Goal: Task Accomplishment & Management: Manage account settings

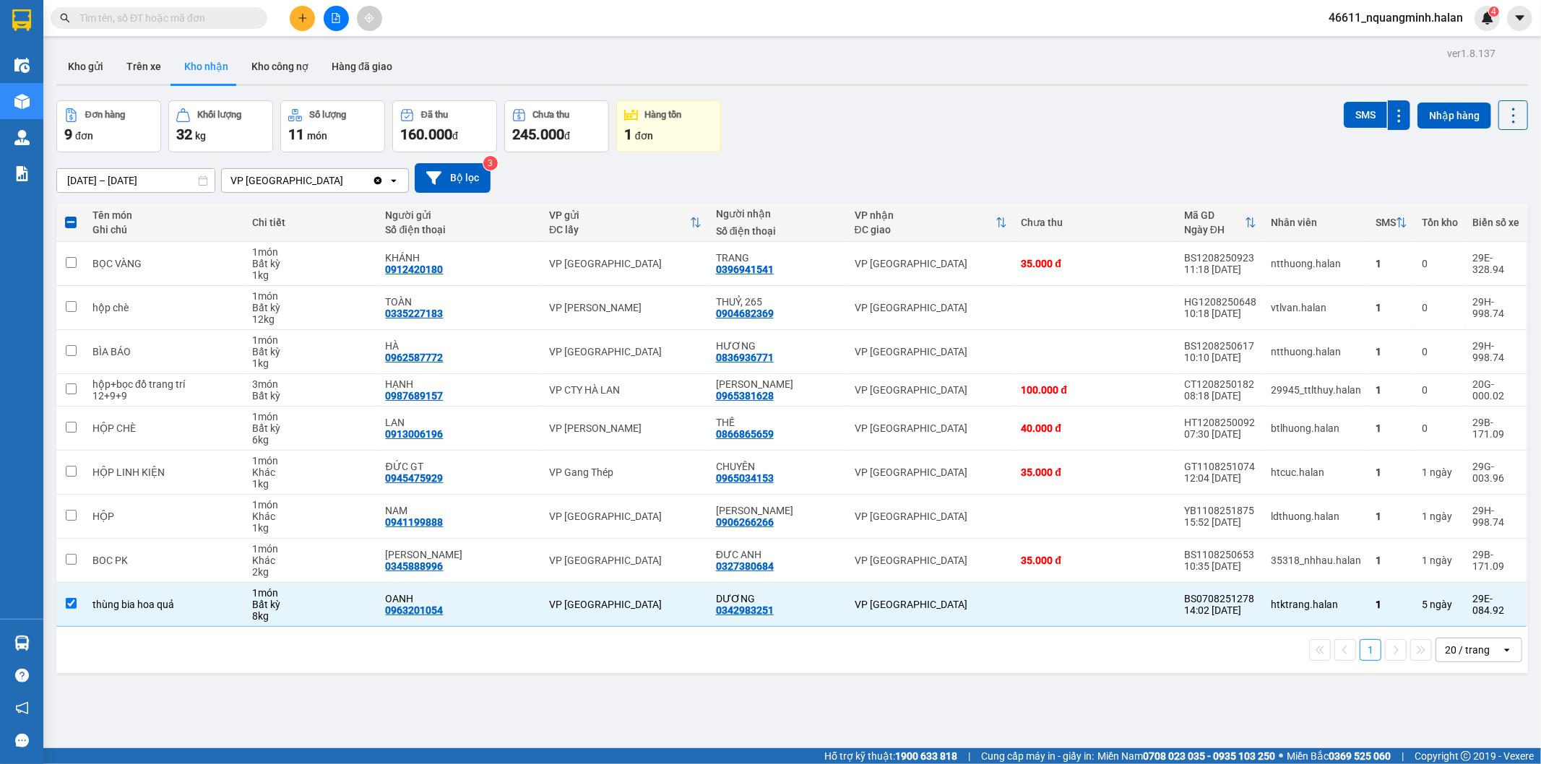
click at [308, 15] on button at bounding box center [302, 18] width 25 height 25
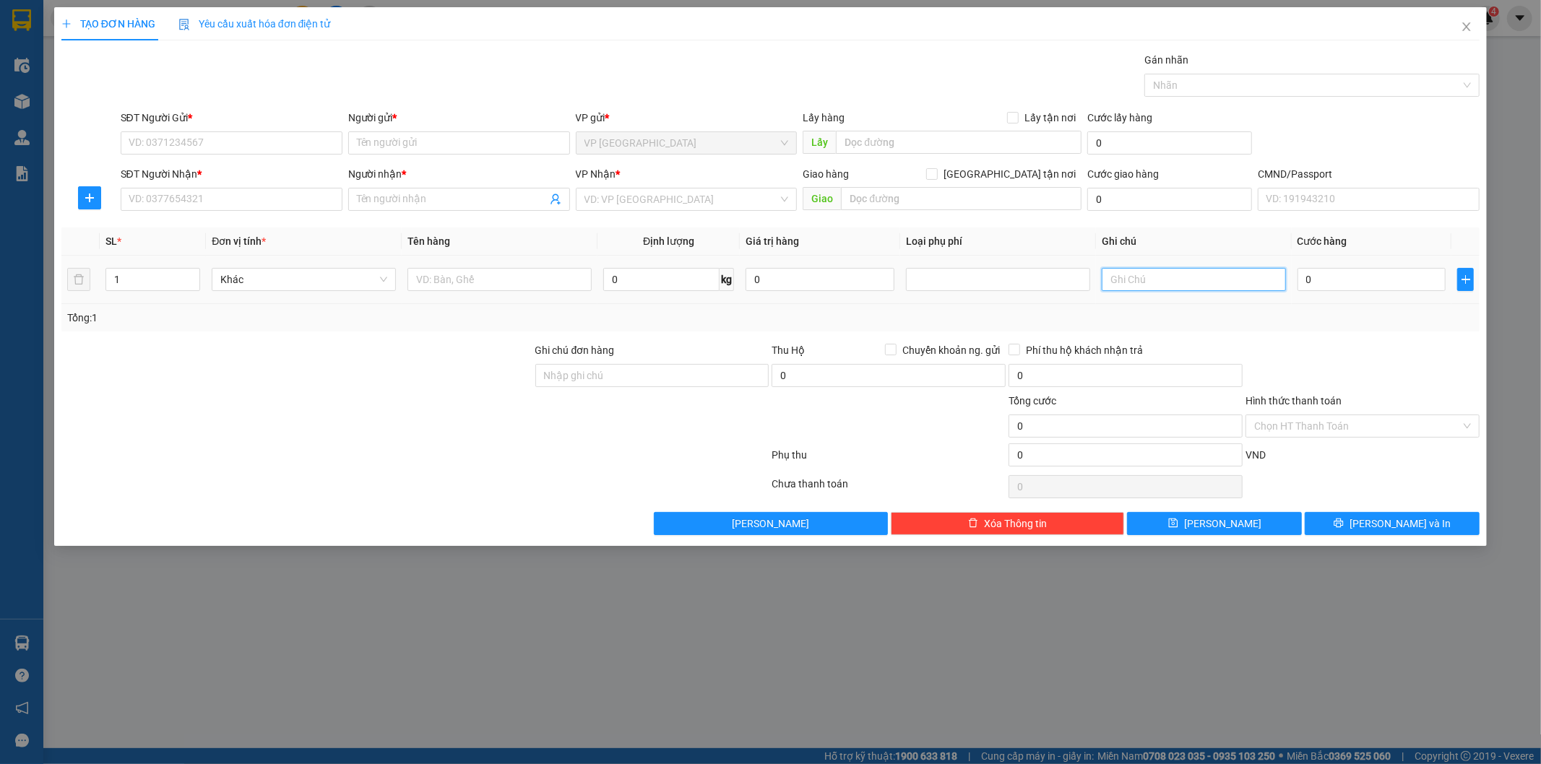
click at [1195, 278] on input "text" at bounding box center [1194, 279] width 184 height 23
type input "11x3 29 16"
click at [195, 270] on span "Increase Value" at bounding box center [191, 275] width 16 height 13
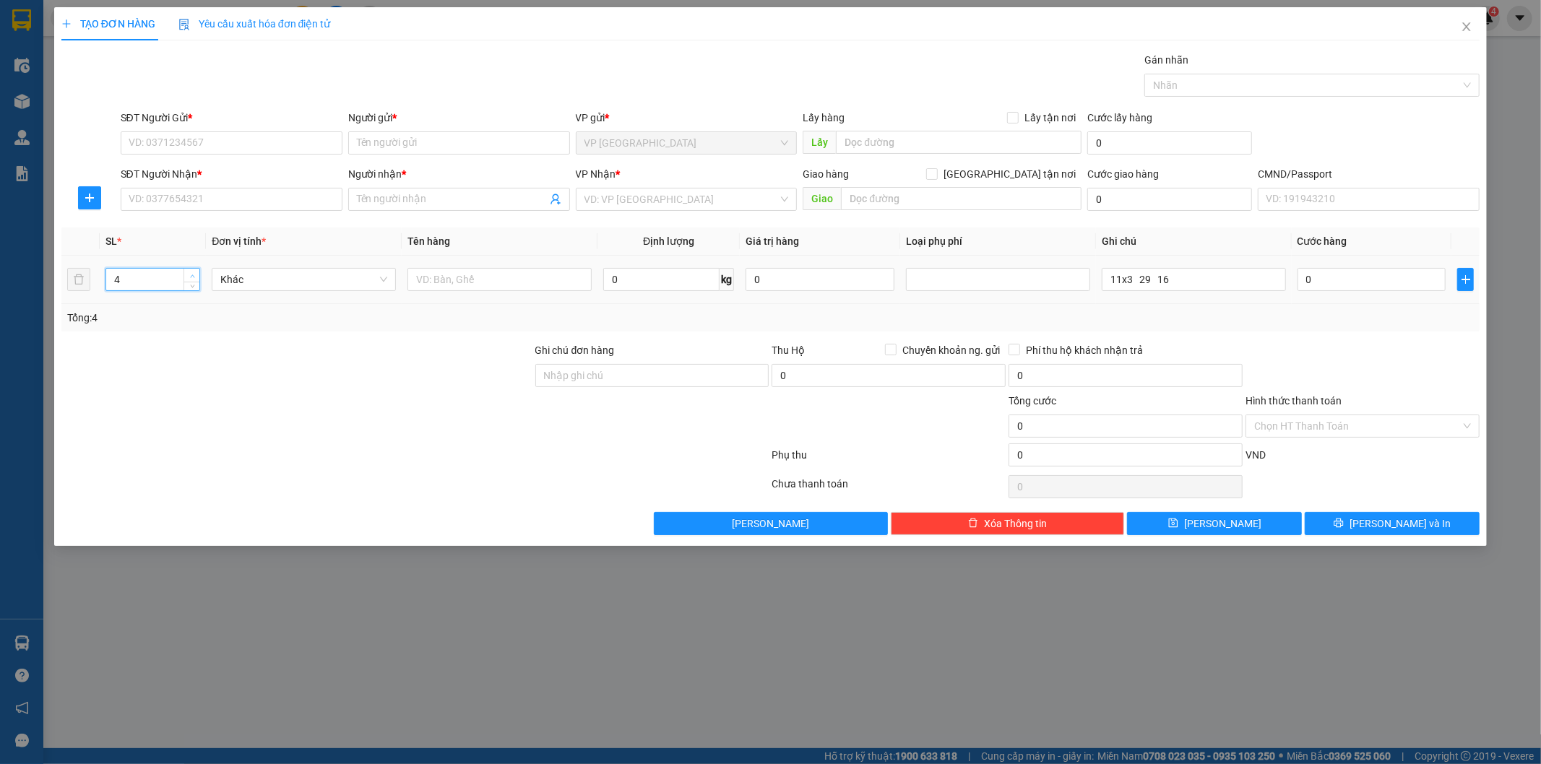
type input "5"
click at [195, 270] on span "Increase Value" at bounding box center [191, 275] width 16 height 13
click at [468, 277] on input "text" at bounding box center [499, 279] width 184 height 23
type input "5 thùng (pccc)"
click at [246, 147] on input "SĐT Người Gửi *" at bounding box center [232, 142] width 222 height 23
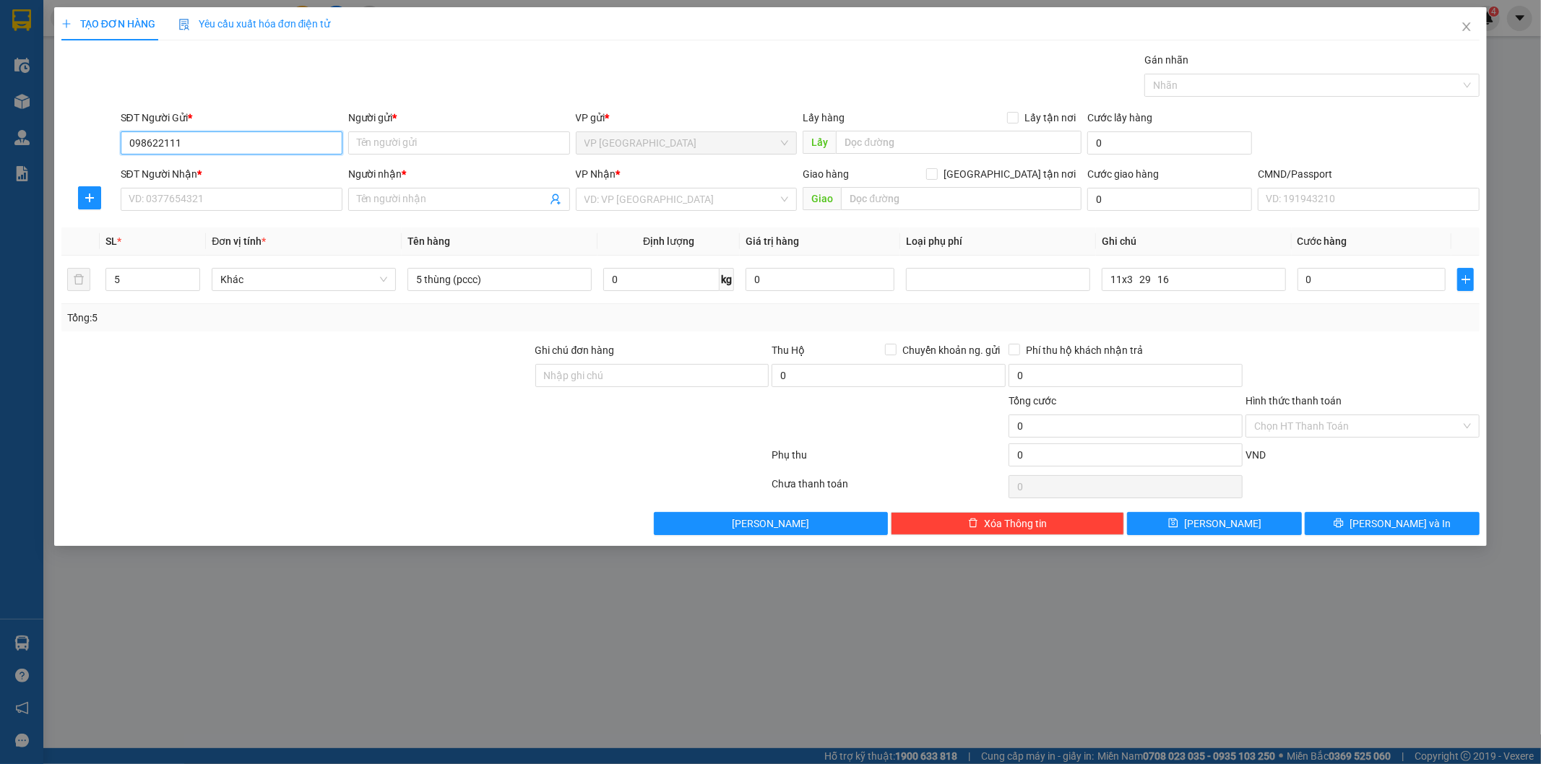
type input "0986221114"
drag, startPoint x: 242, startPoint y: 167, endPoint x: 246, endPoint y: 183, distance: 17.2
click at [242, 169] on div "0986221114 - LÂM" at bounding box center [231, 172] width 204 height 16
type input "LÂM"
type input "019197009777"
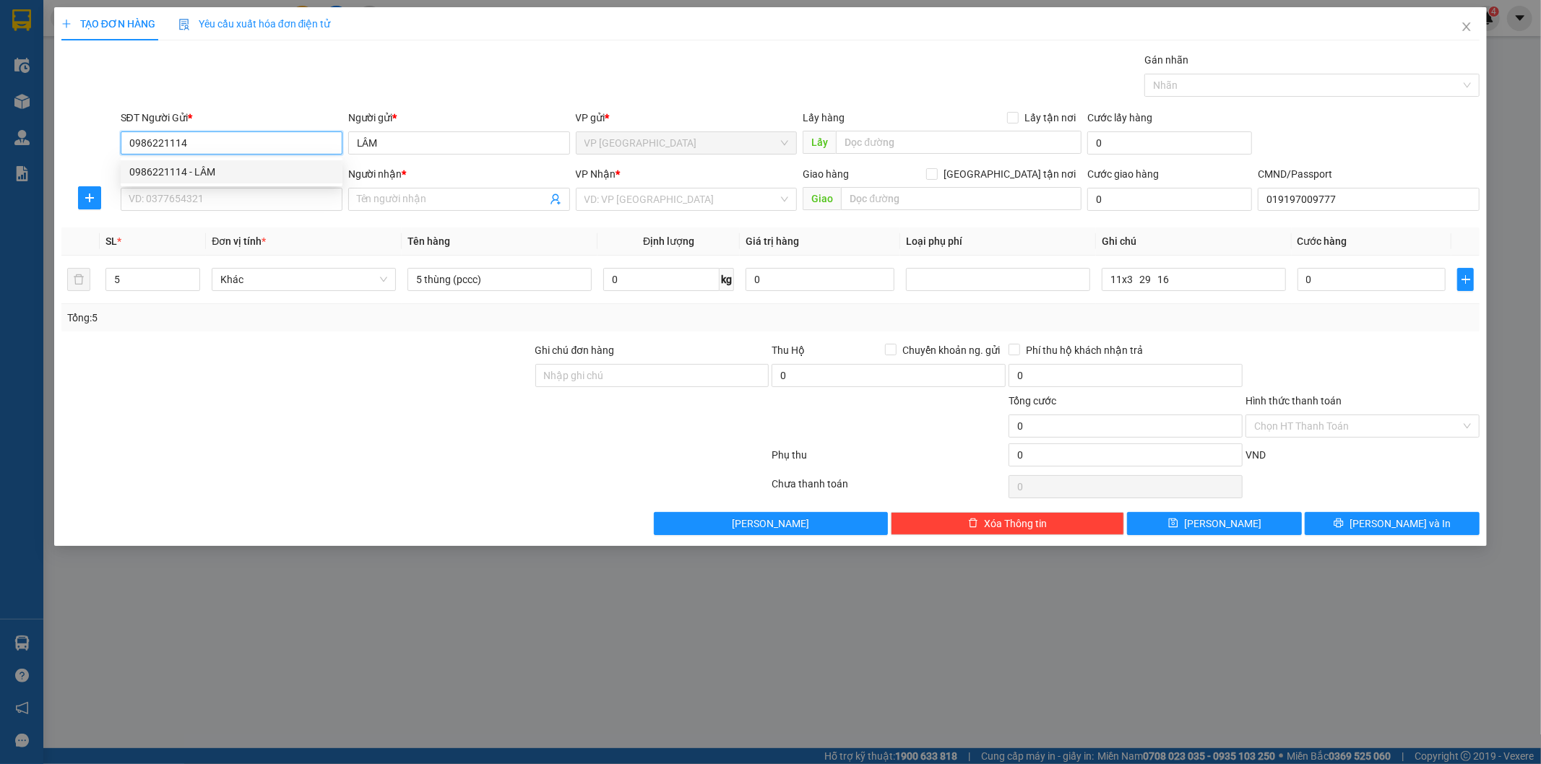
type input "0986221114"
drag, startPoint x: 254, startPoint y: 212, endPoint x: 269, endPoint y: 186, distance: 29.5
click at [256, 206] on div "SĐT Người Nhận * VD: 0377654321" at bounding box center [232, 191] width 222 height 51
drag, startPoint x: 269, startPoint y: 191, endPoint x: 282, endPoint y: 193, distance: 13.2
click at [270, 191] on input "SĐT Người Nhận *" at bounding box center [232, 199] width 222 height 23
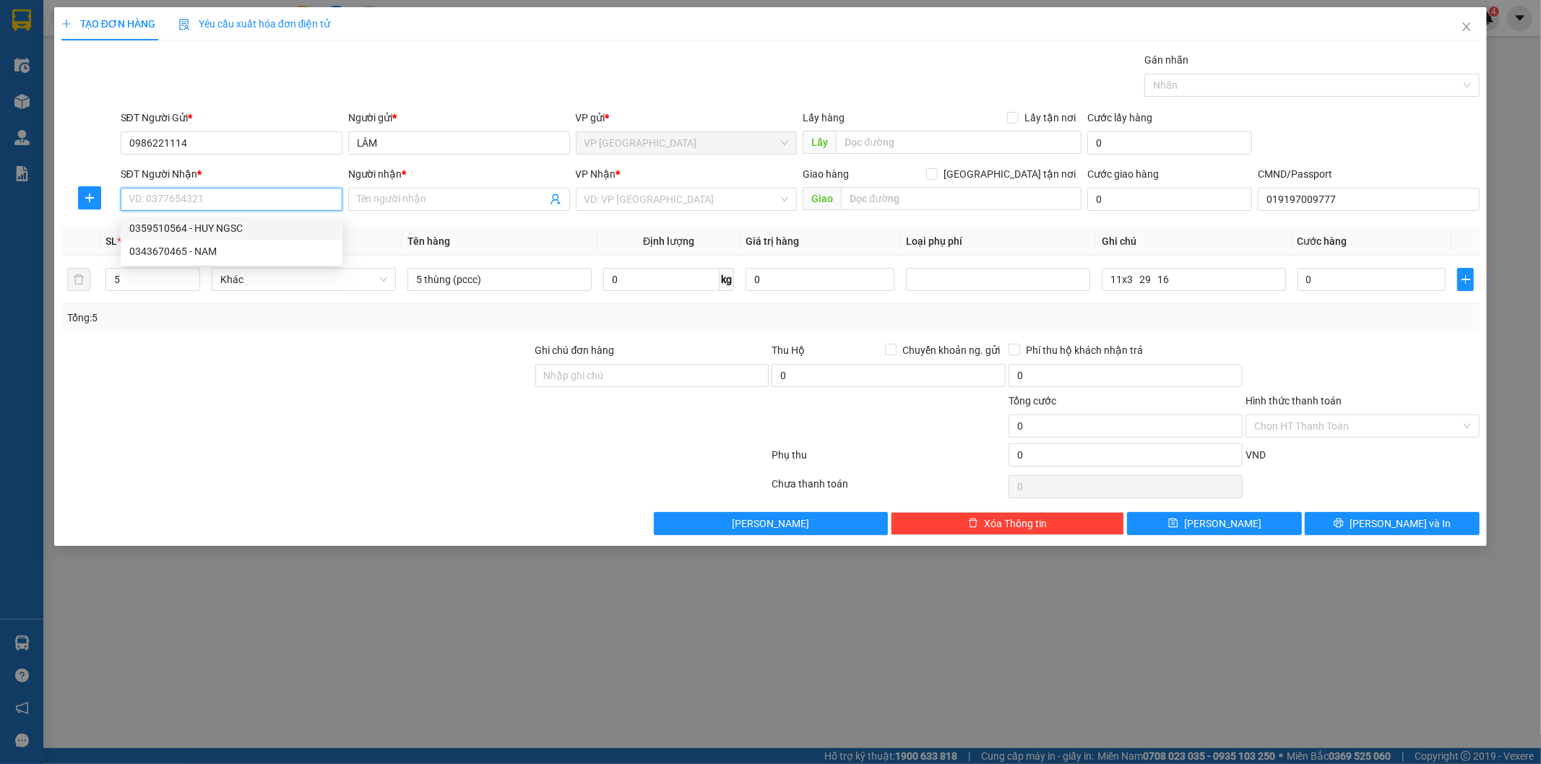
click at [192, 217] on div "0359510564 - HUY NGSC" at bounding box center [232, 228] width 222 height 23
type input "0359510564"
type input "HUY NGSC"
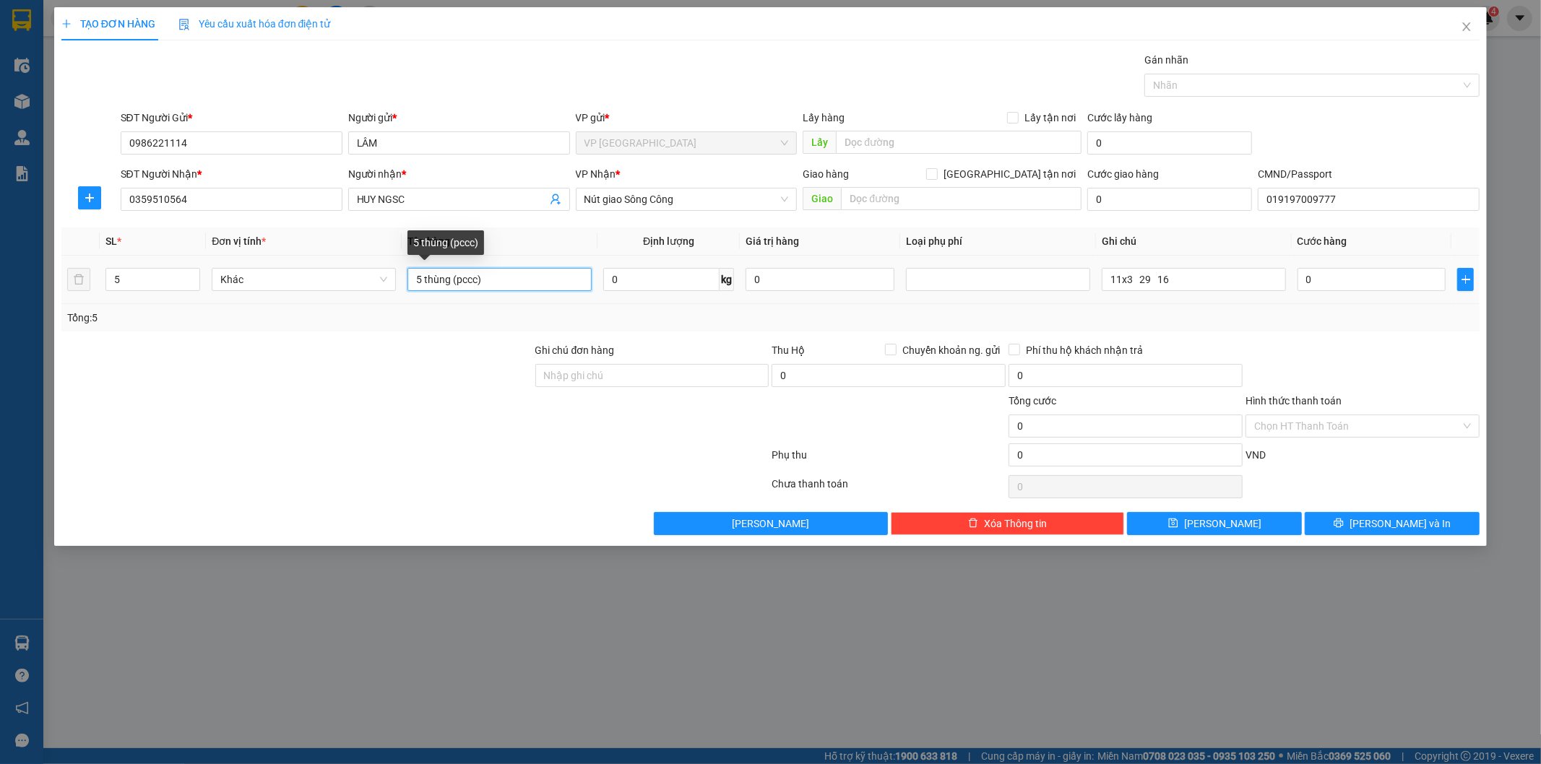
click at [553, 282] on input "5 thùng (pccc)" at bounding box center [499, 279] width 184 height 23
drag, startPoint x: 85, startPoint y: 203, endPoint x: 319, endPoint y: 207, distance: 234.1
click at [85, 202] on icon "plus" at bounding box center [90, 198] width 12 height 12
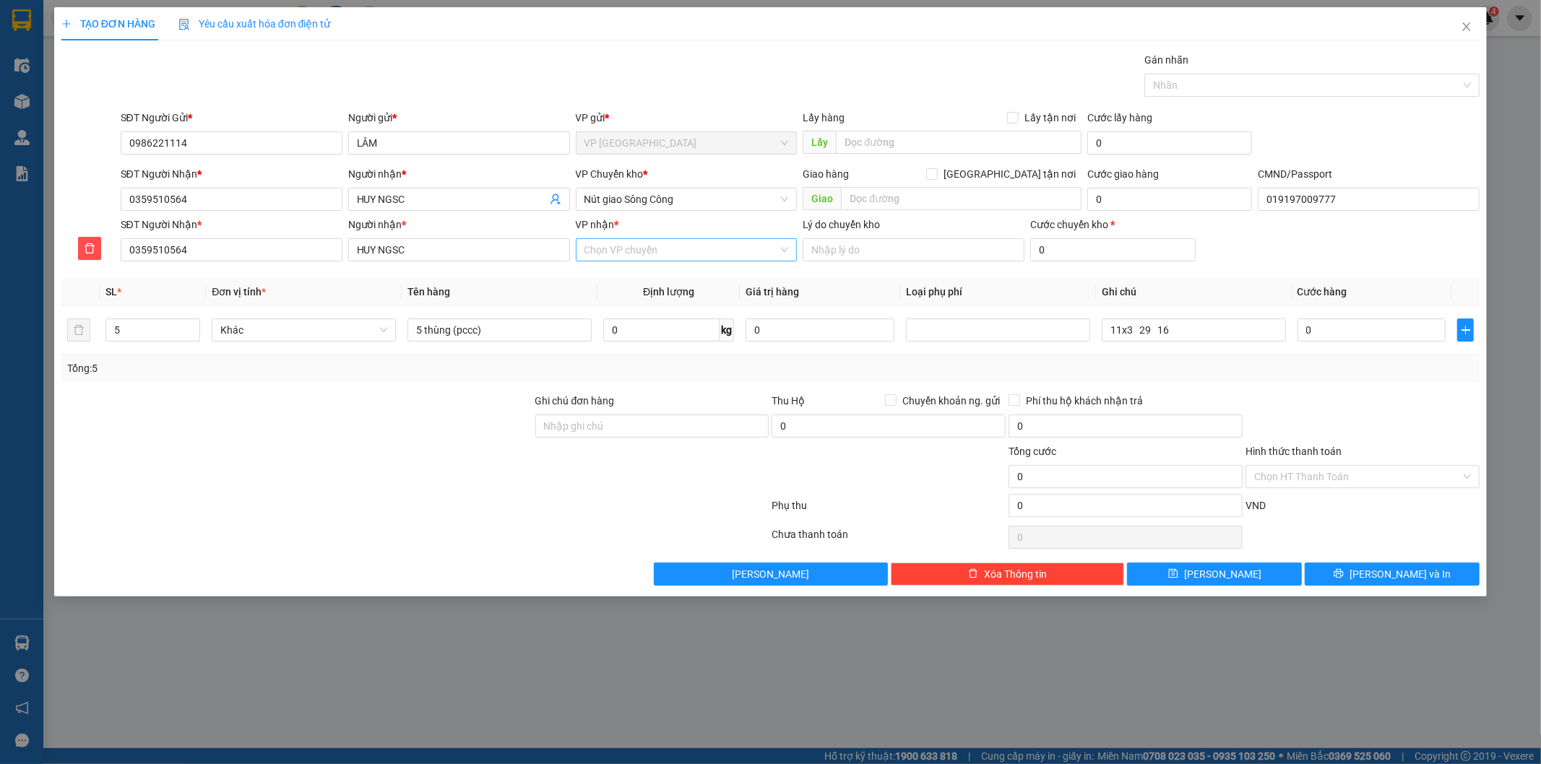
click at [652, 253] on input "VP nhận *" at bounding box center [681, 250] width 194 height 22
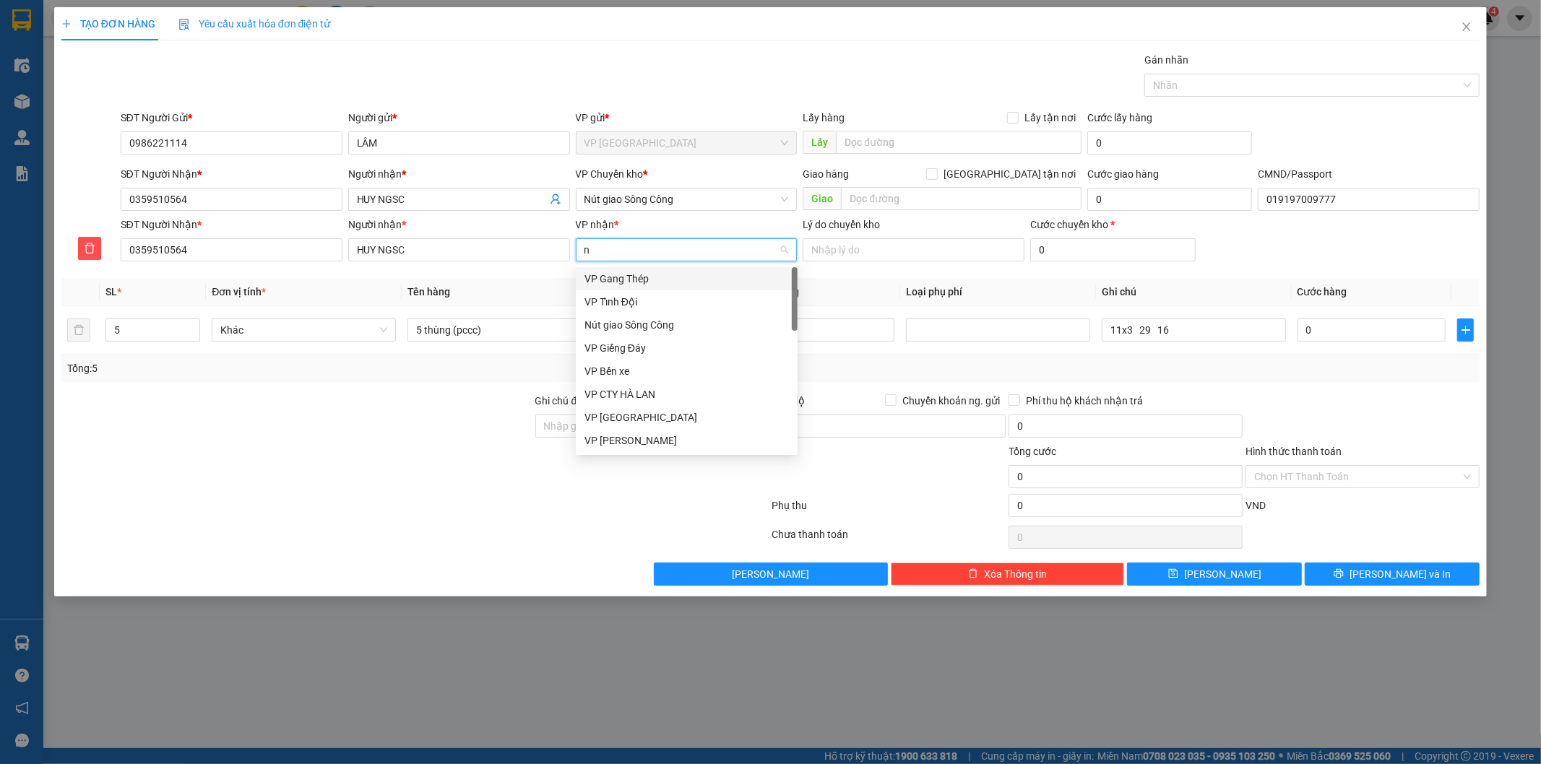
type input "ng"
click at [637, 306] on div "Nút giao Sông Công" at bounding box center [686, 302] width 204 height 16
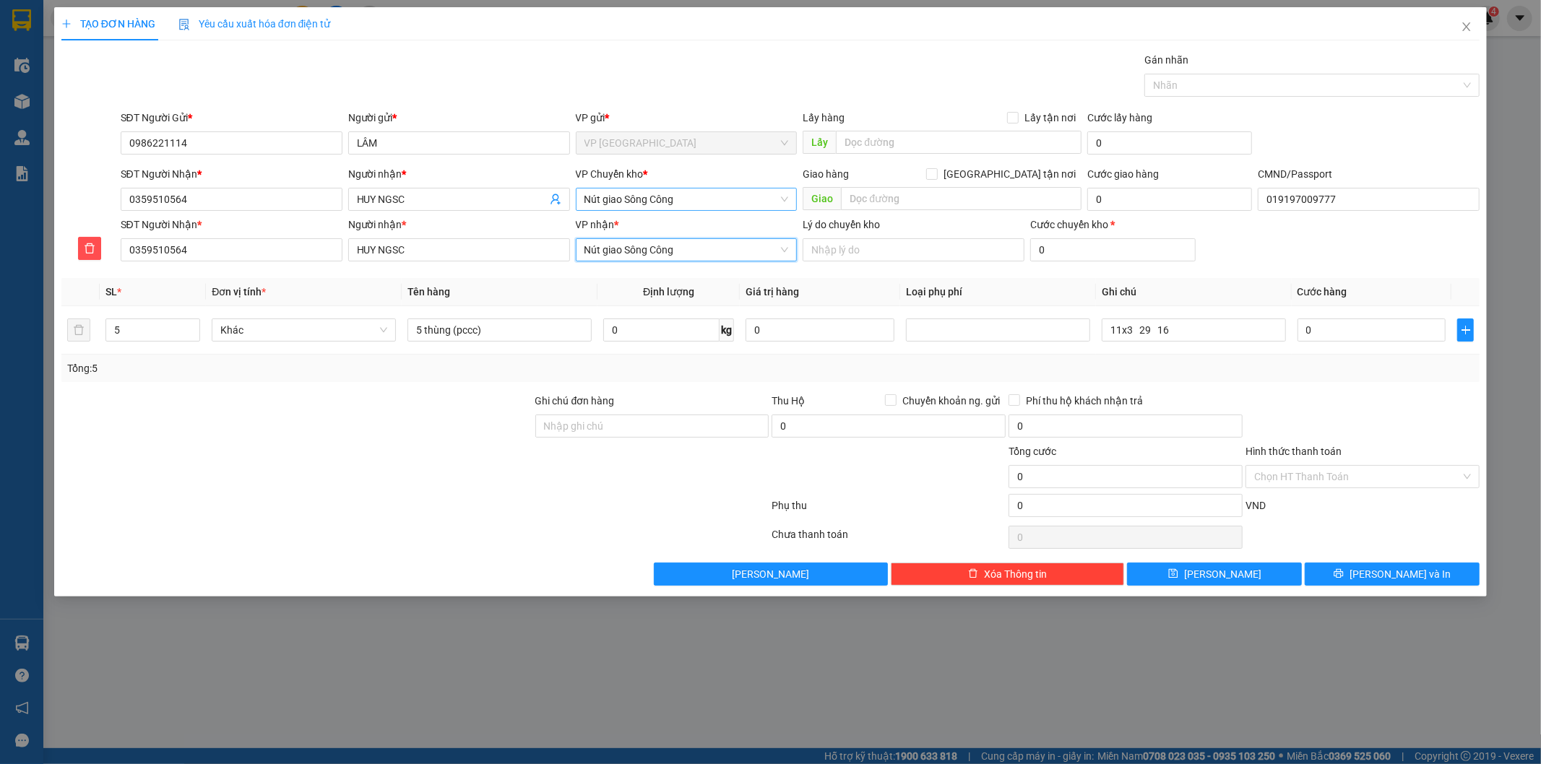
click at [654, 202] on span "Nút giao Sông Công" at bounding box center [686, 200] width 204 height 22
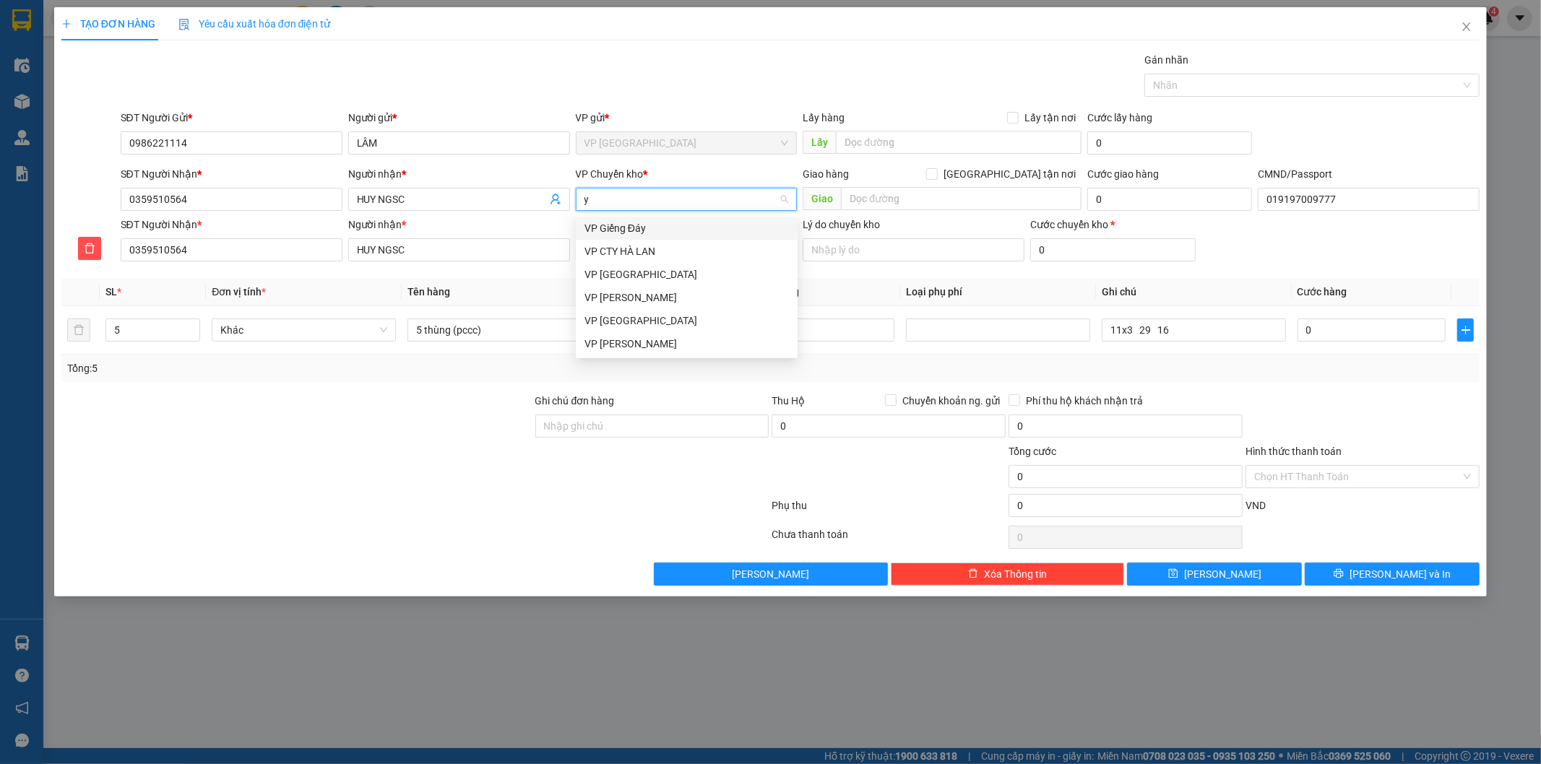
type input "yb"
click at [649, 225] on div "VP [GEOGRAPHIC_DATA]" at bounding box center [686, 228] width 204 height 16
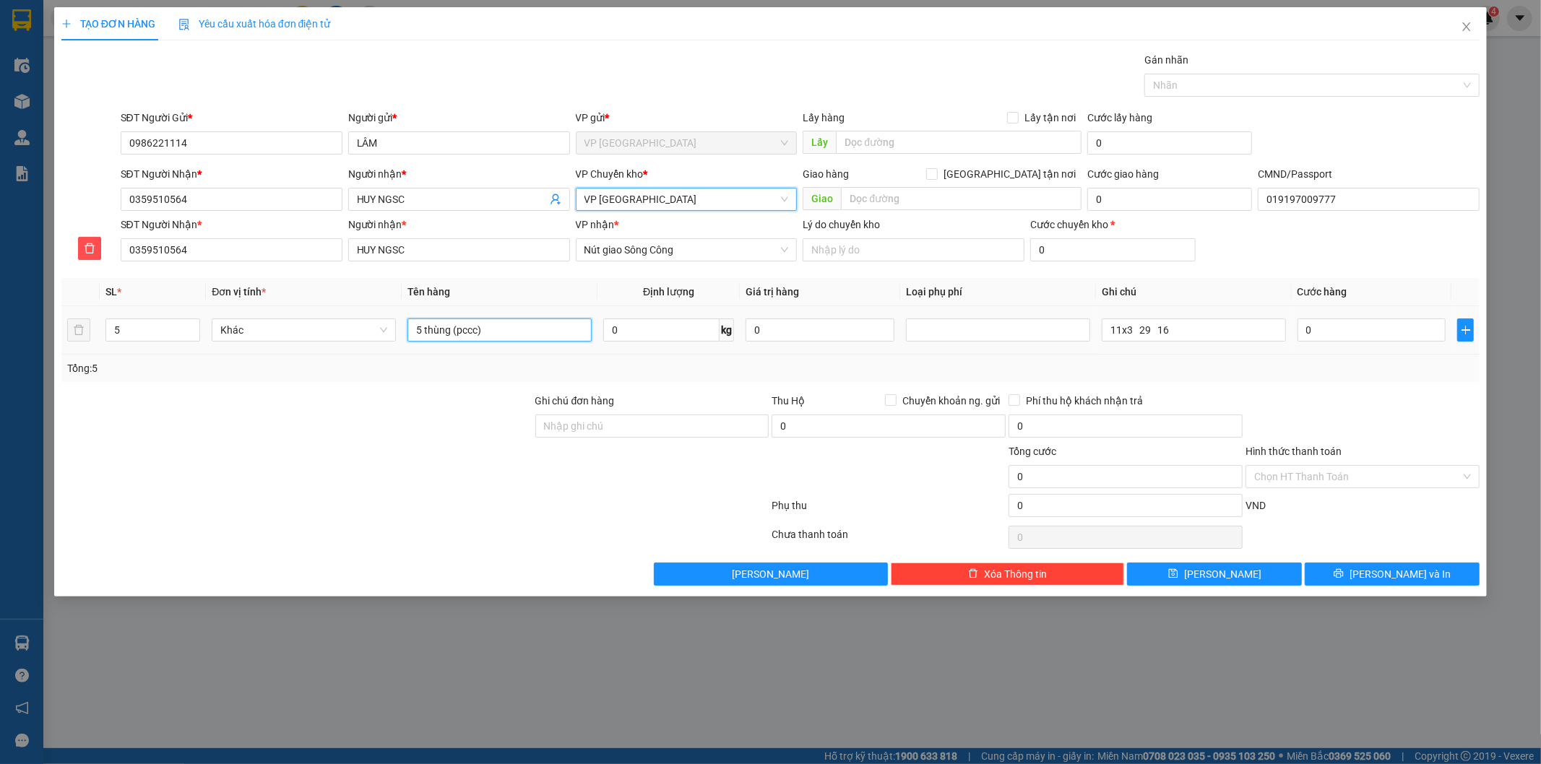
click at [566, 332] on input "5 thùng (pccc)" at bounding box center [499, 330] width 184 height 23
click at [1313, 325] on input "0" at bounding box center [1371, 330] width 149 height 23
type input "2"
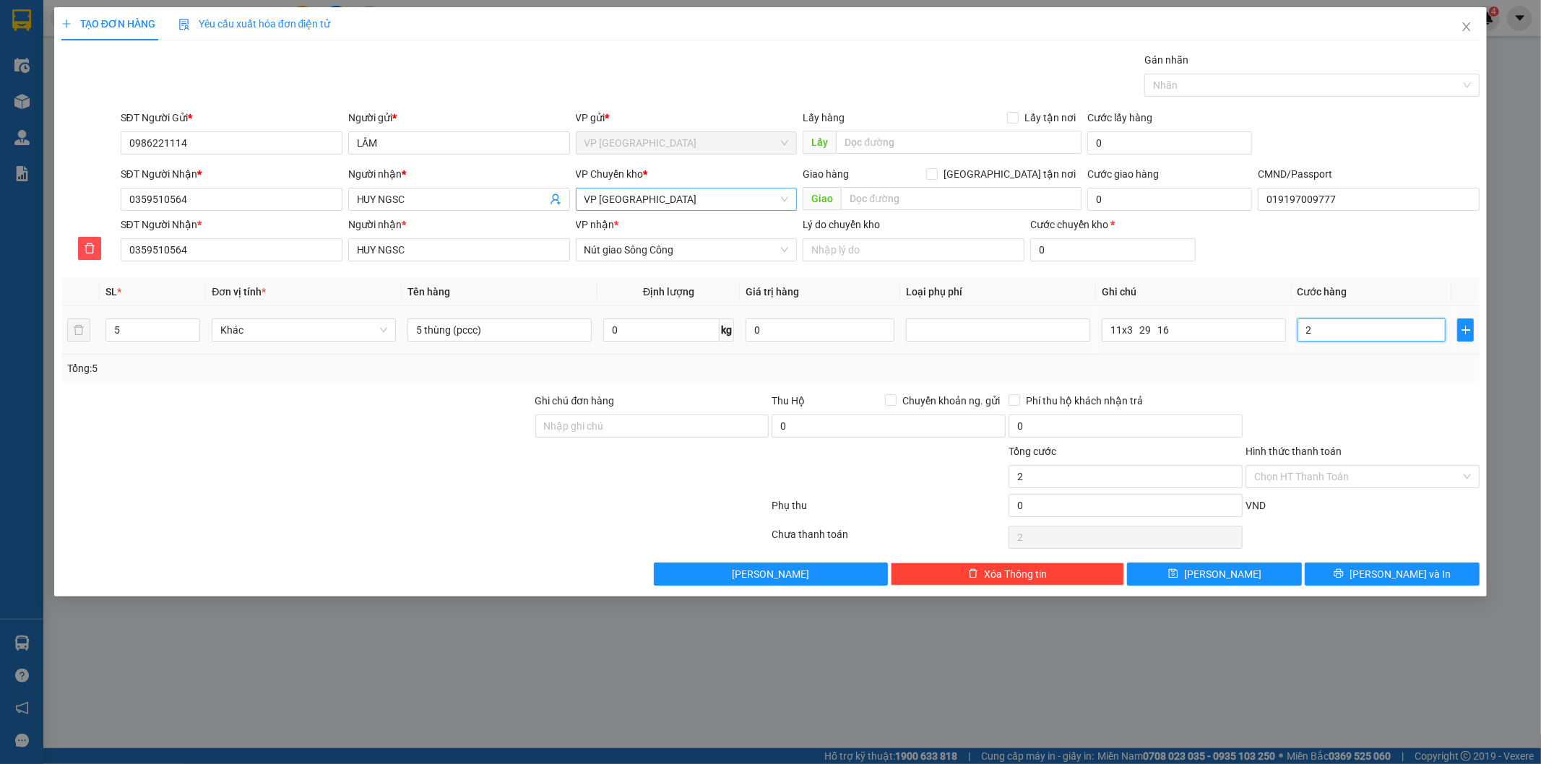
type input "20"
type input "200"
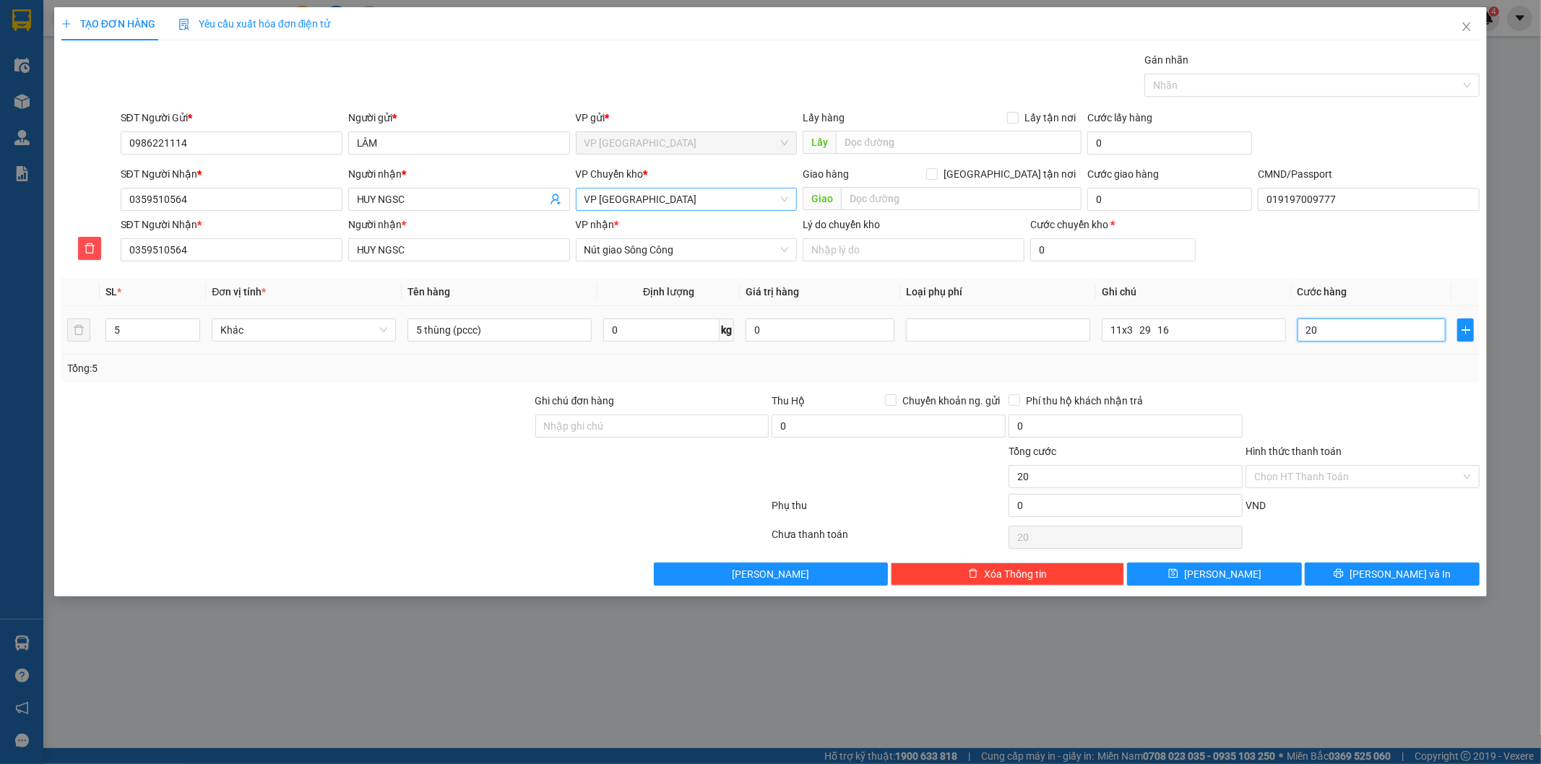
type input "200"
type input "200.000"
drag, startPoint x: 1332, startPoint y: 388, endPoint x: 1286, endPoint y: 290, distance: 108.6
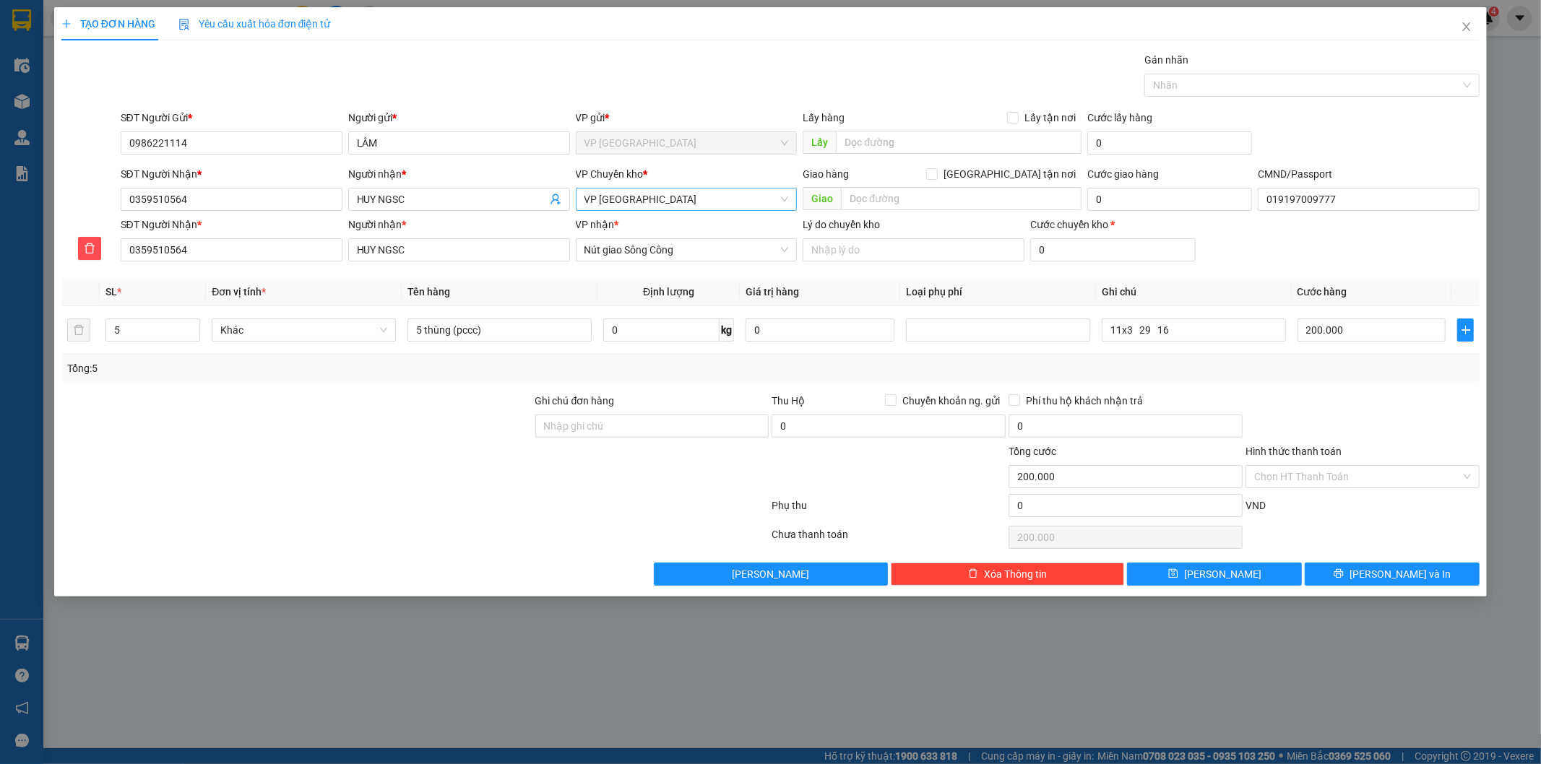
click at [1333, 370] on div "Transit Pickup Surcharge Ids Transit Deliver Surcharge Ids Transit Deliver Surc…" at bounding box center [770, 319] width 1419 height 534
click at [1381, 548] on div "Chọn HT Thanh Toán" at bounding box center [1362, 537] width 237 height 29
drag, startPoint x: 1385, startPoint y: 578, endPoint x: 1180, endPoint y: 494, distance: 220.9
click at [1384, 579] on span "Lưu và In" at bounding box center [1399, 574] width 101 height 16
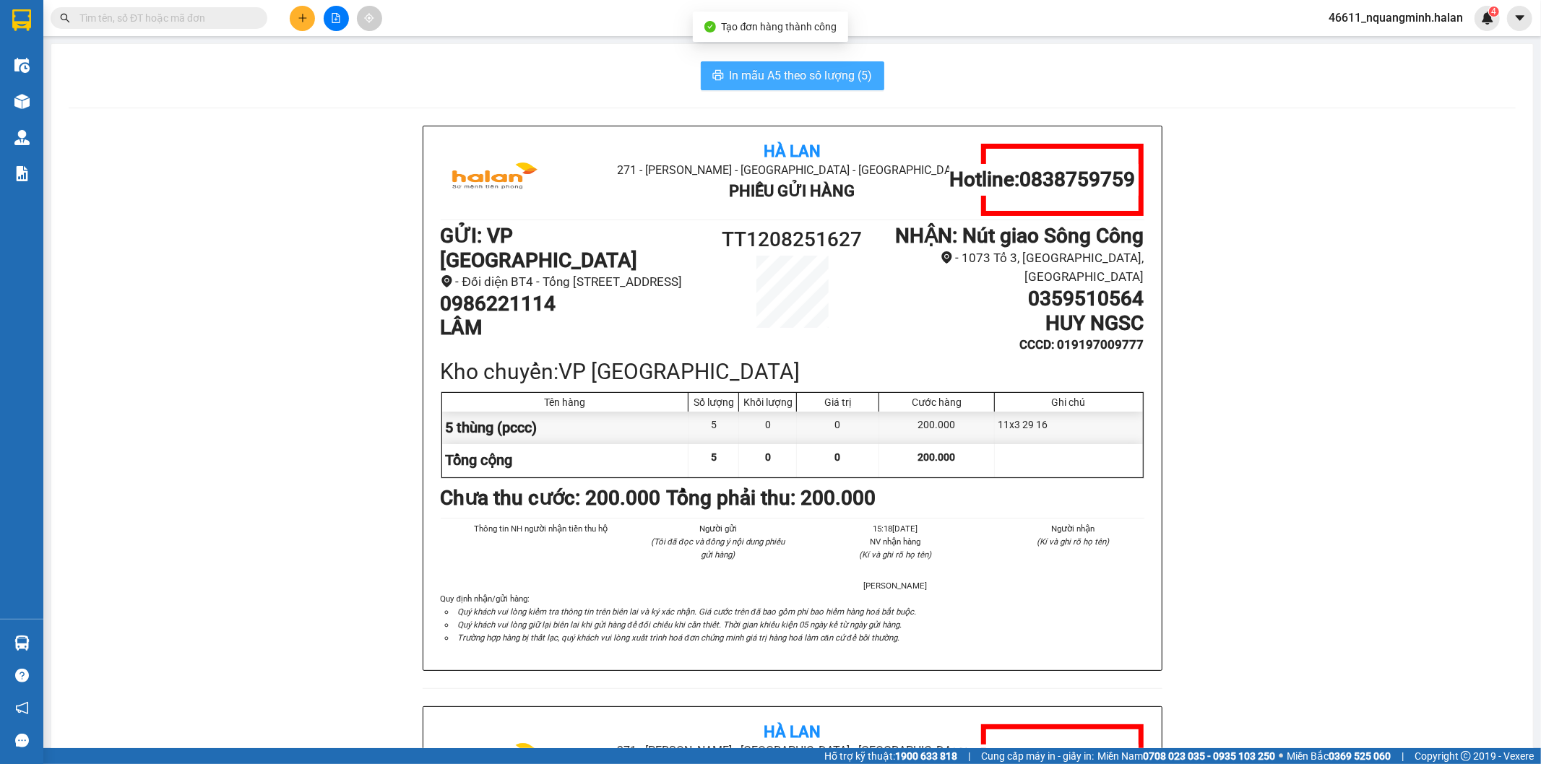
click at [836, 69] on span "In mẫu A5 theo số lượng (5)" at bounding box center [801, 75] width 143 height 18
click at [225, 12] on input "text" at bounding box center [164, 18] width 170 height 16
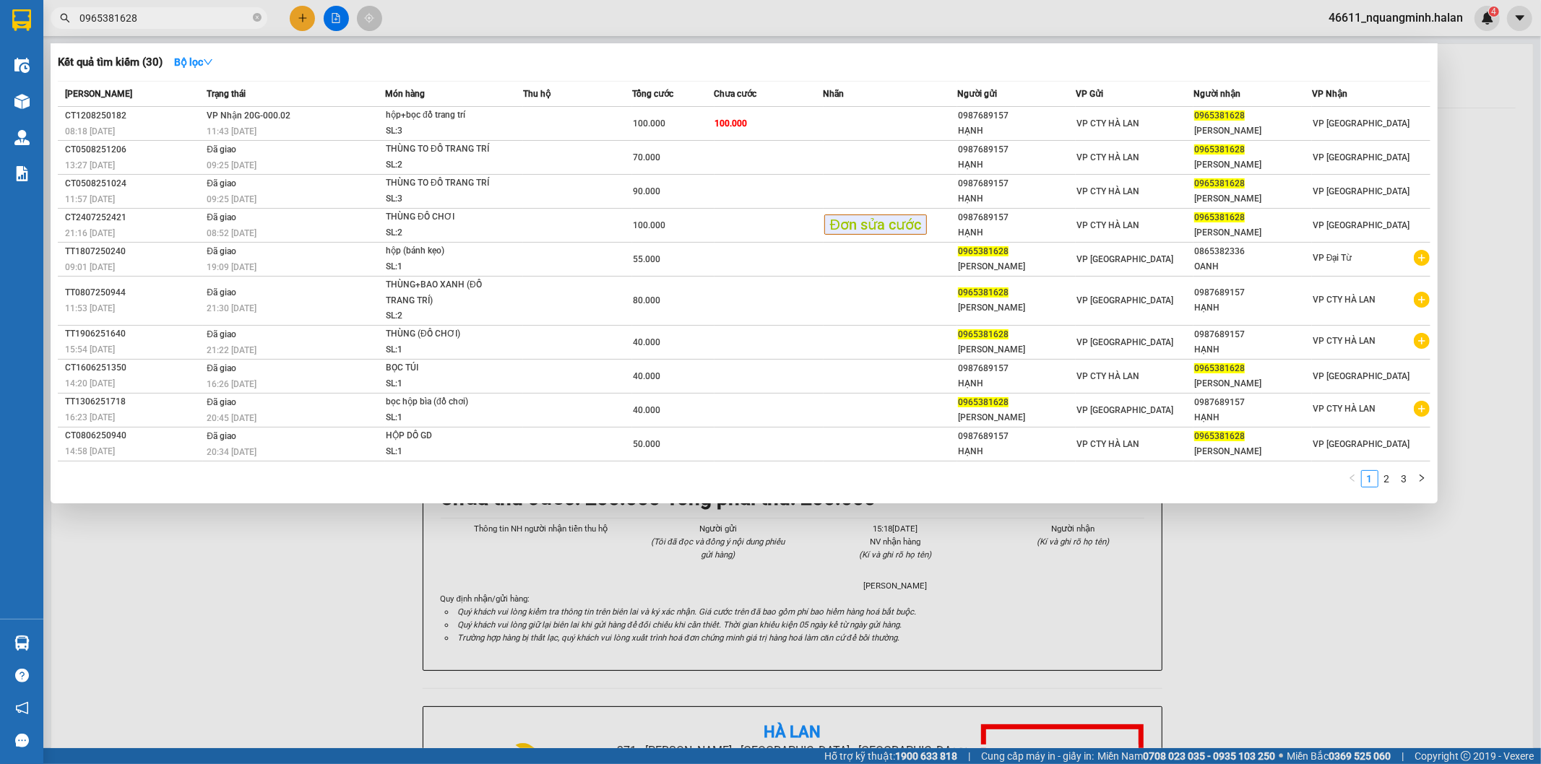
type input "0965381628"
click at [302, 20] on div at bounding box center [770, 382] width 1541 height 764
click at [302, 20] on icon "plus" at bounding box center [302, 18] width 1 height 8
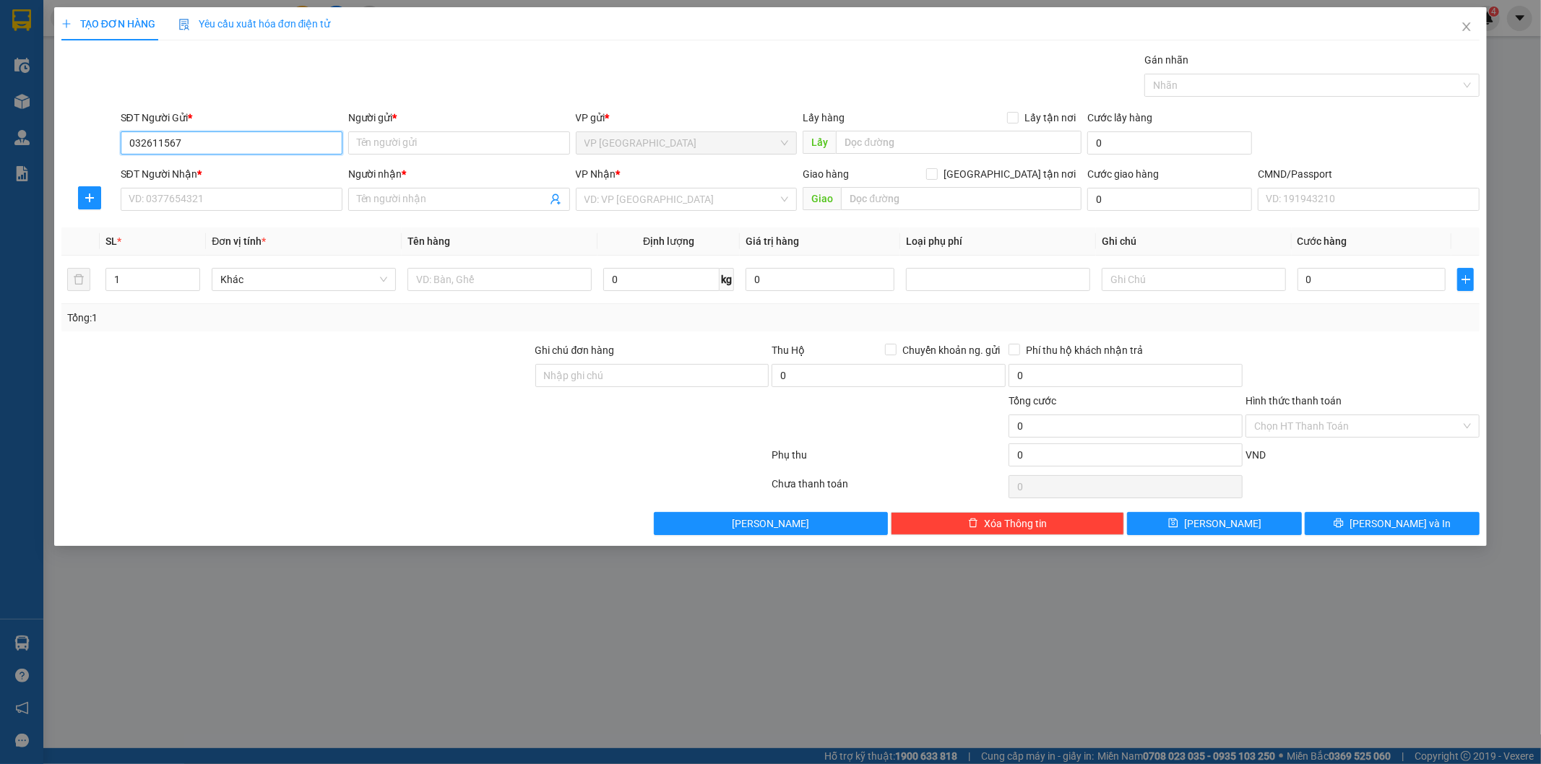
type input "0326115676"
click at [230, 168] on div "0326115676 - Á CHÂU, TÂN TRIỀU" at bounding box center [261, 172] width 264 height 16
type input "Á CHÂU, [GEOGRAPHIC_DATA]"
type input "0326115676"
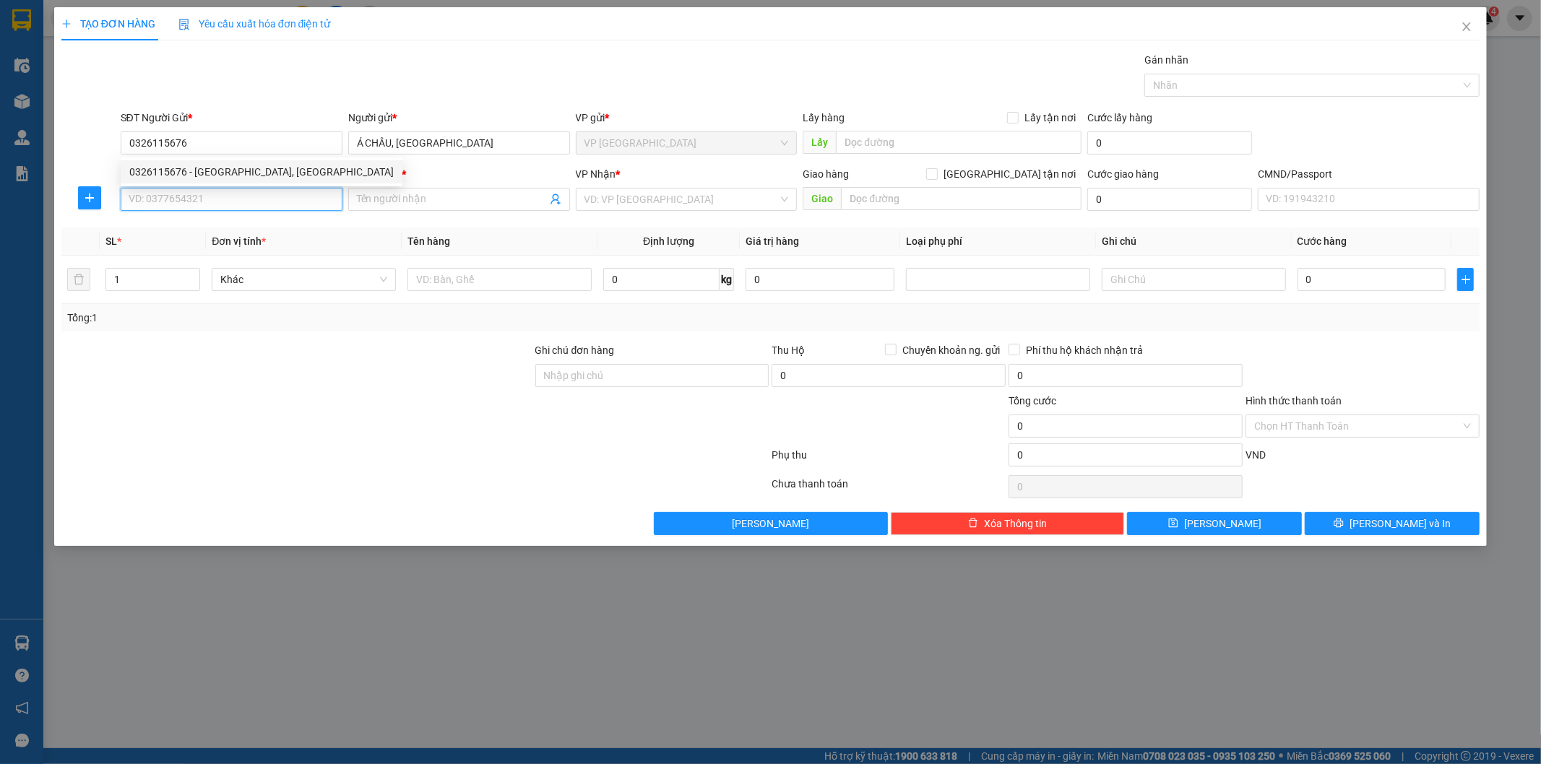
click at [251, 198] on input "SĐT Người Nhận *" at bounding box center [232, 199] width 222 height 23
drag, startPoint x: 258, startPoint y: 225, endPoint x: 399, endPoint y: 263, distance: 145.8
click at [261, 228] on div "0354201231 - bs hùng" at bounding box center [231, 228] width 204 height 16
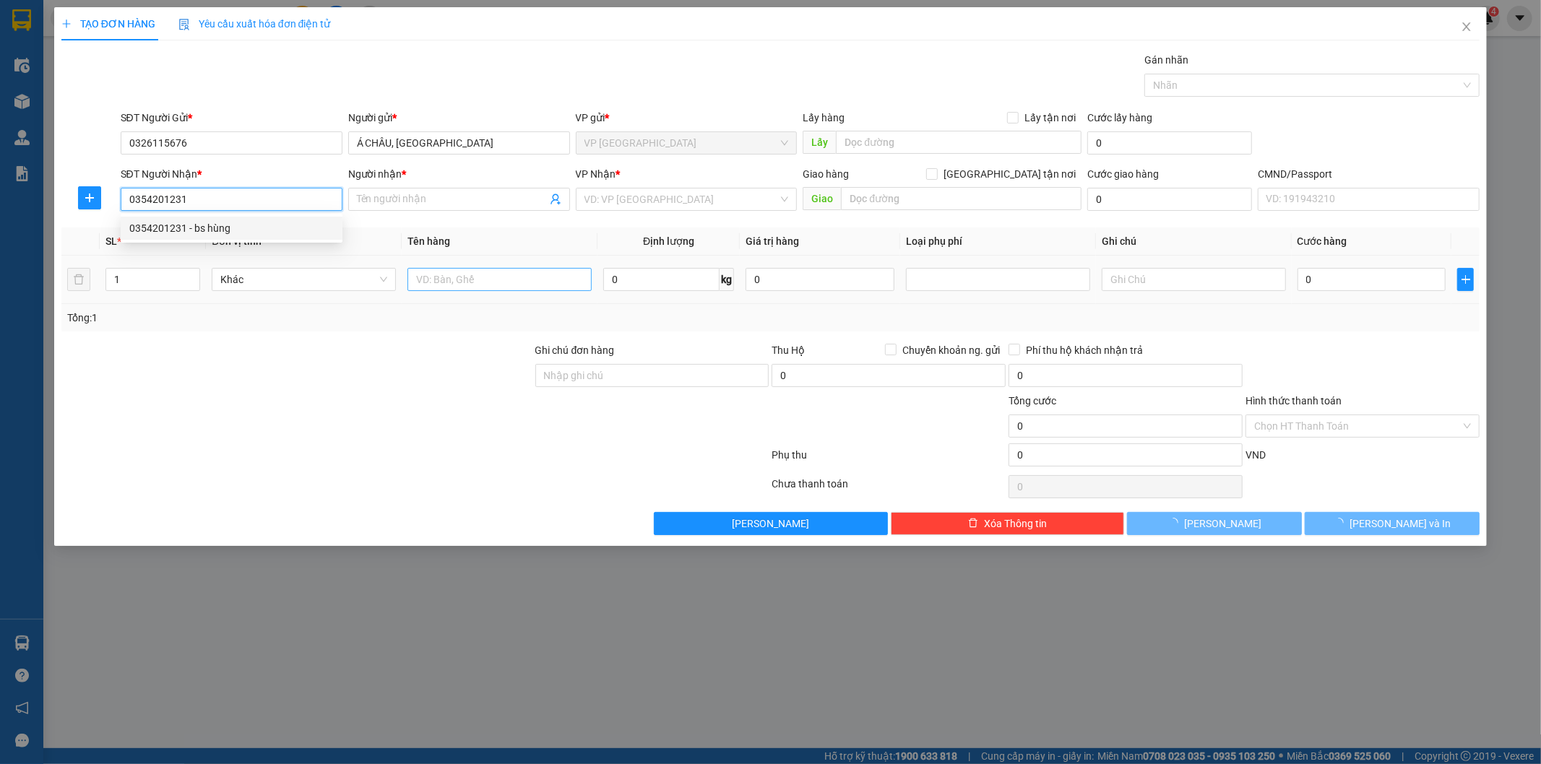
type input "0354201231"
click at [550, 282] on input "text" at bounding box center [499, 279] width 184 height 23
type input "bs hùng"
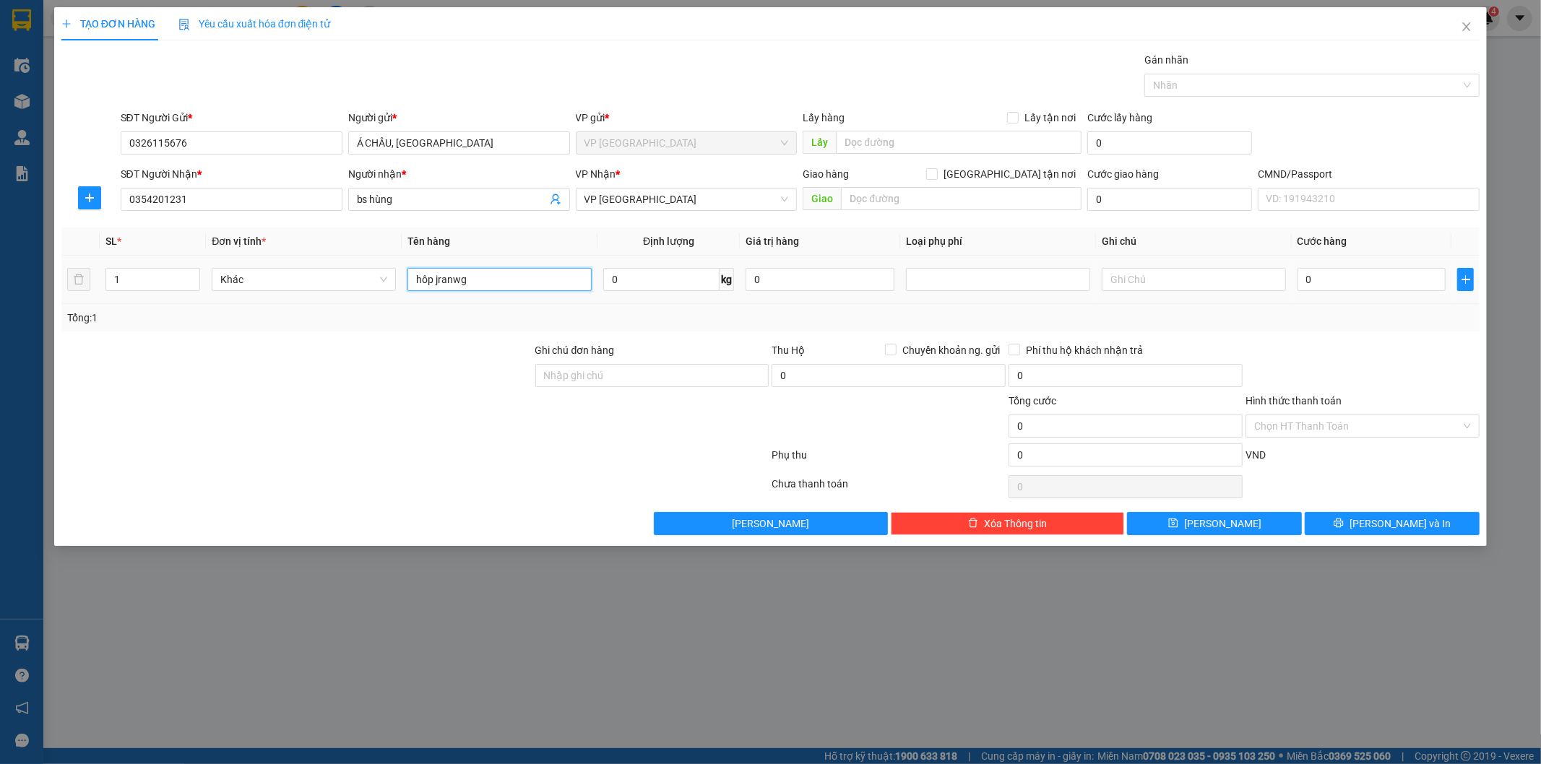
type input "hôp jranwg"
type input "1"
drag, startPoint x: 503, startPoint y: 280, endPoint x: 213, endPoint y: 283, distance: 289.7
click at [217, 283] on tr "1 Khác hôp jranwg 1 kg 0 0" at bounding box center [770, 280] width 1419 height 48
type input "hộp răng"
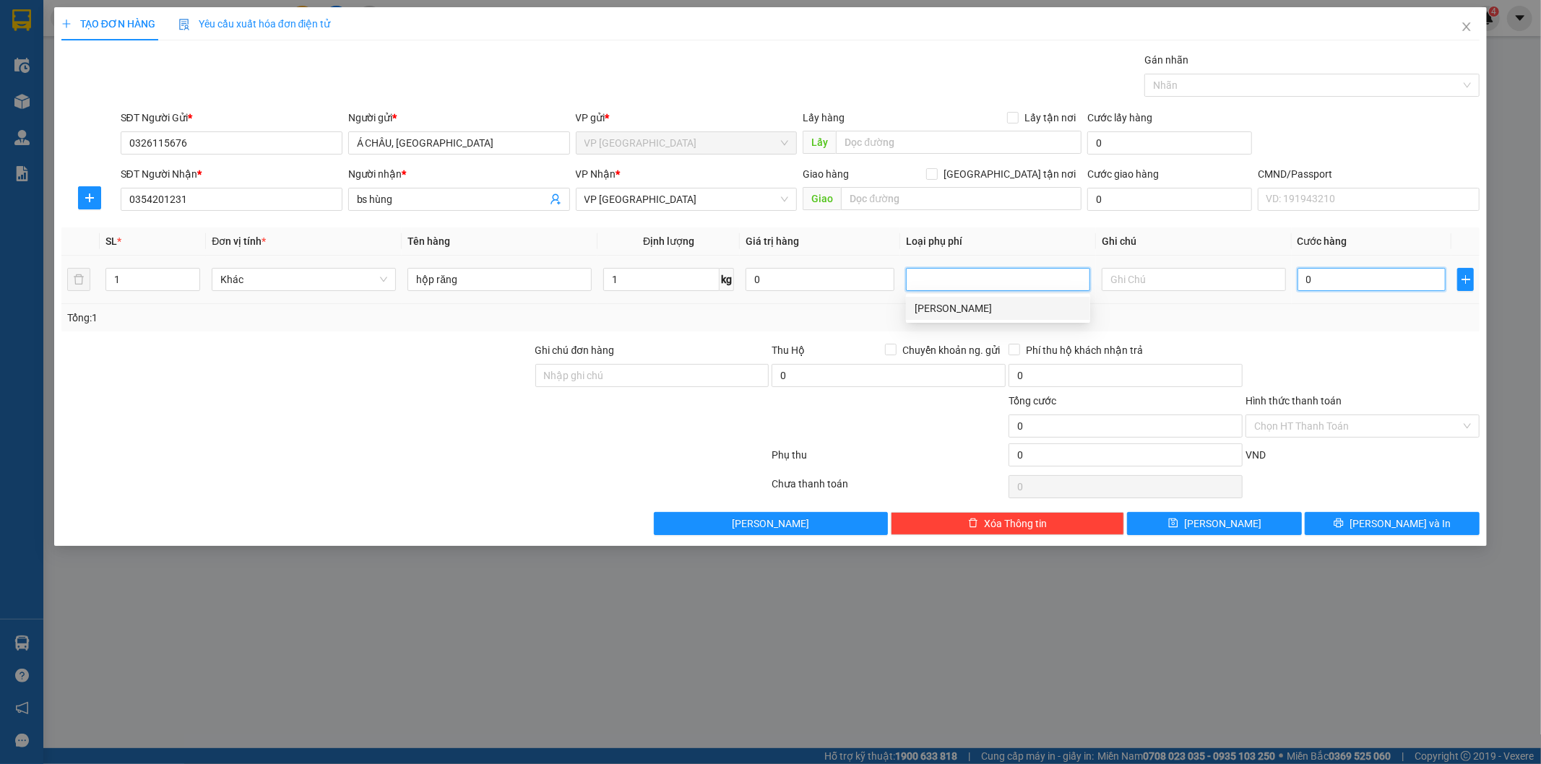
click at [1349, 276] on input "0" at bounding box center [1371, 279] width 149 height 23
type input "3"
type input "35"
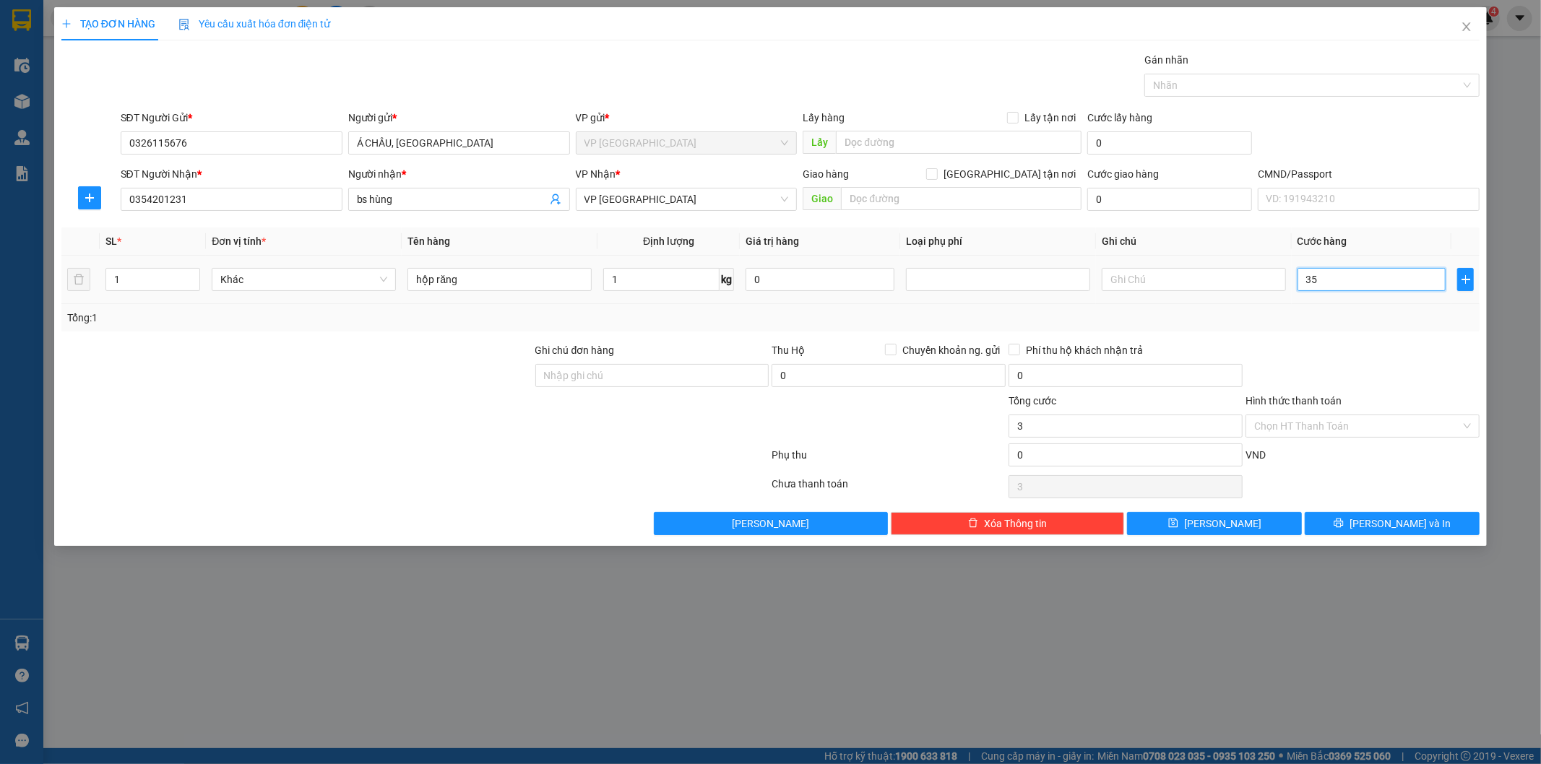
type input "35"
type input "35.000"
click at [1361, 340] on div "Transit Pickup Surcharge Ids Transit Deliver Surcharge Ids Transit Deliver Surc…" at bounding box center [770, 293] width 1419 height 483
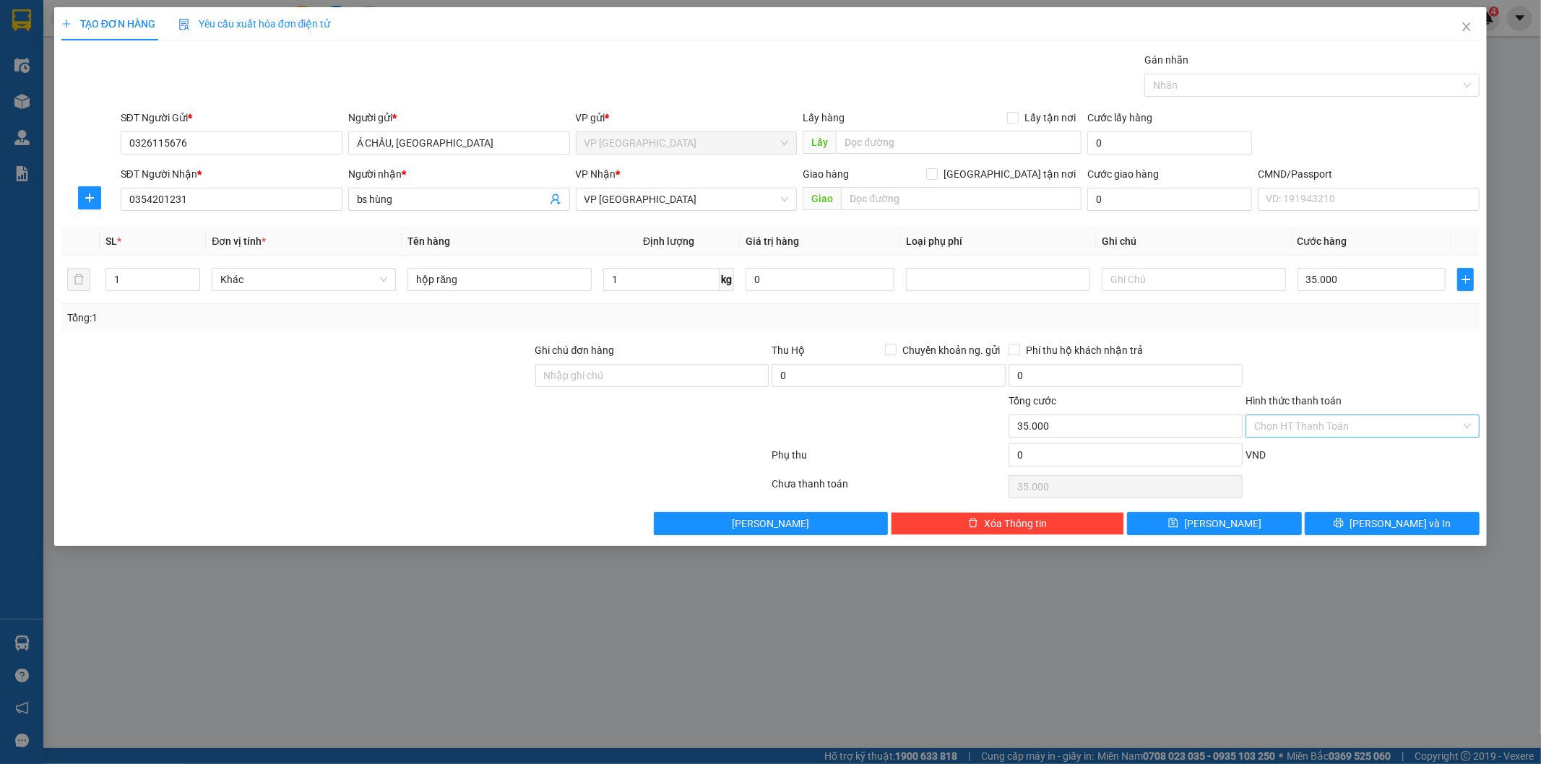
click at [1360, 420] on input "Hình thức thanh toán" at bounding box center [1357, 426] width 207 height 22
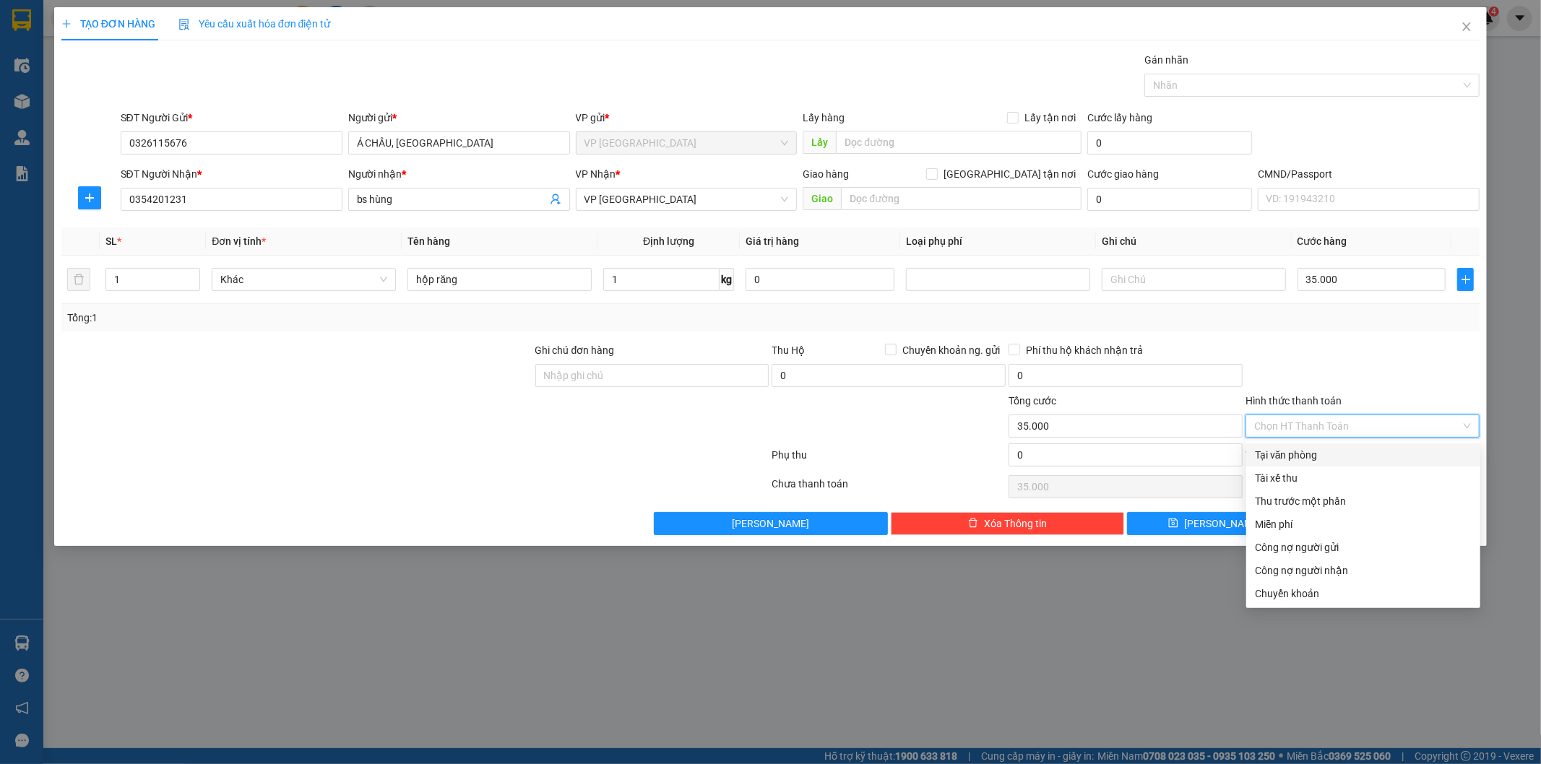
click at [1336, 457] on div "Tại văn phòng" at bounding box center [1363, 455] width 217 height 16
type input "0"
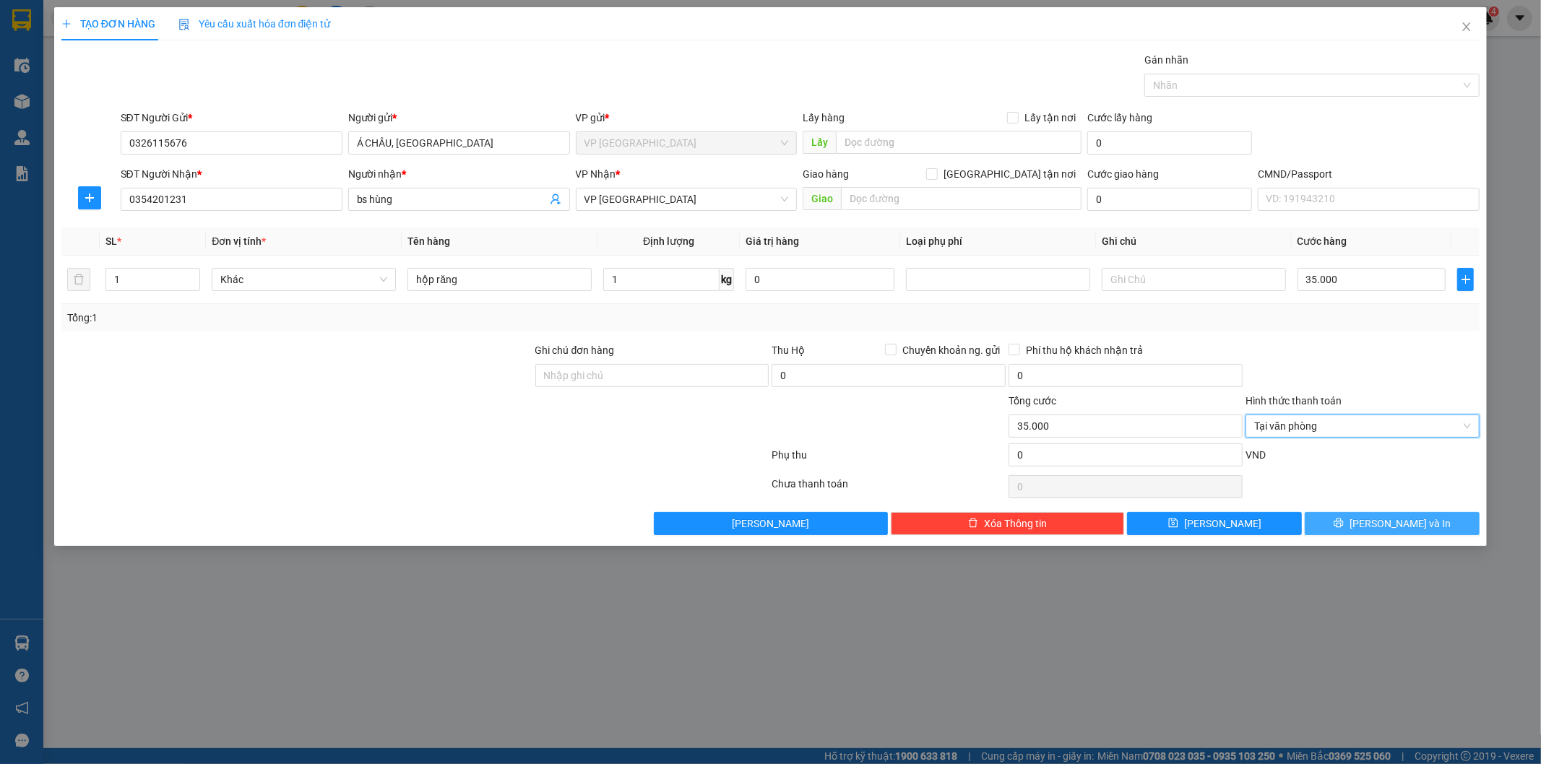
click at [1375, 522] on button "Lưu và In" at bounding box center [1392, 523] width 175 height 23
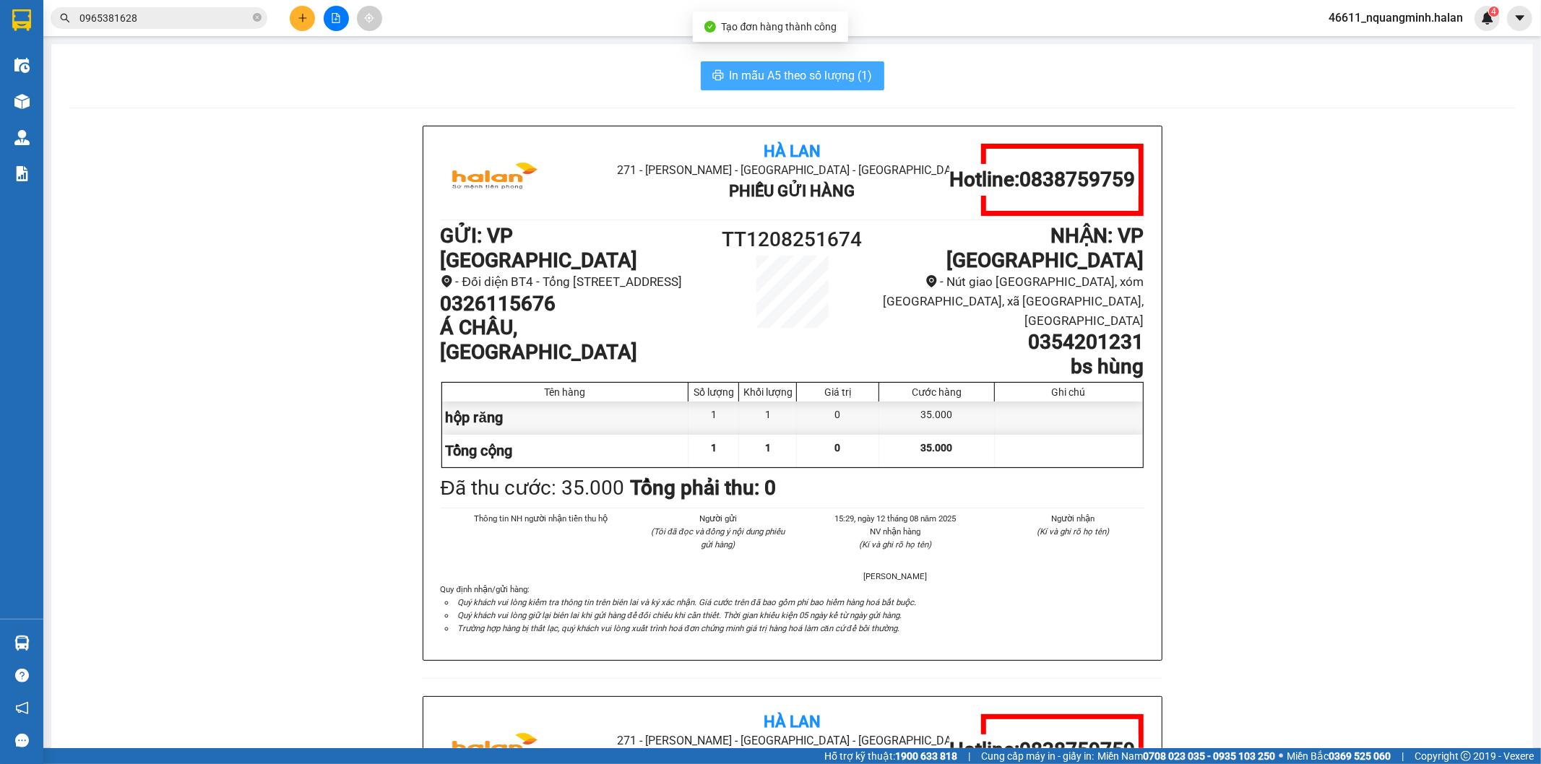
click at [712, 79] on icon "printer" at bounding box center [718, 75] width 12 height 12
click at [202, 540] on div "Hà Lan 271 - Dương Tự Minh - Phường Tân Long - Thái Nguyên Phiếu Gửi Hàng Hotli…" at bounding box center [792, 697] width 1447 height 1142
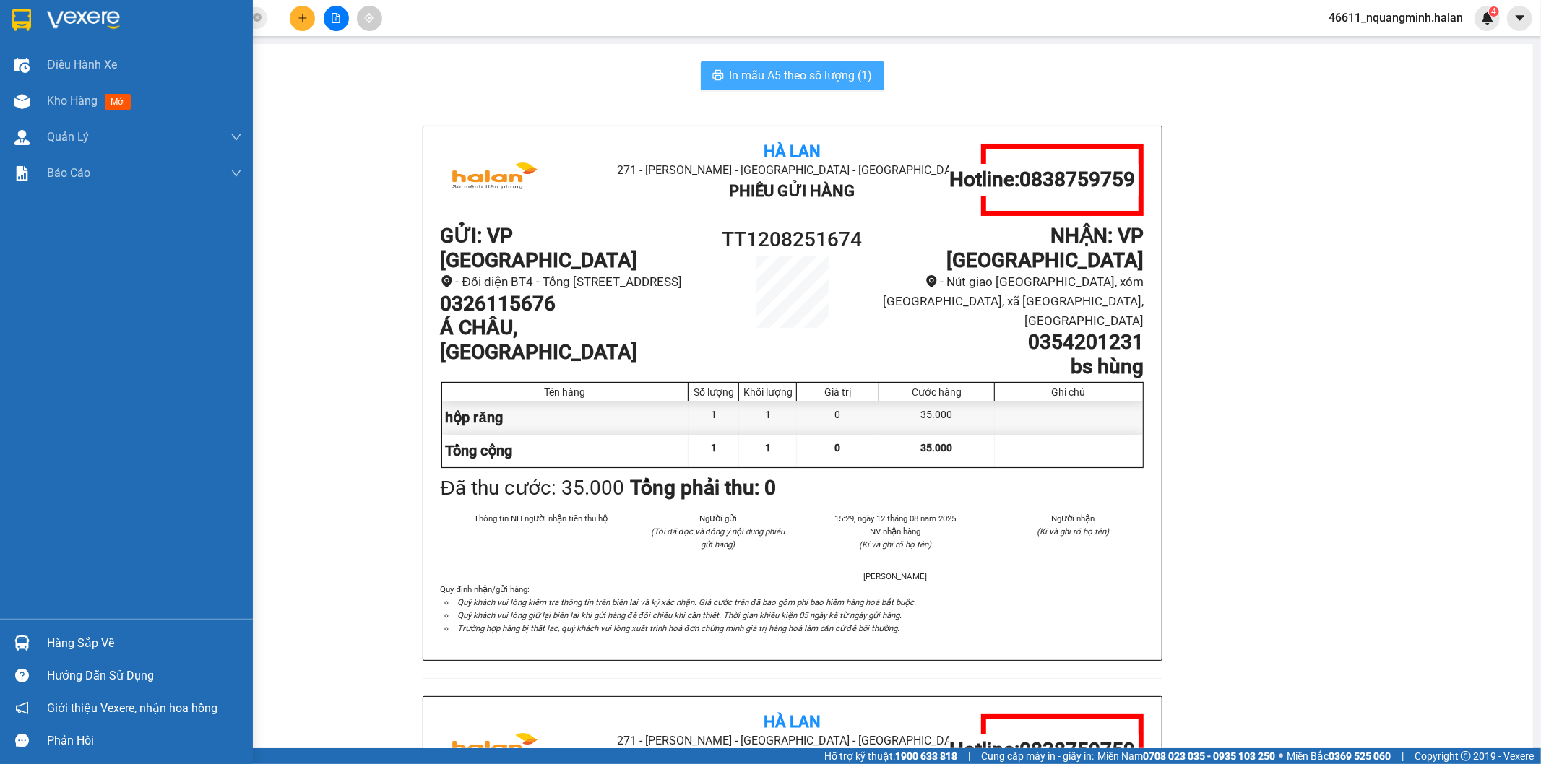
drag, startPoint x: 9, startPoint y: 644, endPoint x: 69, endPoint y: 637, distance: 59.7
click at [9, 644] on div at bounding box center [21, 643] width 25 height 25
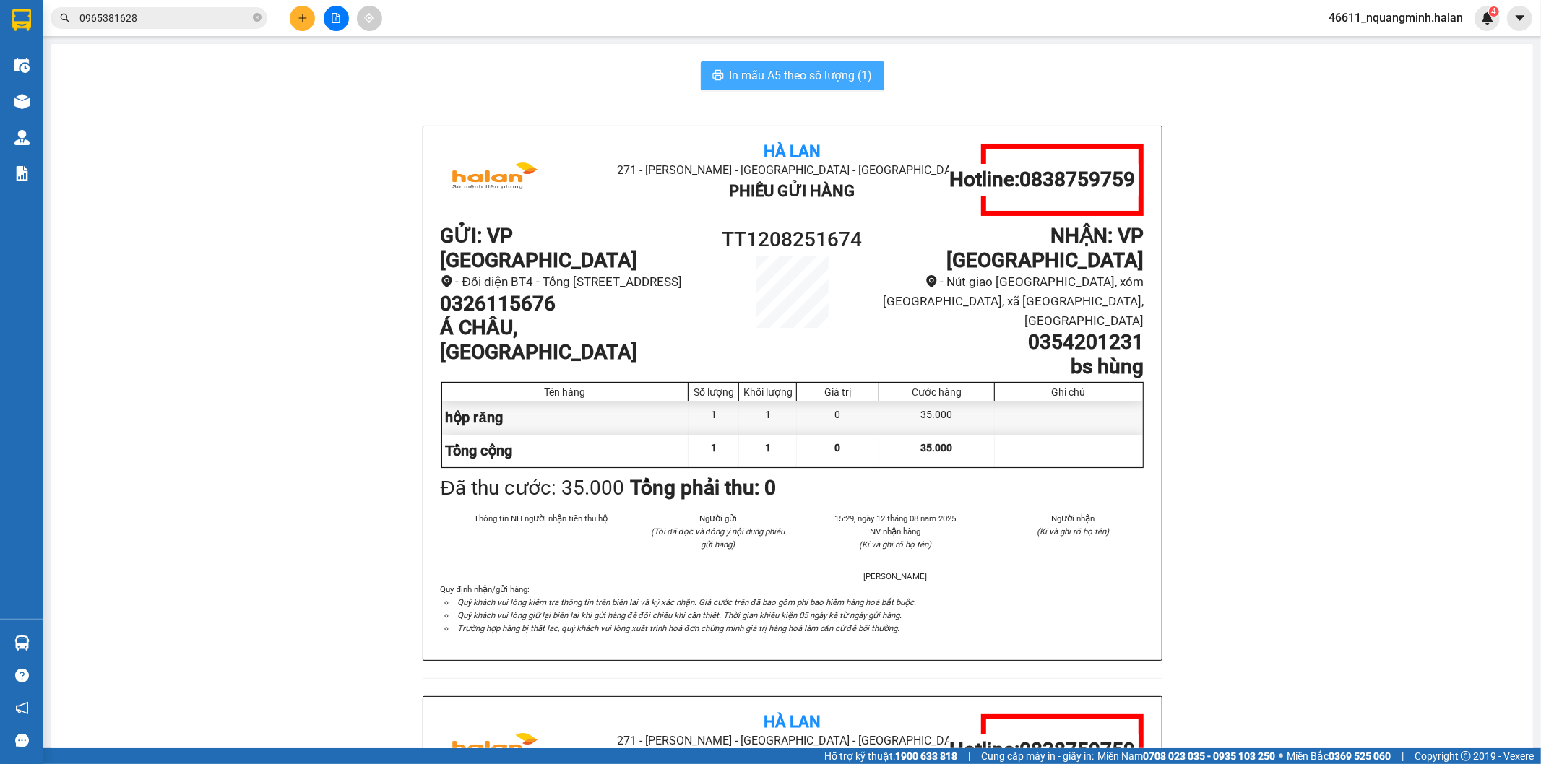
drag, startPoint x: 347, startPoint y: 473, endPoint x: 424, endPoint y: 665, distance: 206.4
click at [347, 472] on section "Kết quả tìm kiếm ( 30 ) Bộ lọc Mã ĐH Trạng thái Món hàng Thu hộ Tổng cước Chưa …" at bounding box center [770, 382] width 1541 height 764
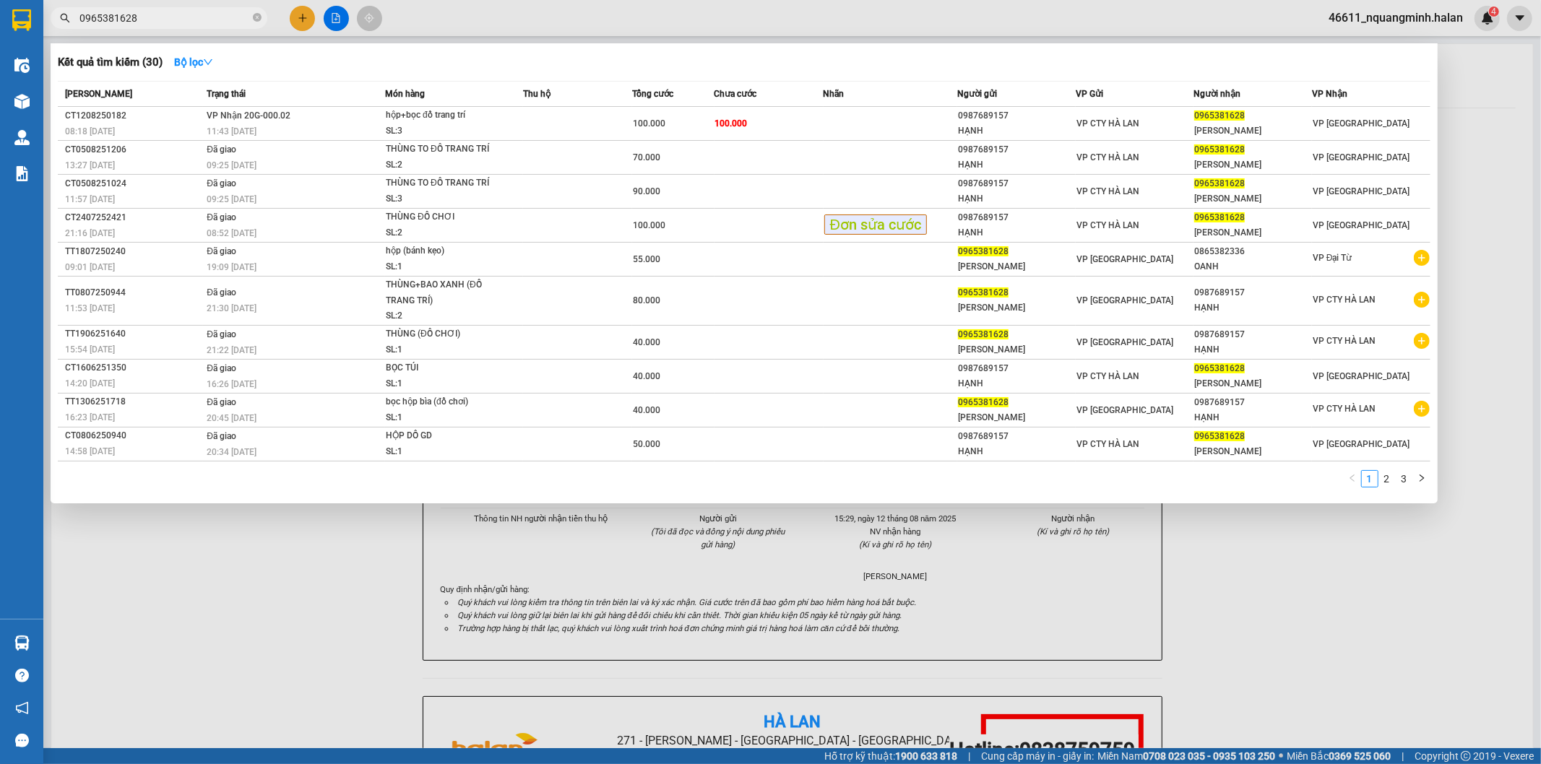
click at [163, 22] on input "0965381628" at bounding box center [164, 18] width 170 height 16
click at [361, 121] on td "VP Nhận 20G-000.02 11:43 - 12/08" at bounding box center [294, 124] width 182 height 34
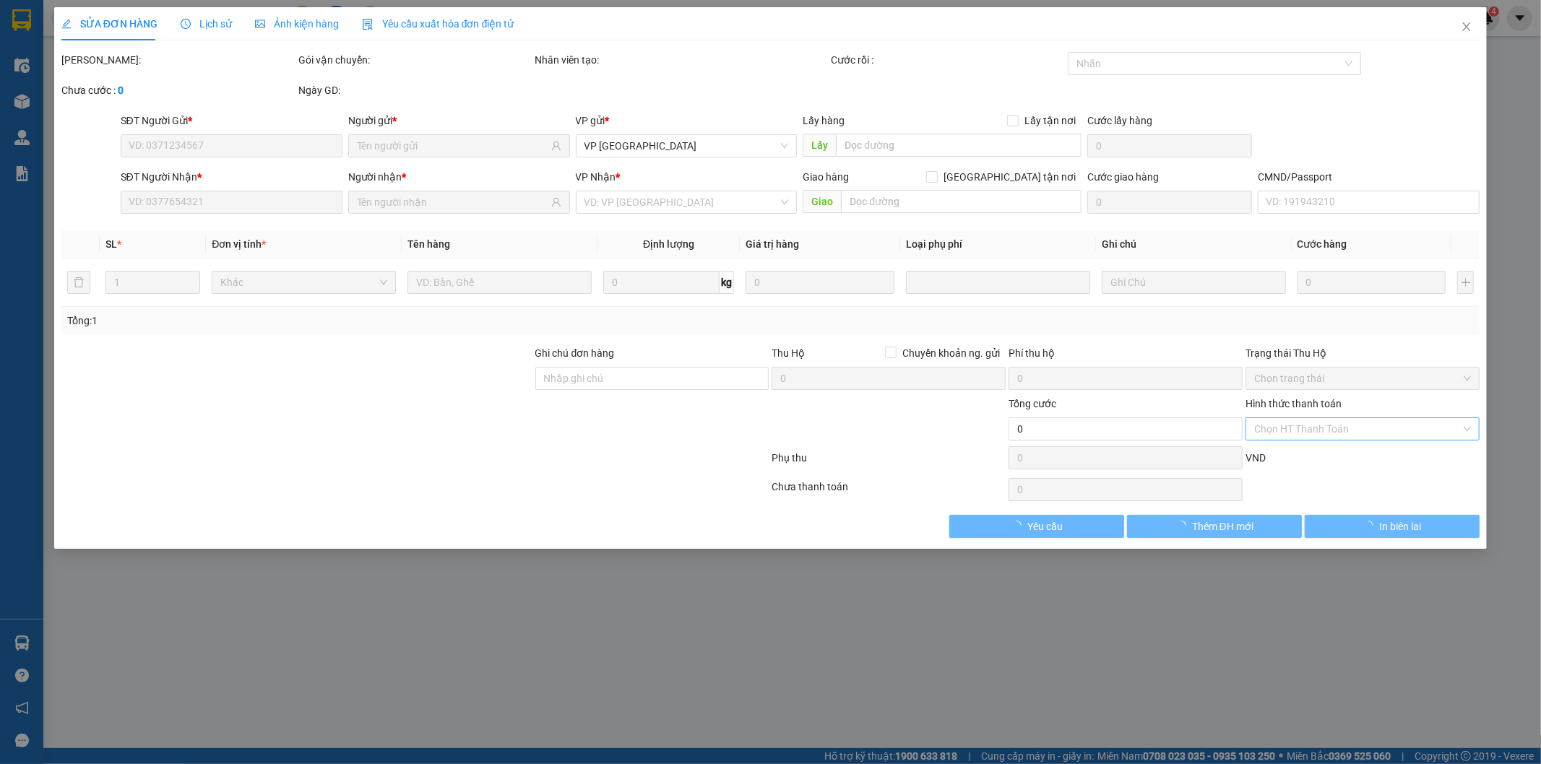
type input "0987689157"
type input "HẠNH"
type input "0965381628"
type input "KIM ANH"
type input "100.000"
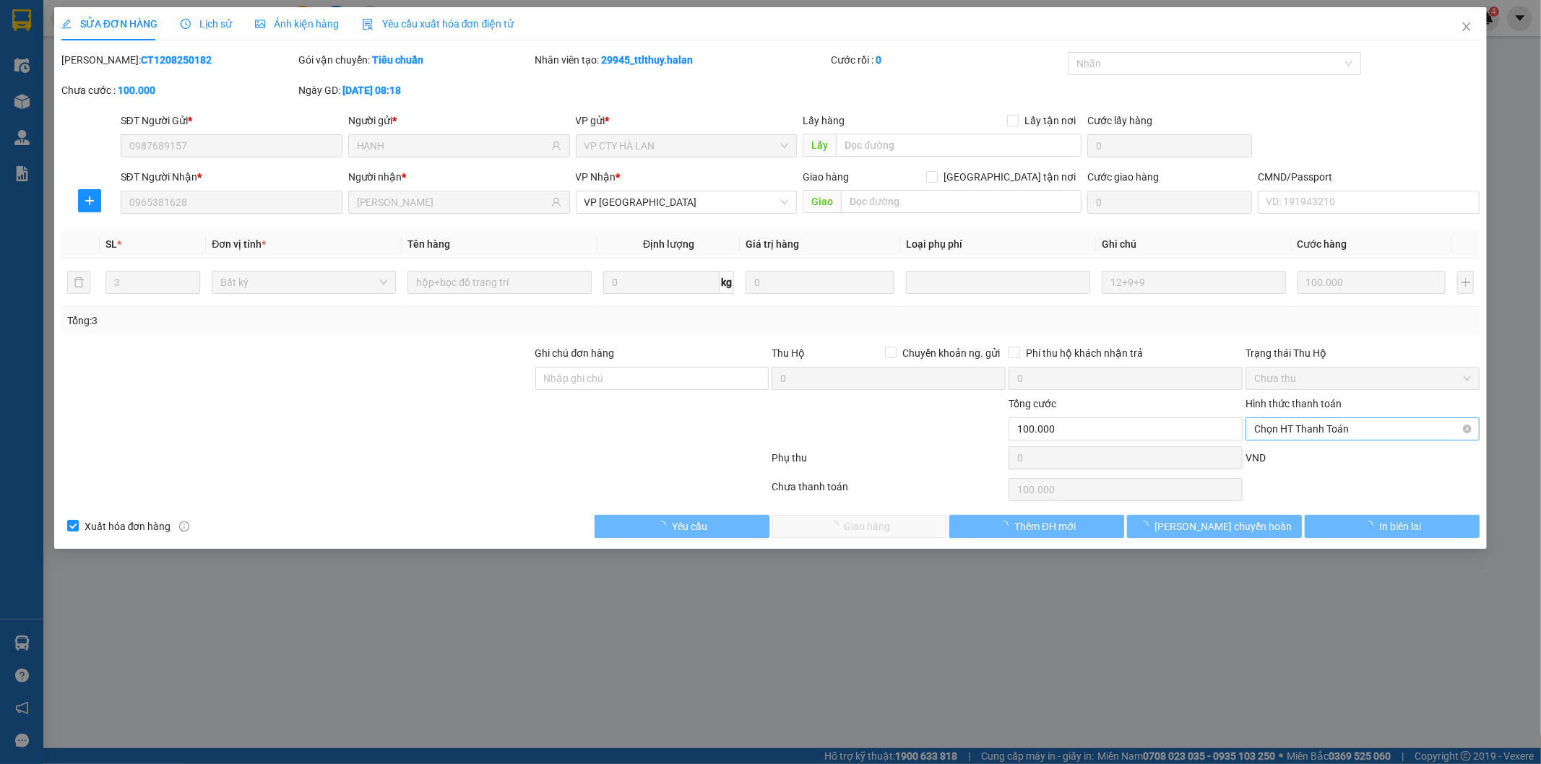
click at [1335, 433] on span "Chọn HT Thanh Toán" at bounding box center [1362, 429] width 217 height 22
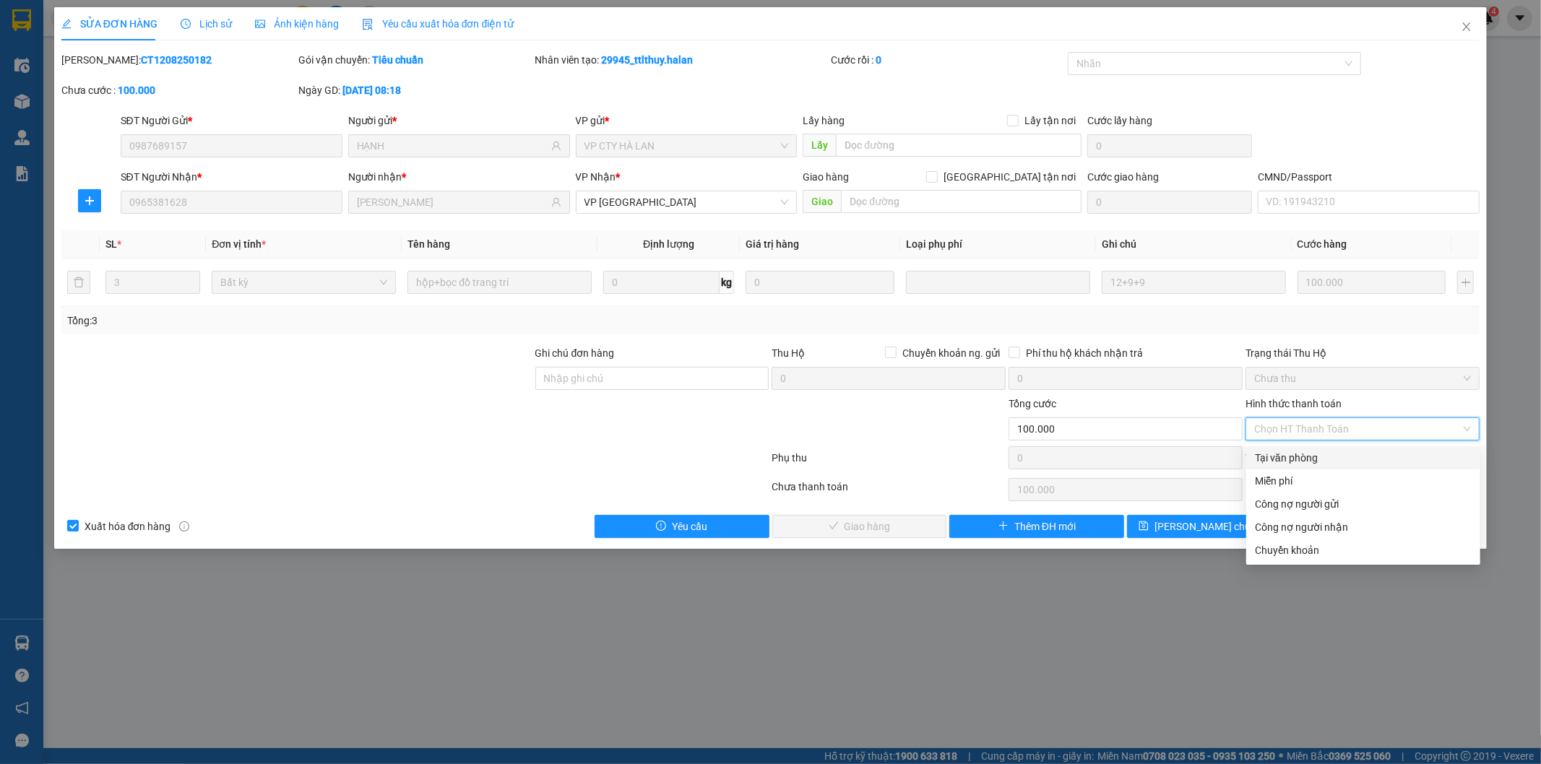
click at [1310, 455] on div "Tại văn phòng" at bounding box center [1363, 458] width 217 height 16
type input "0"
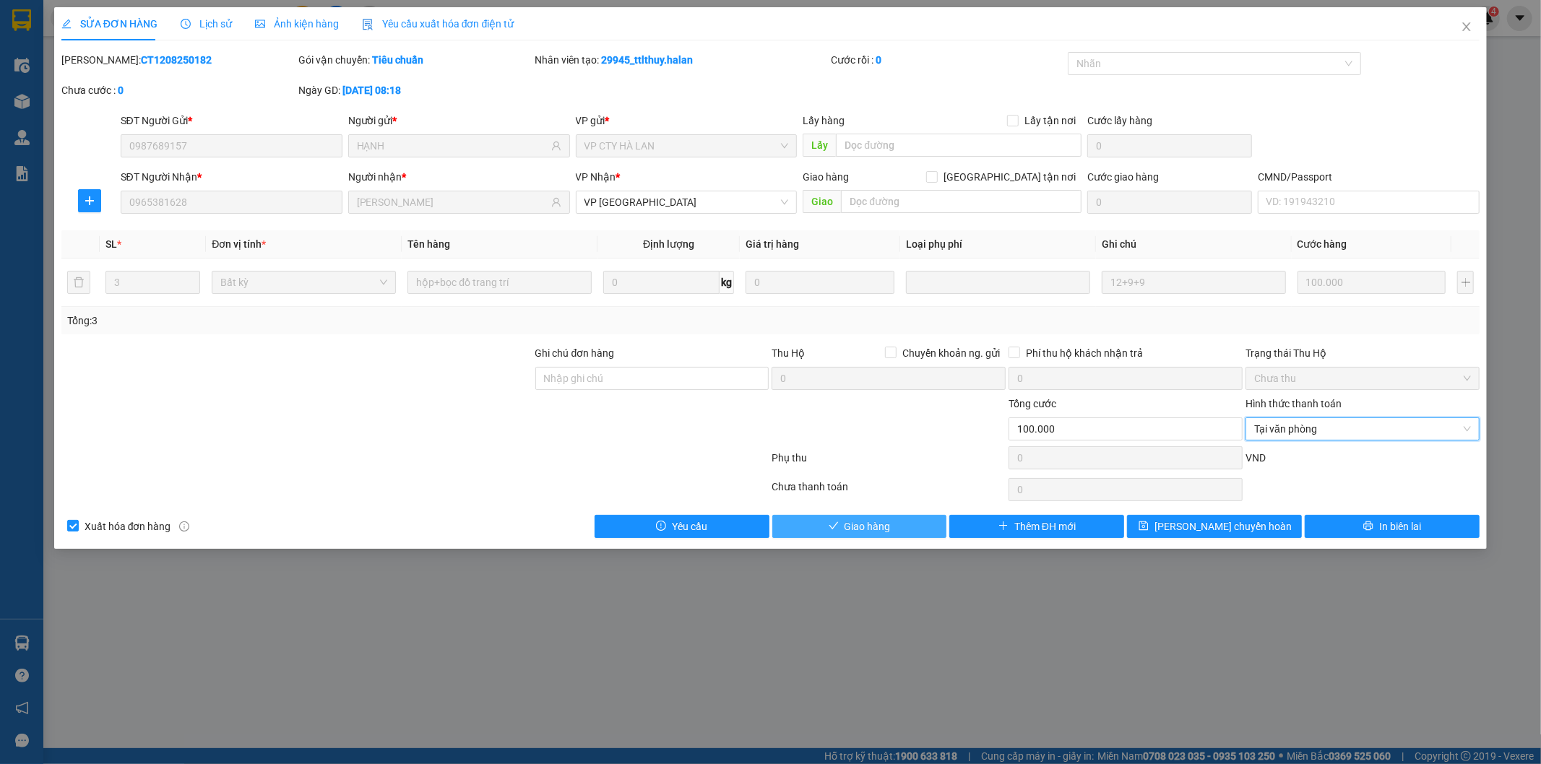
click at [906, 535] on button "Giao hàng" at bounding box center [859, 526] width 175 height 23
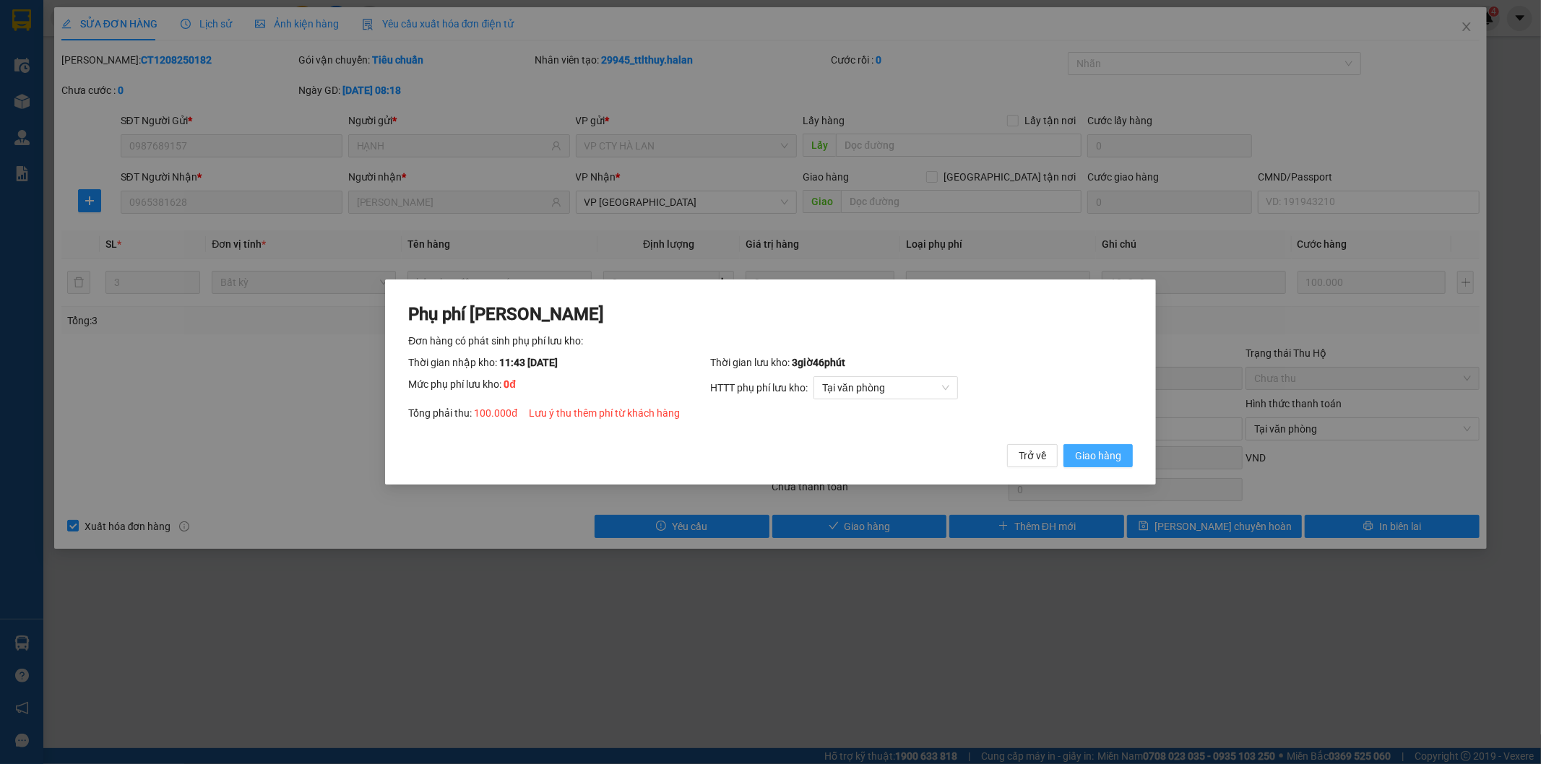
click at [1089, 451] on span "Giao hàng" at bounding box center [1098, 456] width 46 height 16
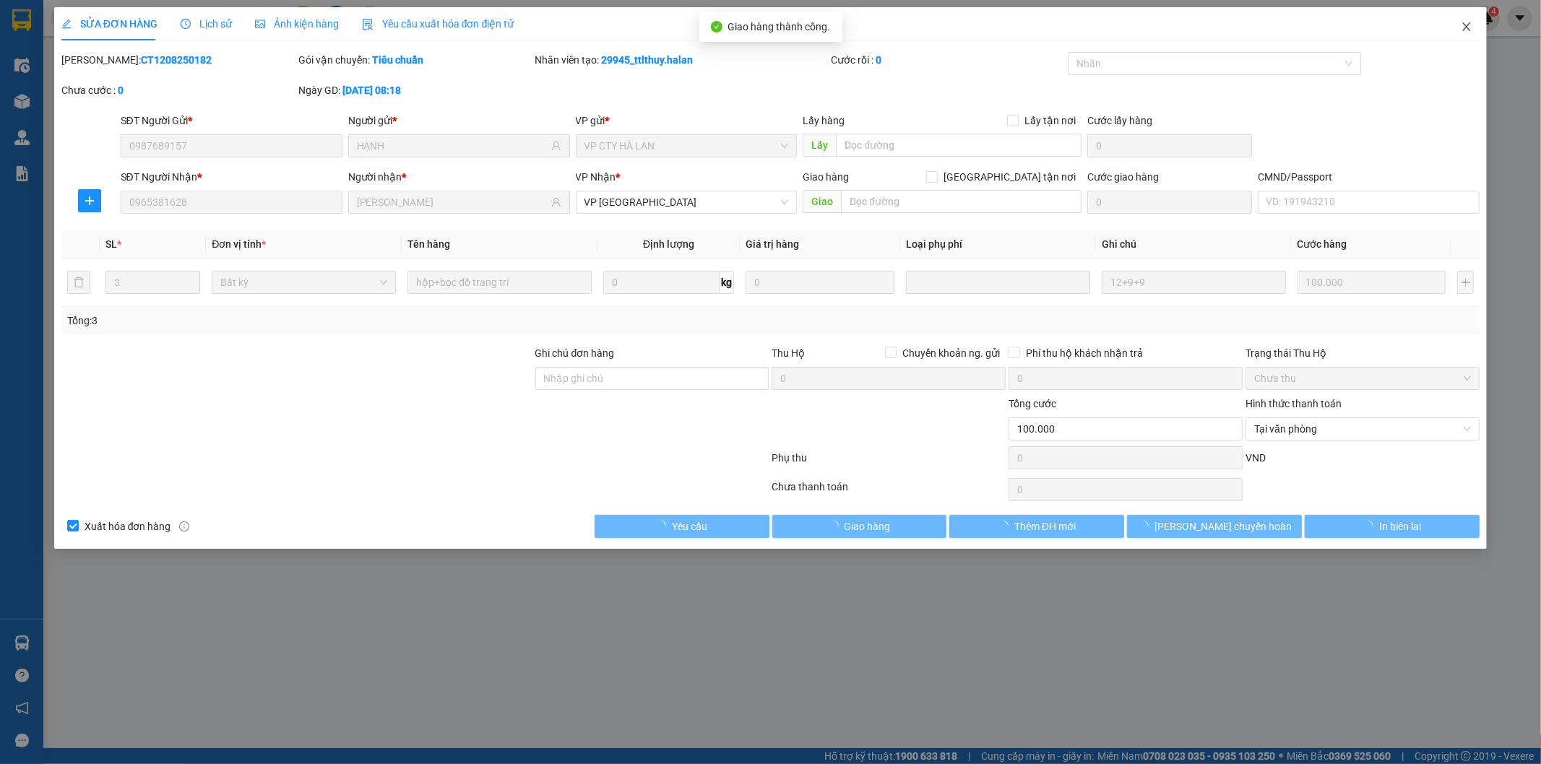
click at [1472, 26] on span "Close" at bounding box center [1466, 27] width 40 height 40
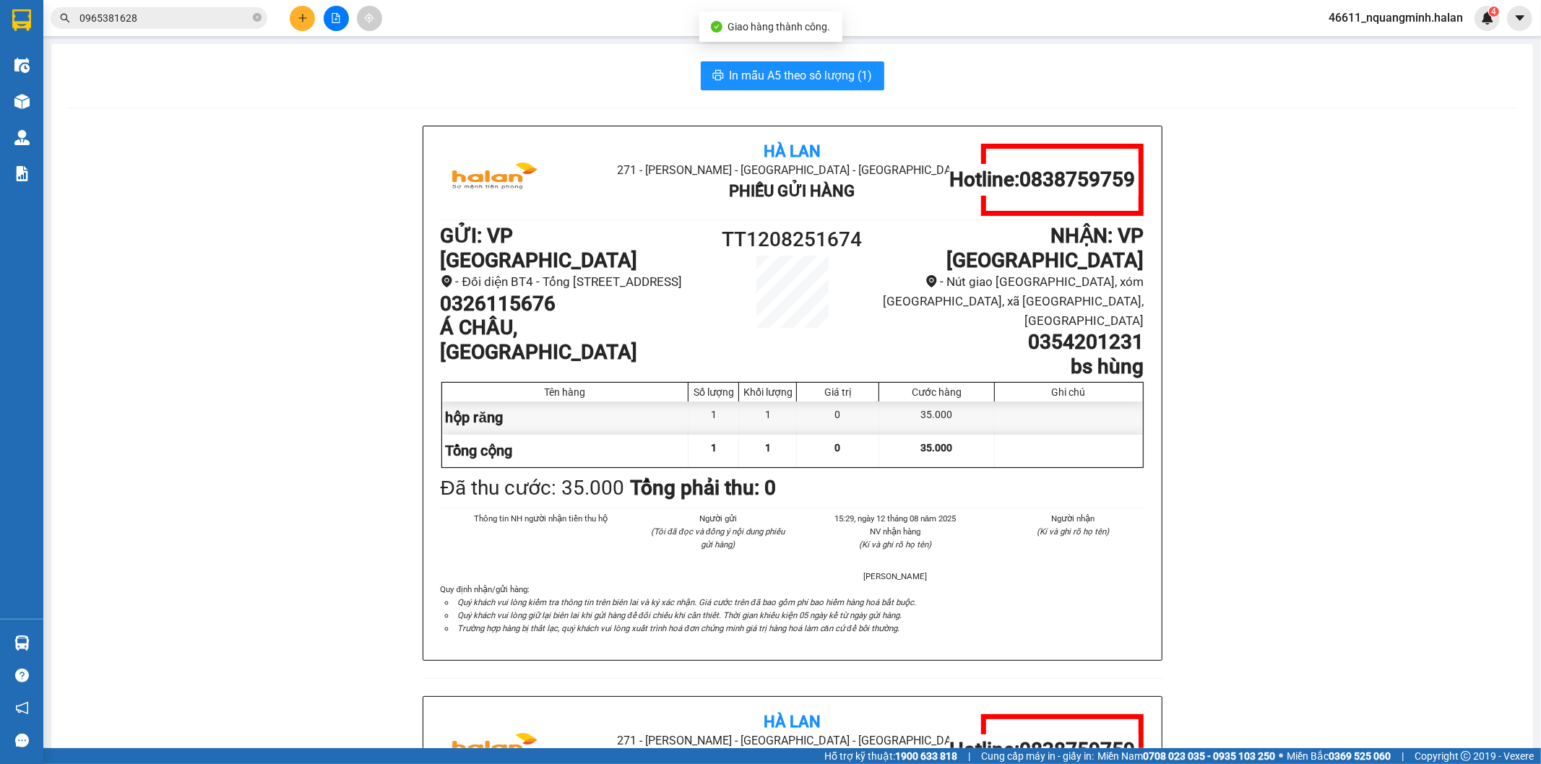
click at [157, 22] on input "0965381628" at bounding box center [164, 18] width 170 height 16
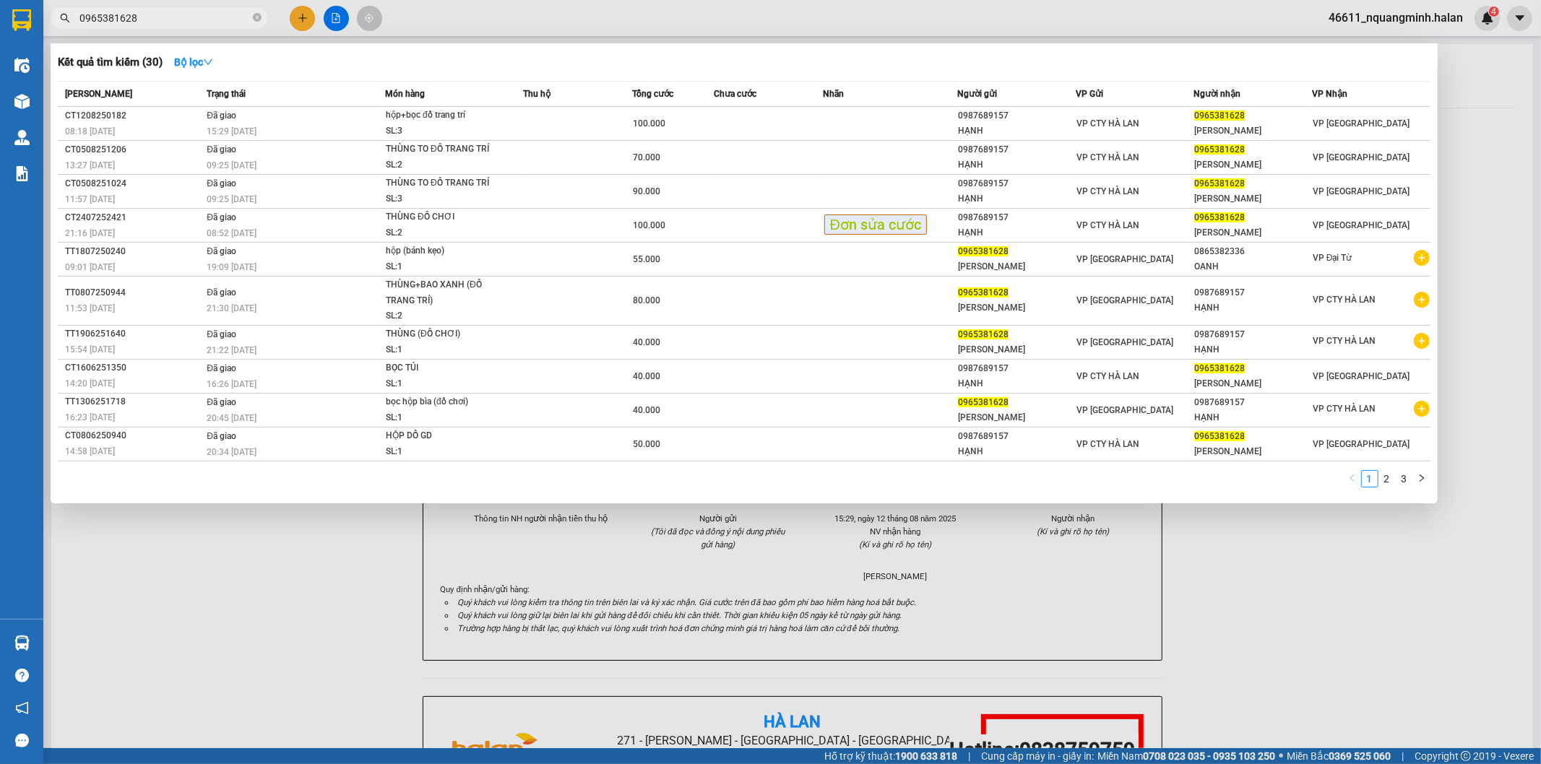
drag, startPoint x: 157, startPoint y: 22, endPoint x: 6, endPoint y: 17, distance: 151.8
click at [0, 19] on section "Kết quả tìm kiếm ( 30 ) Bộ lọc Mã ĐH Trạng thái Món hàng Thu hộ Tổng cước Chưa …" at bounding box center [770, 382] width 1541 height 764
click at [220, 493] on div "1 2 3" at bounding box center [744, 483] width 1372 height 26
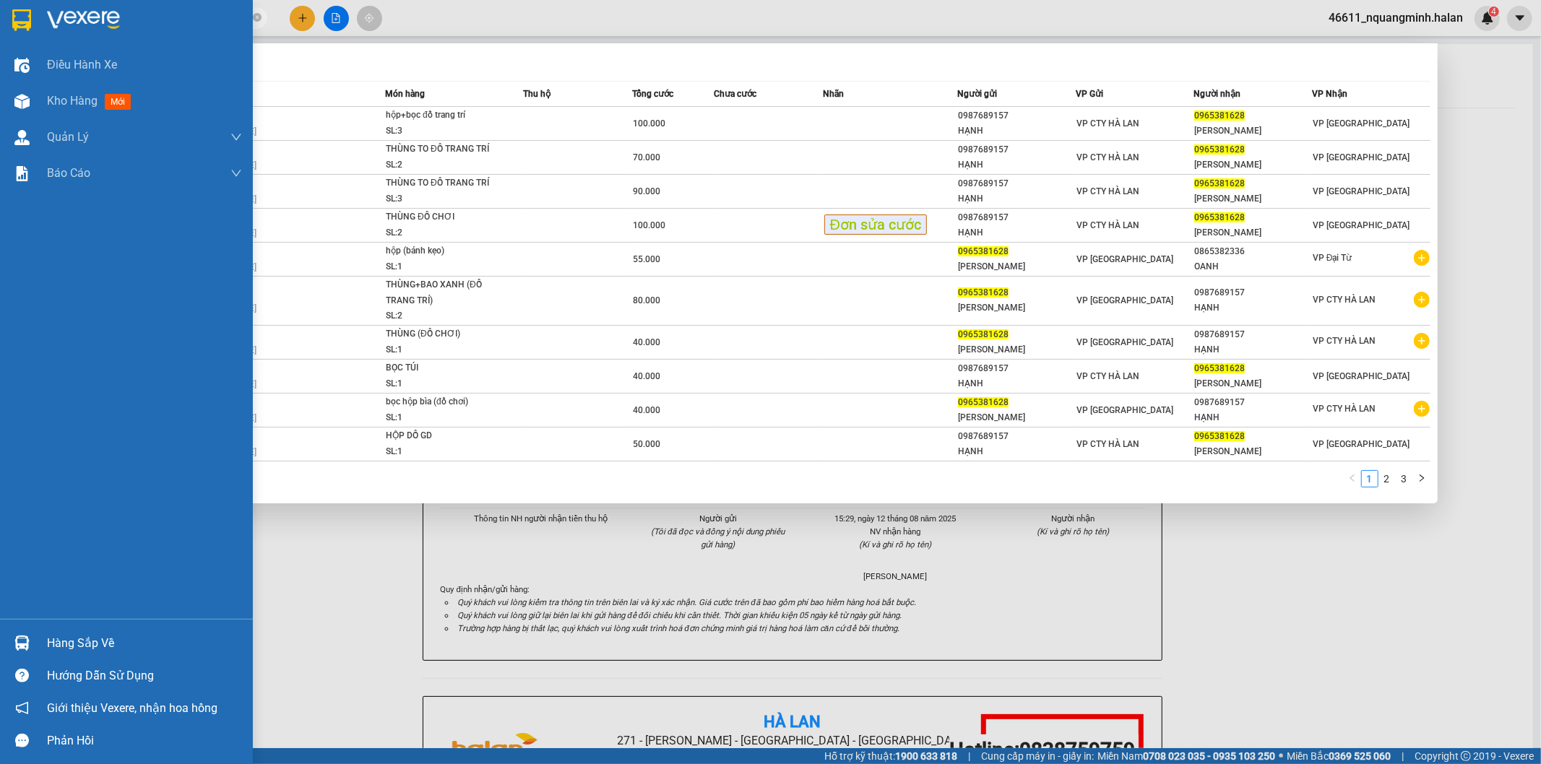
click at [15, 651] on img at bounding box center [21, 643] width 15 height 15
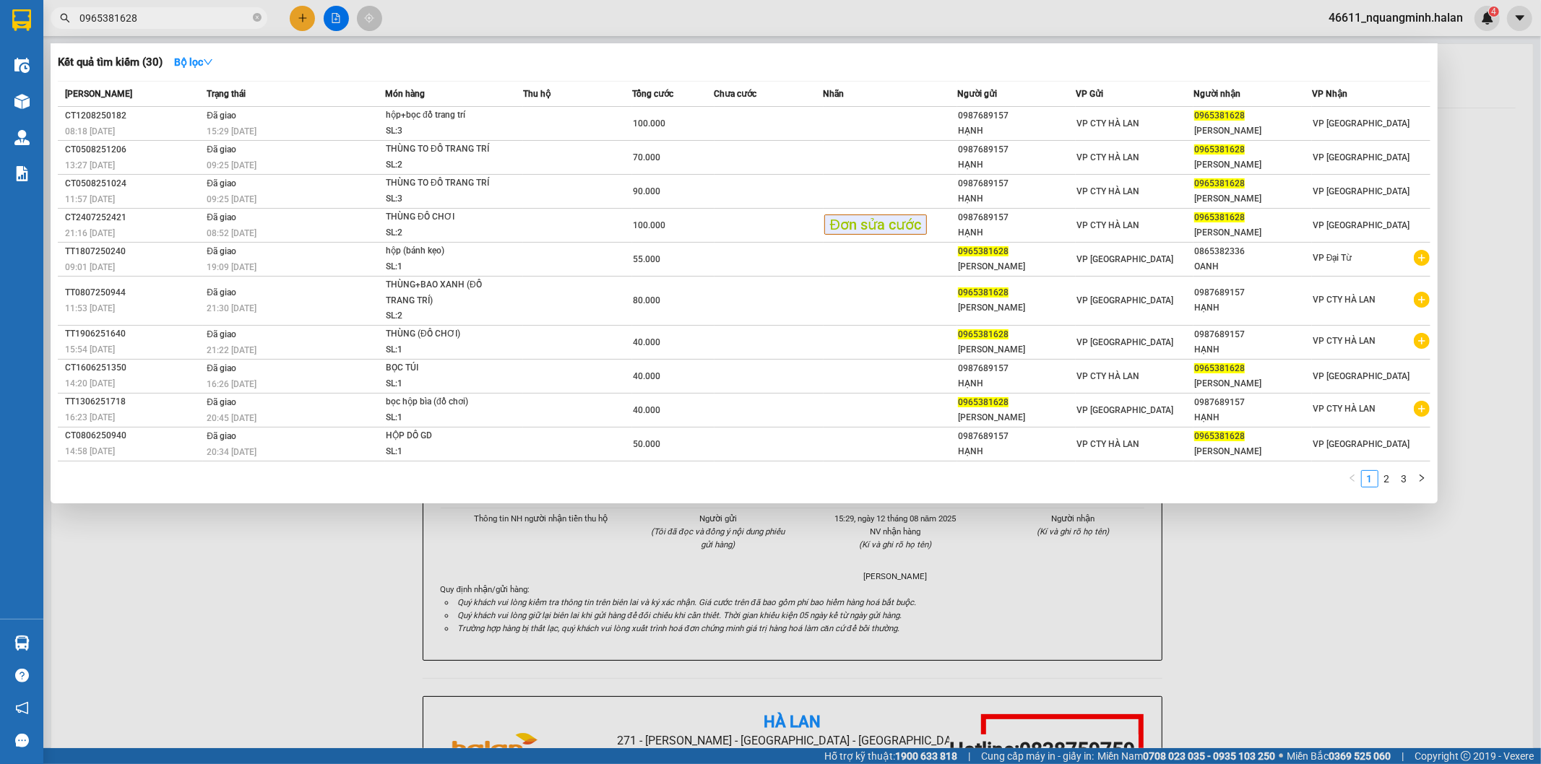
click at [704, 590] on section "Kết quả tìm kiếm ( 30 ) Bộ lọc Mã ĐH Trạng thái Món hàng Thu hộ Tổng cước Chưa …" at bounding box center [770, 382] width 1541 height 764
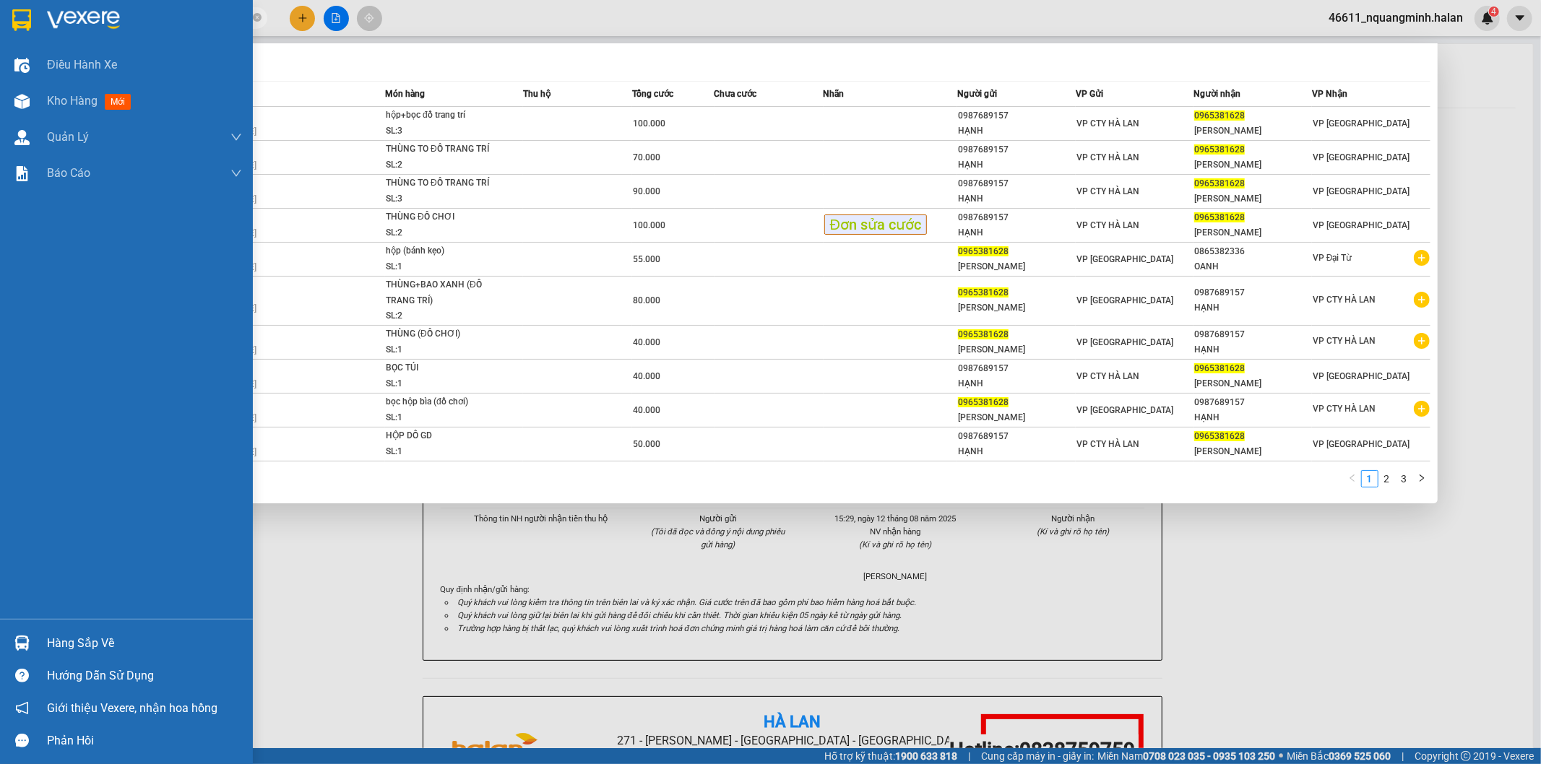
click at [20, 632] on div at bounding box center [21, 643] width 25 height 25
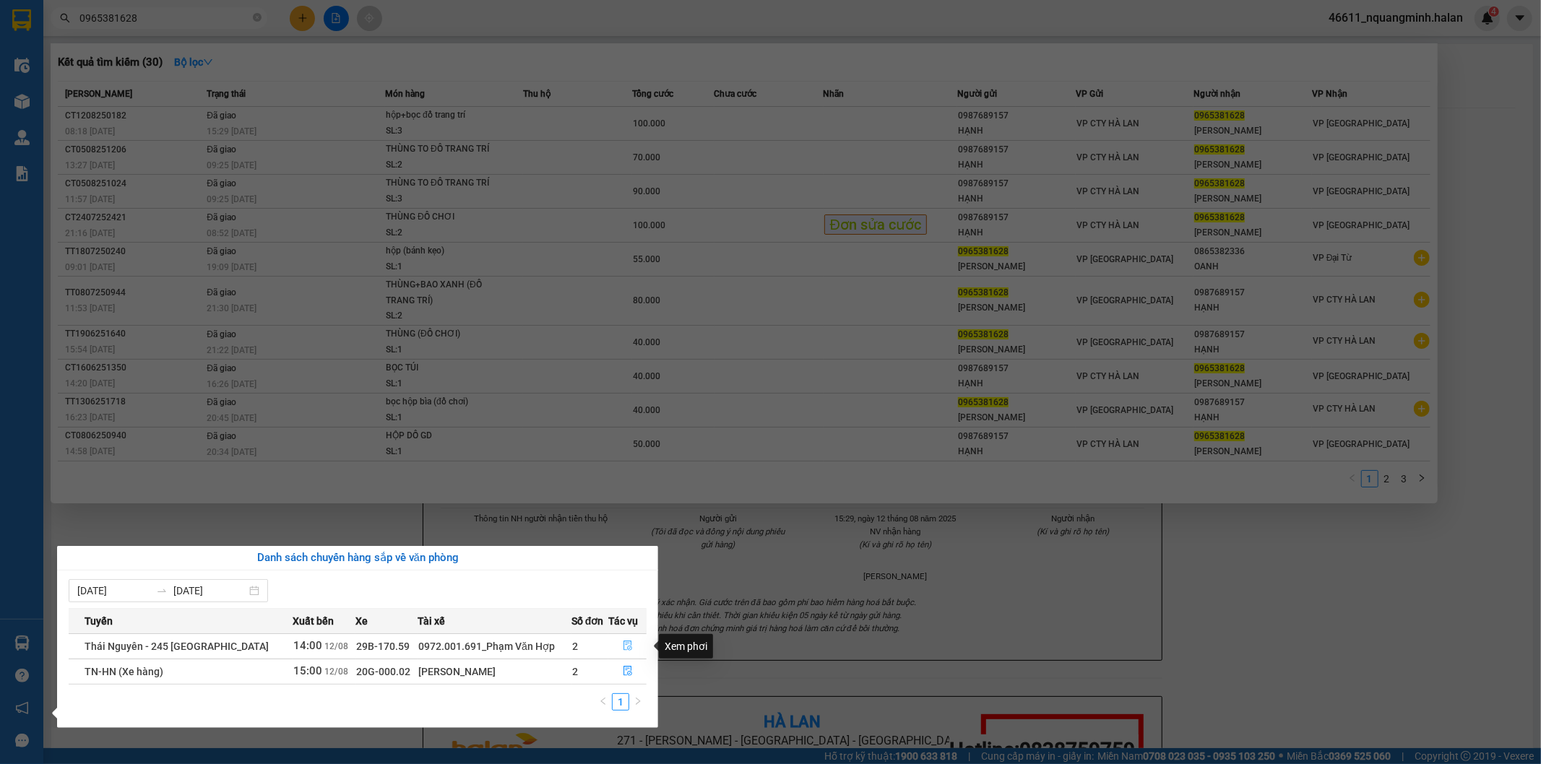
click at [626, 644] on icon "file-done" at bounding box center [627, 646] width 9 height 10
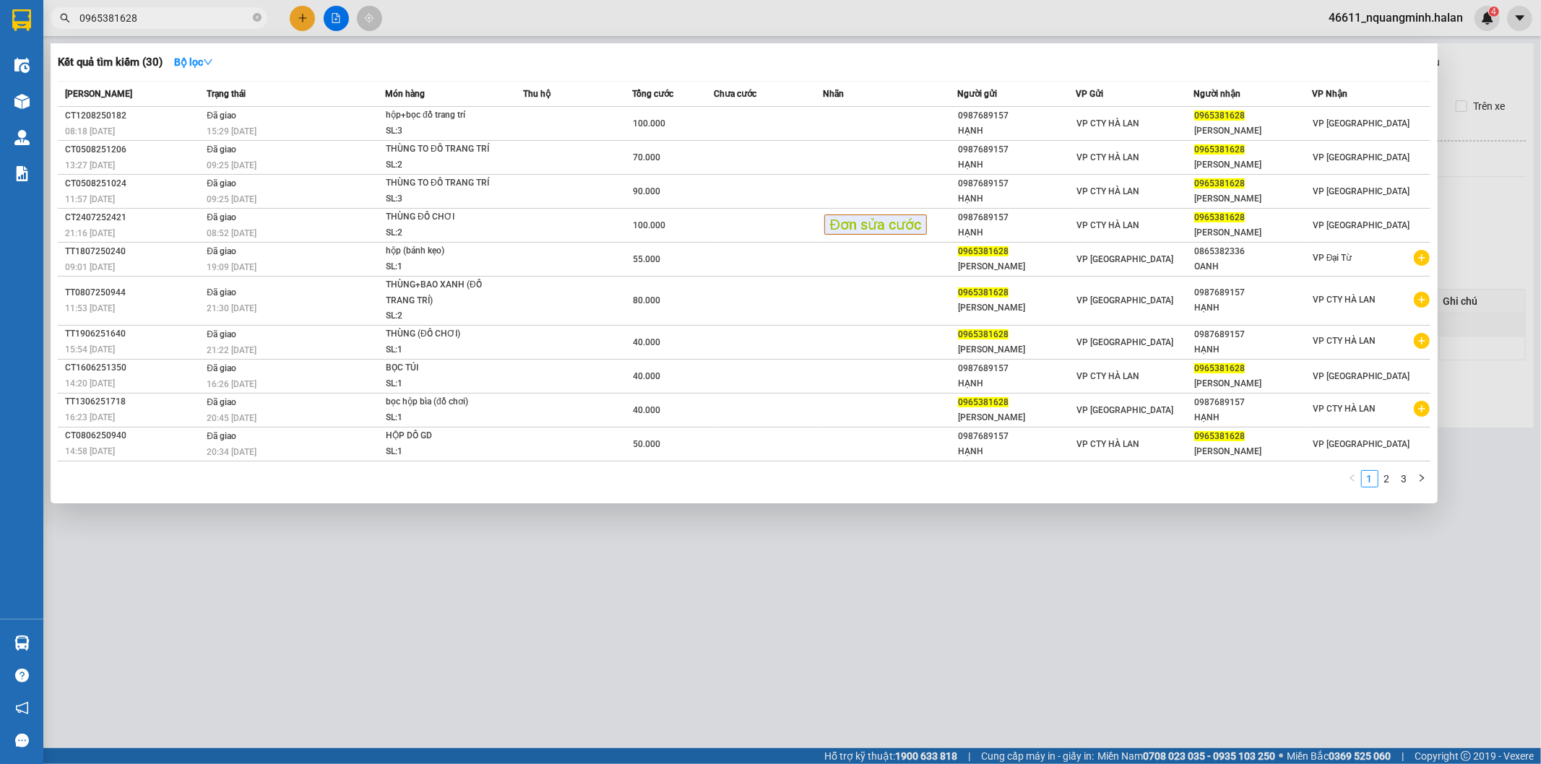
click at [770, 645] on div at bounding box center [770, 382] width 1541 height 764
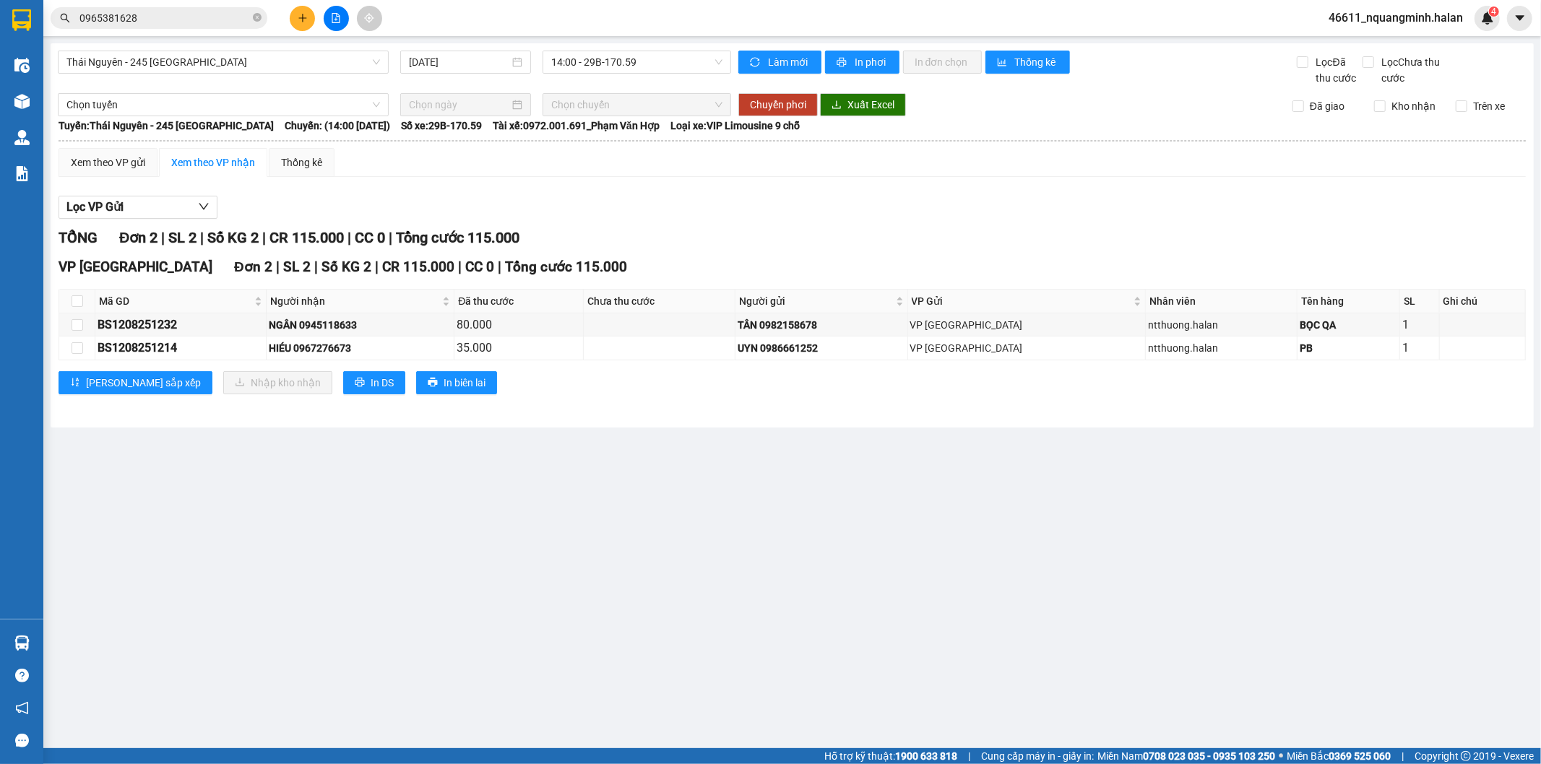
click at [287, 568] on main "Thái Nguyên - 245 Quang Trung 12/08/2025 14:00 - 29B-170.59 Làm mới In phơi In …" at bounding box center [770, 374] width 1541 height 748
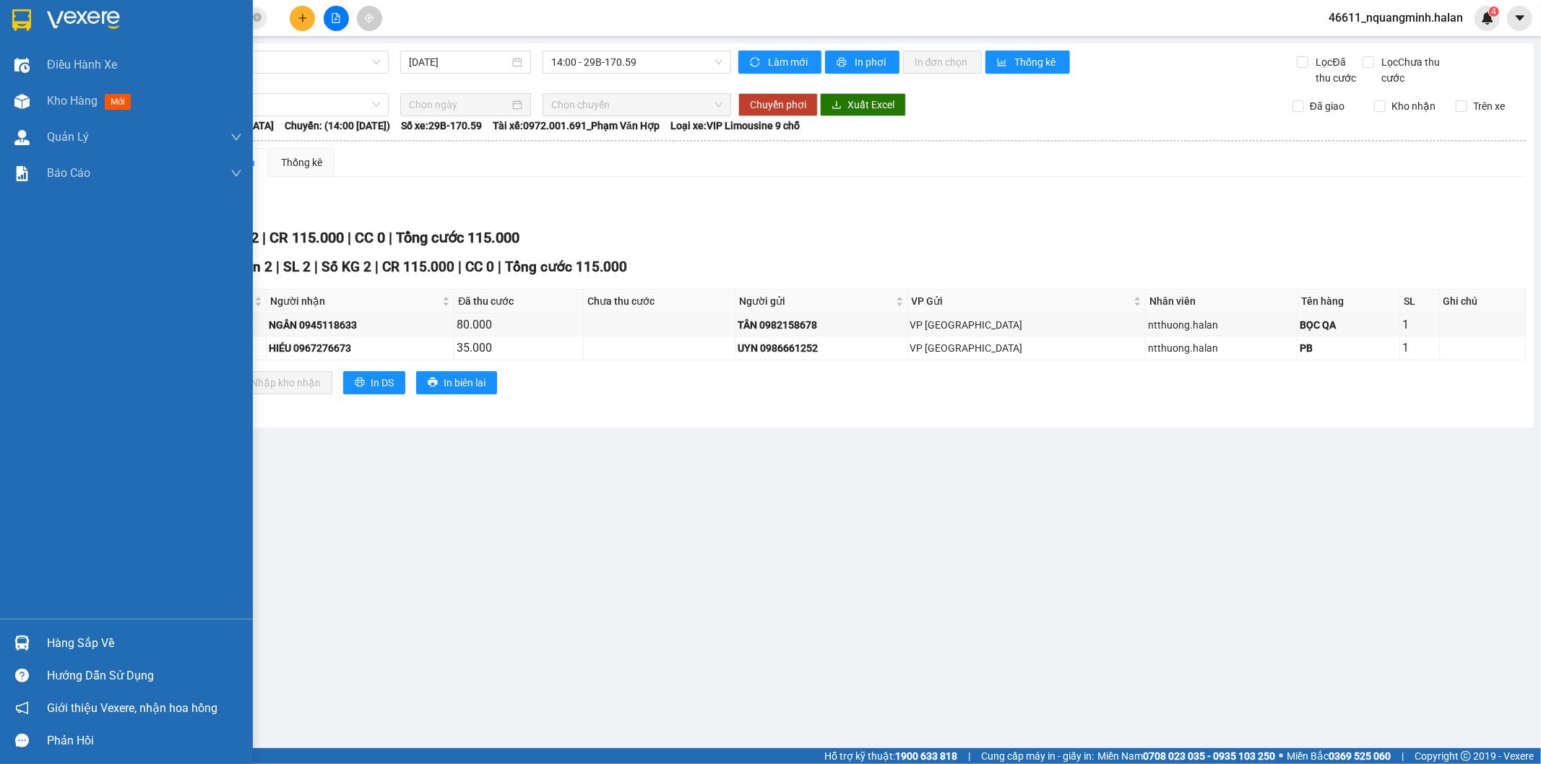
click at [6, 647] on div "Hàng sắp về" at bounding box center [126, 643] width 253 height 33
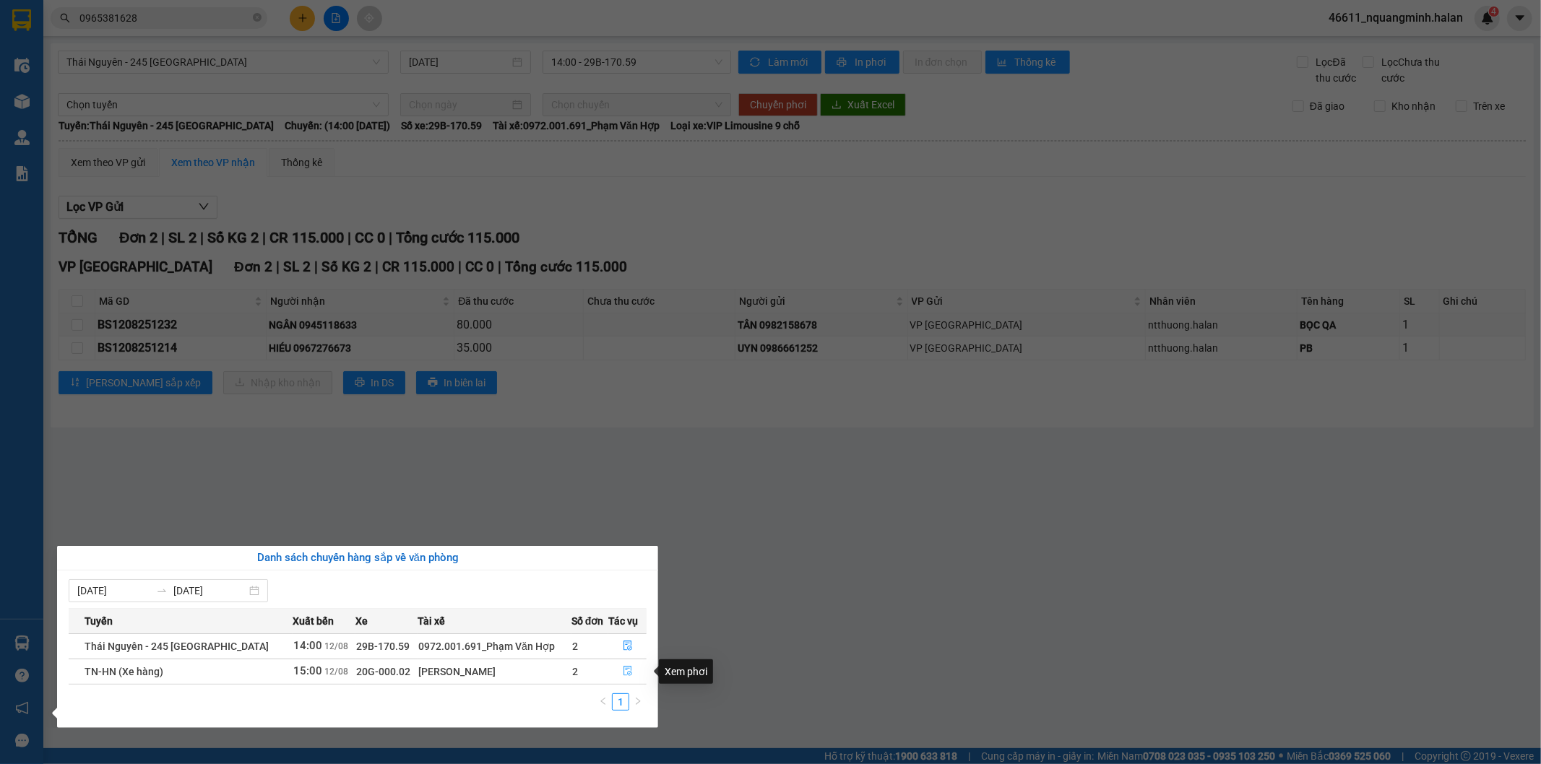
click at [618, 675] on button "button" at bounding box center [628, 671] width 38 height 23
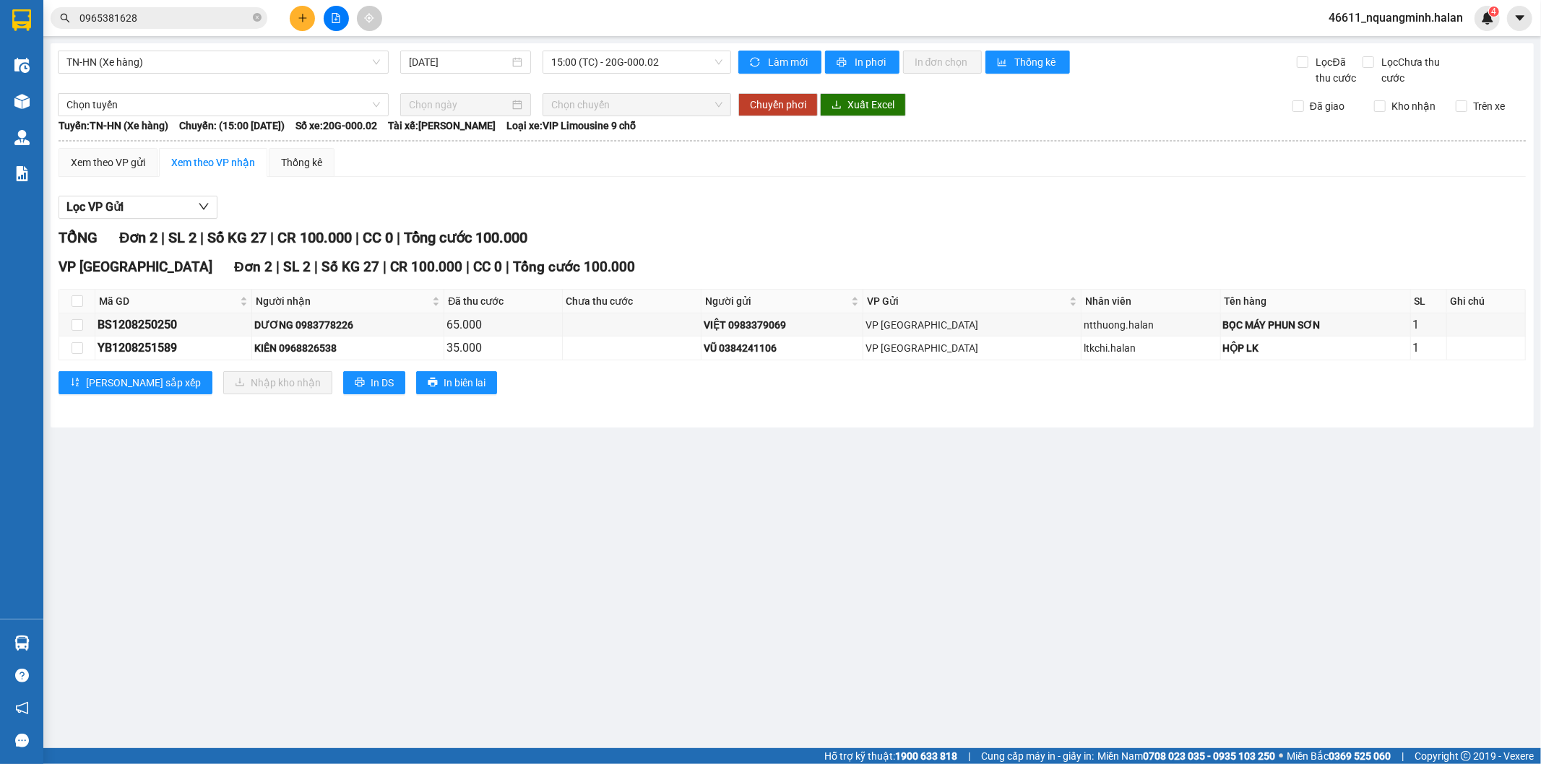
click at [442, 607] on main "TN-HN (Xe hàng) 12/08/2025 15:00 (TC) - 20G-000.02 Làm mới In phơi In đơn chọn …" at bounding box center [770, 374] width 1541 height 748
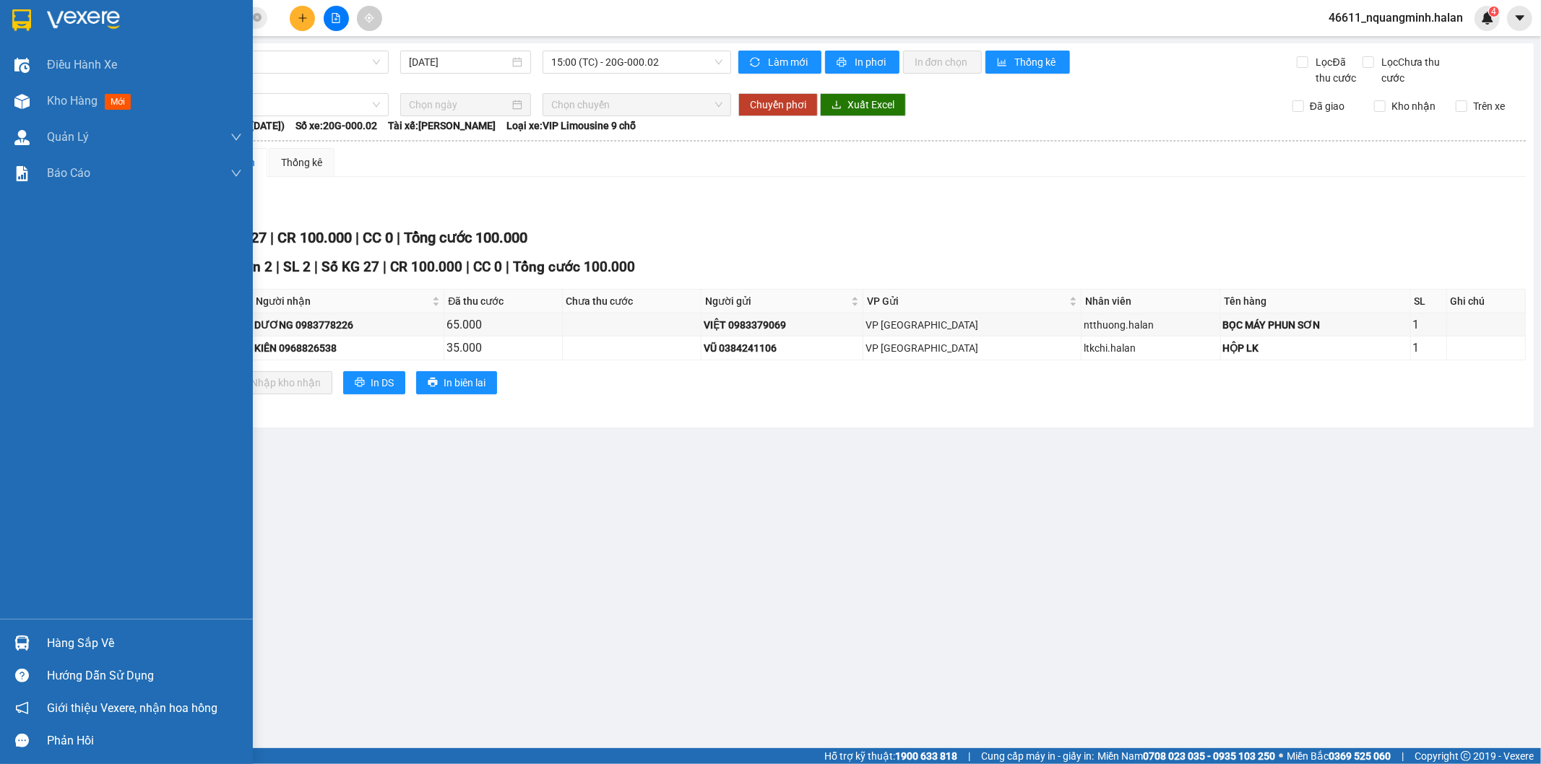
click at [76, 643] on div "Hàng sắp về" at bounding box center [144, 644] width 195 height 22
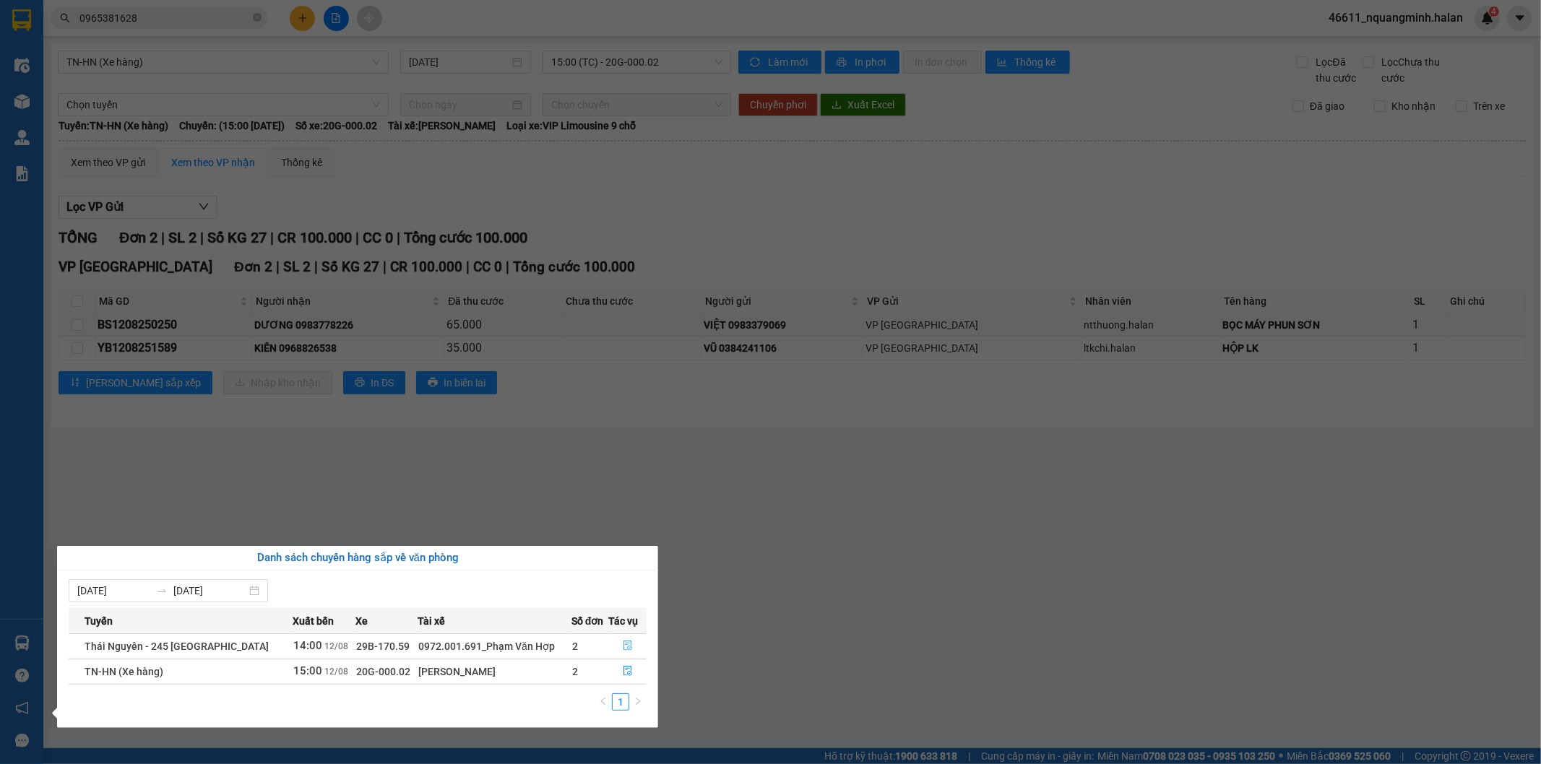
click at [623, 641] on icon "file-done" at bounding box center [628, 646] width 10 height 10
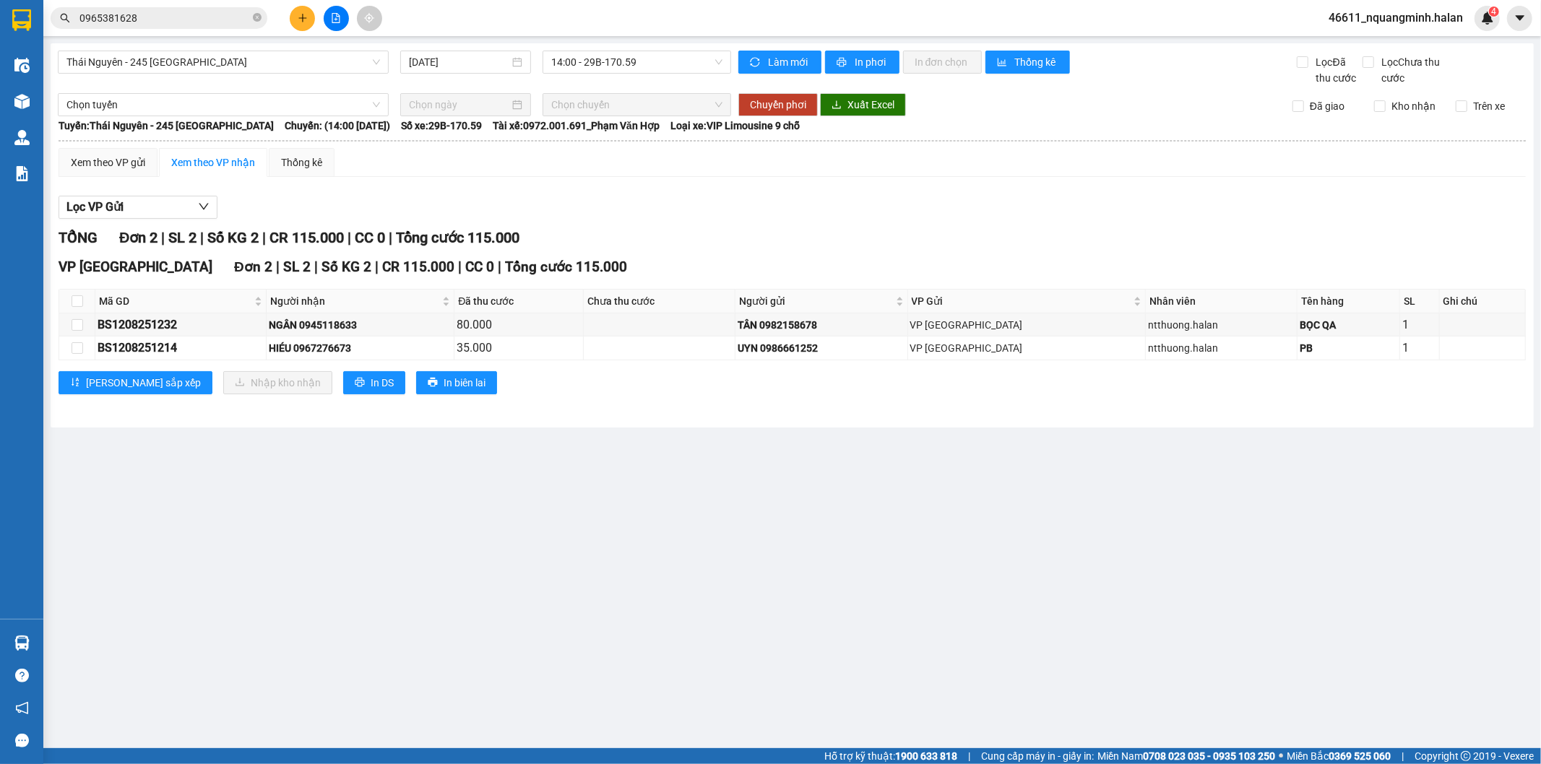
click at [666, 558] on main "Thái Nguyên - 245 Quang Trung 12/08/2025 14:00 - 29B-170.59 Làm mới In phơi In …" at bounding box center [770, 374] width 1541 height 748
drag, startPoint x: 408, startPoint y: 323, endPoint x: 318, endPoint y: 329, distance: 90.5
click at [318, 329] on div "NGÂN 0945118633" at bounding box center [360, 325] width 183 height 16
copy div "0945118633"
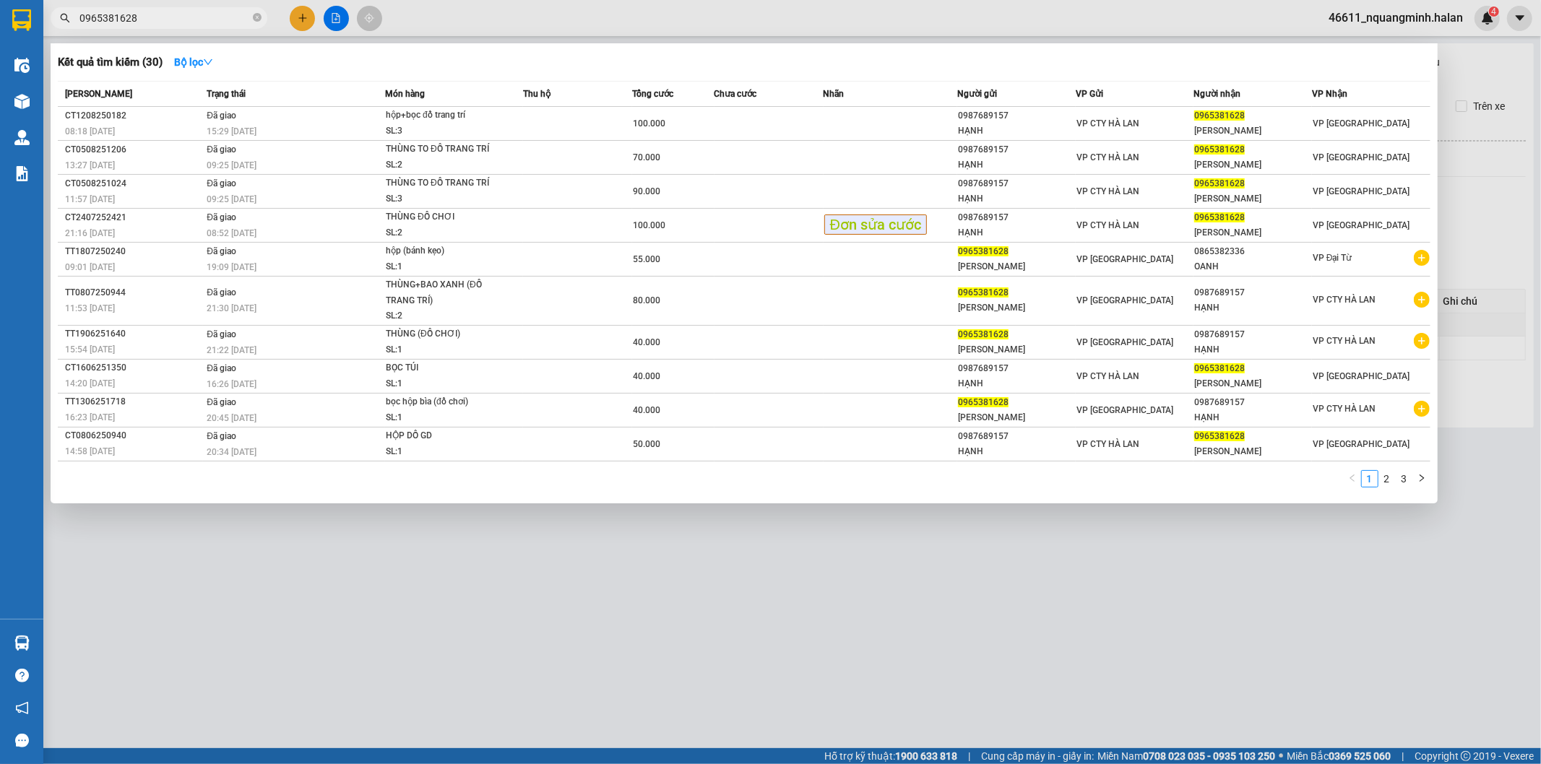
paste input "0945118633"
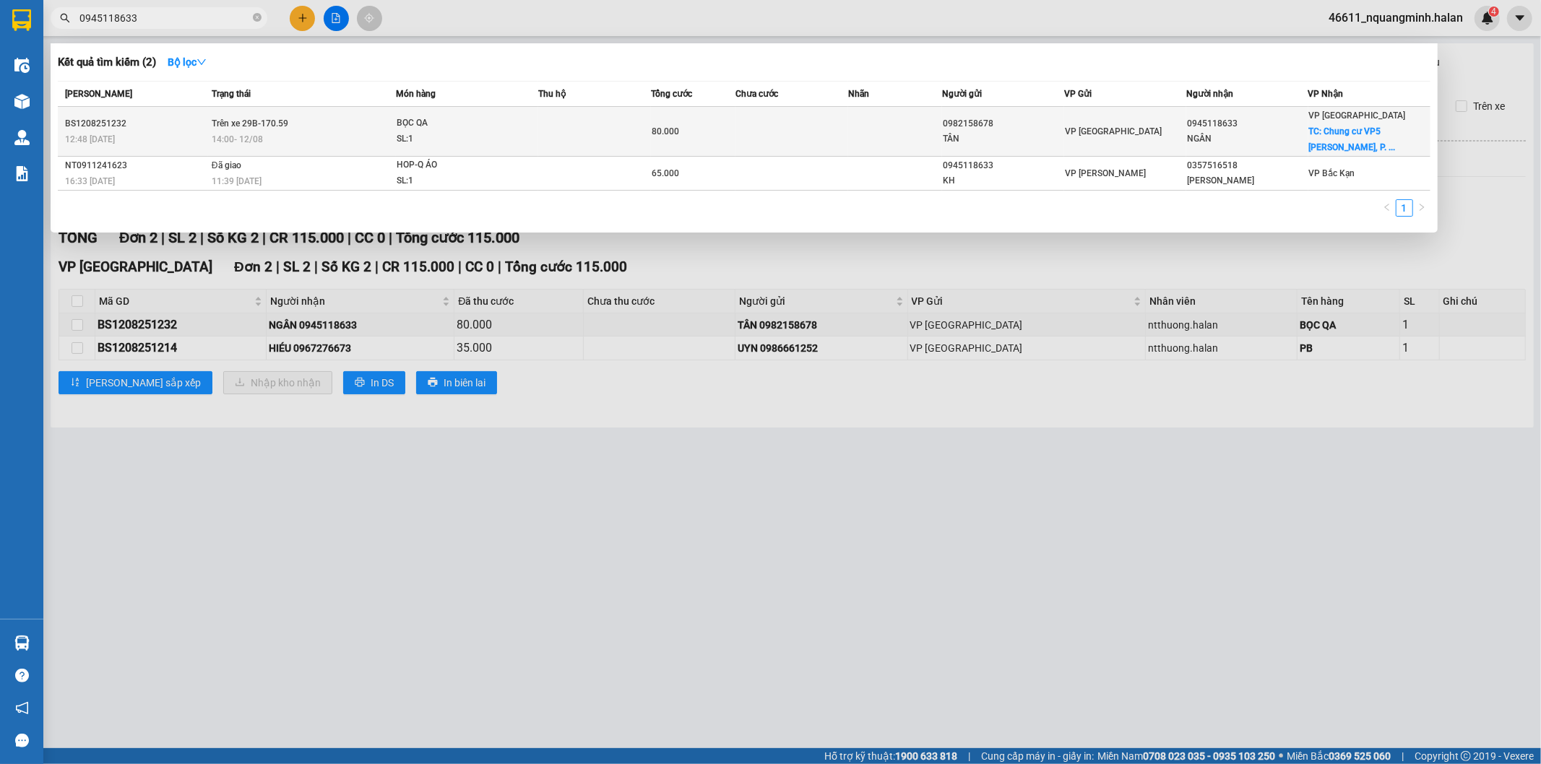
type input "0945118633"
click at [516, 131] on span "BỌC QA SL: 1" at bounding box center [468, 131] width 142 height 31
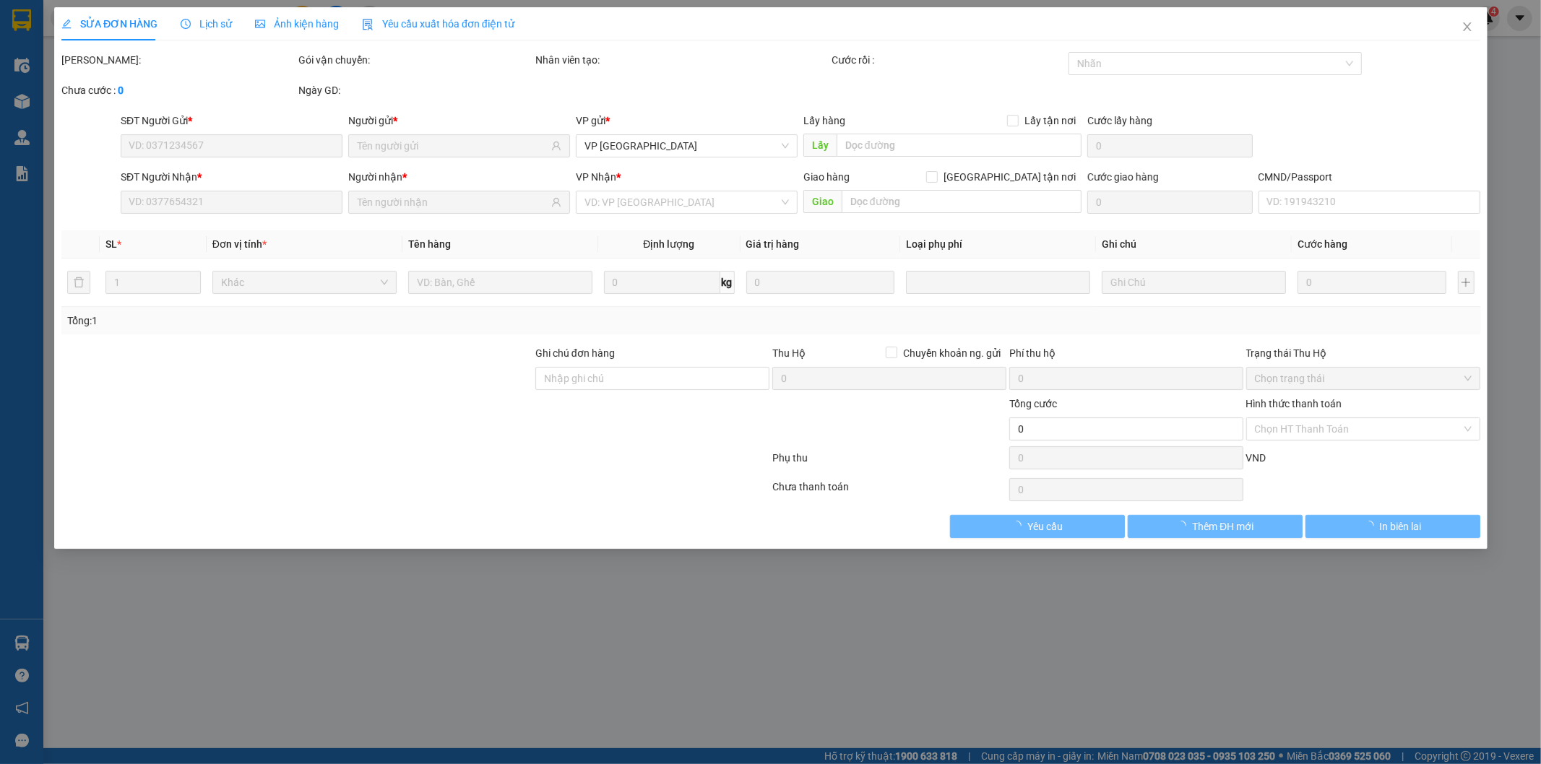
type input "0982158678"
type input "TÂN"
type input "0945118633"
type input "NGÂN"
checkbox input "true"
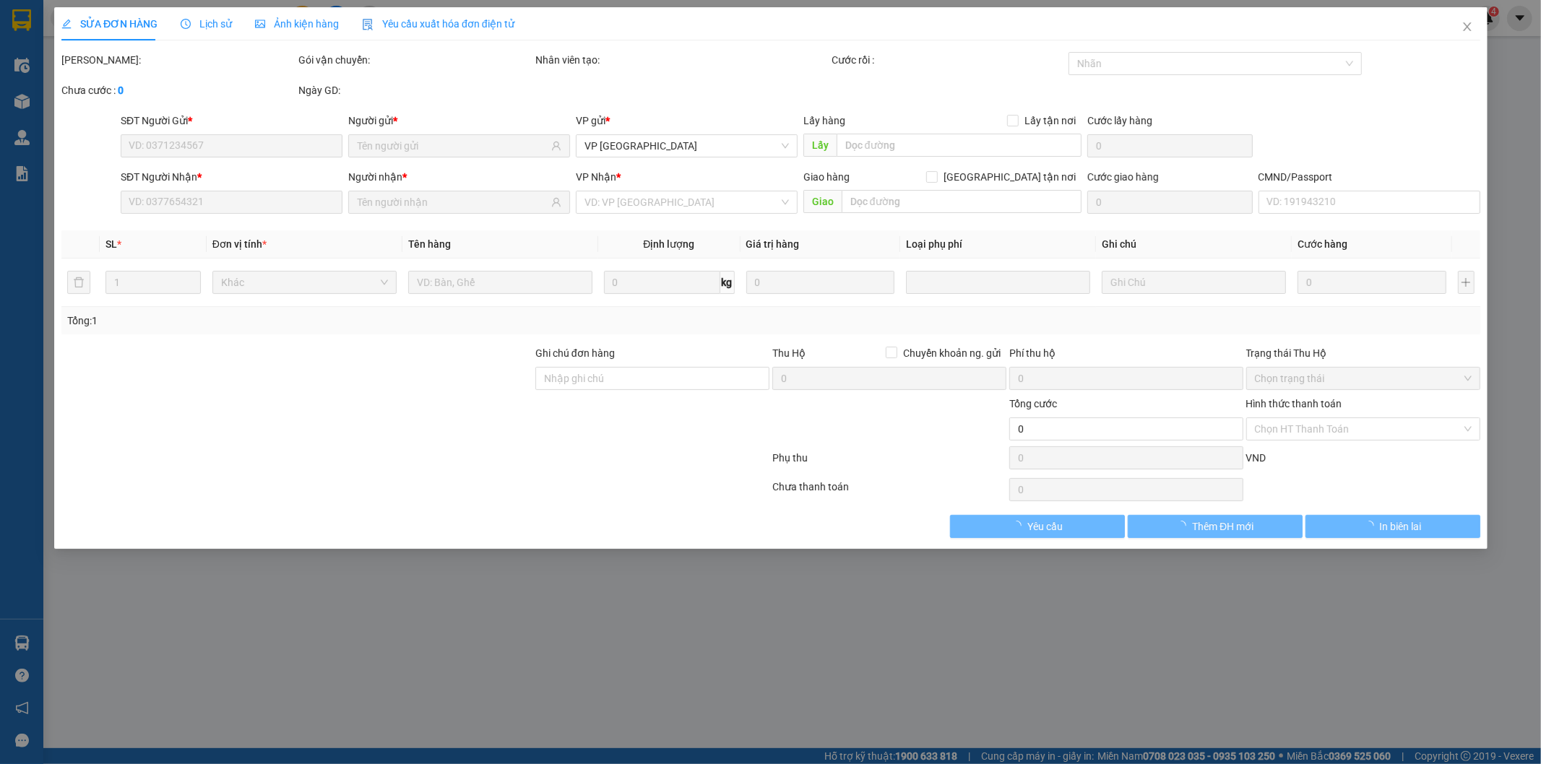
type input "Chung cư VP5 [PERSON_NAME], P. [GEOGRAPHIC_DATA], Khu đô thị [GEOGRAPHIC_DATA],…"
type input "45.000"
type input "80.000"
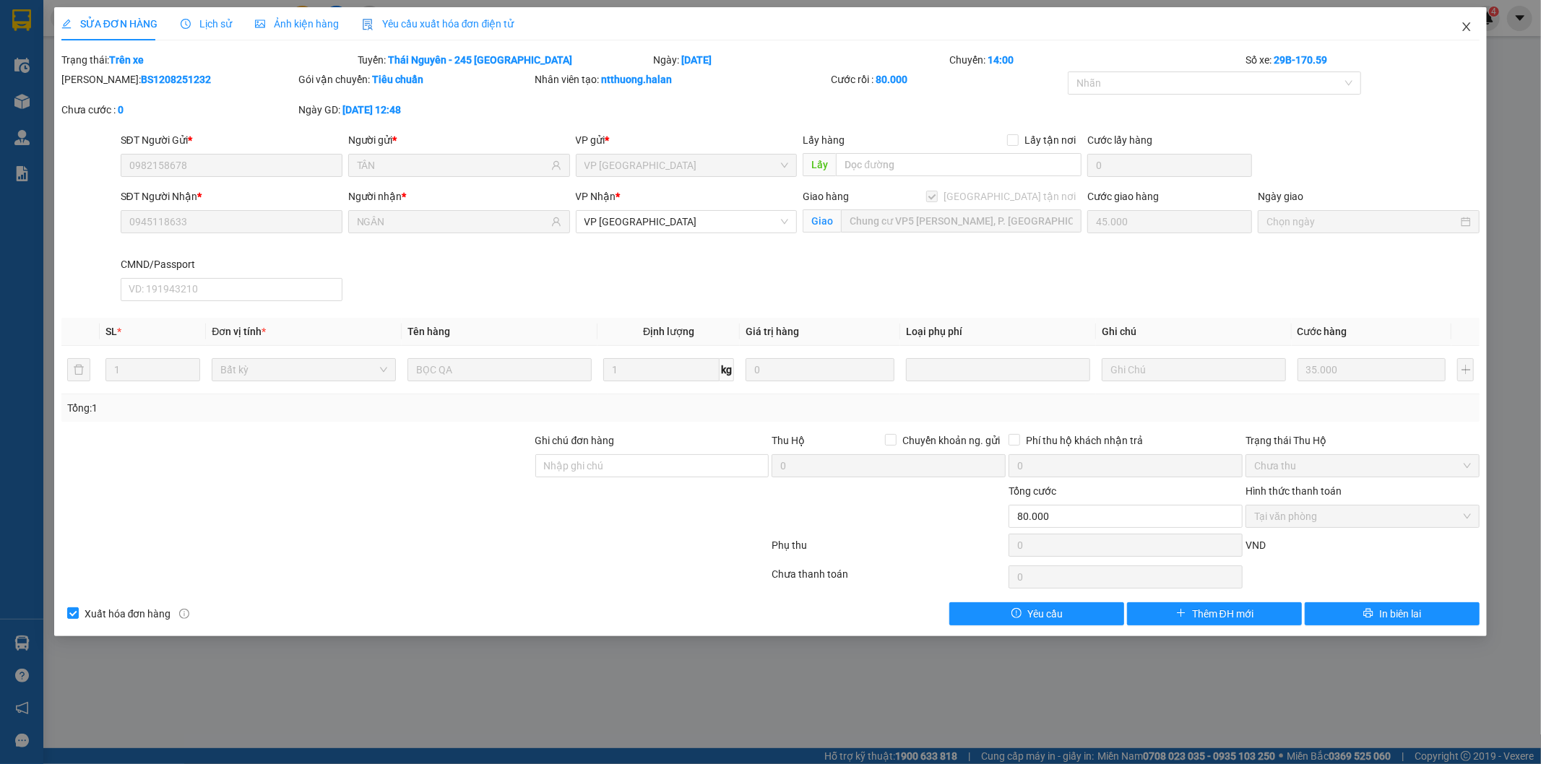
click at [1469, 31] on icon "close" at bounding box center [1467, 27] width 12 height 12
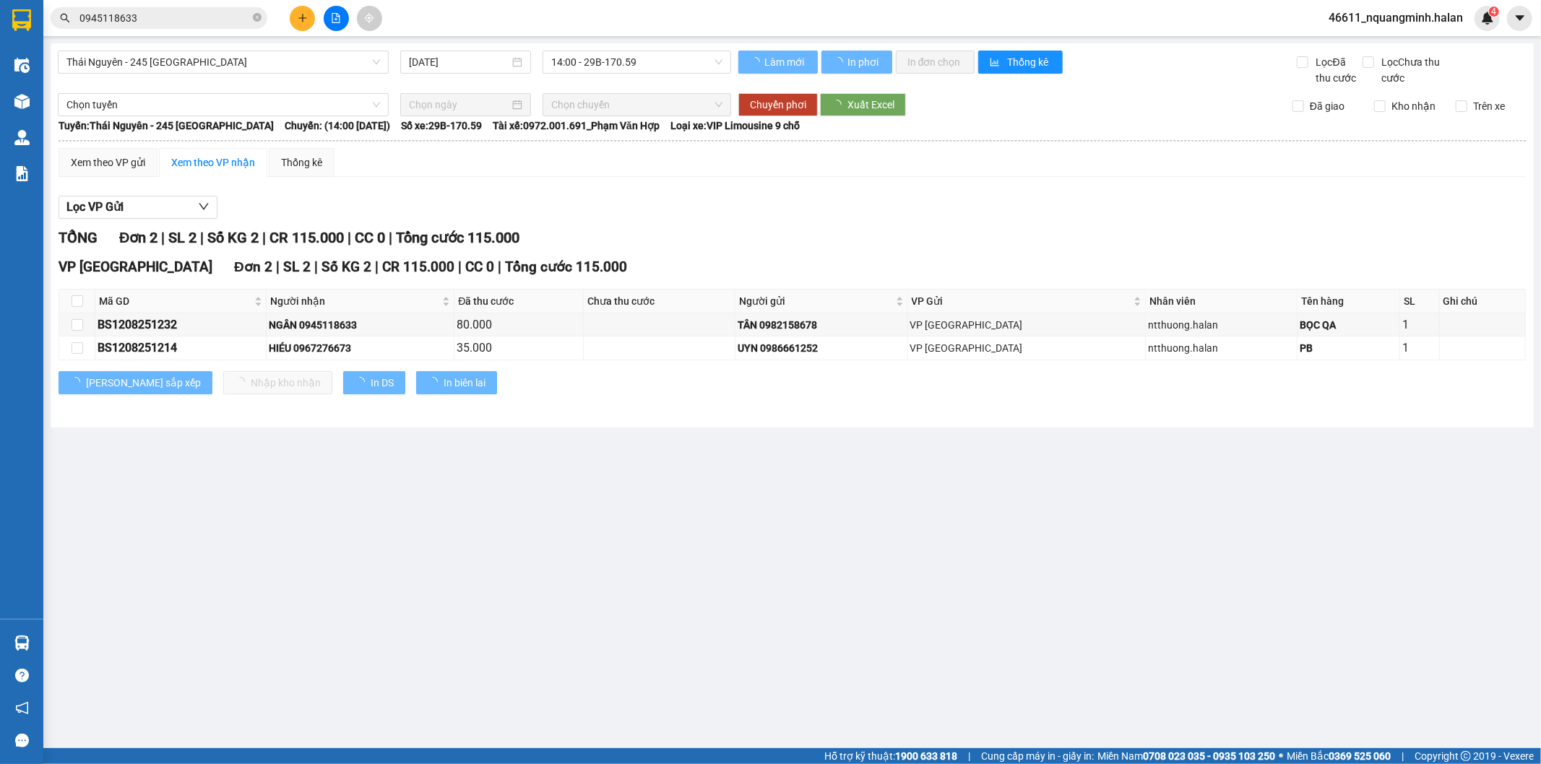
drag, startPoint x: 625, startPoint y: 483, endPoint x: 607, endPoint y: 511, distance: 33.5
click at [618, 493] on main "Thái Nguyên - 245 Quang Trung 12/08/2025 14:00 - 29B-170.59 Làm mới In phơi In …" at bounding box center [770, 374] width 1541 height 748
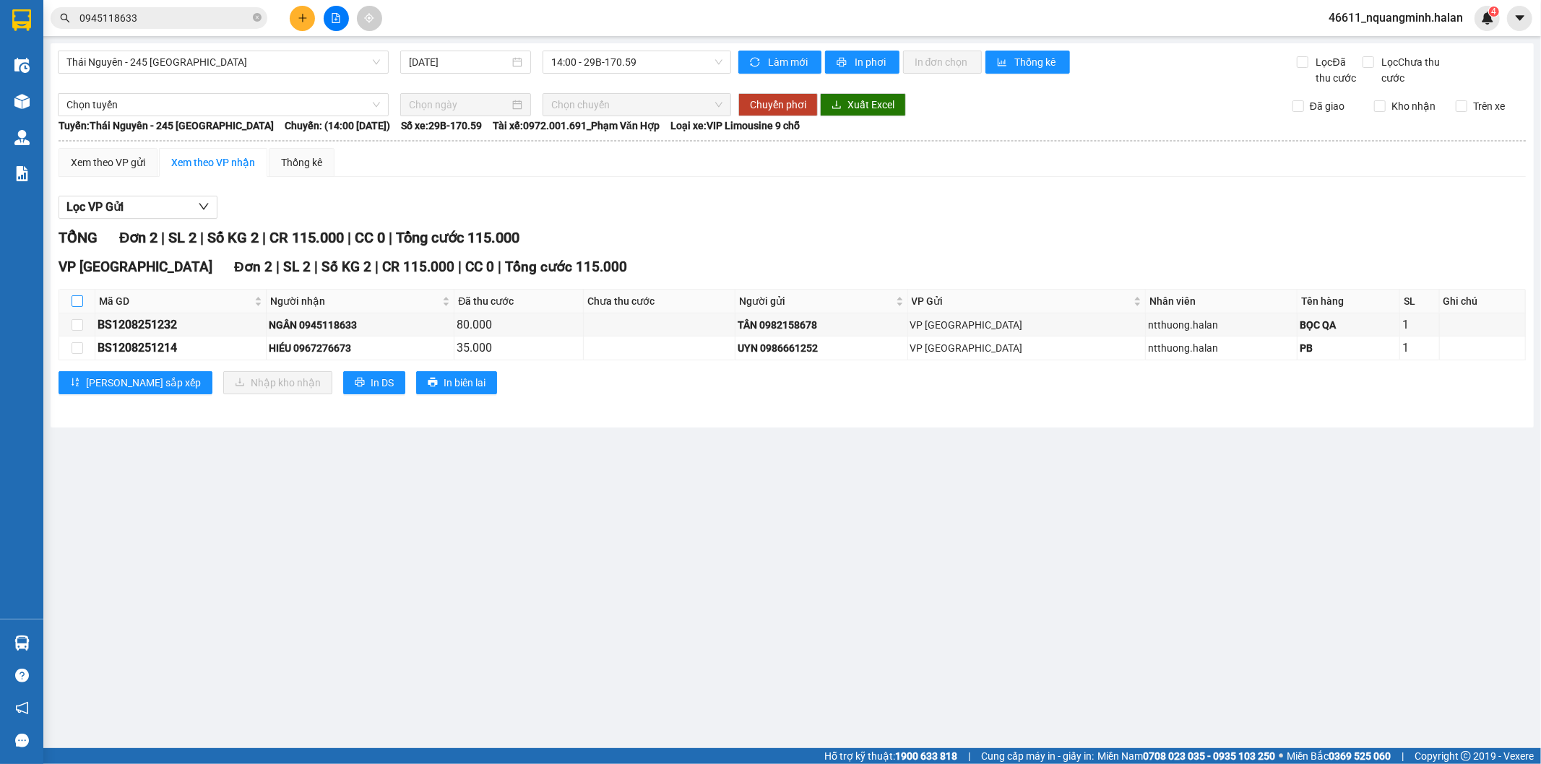
click at [77, 304] on input "checkbox" at bounding box center [78, 301] width 12 height 12
checkbox input "true"
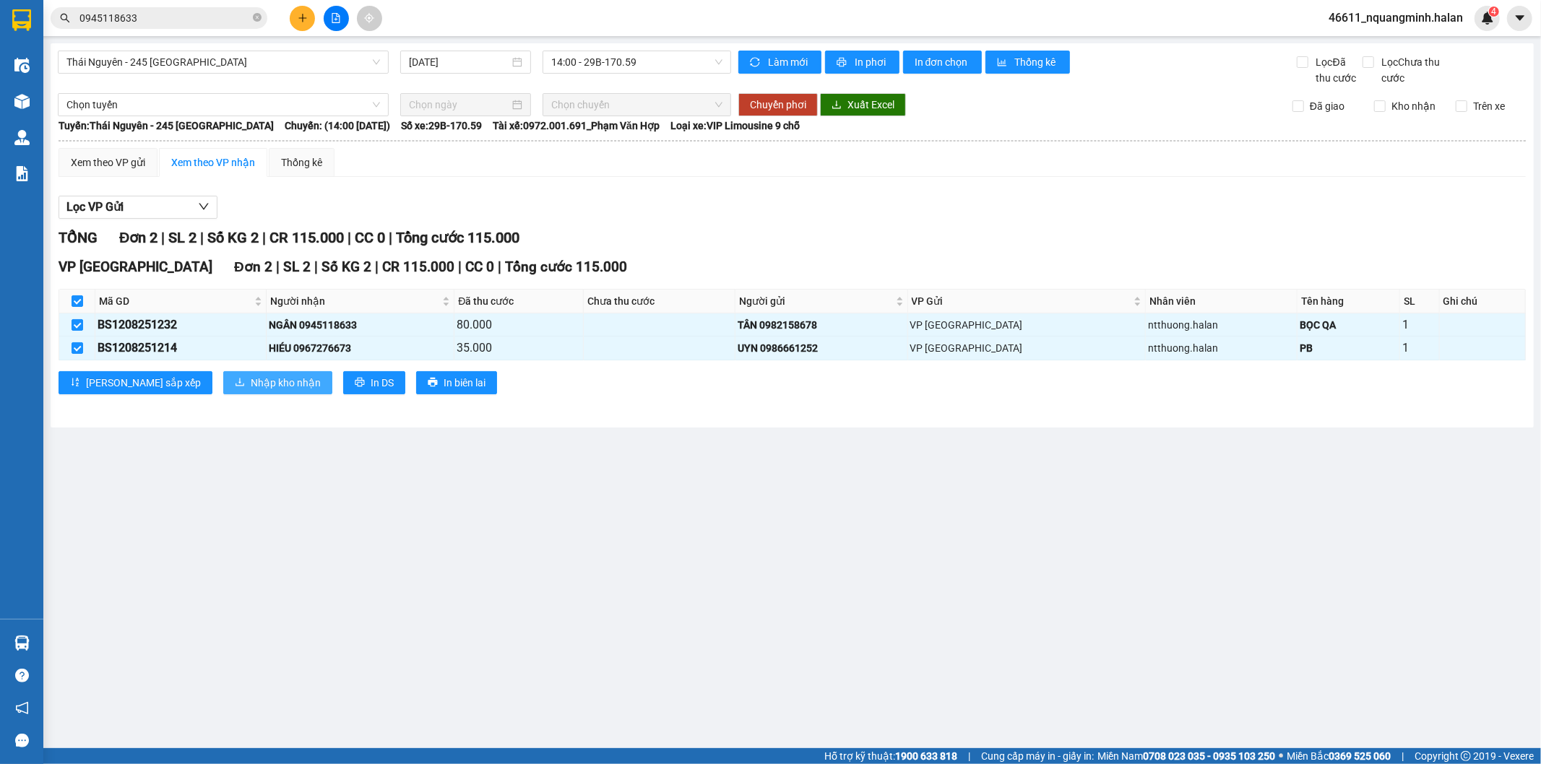
click at [251, 387] on span "Nhập kho nhận" at bounding box center [286, 383] width 70 height 16
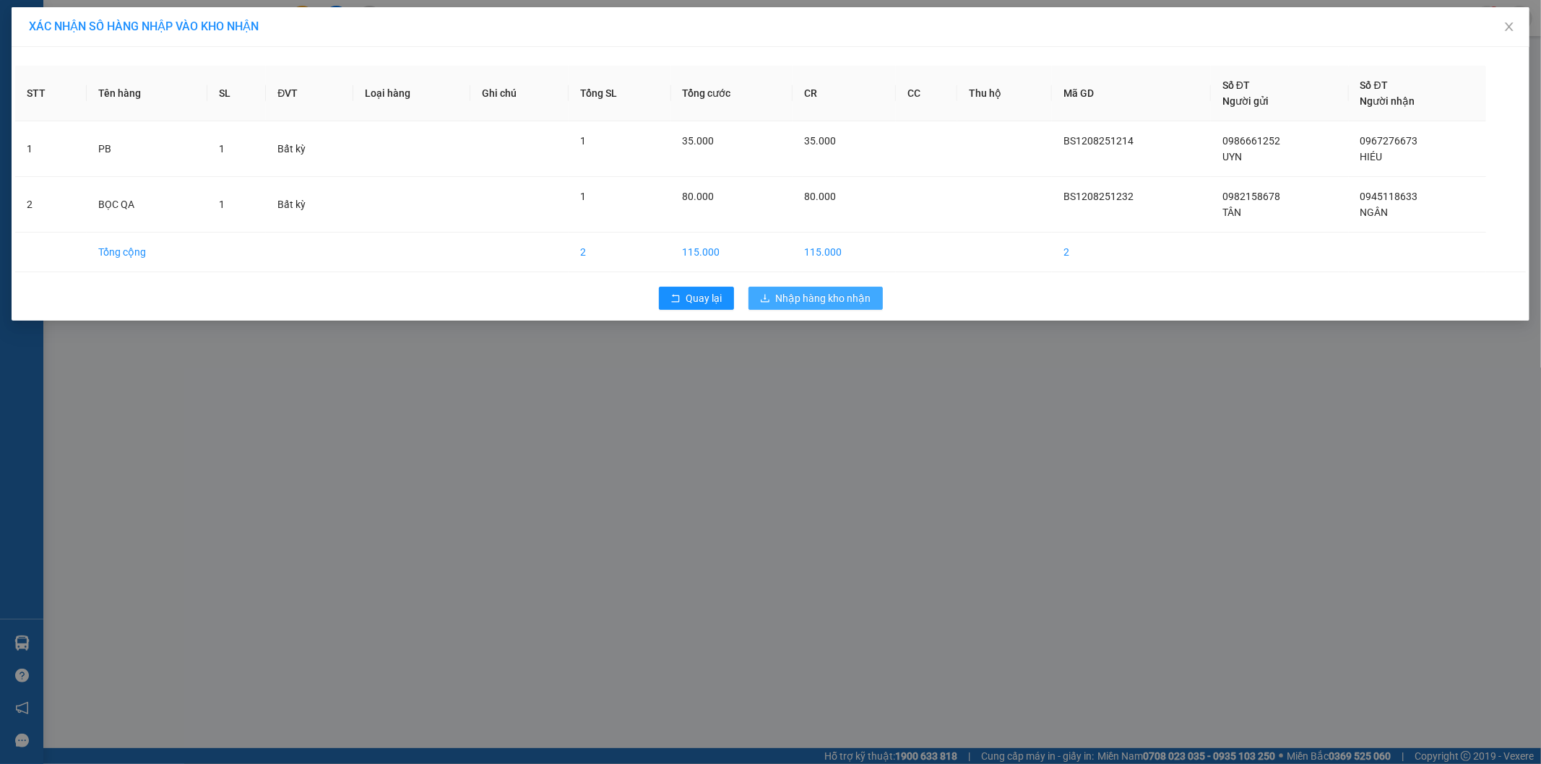
click at [816, 291] on span "Nhập hàng kho nhận" at bounding box center [823, 298] width 95 height 16
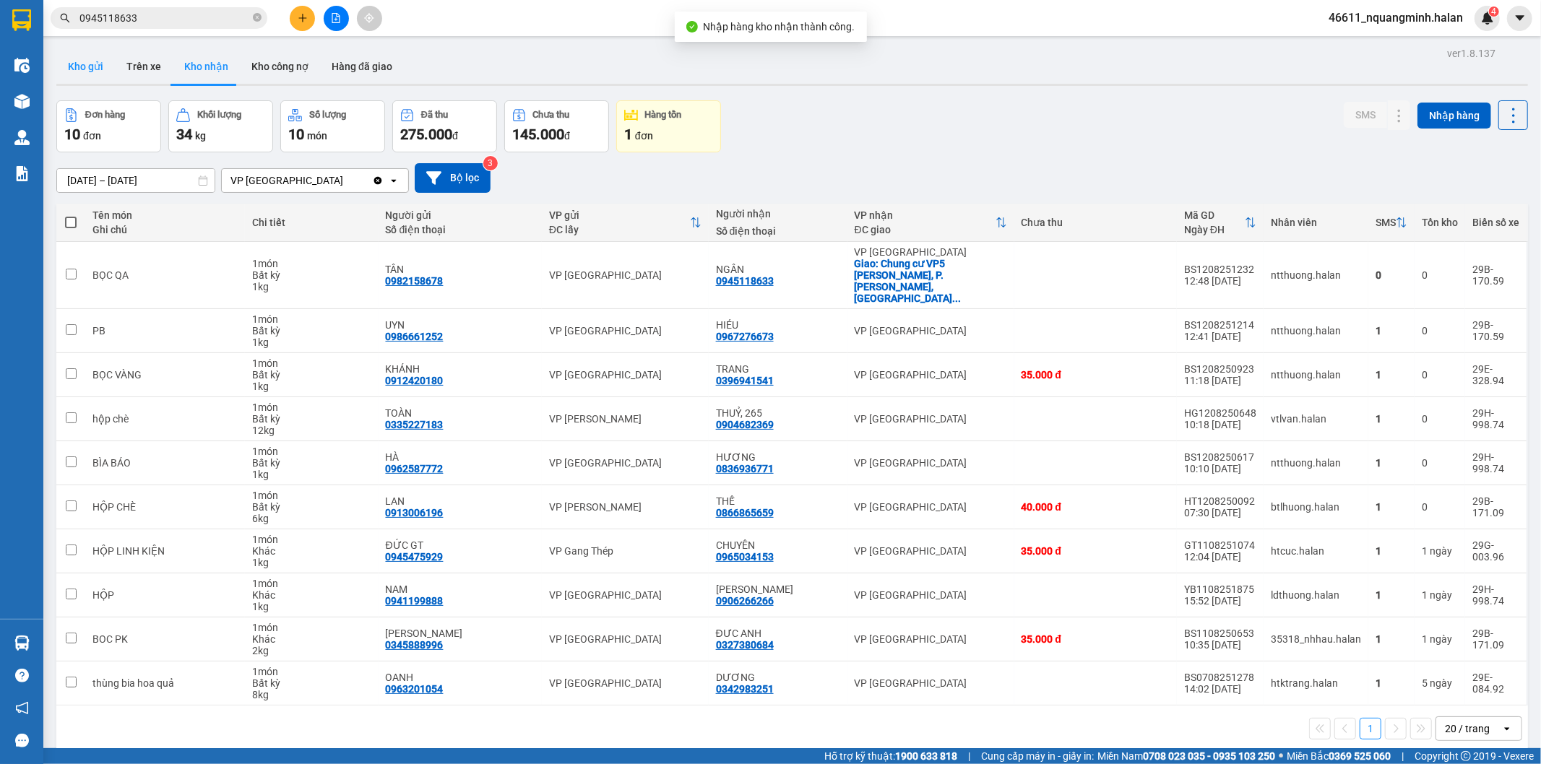
click at [90, 63] on button "Kho gửi" at bounding box center [85, 66] width 59 height 35
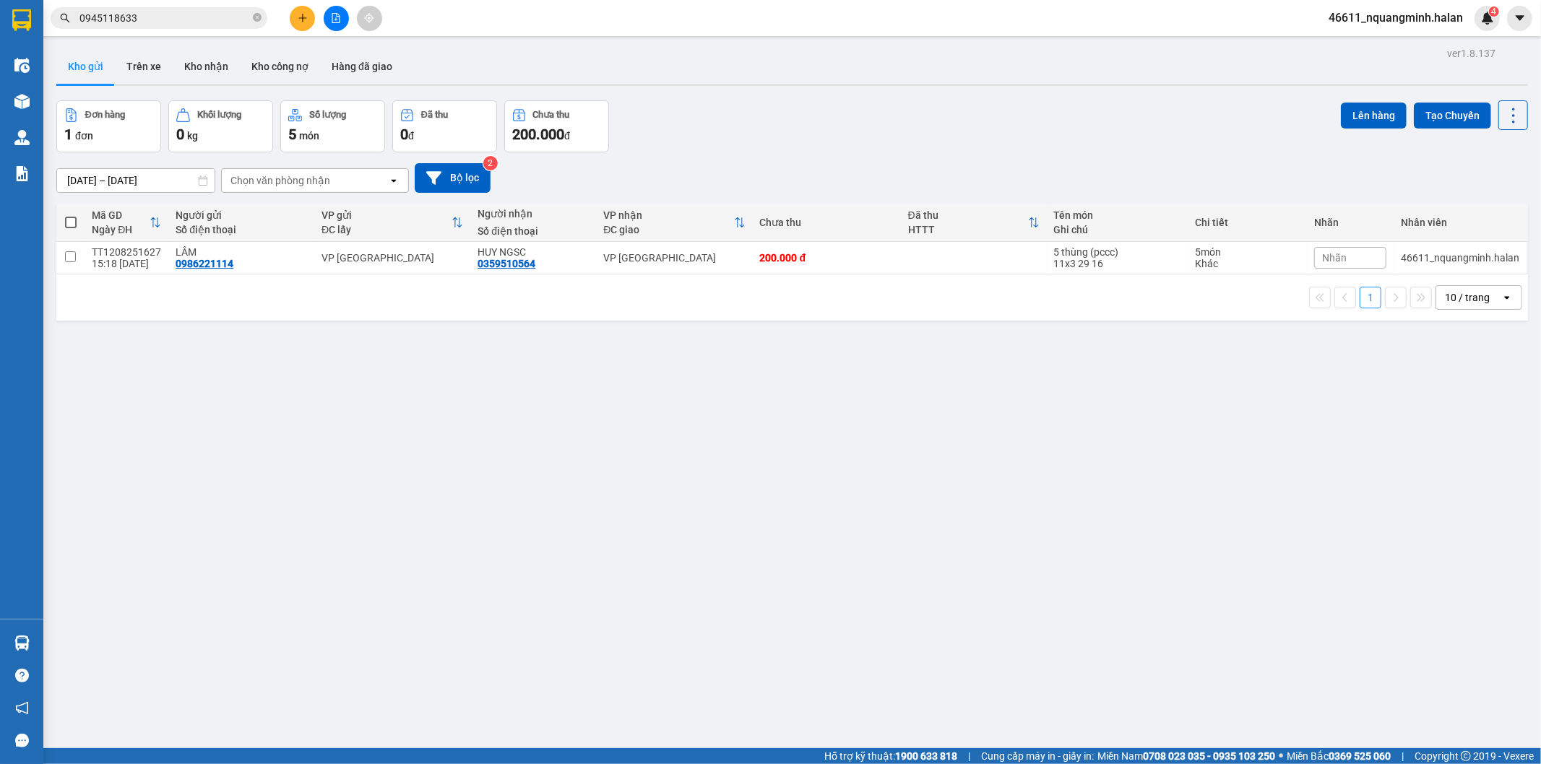
click at [432, 567] on div "ver 1.8.137 Kho gửi Trên xe Kho nhận Kho công nợ Hàng đã giao Đơn hàng 1 đơn Kh…" at bounding box center [792, 425] width 1483 height 764
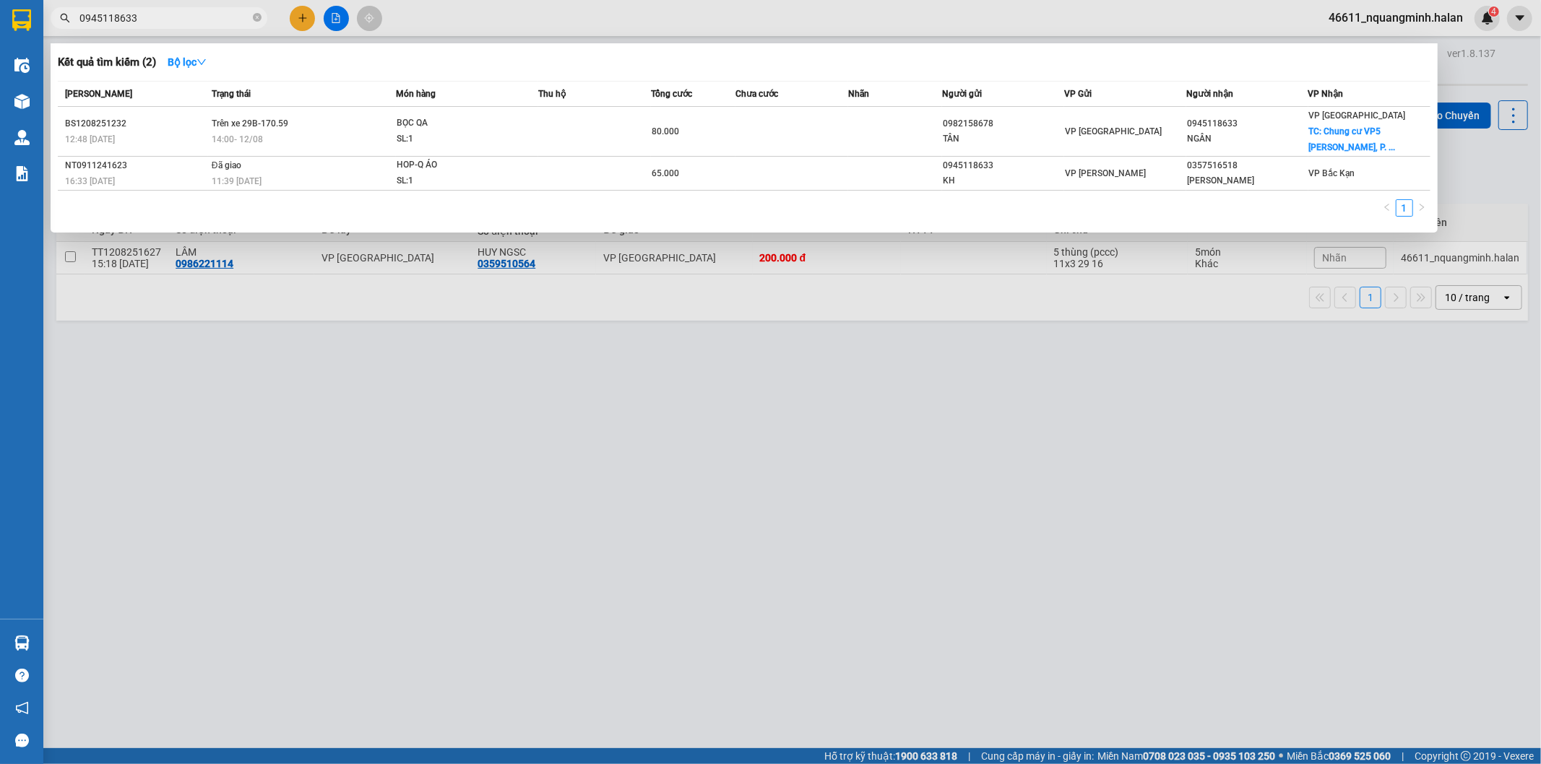
drag, startPoint x: 202, startPoint y: 12, endPoint x: 0, endPoint y: 1, distance: 202.5
click at [0, 1] on section "Kết quả tìm kiếm ( 2 ) Bộ lọc Mã ĐH Trạng thái Món hàng Thu hộ Tổng cước Chưa c…" at bounding box center [770, 382] width 1541 height 764
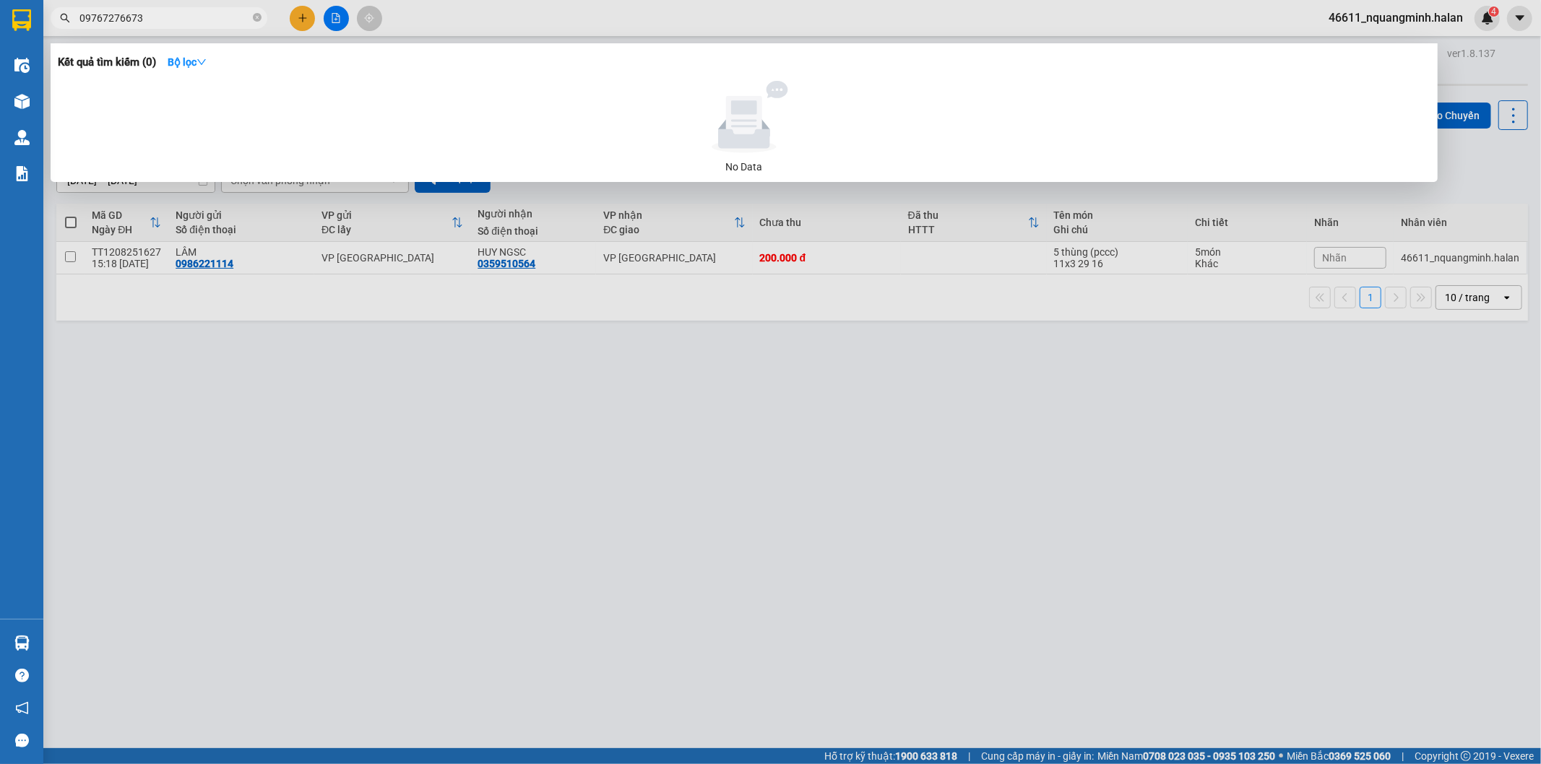
drag, startPoint x: 143, startPoint y: 8, endPoint x: 130, endPoint y: 13, distance: 14.0
click at [142, 9] on span "09767276673" at bounding box center [159, 18] width 217 height 22
click at [106, 14] on input "09767276673" at bounding box center [164, 18] width 170 height 16
click at [178, 10] on input "0976276673" at bounding box center [164, 18] width 170 height 16
drag, startPoint x: 178, startPoint y: 9, endPoint x: 1, endPoint y: 6, distance: 177.7
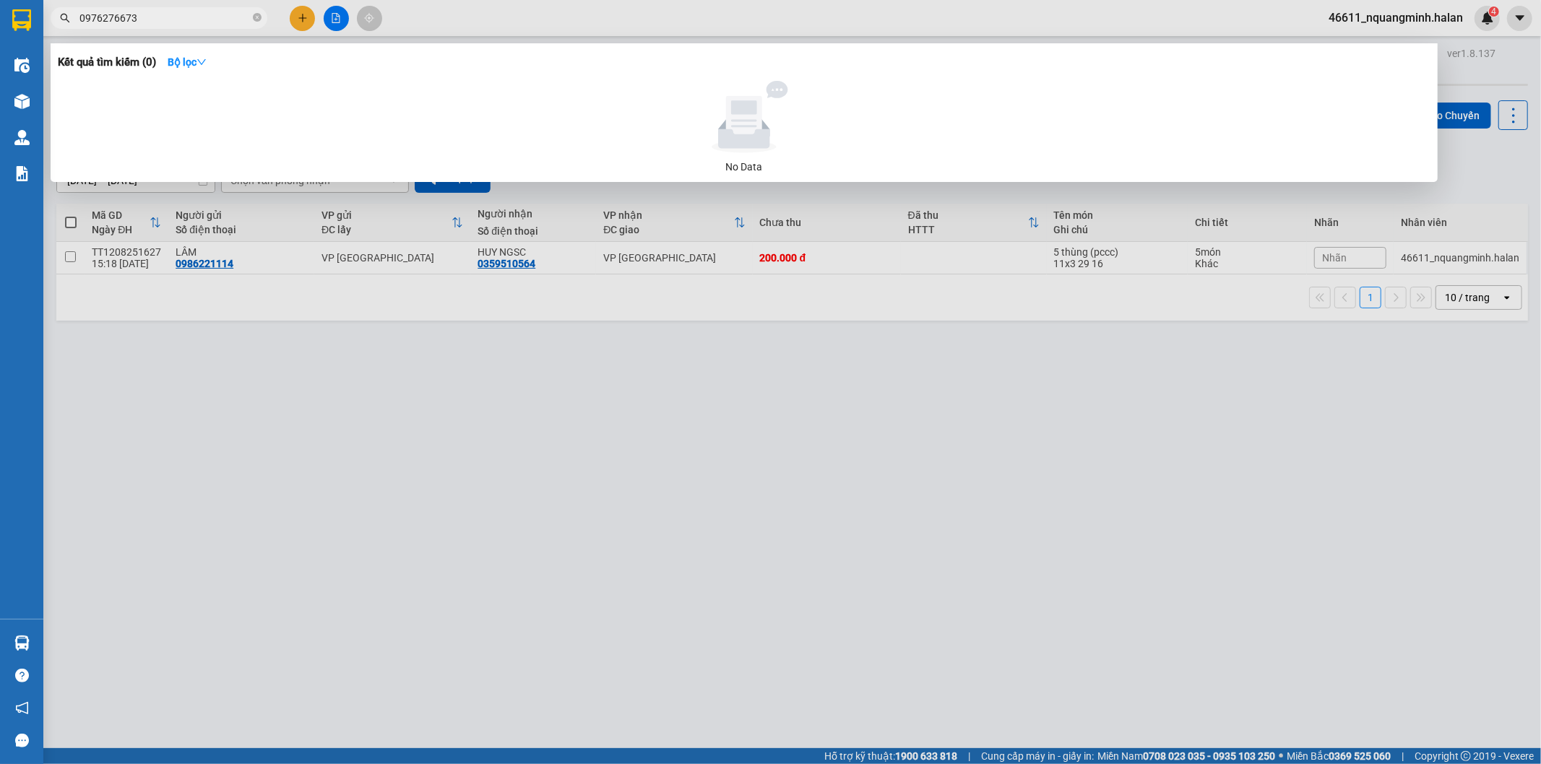
click at [0, 7] on section "Kết quả tìm kiếm ( 0 ) Bộ lọc No Data 0976276673 46611_nquangminh.halan 4 Điều …" at bounding box center [770, 382] width 1541 height 764
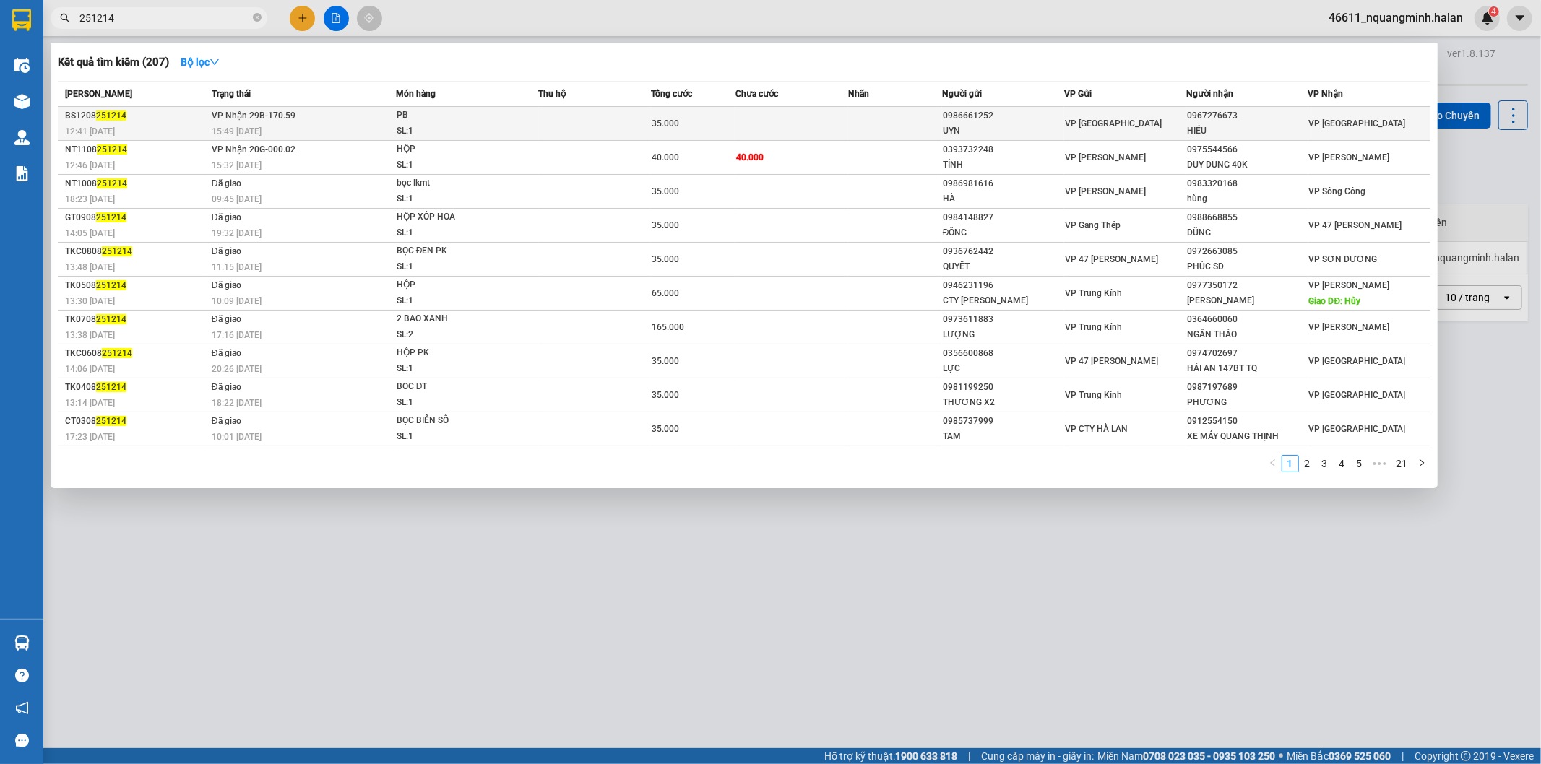
type input "251214"
click at [387, 116] on td "VP Nhận 29B-170.59 15:49 - 12/08" at bounding box center [302, 124] width 188 height 34
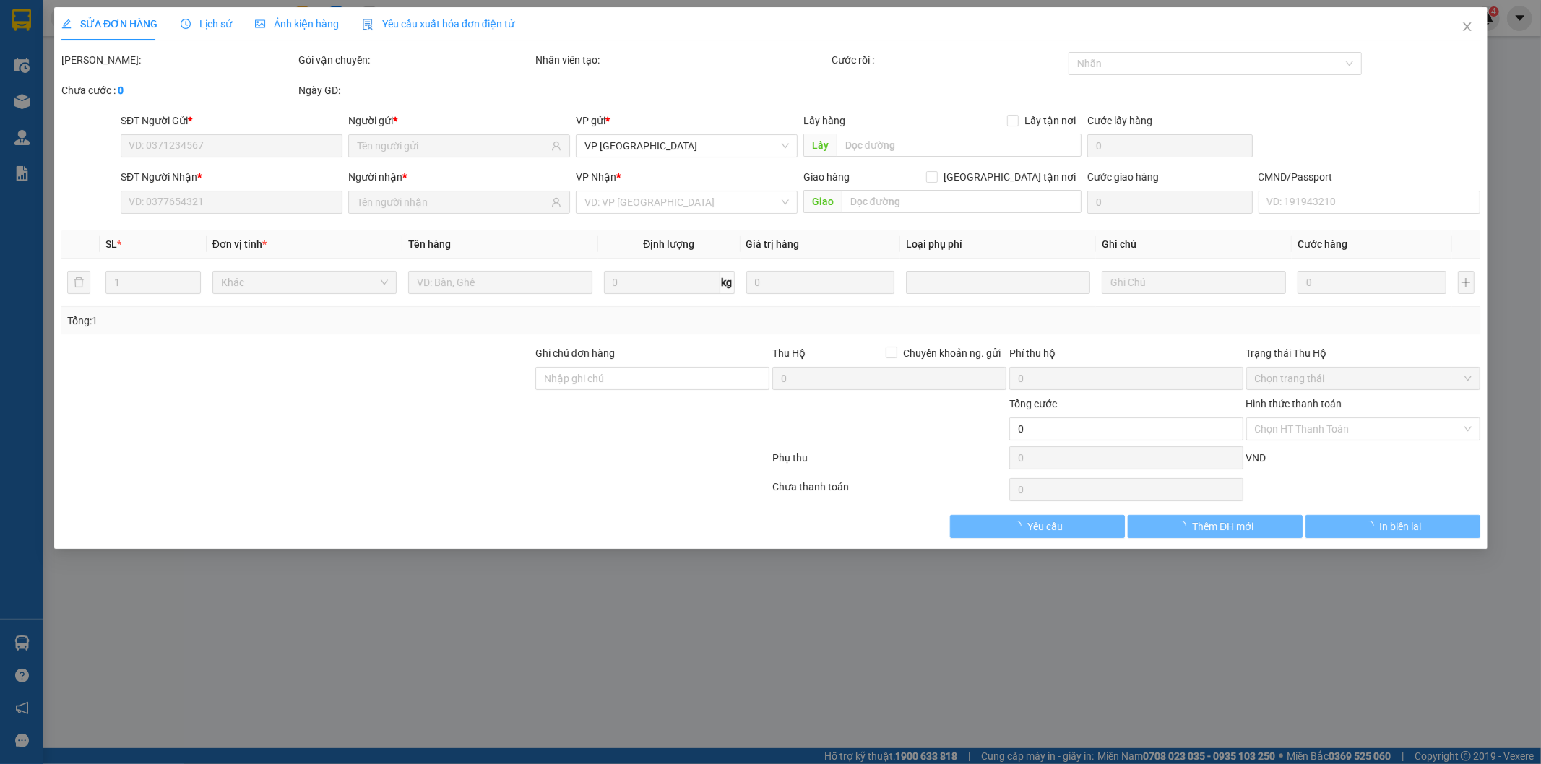
type input "0986661252"
type input "UYN"
type input "0967276673"
type input "HIÉU"
type input "35.000"
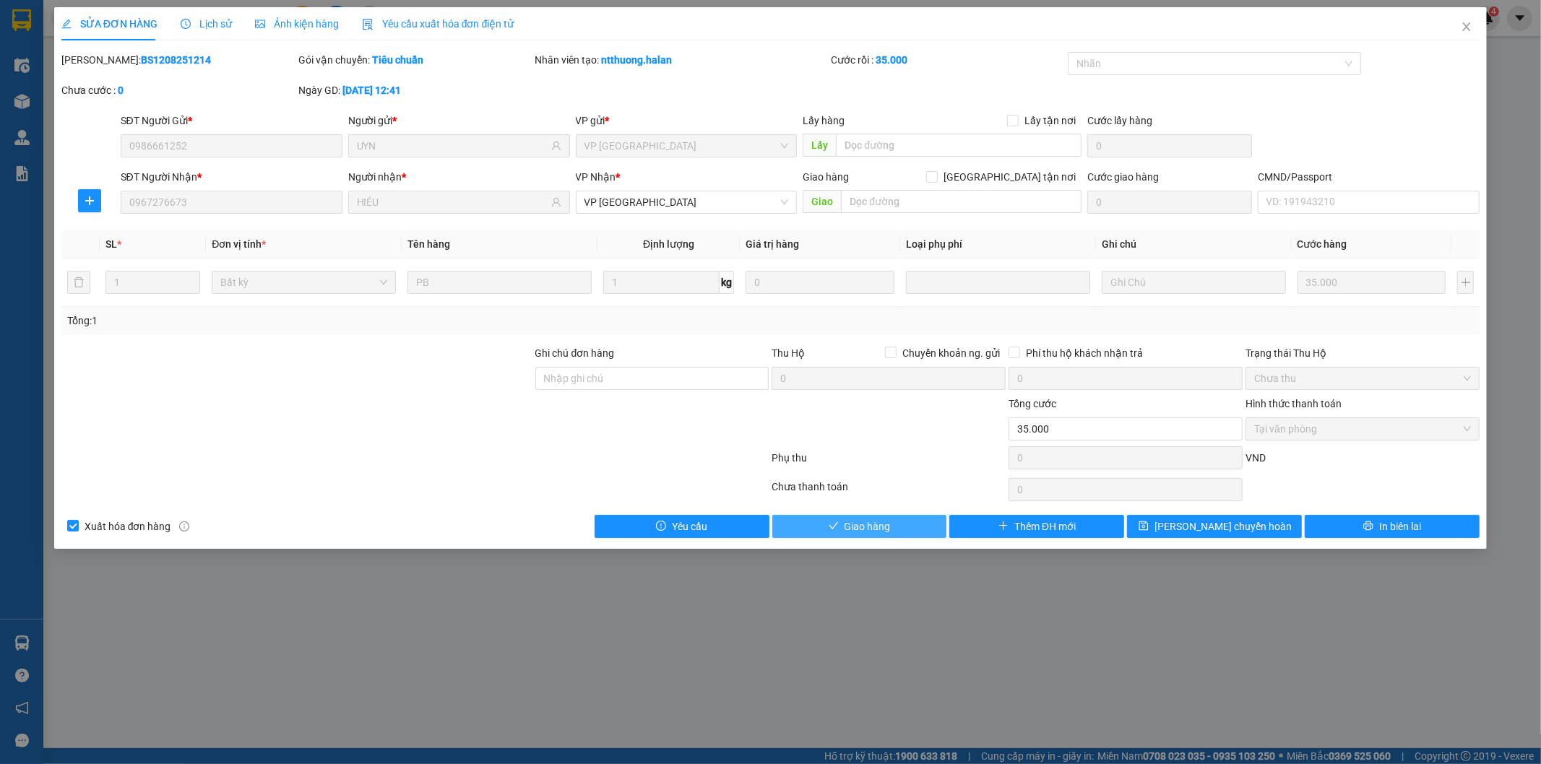
click at [877, 525] on span "Giao hàng" at bounding box center [867, 527] width 46 height 16
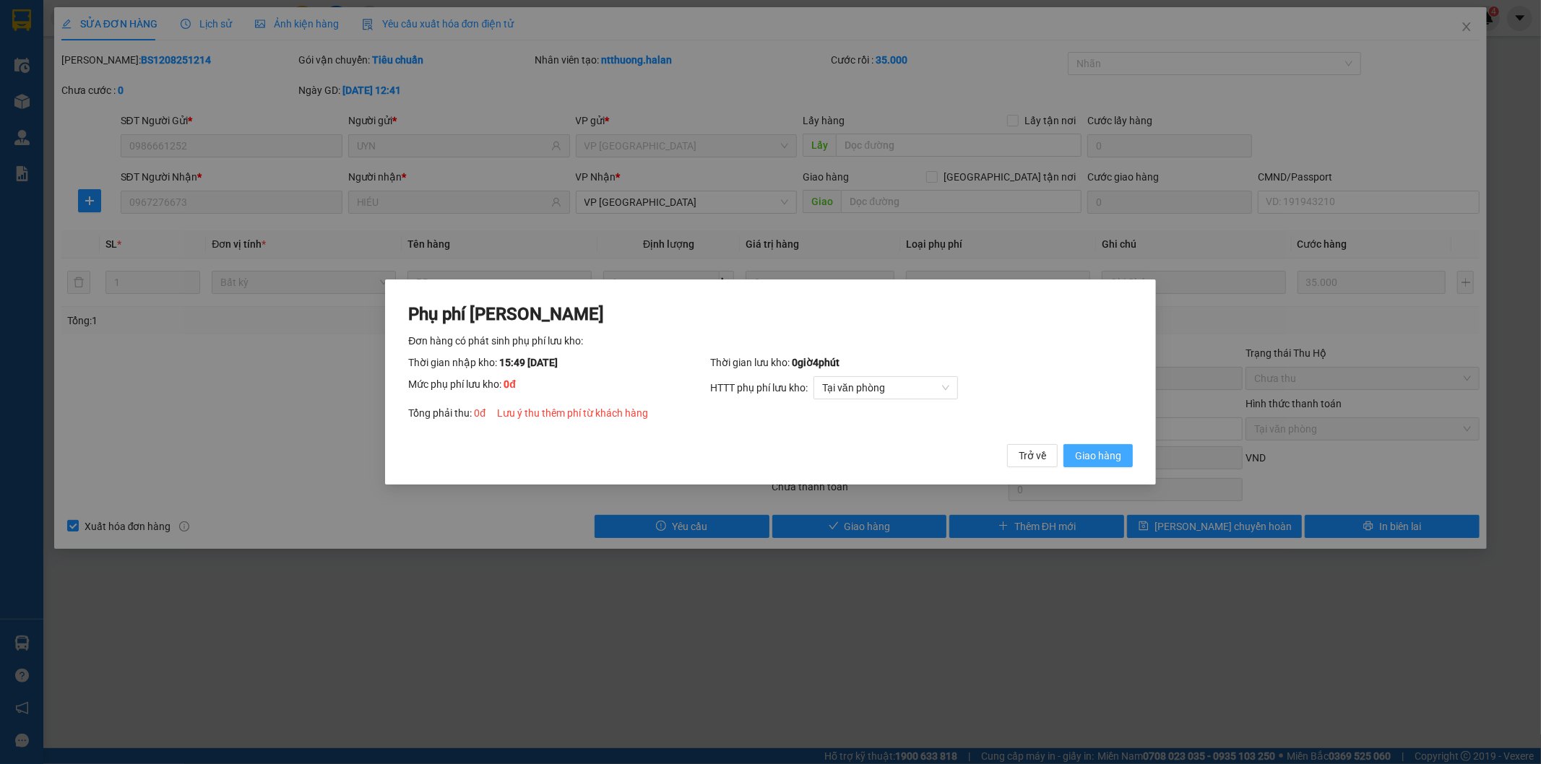
click at [1091, 451] on span "Giao hàng" at bounding box center [1098, 456] width 46 height 16
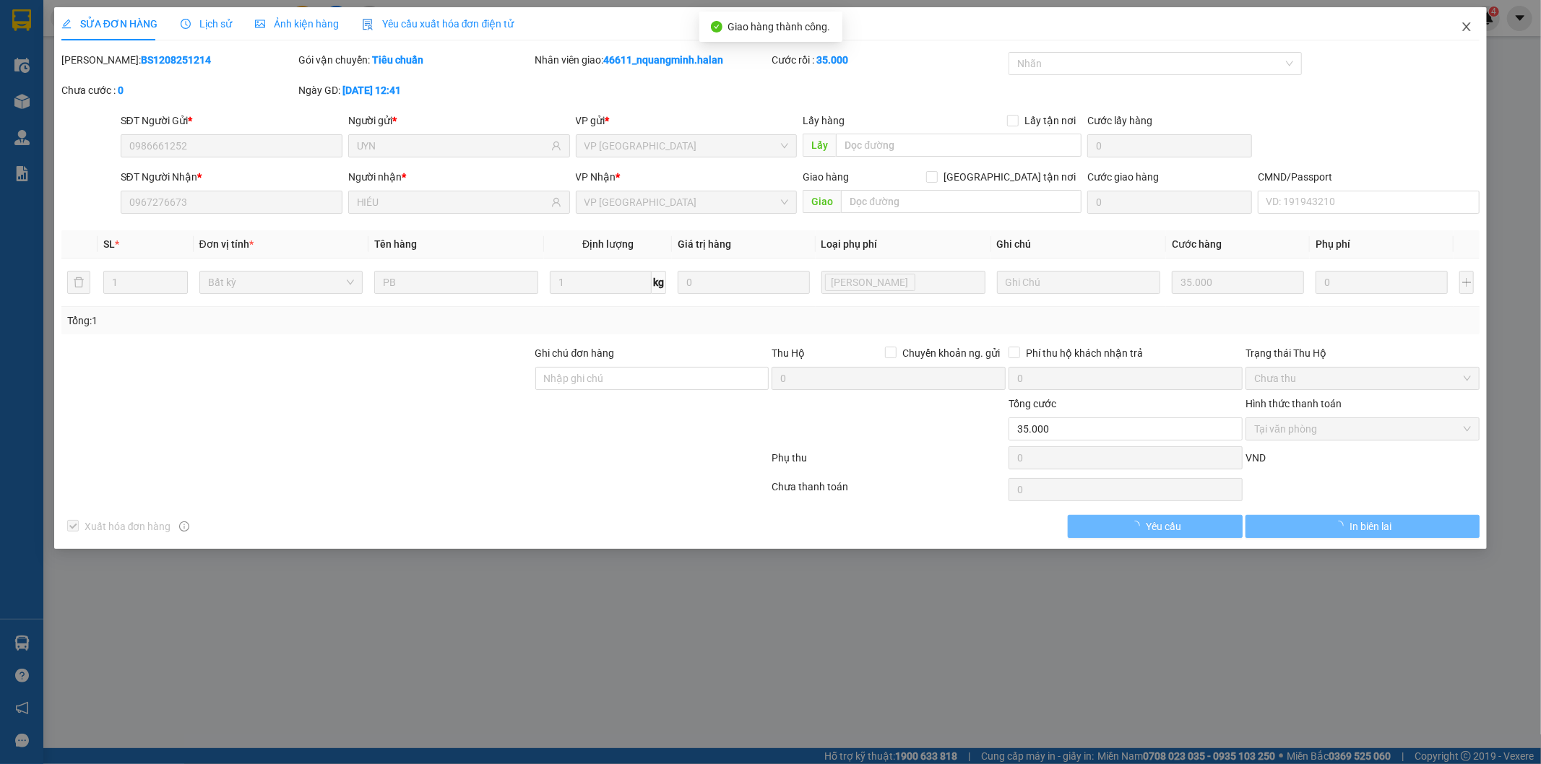
drag, startPoint x: 1474, startPoint y: 25, endPoint x: 171, endPoint y: 4, distance: 1302.6
click at [1471, 27] on span "Close" at bounding box center [1466, 27] width 40 height 40
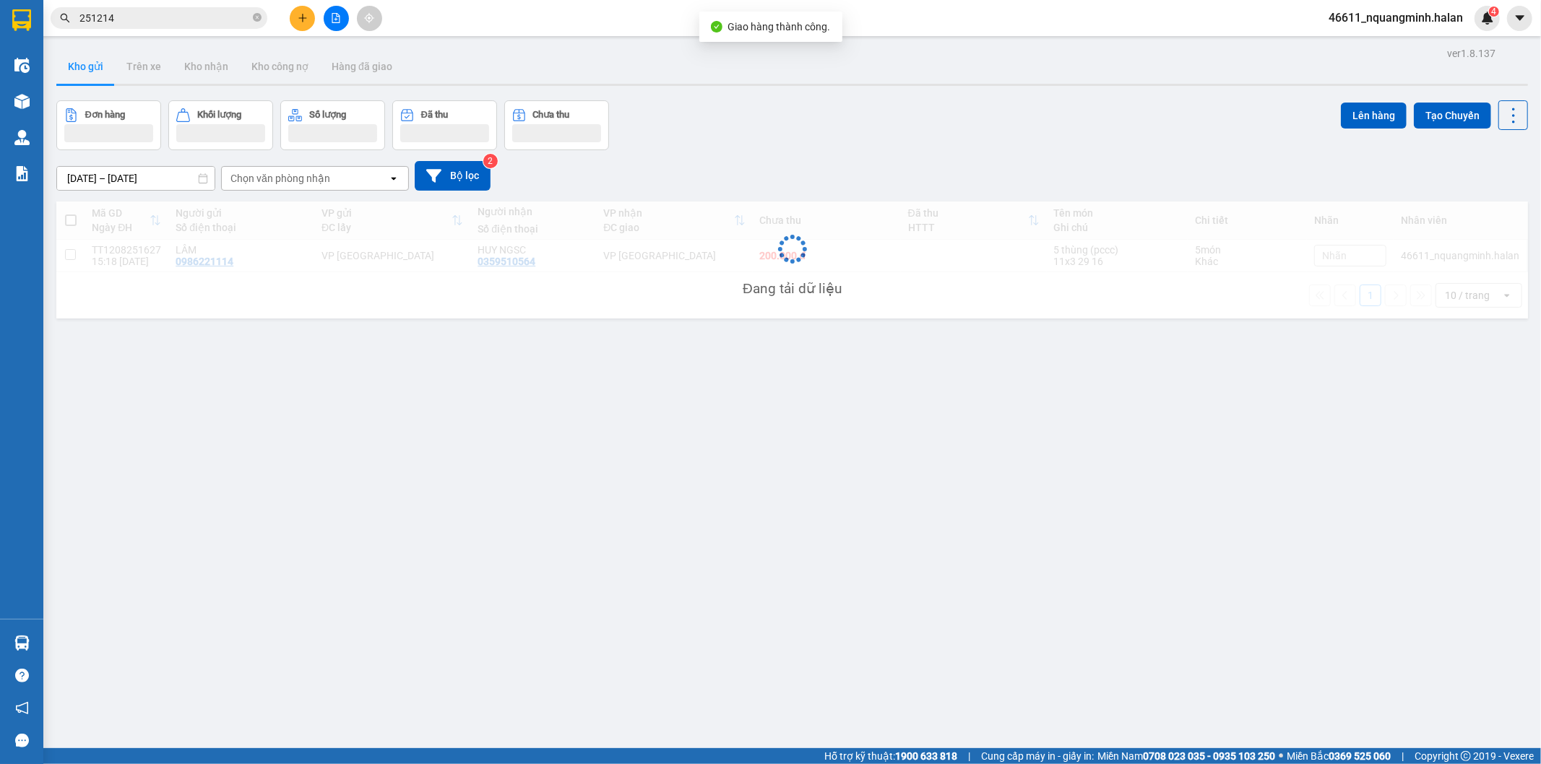
click at [188, 16] on input "251214" at bounding box center [164, 18] width 170 height 16
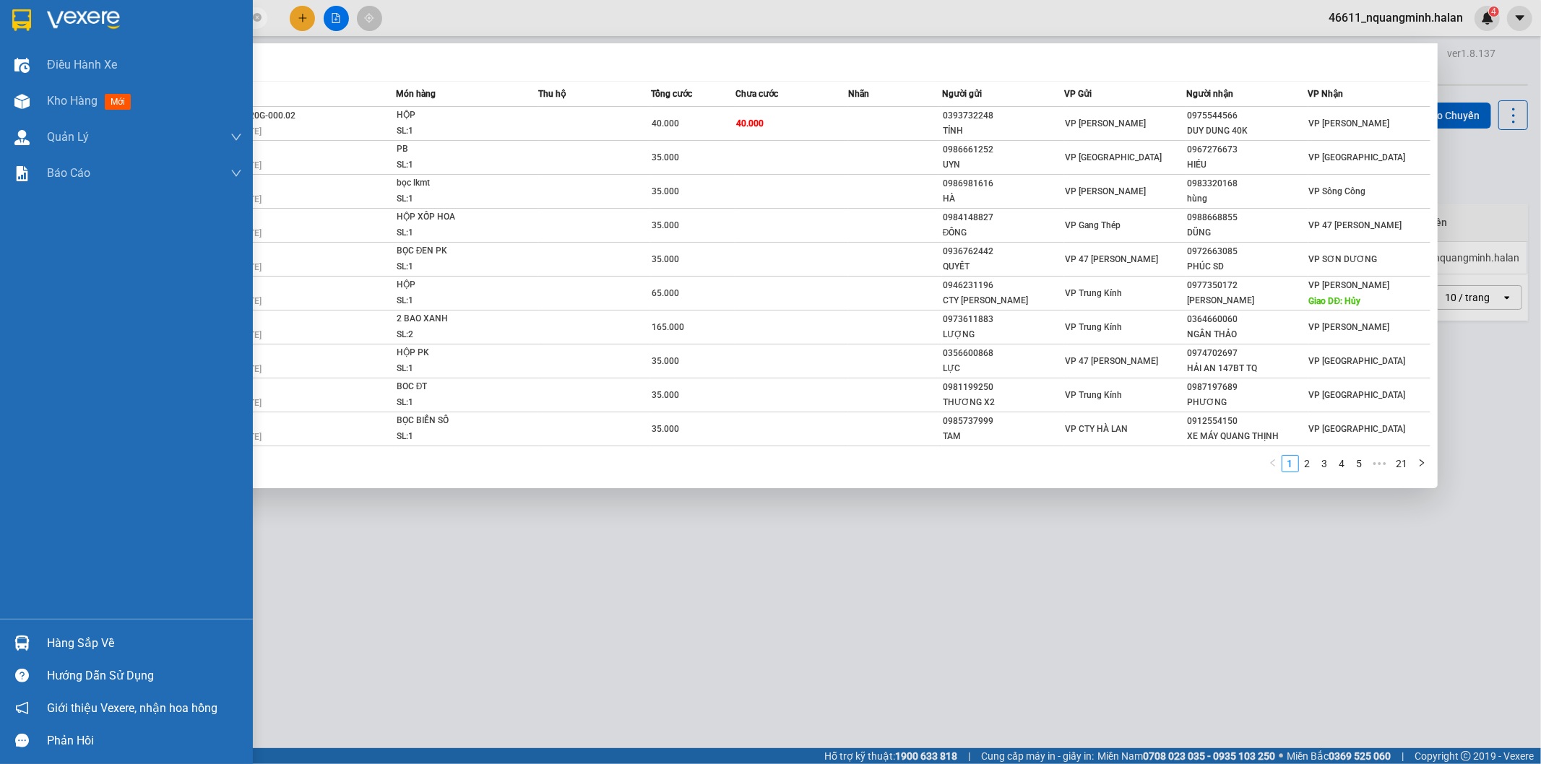
click at [17, 633] on div at bounding box center [21, 643] width 25 height 25
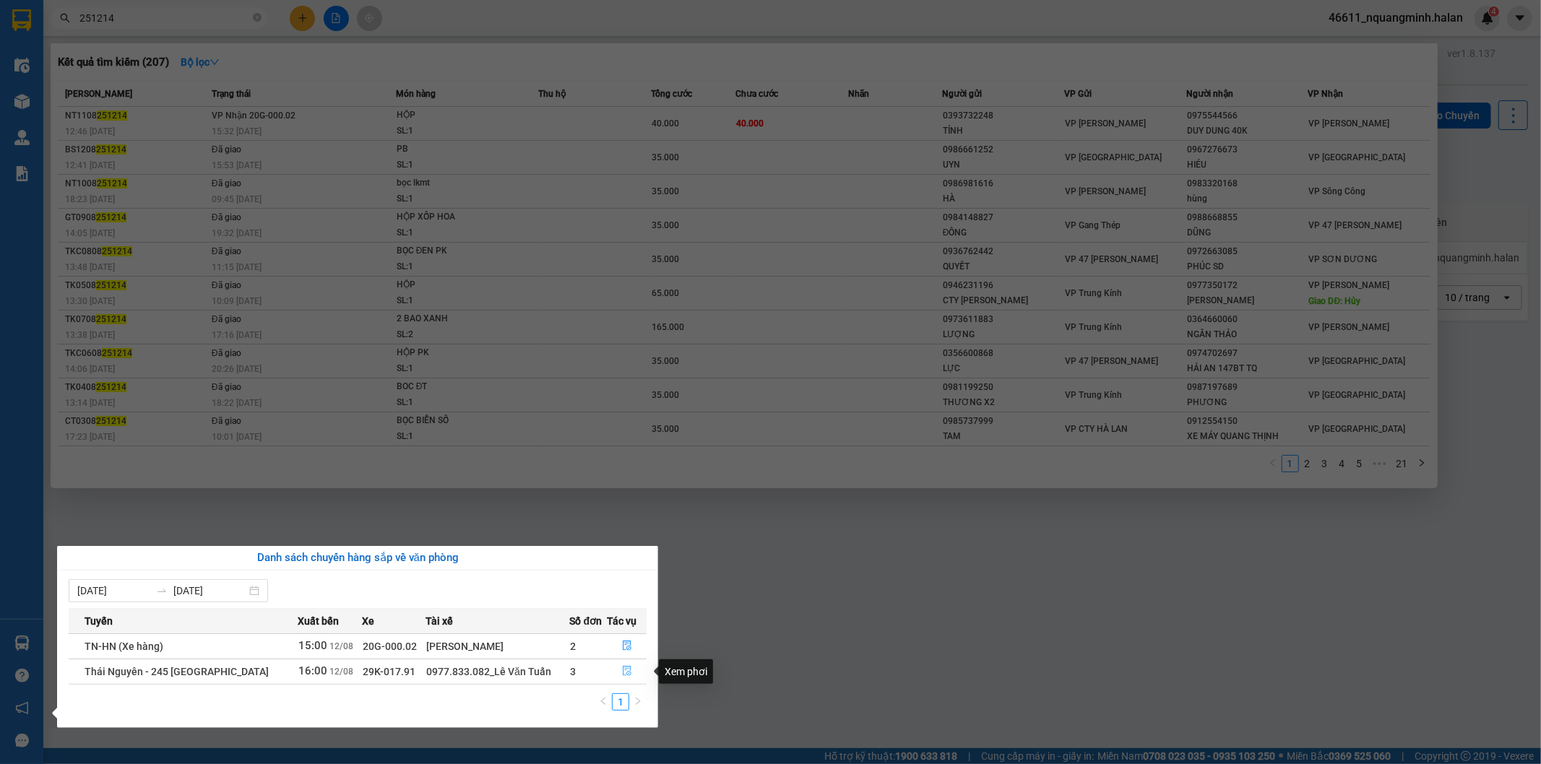
click at [623, 667] on icon "file-done" at bounding box center [627, 671] width 10 height 10
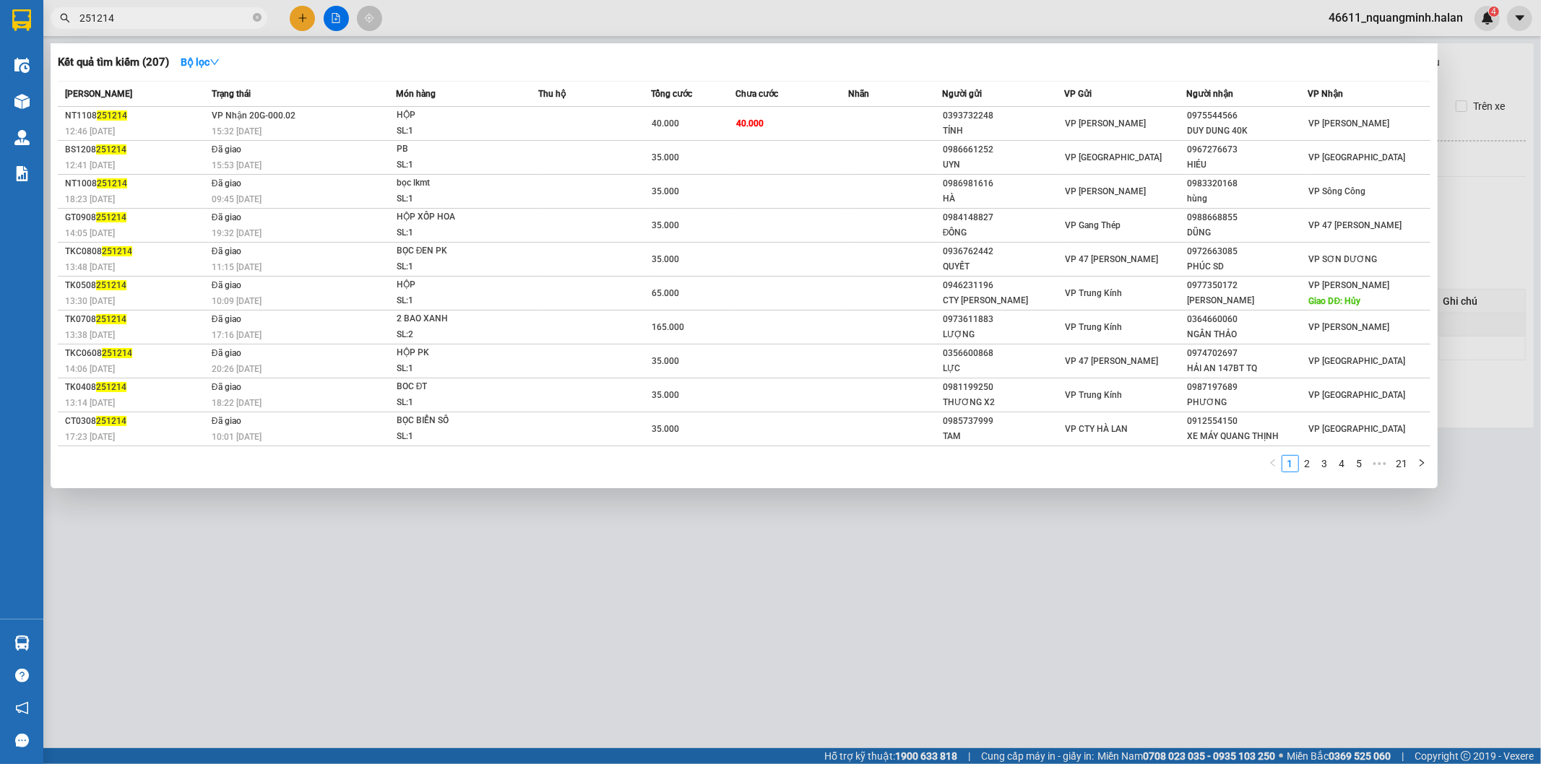
click at [769, 631] on div at bounding box center [770, 382] width 1541 height 764
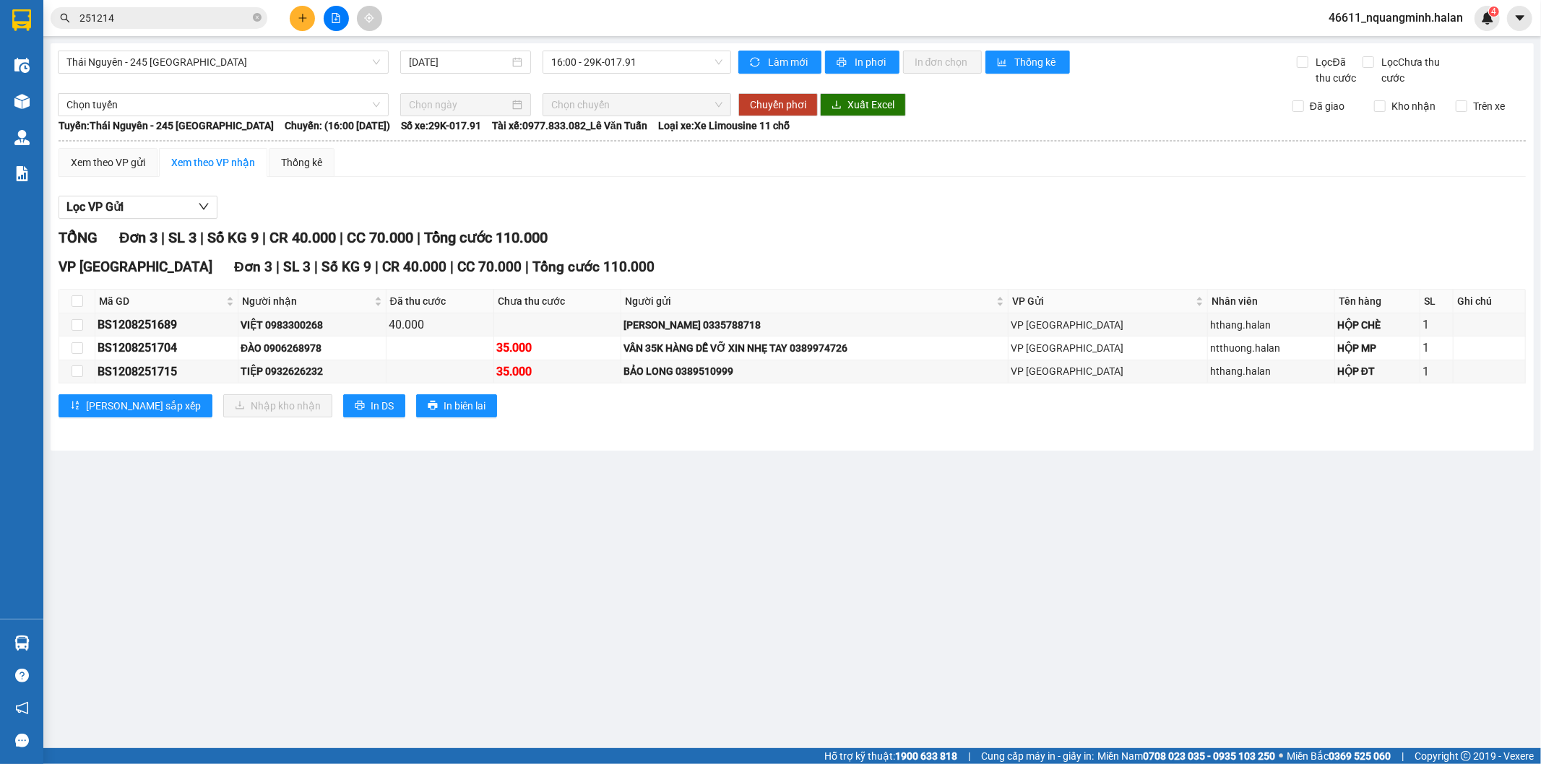
click at [769, 631] on main "Thái Nguyên - 245 Quang Trung 12/08/2025 16:00 - 29K-017.91 Làm mới In phơi In …" at bounding box center [770, 374] width 1541 height 748
click at [767, 631] on main "Thái Nguyên - 245 Quang Trung 12/08/2025 16:00 - 29K-017.91 Làm mới In phơi In …" at bounding box center [770, 374] width 1541 height 748
click at [303, 13] on icon "plus" at bounding box center [303, 18] width 10 height 10
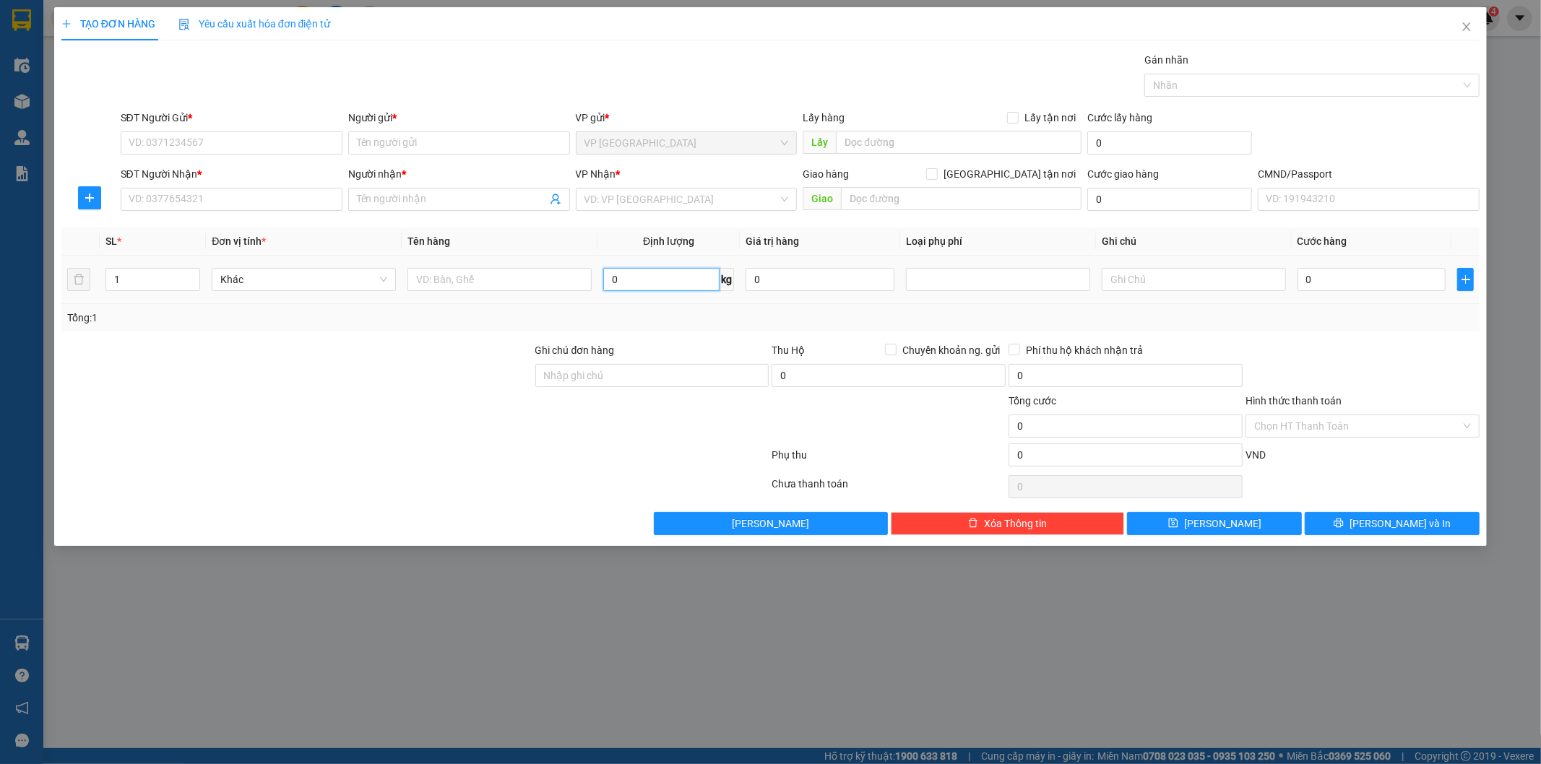
click at [705, 282] on input "0" at bounding box center [661, 279] width 116 height 23
type input "30"
click at [518, 268] on input "text" at bounding box center [499, 279] width 184 height 23
type input "thùng (máy lọc nước)"
click at [249, 141] on input "SĐT Người Gửi *" at bounding box center [232, 142] width 222 height 23
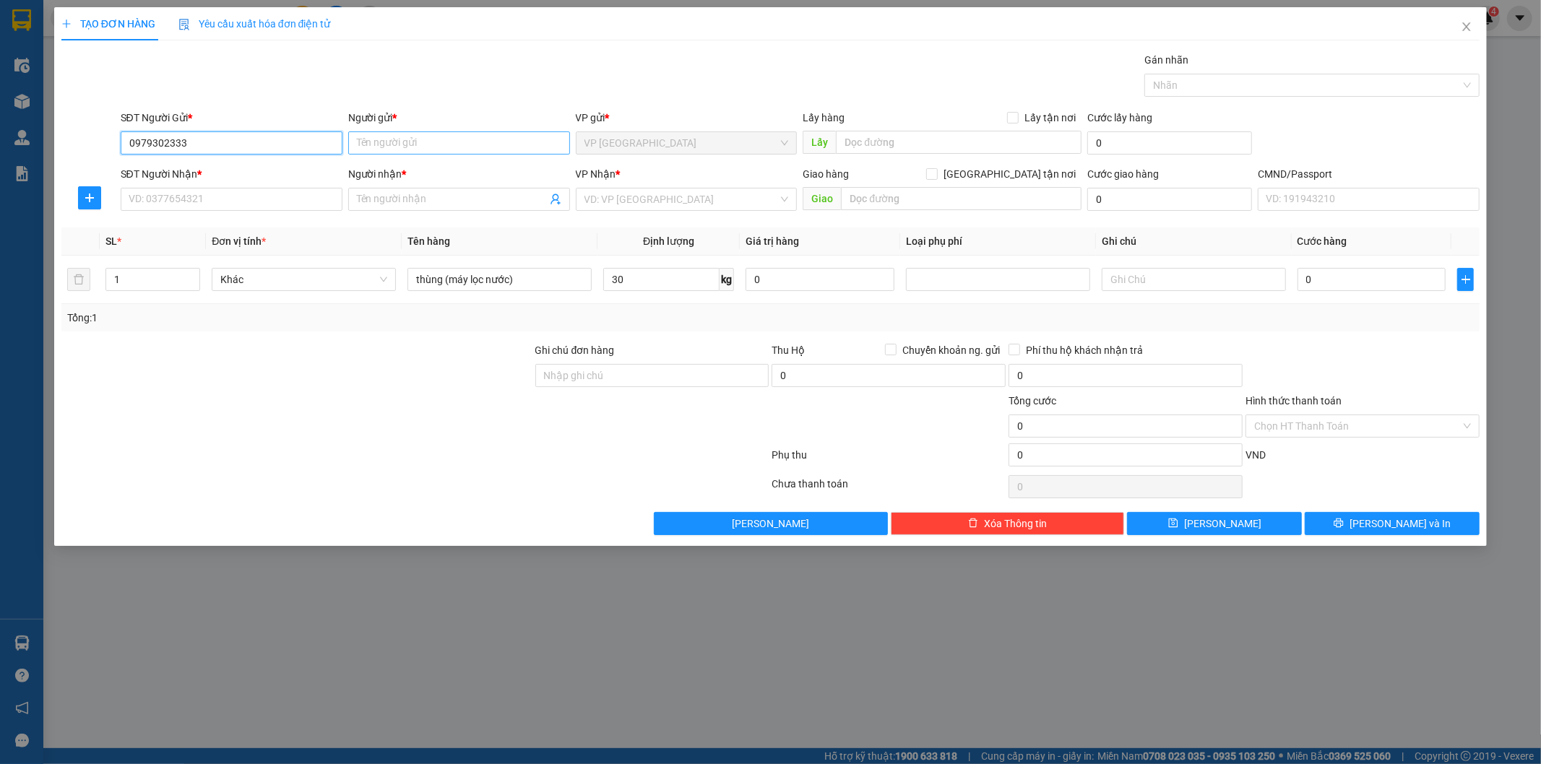
type input "0979302333"
click at [431, 144] on input "Người gửi *" at bounding box center [459, 142] width 222 height 23
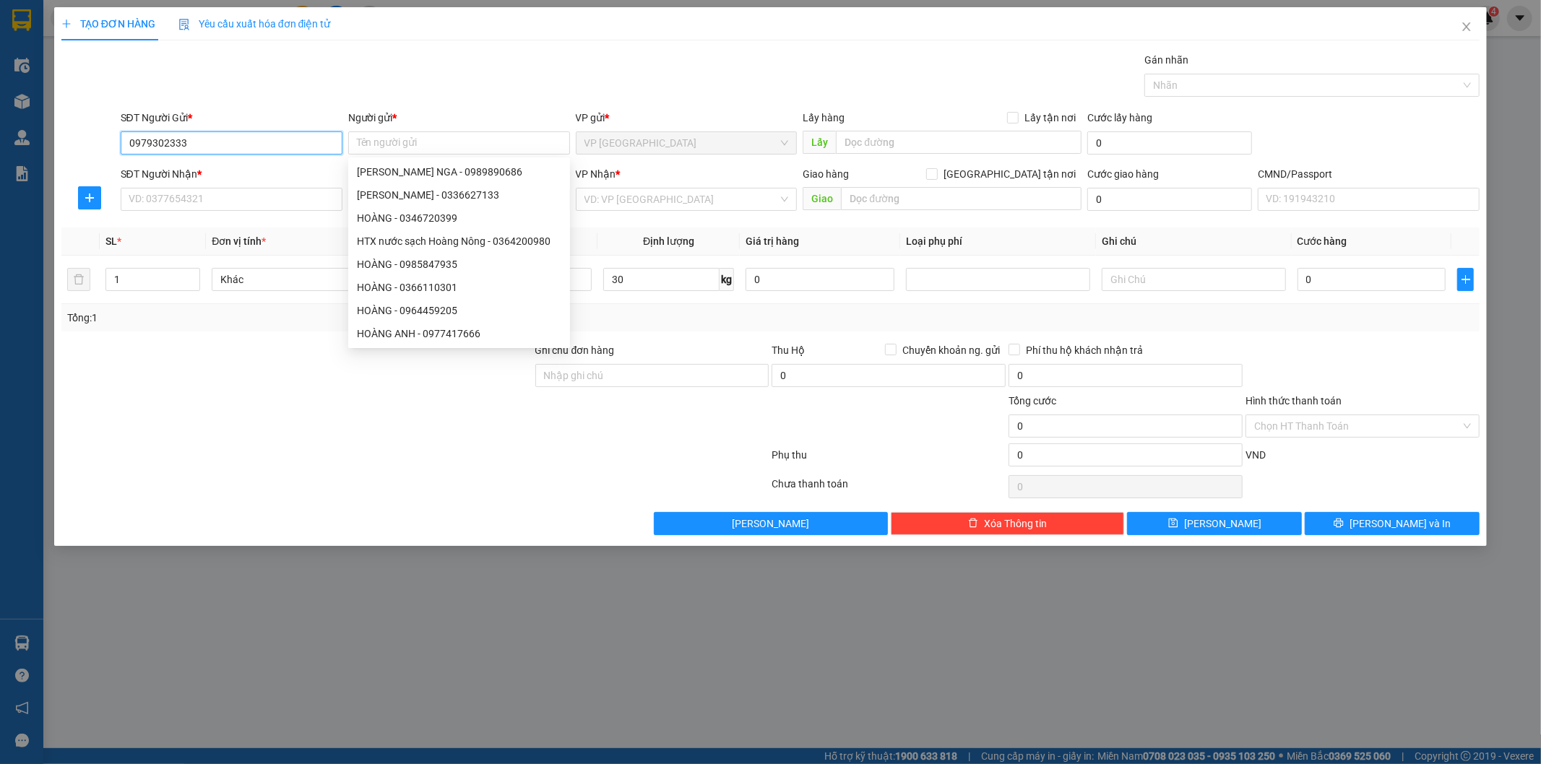
drag, startPoint x: 273, startPoint y: 146, endPoint x: 38, endPoint y: 142, distance: 234.8
click at [38, 142] on div "TẠO ĐƠN HÀNG Yêu cầu xuất hóa đơn điện tử Transit Pickup Surcharge Ids Transit …" at bounding box center [770, 382] width 1541 height 764
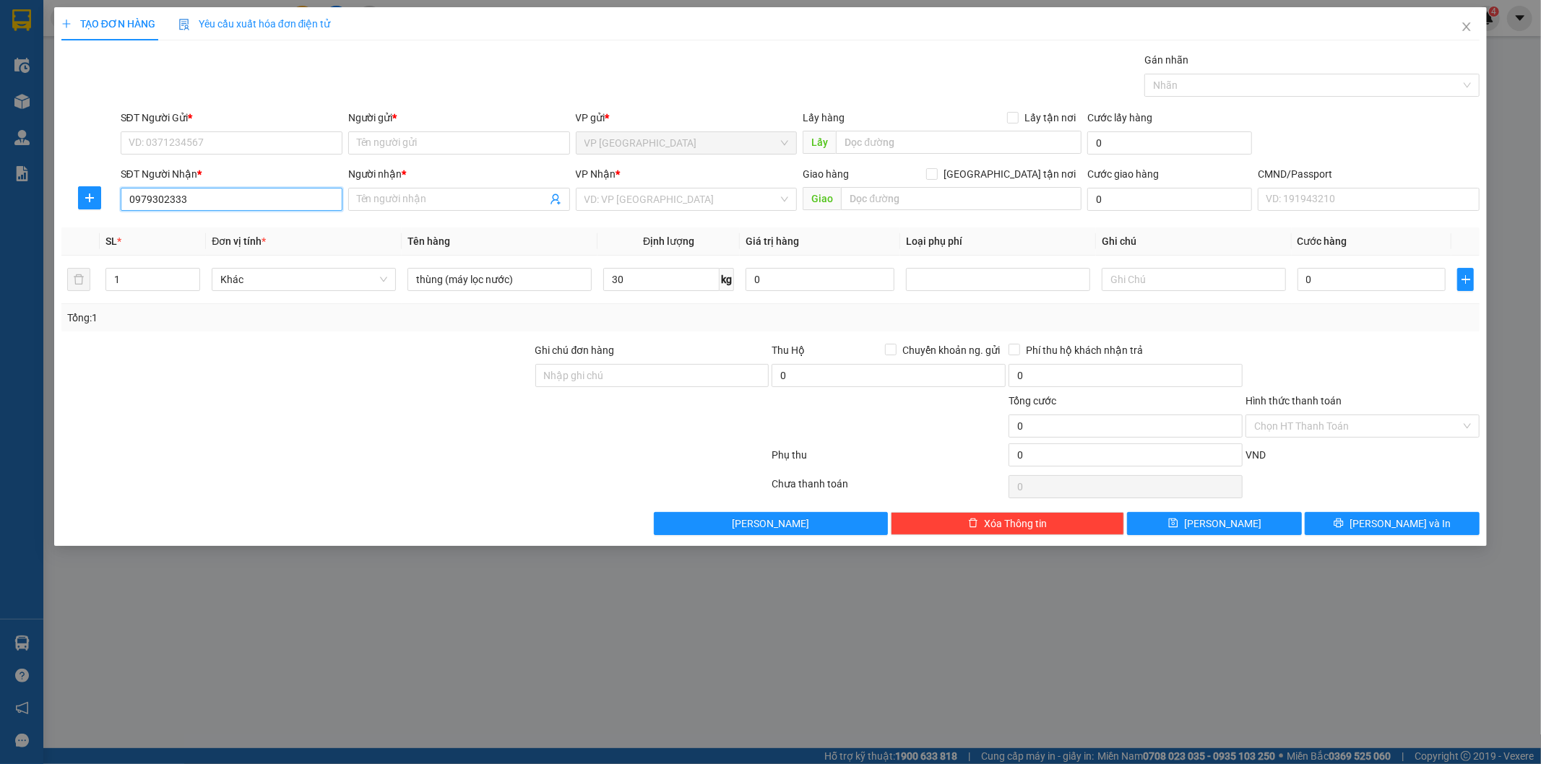
click at [274, 204] on input "0979302333" at bounding box center [232, 199] width 222 height 23
type input "0979302333"
click at [393, 194] on input "Người nhận *" at bounding box center [452, 199] width 190 height 16
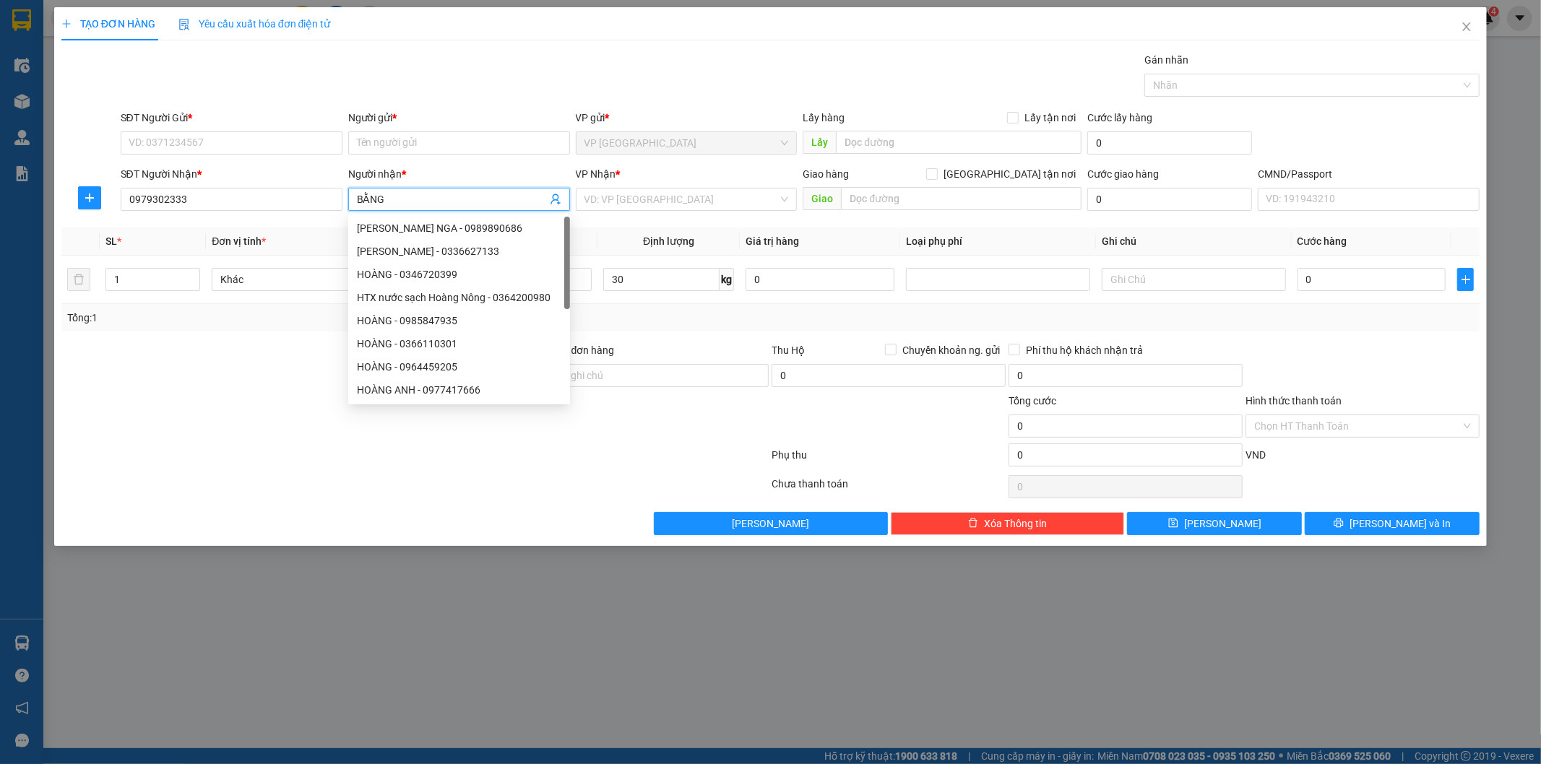
type input "BẰNG"
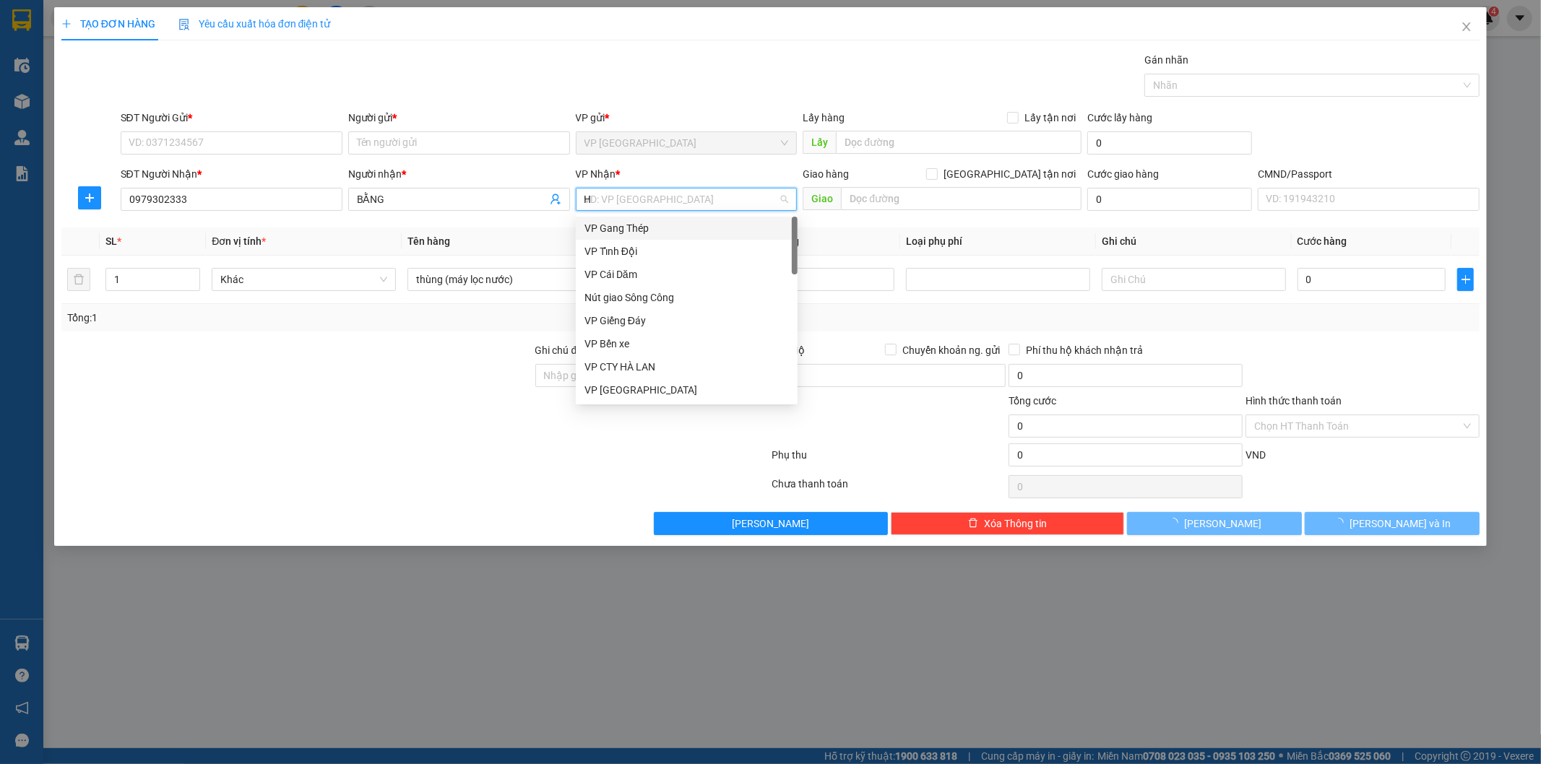
type input "HG"
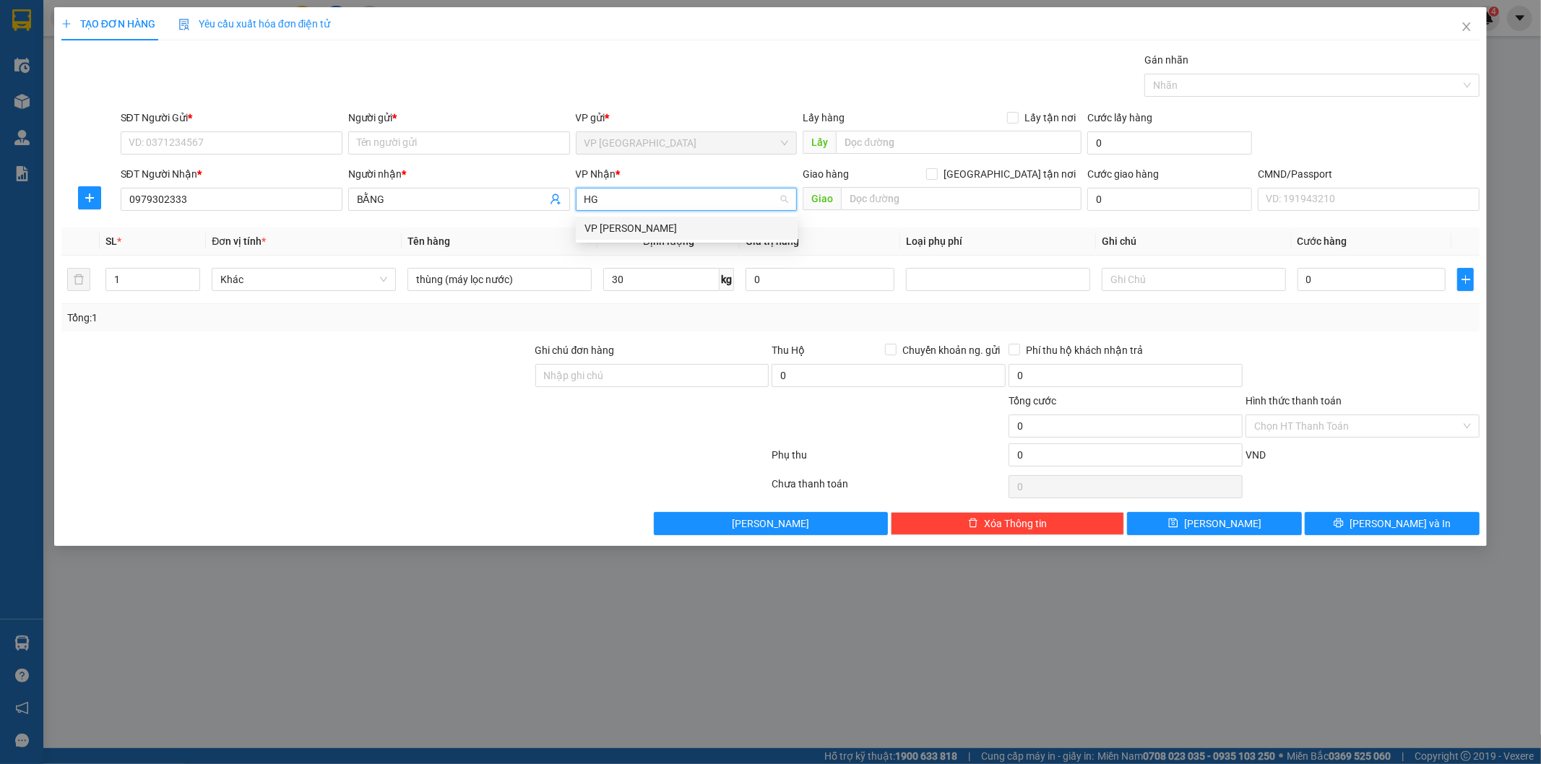
click at [675, 222] on div "VP [PERSON_NAME]" at bounding box center [686, 228] width 204 height 16
click at [325, 134] on input "SĐT Người Gửi *" at bounding box center [232, 142] width 222 height 23
type input "0989212265"
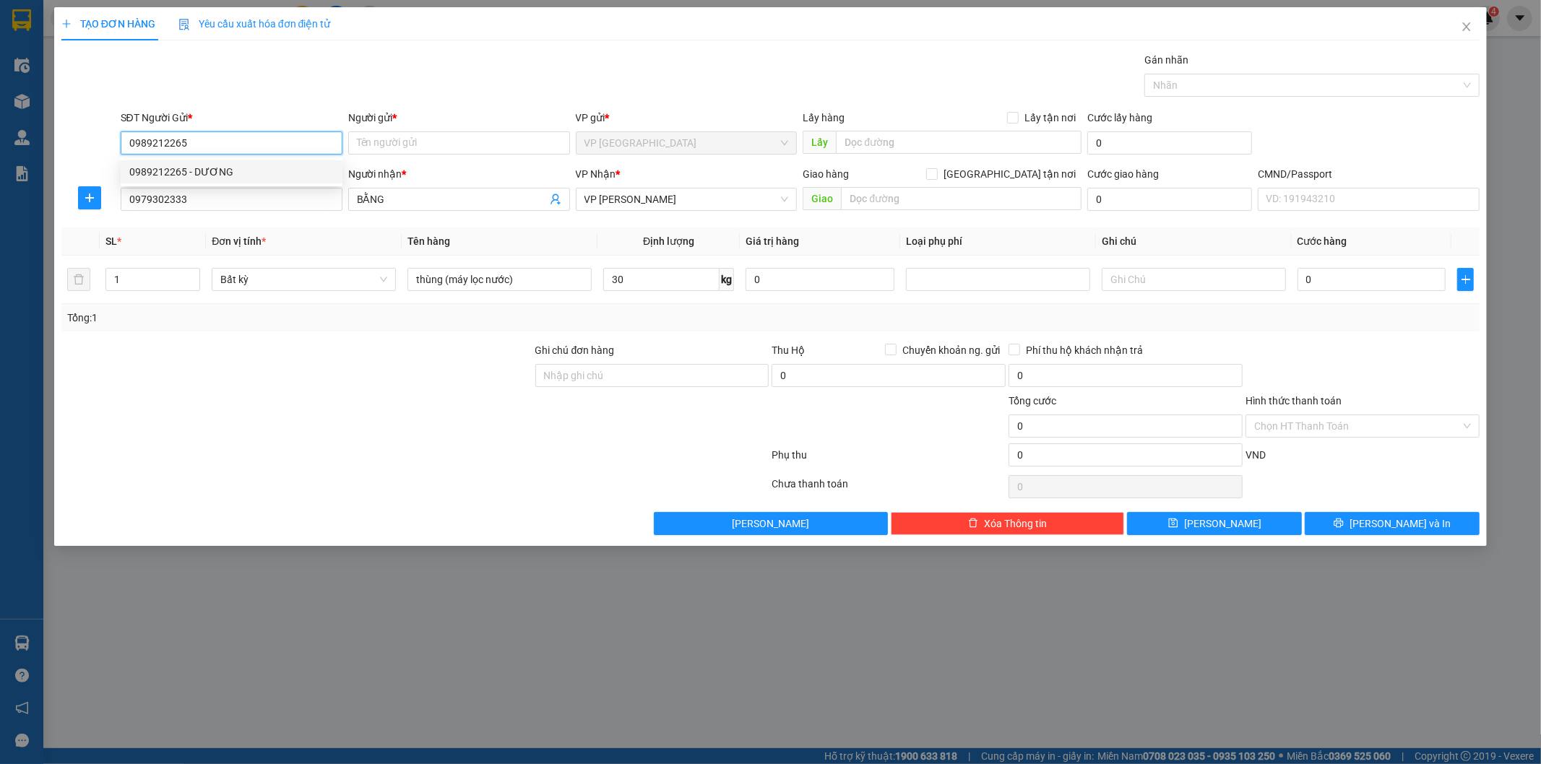
click at [214, 178] on div "0989212265 - DƯƠNG" at bounding box center [231, 172] width 204 height 16
type input "DƯƠNG"
type input "0989212265"
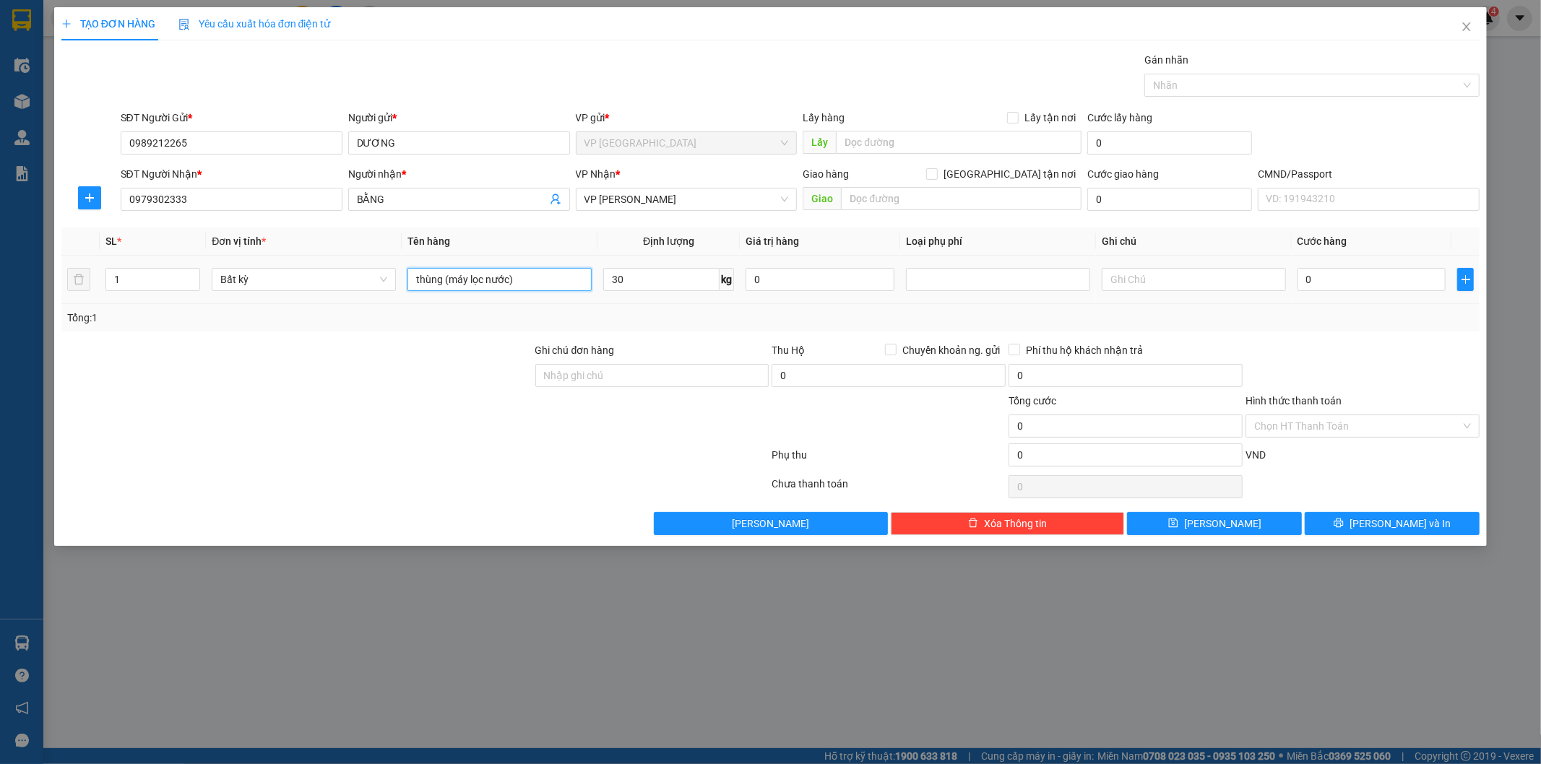
click at [558, 280] on input "thùng (máy lọc nước)" at bounding box center [499, 279] width 184 height 23
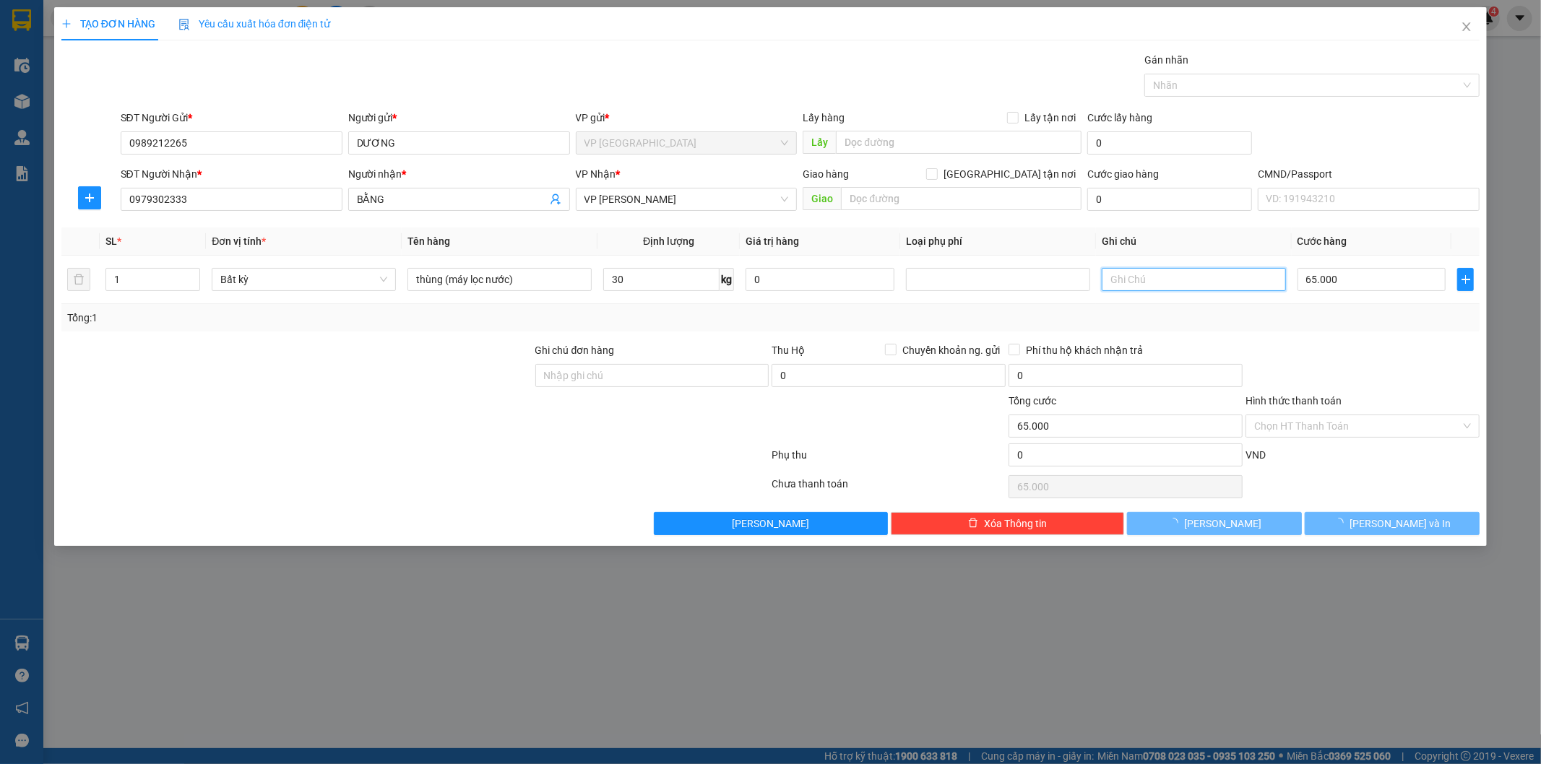
type input "65.000"
click at [1355, 340] on div "Transit Pickup Surcharge Ids Transit Deliver Surcharge Ids Transit Deliver Surc…" at bounding box center [770, 293] width 1419 height 483
click at [1297, 345] on div at bounding box center [1362, 367] width 237 height 51
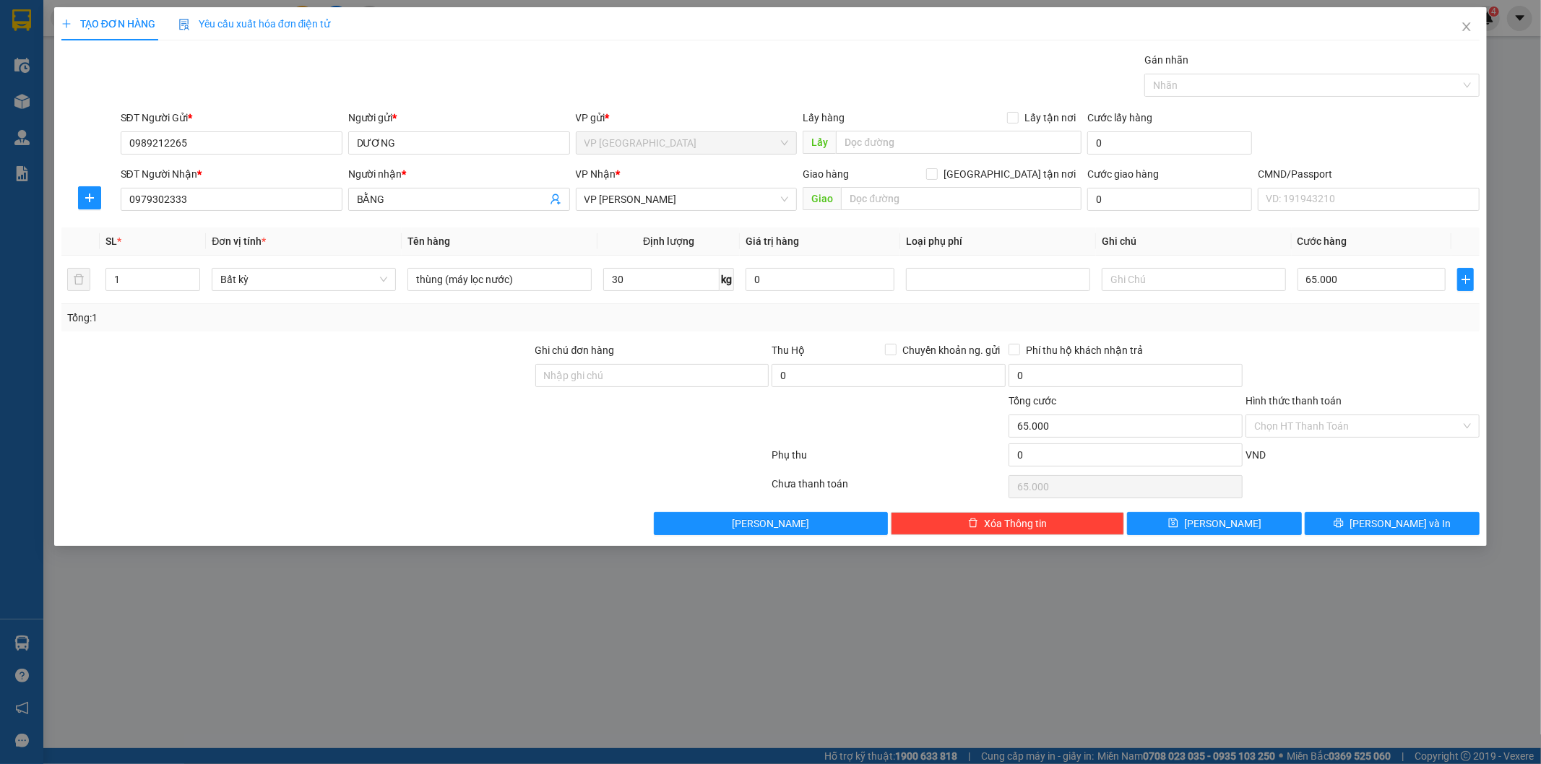
click at [1297, 345] on div at bounding box center [1362, 367] width 237 height 51
click at [501, 460] on div at bounding box center [415, 458] width 711 height 29
click at [1402, 517] on span "Lưu và In" at bounding box center [1399, 524] width 101 height 16
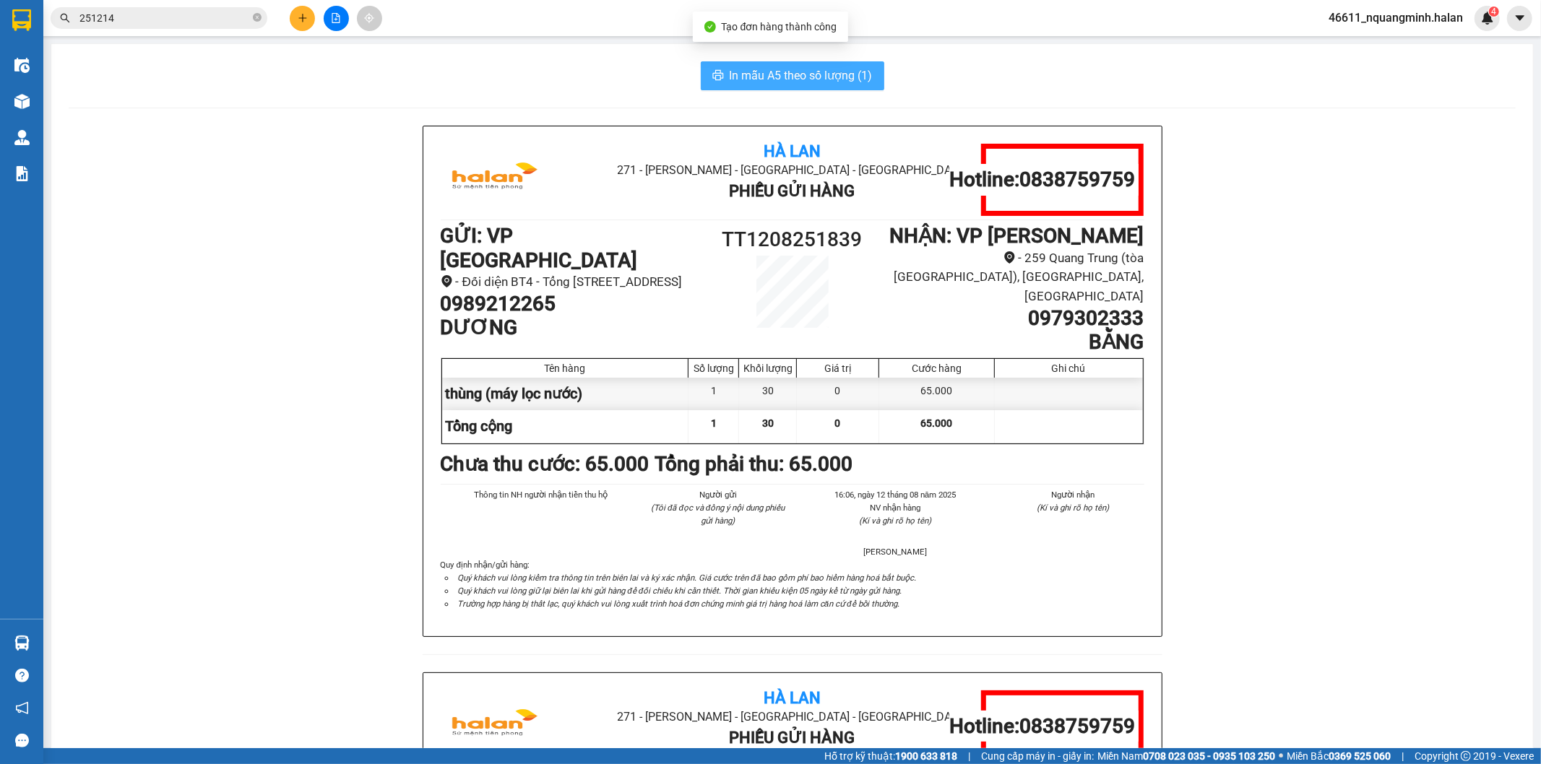
click at [809, 88] on button "In mẫu A5 theo số lượng (1)" at bounding box center [792, 75] width 183 height 29
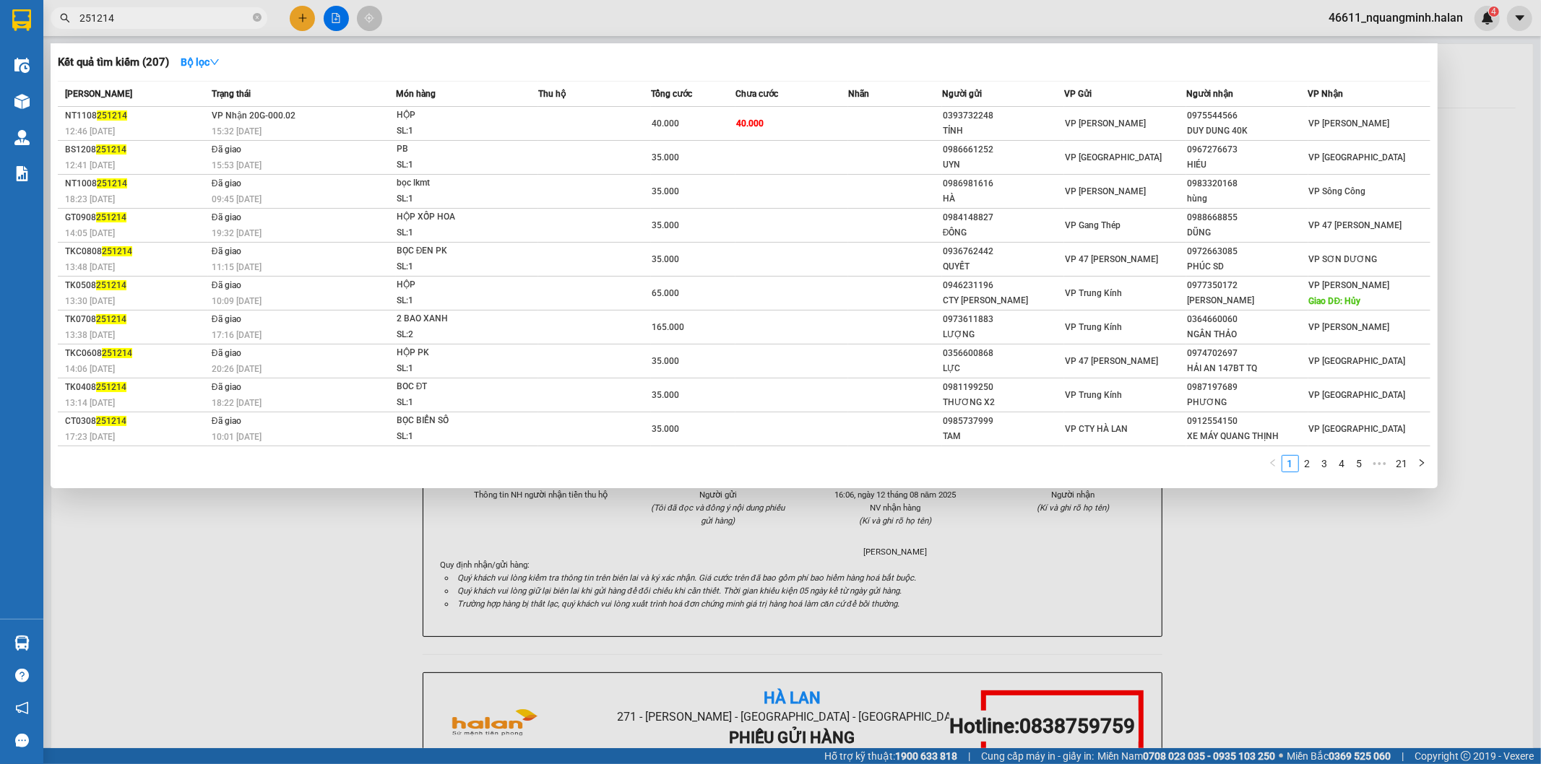
drag, startPoint x: 228, startPoint y: 18, endPoint x: 0, endPoint y: 4, distance: 228.0
click at [0, 10] on section "Kết quả tìm kiếm ( 207 ) Bộ lọc Mã ĐH Trạng thái Món hàng Thu hộ Tổng cước Chưa…" at bounding box center [770, 382] width 1541 height 764
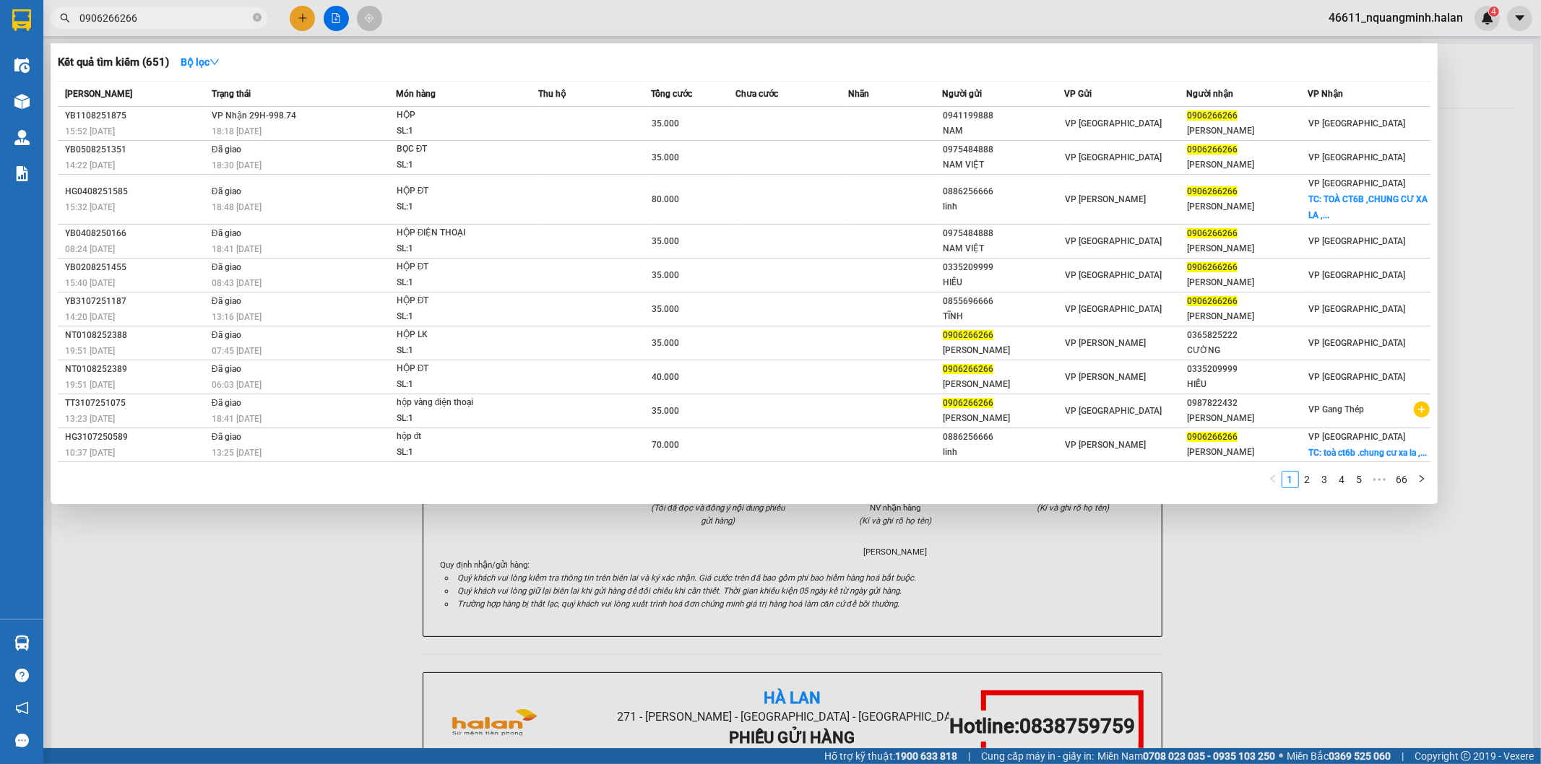
type input "0906266266"
click at [300, 16] on div at bounding box center [770, 382] width 1541 height 764
click at [300, 16] on icon "plus" at bounding box center [303, 18] width 10 height 10
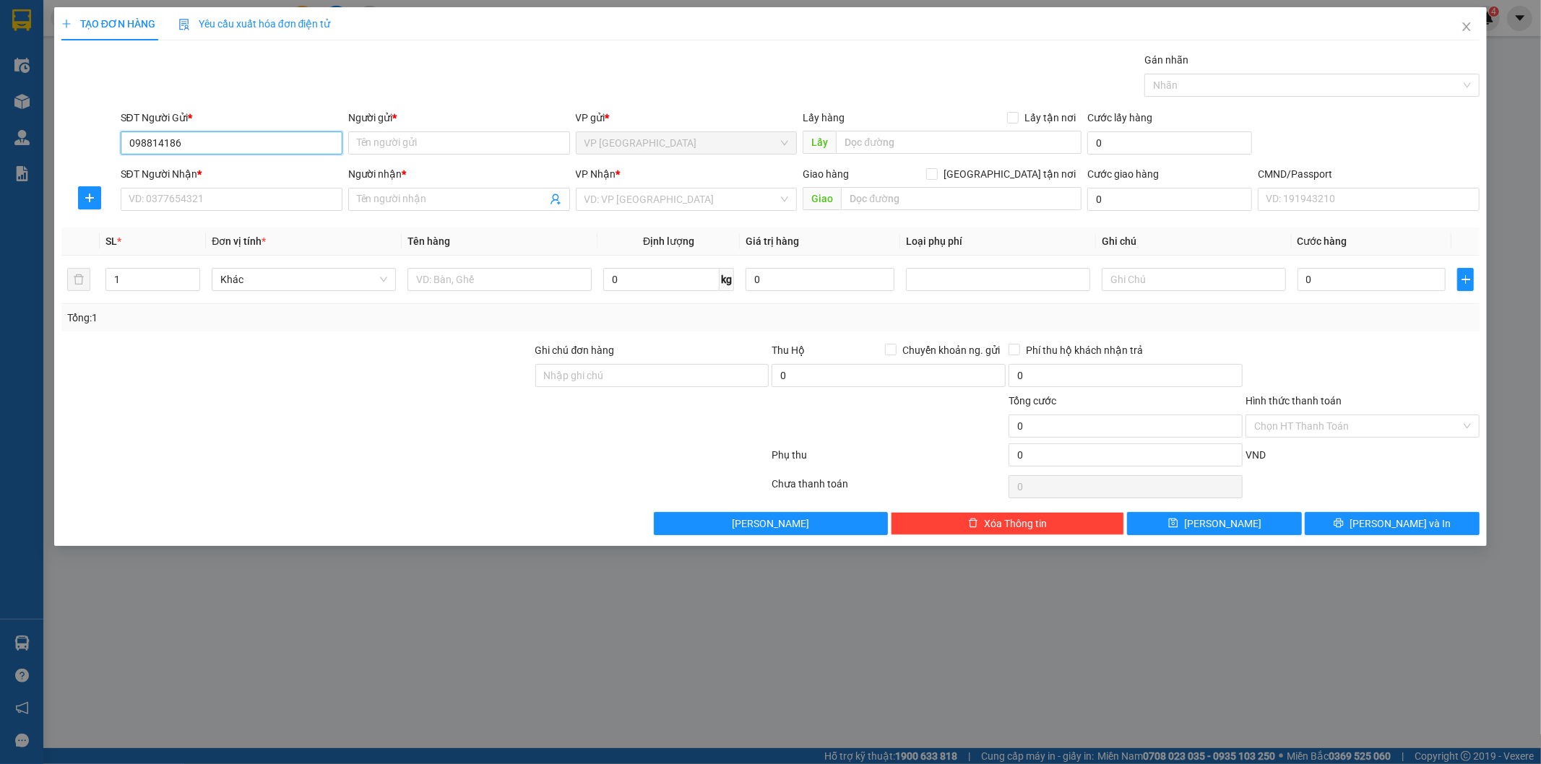
type input "0988141860"
click at [228, 175] on div "0988141860 - LÂM OANH" at bounding box center [231, 172] width 204 height 16
type input "LÂM OANH"
type input "0988141860"
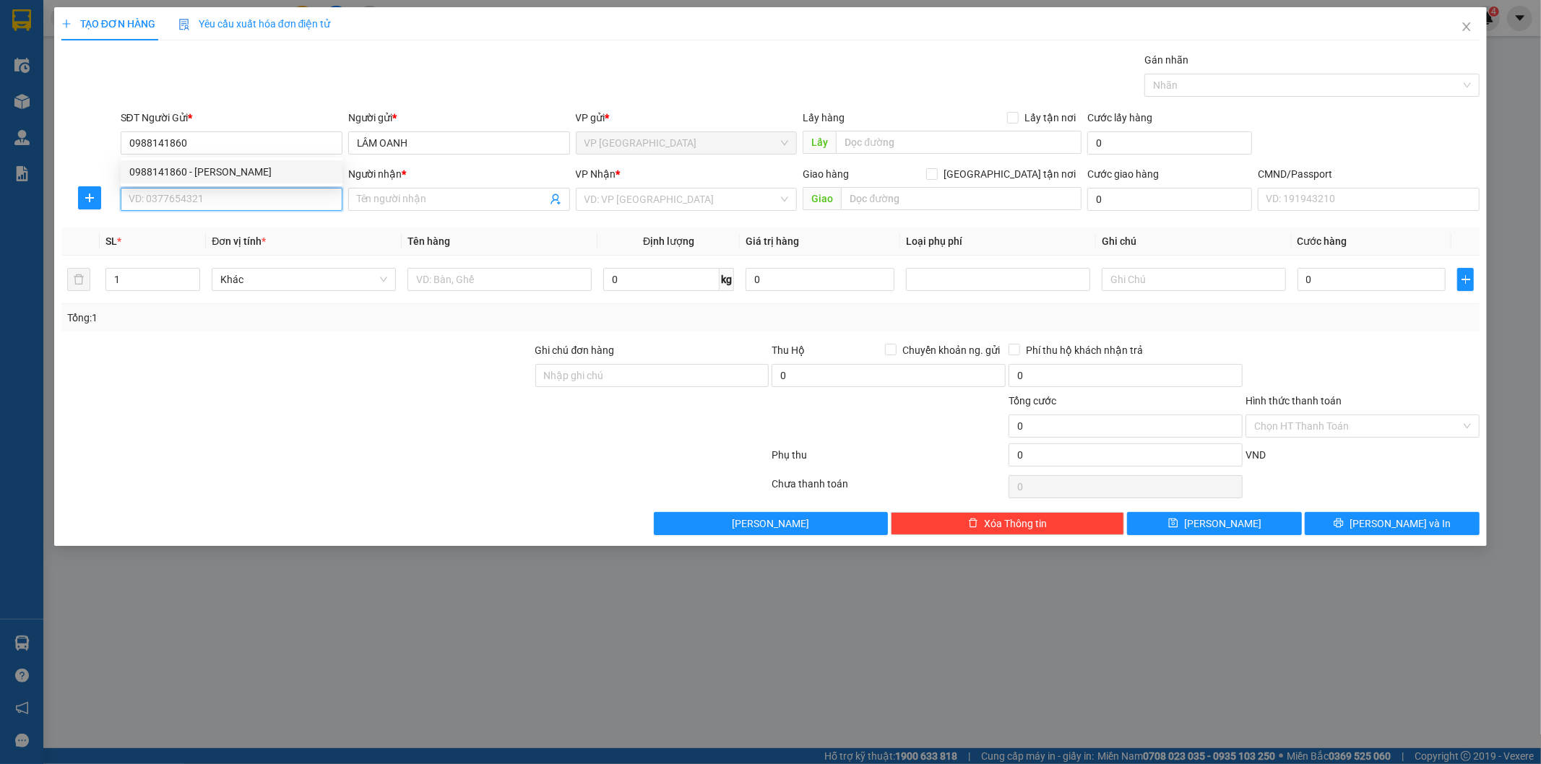
click at [233, 202] on input "SĐT Người Nhận *" at bounding box center [232, 199] width 222 height 23
drag, startPoint x: 248, startPoint y: 248, endPoint x: 314, endPoint y: 273, distance: 70.2
click at [248, 248] on div "0983671444 - TÙNG" at bounding box center [231, 251] width 204 height 16
type input "0983671444"
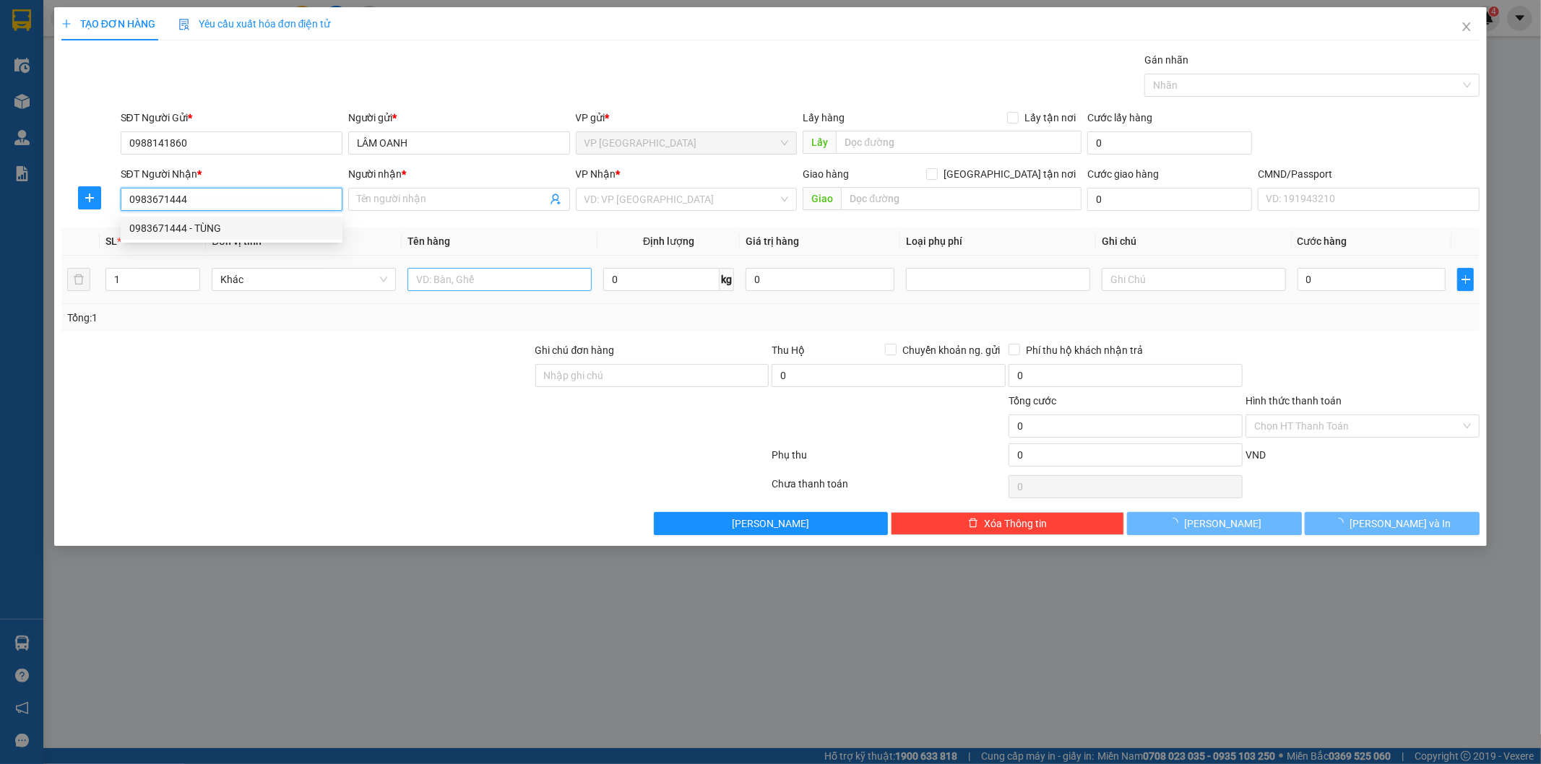
type input "TÙNG"
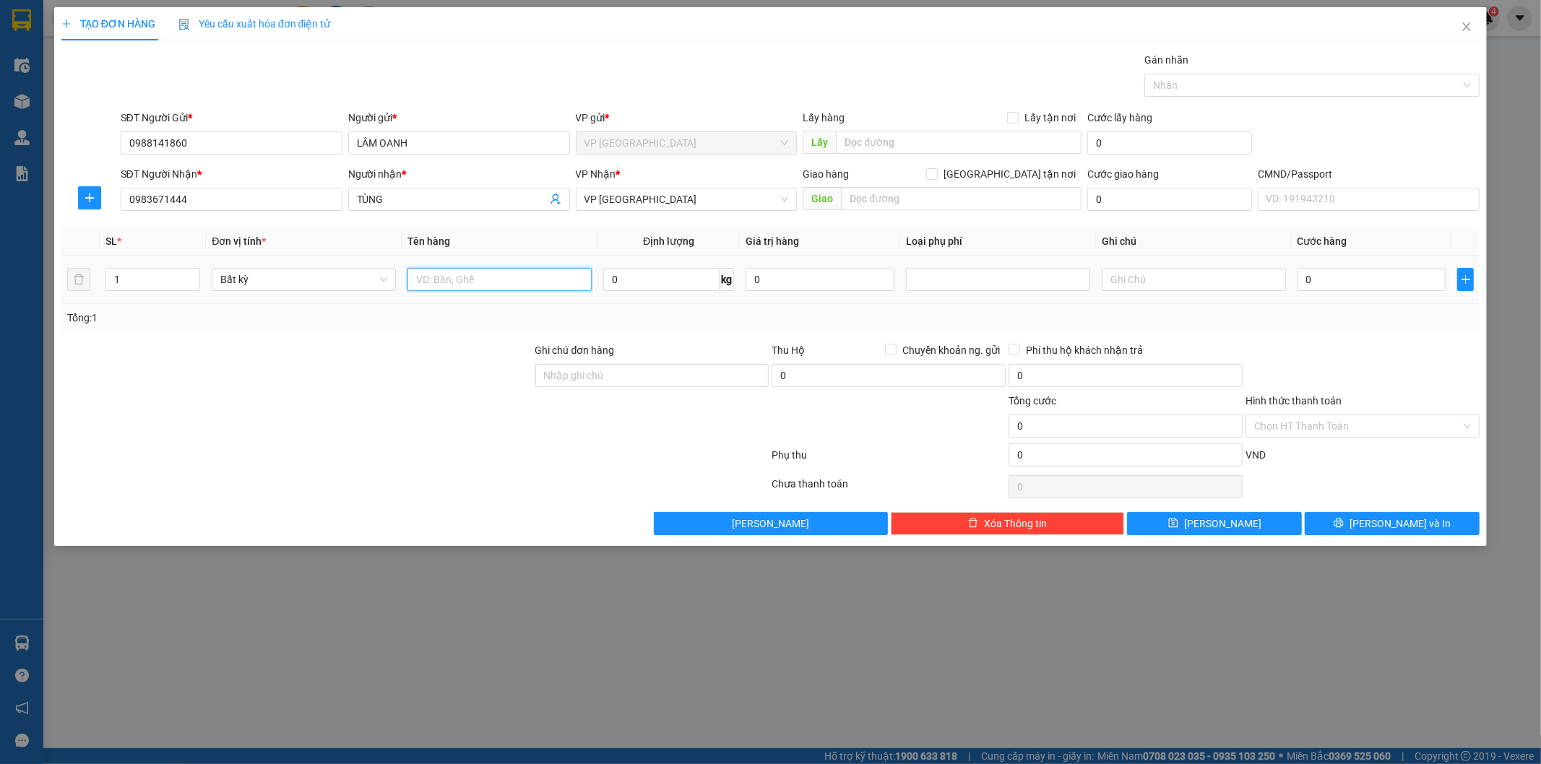
click at [497, 275] on input "text" at bounding box center [499, 279] width 184 height 23
type input "PB"
type input "1"
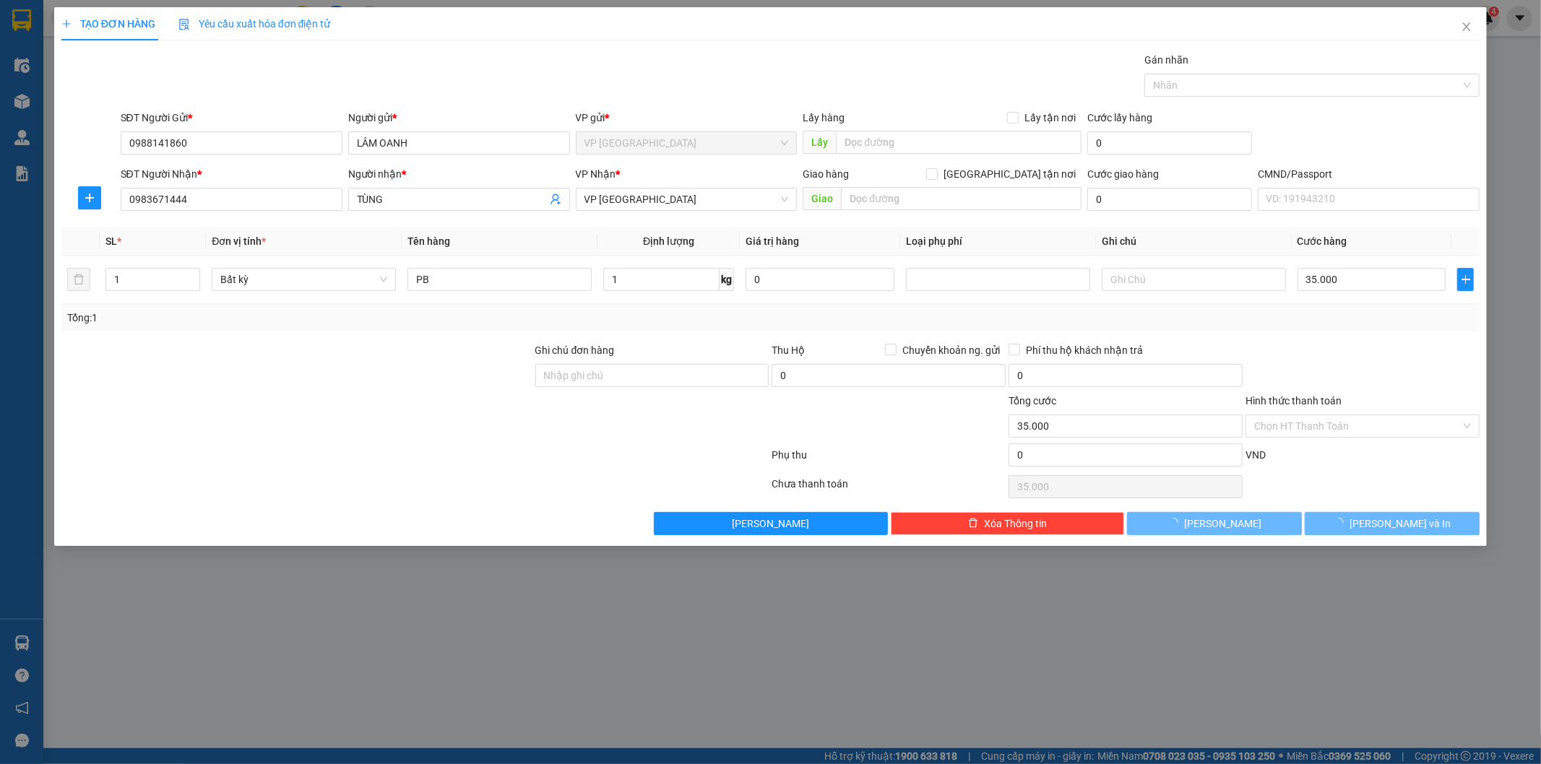
type input "35.000"
click at [1333, 332] on div "Transit Pickup Surcharge Ids Transit Deliver Surcharge Ids Transit Deliver Surc…" at bounding box center [770, 293] width 1419 height 483
click at [1363, 431] on div "Hình thức thanh toán Chọn HT Thanh Toán" at bounding box center [1362, 418] width 234 height 51
click at [1363, 436] on input "Hình thức thanh toán" at bounding box center [1357, 426] width 207 height 22
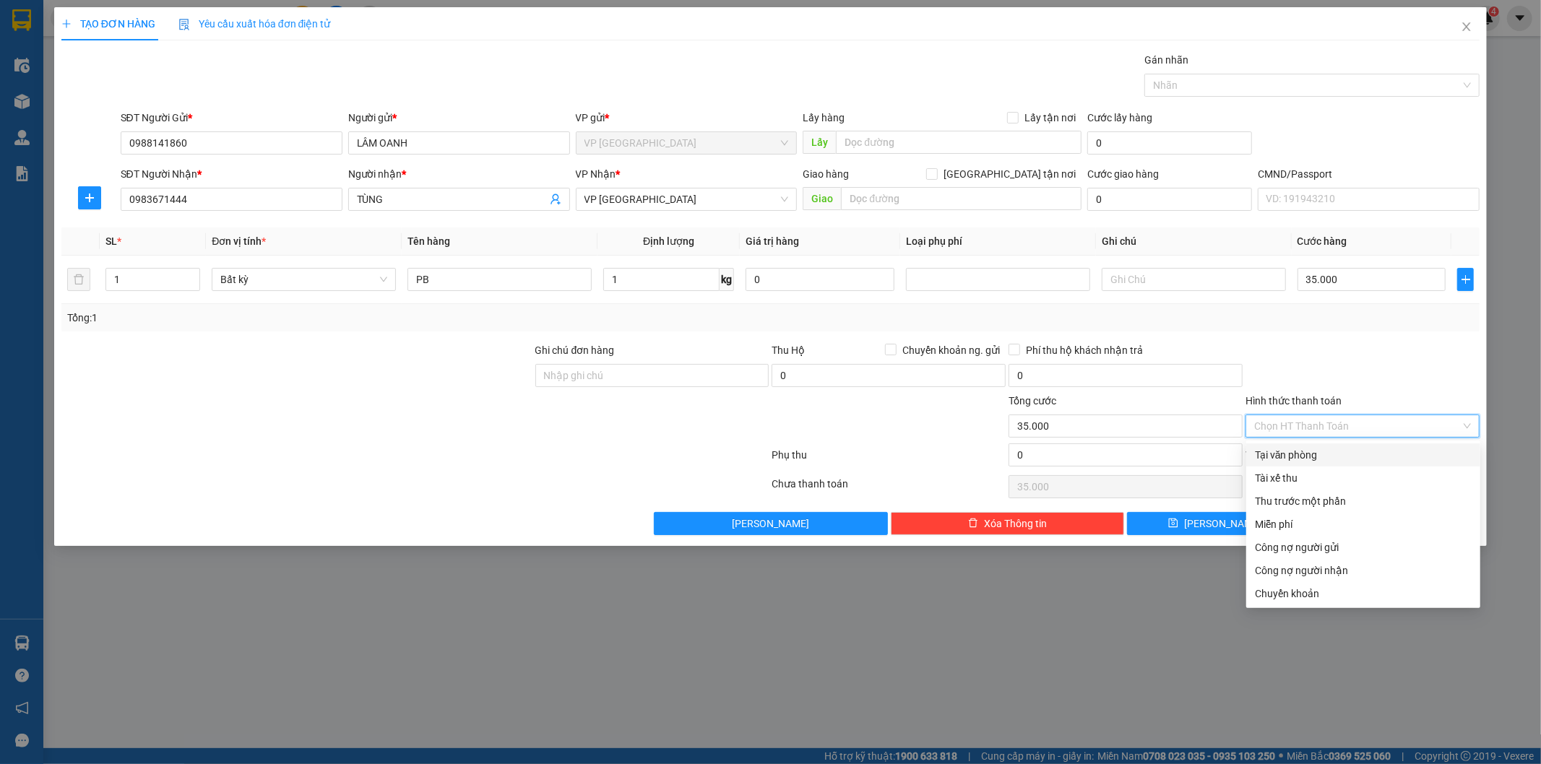
click at [1346, 451] on div "Tại văn phòng" at bounding box center [1363, 455] width 217 height 16
type input "0"
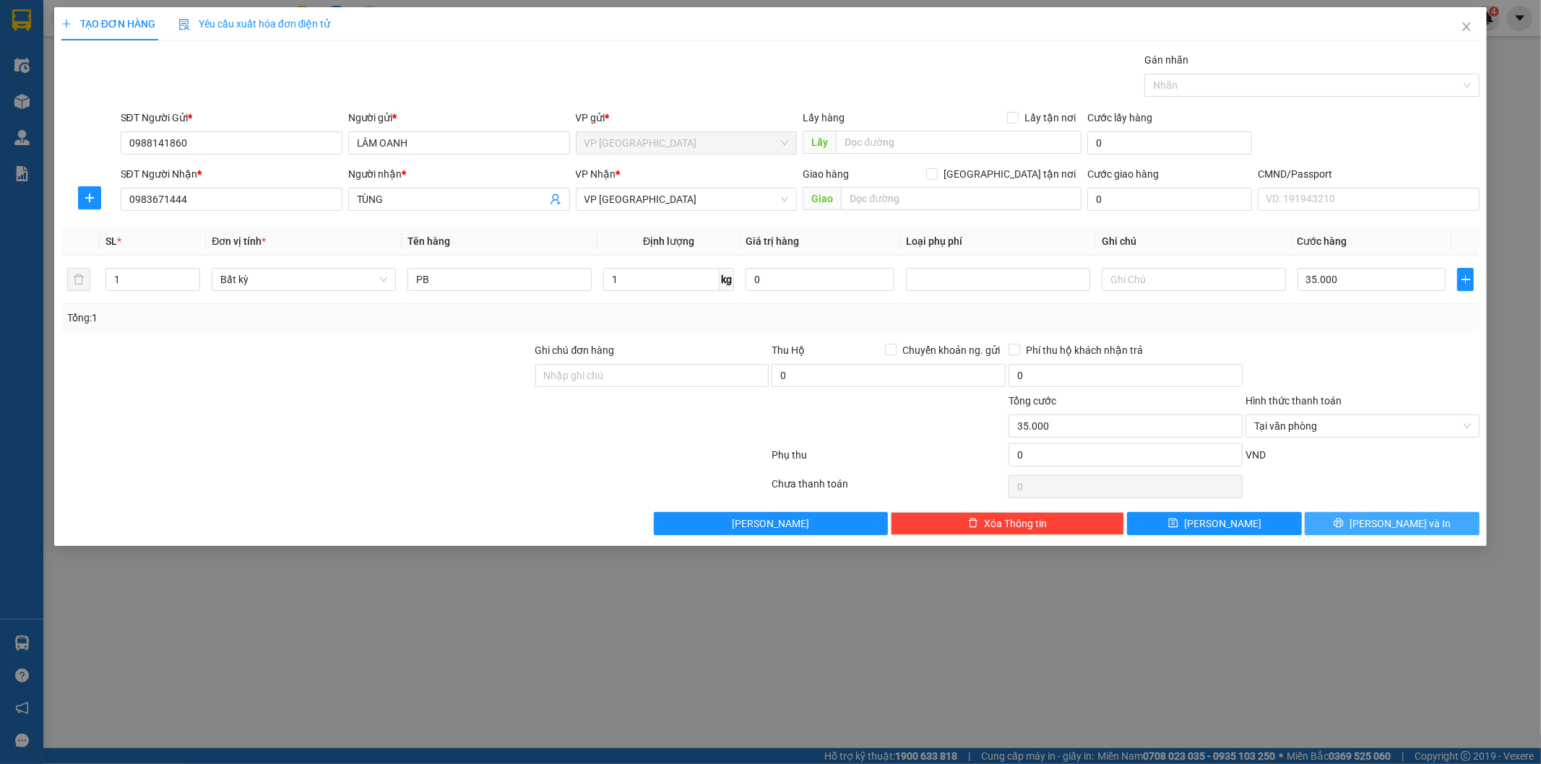
click at [1378, 525] on button "Lưu và In" at bounding box center [1392, 523] width 175 height 23
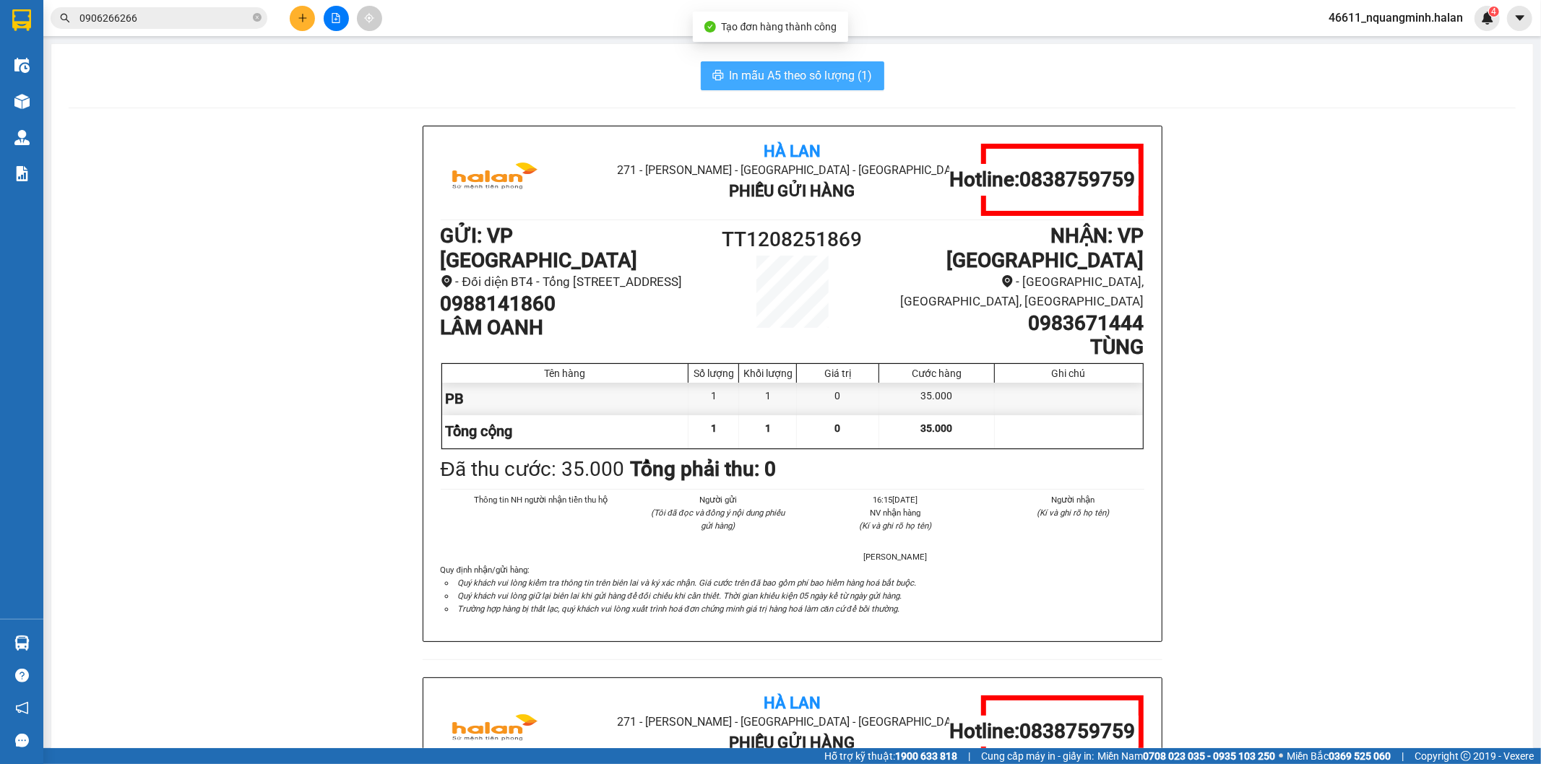
click at [802, 74] on span "In mẫu A5 theo số lượng (1)" at bounding box center [801, 75] width 143 height 18
click at [305, 17] on icon "plus" at bounding box center [303, 18] width 10 height 10
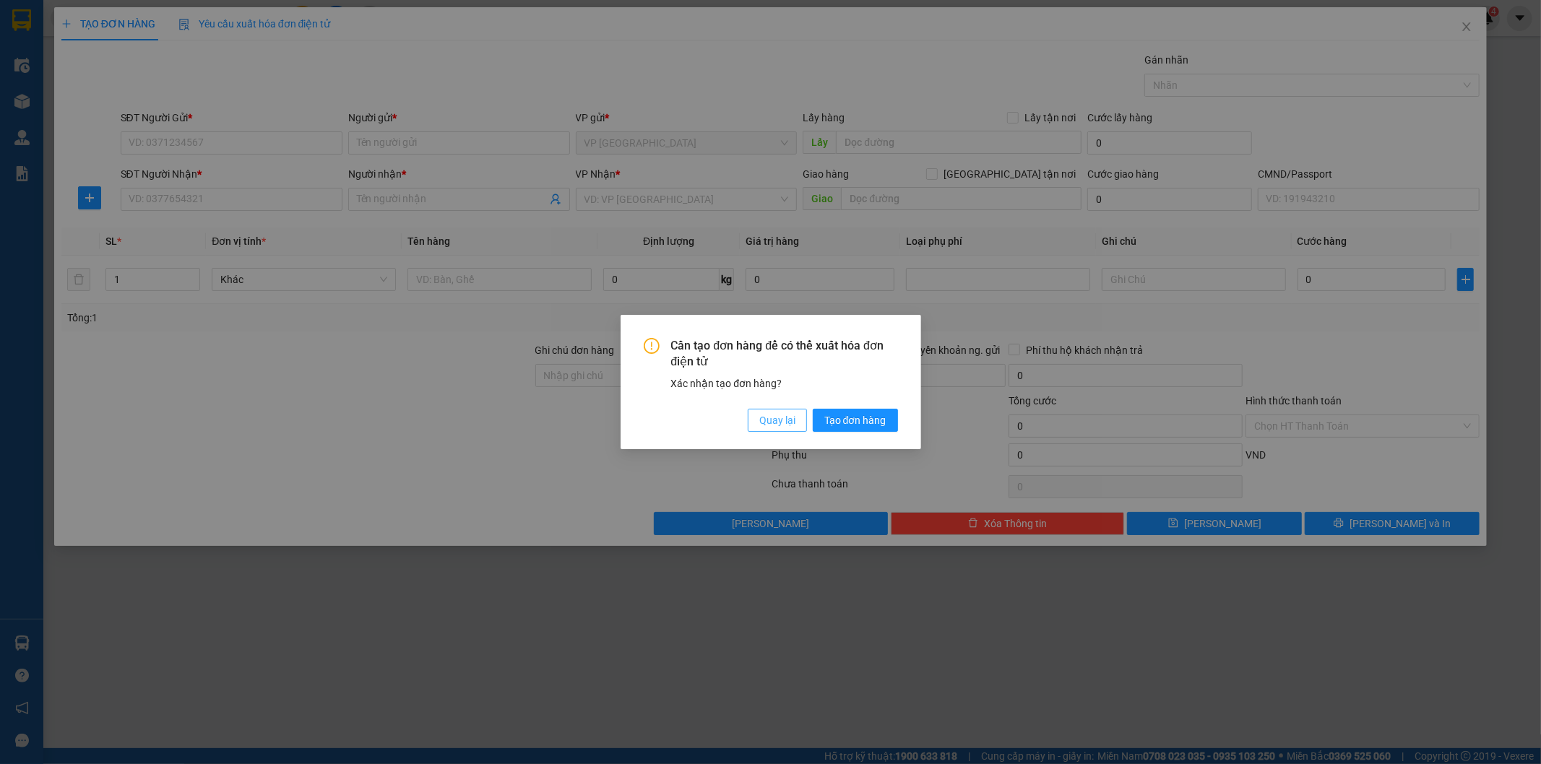
drag, startPoint x: 792, startPoint y: 419, endPoint x: 228, endPoint y: 145, distance: 627.1
click at [790, 419] on span "Quay lại" at bounding box center [777, 420] width 36 height 16
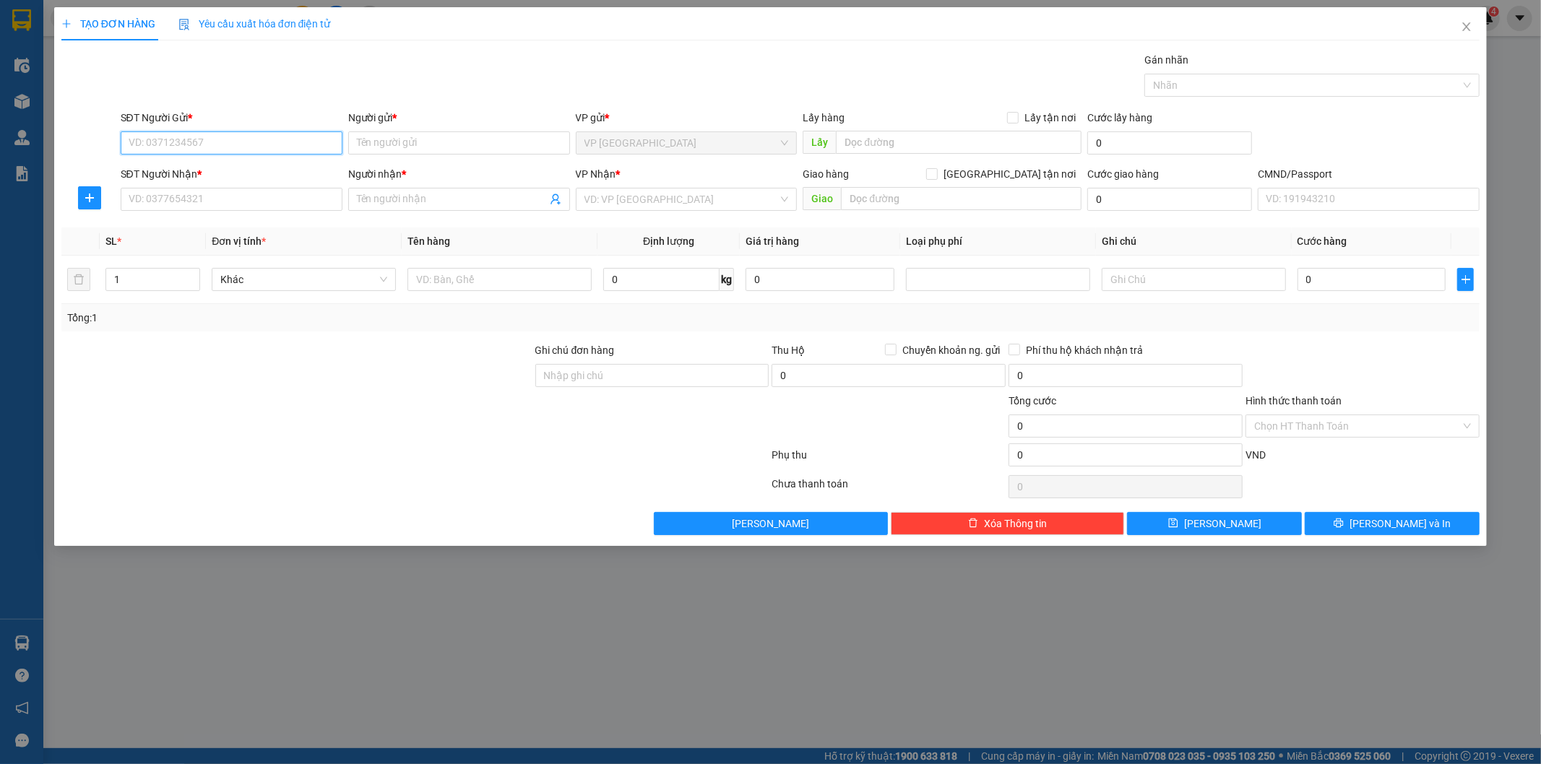
click at [209, 134] on input "SĐT Người Gửi *" at bounding box center [232, 142] width 222 height 23
type input "0915237257"
click at [219, 170] on div "0915237257 - HUYỀN" at bounding box center [231, 172] width 204 height 16
type input "HUYỀN"
type input "019089009946"
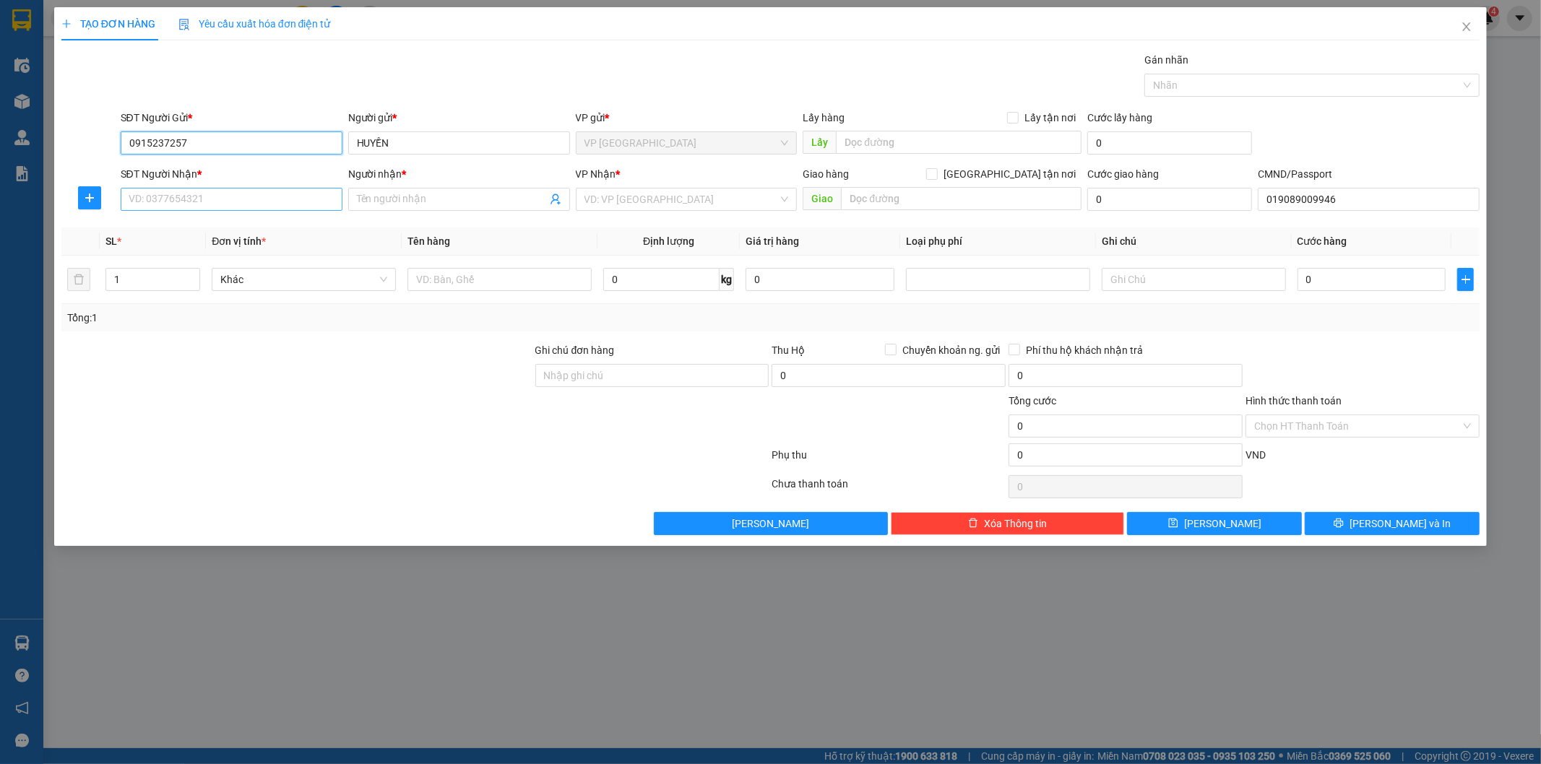
type input "0915237257"
click at [238, 206] on input "SĐT Người Nhận *" at bounding box center [232, 199] width 222 height 23
click at [230, 233] on div "0943456078 - NHUNG" at bounding box center [231, 228] width 204 height 16
type input "0943456078"
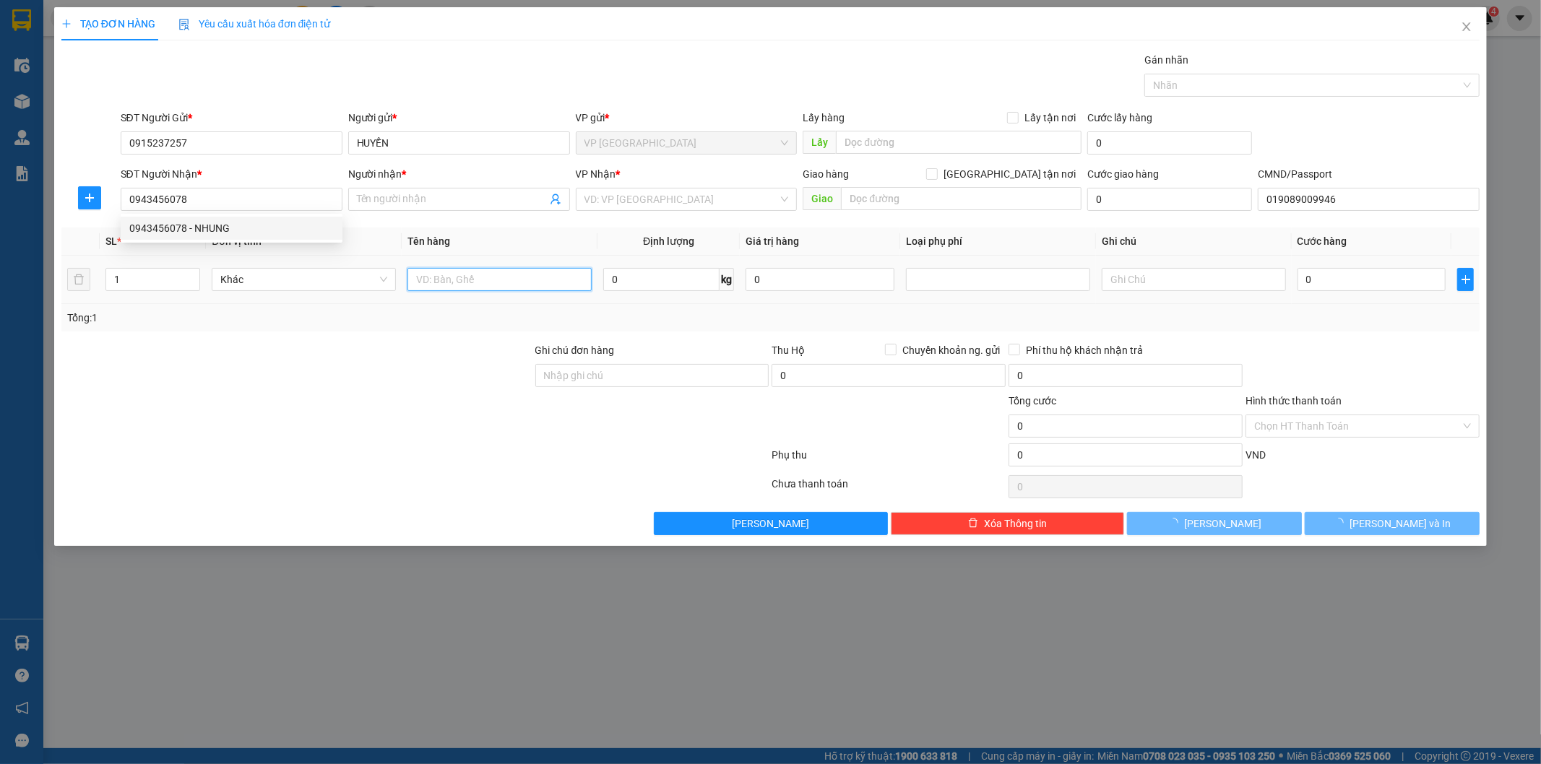
click at [493, 280] on input "text" at bounding box center [499, 279] width 184 height 23
type input "NHUNG"
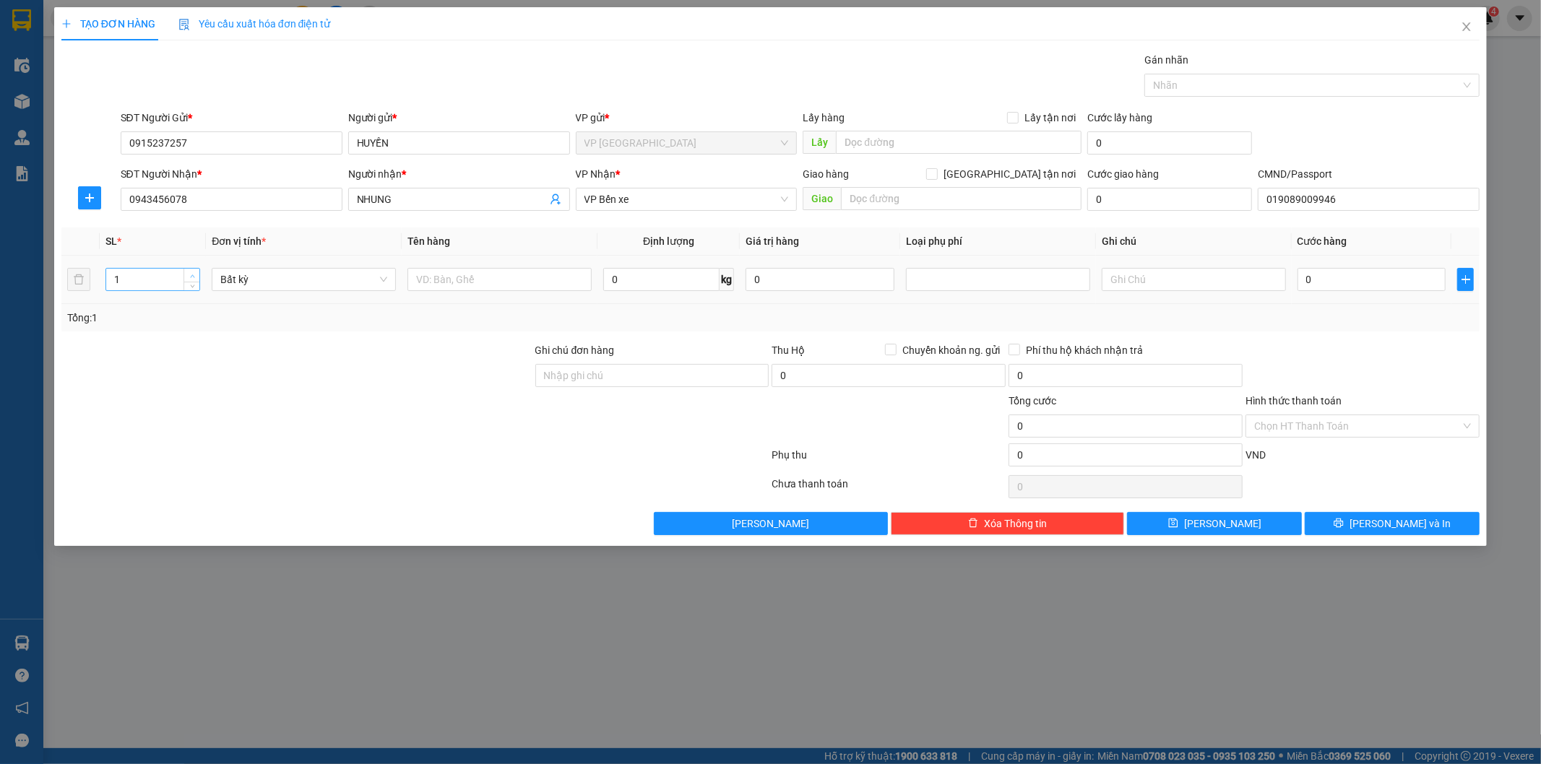
type input "2"
click at [190, 272] on span "up" at bounding box center [192, 276] width 9 height 9
click at [466, 284] on input "text" at bounding box center [499, 279] width 184 height 23
type input "2 HỘP BÀI HOA QUẢ"
click at [95, 196] on span "plus" at bounding box center [90, 198] width 22 height 12
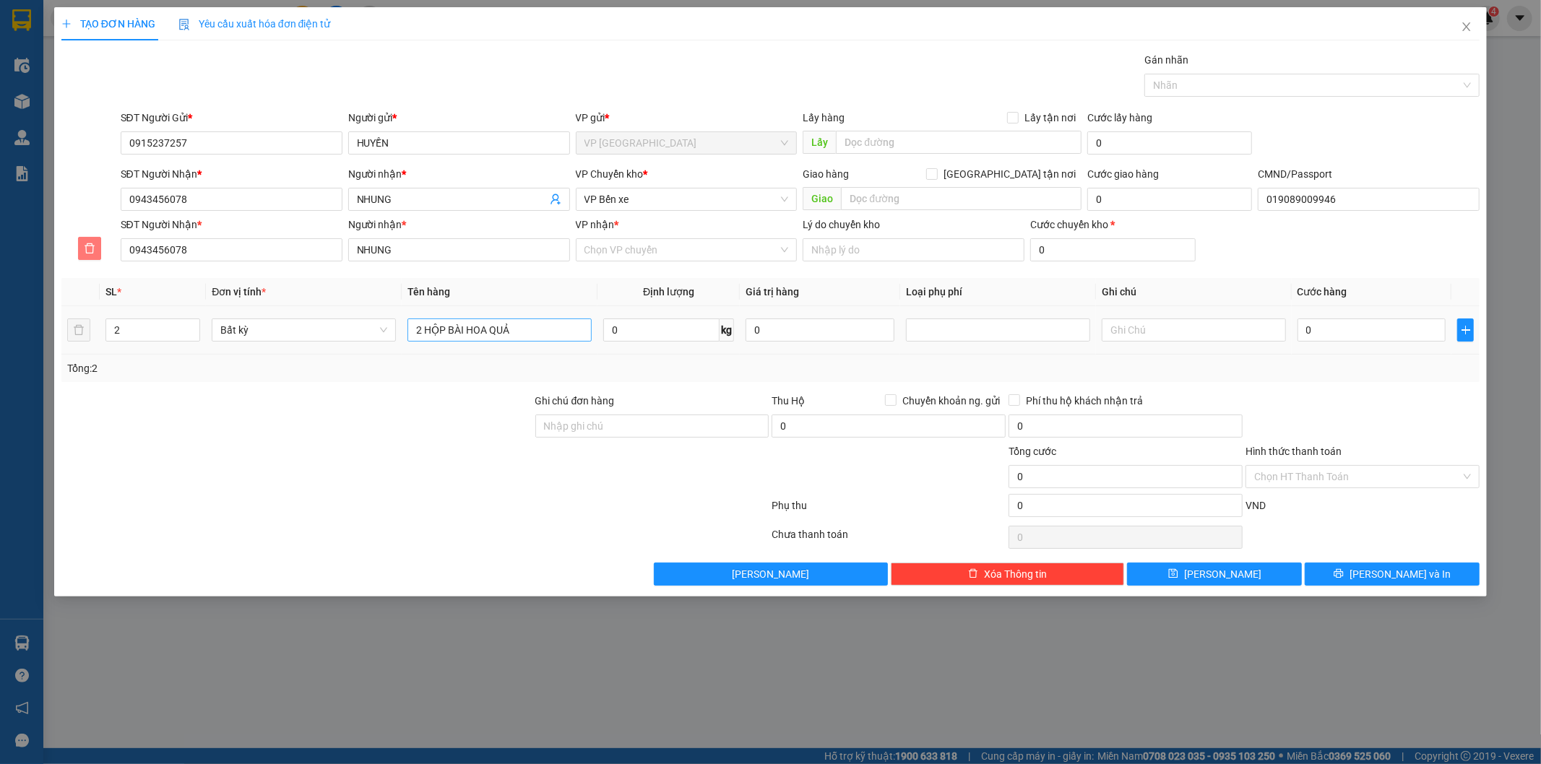
drag, startPoint x: 87, startPoint y: 241, endPoint x: 417, endPoint y: 285, distance: 333.1
click at [87, 241] on button "button" at bounding box center [89, 248] width 23 height 23
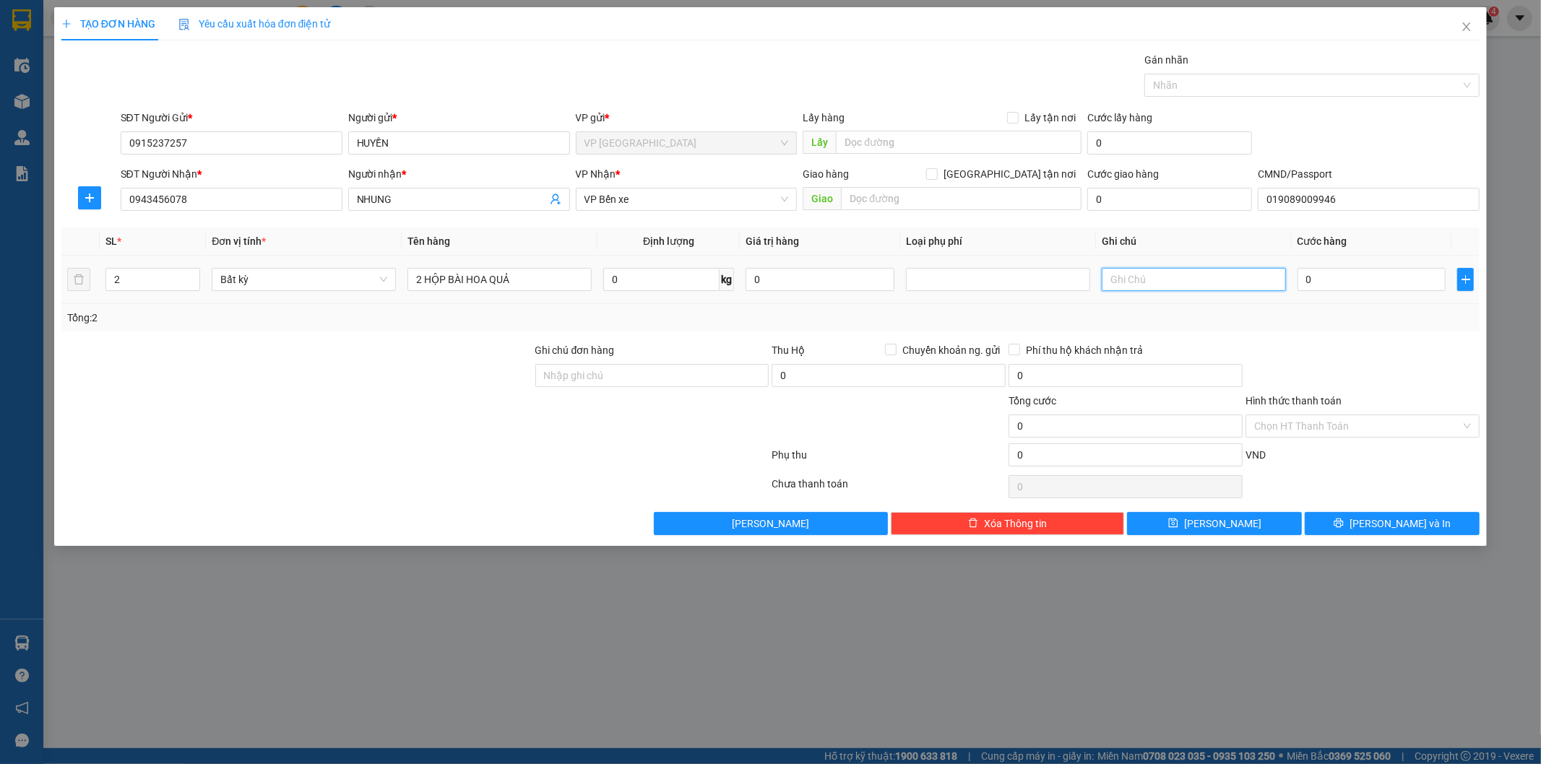
click at [1223, 282] on input "text" at bounding box center [1194, 279] width 184 height 23
type input "45 49"
click at [641, 266] on span "0 kg" at bounding box center [668, 278] width 131 height 26
click at [638, 285] on input "0" at bounding box center [661, 279] width 116 height 23
type input "49"
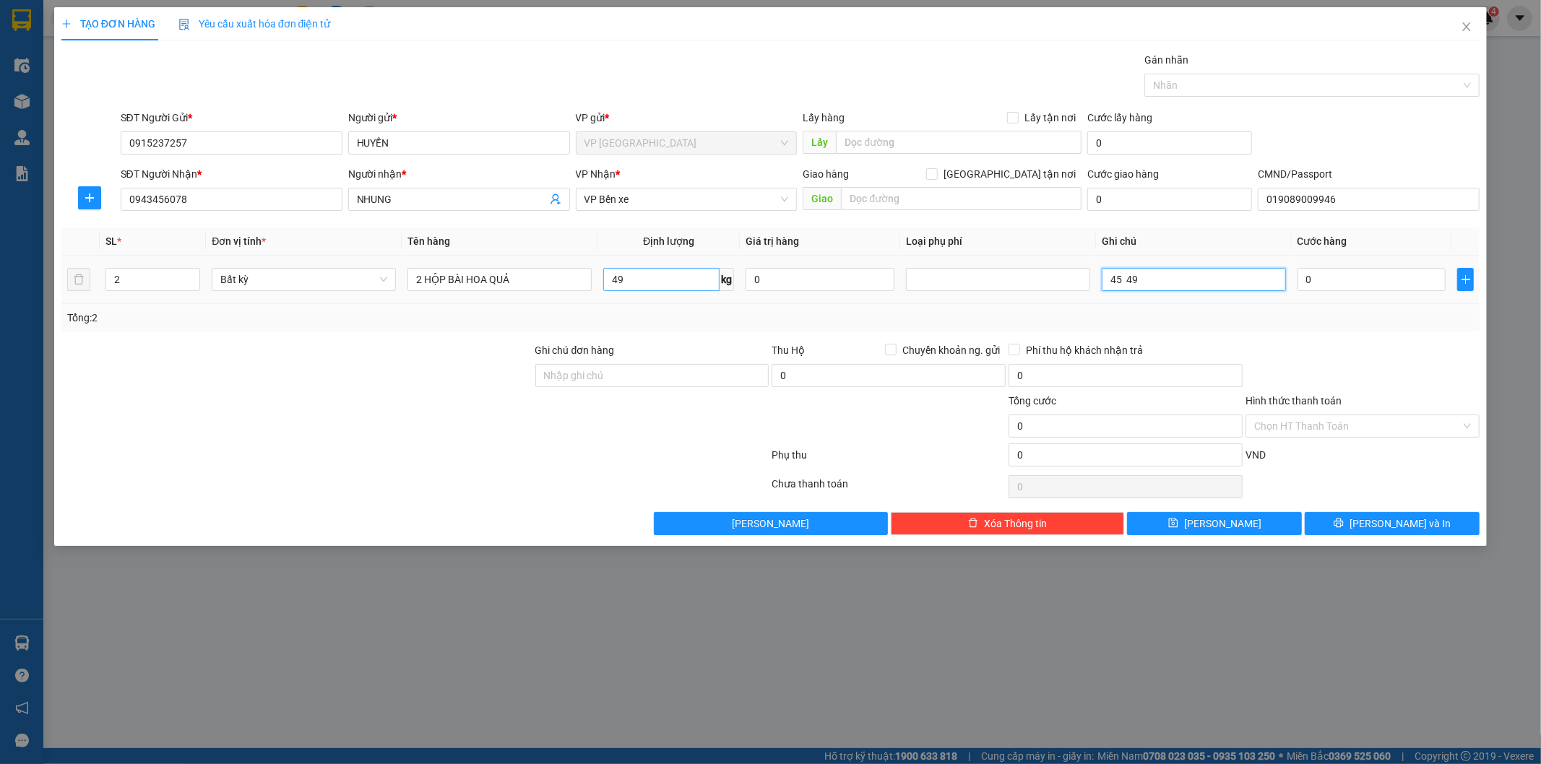
type input "85.000"
click at [636, 286] on input "49" at bounding box center [661, 279] width 116 height 23
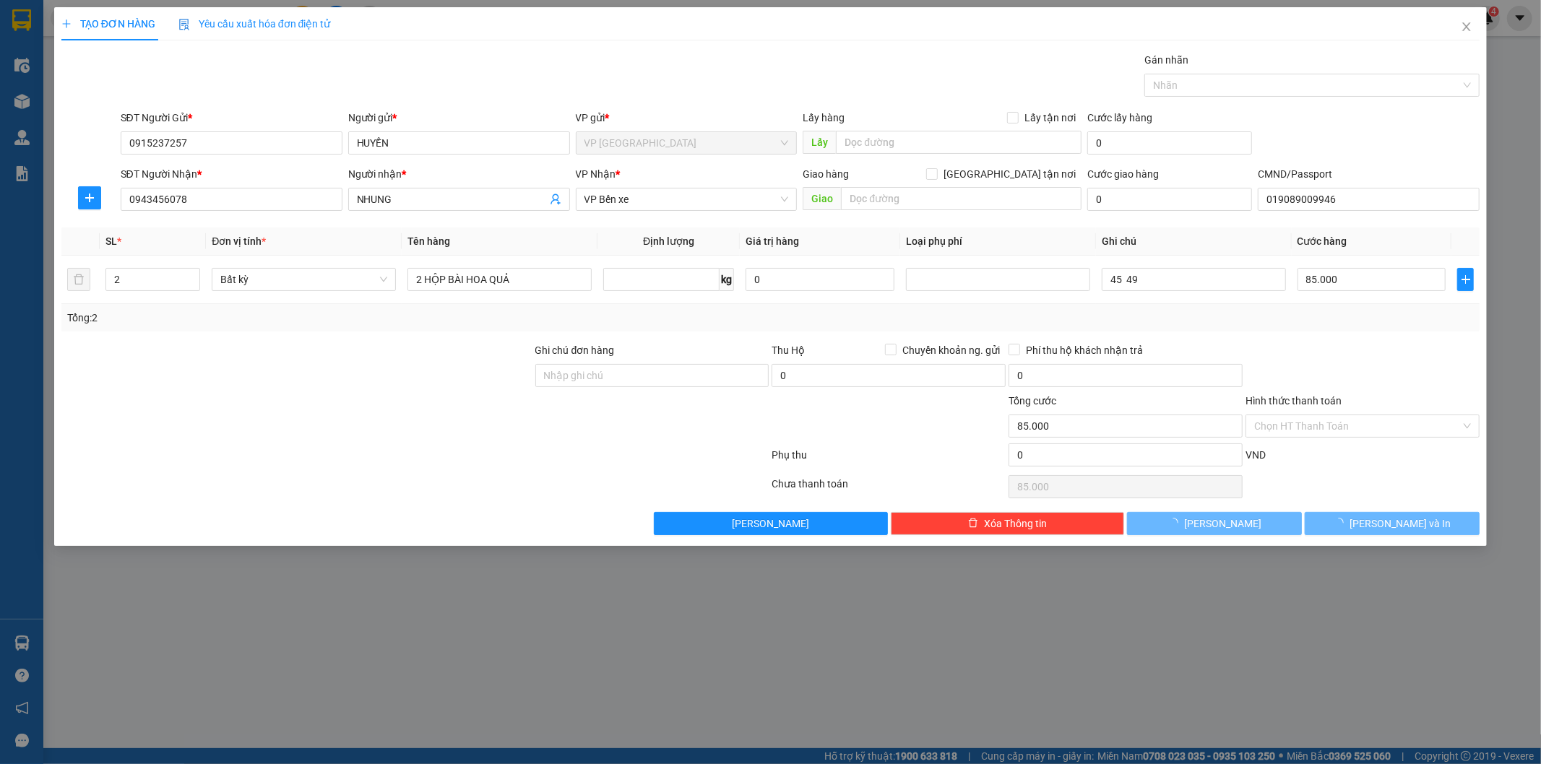
type input "0"
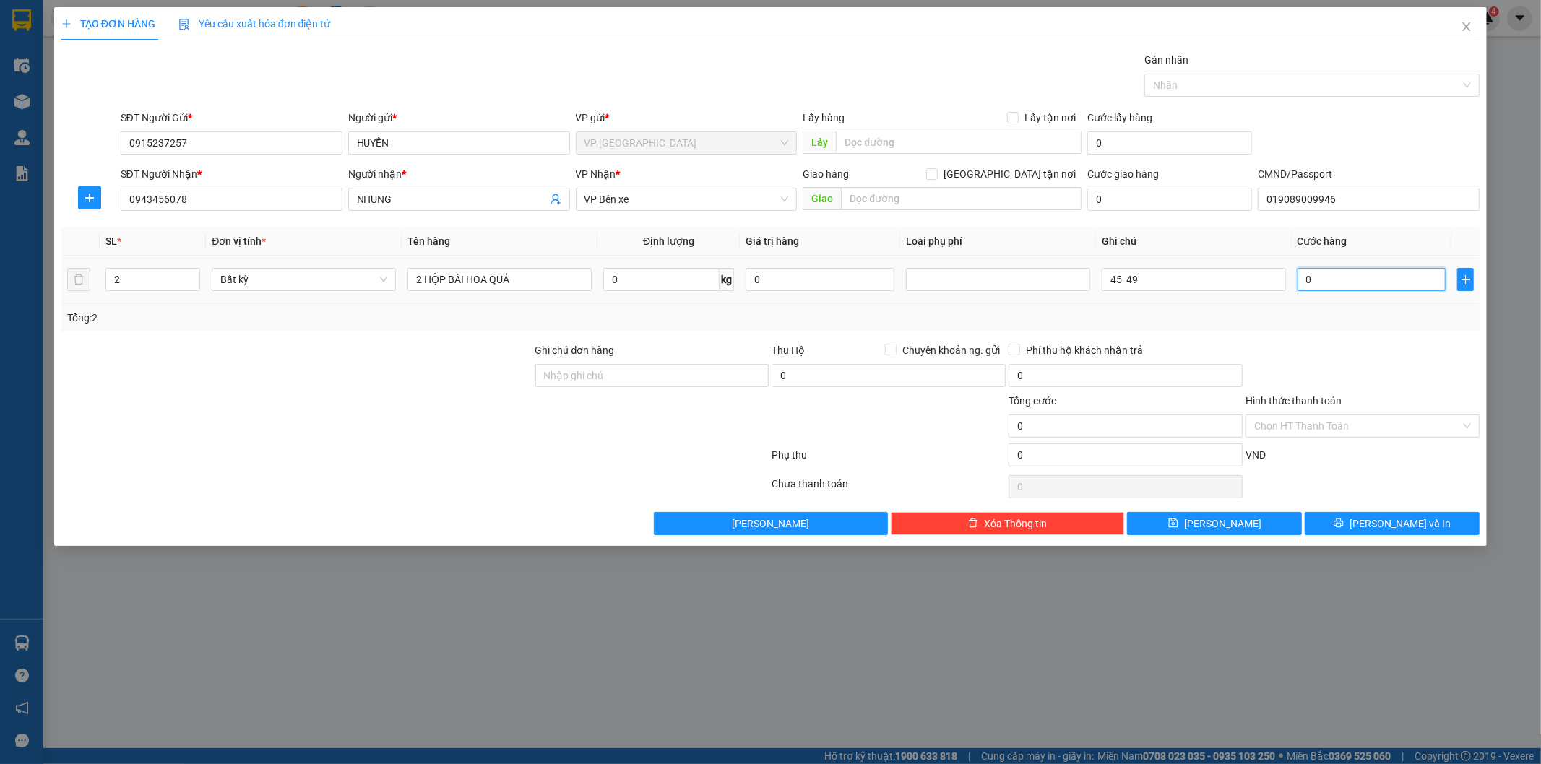
click at [1364, 275] on input "0" at bounding box center [1371, 279] width 149 height 23
type input "16"
type input "160"
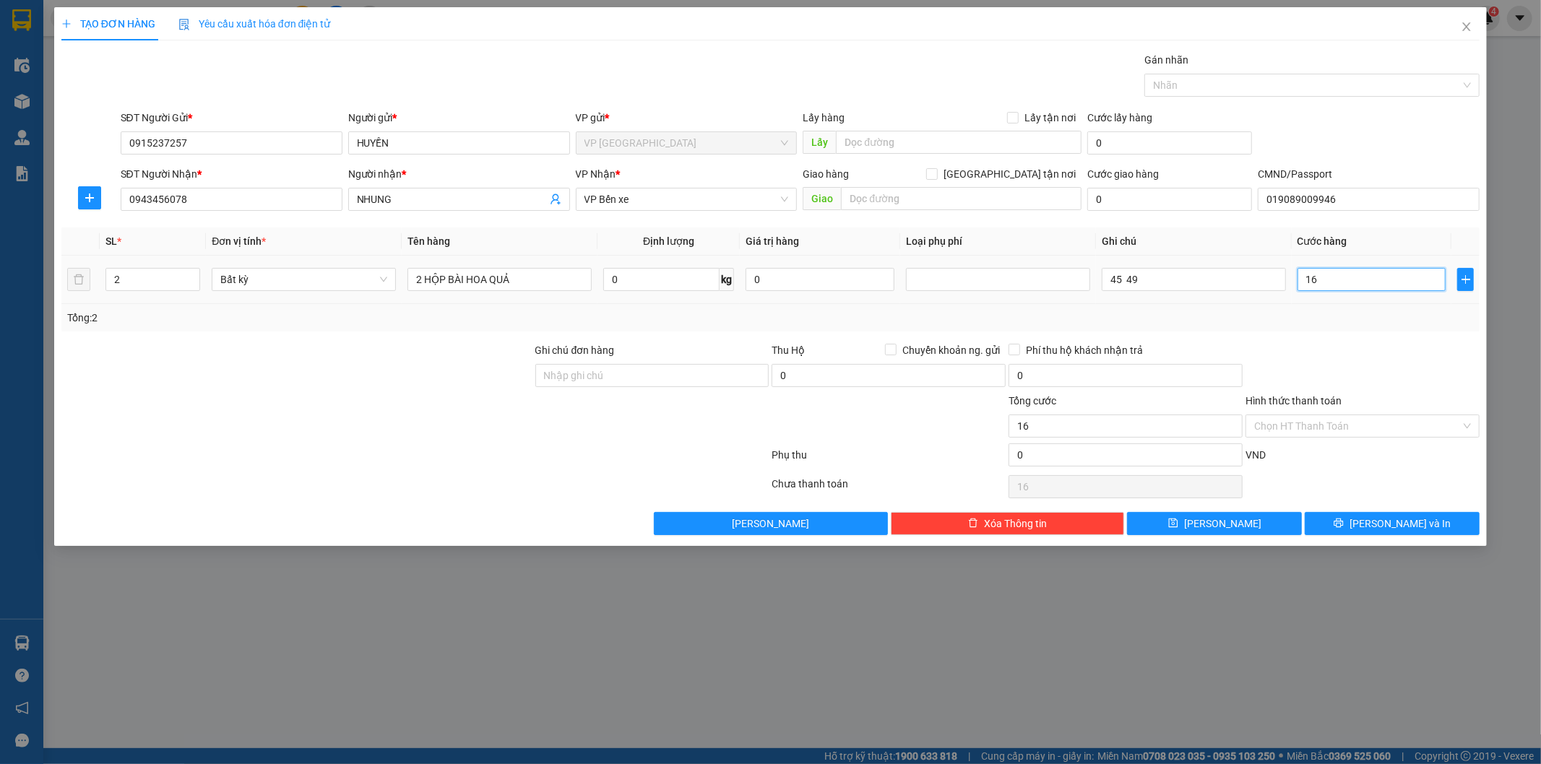
type input "160"
type input "160.000"
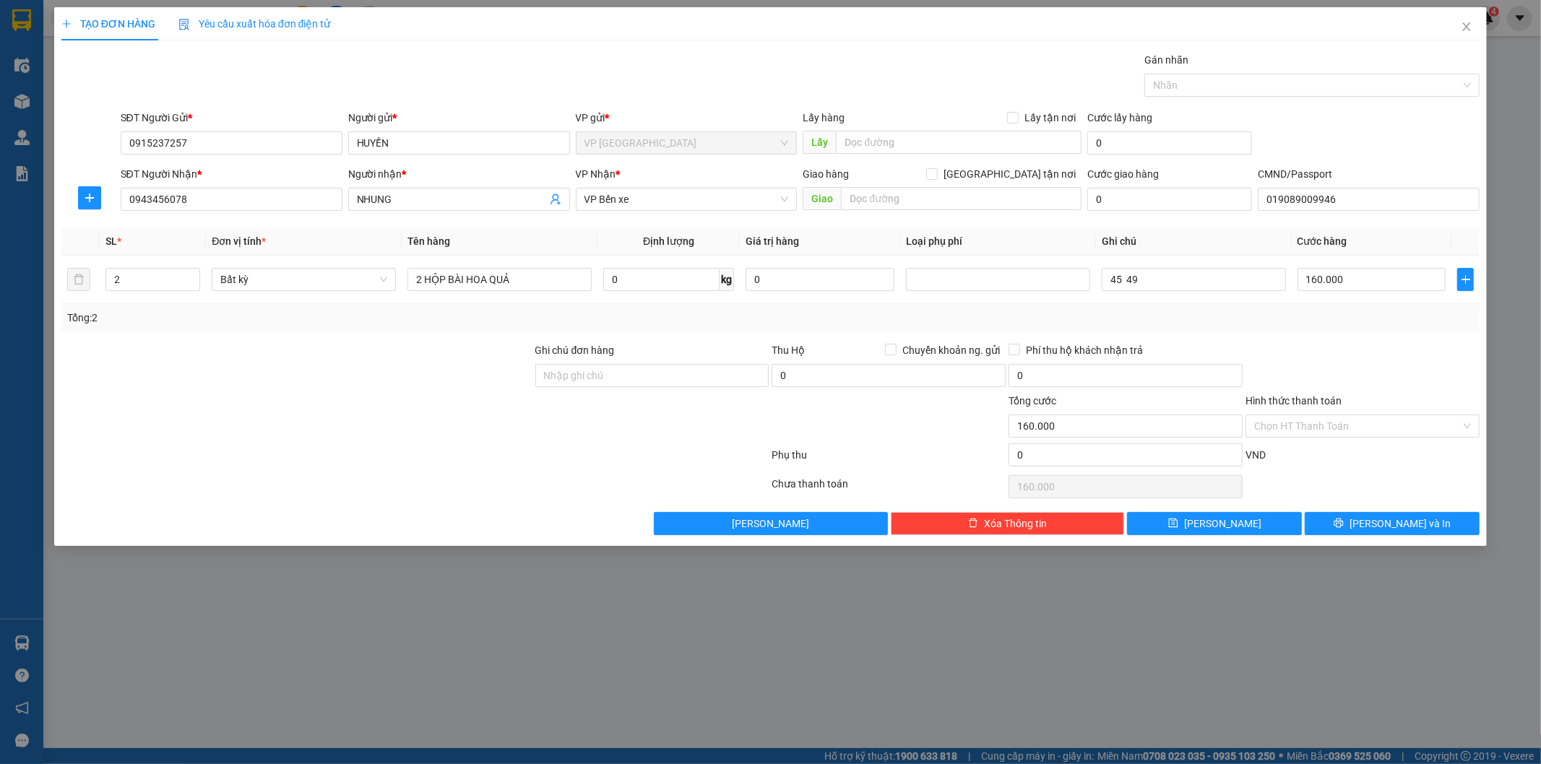
drag, startPoint x: 1387, startPoint y: 327, endPoint x: 1375, endPoint y: 458, distance: 131.3
click at [1385, 331] on div "Tổng: 2" at bounding box center [770, 317] width 1419 height 27
click at [1344, 520] on icon "printer" at bounding box center [1338, 523] width 10 height 10
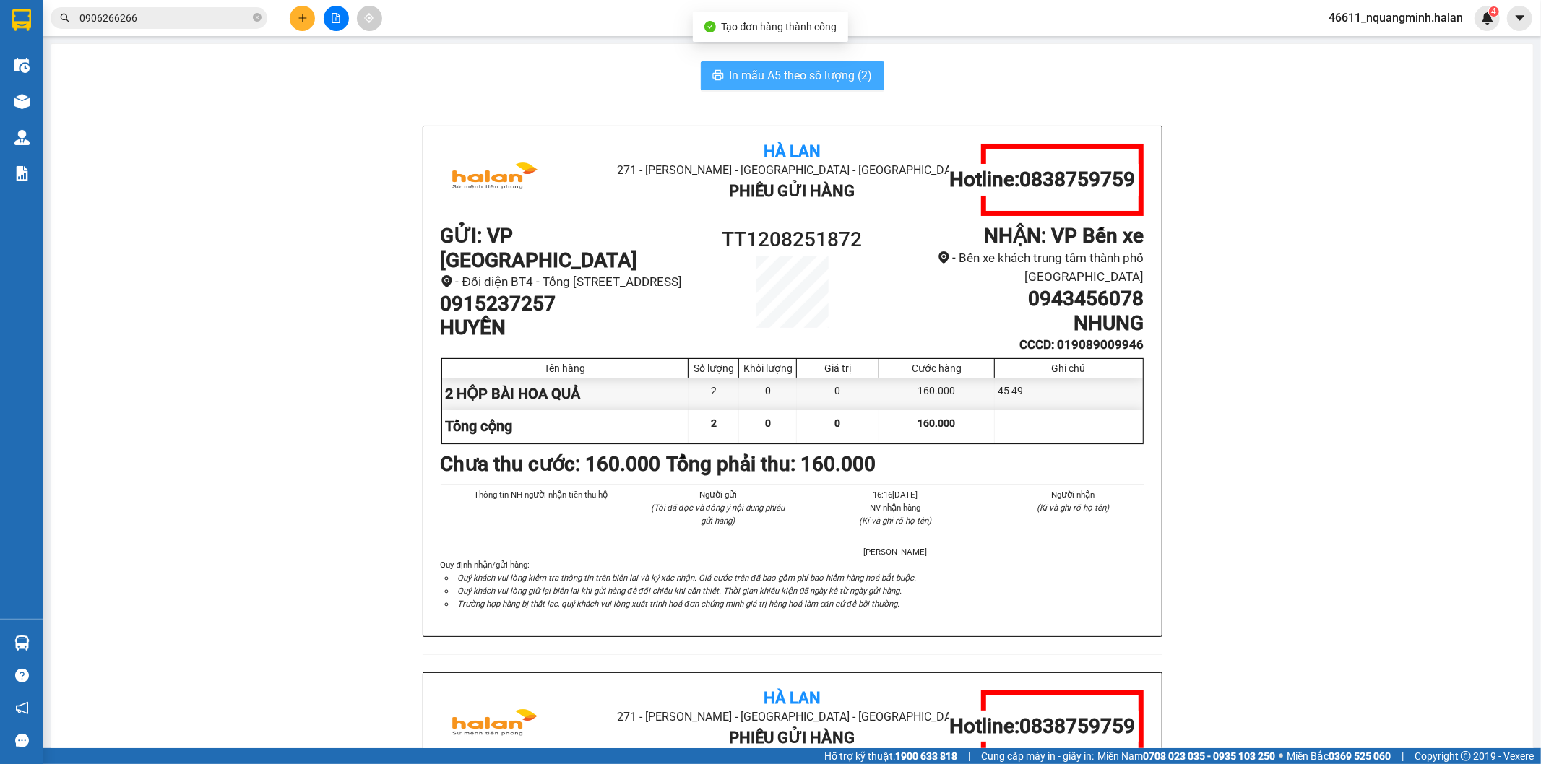
click at [739, 74] on span "In mẫu A5 theo số lượng (2)" at bounding box center [801, 75] width 143 height 18
click at [212, 13] on input "0906266266" at bounding box center [164, 18] width 170 height 16
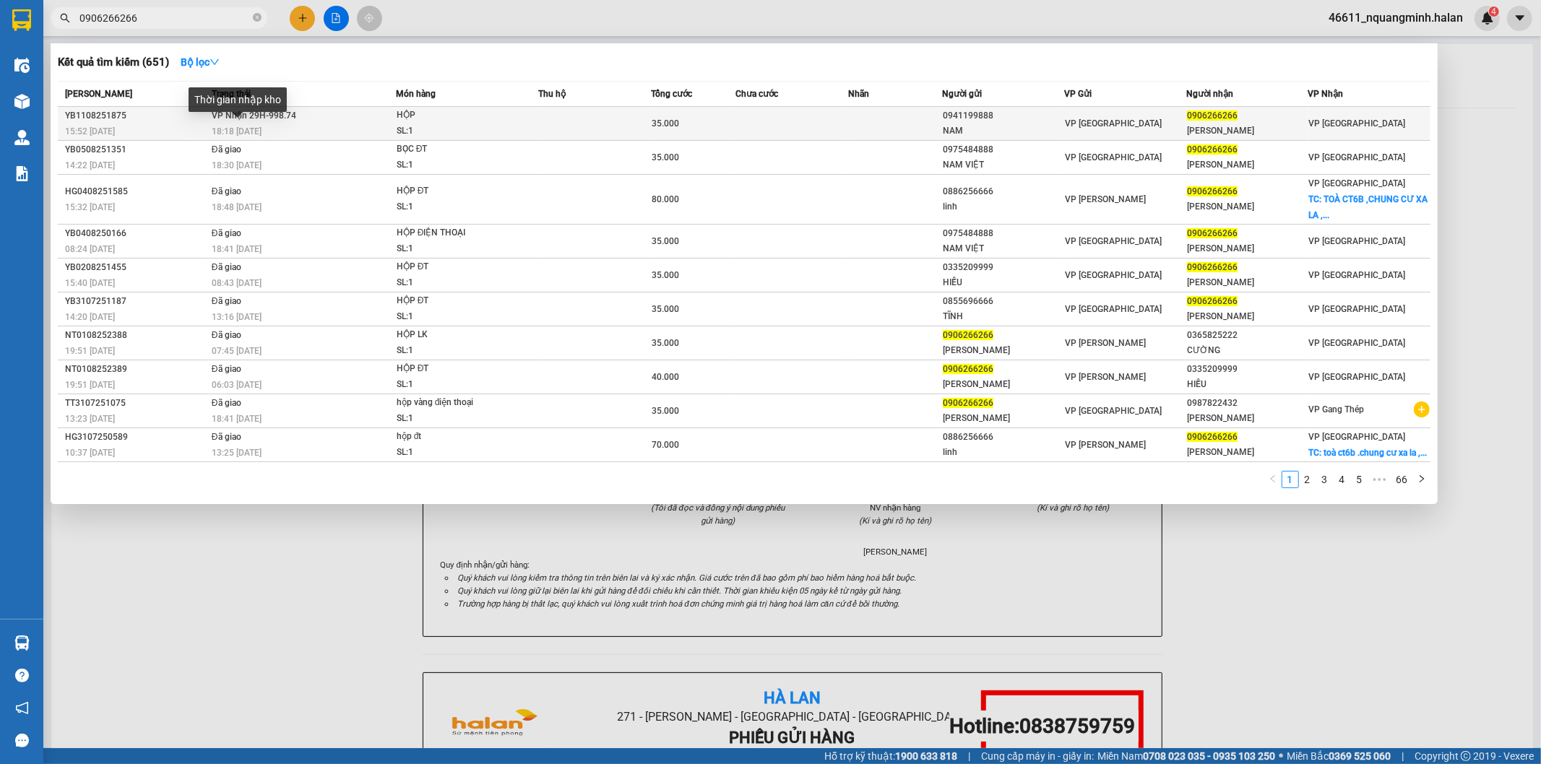
click at [222, 126] on span "18:18 - 11/08" at bounding box center [237, 131] width 50 height 10
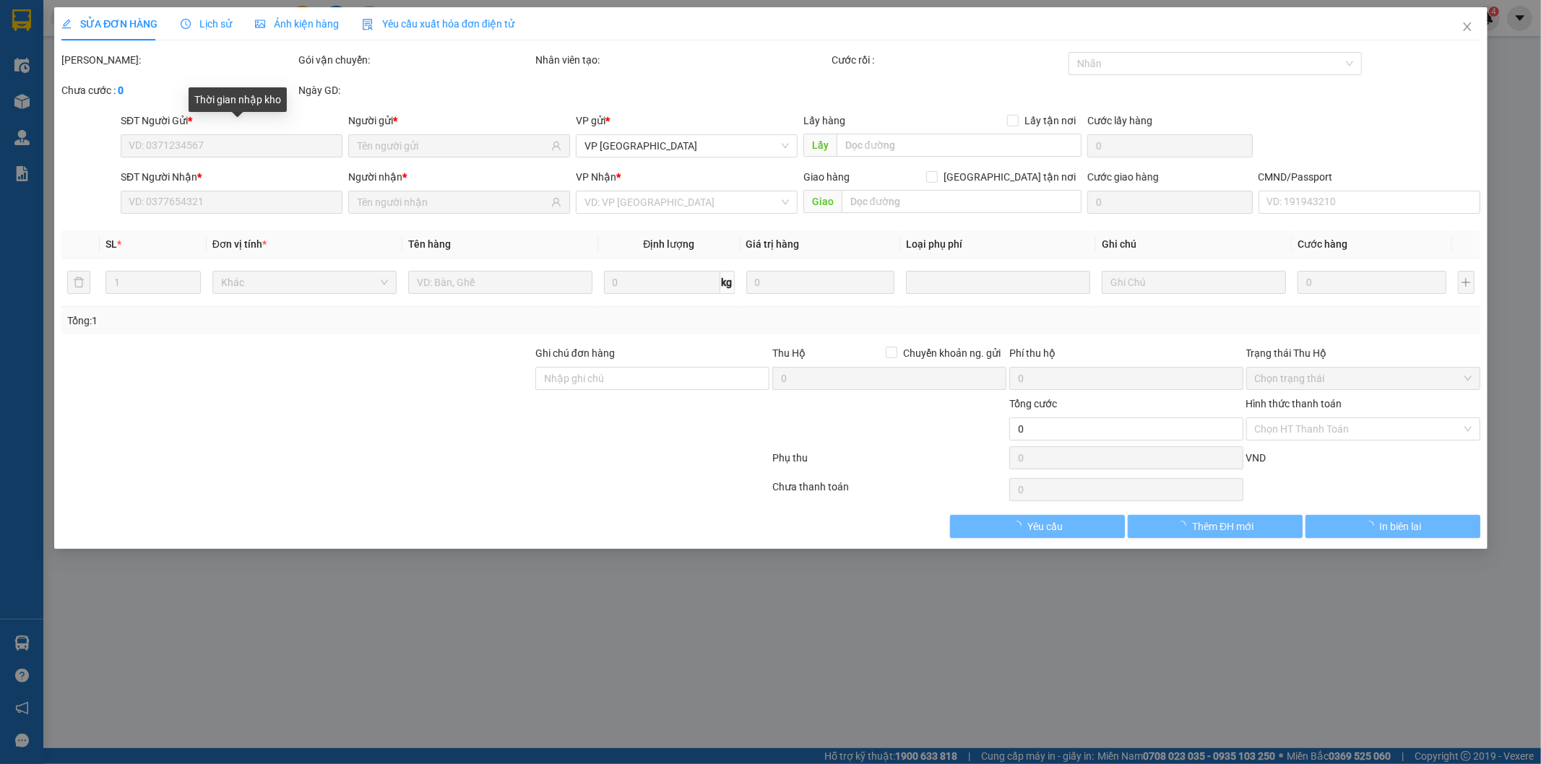
type input "0941199888"
type input "NAM"
type input "0906266266"
type input "HUY QUANG"
type input "35.000"
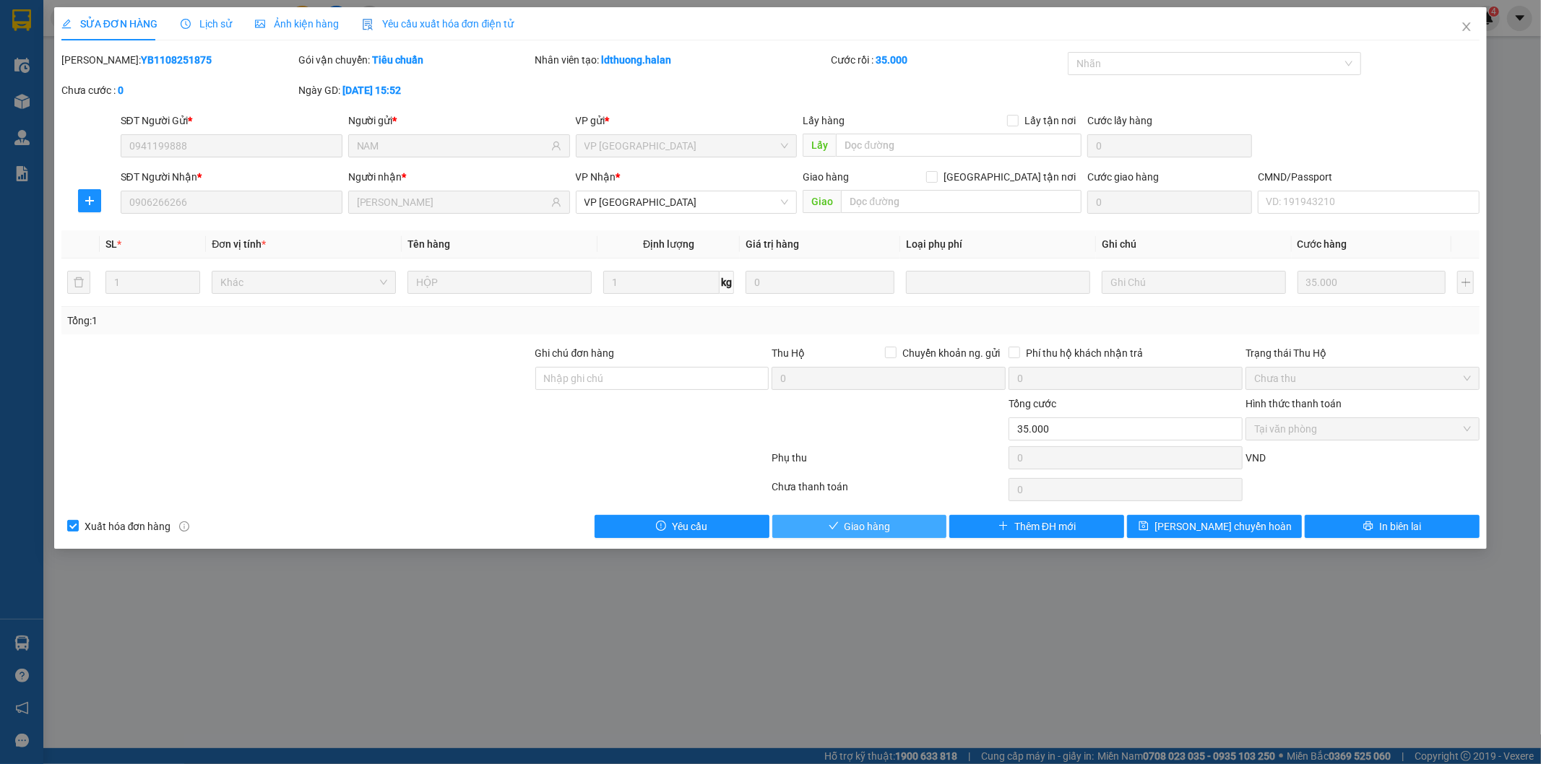
click at [917, 524] on button "Giao hàng" at bounding box center [859, 526] width 175 height 23
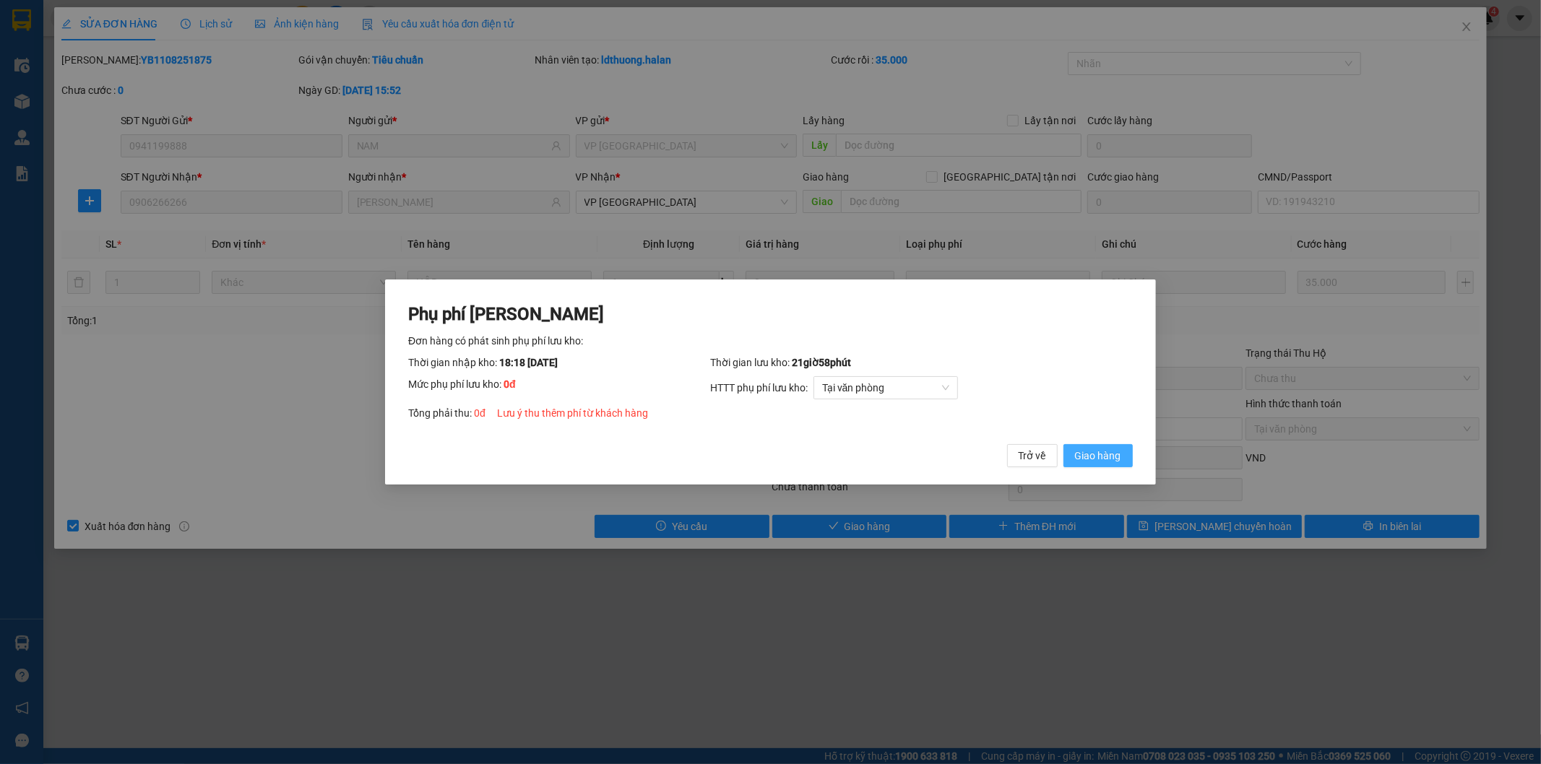
click at [1098, 451] on span "Giao hàng" at bounding box center [1098, 456] width 46 height 16
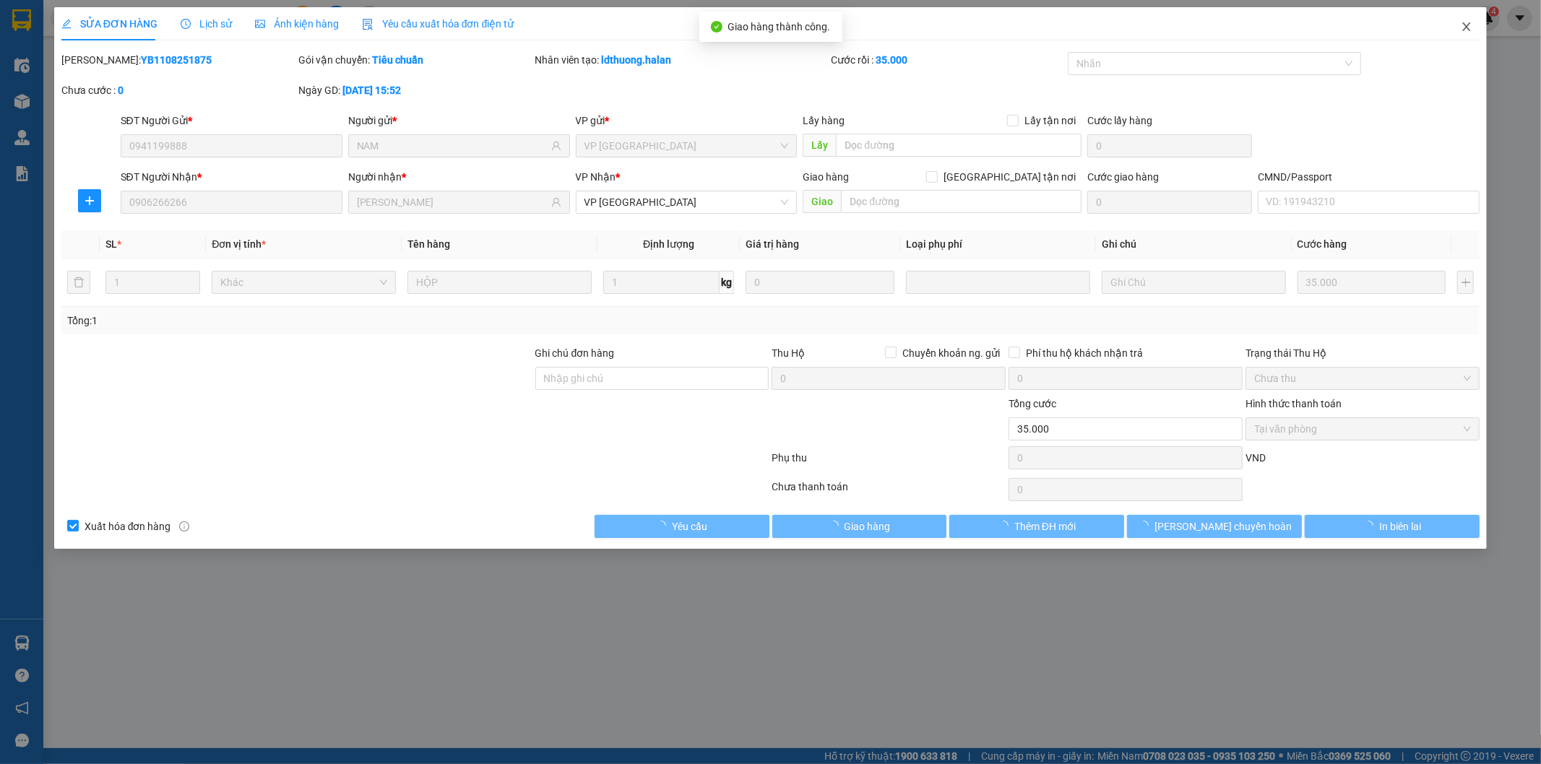
click at [1468, 24] on icon "close" at bounding box center [1467, 27] width 12 height 12
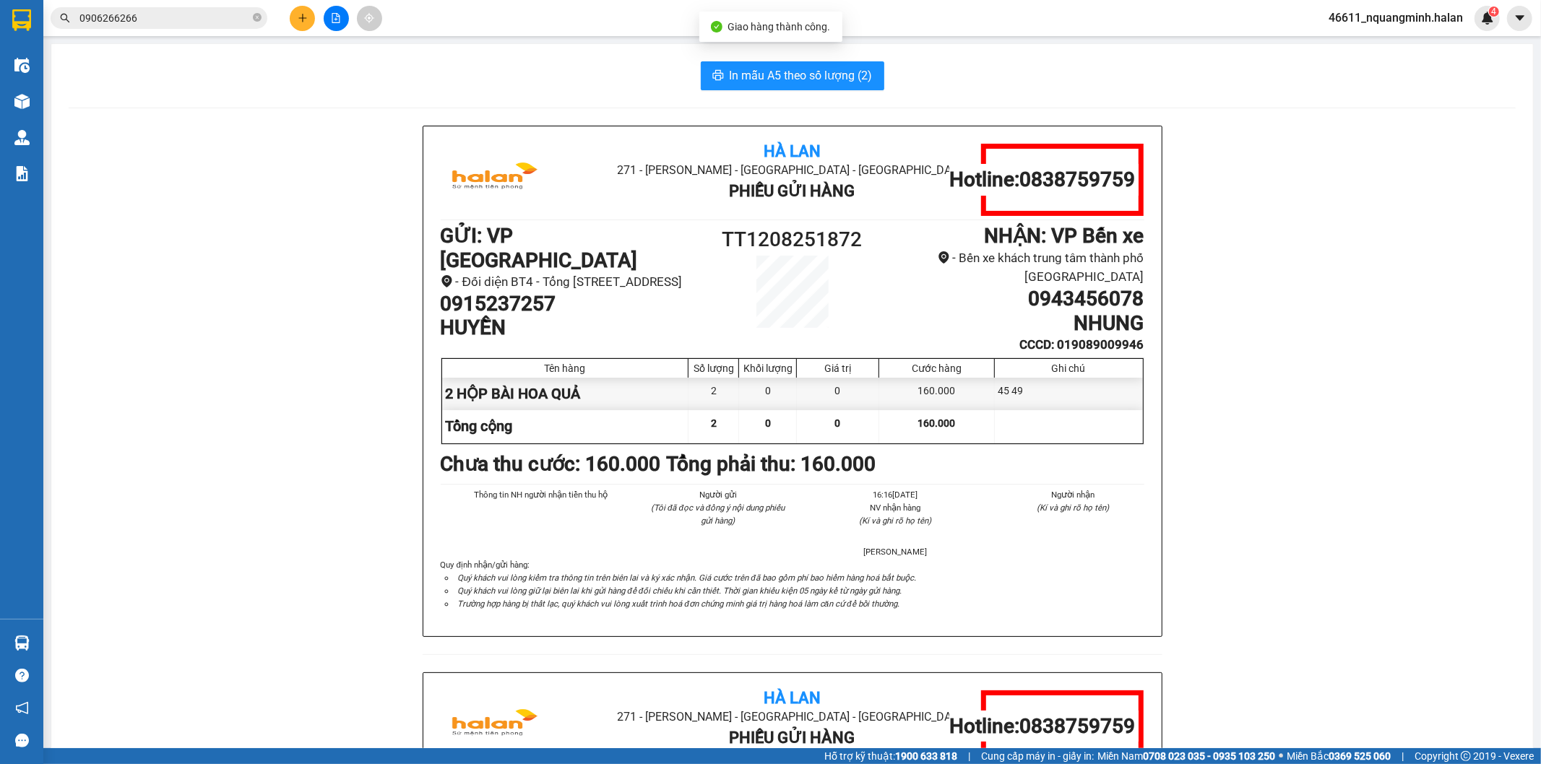
click at [199, 18] on input "0906266266" at bounding box center [164, 18] width 170 height 16
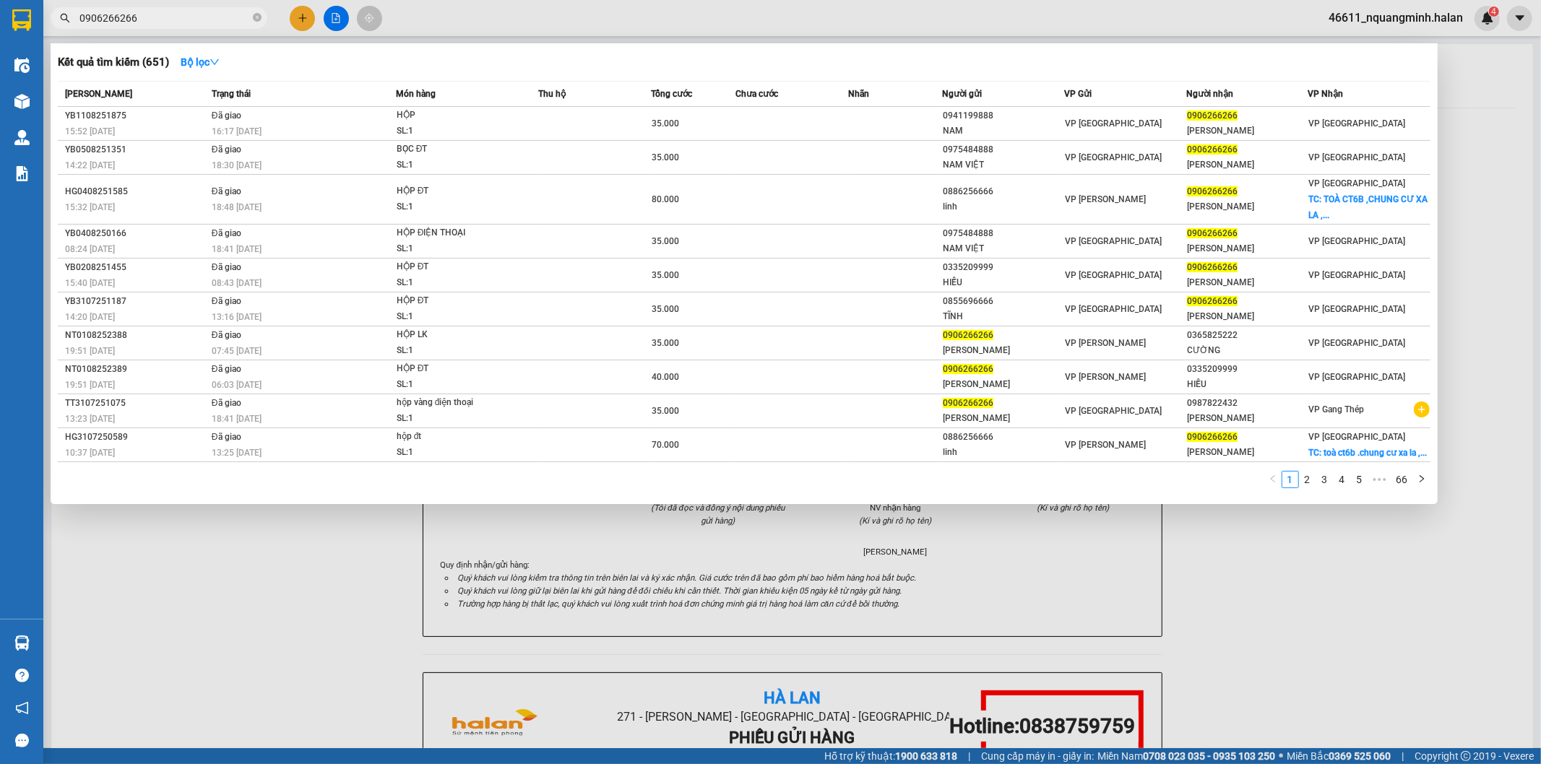
click at [308, 26] on div at bounding box center [770, 382] width 1541 height 764
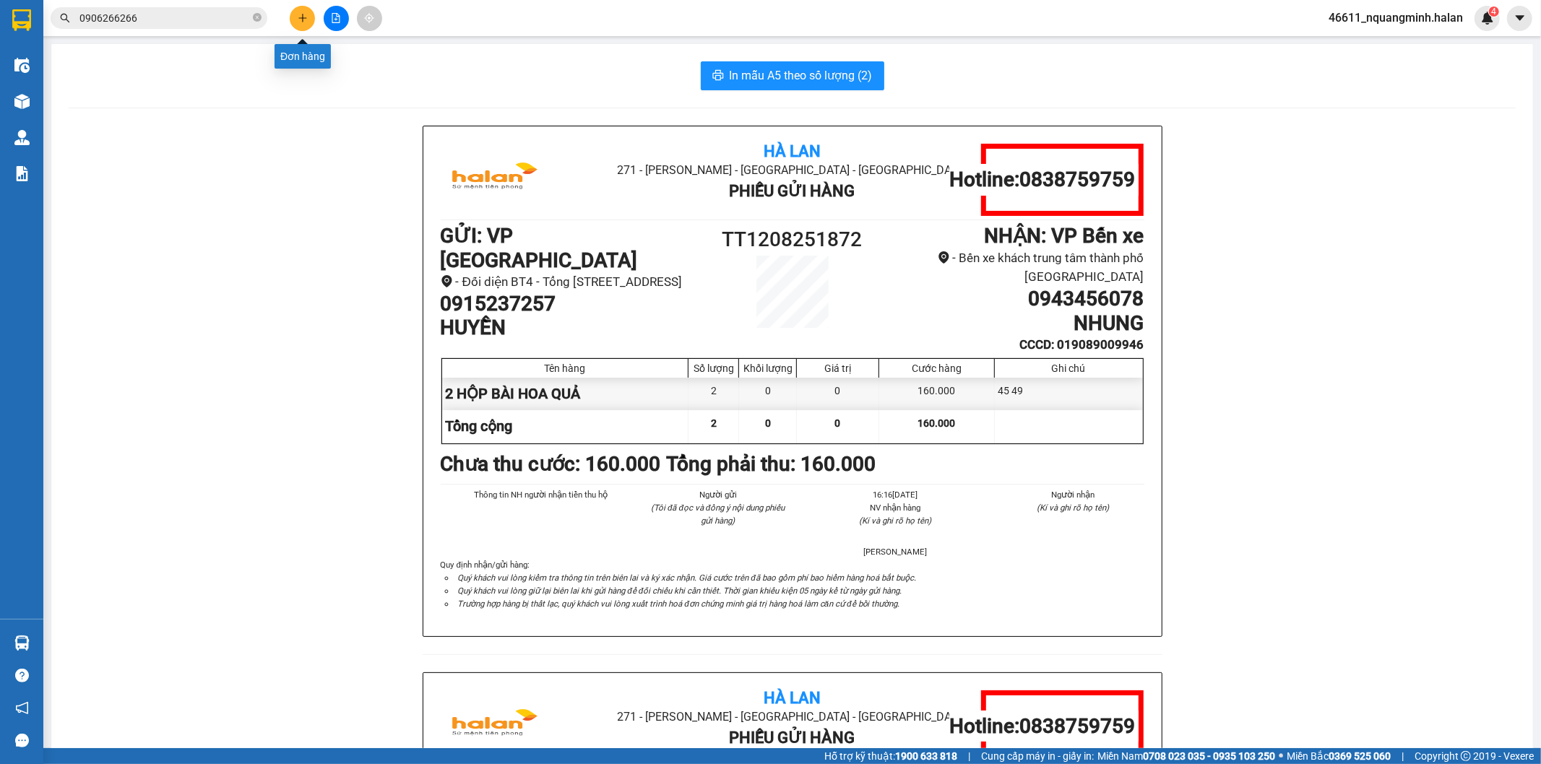
click at [308, 26] on button at bounding box center [302, 18] width 25 height 25
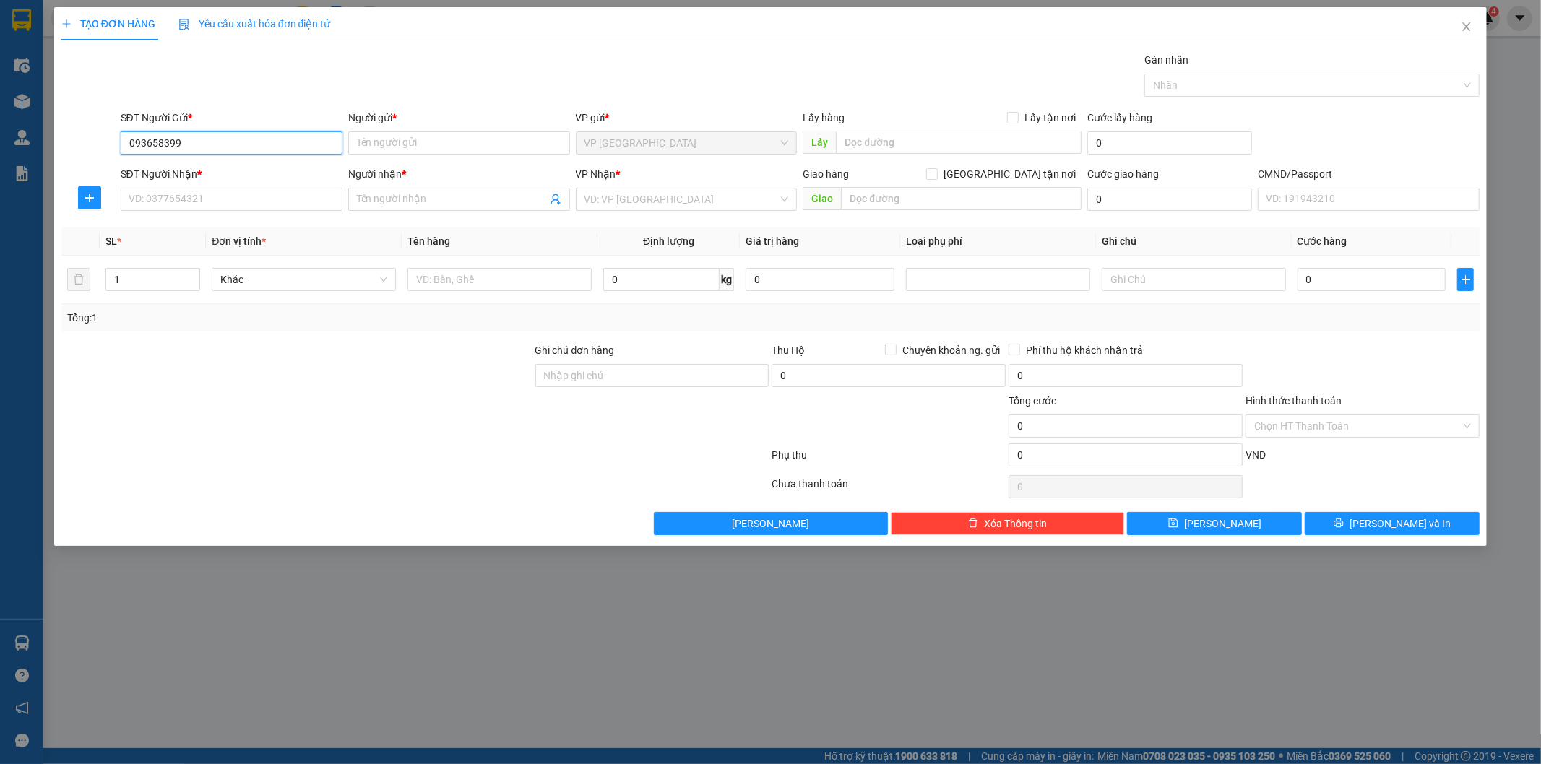
type input "0936583999"
click at [251, 170] on div "0936583999 - BẰNG NGUYỄN" at bounding box center [231, 172] width 204 height 16
type input "BẰNG NGUYỄN"
type input "0936583999"
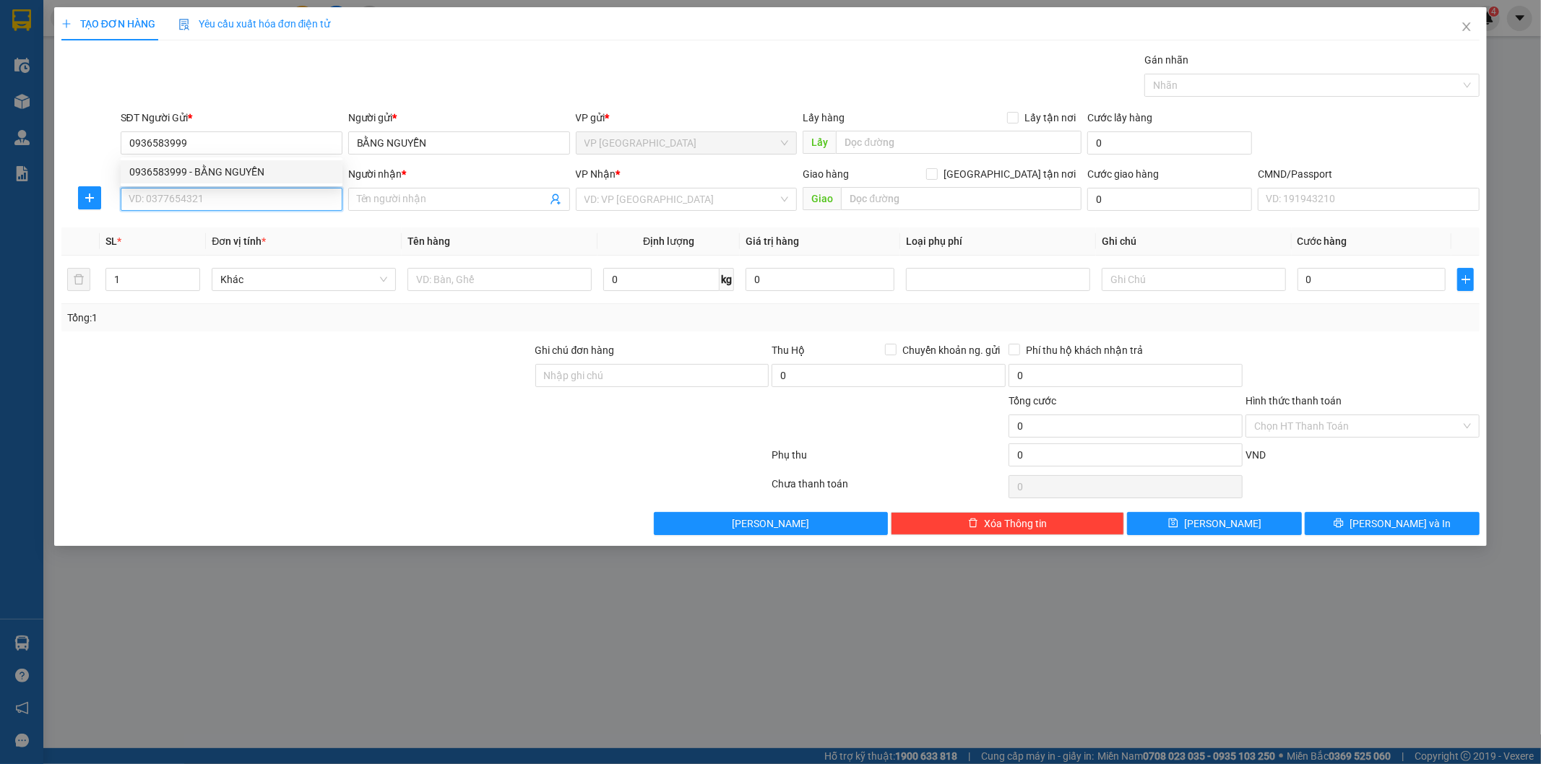
click at [256, 200] on input "SĐT Người Nhận *" at bounding box center [232, 199] width 222 height 23
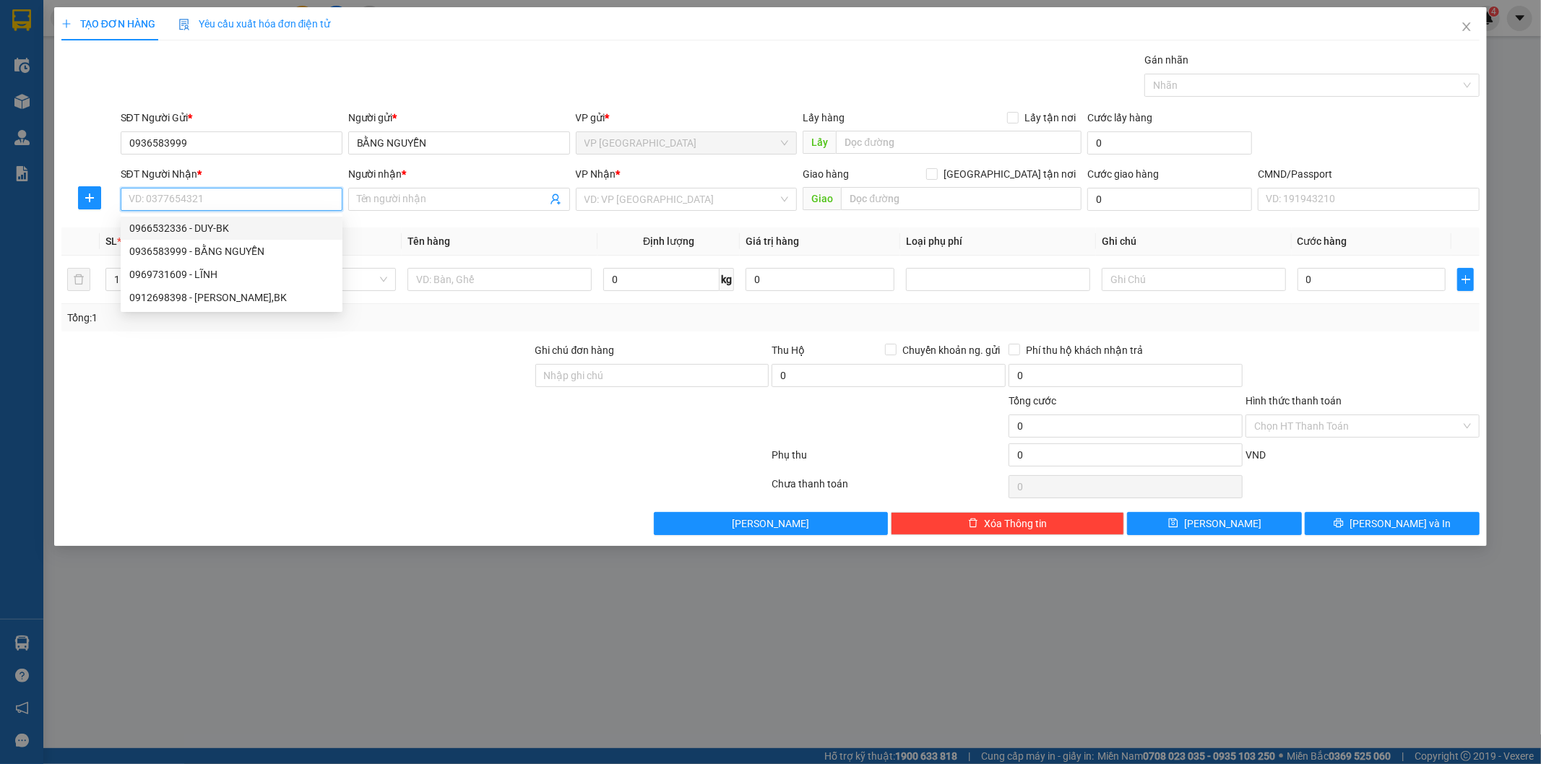
click at [251, 230] on div "0966532336 - DUY-BK" at bounding box center [231, 228] width 204 height 16
type input "0966532336"
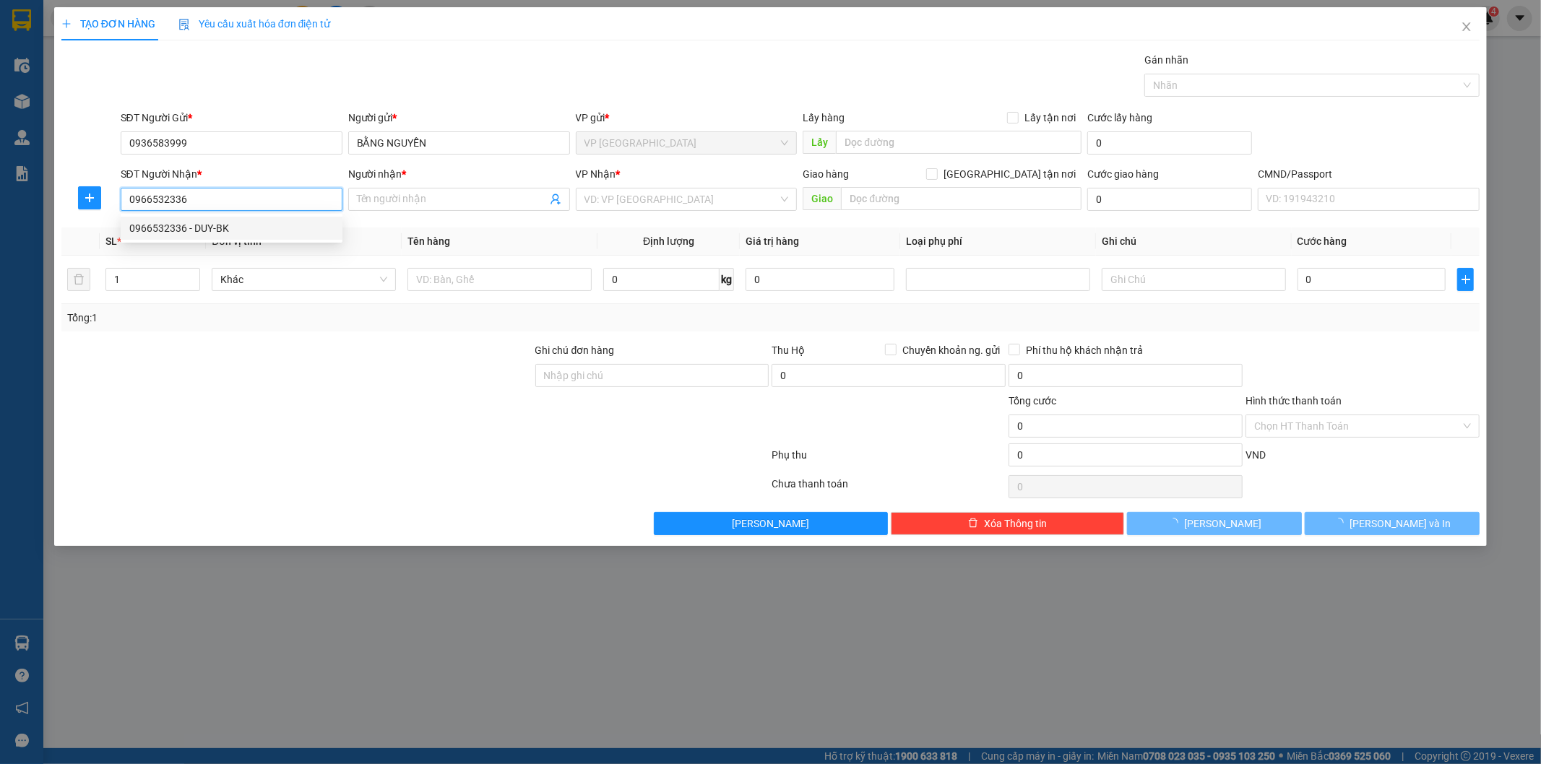
type input "DUY-BK"
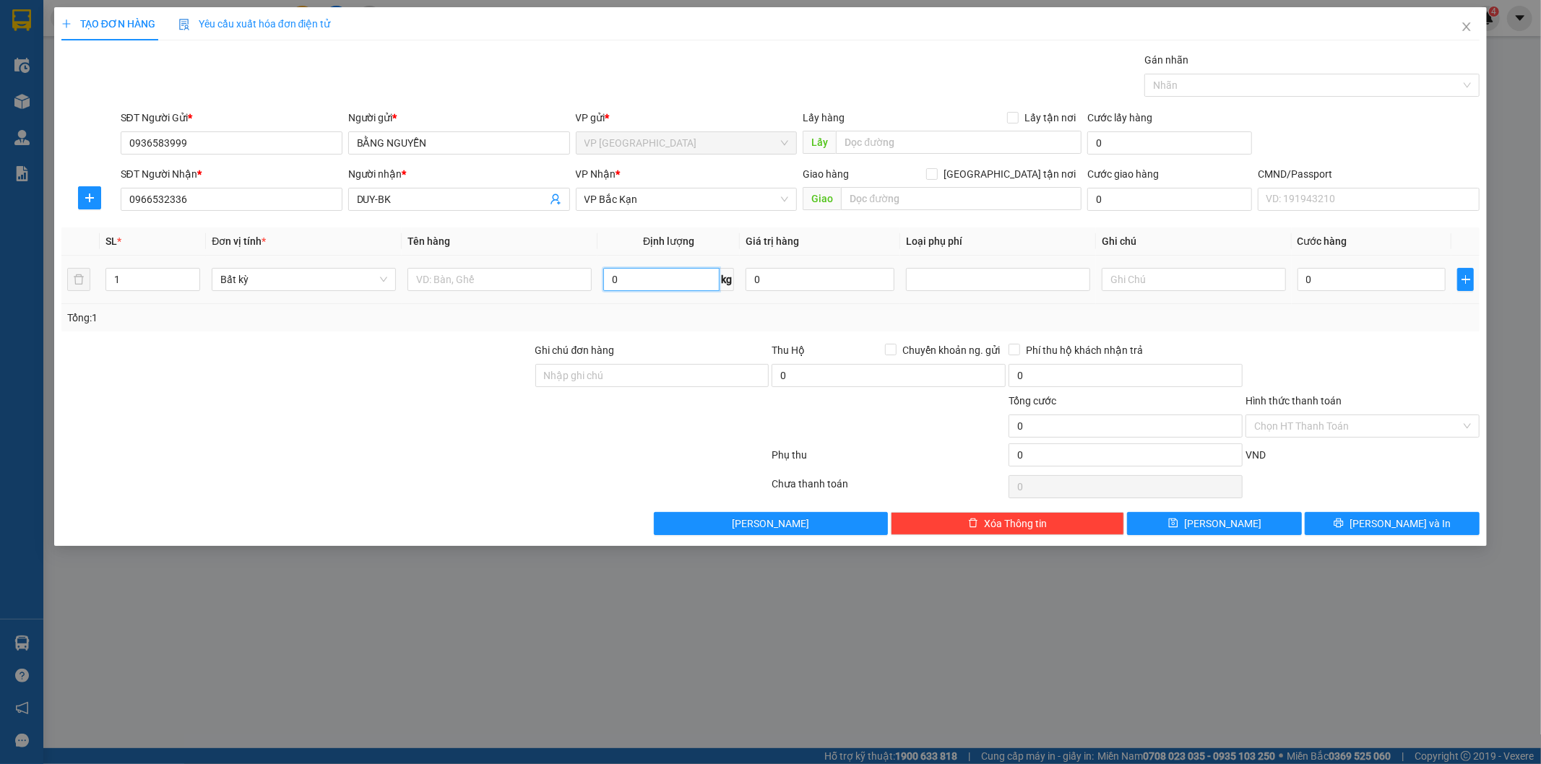
click at [624, 274] on input "0" at bounding box center [661, 279] width 116 height 23
type input "9"
click at [506, 287] on input "text" at bounding box center [499, 279] width 184 height 23
type input "55.000"
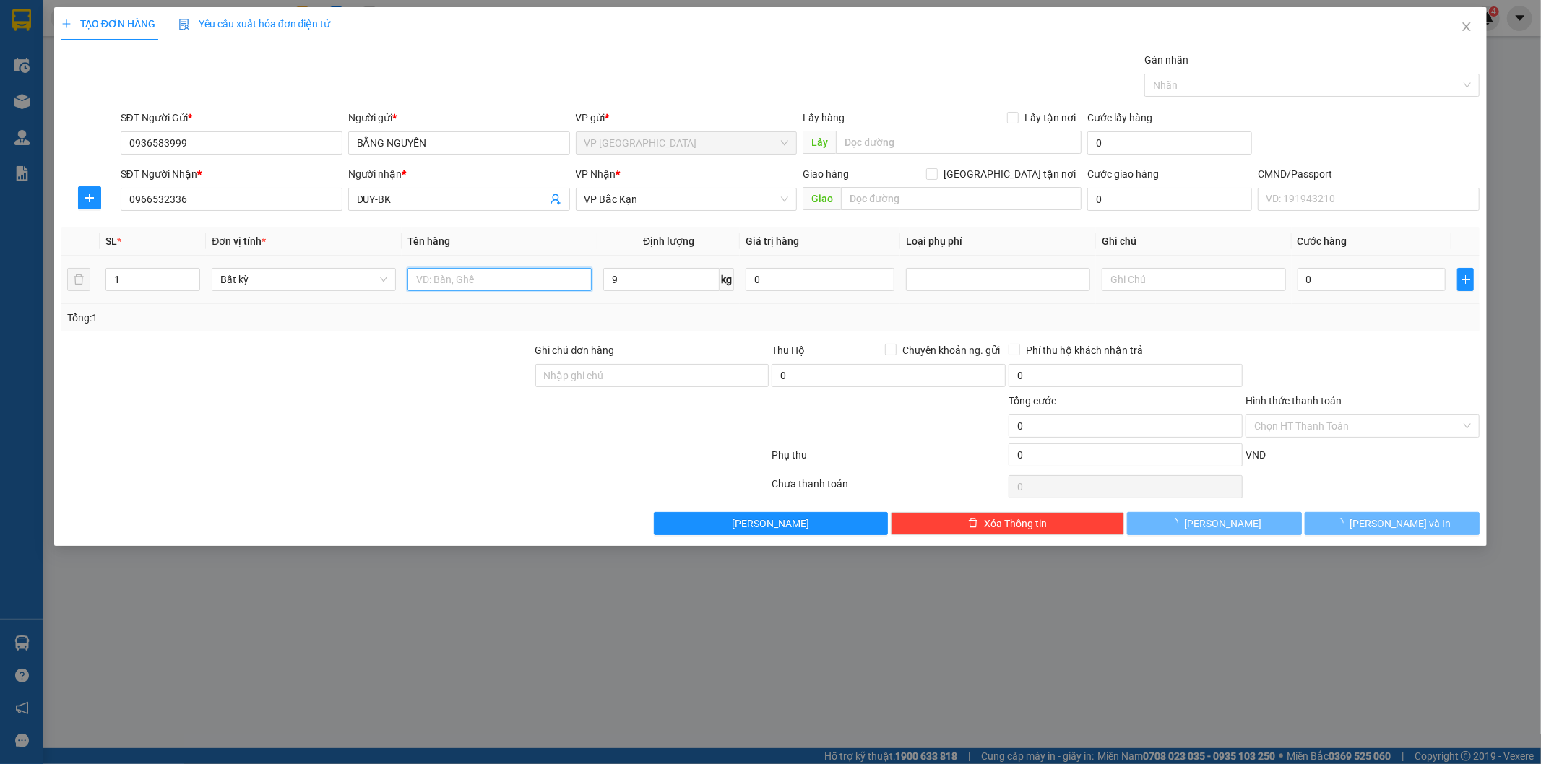
type input "55.000"
type input "HỘP PK"
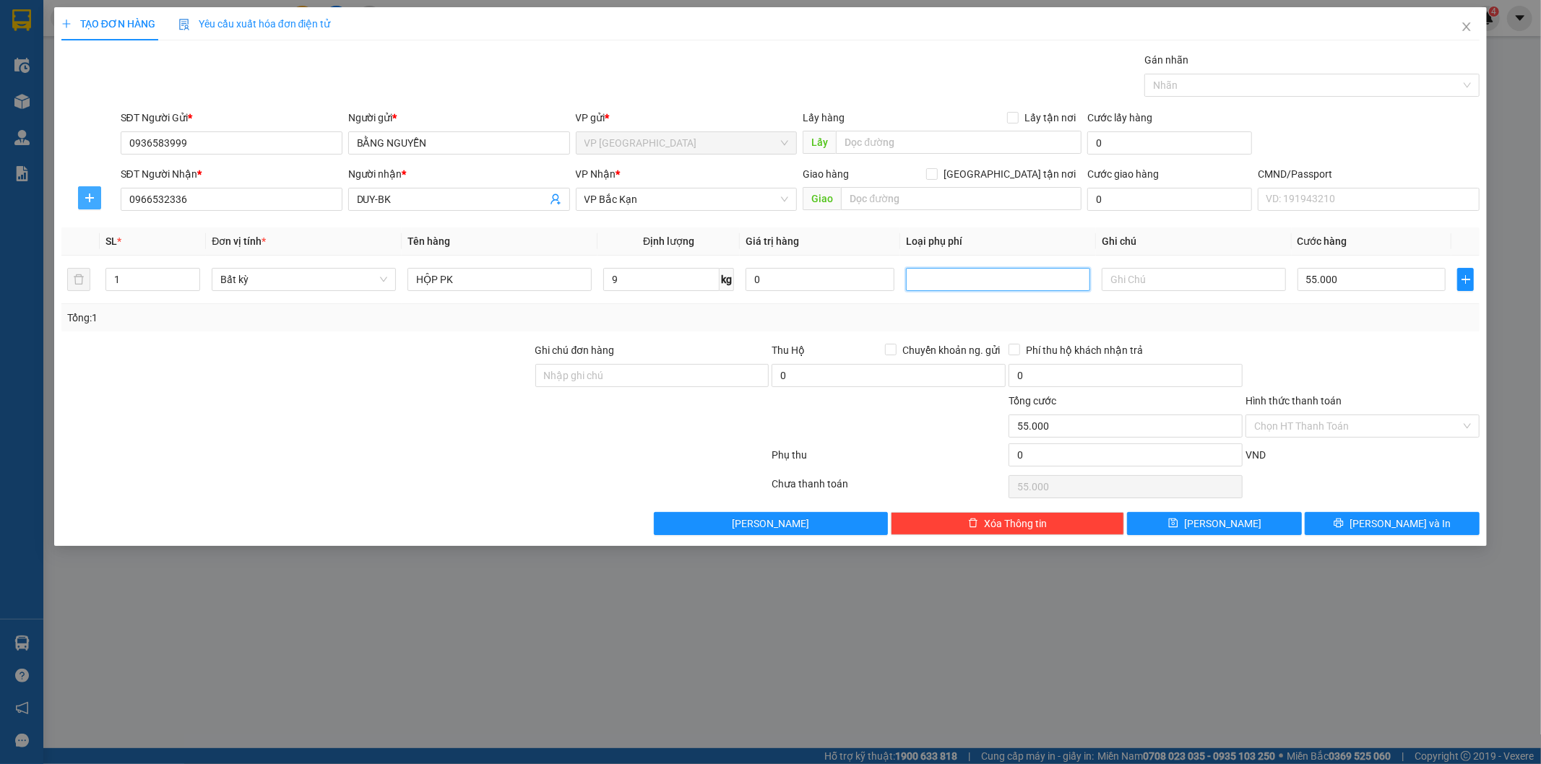
click at [89, 191] on button "button" at bounding box center [89, 197] width 23 height 23
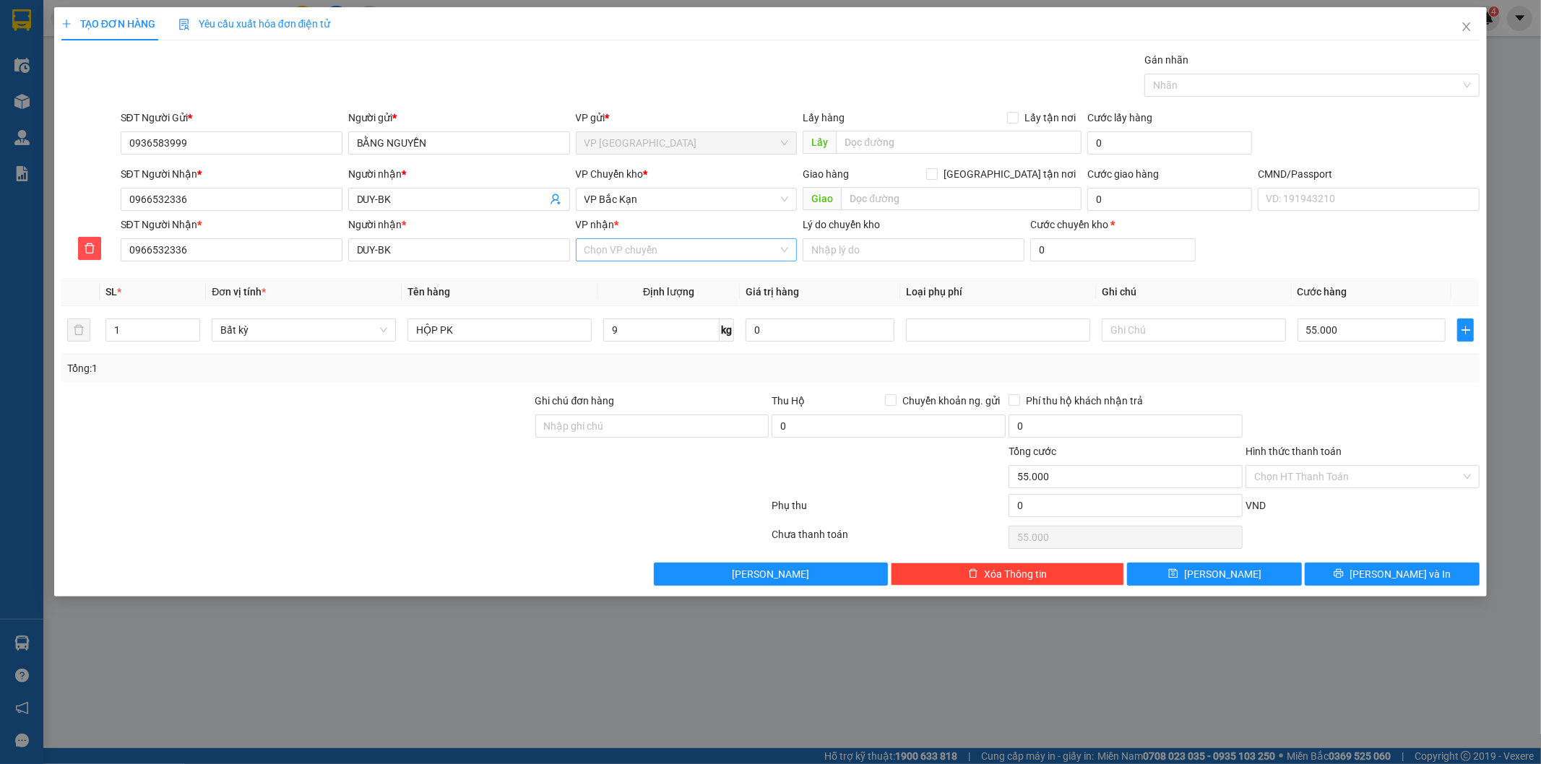
click at [636, 253] on input "VP nhận *" at bounding box center [681, 250] width 194 height 22
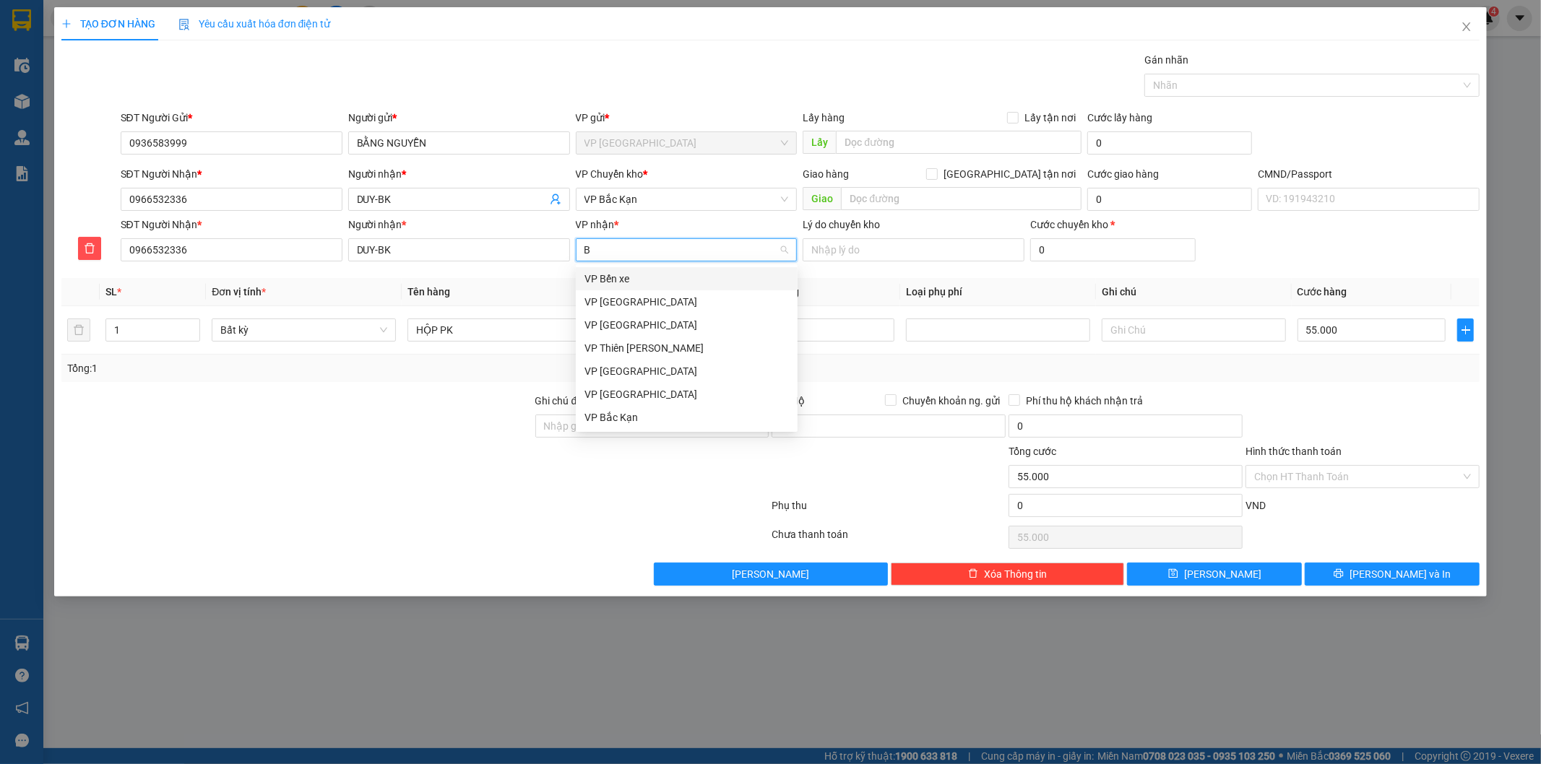
type input "BK"
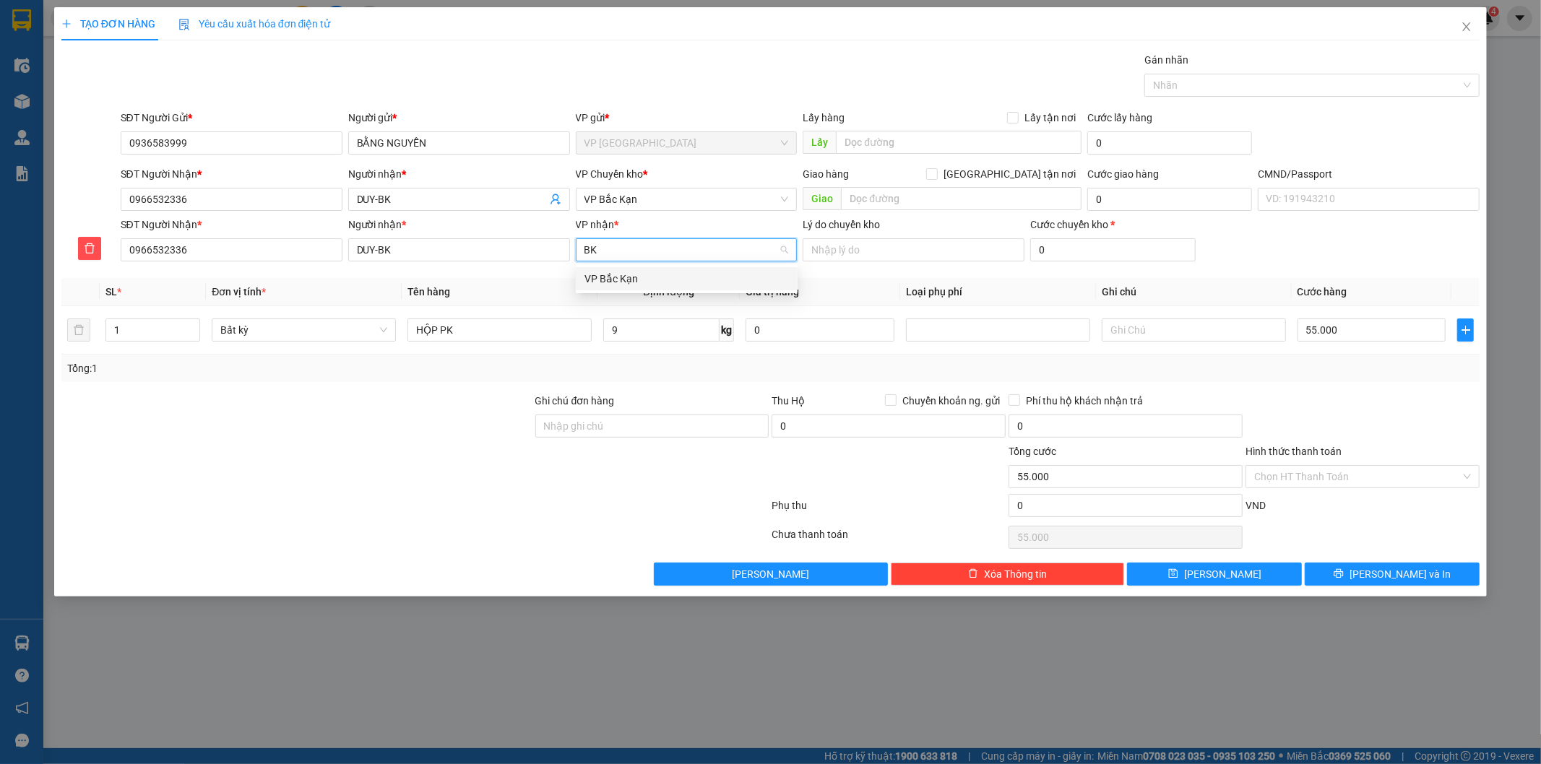
click at [660, 280] on div "VP Bắc Kạn" at bounding box center [686, 279] width 204 height 16
click at [641, 204] on span "VP Bắc Kạn" at bounding box center [686, 200] width 204 height 22
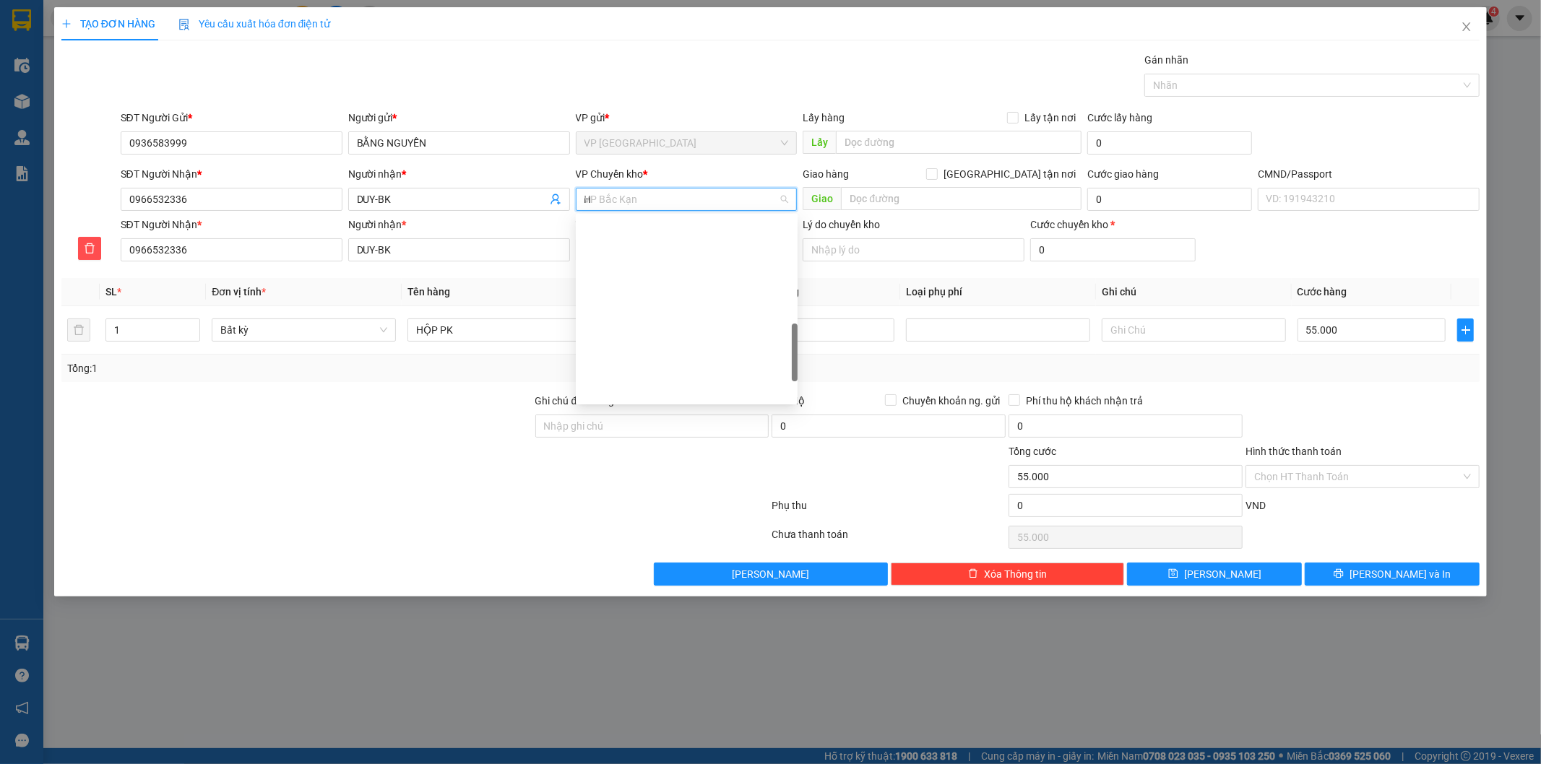
scroll to position [207, 0]
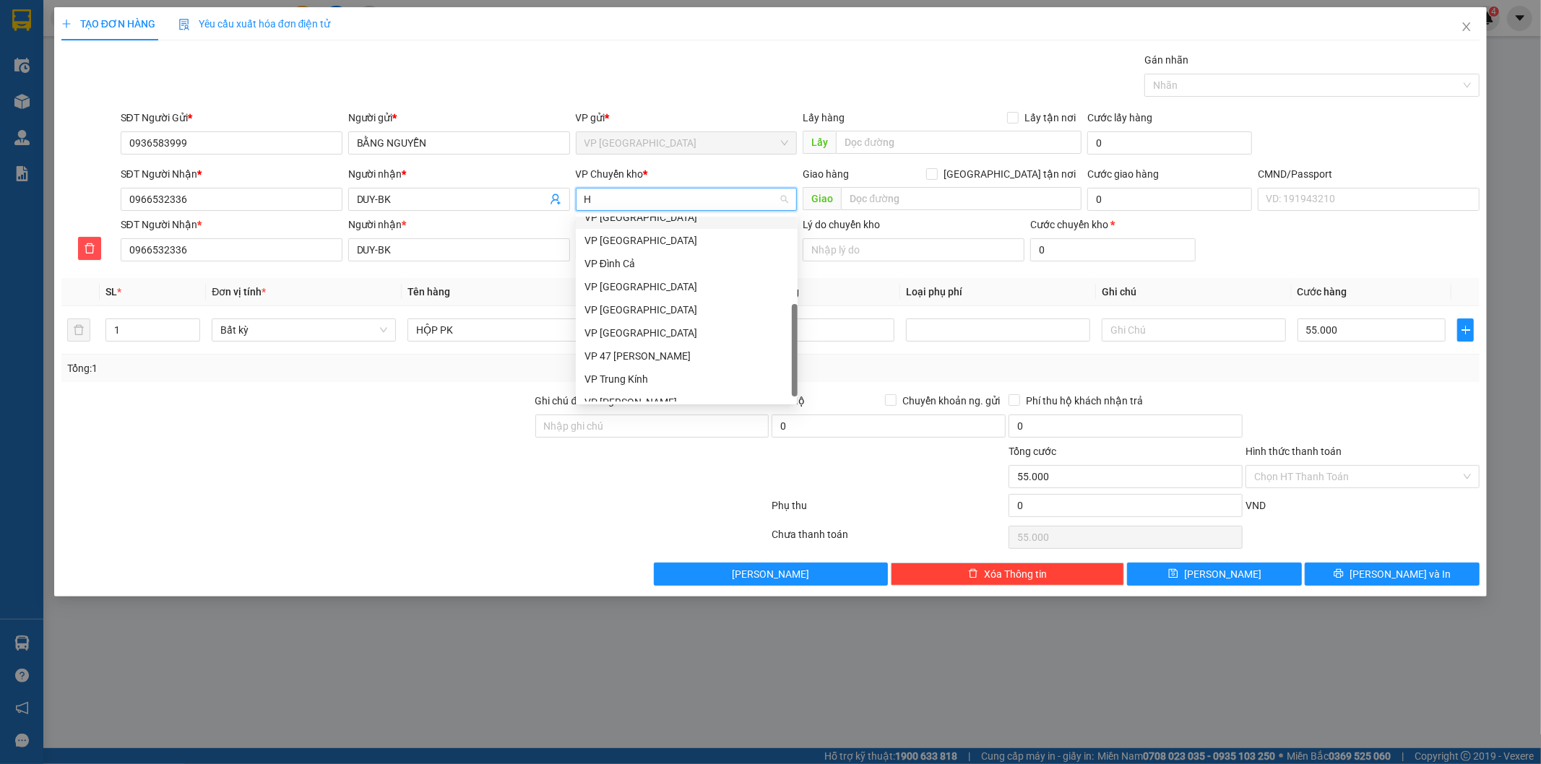
type input "HG"
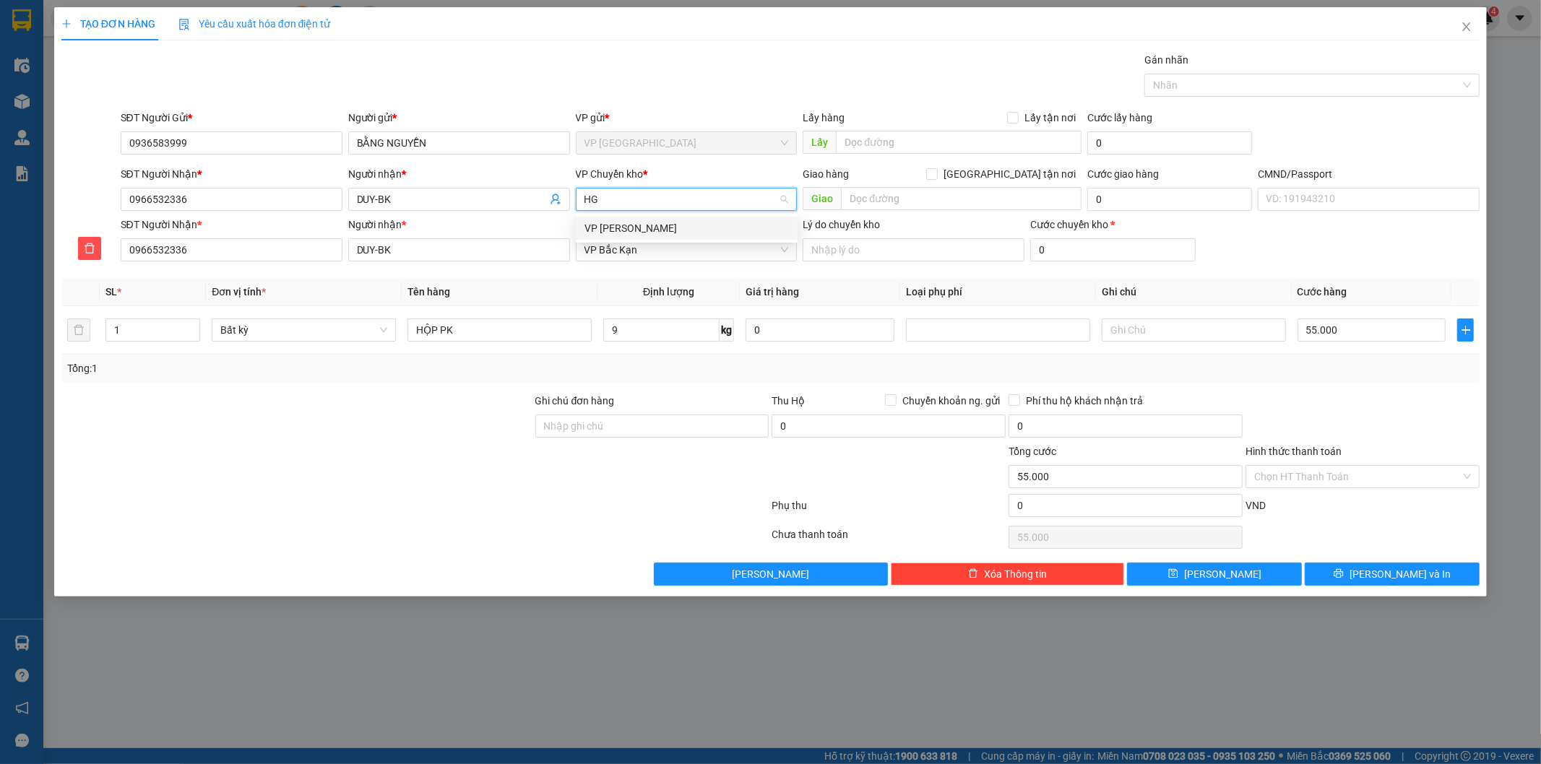
click at [650, 233] on div "VP [PERSON_NAME]" at bounding box center [686, 228] width 204 height 16
drag, startPoint x: 1411, startPoint y: 576, endPoint x: 1115, endPoint y: 420, distance: 334.7
click at [1411, 576] on span "Lưu và In" at bounding box center [1399, 574] width 101 height 16
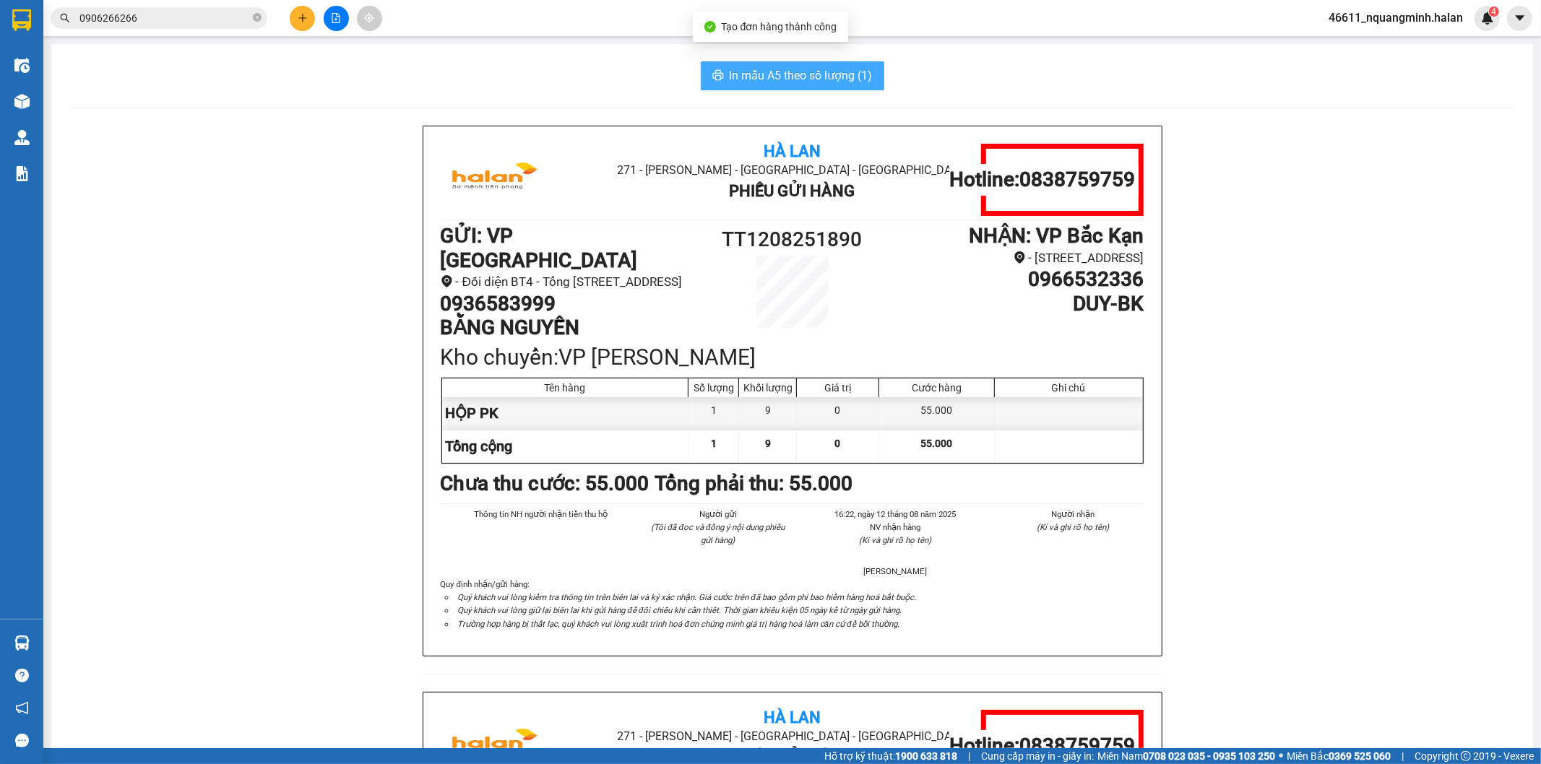
drag, startPoint x: 753, startPoint y: 97, endPoint x: 753, endPoint y: 69, distance: 27.4
click at [753, 96] on div "In mẫu A5 theo số lượng (1) Hà Lan 271 - Dương Tự Minh - Phường Tân Long - Thái…" at bounding box center [792, 660] width 1482 height 1232
drag, startPoint x: 753, startPoint y: 69, endPoint x: 652, endPoint y: 59, distance: 102.4
click at [753, 69] on span "In mẫu A5 theo số lượng (1)" at bounding box center [801, 75] width 143 height 18
click at [300, 19] on icon "plus" at bounding box center [303, 18] width 10 height 10
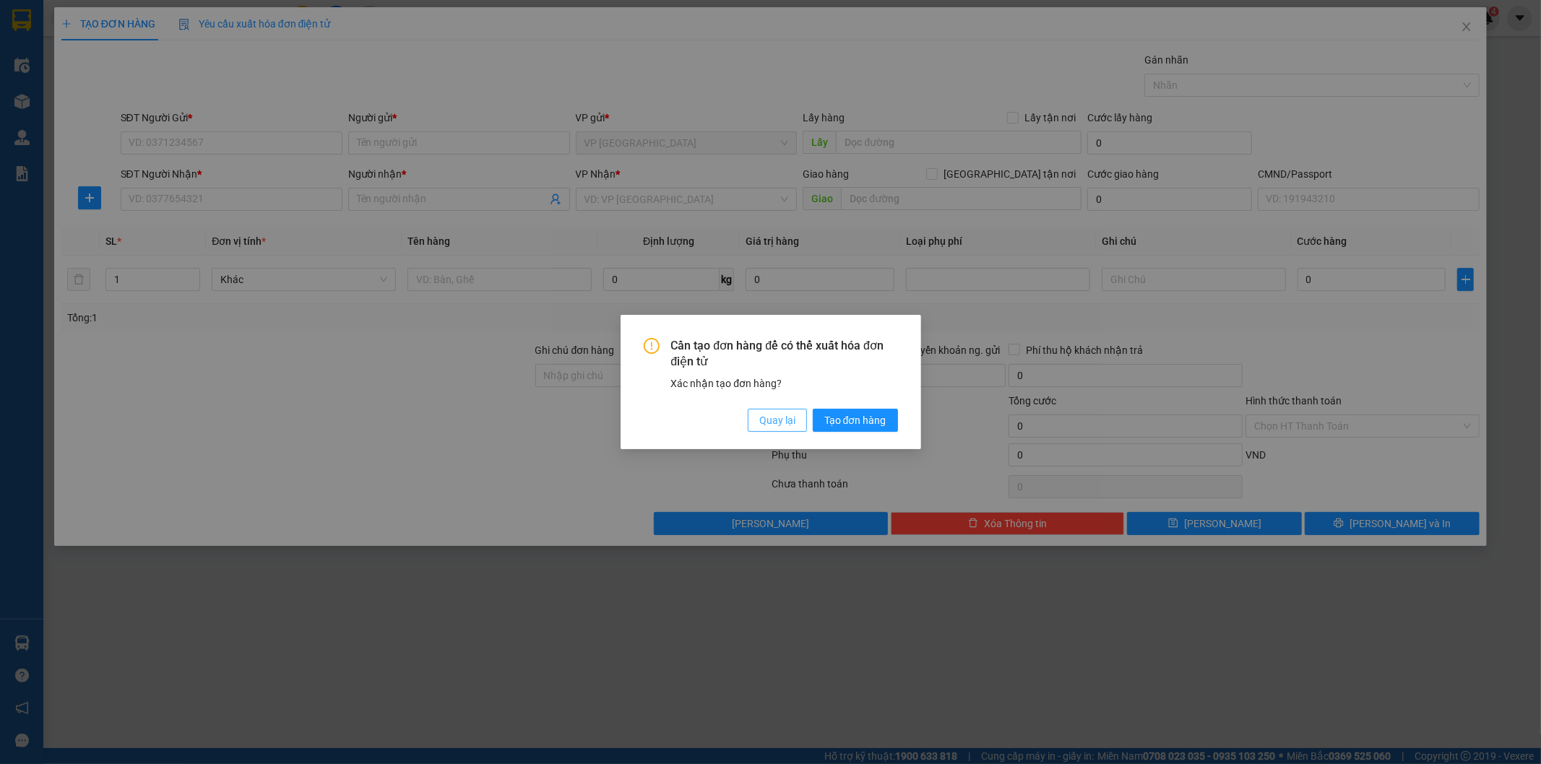
click at [753, 423] on button "Quay lại" at bounding box center [777, 420] width 59 height 23
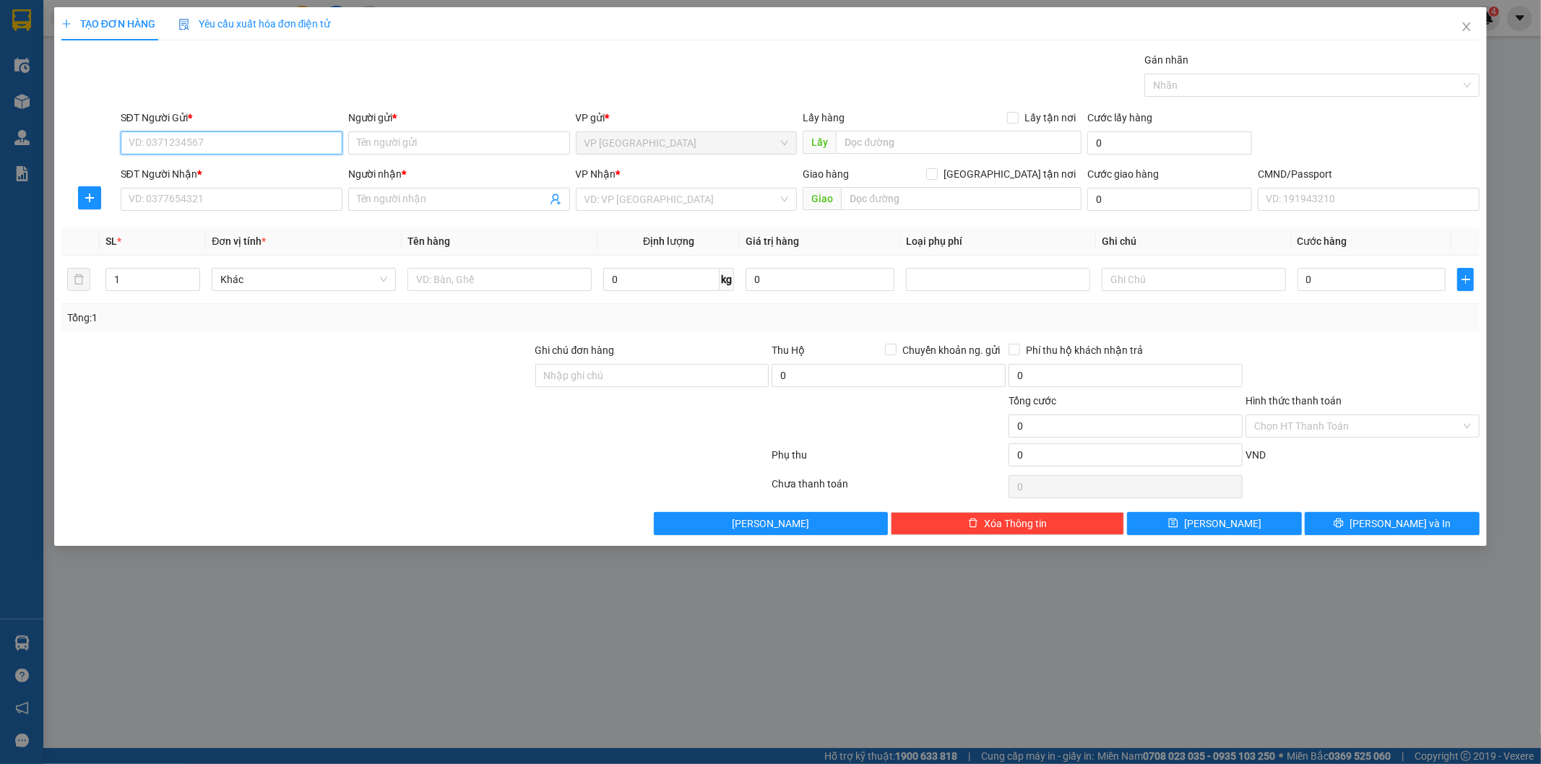
click at [285, 136] on input "SĐT Người Gửi *" at bounding box center [232, 142] width 222 height 23
click at [647, 278] on input "0" at bounding box center [661, 279] width 116 height 23
type input "16"
click at [231, 148] on input "SĐT Người Gửi *" at bounding box center [232, 142] width 222 height 23
type input "0917755288"
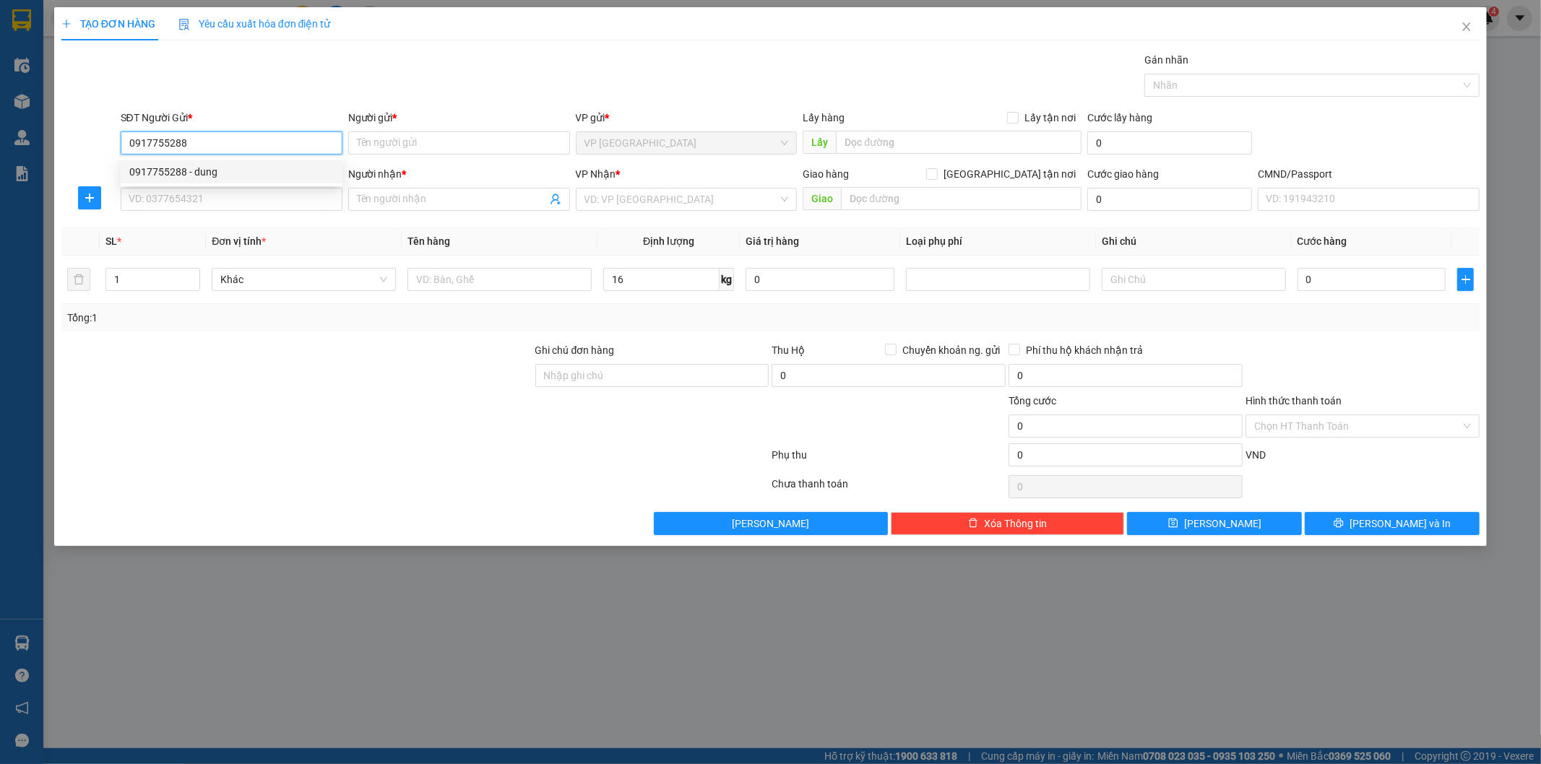
click at [222, 176] on div "0917755288 - dung" at bounding box center [231, 172] width 204 height 16
type input "dung"
type input "0917755288"
click at [225, 196] on input "SĐT Người Nhận *" at bounding box center [232, 199] width 222 height 23
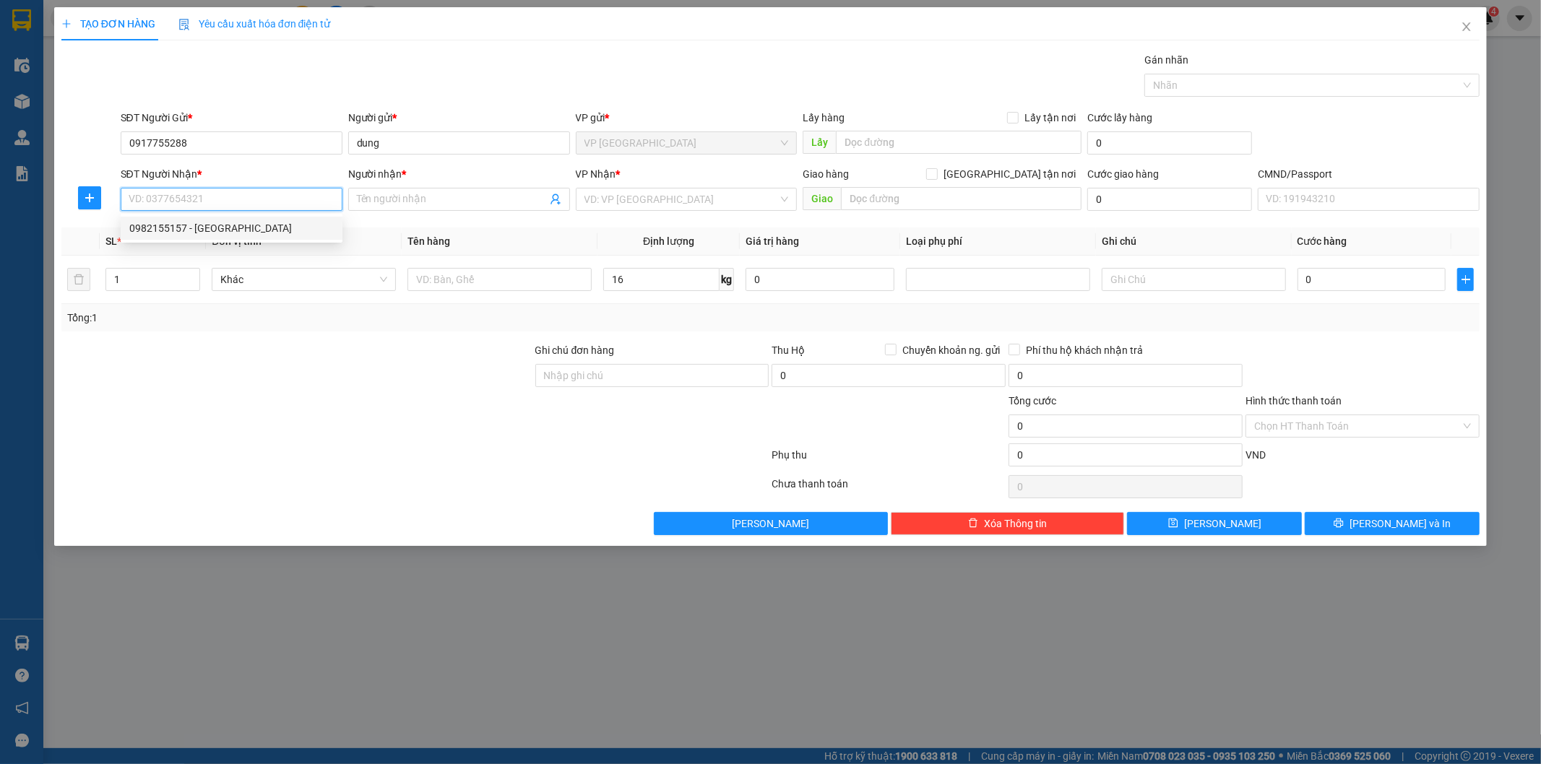
click at [213, 224] on div "0982155157 - HOÀNG ANH" at bounding box center [231, 228] width 204 height 16
type input "0982155157"
type input "HOÀNG ANH"
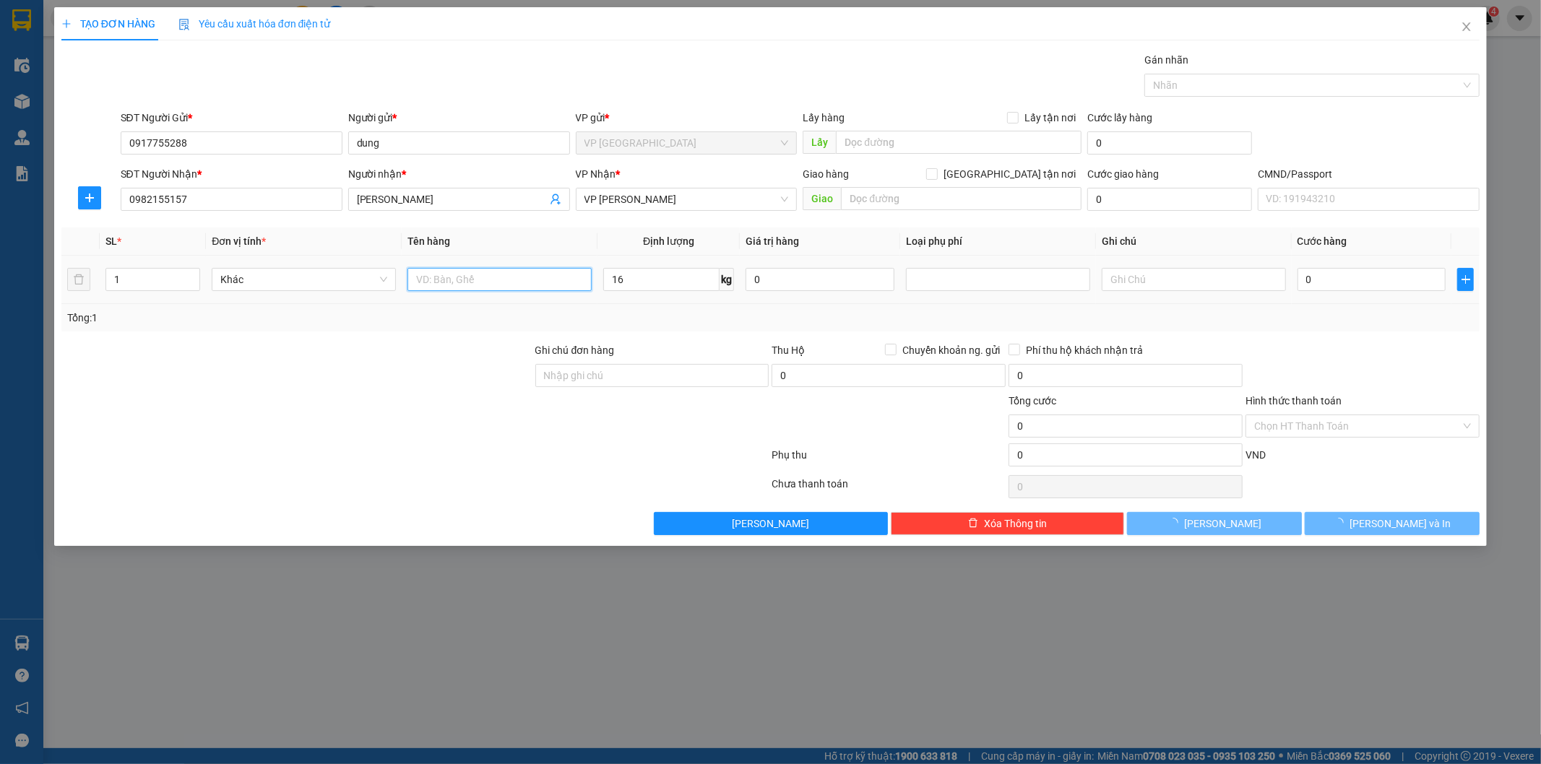
click at [450, 280] on input "text" at bounding box center [499, 279] width 184 height 23
type input "HỘP CAMERA"
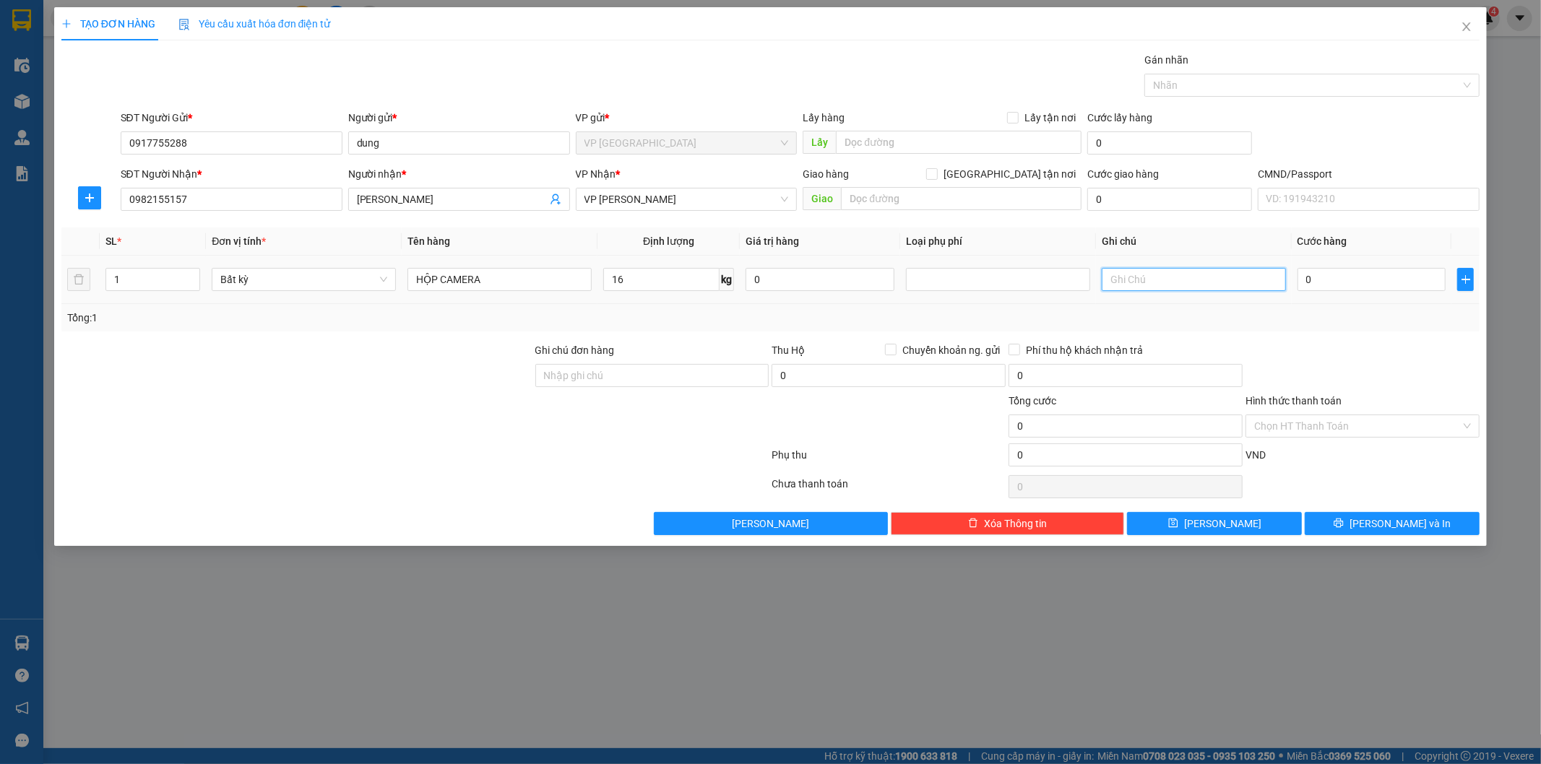
type input "60.000"
drag, startPoint x: 1374, startPoint y: 354, endPoint x: 1375, endPoint y: 464, distance: 109.8
click at [1374, 355] on div at bounding box center [1362, 367] width 237 height 51
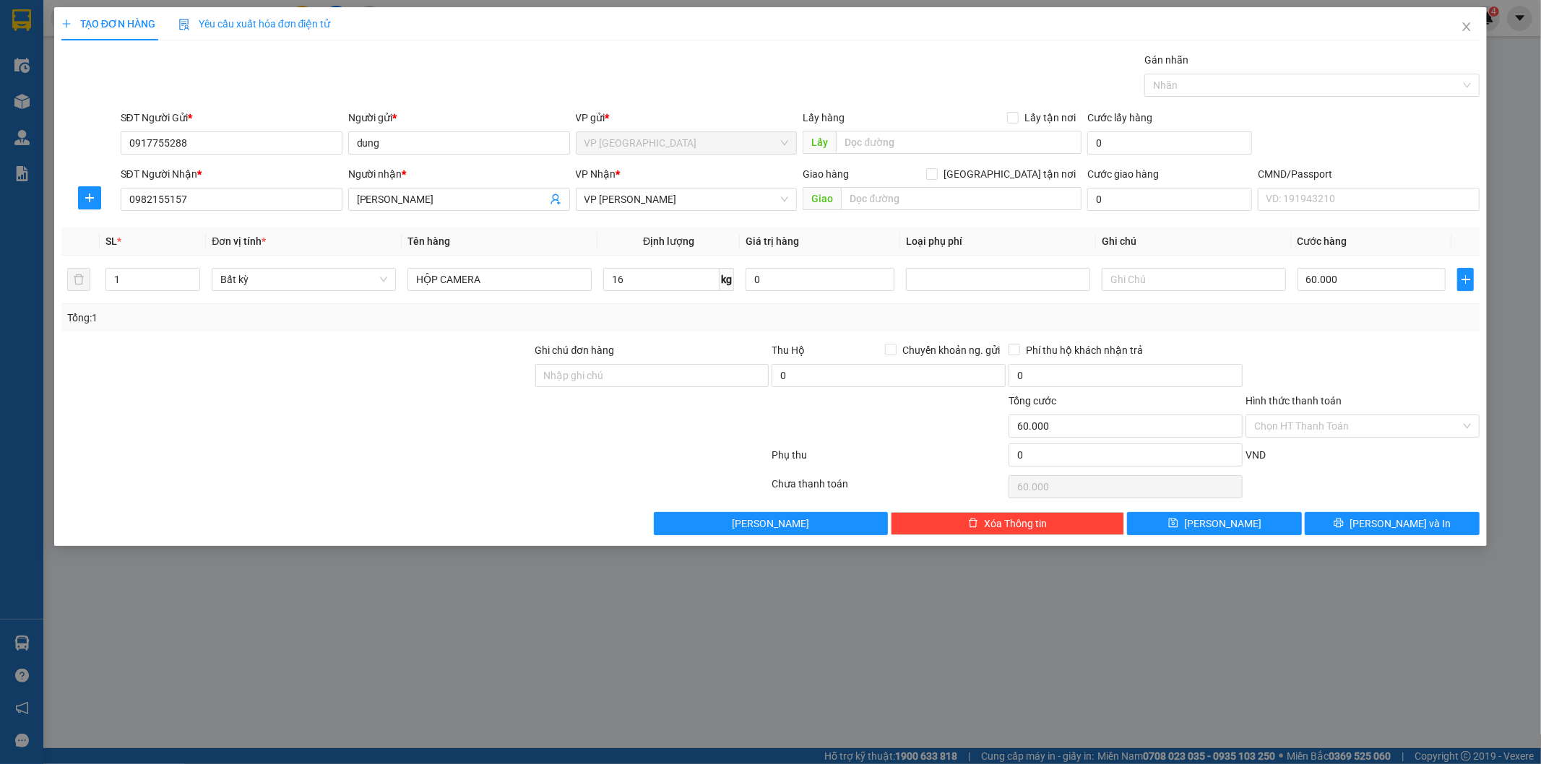
click at [1376, 484] on div "Chọn HT Thanh Toán" at bounding box center [1362, 486] width 237 height 29
click at [1344, 522] on icon "printer" at bounding box center [1338, 523] width 10 height 10
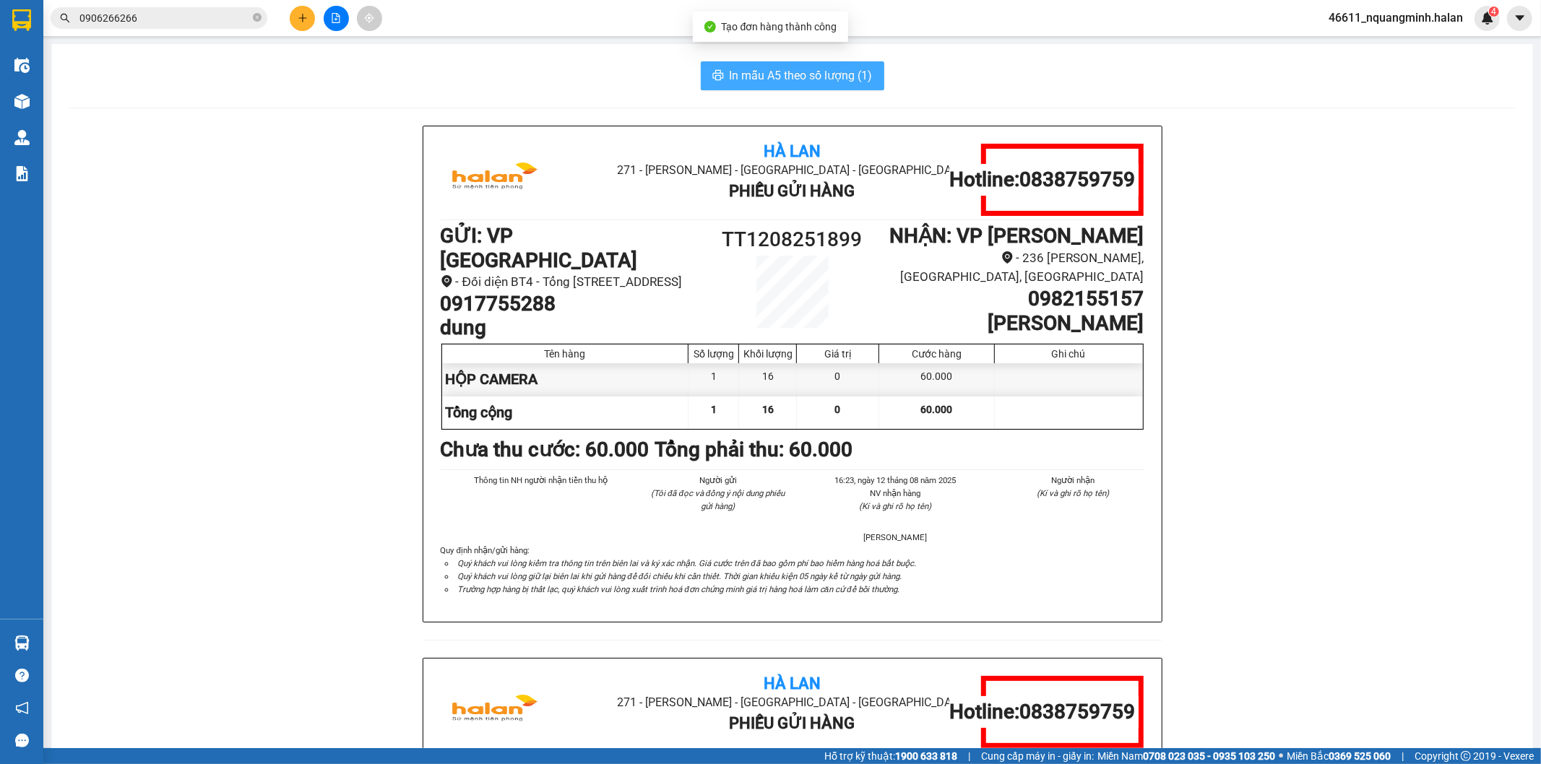
click at [740, 80] on span "In mẫu A5 theo số lượng (1)" at bounding box center [801, 75] width 143 height 18
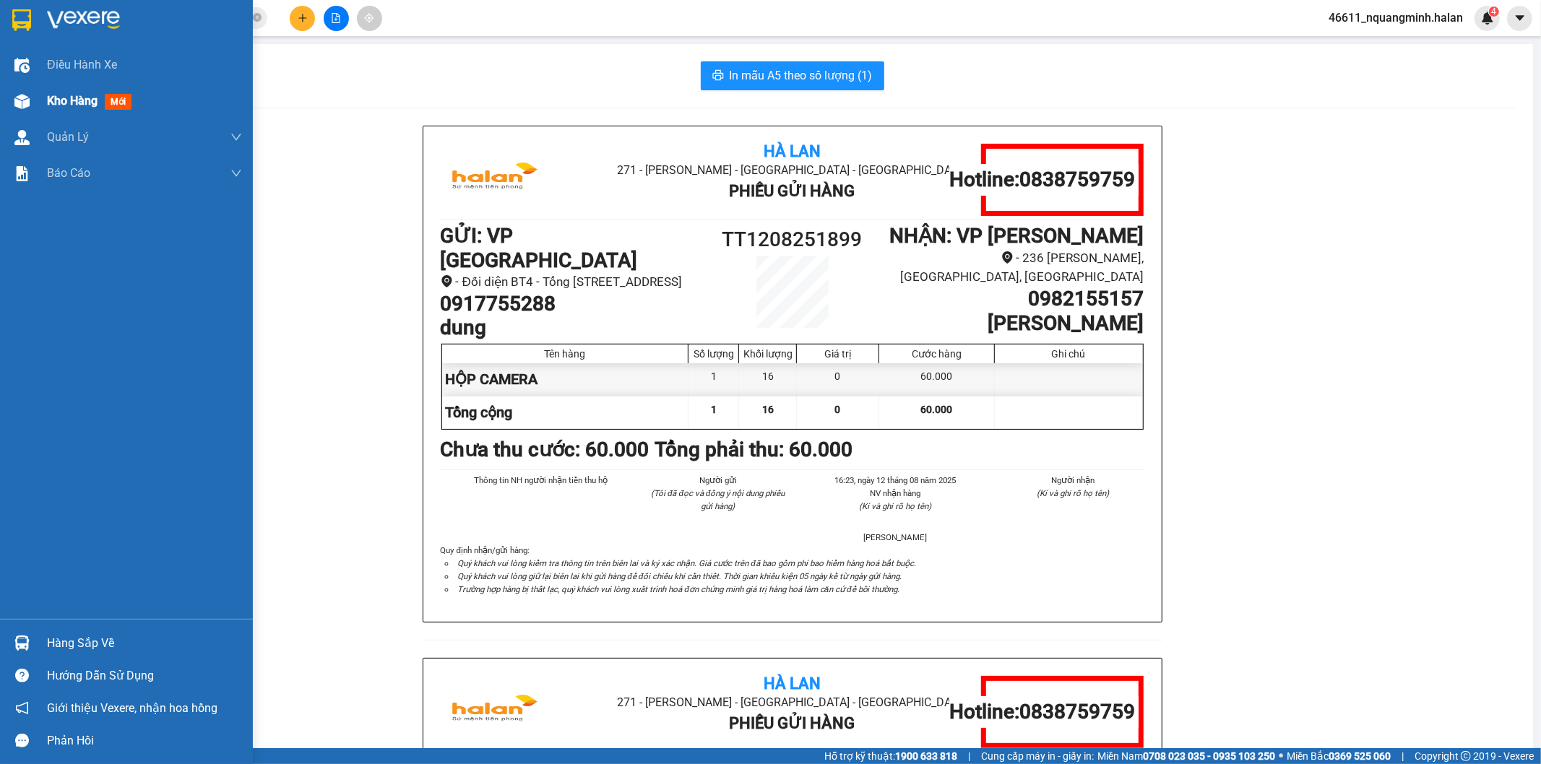
click at [17, 98] on img at bounding box center [21, 101] width 15 height 15
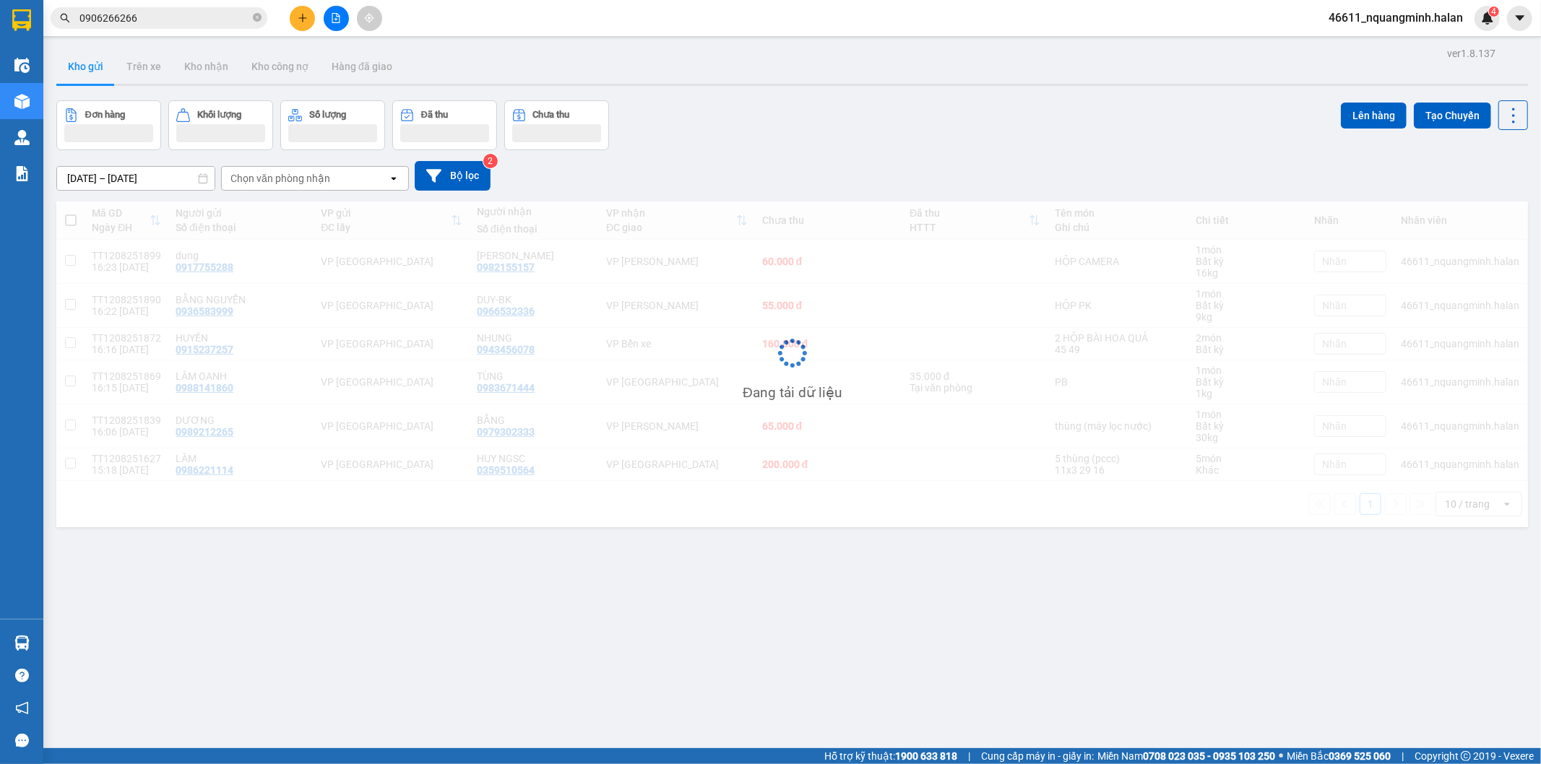
click at [993, 136] on div "Đơn hàng Khối lượng Số lượng Đã thu Chưa thu Lên hàng Tạo Chuyến" at bounding box center [791, 125] width 1471 height 50
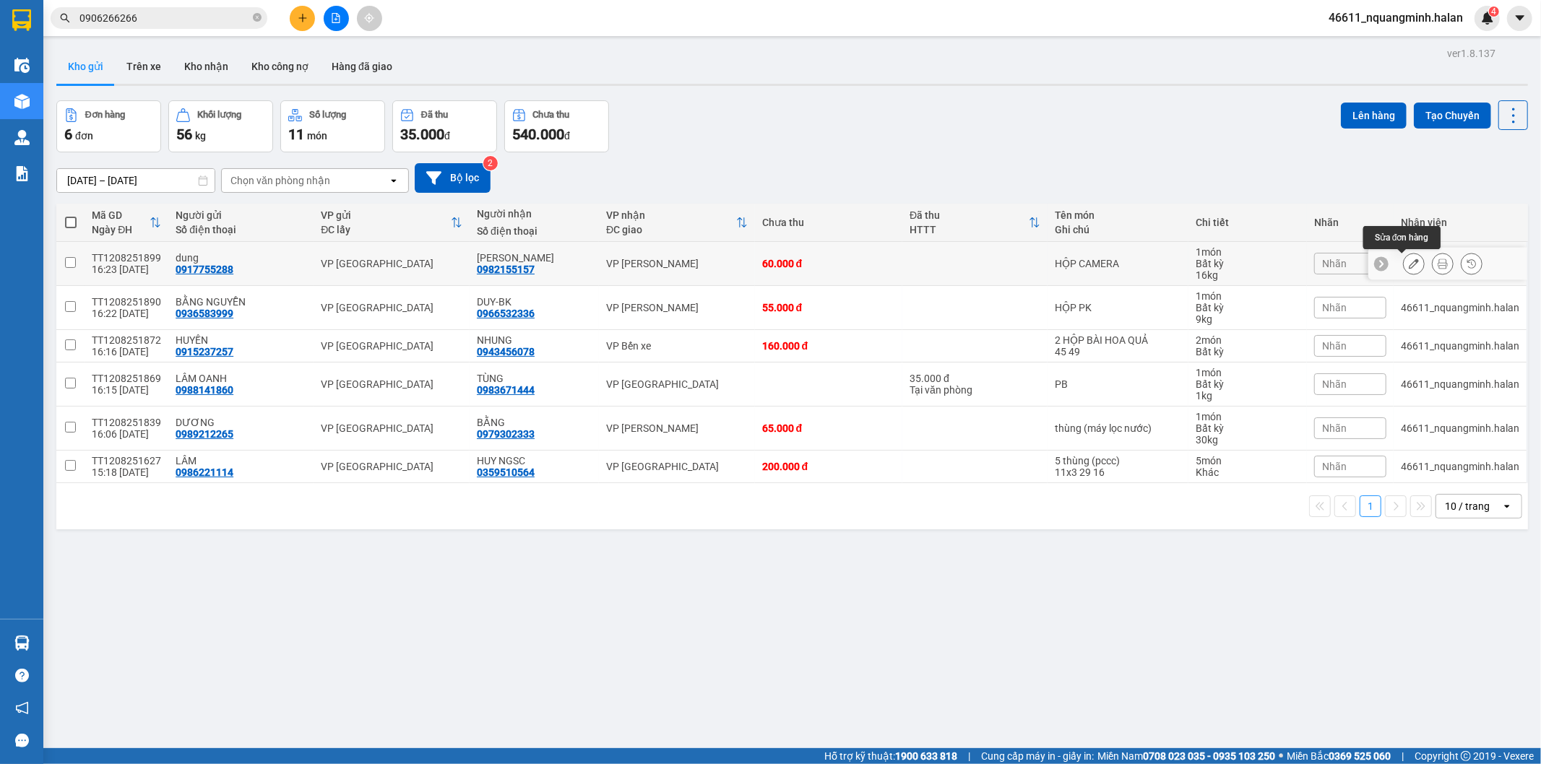
click at [1409, 264] on icon at bounding box center [1414, 264] width 10 height 10
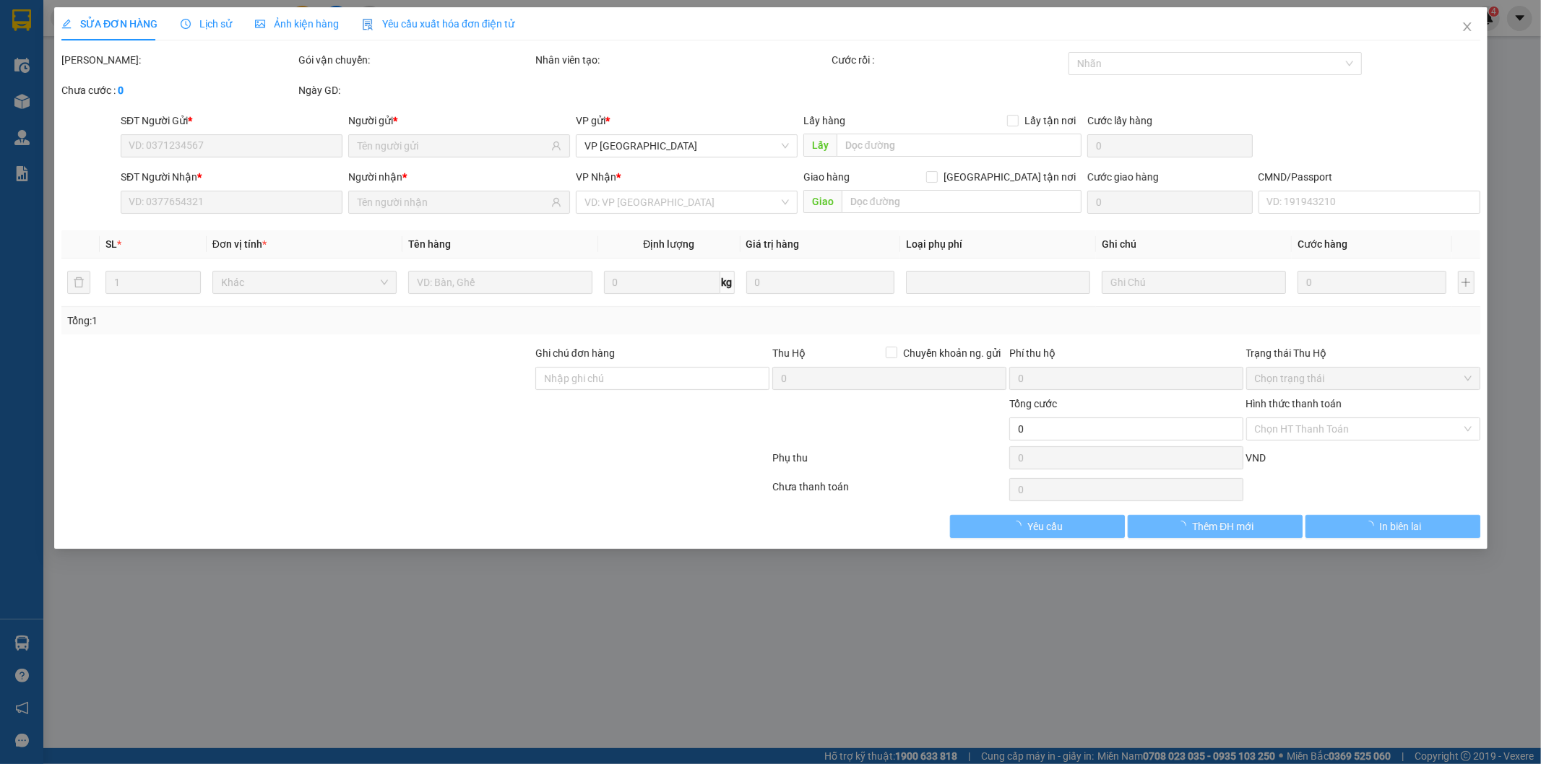
type input "0917755288"
type input "0982155157"
type input "60.000"
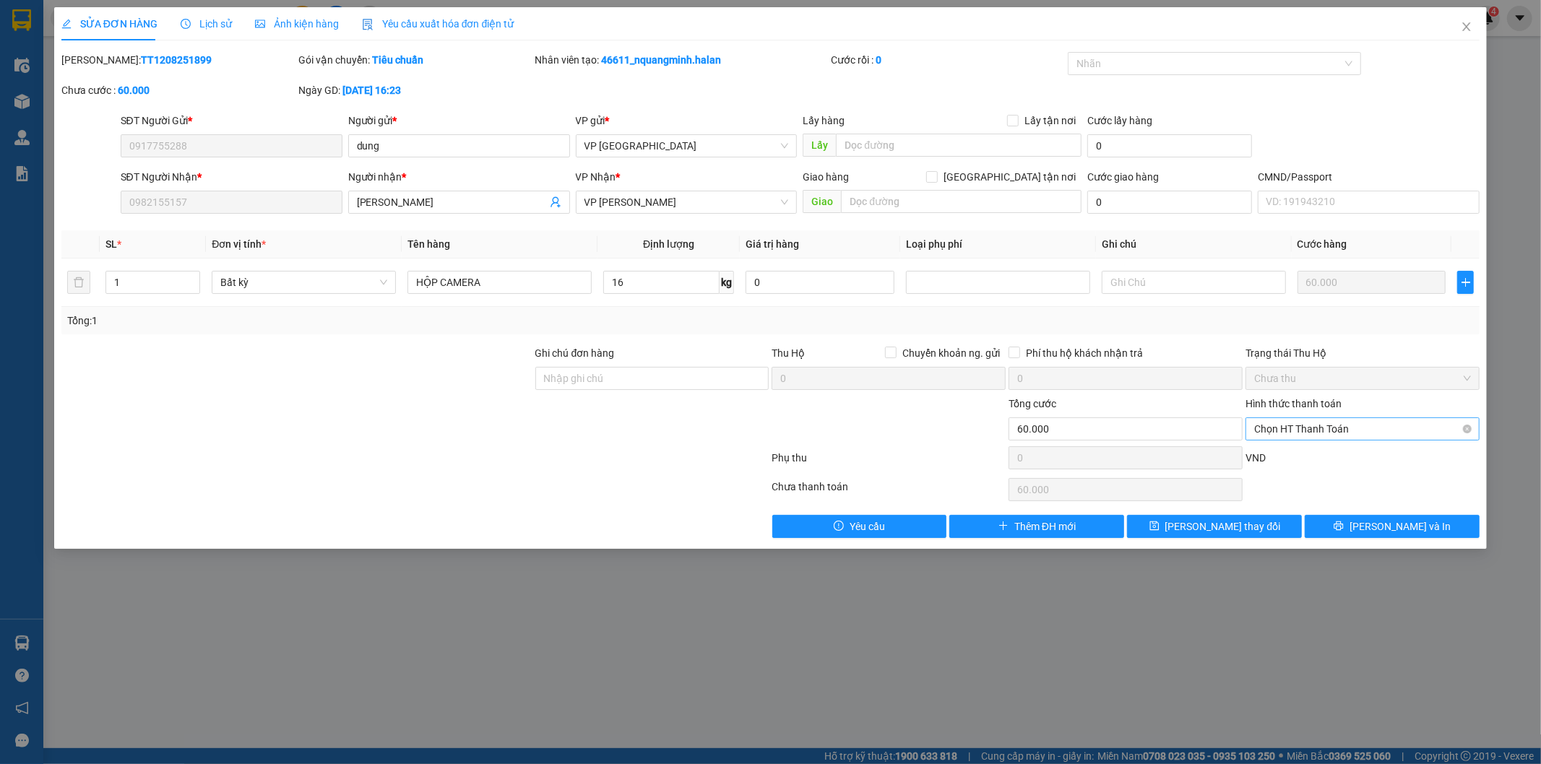
click at [1335, 424] on span "Chọn HT Thanh Toán" at bounding box center [1362, 429] width 217 height 22
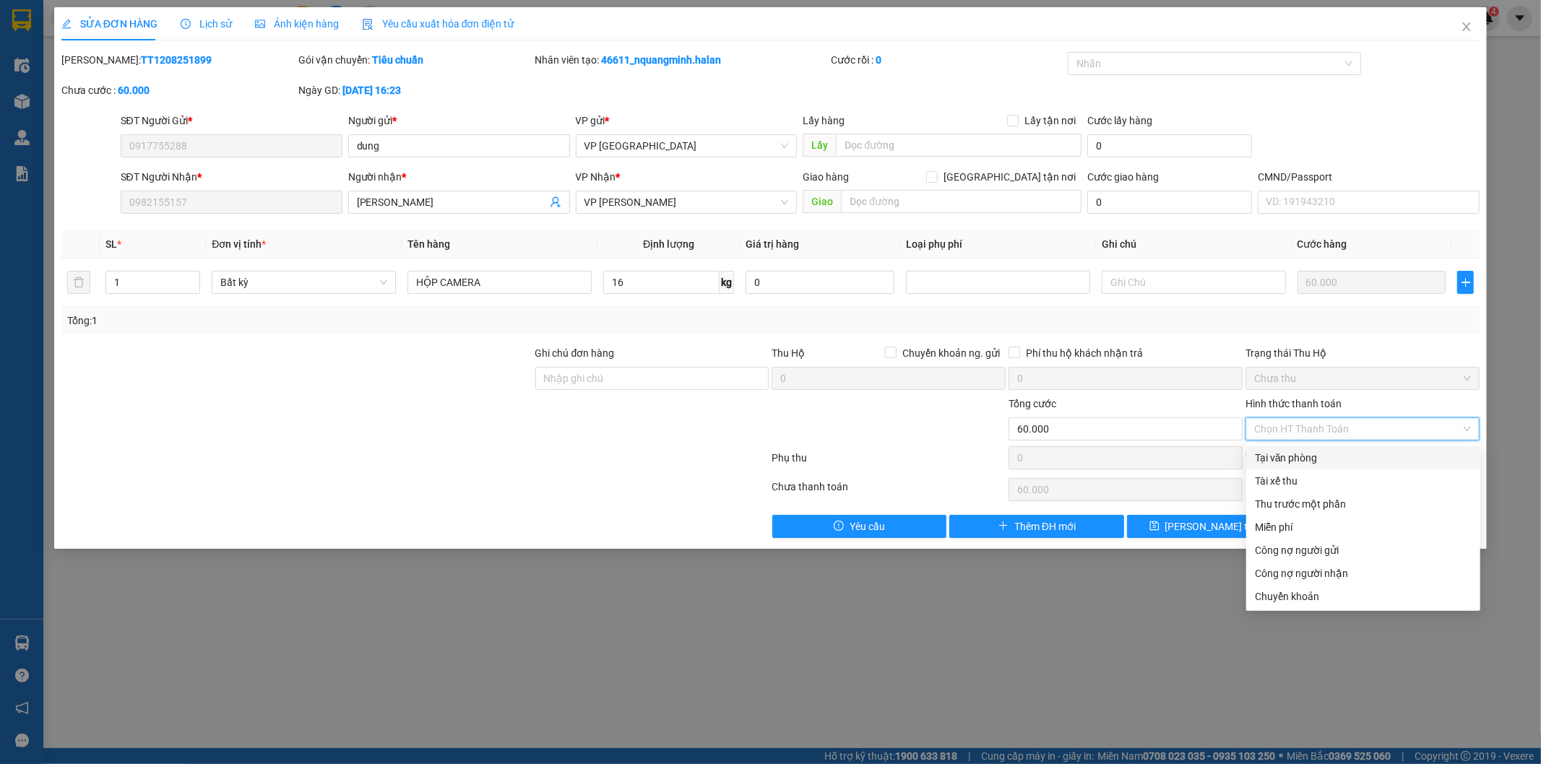
drag, startPoint x: 1289, startPoint y: 457, endPoint x: 1229, endPoint y: 515, distance: 83.3
click at [1289, 458] on div "Tại văn phòng" at bounding box center [1363, 458] width 217 height 16
type input "0"
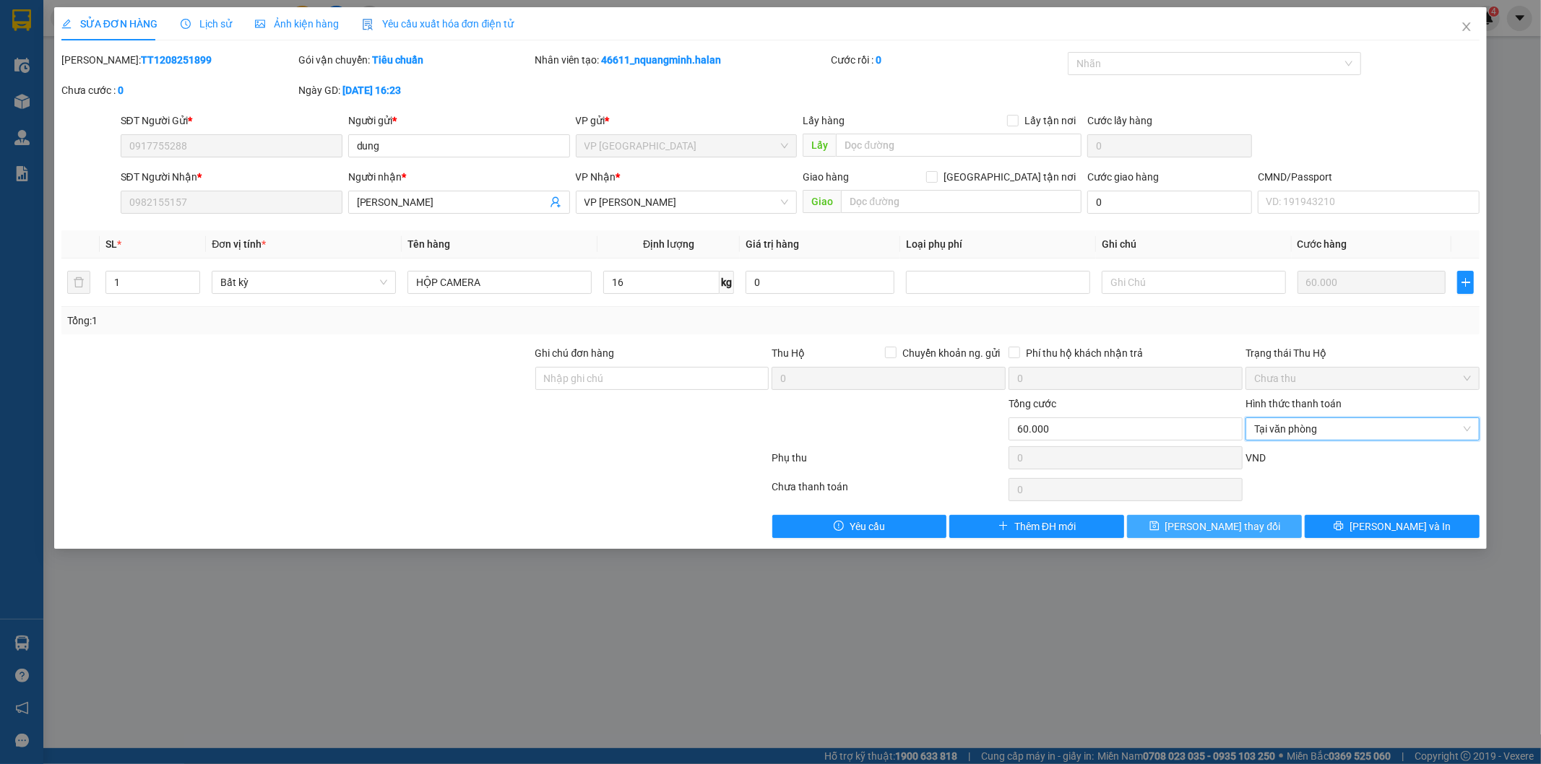
click at [1224, 521] on span "Lưu thay đổi" at bounding box center [1223, 527] width 116 height 16
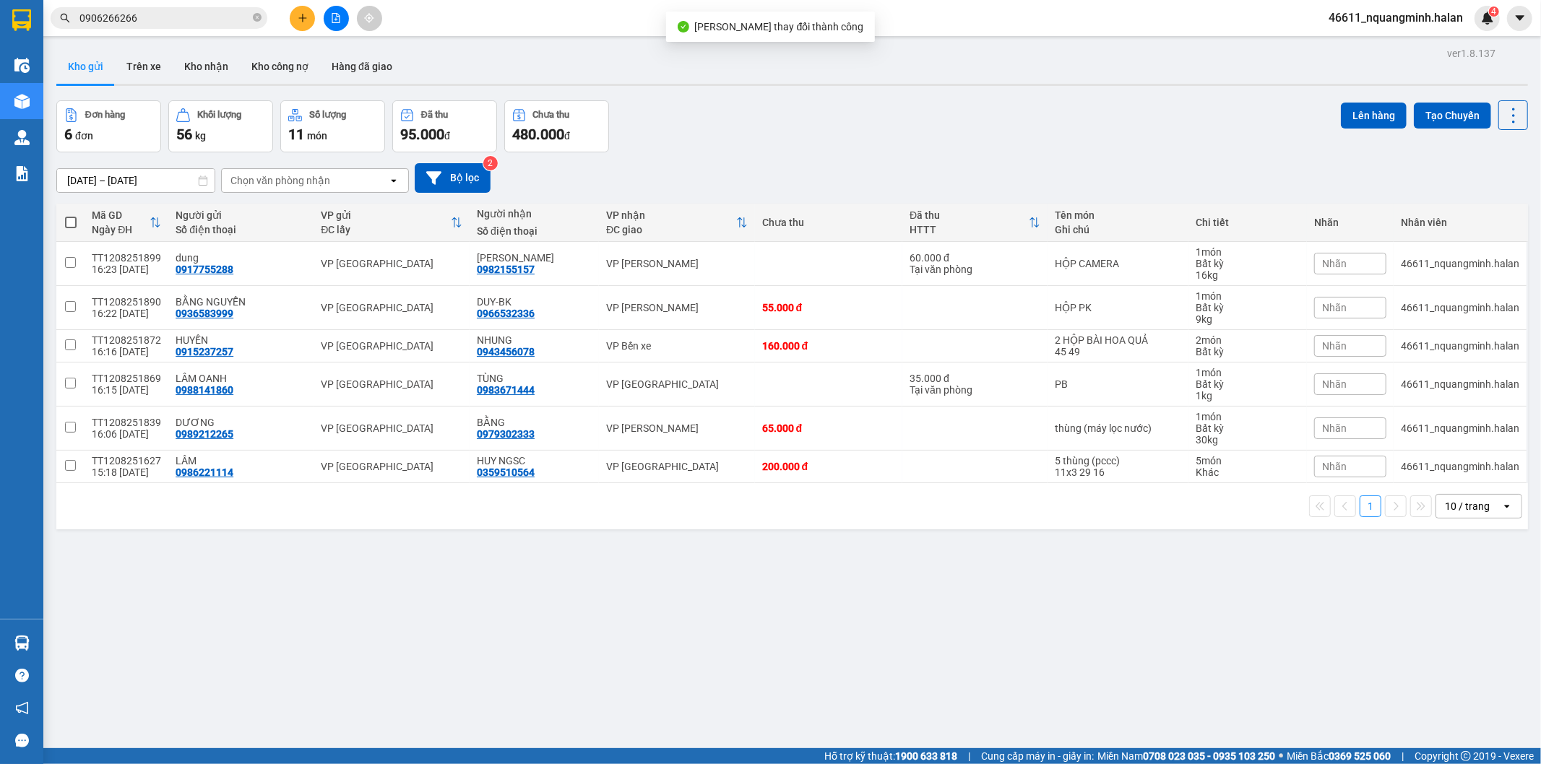
click at [941, 133] on div "Đơn hàng 6 đơn Khối lượng 56 kg Số lượng 11 món Đã thu 95.000 đ Chưa thu 480.00…" at bounding box center [791, 126] width 1471 height 52
click at [1437, 264] on icon at bounding box center [1442, 264] width 10 height 10
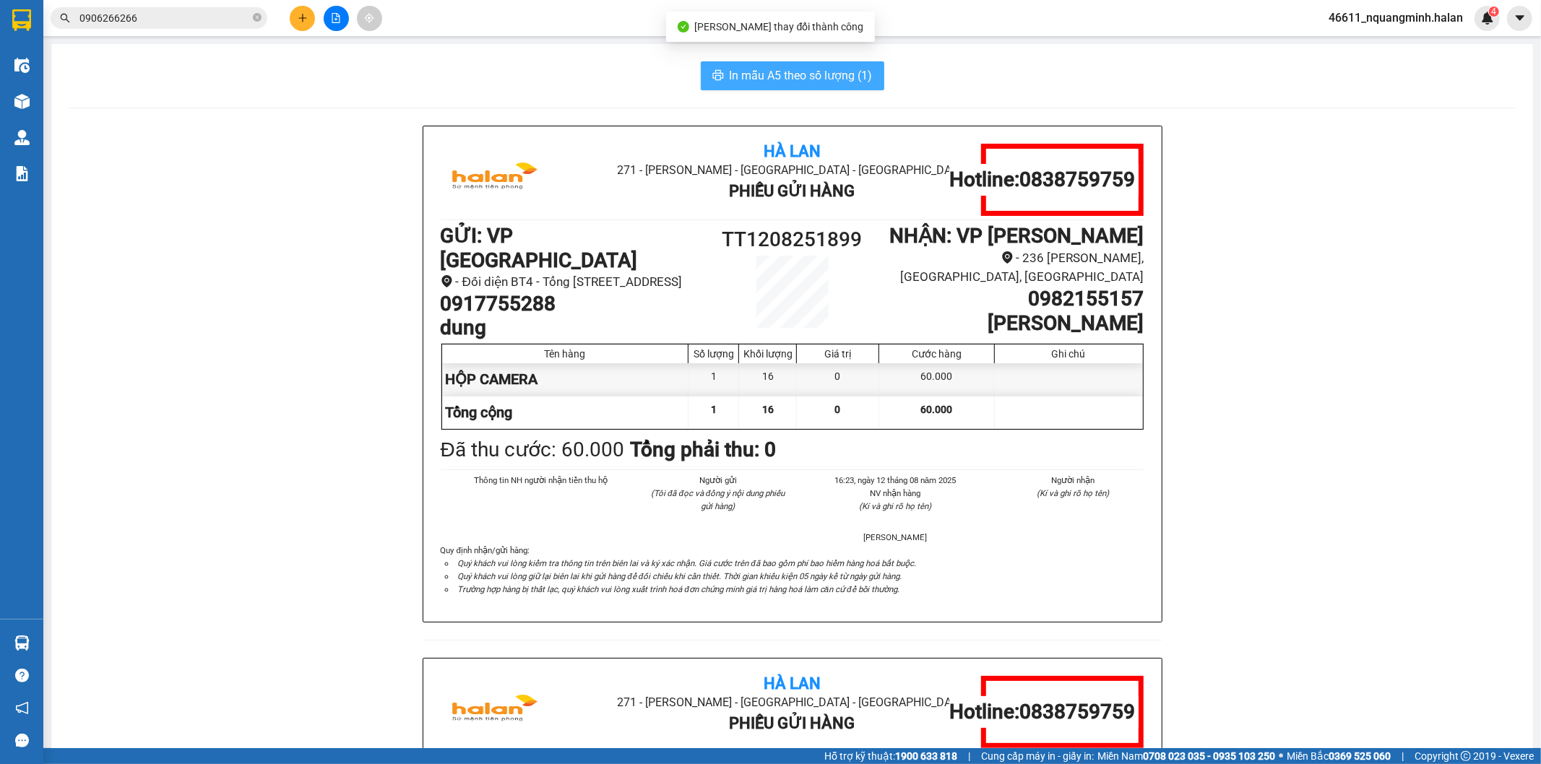
click at [791, 87] on button "In mẫu A5 theo số lượng (1)" at bounding box center [792, 75] width 183 height 29
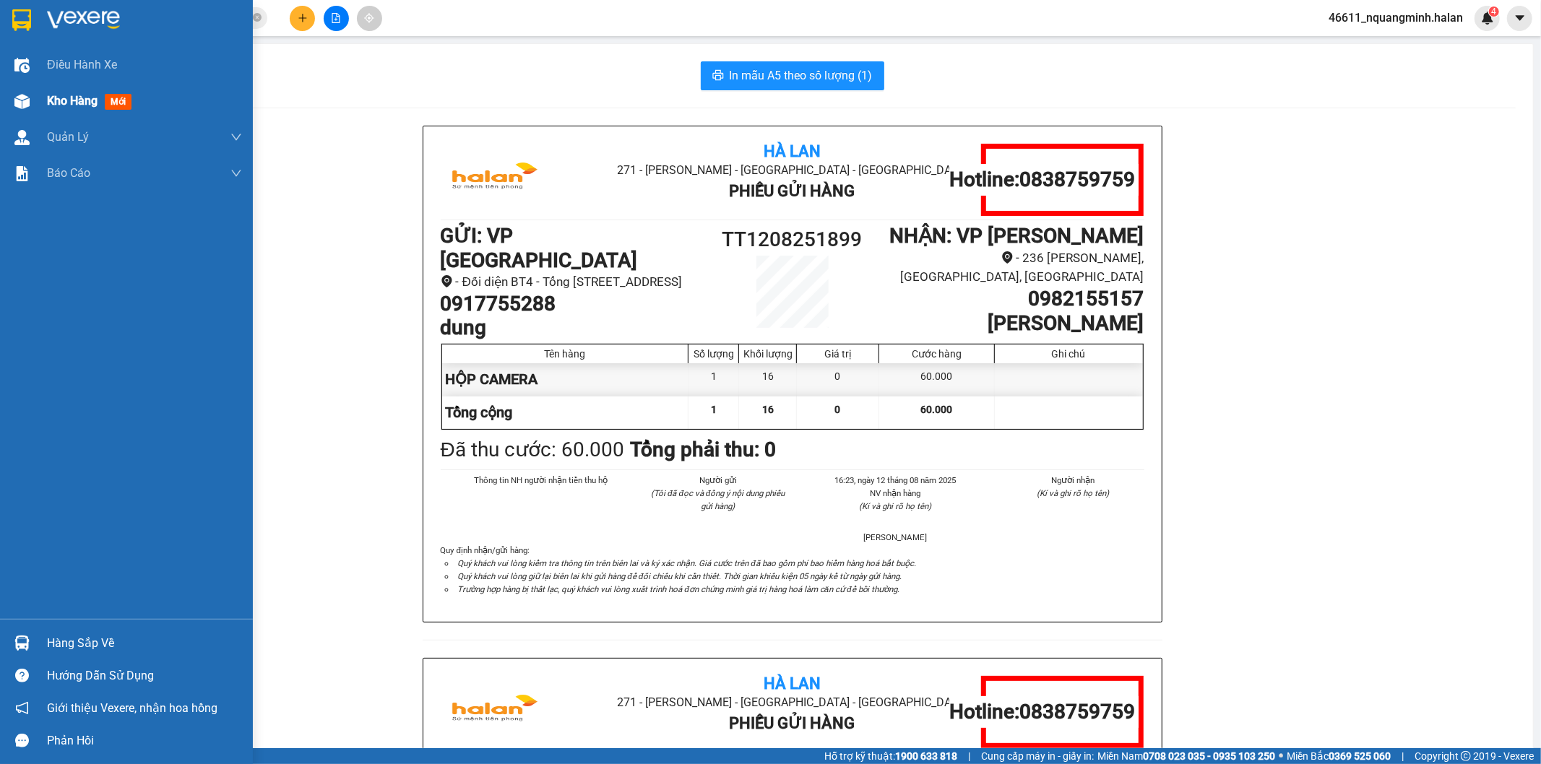
click at [36, 102] on div "Kho hàng mới" at bounding box center [126, 101] width 253 height 36
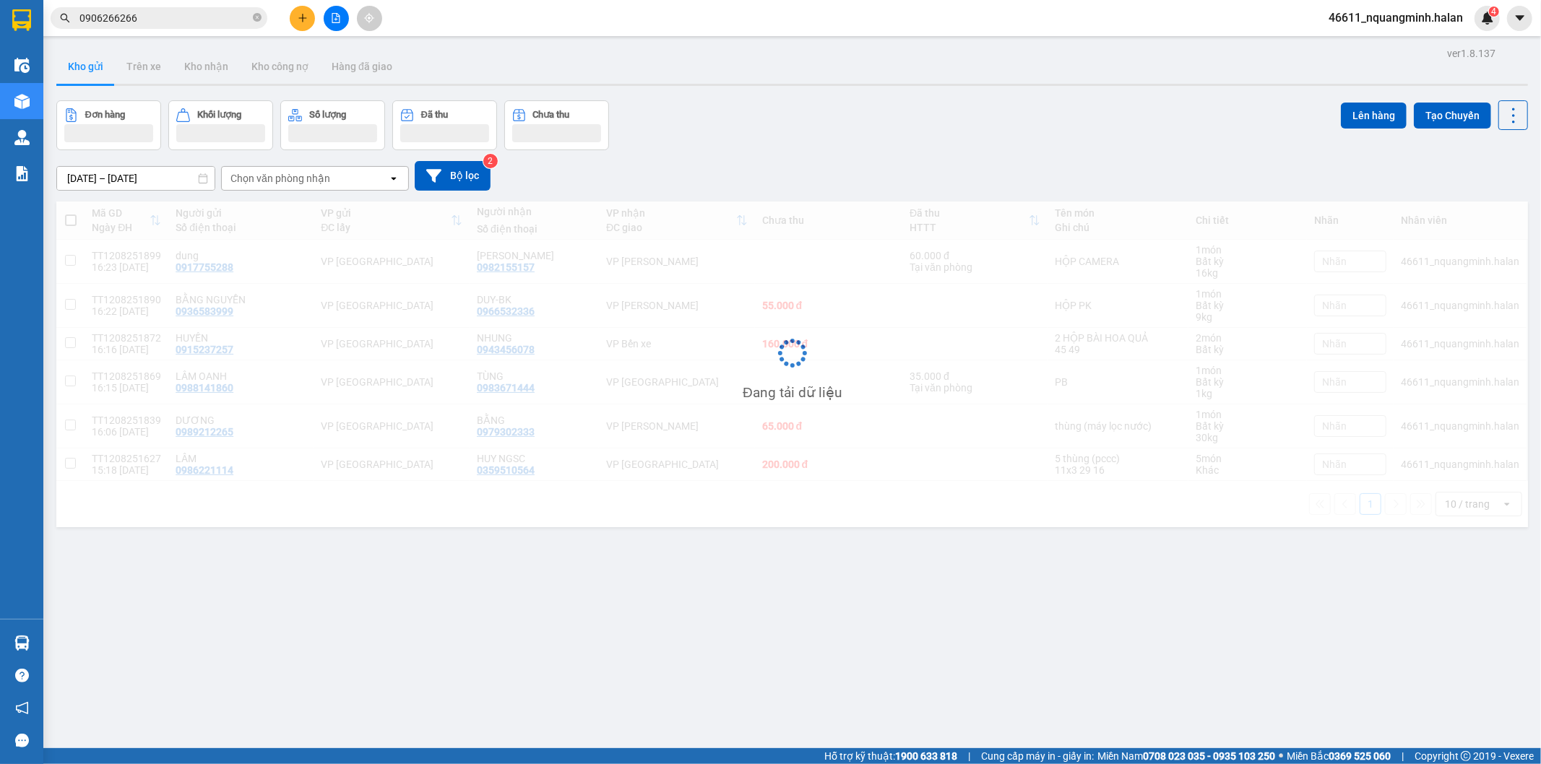
drag, startPoint x: 891, startPoint y: 92, endPoint x: 1221, endPoint y: 272, distance: 375.9
click at [892, 95] on div "ver 1.8.137 Kho gửi Trên xe Kho nhận Kho công nợ Hàng đã giao Đơn hàng Khối lượ…" at bounding box center [792, 425] width 1483 height 764
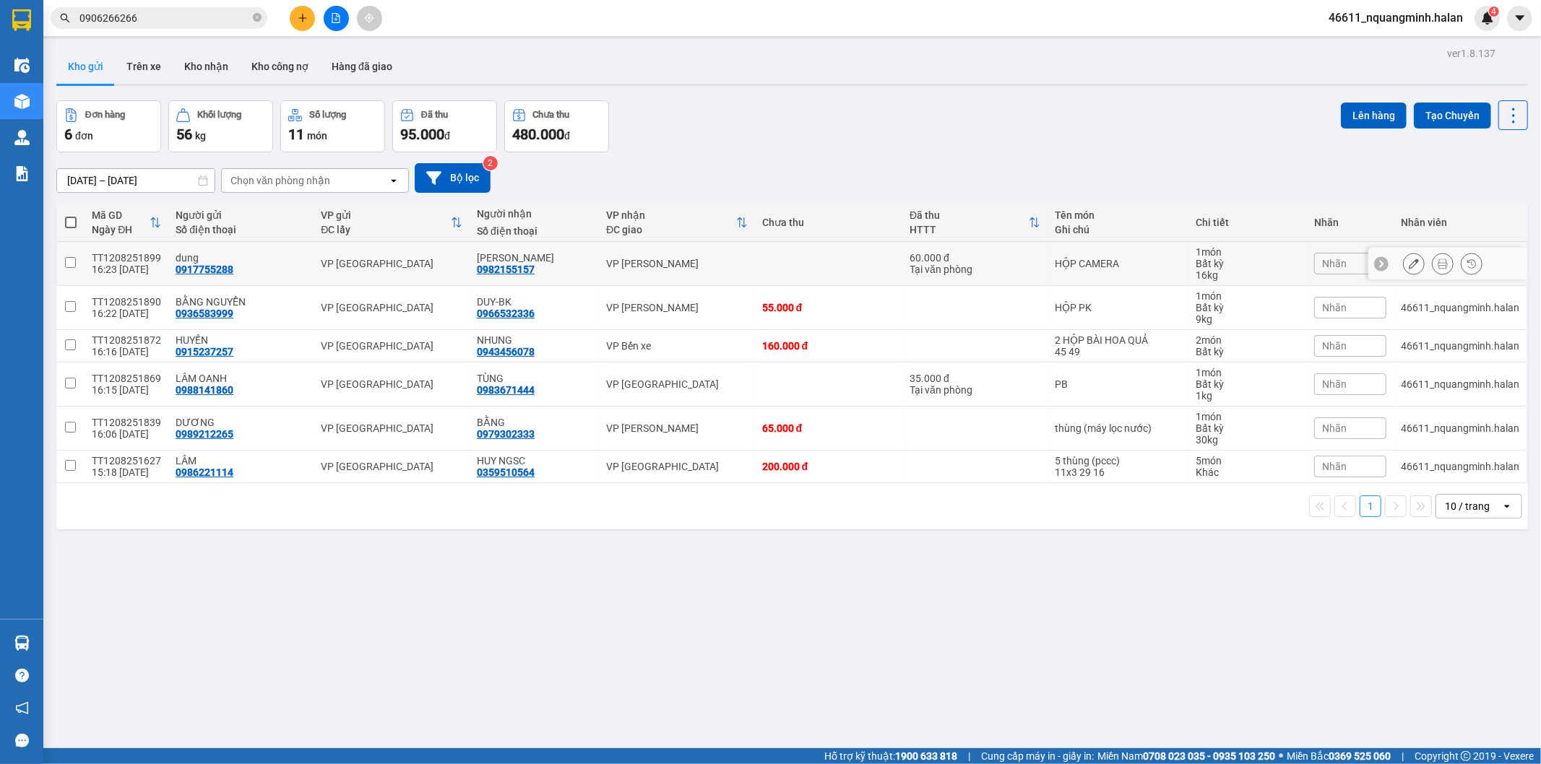
click at [1437, 262] on icon at bounding box center [1442, 264] width 10 height 10
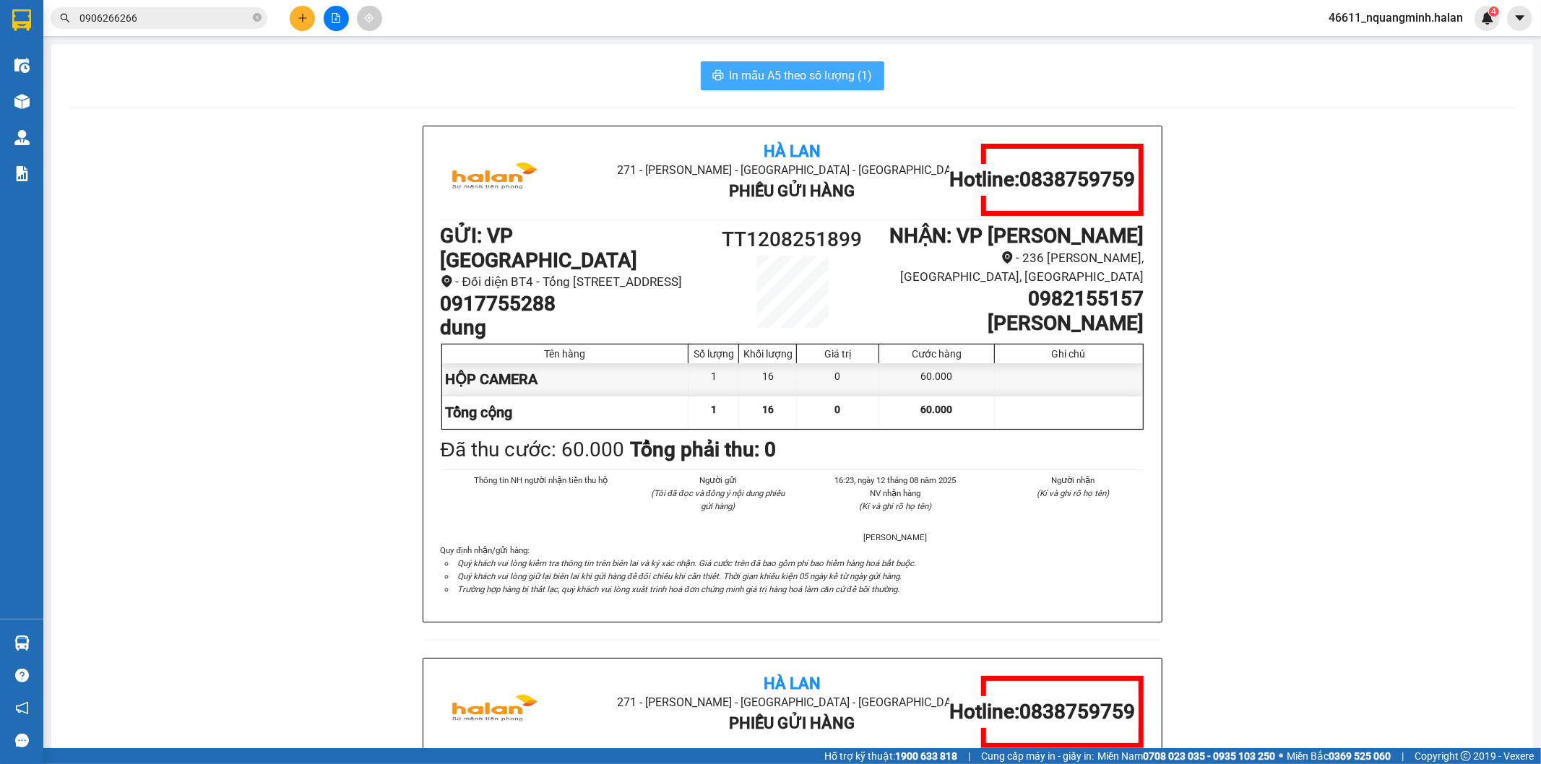
click at [836, 80] on span "In mẫu A5 theo số lượng (1)" at bounding box center [801, 75] width 143 height 18
click at [836, 76] on span "In mẫu A5 theo số lượng (1)" at bounding box center [801, 75] width 143 height 18
click at [298, 9] on button at bounding box center [302, 18] width 25 height 25
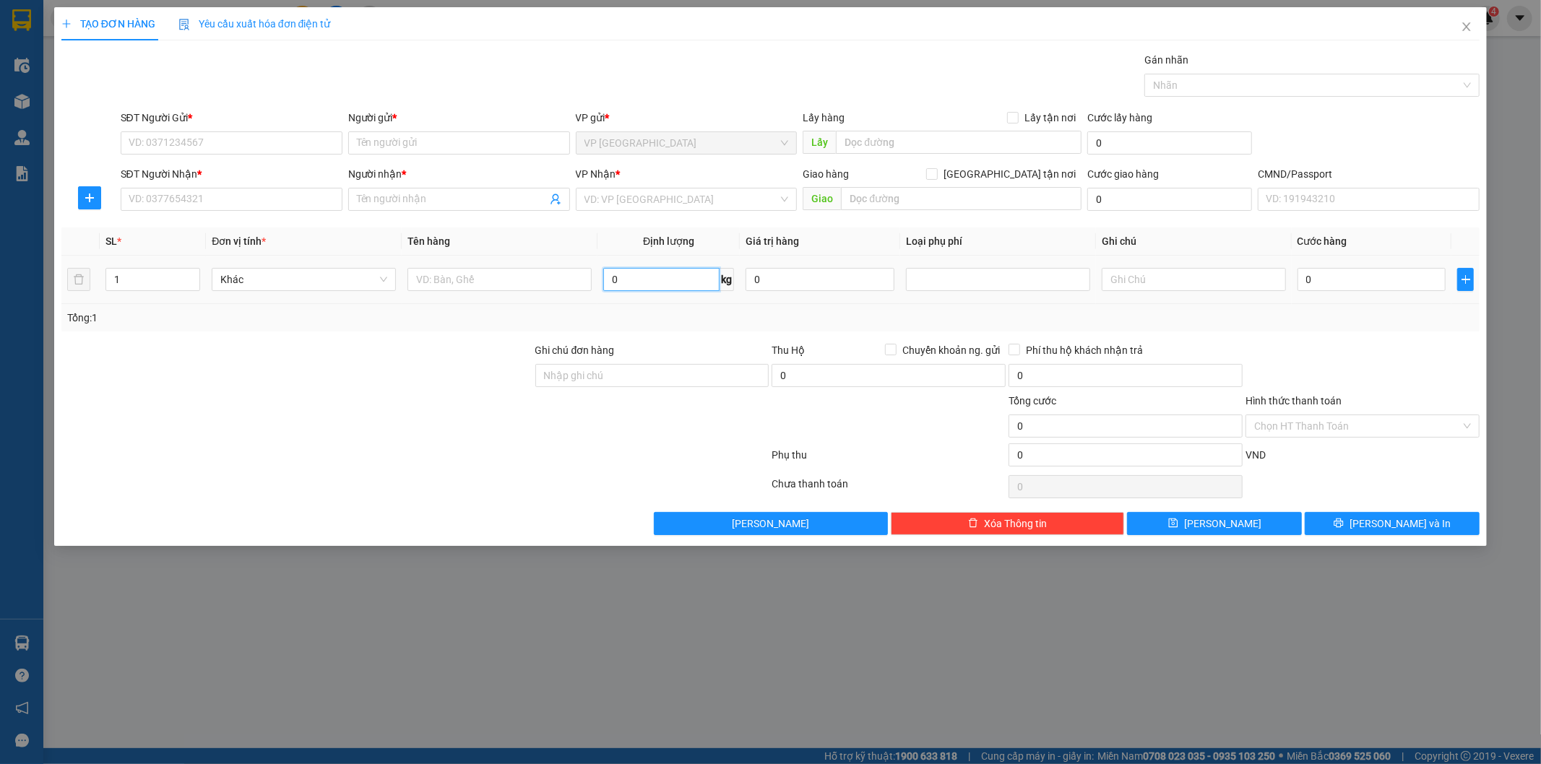
click at [647, 283] on input "0" at bounding box center [661, 279] width 116 height 23
type input "14"
click at [280, 142] on input "SĐT Người Gửi *" at bounding box center [232, 142] width 222 height 23
type input "0369792456"
click at [217, 168] on div "0369792456 - hiền" at bounding box center [231, 172] width 204 height 16
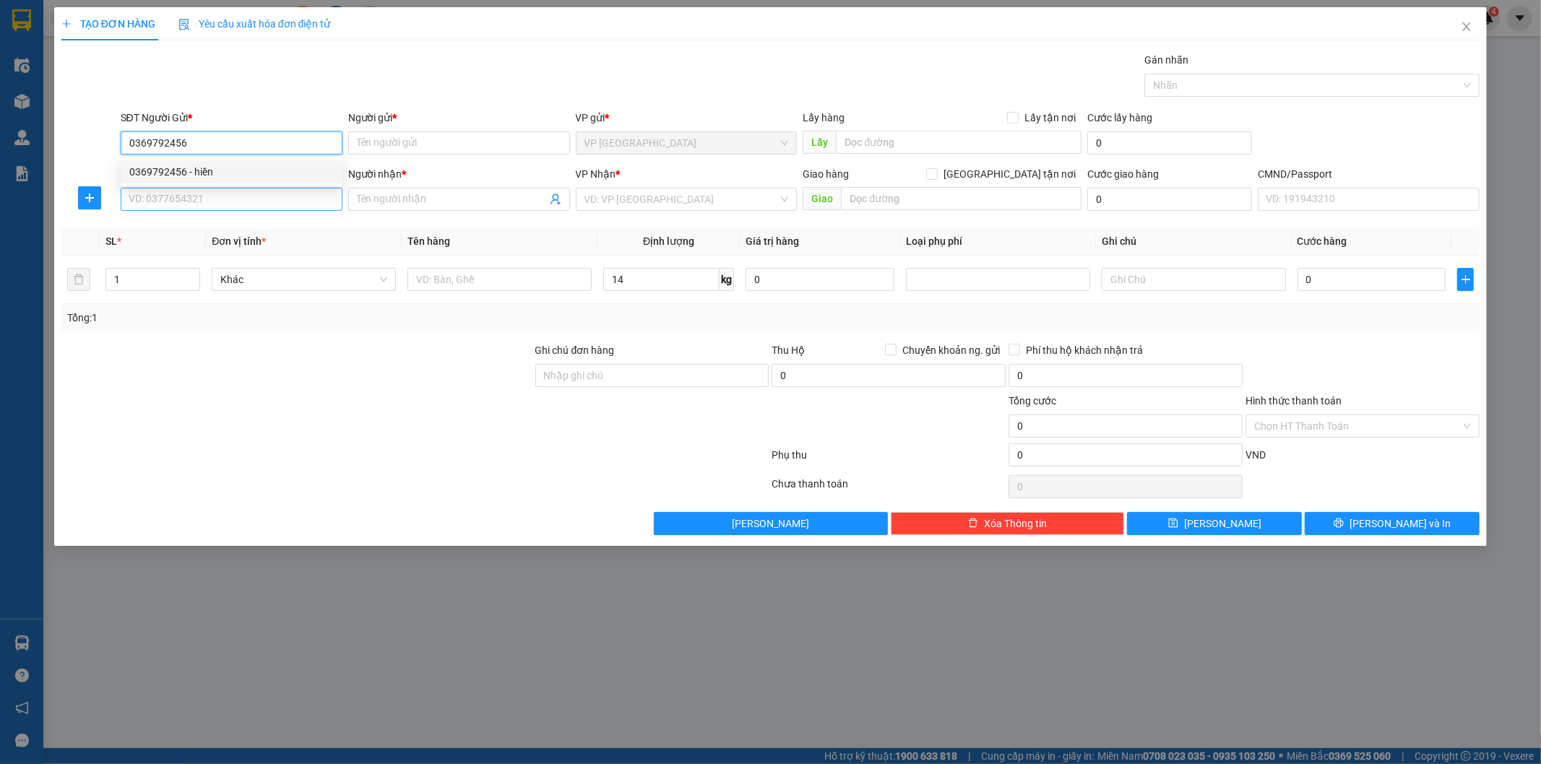
type input "hiền"
type input "0369792456"
click at [220, 191] on input "SĐT Người Nhận *" at bounding box center [232, 199] width 222 height 23
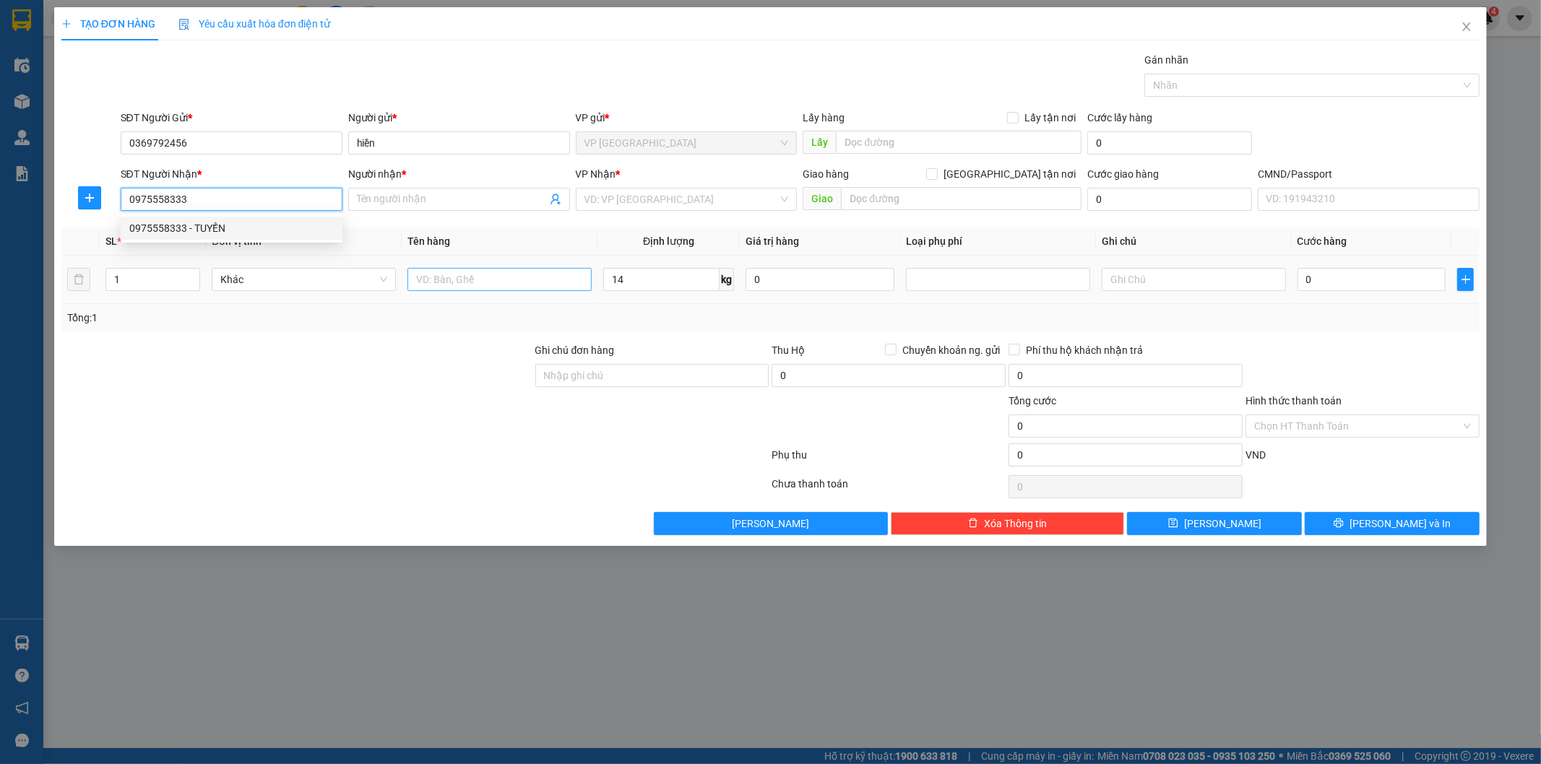
drag, startPoint x: 222, startPoint y: 220, endPoint x: 499, endPoint y: 285, distance: 284.2
click at [225, 222] on div "0975558333 - TUYỀN" at bounding box center [231, 228] width 204 height 16
type input "0975558333"
click at [498, 284] on input "text" at bounding box center [499, 279] width 184 height 23
type input "TUYỀN"
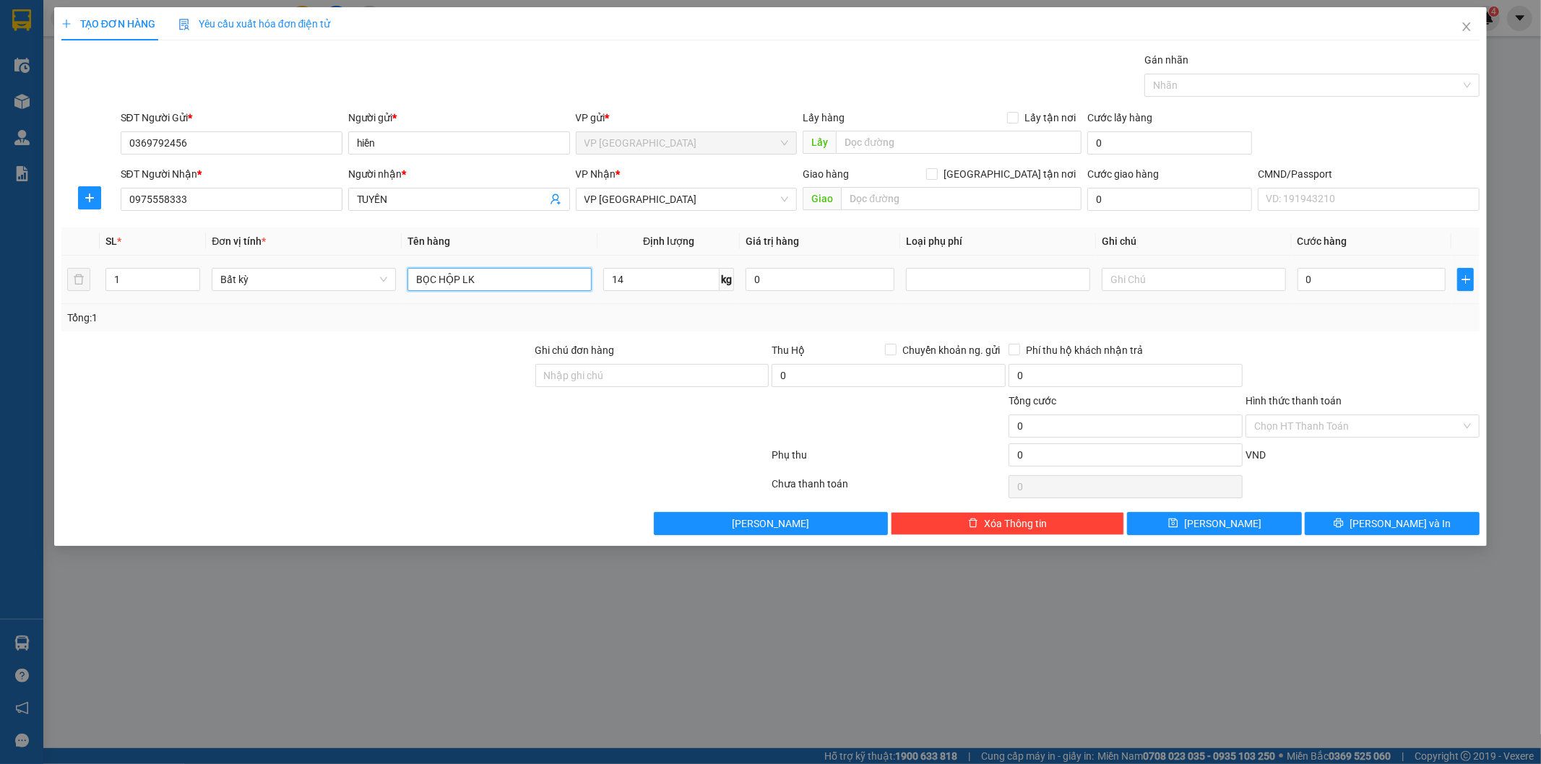
type input "BỌC HỘP LK"
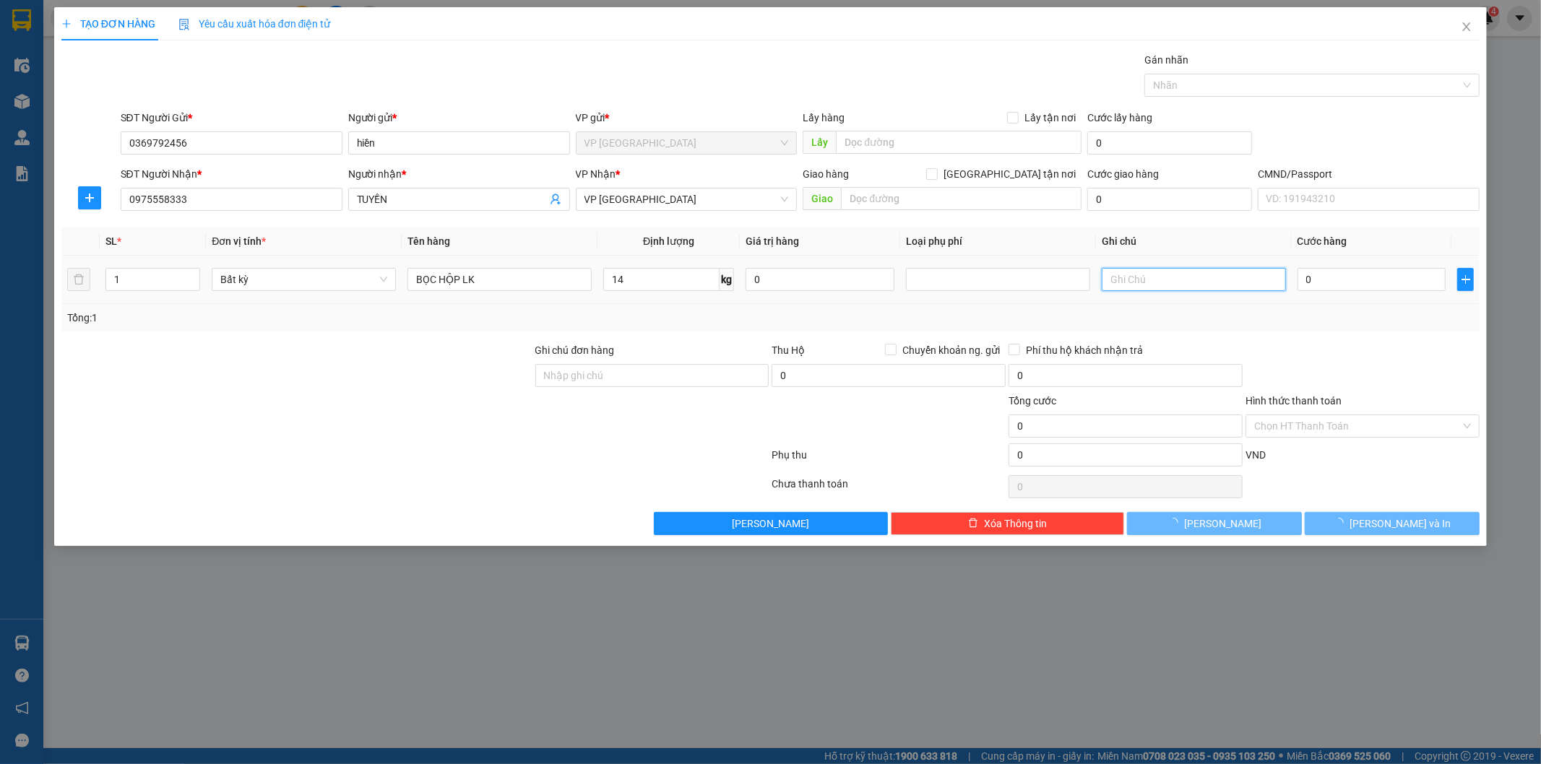
type input "65.000"
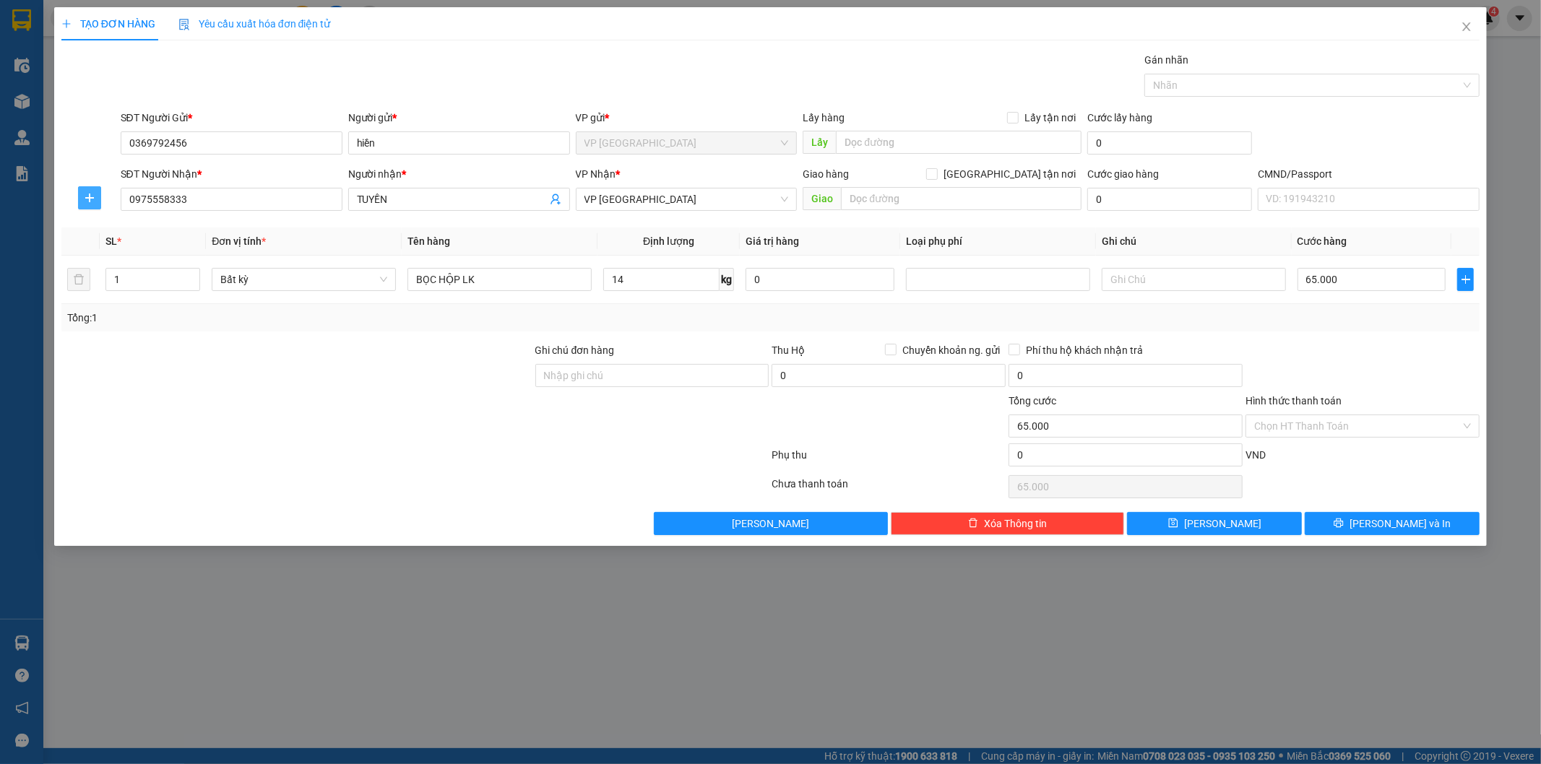
click at [88, 199] on icon "plus" at bounding box center [90, 198] width 12 height 12
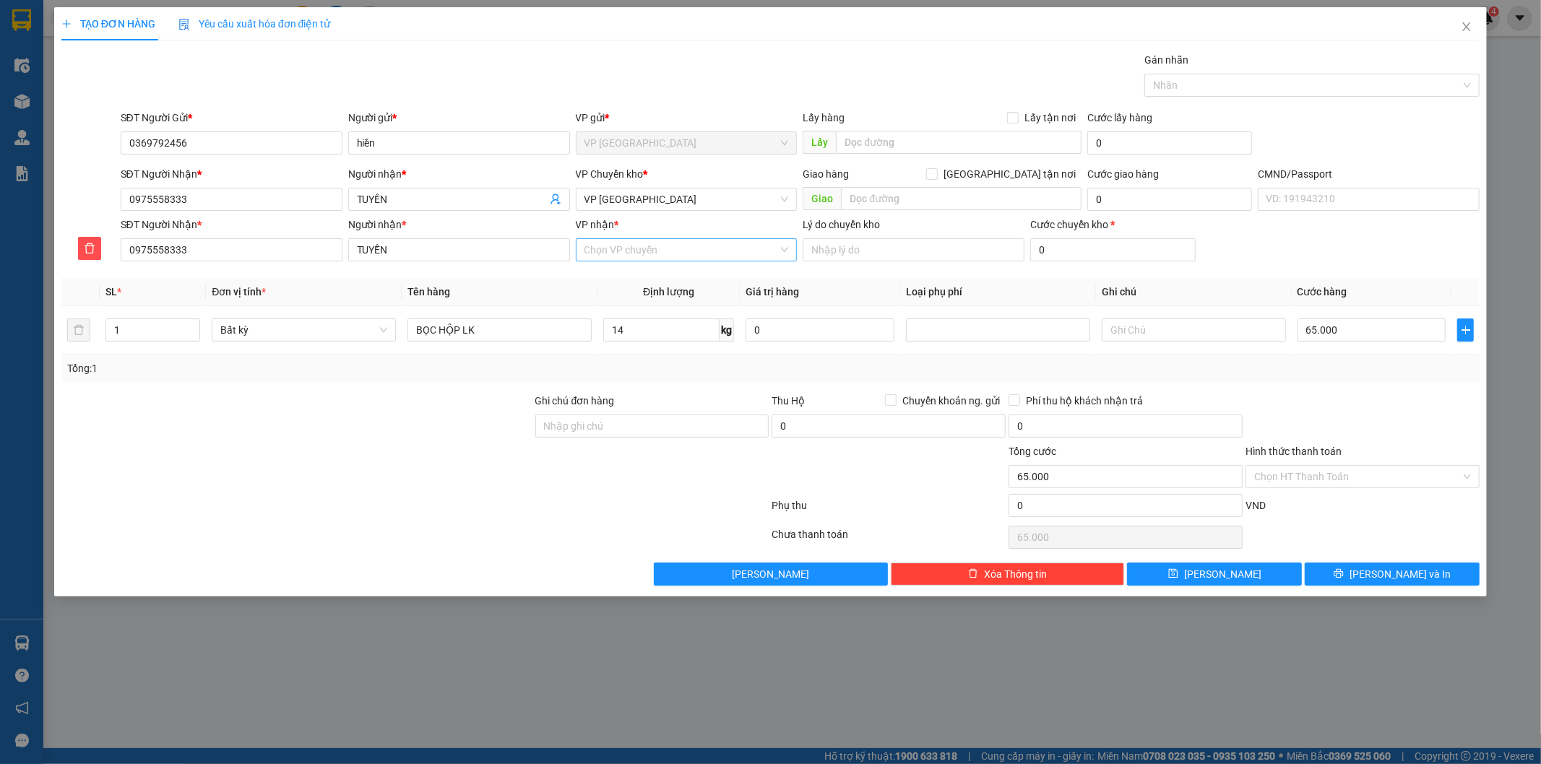
click at [610, 244] on input "VP nhận *" at bounding box center [681, 250] width 194 height 22
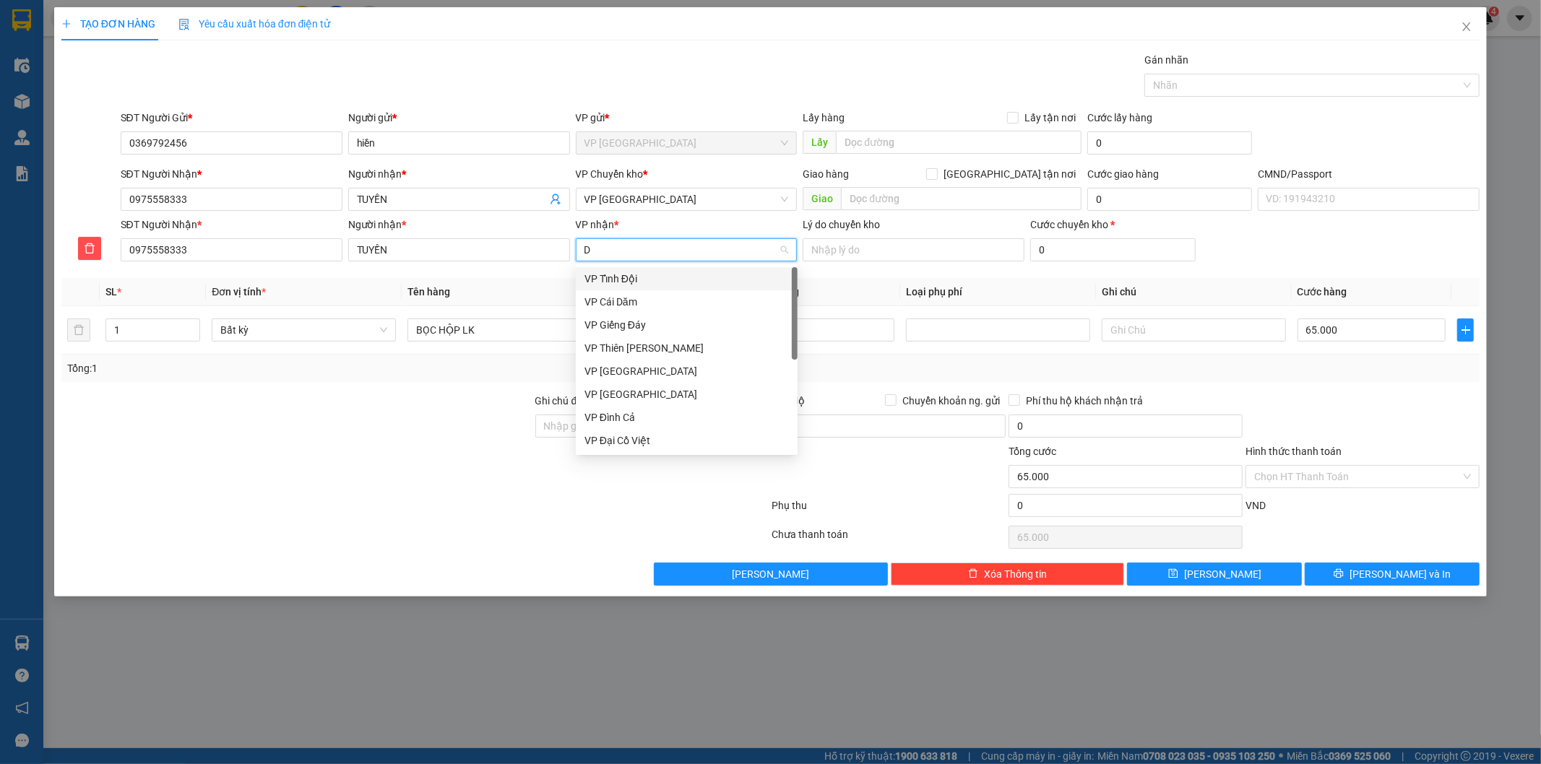
type input "DH"
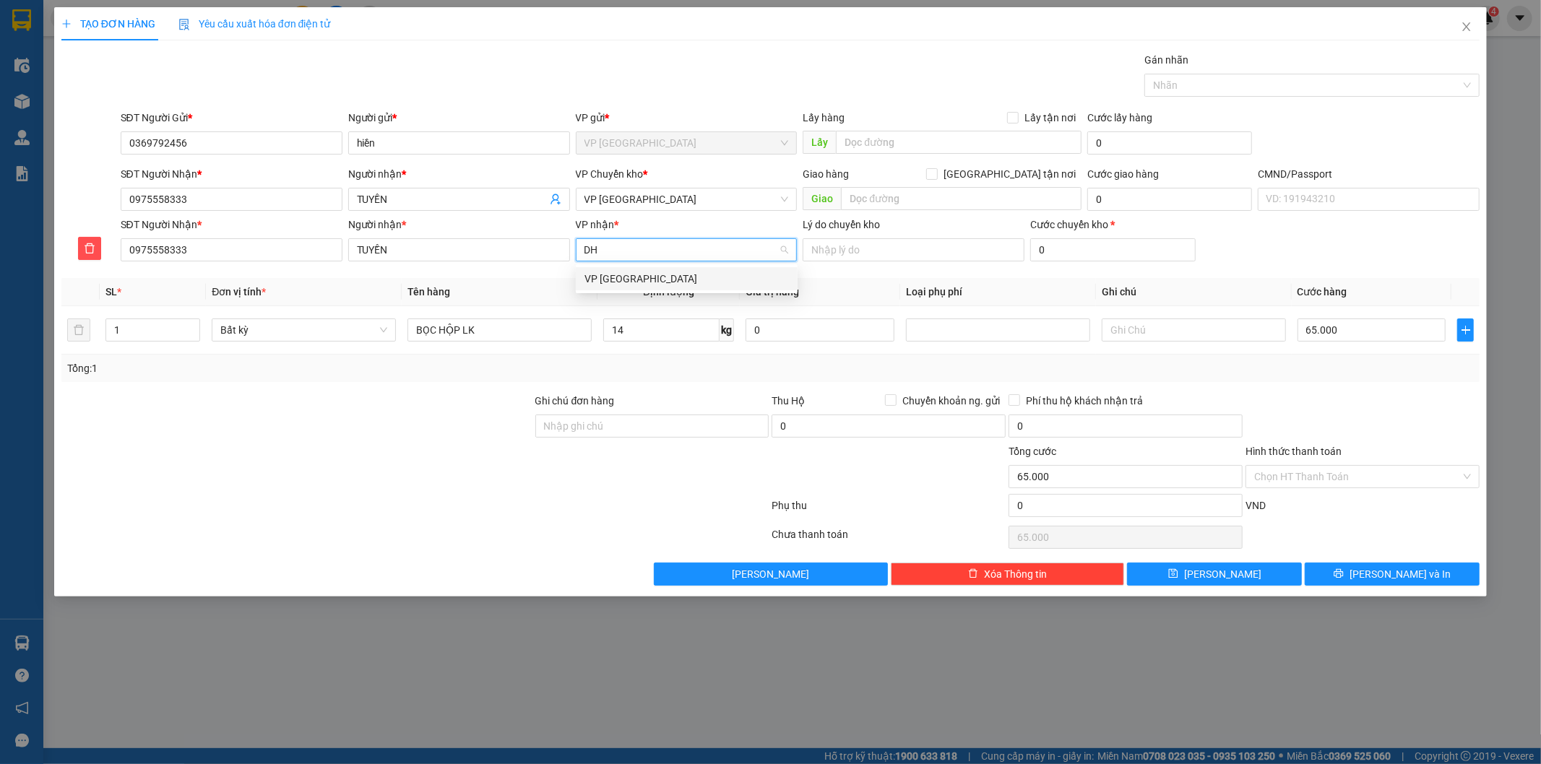
click at [653, 278] on div "VP Định Hóa" at bounding box center [686, 279] width 204 height 16
click at [653, 196] on span "VP Định Hóa" at bounding box center [686, 200] width 204 height 22
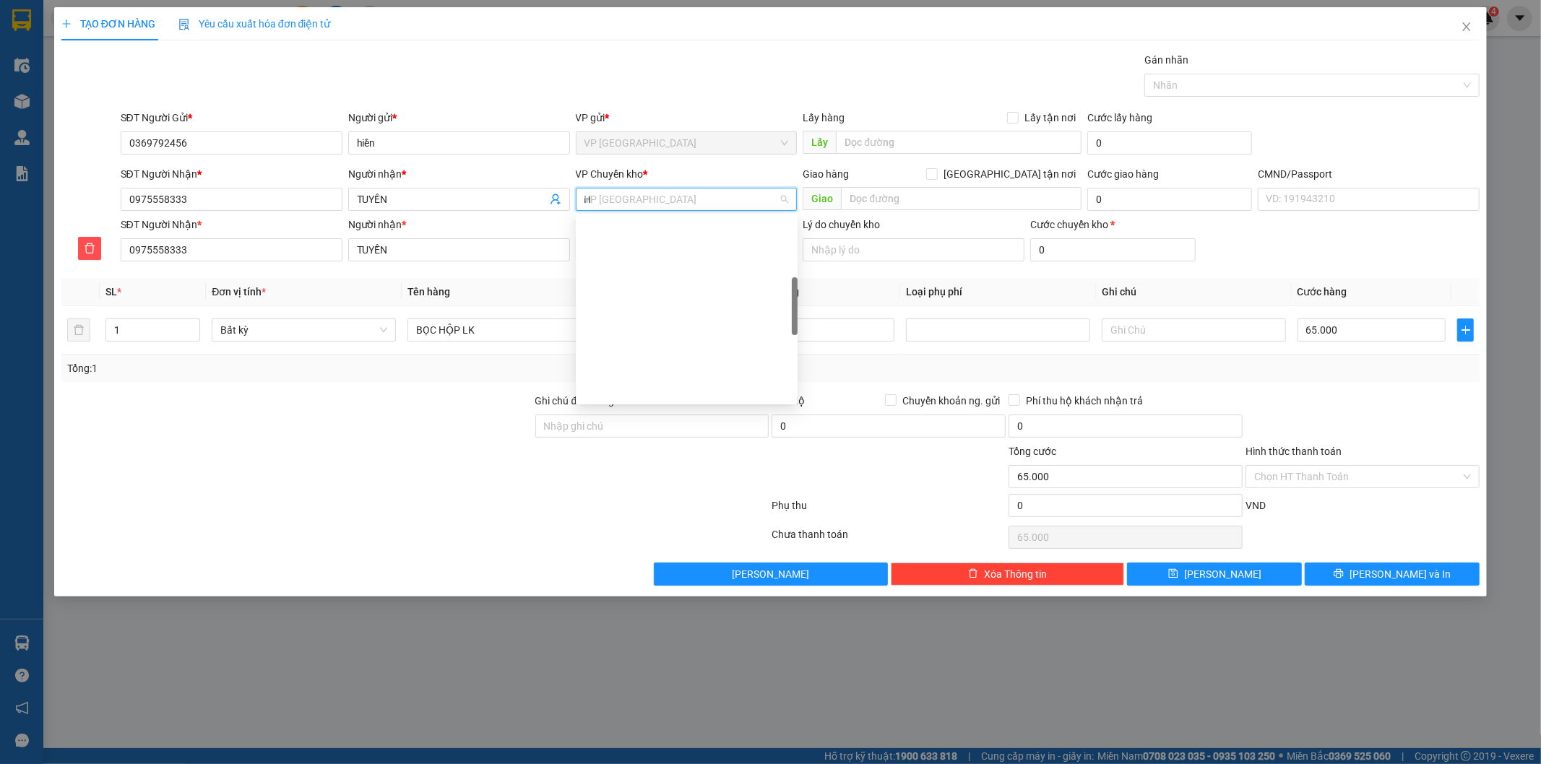
scroll to position [196, 0]
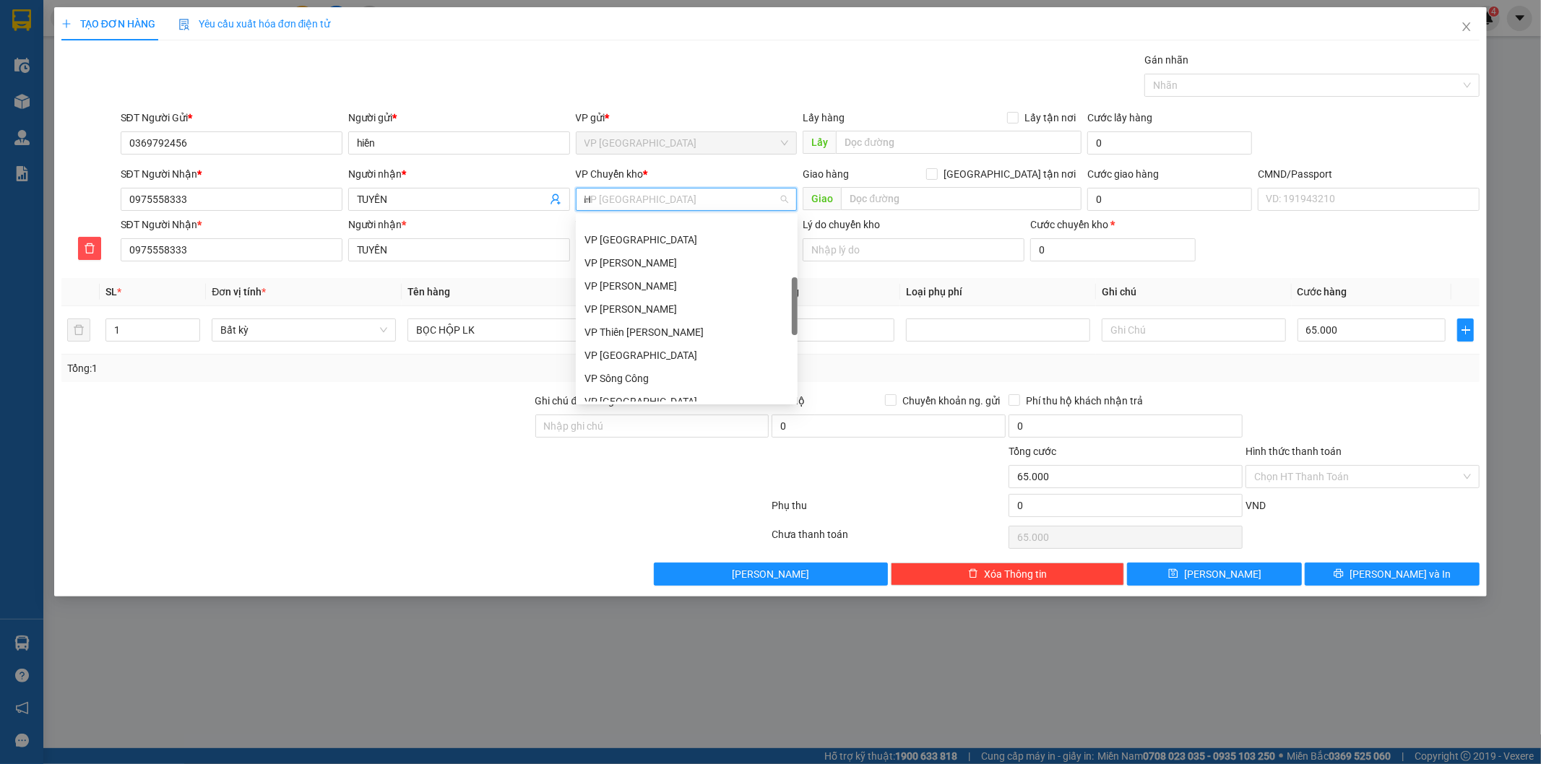
type input "HG"
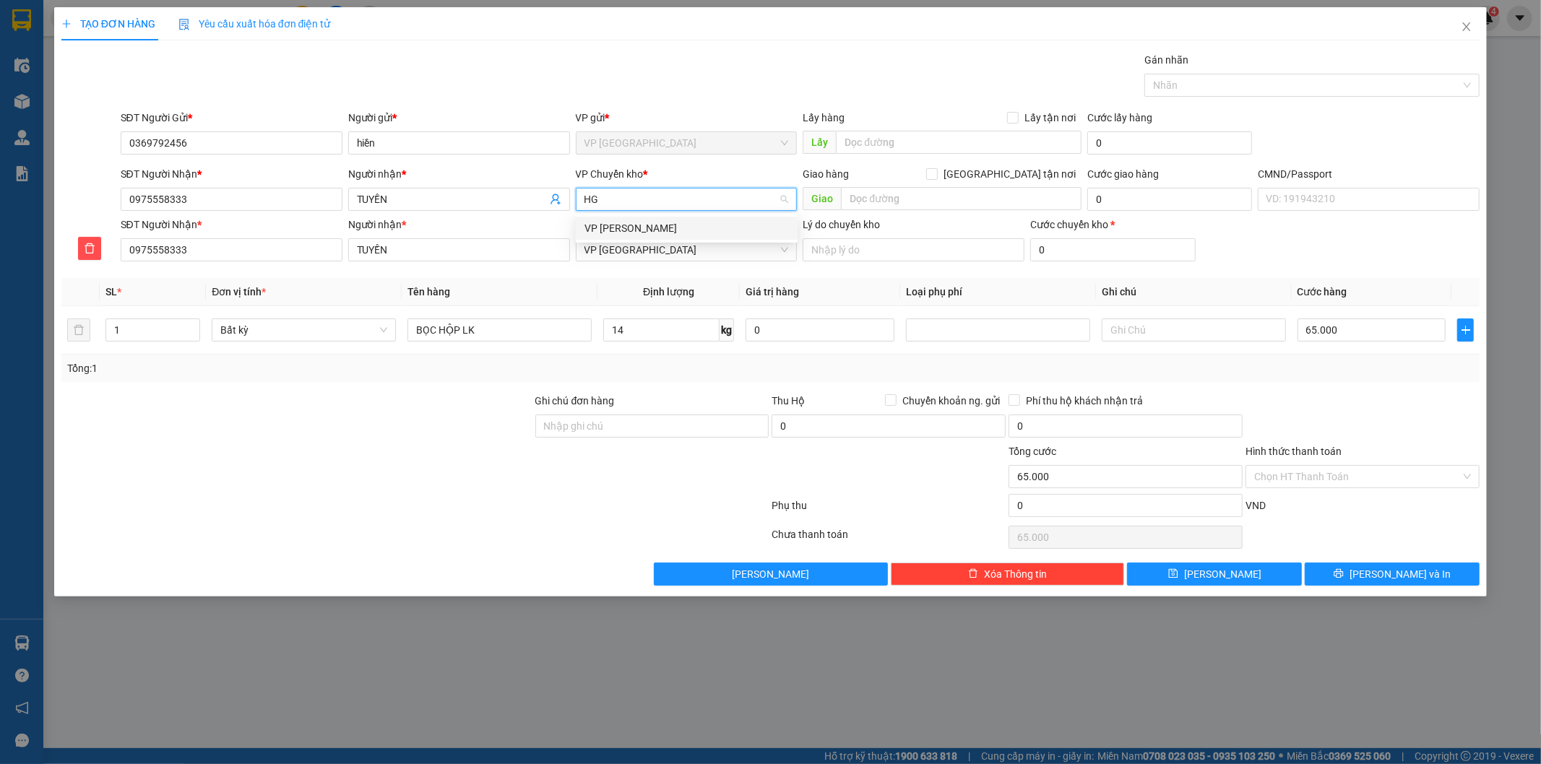
click at [638, 224] on div "VP [PERSON_NAME]" at bounding box center [686, 228] width 204 height 16
click at [1344, 579] on icon "printer" at bounding box center [1338, 573] width 9 height 9
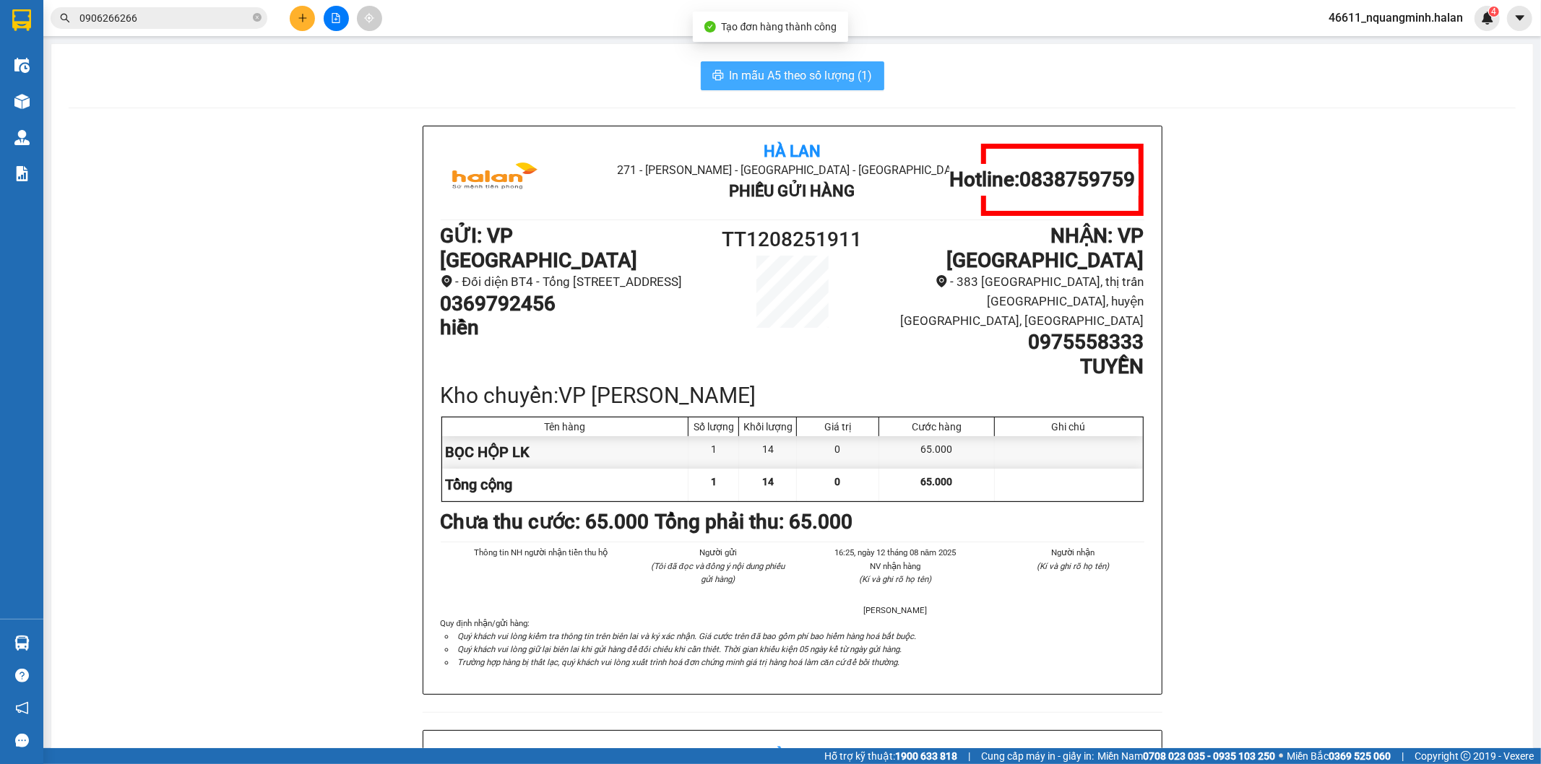
click at [776, 78] on span "In mẫu A5 theo số lượng (1)" at bounding box center [801, 75] width 143 height 18
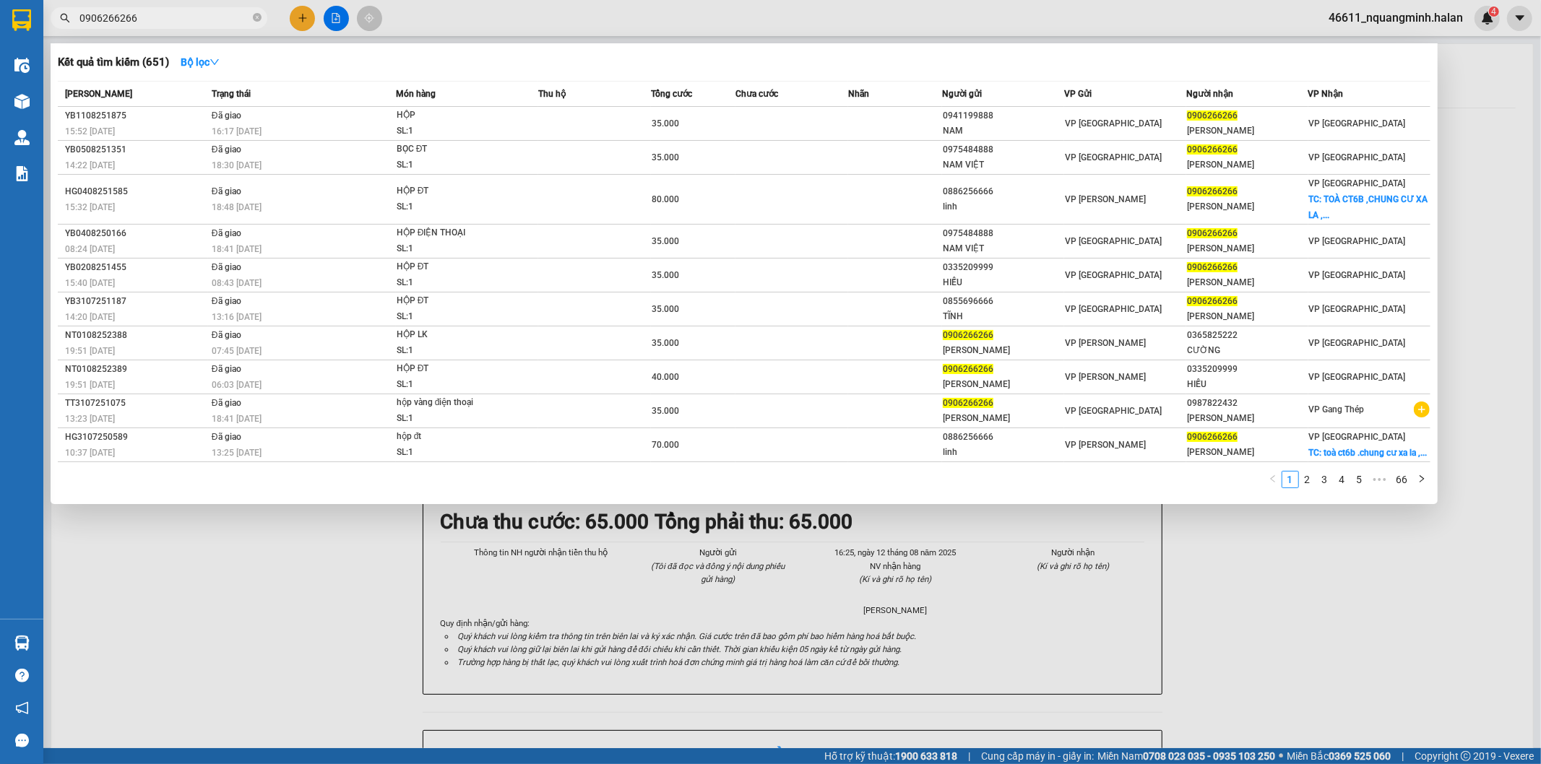
drag, startPoint x: 241, startPoint y: 17, endPoint x: 0, endPoint y: 17, distance: 240.5
click at [0, 17] on section "Kết quả tìm kiếm ( 651 ) Bộ lọc Mã ĐH Trạng thái Món hàng Thu hộ Tổng cước Chưa…" at bounding box center [770, 382] width 1541 height 764
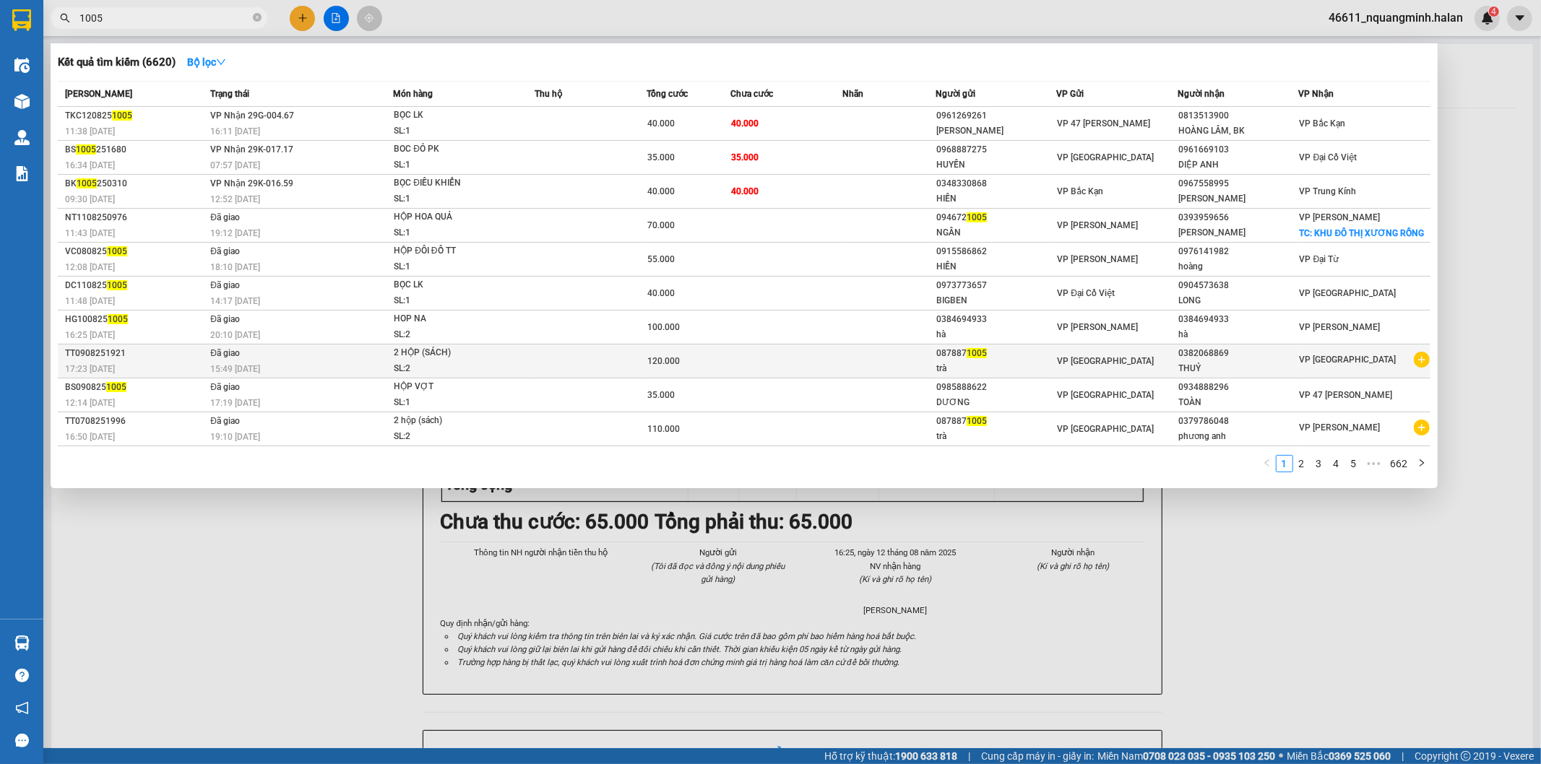
type input "1005"
copy div "087887 1005"
drag, startPoint x: 998, startPoint y: 373, endPoint x: 943, endPoint y: 373, distance: 55.6
click at [943, 361] on div "087887 1005" at bounding box center [996, 353] width 120 height 15
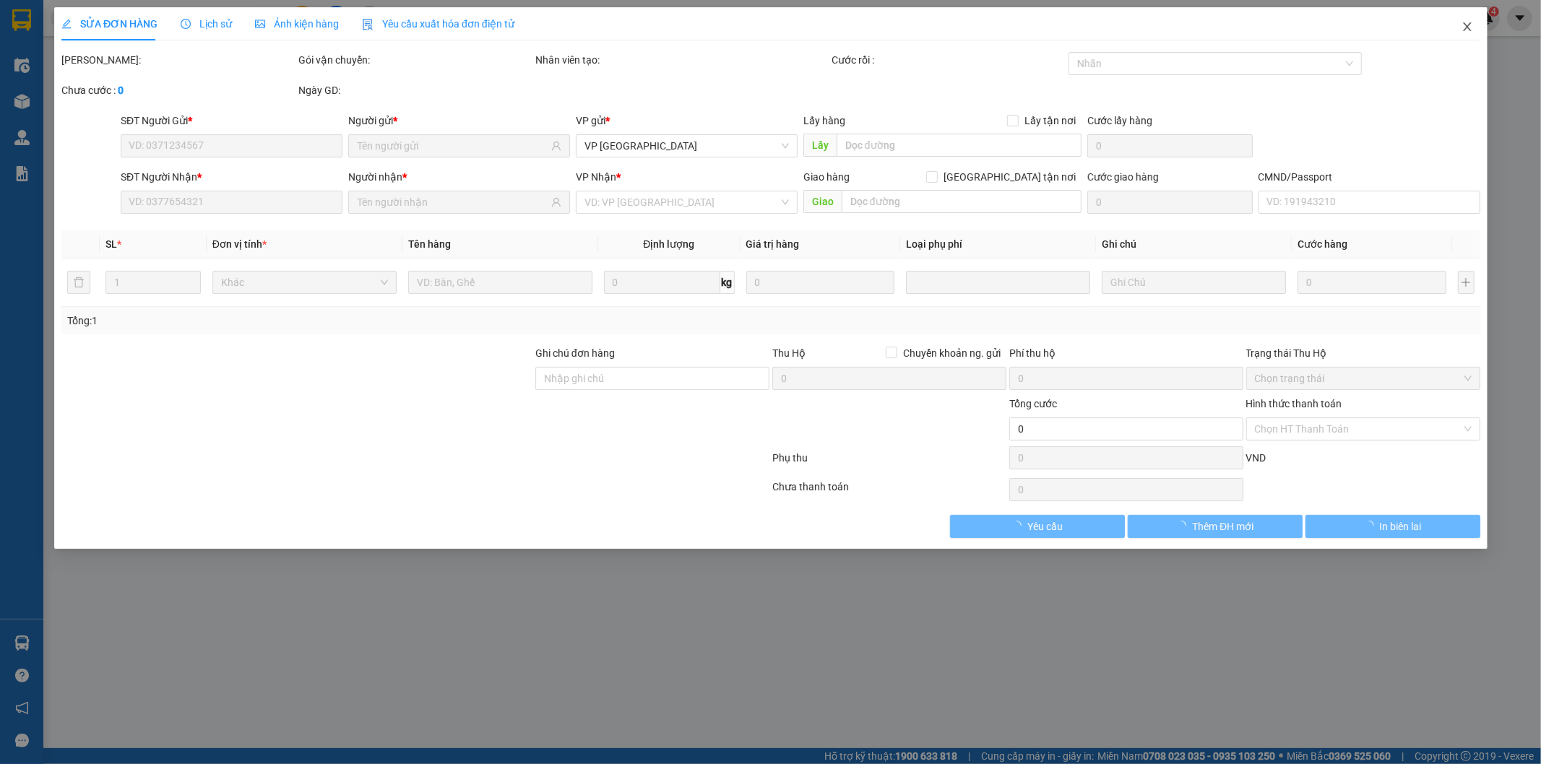
type input "0878871005"
type input "0382068869"
type input "120.000"
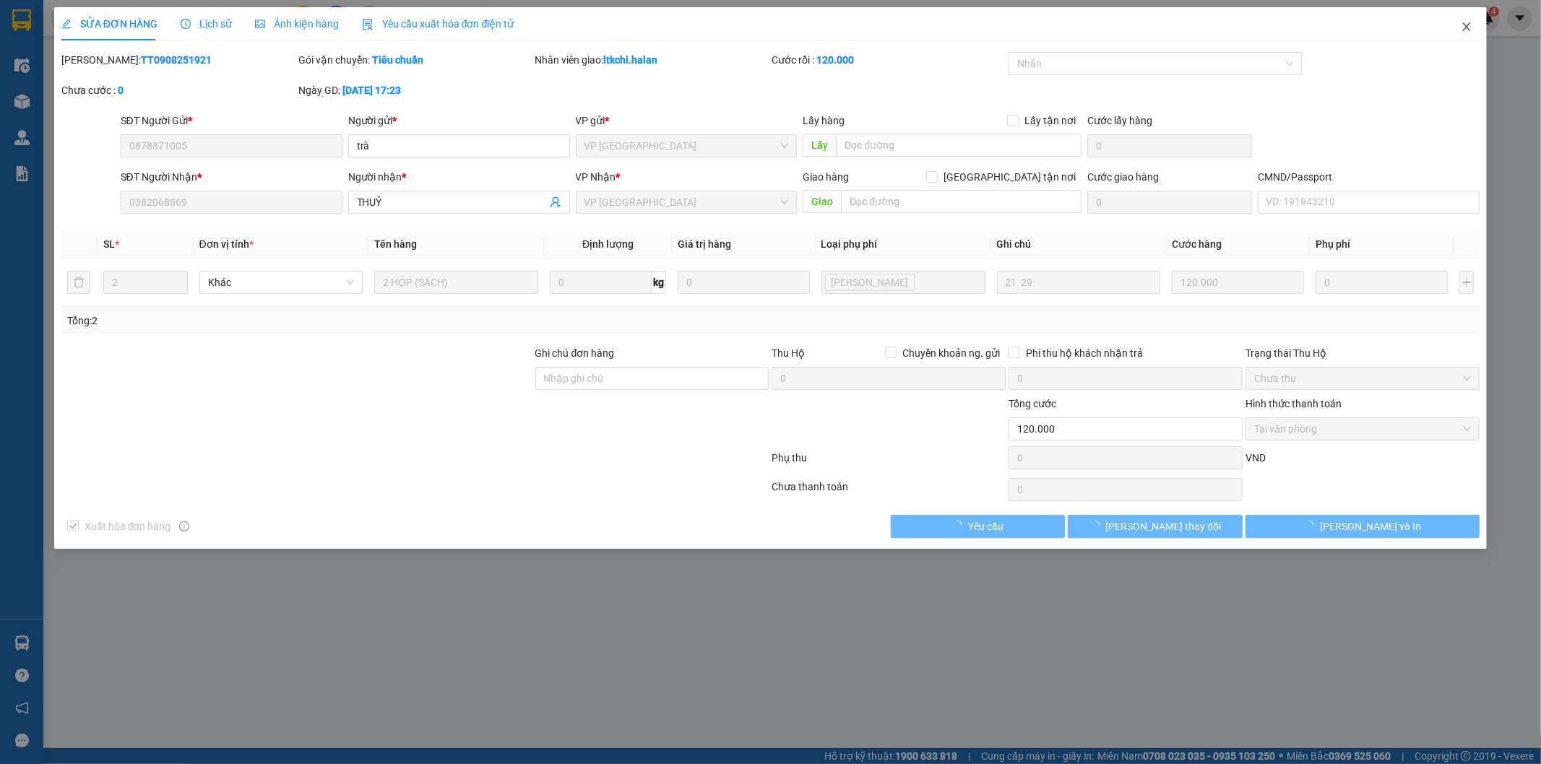
drag, startPoint x: 1464, startPoint y: 29, endPoint x: 408, endPoint y: 22, distance: 1056.1
click at [1464, 27] on icon "close" at bounding box center [1467, 27] width 12 height 12
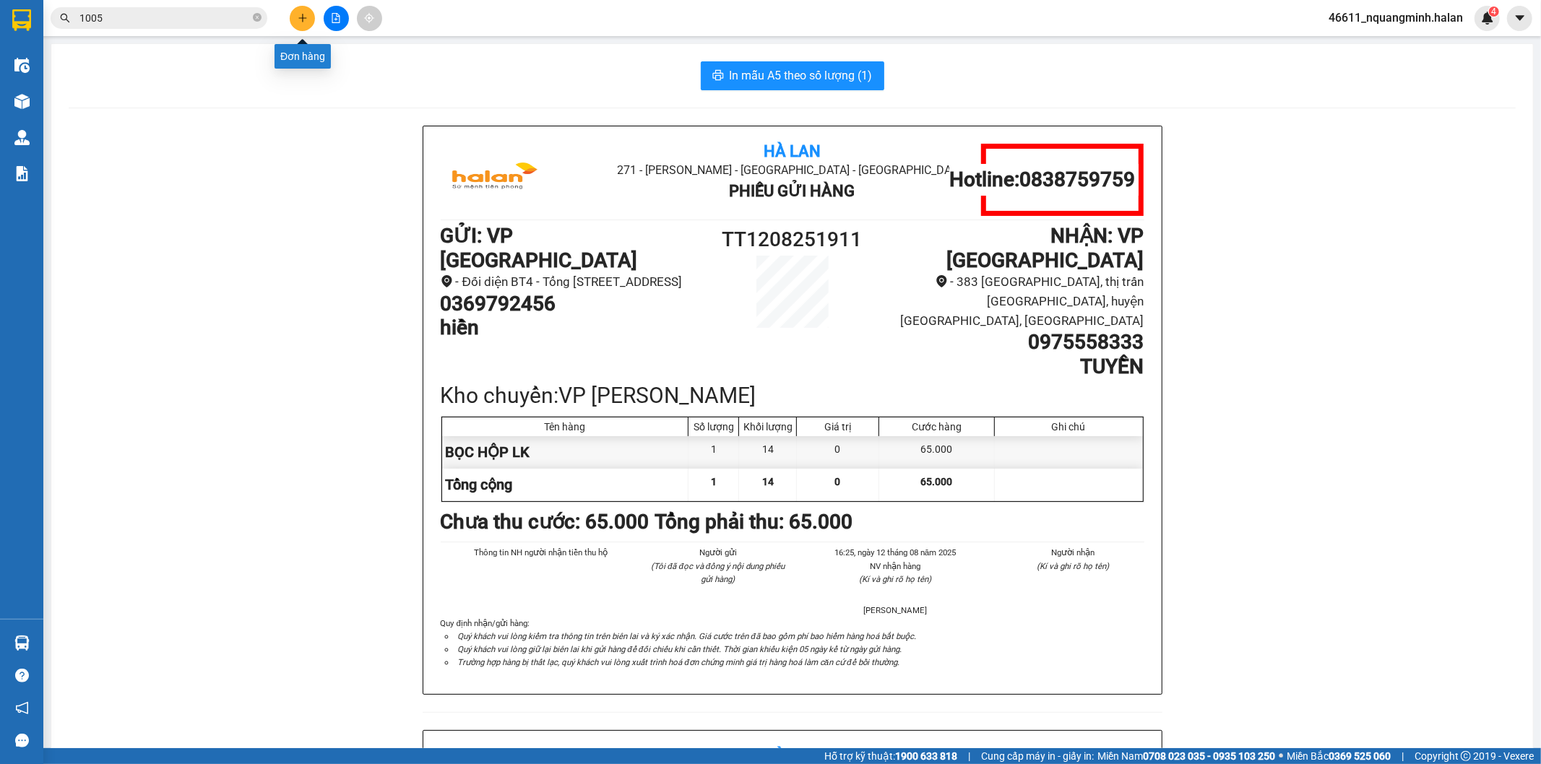
click at [293, 19] on button at bounding box center [302, 18] width 25 height 25
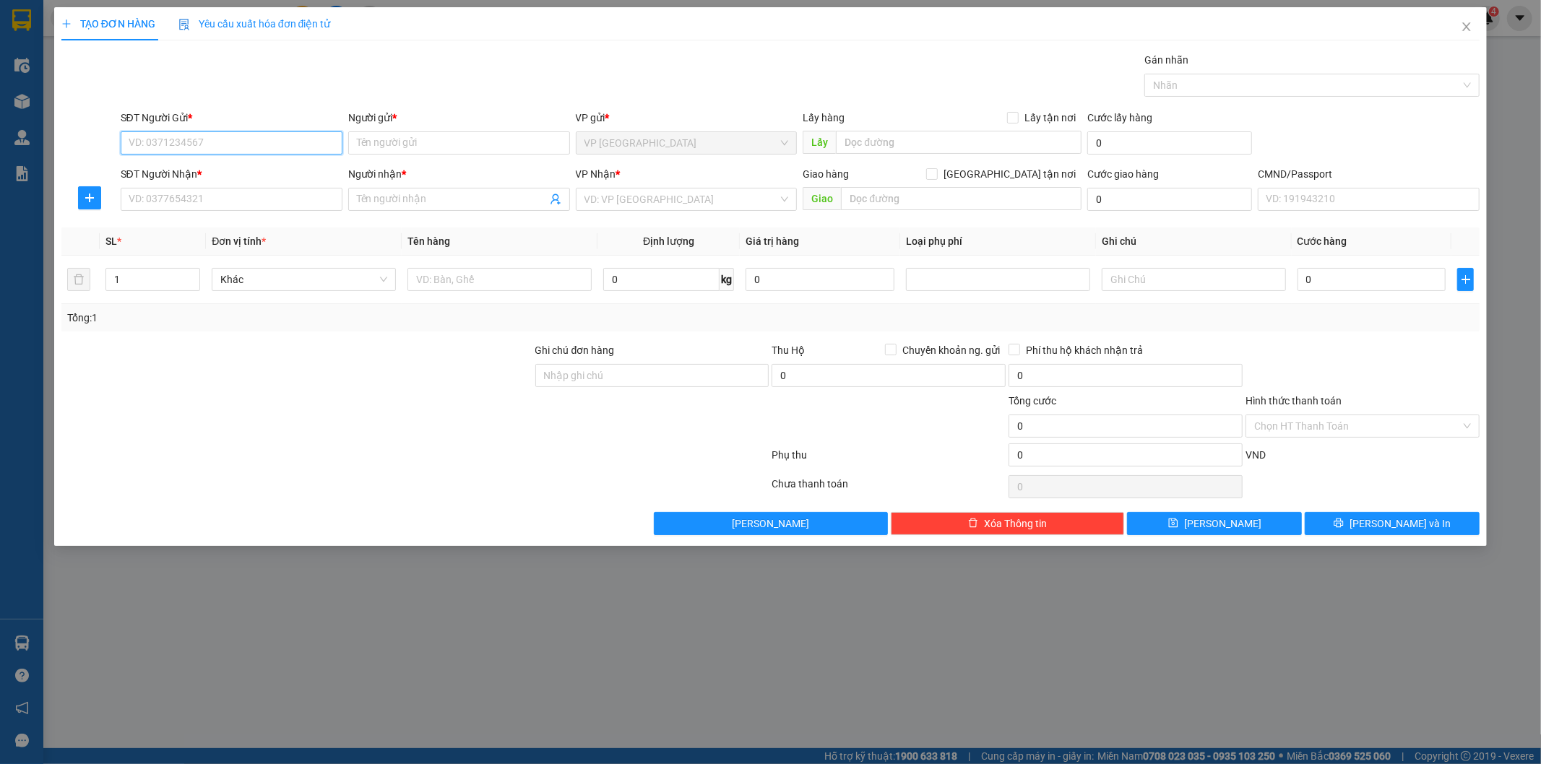
paste input "0878871005"
type input "0878871005"
click at [262, 138] on input "0878871005" at bounding box center [232, 142] width 222 height 23
drag, startPoint x: 218, startPoint y: 169, endPoint x: 228, endPoint y: 201, distance: 33.4
click at [218, 170] on div "0878871005 - trà" at bounding box center [231, 172] width 204 height 16
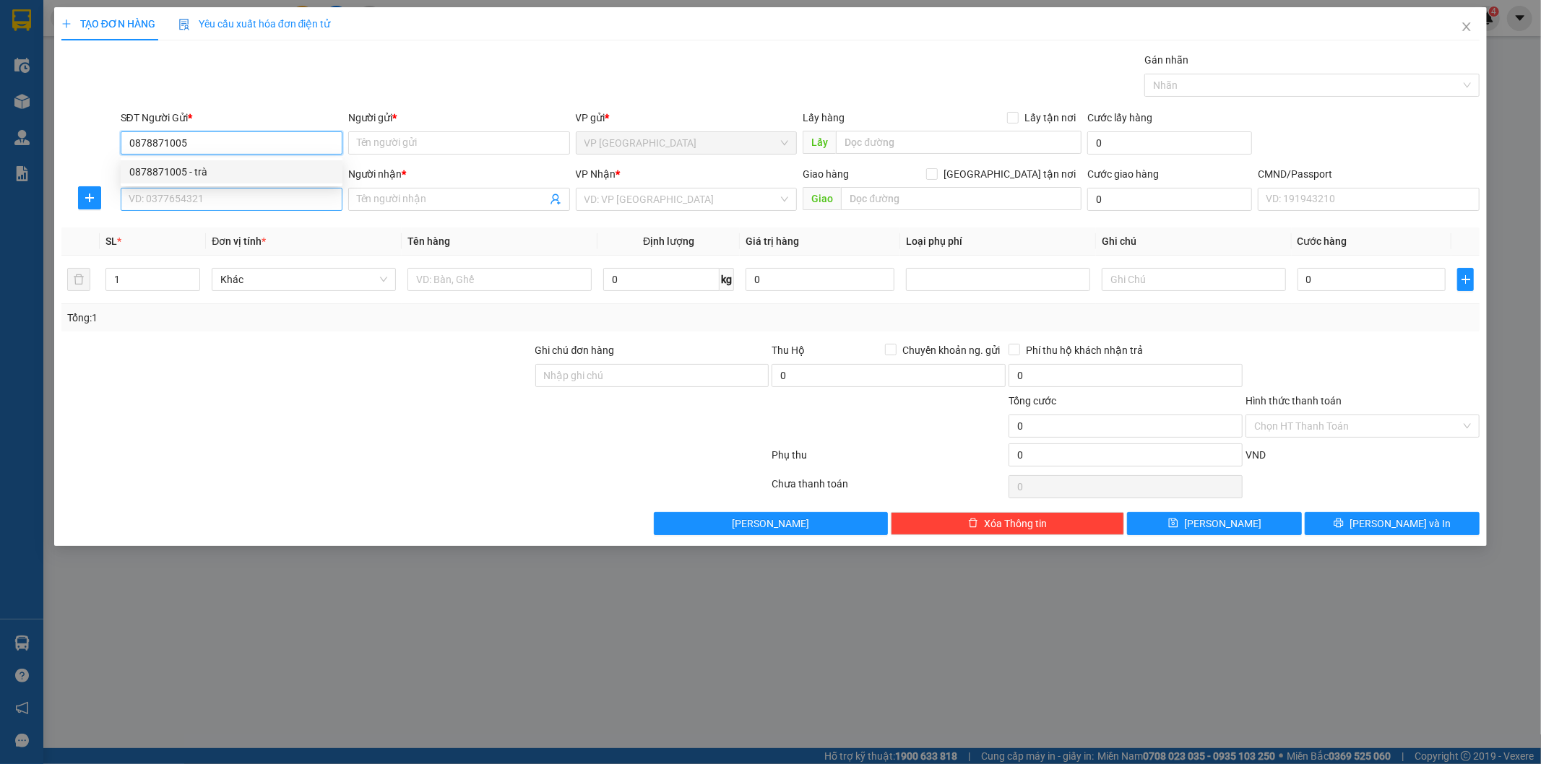
type input "trà"
type input "0878871005"
click at [228, 201] on input "SĐT Người Nhận *" at bounding box center [232, 199] width 222 height 23
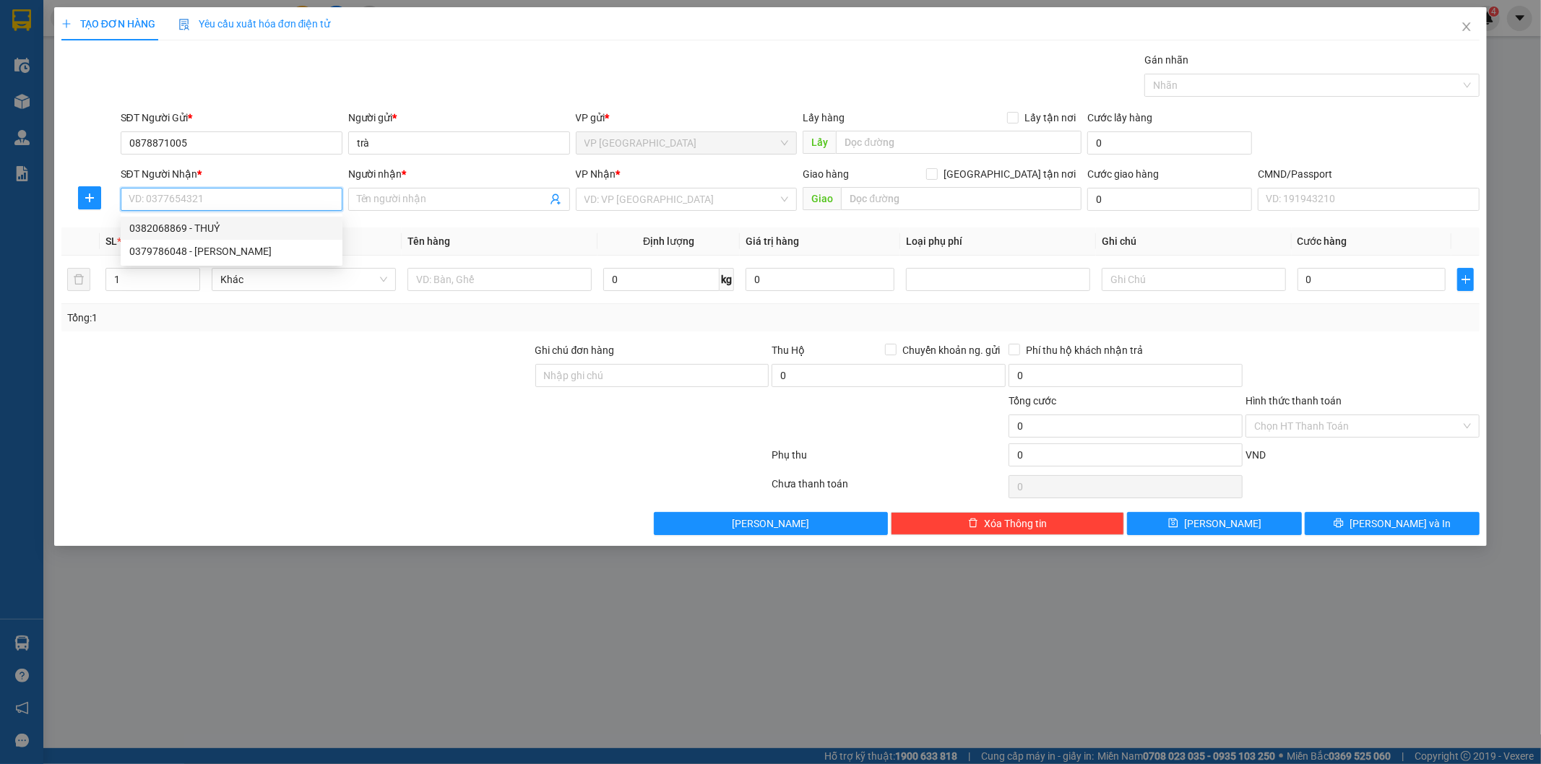
click at [220, 247] on div "0379786048 - phương anh" at bounding box center [231, 251] width 204 height 16
type input "0379786048"
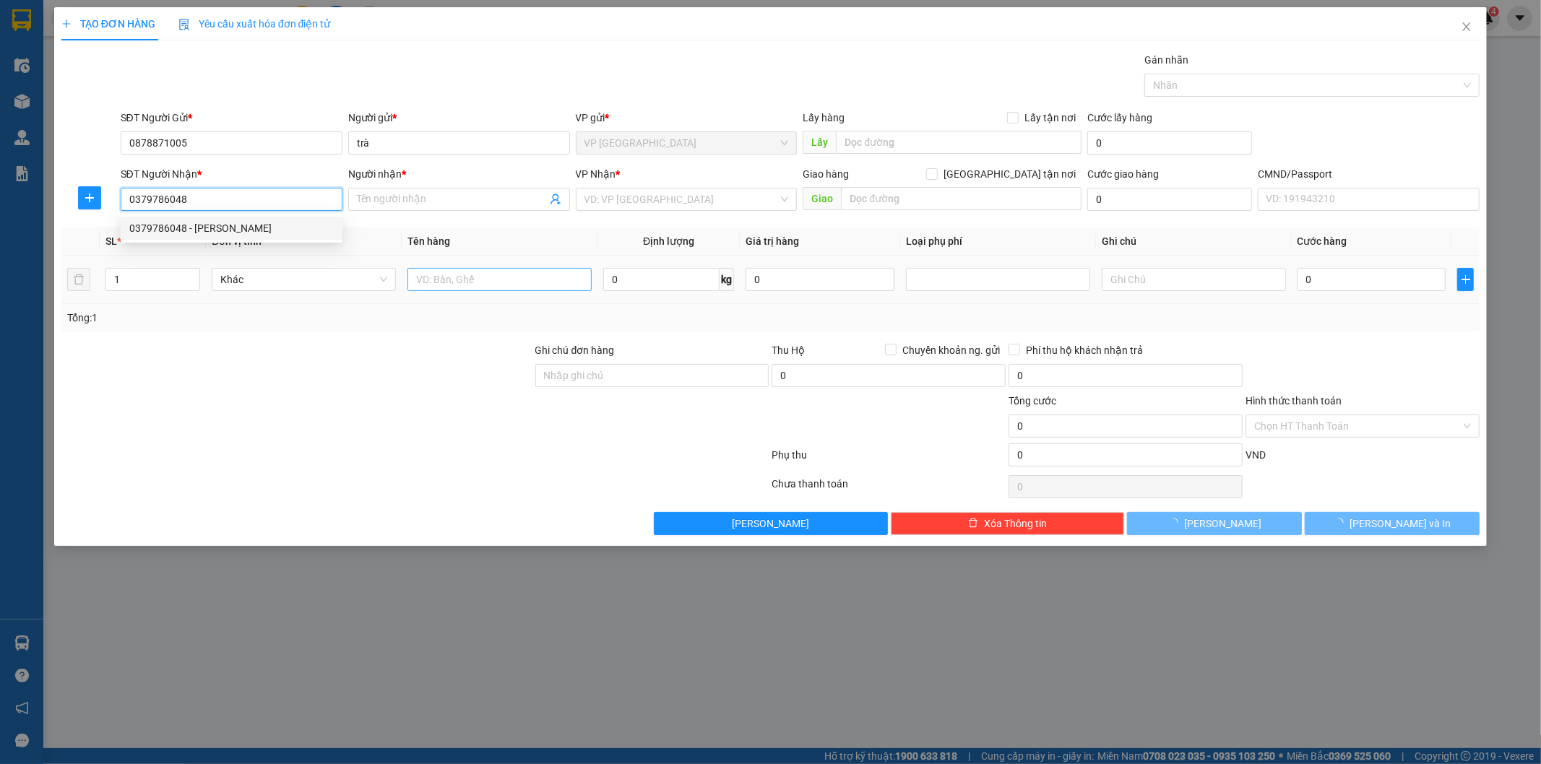
type input "phương anh"
click at [441, 269] on input "text" at bounding box center [499, 279] width 184 height 23
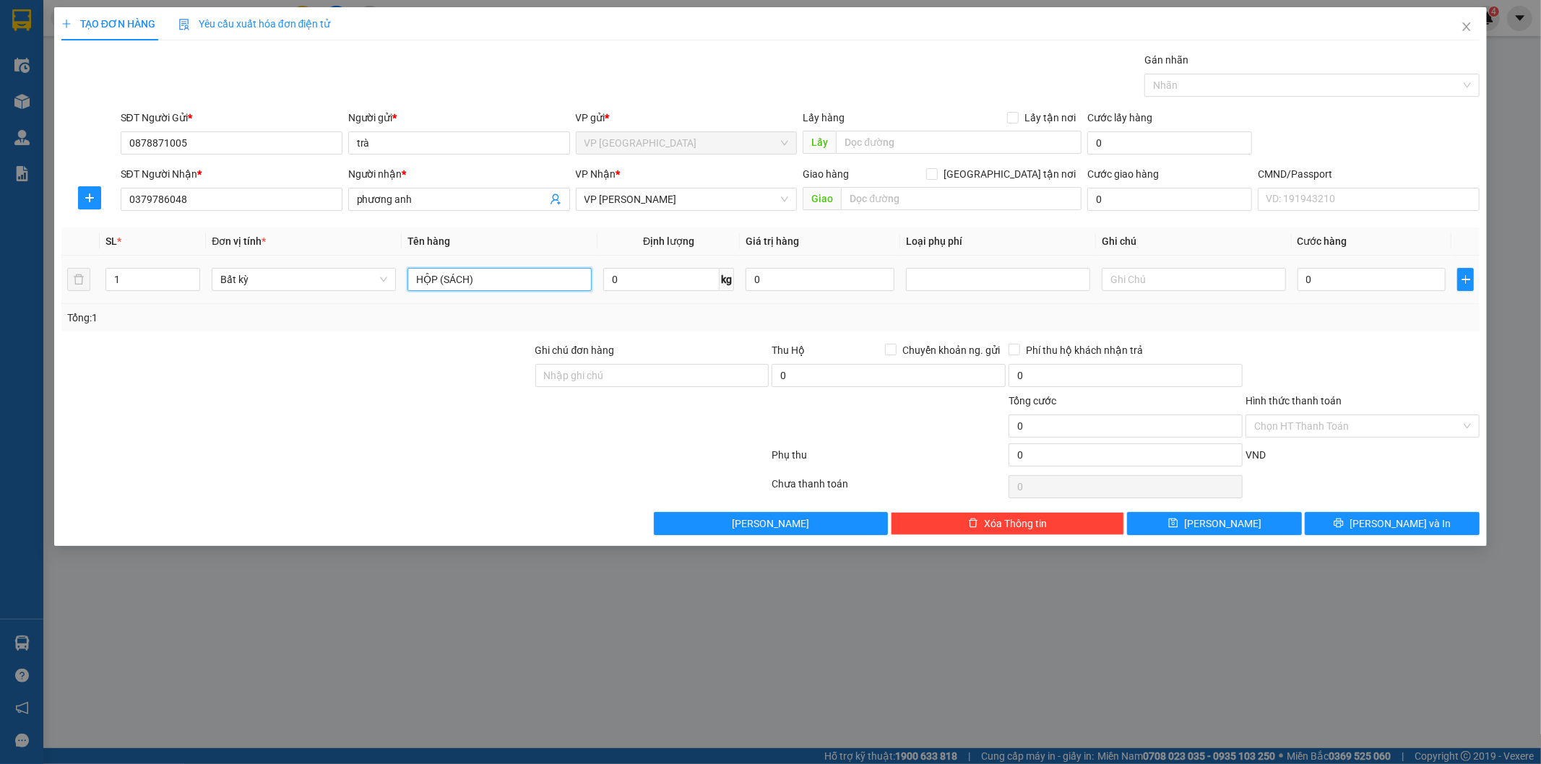
type input "HỘP (SÁCH)"
type input "31"
type input "75.000"
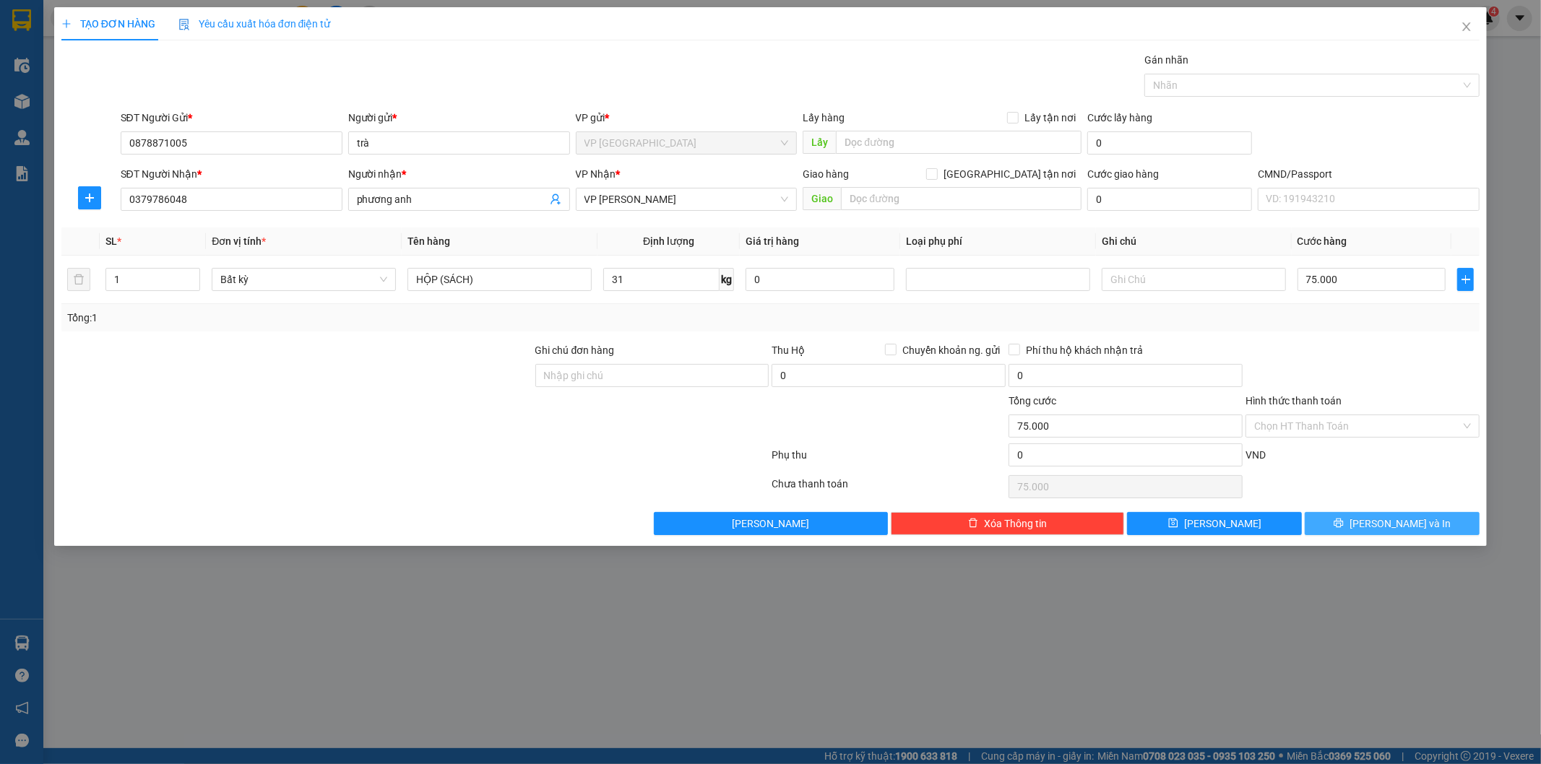
click at [1396, 530] on span "Lưu và In" at bounding box center [1399, 524] width 101 height 16
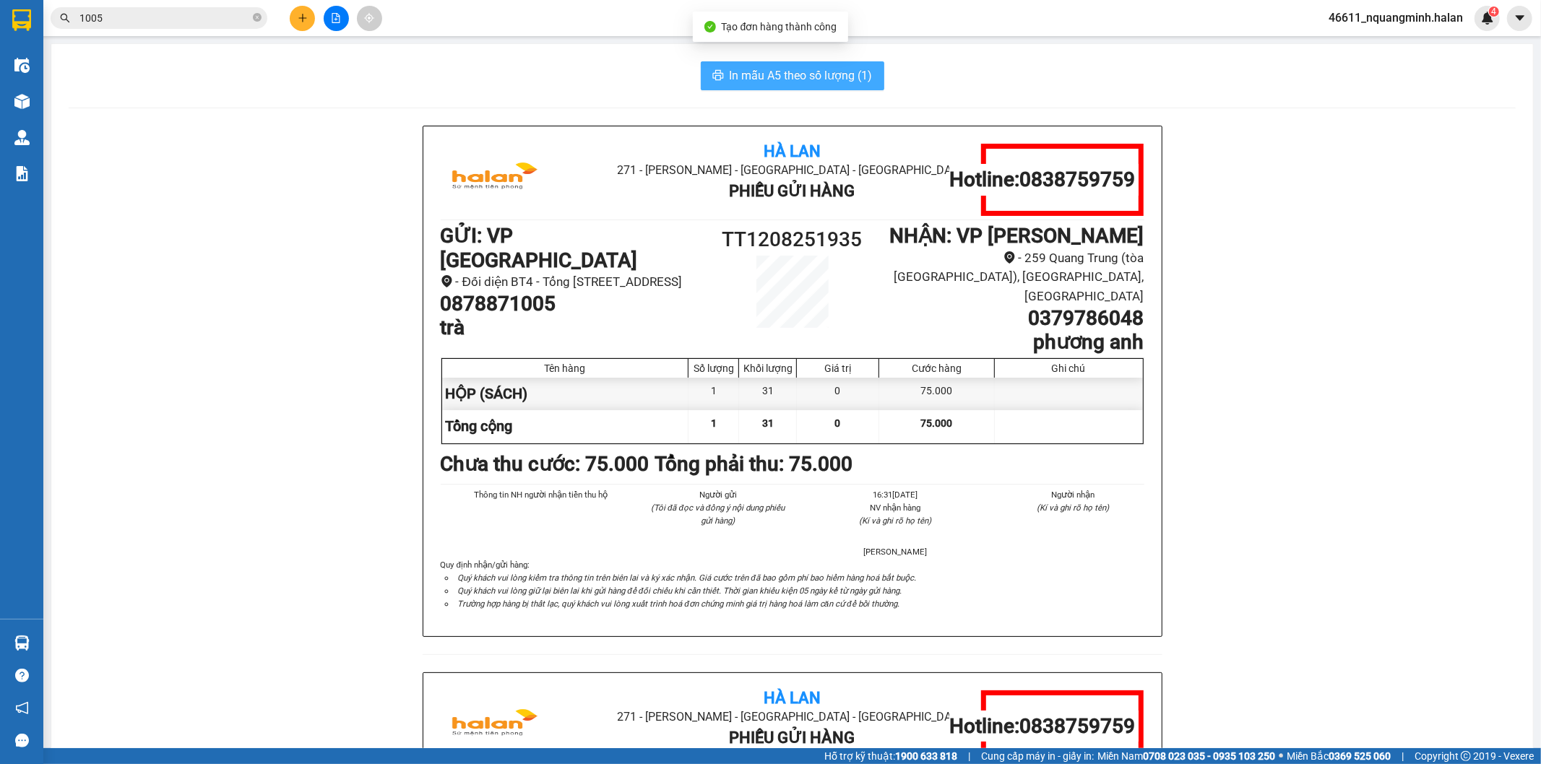
drag, startPoint x: 763, startPoint y: 43, endPoint x: 777, endPoint y: 70, distance: 30.4
click at [769, 53] on div "In mẫu A5 theo số lượng (1) Hà Lan 271 - Dương Tự Minh - Phường Tân Long - Thái…" at bounding box center [792, 639] width 1483 height 1193
click at [777, 70] on span "In mẫu A5 theo số lượng (1)" at bounding box center [801, 75] width 143 height 18
drag, startPoint x: 207, startPoint y: 406, endPoint x: 0, endPoint y: 608, distance: 289.6
click at [207, 406] on div "Hà Lan 271 - Dương Tự Minh - Phường Tân Long - Thái Nguyên Phiếu Gửi Hàng Hotli…" at bounding box center [792, 672] width 1447 height 1093
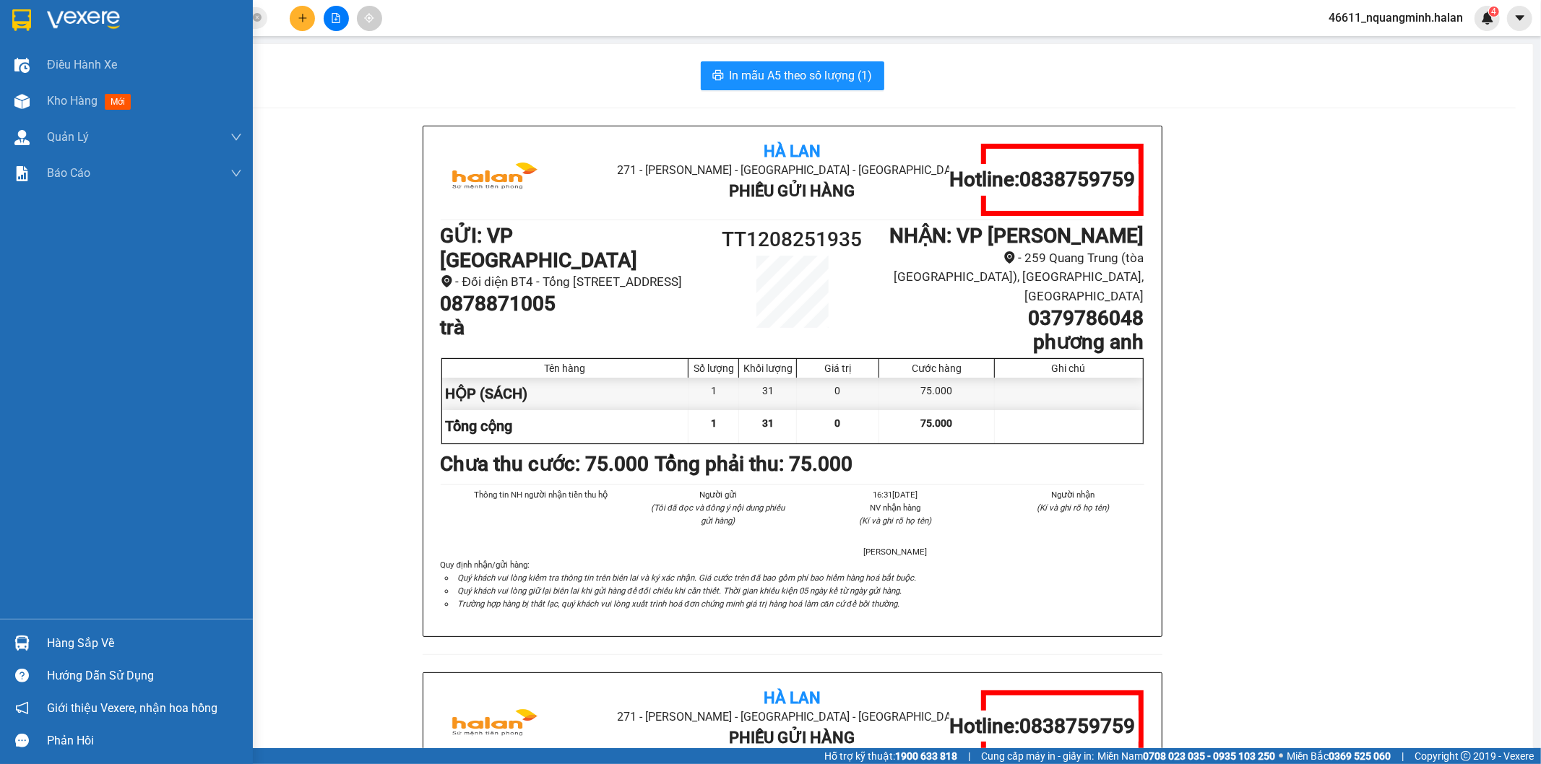
click at [6, 641] on div "Hàng sắp về" at bounding box center [126, 643] width 253 height 33
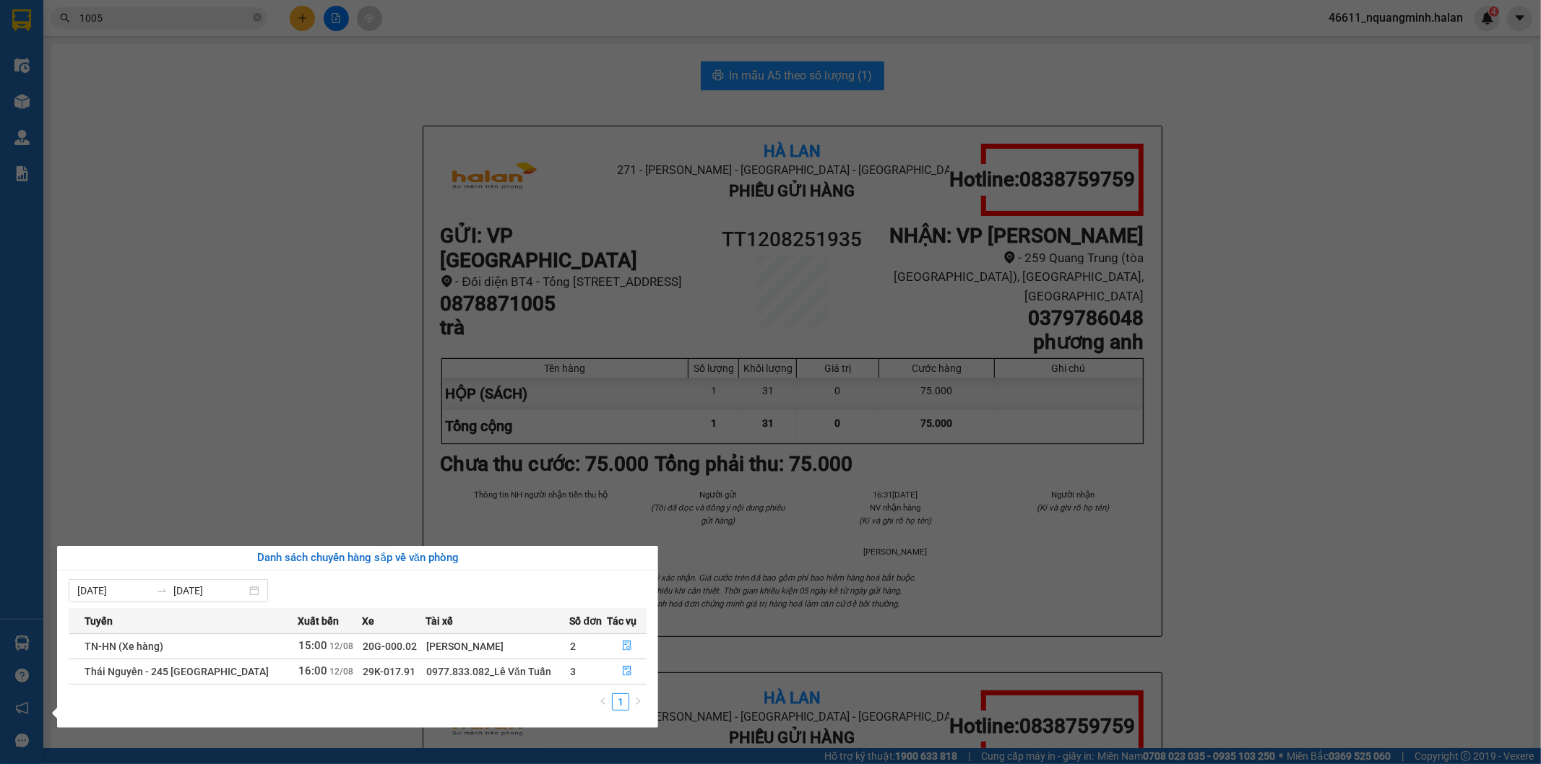
click at [320, 249] on section "Kết quả tìm kiếm ( 6620 ) Bộ lọc Mã ĐH Trạng thái Món hàng Thu hộ Tổng cước Chư…" at bounding box center [770, 382] width 1541 height 764
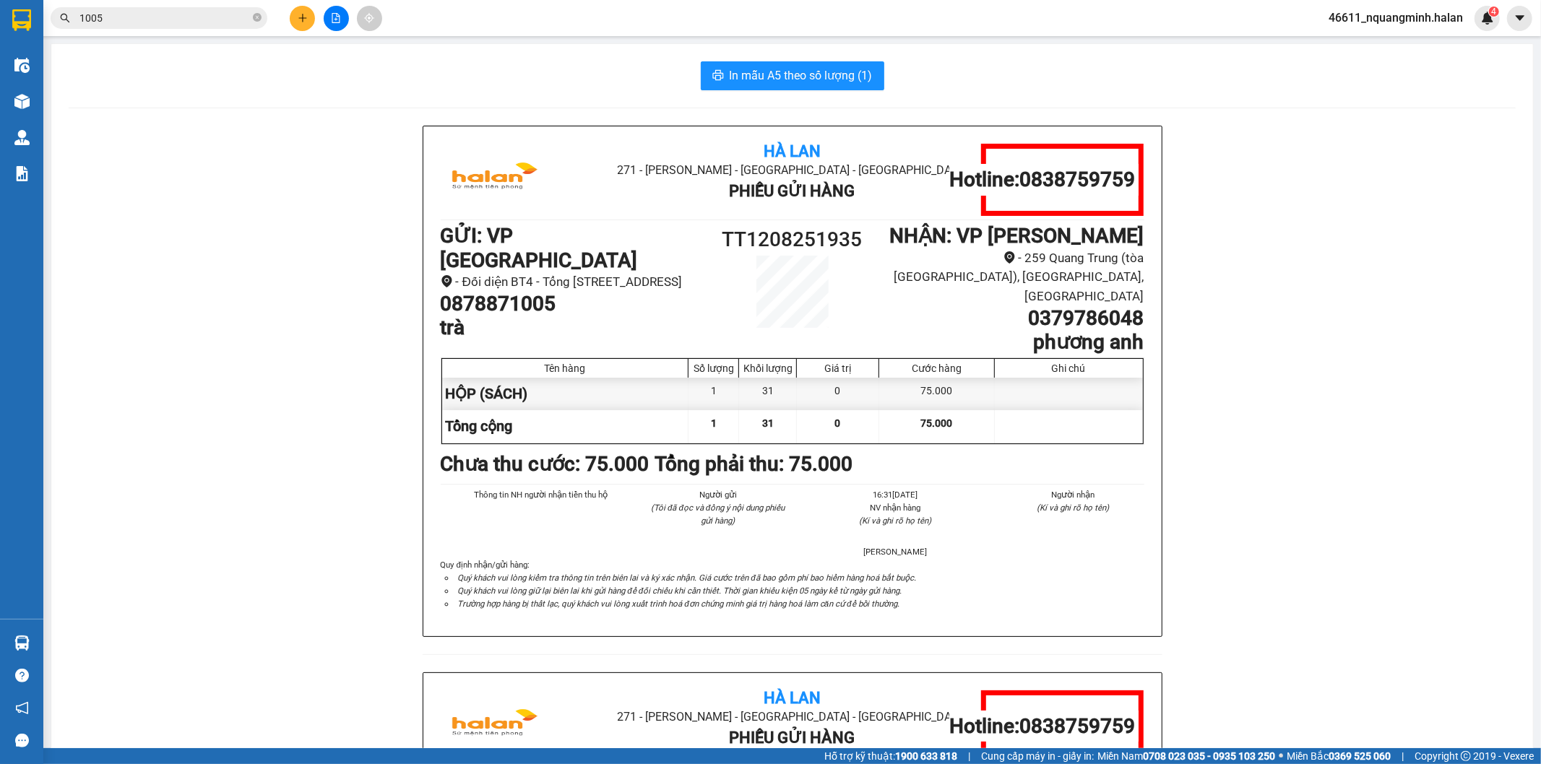
click at [307, 17] on icon "plus" at bounding box center [303, 18] width 10 height 10
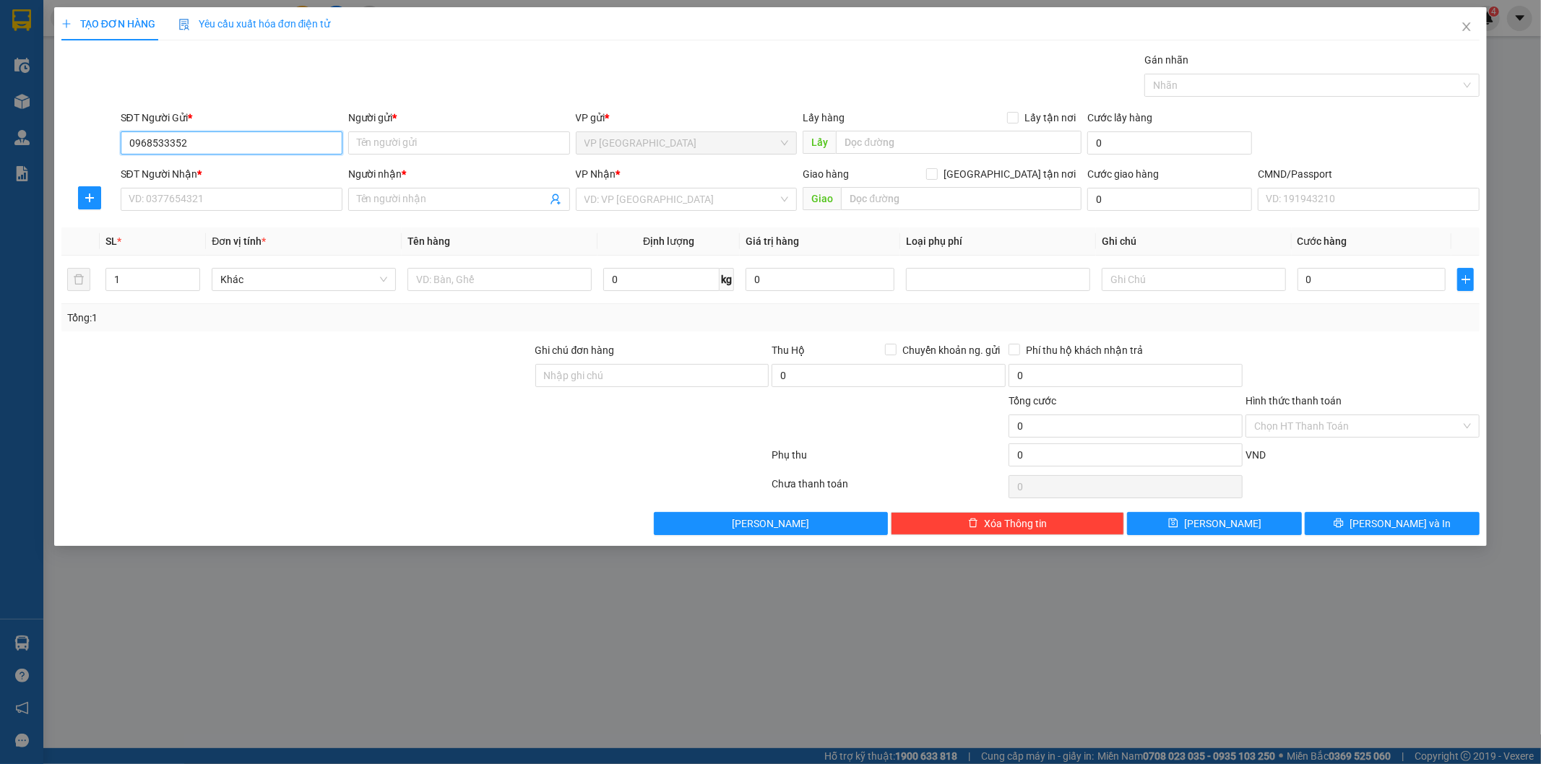
drag, startPoint x: 155, startPoint y: 139, endPoint x: 183, endPoint y: 140, distance: 28.2
click at [156, 139] on input "0968533352" at bounding box center [232, 142] width 222 height 23
type input "0968433352"
click at [204, 148] on input "0968433352" at bounding box center [232, 142] width 222 height 23
click at [206, 164] on div "0968433352 - CƯỜNG" at bounding box center [231, 172] width 204 height 16
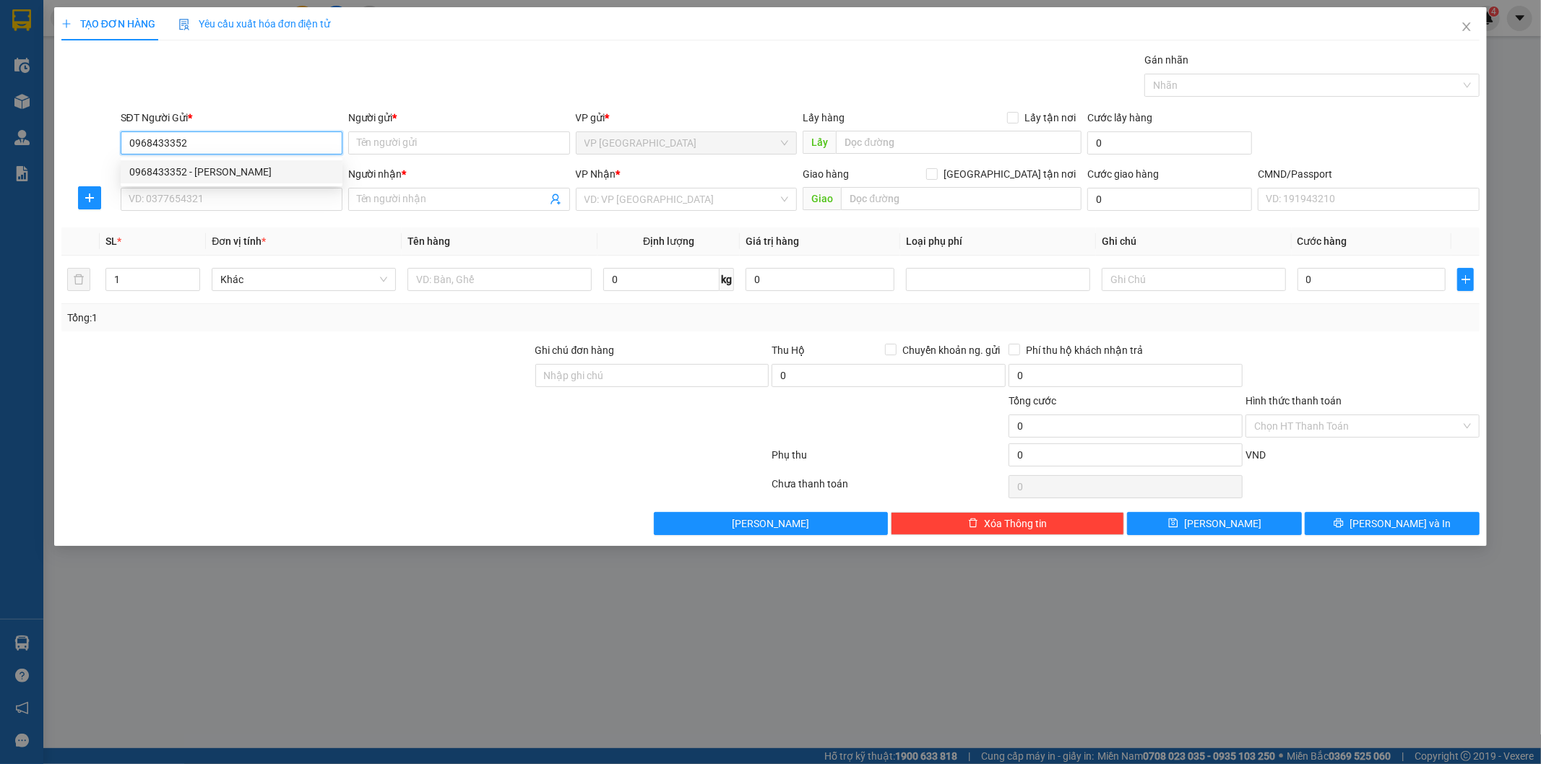
type input "CƯỜNG"
type input "0968433352"
drag, startPoint x: 150, startPoint y: 185, endPoint x: 152, endPoint y: 196, distance: 11.9
click at [150, 189] on div "SĐT Người Nhận * VD: 0377654321" at bounding box center [232, 191] width 222 height 51
click at [155, 201] on input "SĐT Người Nhận *" at bounding box center [232, 199] width 222 height 23
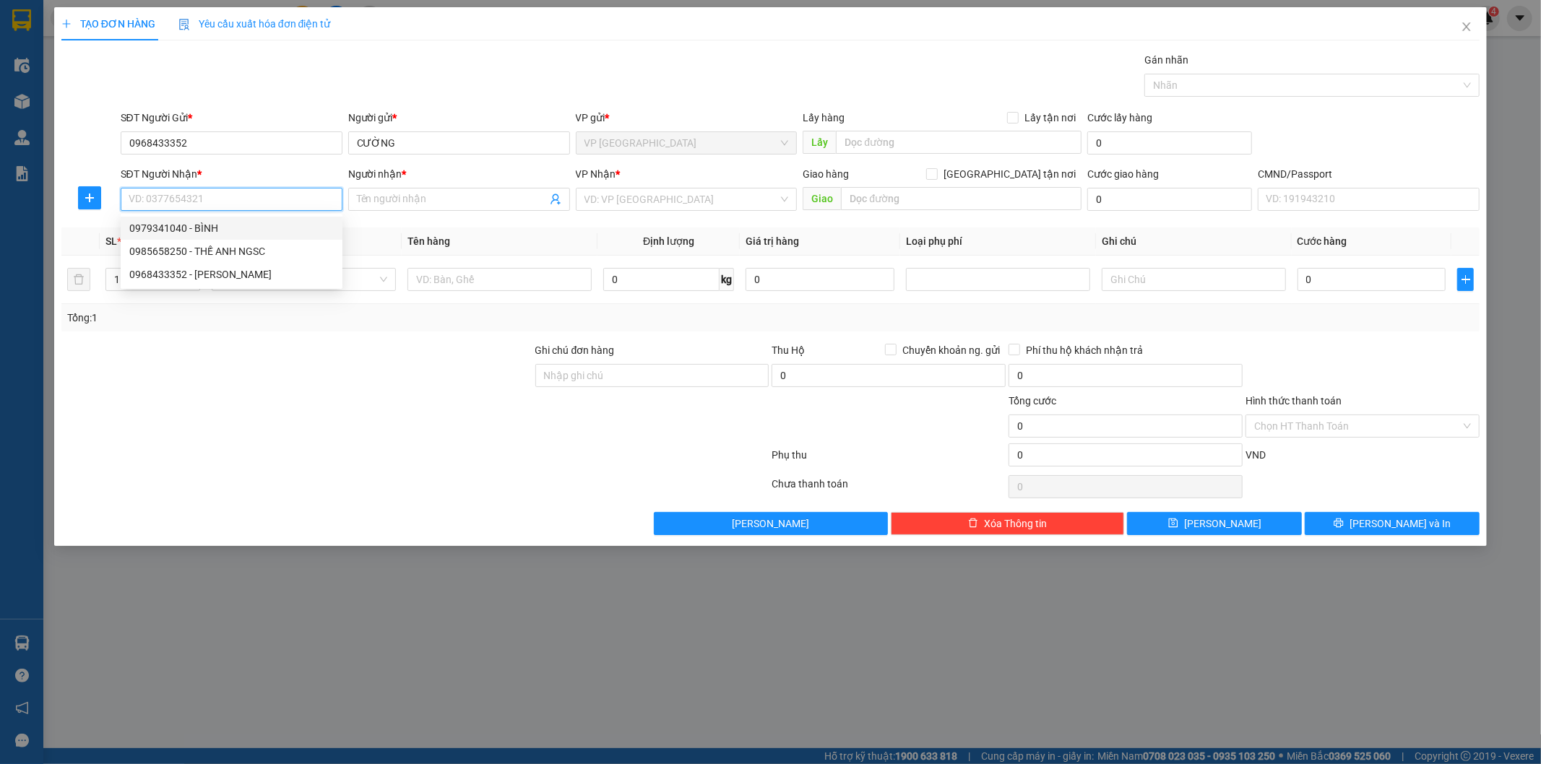
drag, startPoint x: 171, startPoint y: 229, endPoint x: 230, endPoint y: 241, distance: 59.8
click at [171, 229] on div "0979341040 - BÌNH" at bounding box center [231, 228] width 204 height 16
type input "0979341040"
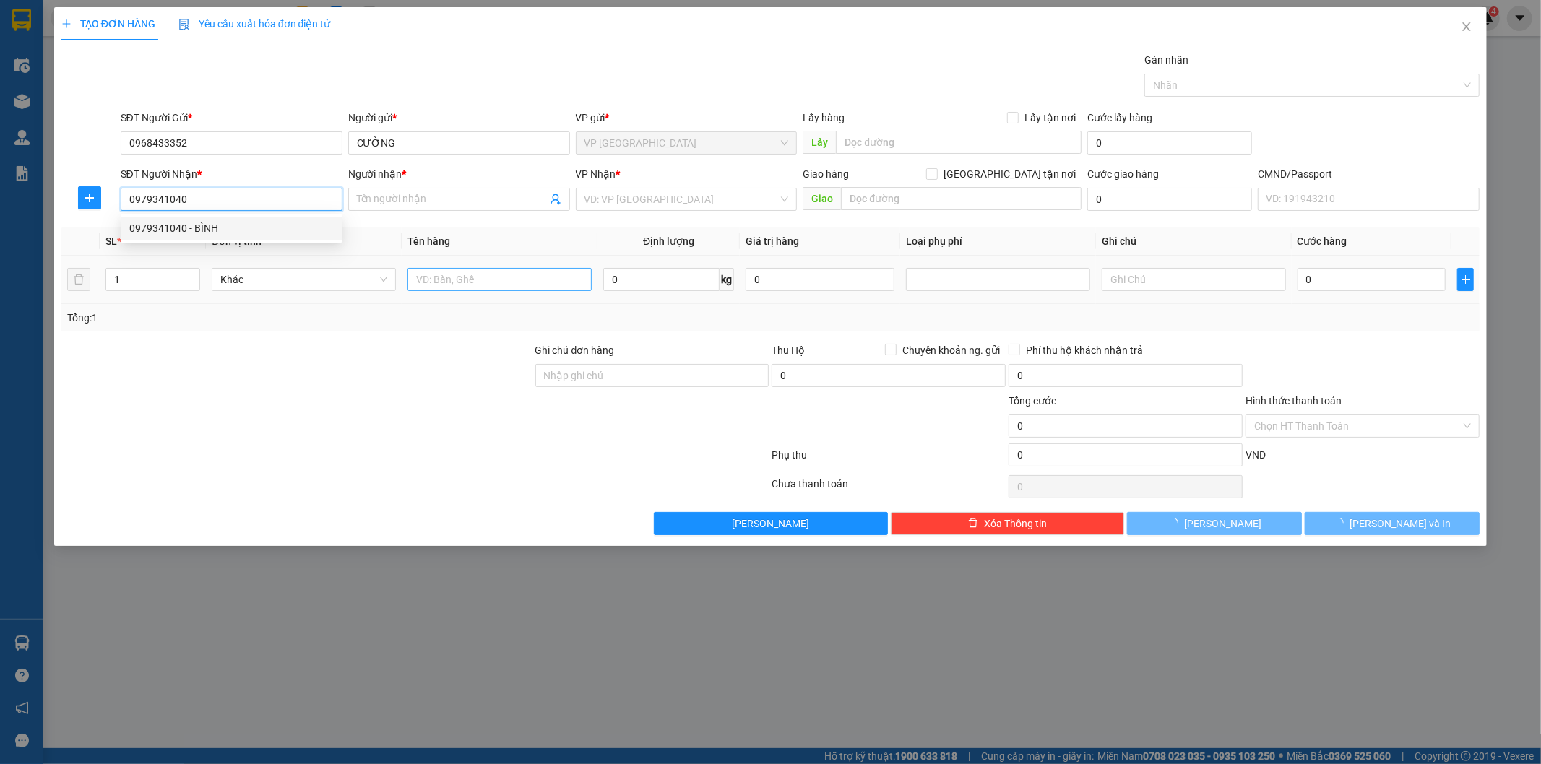
type input "BÌNH"
click at [436, 280] on input "text" at bounding box center [499, 279] width 184 height 23
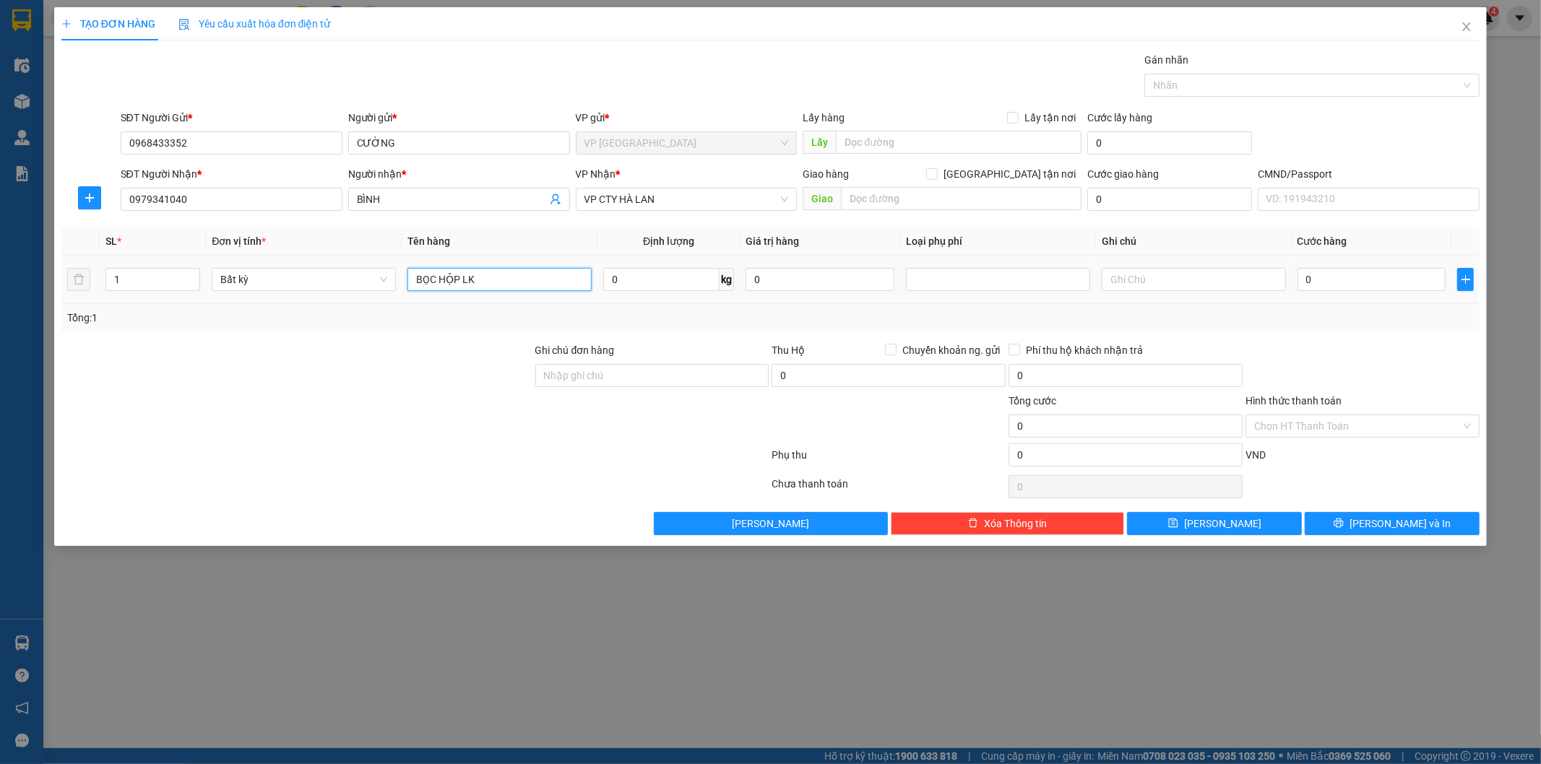
type input "BỌC HỘP LK"
type input "5"
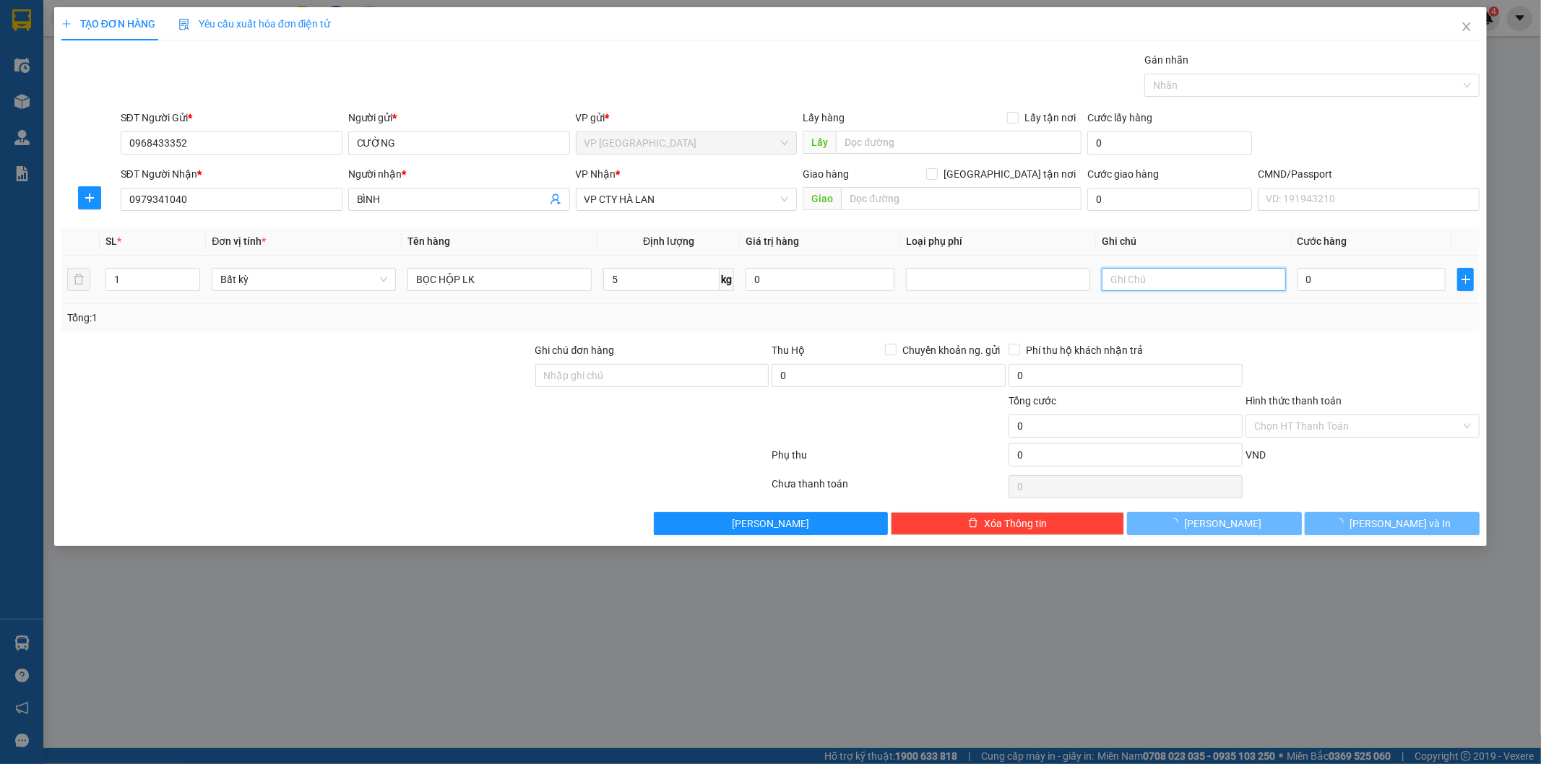
type input "40.000"
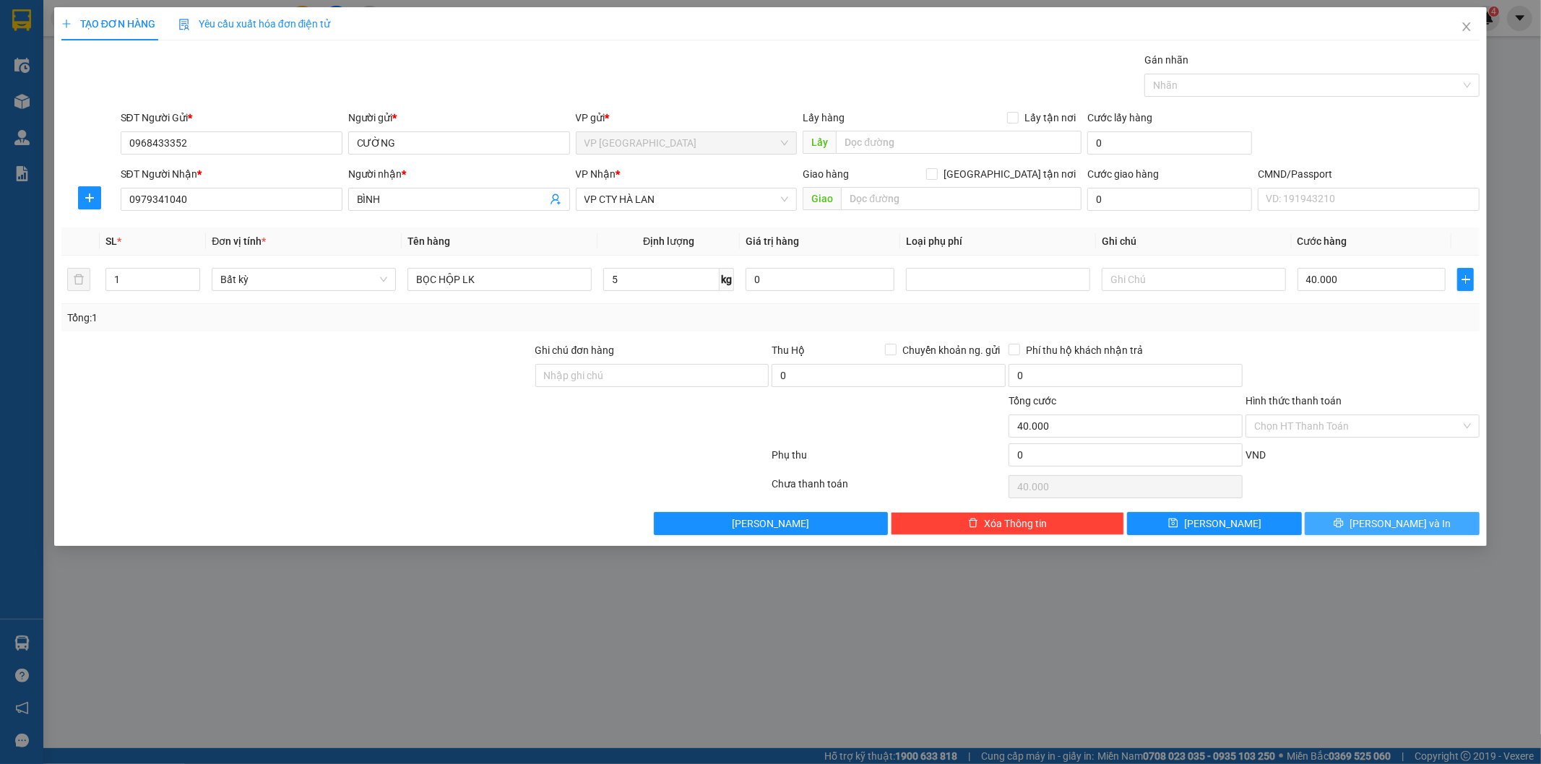
click at [1425, 528] on button "Lưu và In" at bounding box center [1392, 523] width 175 height 23
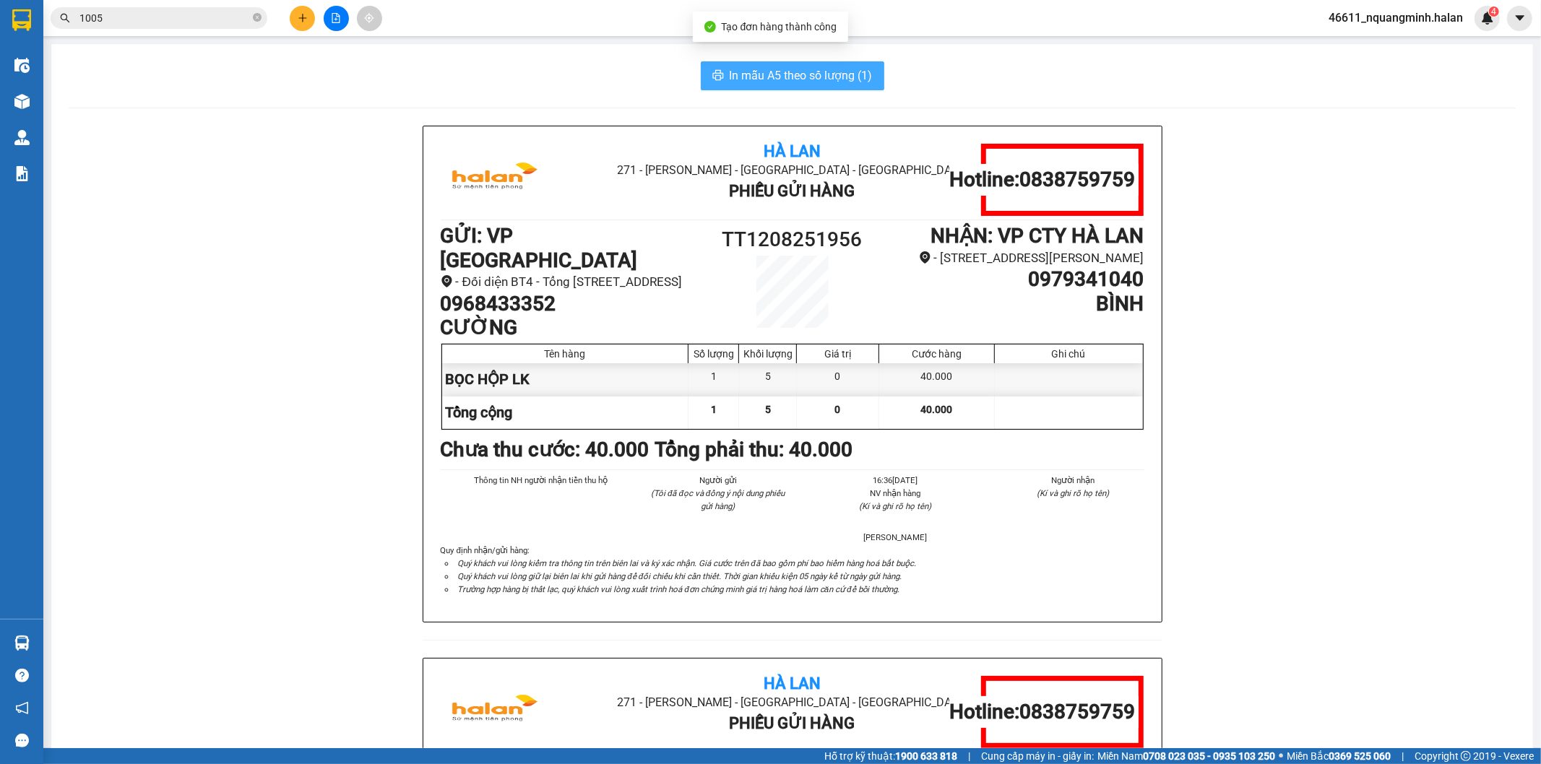
click at [701, 64] on button "In mẫu A5 theo số lượng (1)" at bounding box center [792, 75] width 183 height 29
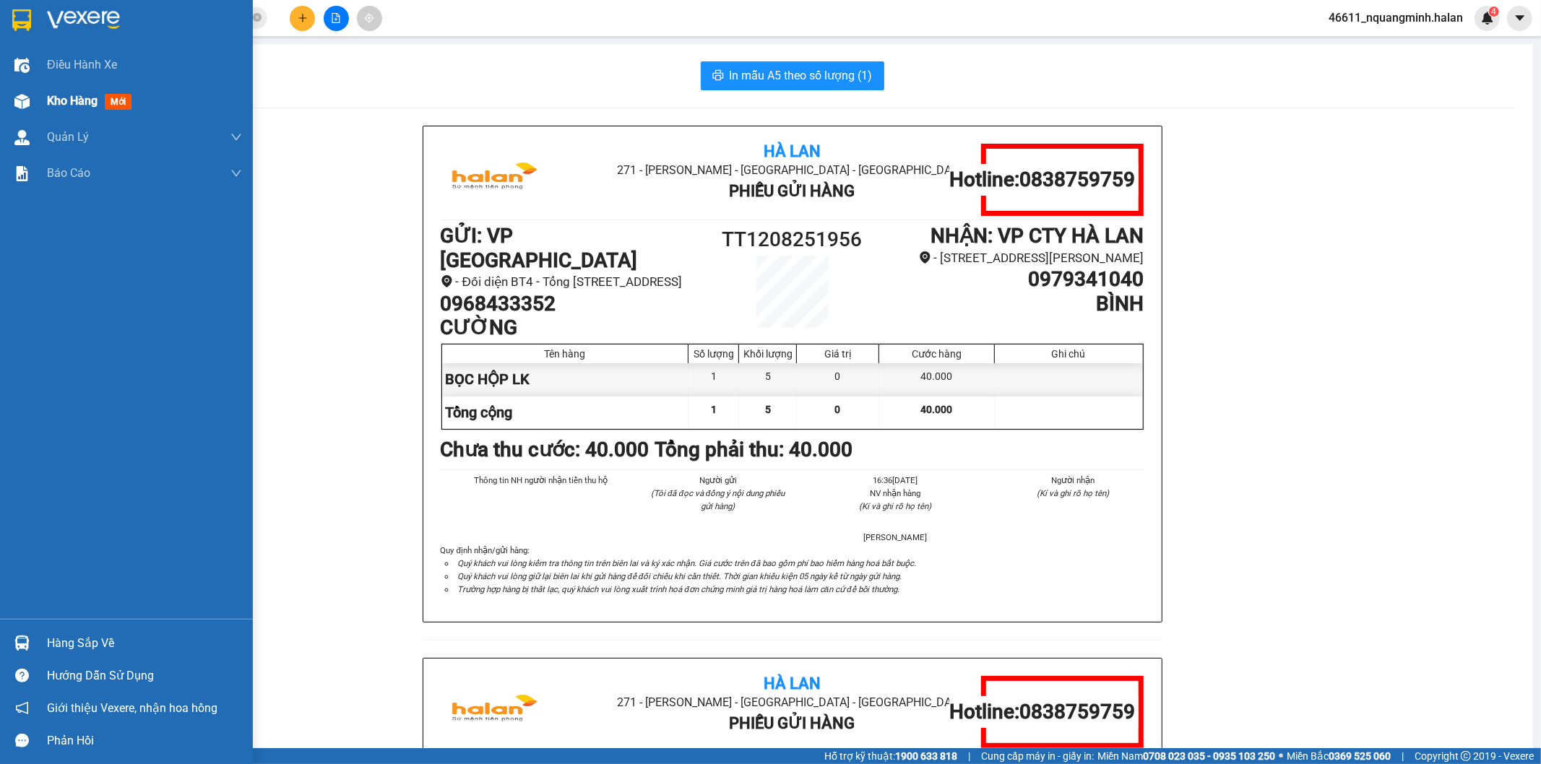
click at [0, 91] on div "Kho hàng mới" at bounding box center [126, 101] width 253 height 36
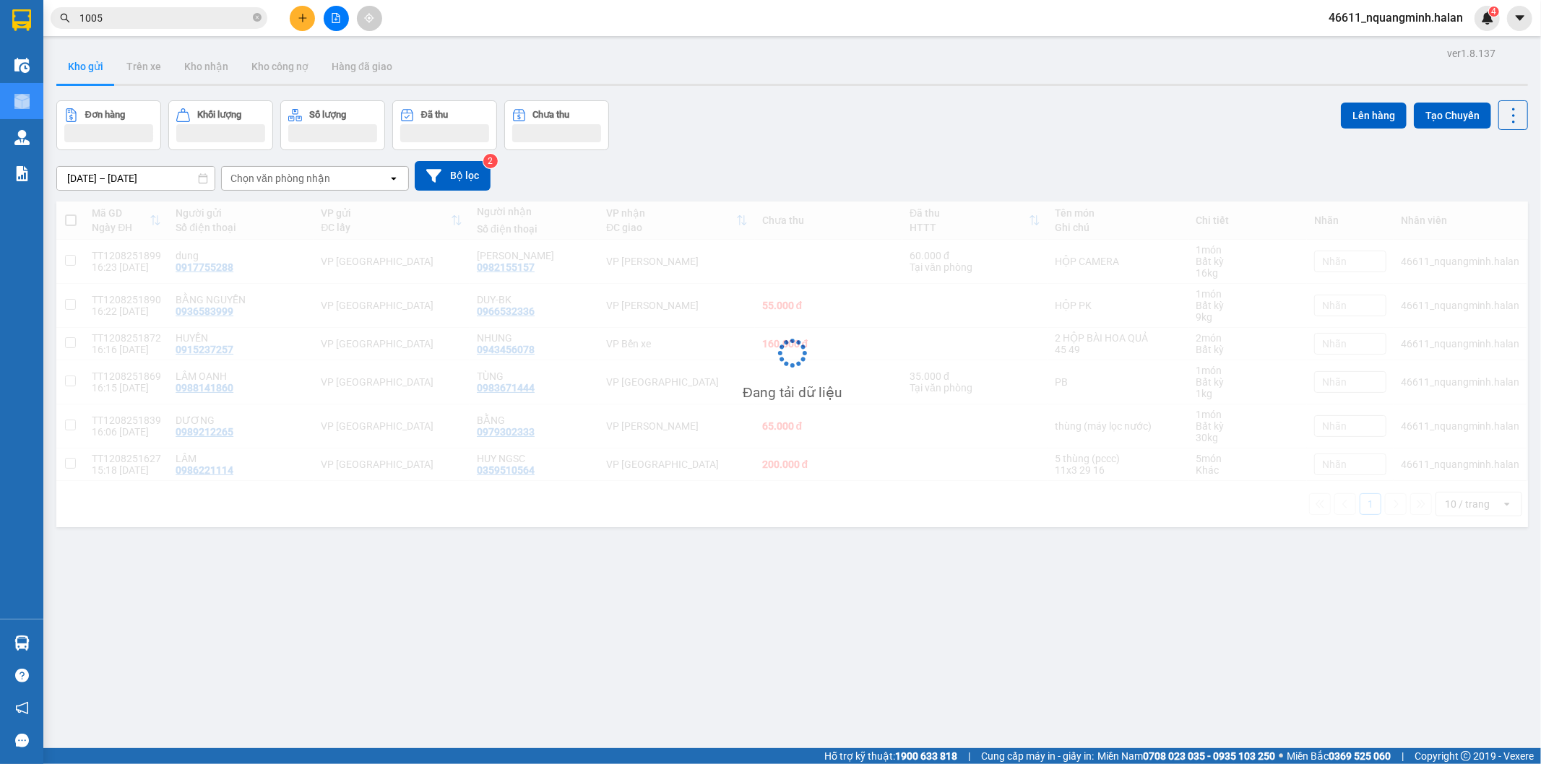
click at [657, 112] on div "Đơn hàng Khối lượng Số lượng Đã thu Chưa thu Lên hàng Tạo Chuyến" at bounding box center [791, 125] width 1471 height 50
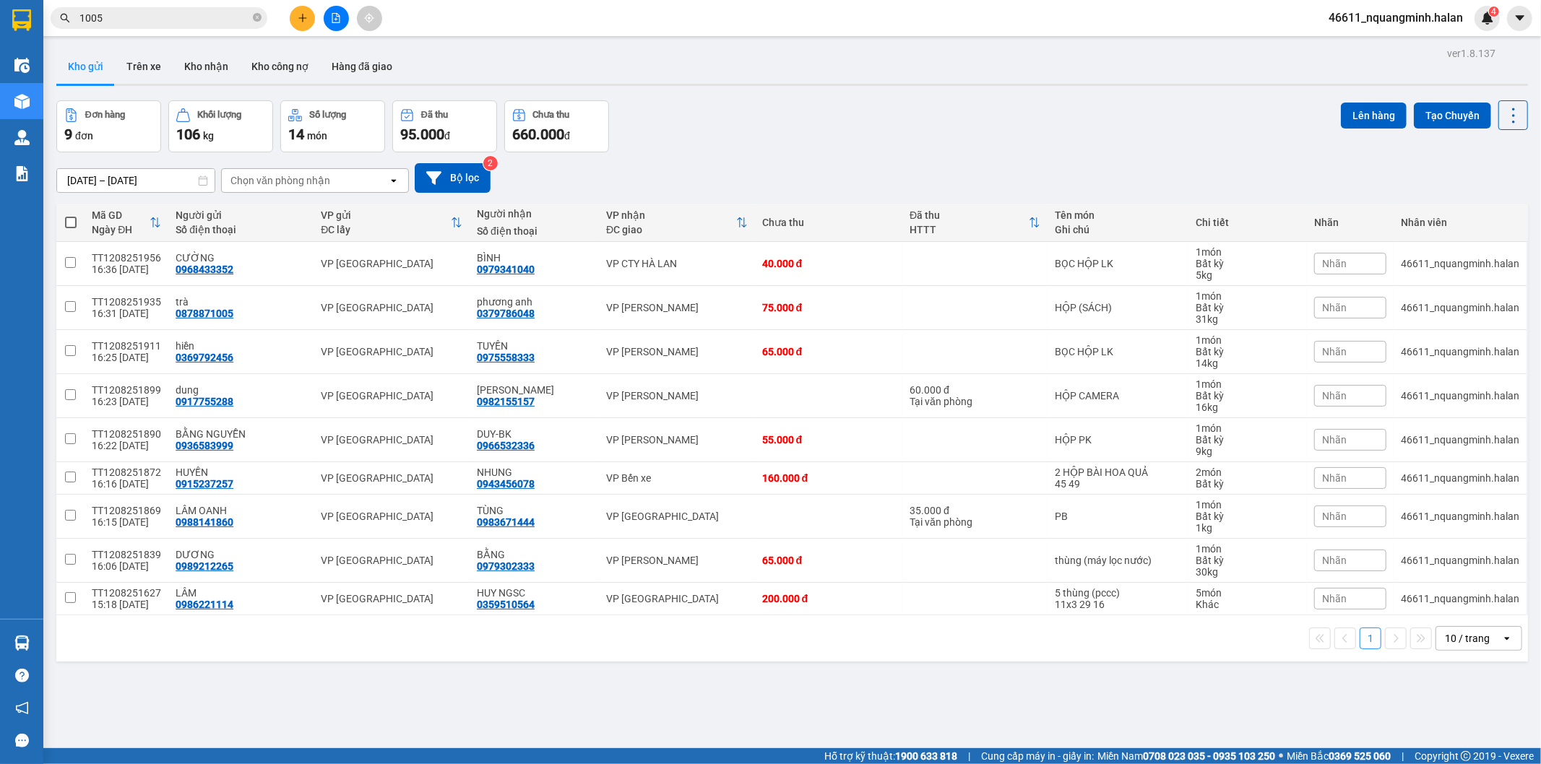
click at [70, 221] on span at bounding box center [71, 223] width 12 height 12
click at [71, 215] on input "checkbox" at bounding box center [71, 215] width 0 height 0
checkbox input "true"
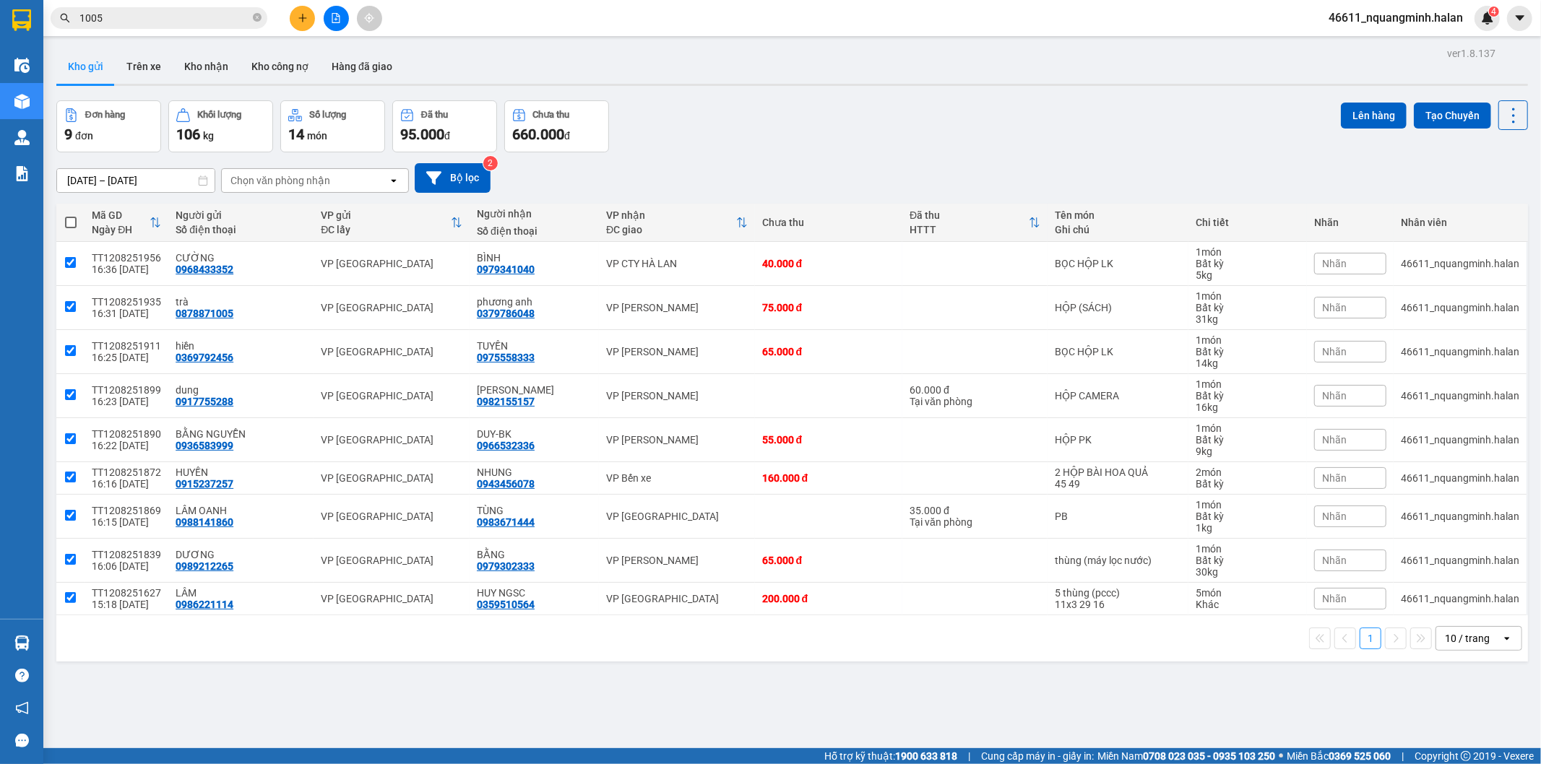
checkbox input "true"
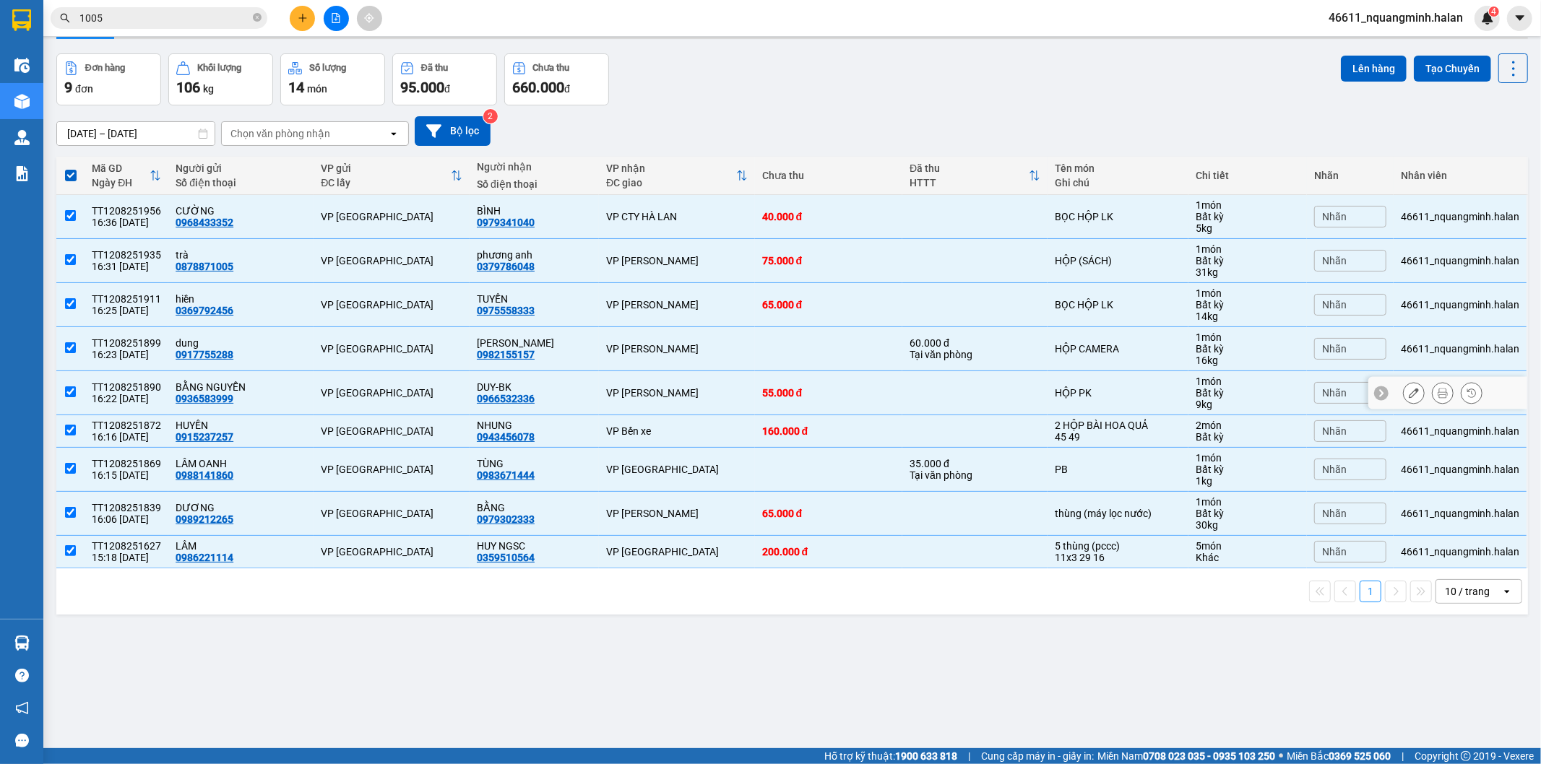
scroll to position [66, 0]
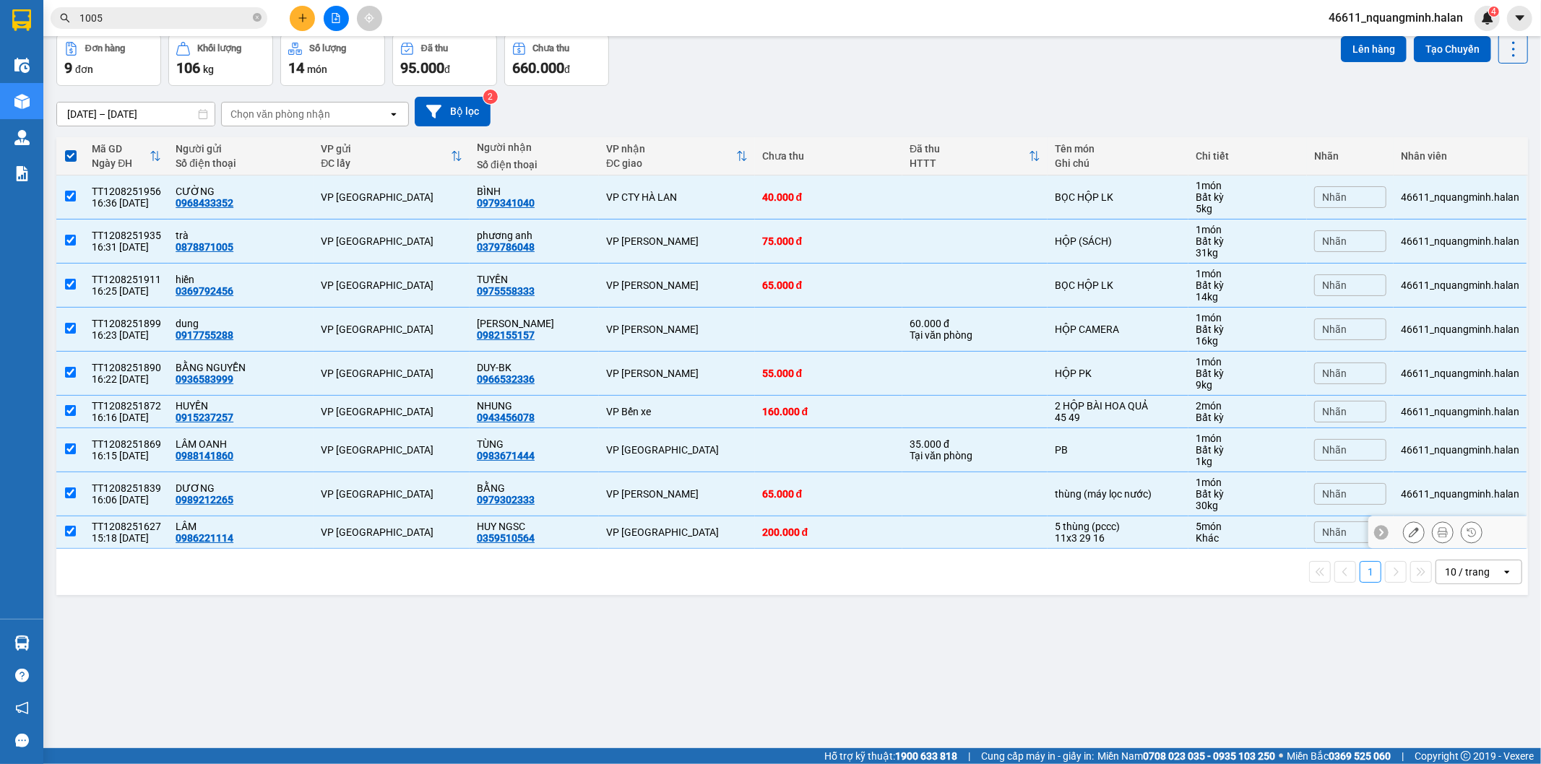
click at [561, 535] on div "HUY NGSC 0359510564" at bounding box center [534, 532] width 115 height 23
checkbox input "false"
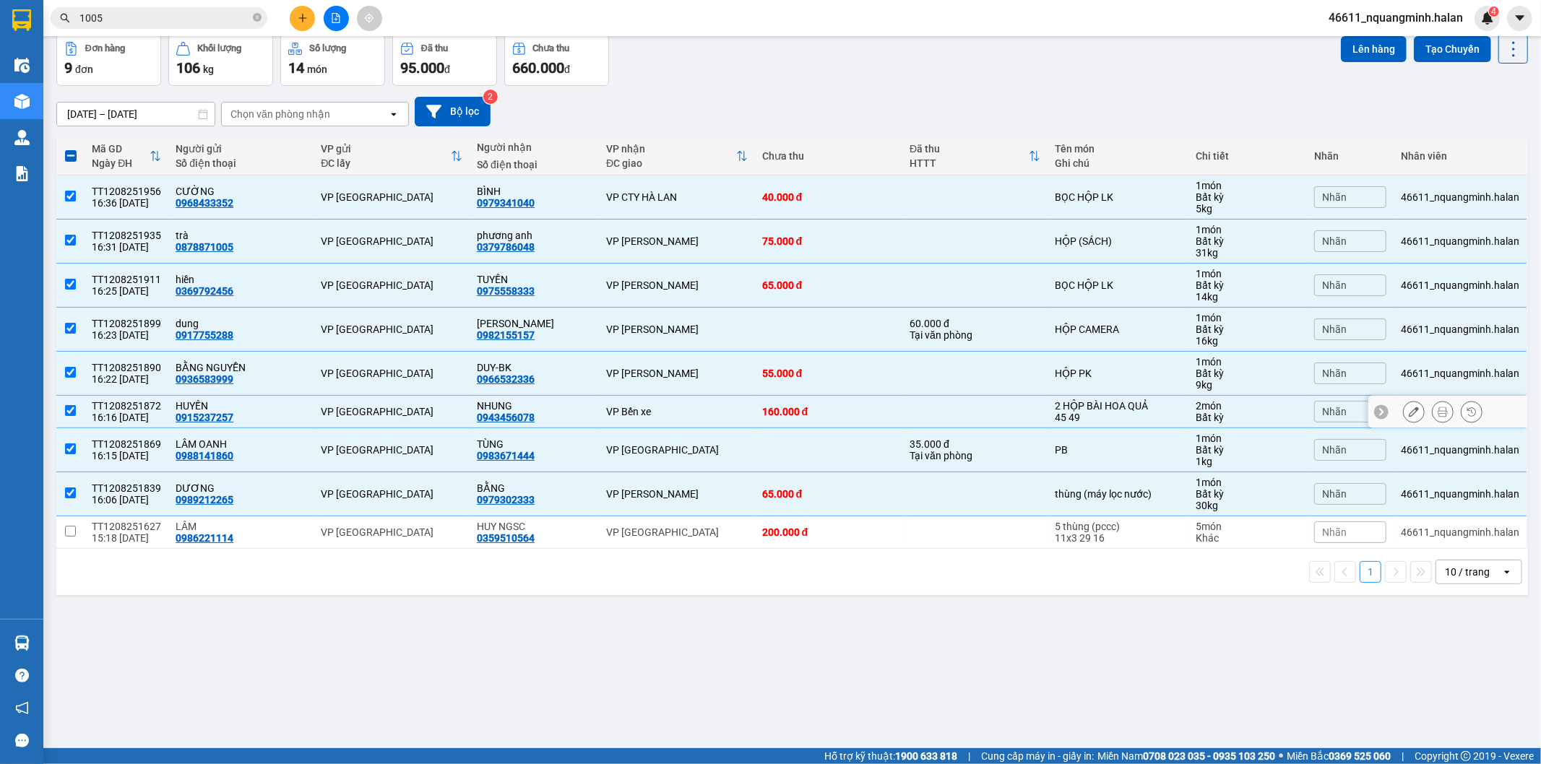
click at [558, 409] on div "NHUNG" at bounding box center [534, 406] width 115 height 12
checkbox input "false"
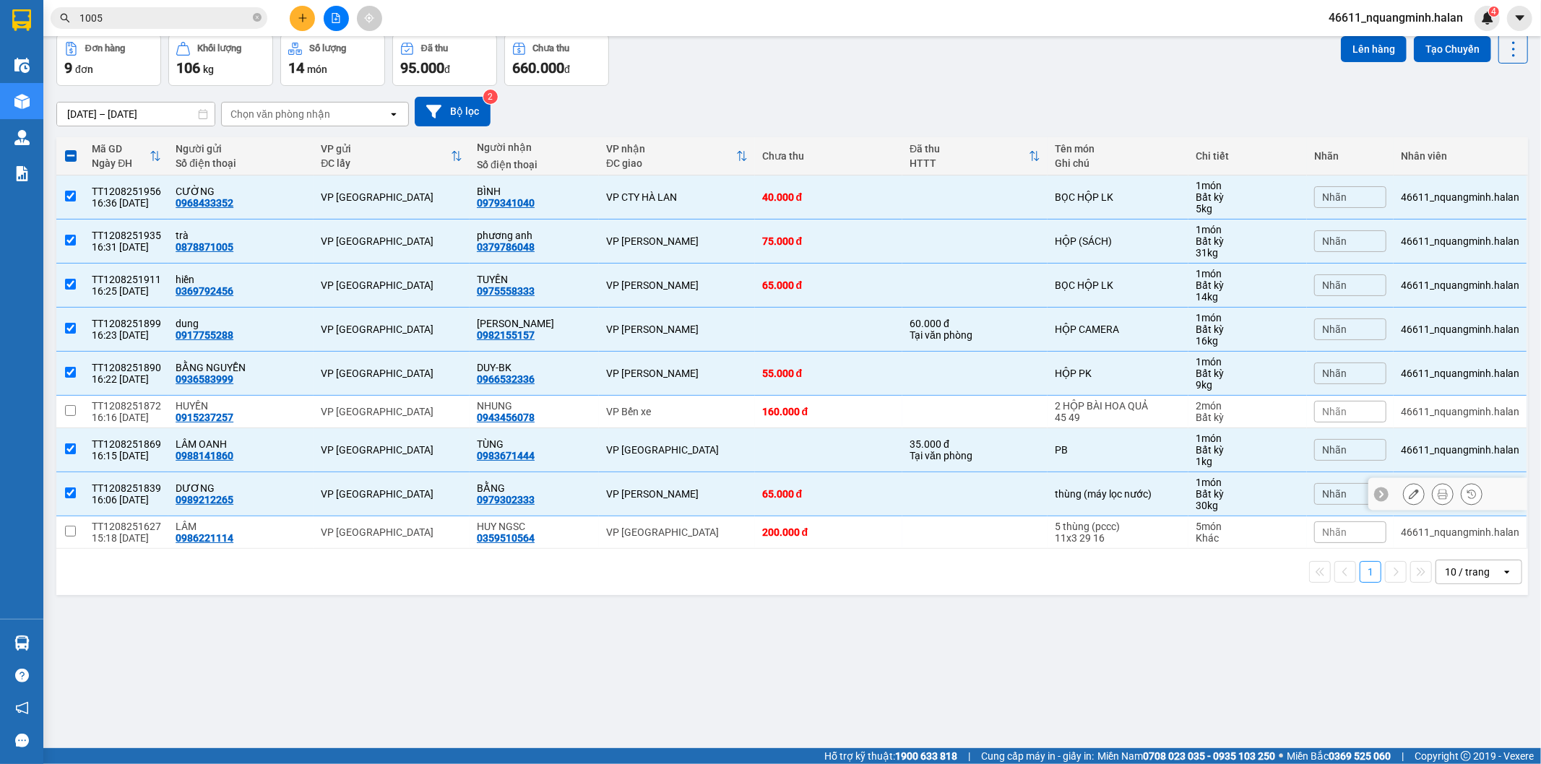
click at [683, 492] on div "VP [PERSON_NAME]" at bounding box center [677, 494] width 142 height 12
checkbox input "false"
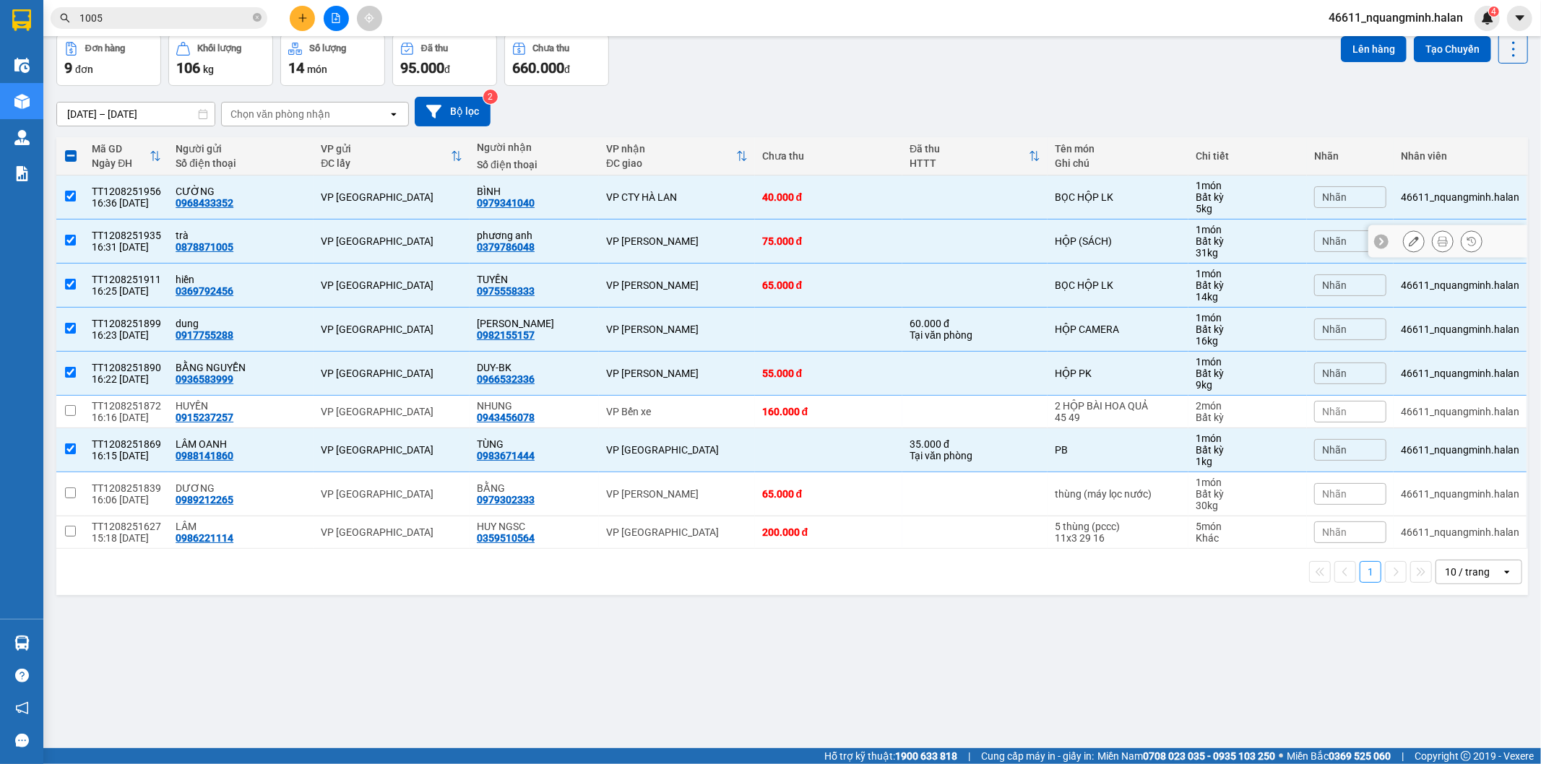
click at [558, 235] on div "phương anh" at bounding box center [534, 236] width 115 height 12
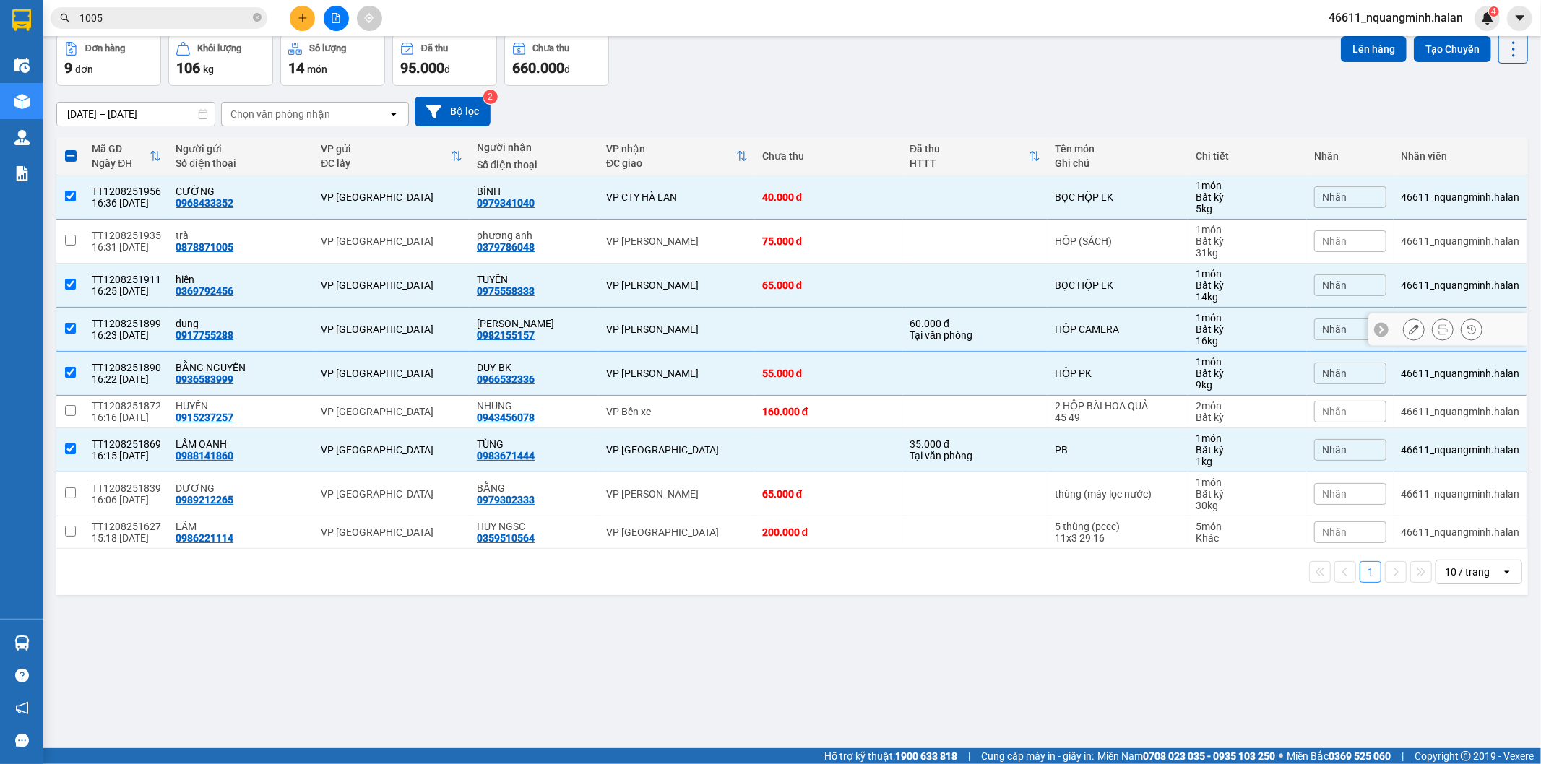
click at [688, 329] on div "VP [PERSON_NAME]" at bounding box center [677, 330] width 142 height 12
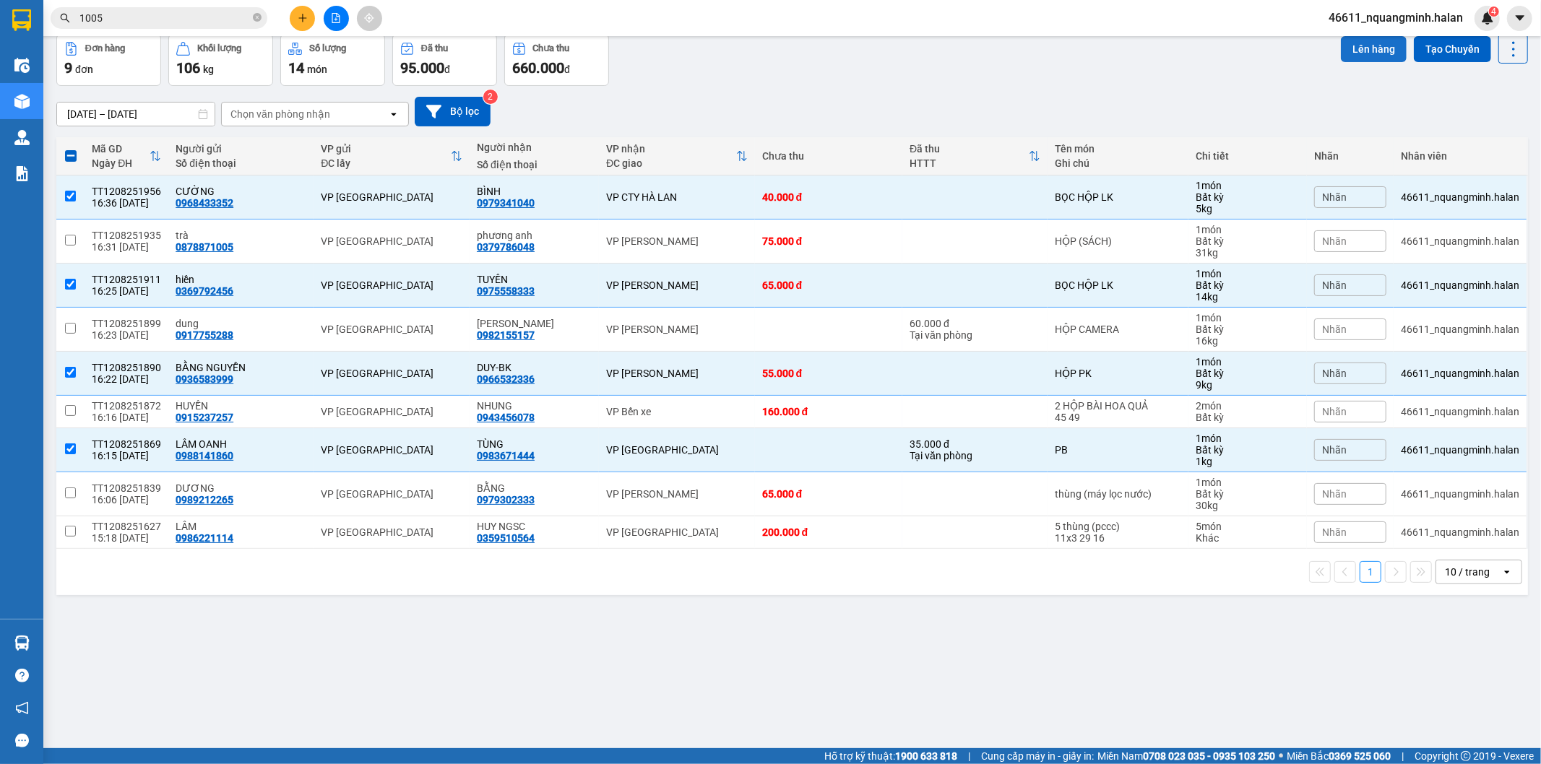
click at [1344, 48] on button "Lên hàng" at bounding box center [1374, 49] width 66 height 26
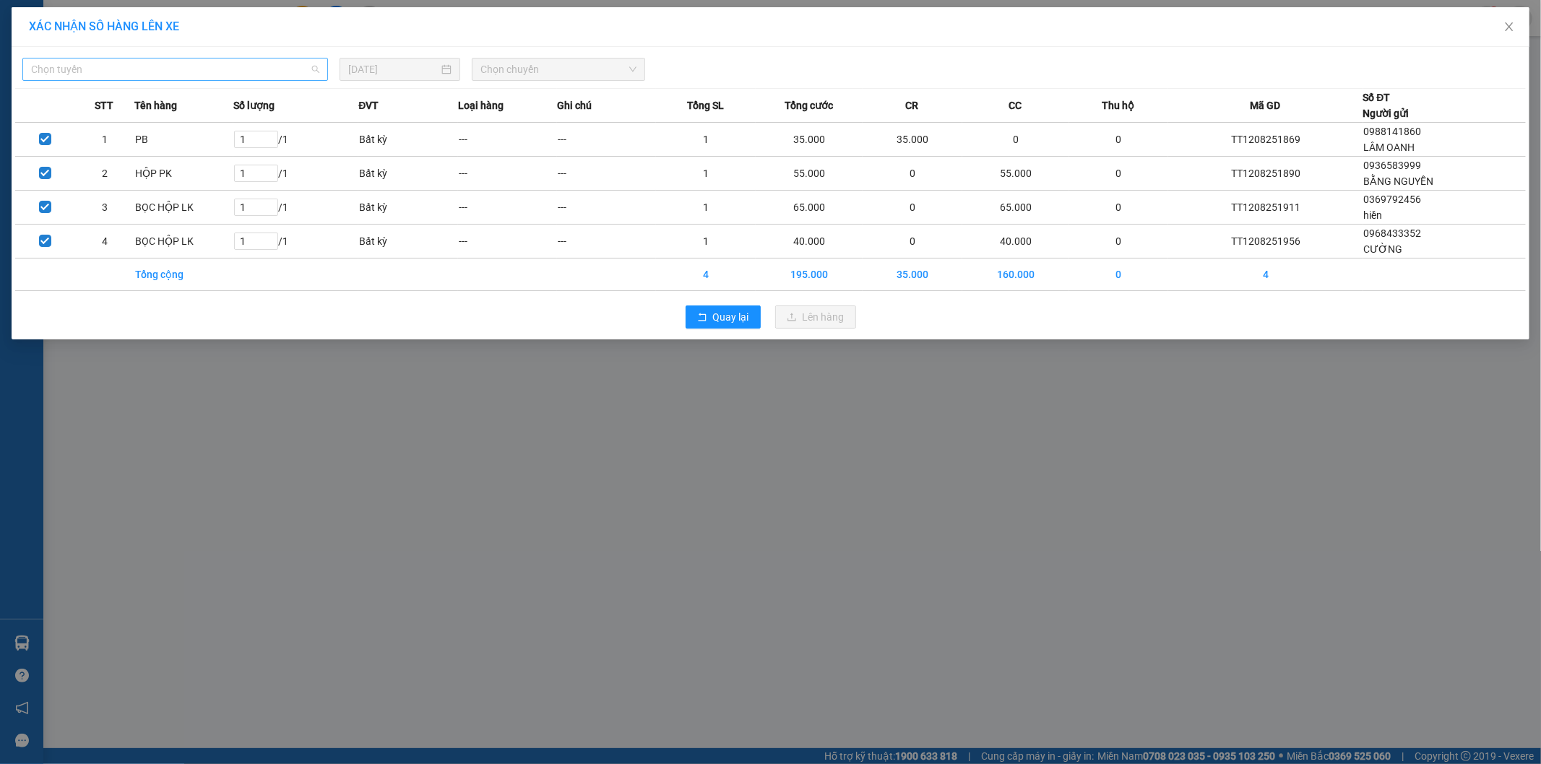
click at [221, 69] on span "Chọn tuyến" at bounding box center [175, 70] width 288 height 22
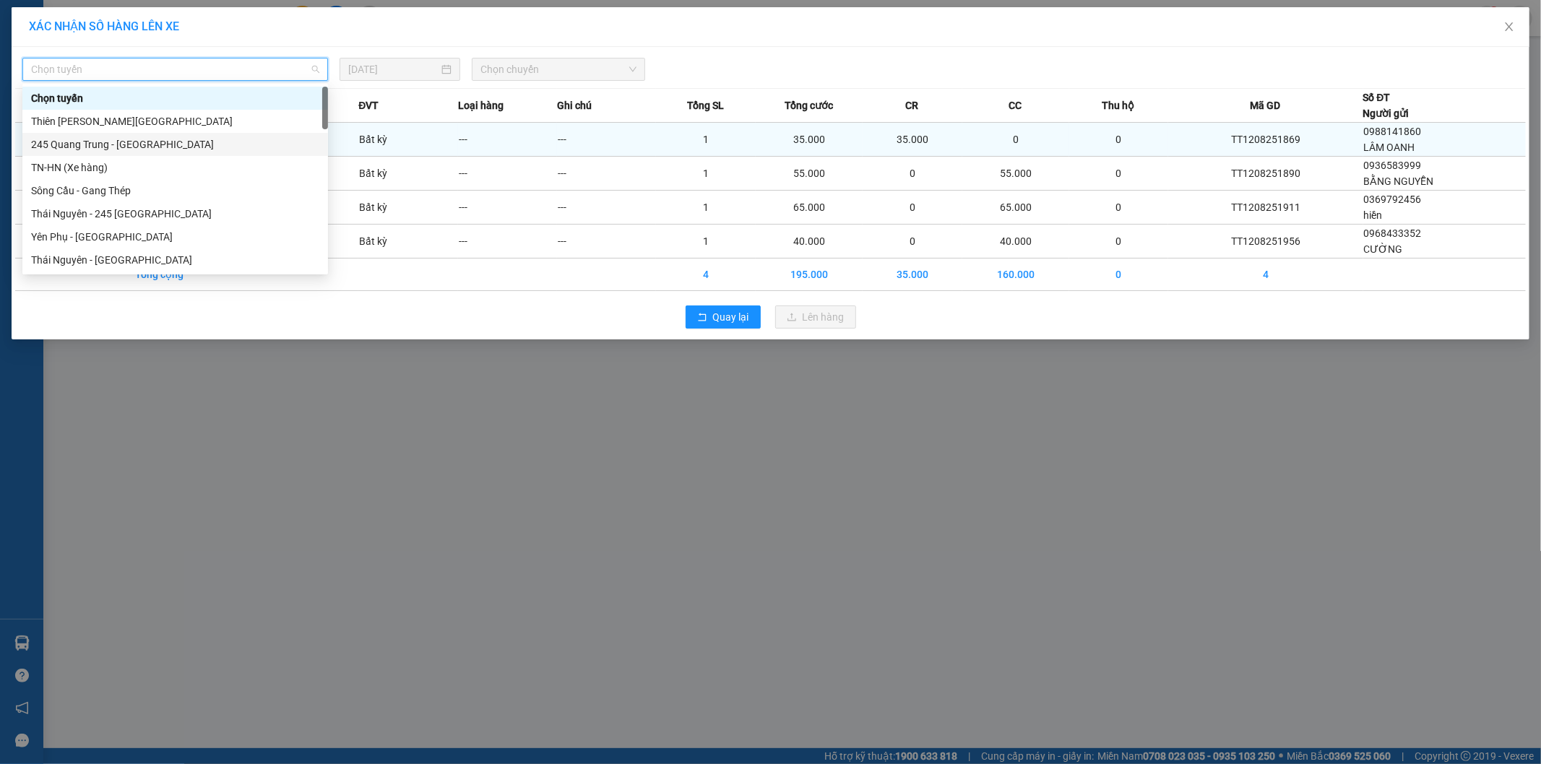
click at [121, 145] on div "245 Quang Trung - [GEOGRAPHIC_DATA]" at bounding box center [175, 145] width 288 height 16
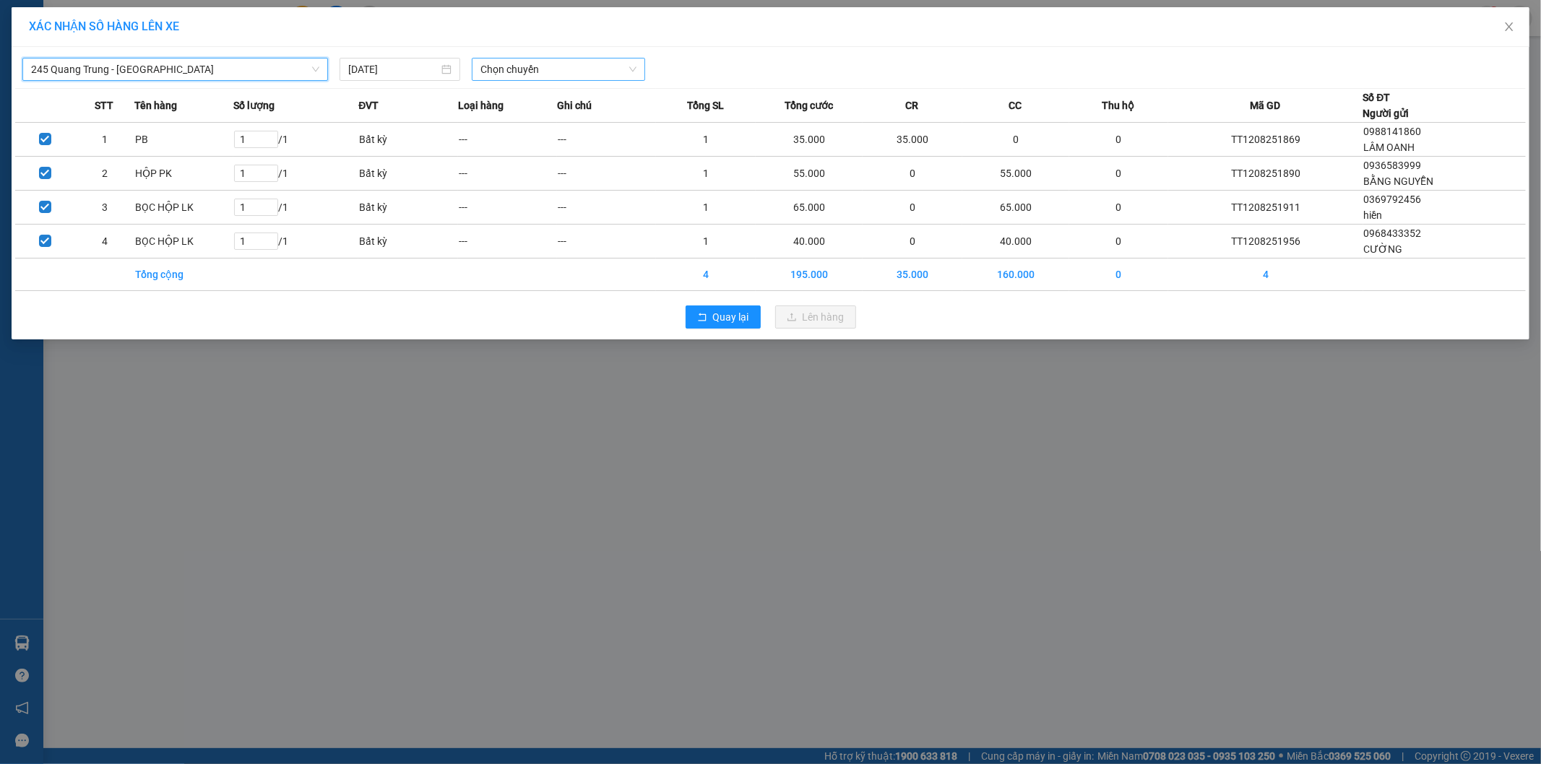
click at [602, 68] on span "Chọn chuyến" at bounding box center [558, 70] width 156 height 22
click at [564, 116] on div "16:30 - 29B-170.59" at bounding box center [536, 121] width 113 height 16
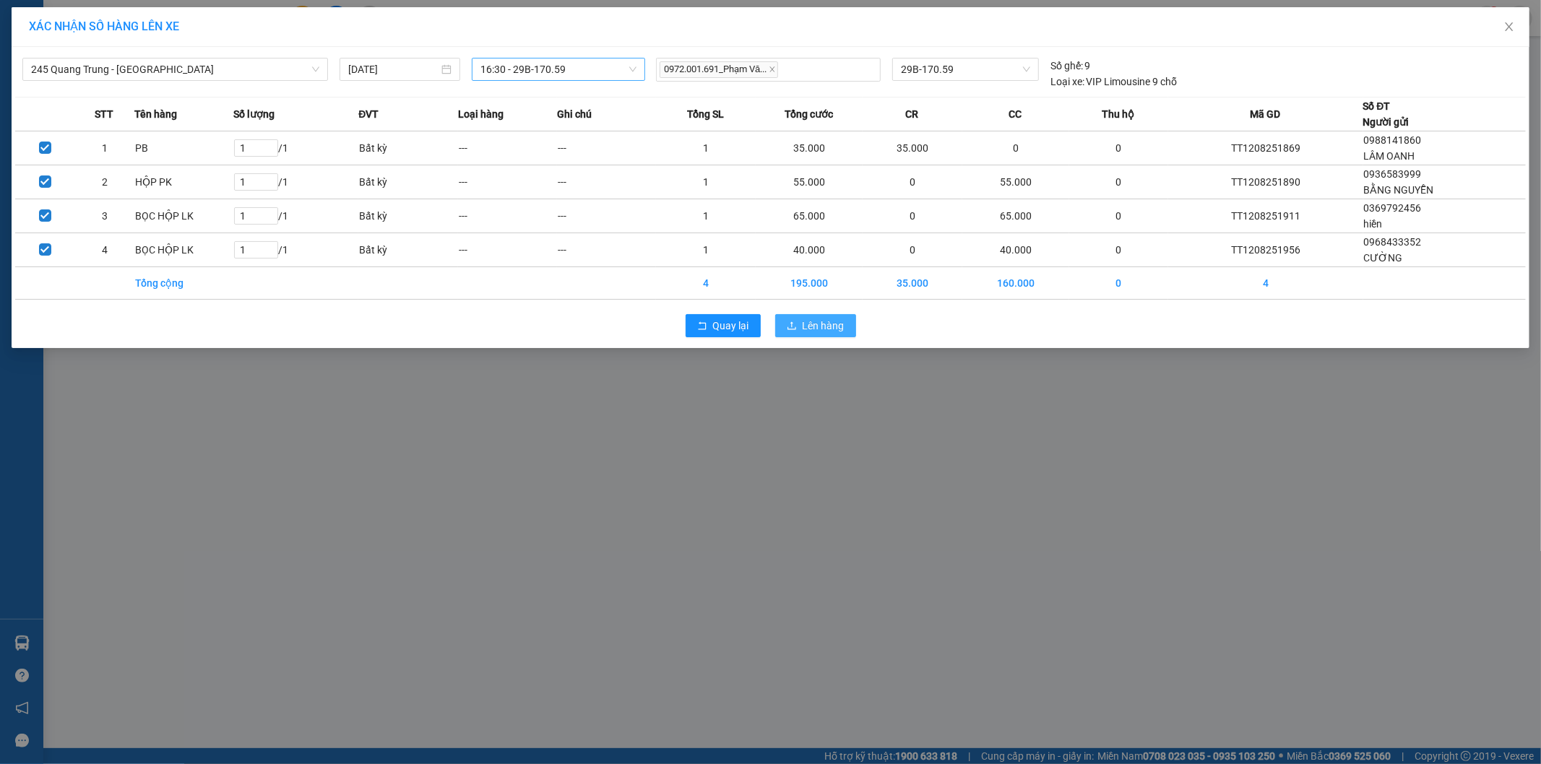
click at [827, 325] on span "Lên hàng" at bounding box center [824, 326] width 42 height 16
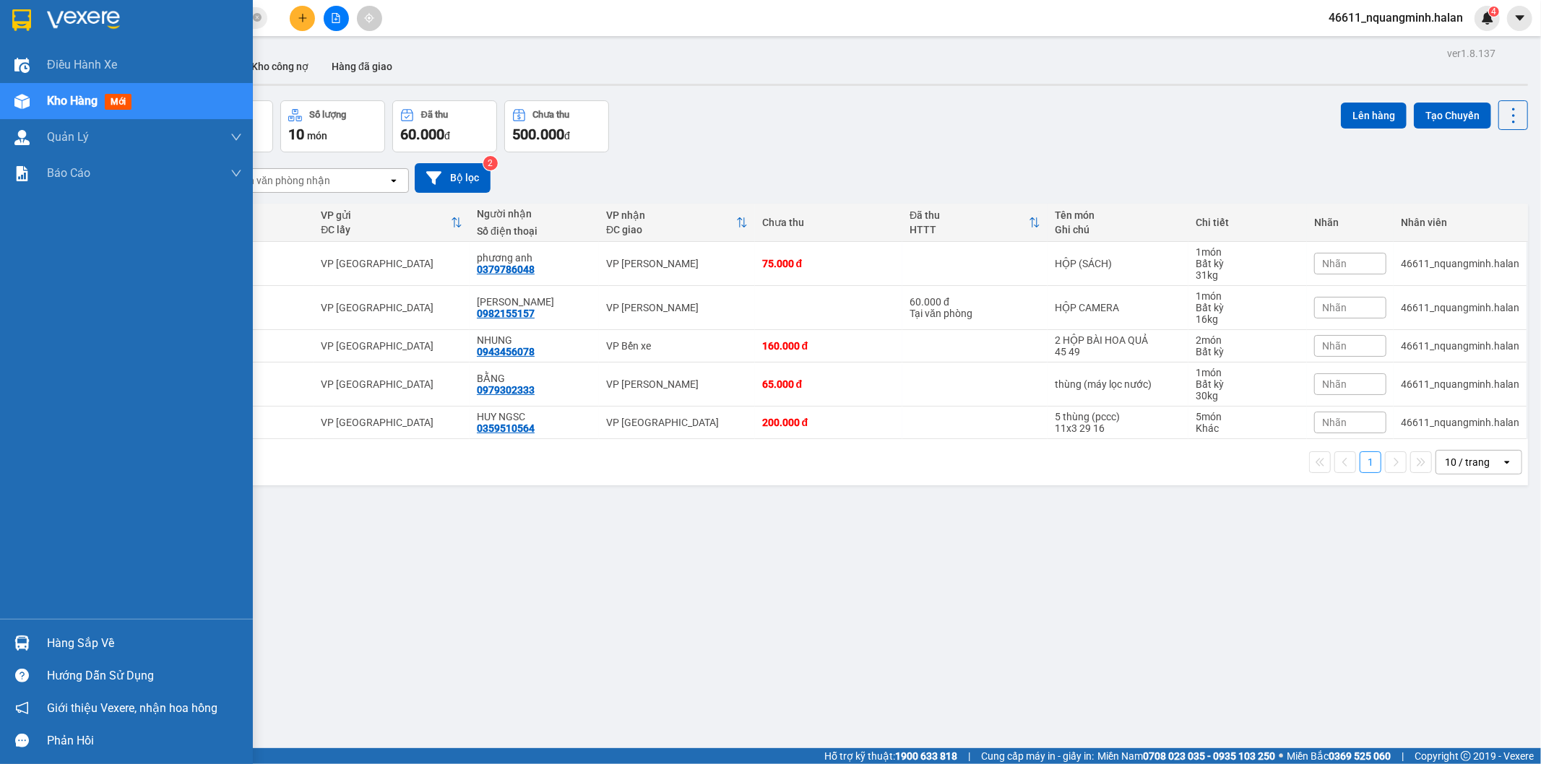
click at [27, 646] on img at bounding box center [21, 643] width 15 height 15
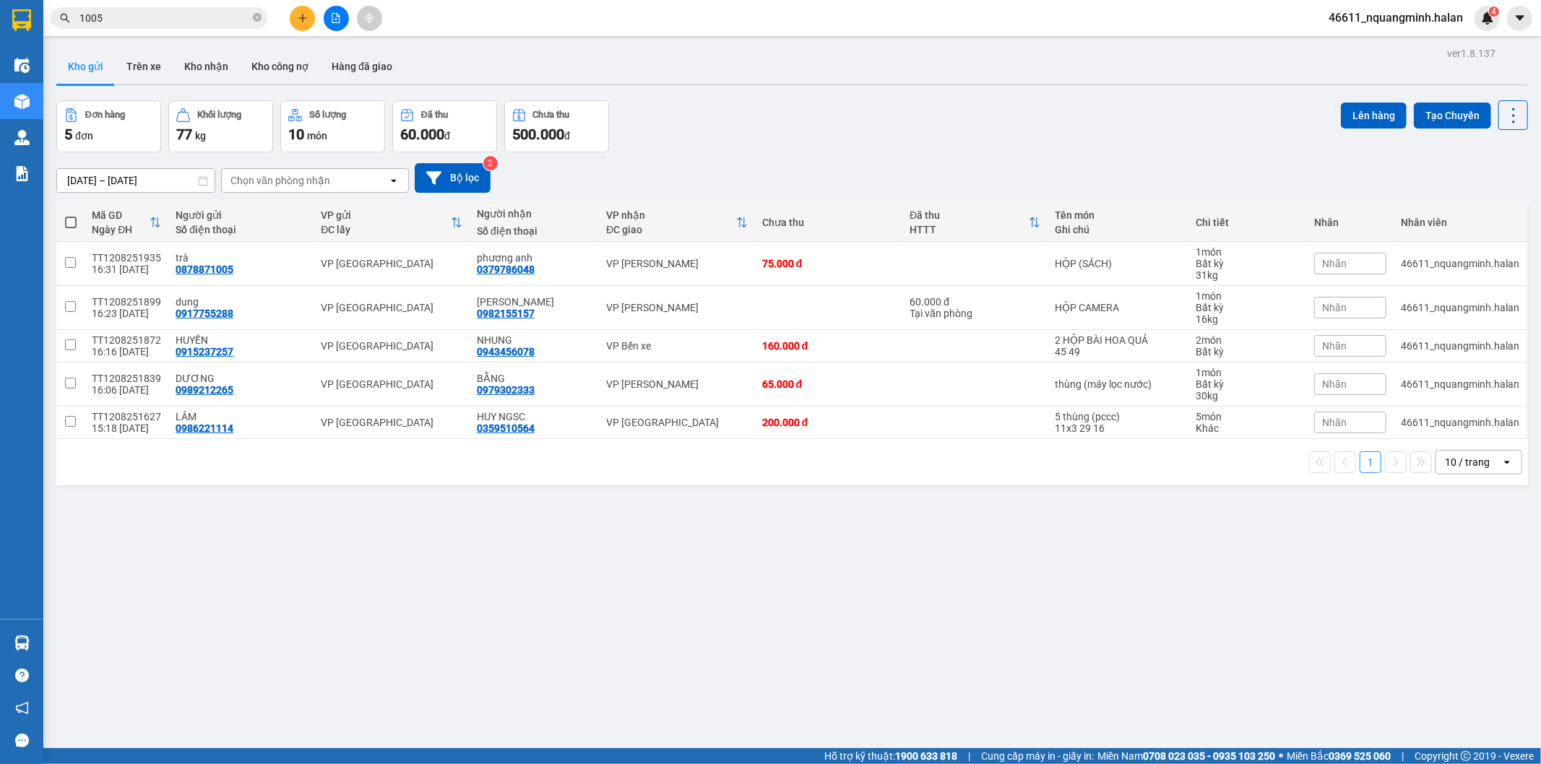
click at [639, 499] on section "Kết quả tìm kiếm ( 6620 ) Bộ lọc Mã ĐH Trạng thái Món hàng Thu hộ Tổng cước Chư…" at bounding box center [770, 382] width 1541 height 764
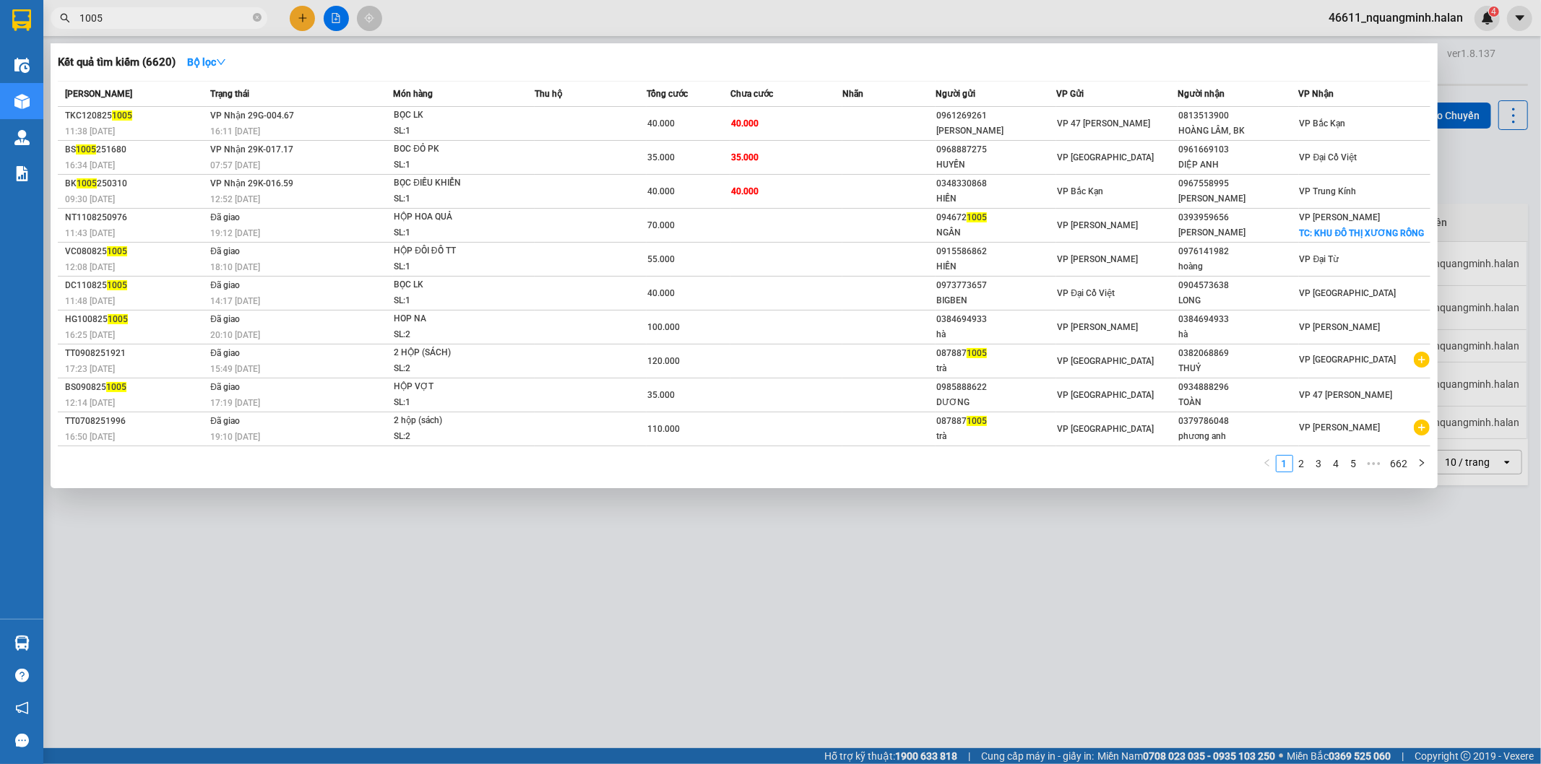
drag, startPoint x: 237, startPoint y: 18, endPoint x: 0, endPoint y: 17, distance: 236.9
click at [0, 17] on section "Kết quả tìm kiếm ( 6620 ) Bộ lọc Mã ĐH Trạng thái Món hàng Thu hộ Tổng cước Chư…" at bounding box center [770, 382] width 1541 height 764
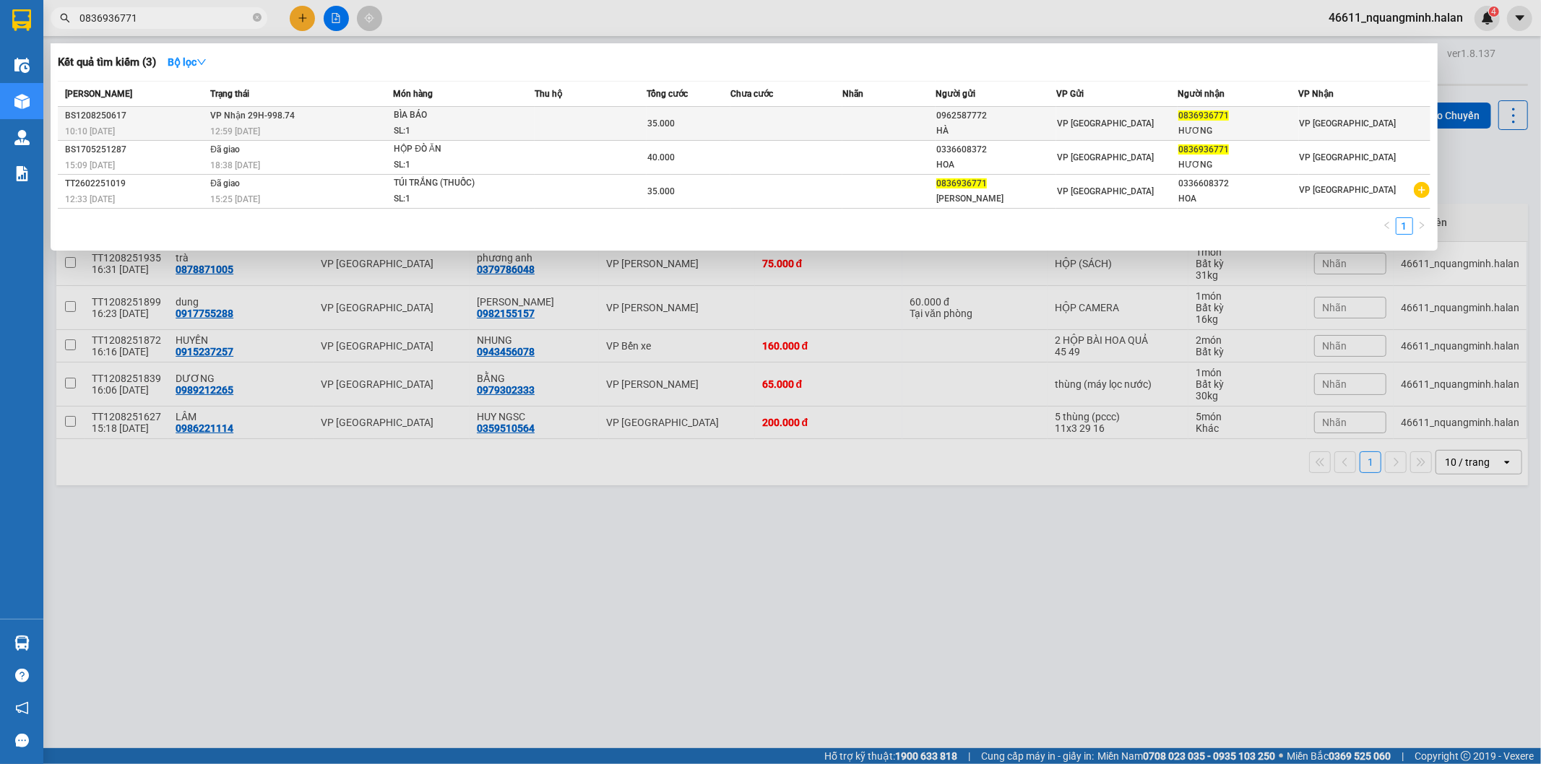
click at [226, 116] on span "VP Nhận 29H-998.74" at bounding box center [252, 116] width 85 height 10
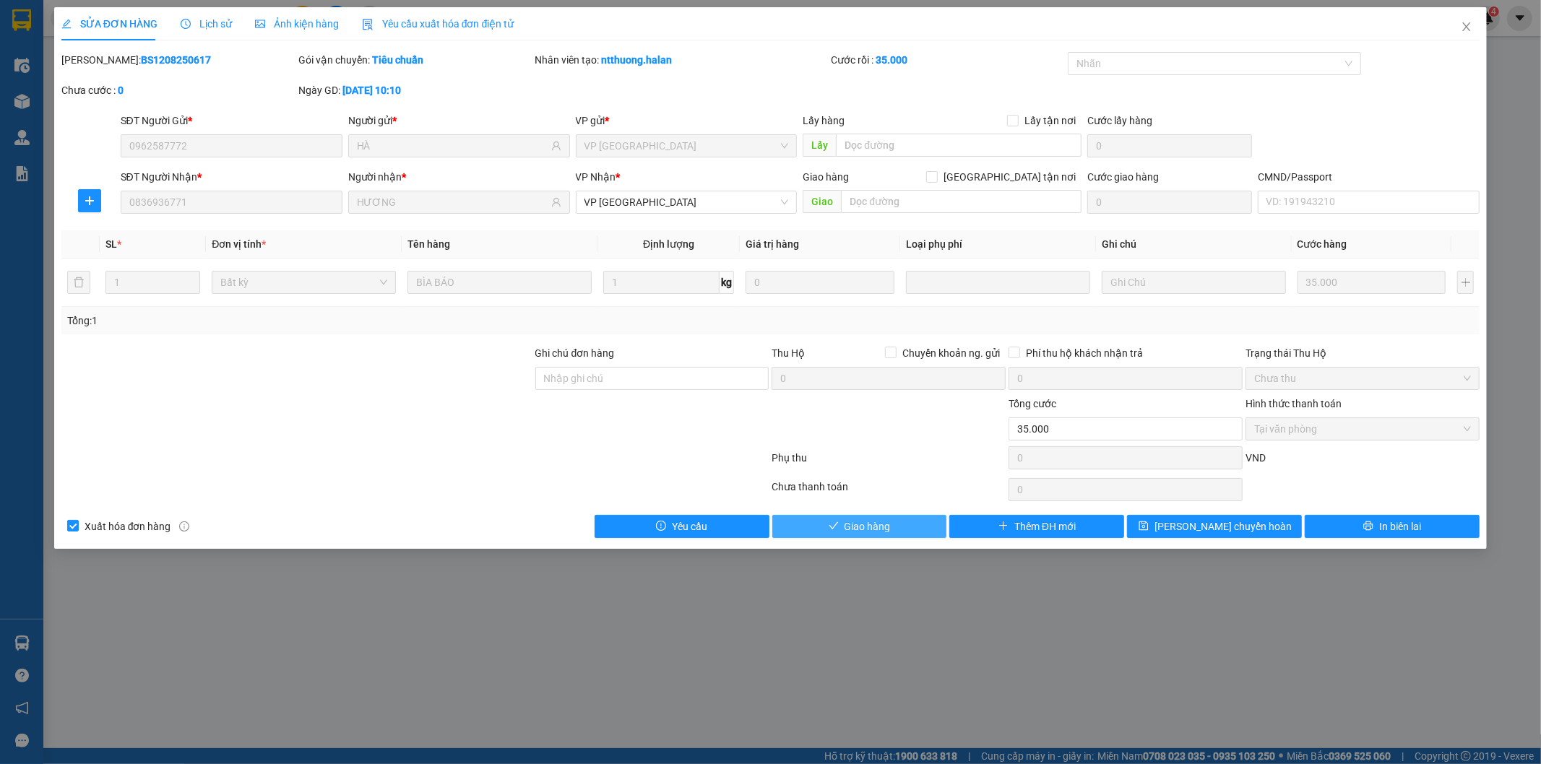
click at [889, 528] on span "Giao hàng" at bounding box center [867, 527] width 46 height 16
drag, startPoint x: 890, startPoint y: 525, endPoint x: 947, endPoint y: 271, distance: 260.6
click at [889, 516] on button "Giao hàng" at bounding box center [859, 526] width 175 height 23
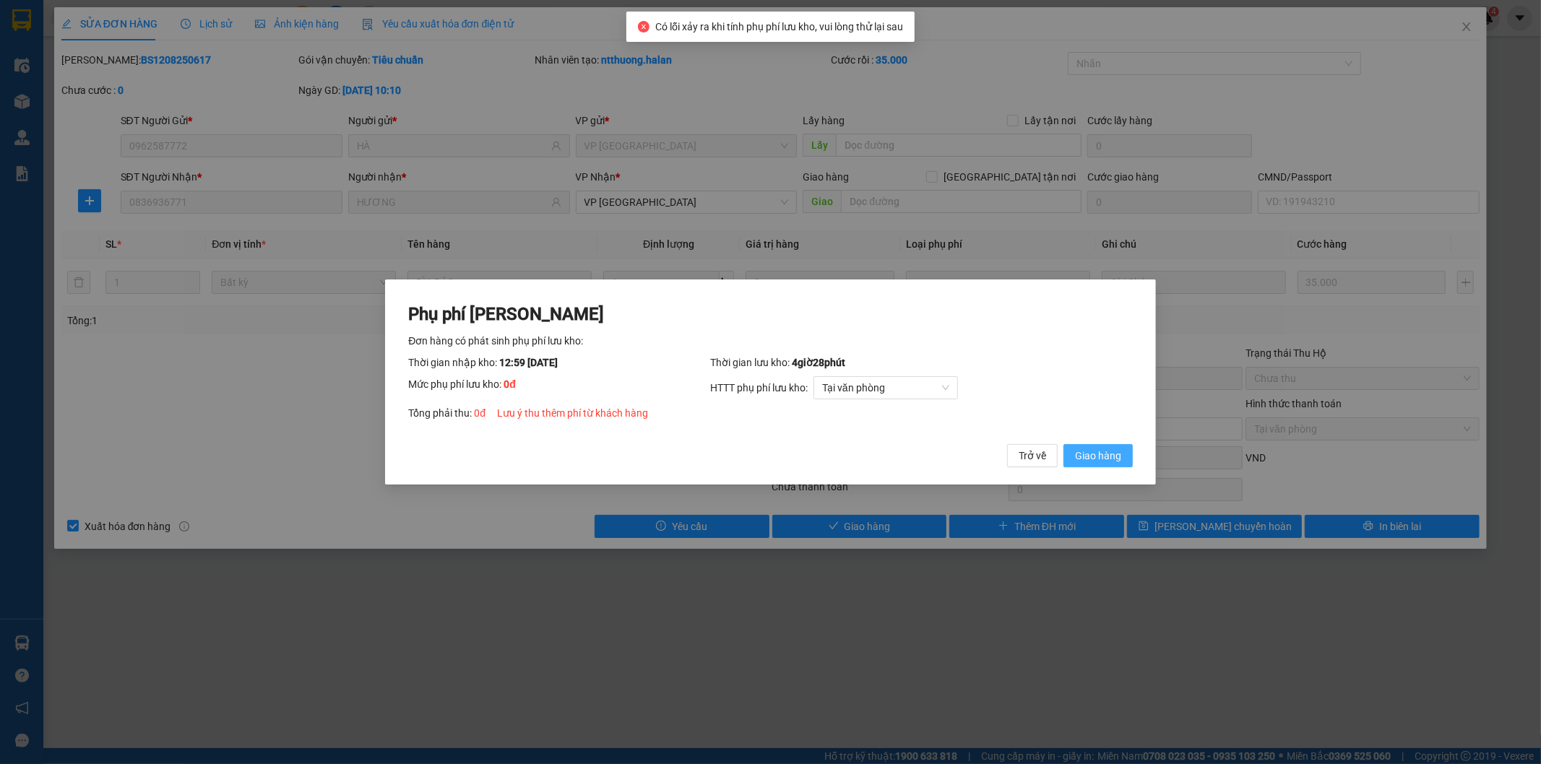
click at [1101, 459] on span "Giao hàng" at bounding box center [1098, 456] width 46 height 16
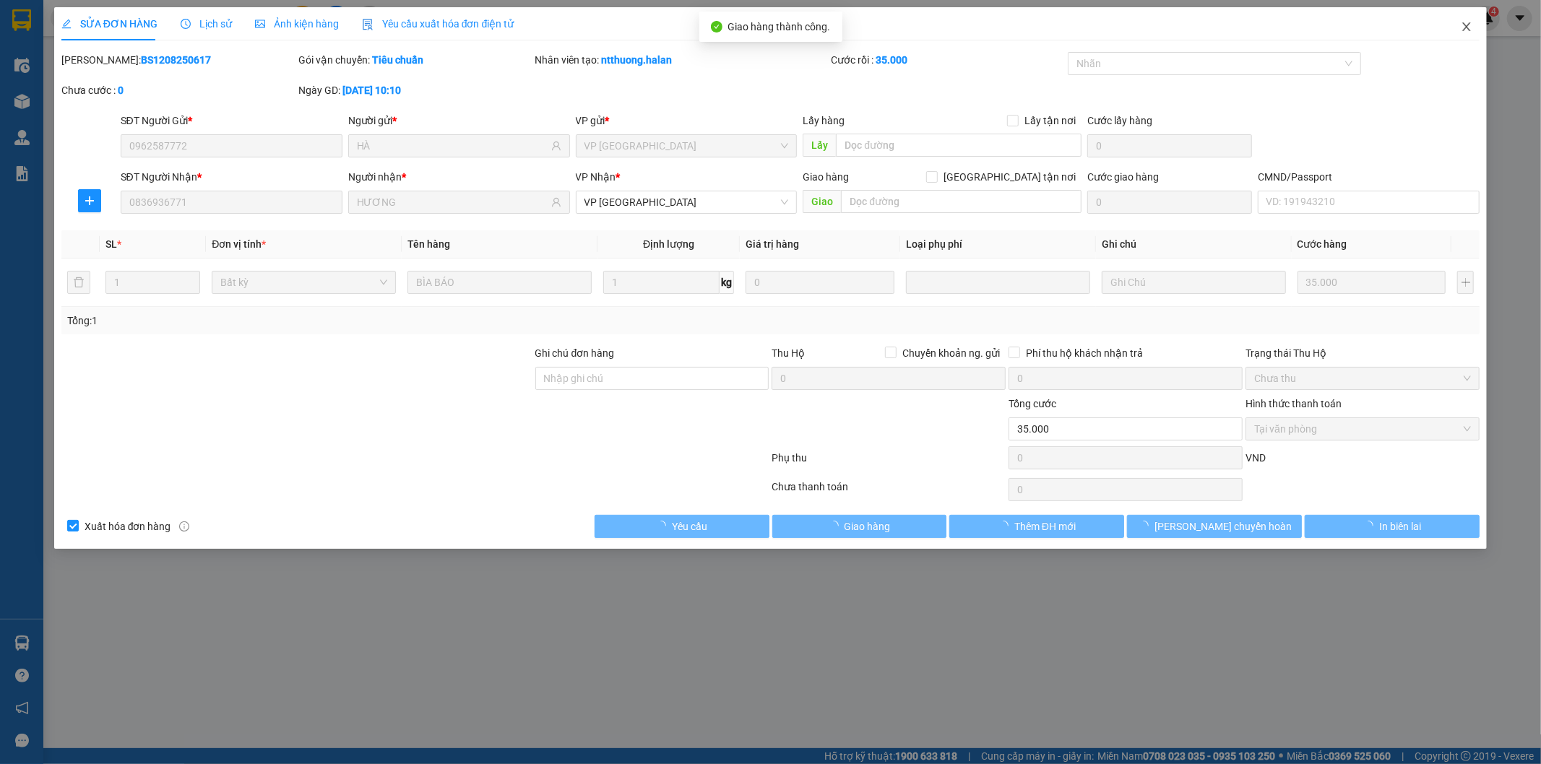
click at [1464, 27] on icon "close" at bounding box center [1467, 27] width 12 height 12
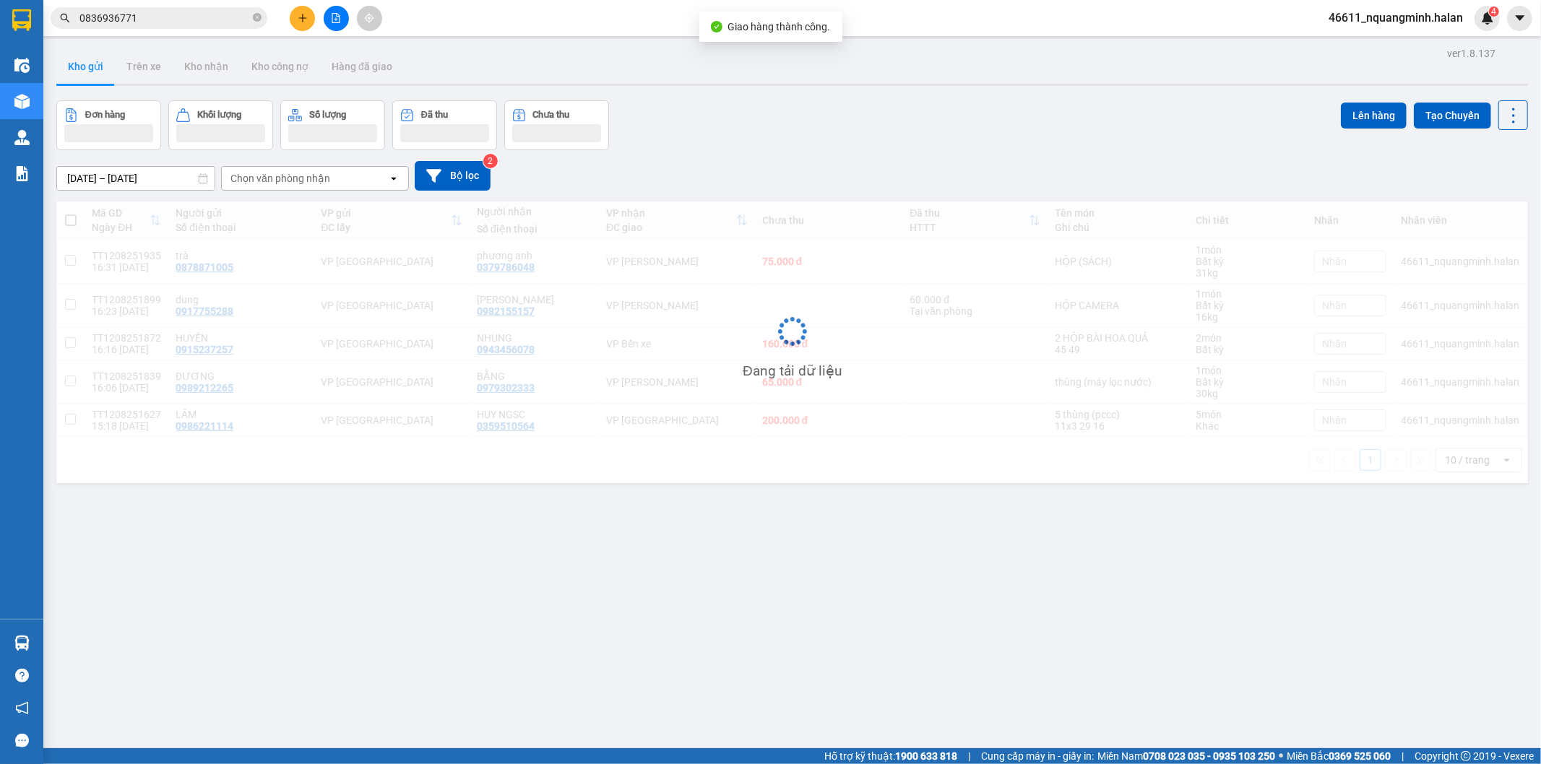
click at [191, 17] on input "0836936771" at bounding box center [164, 18] width 170 height 16
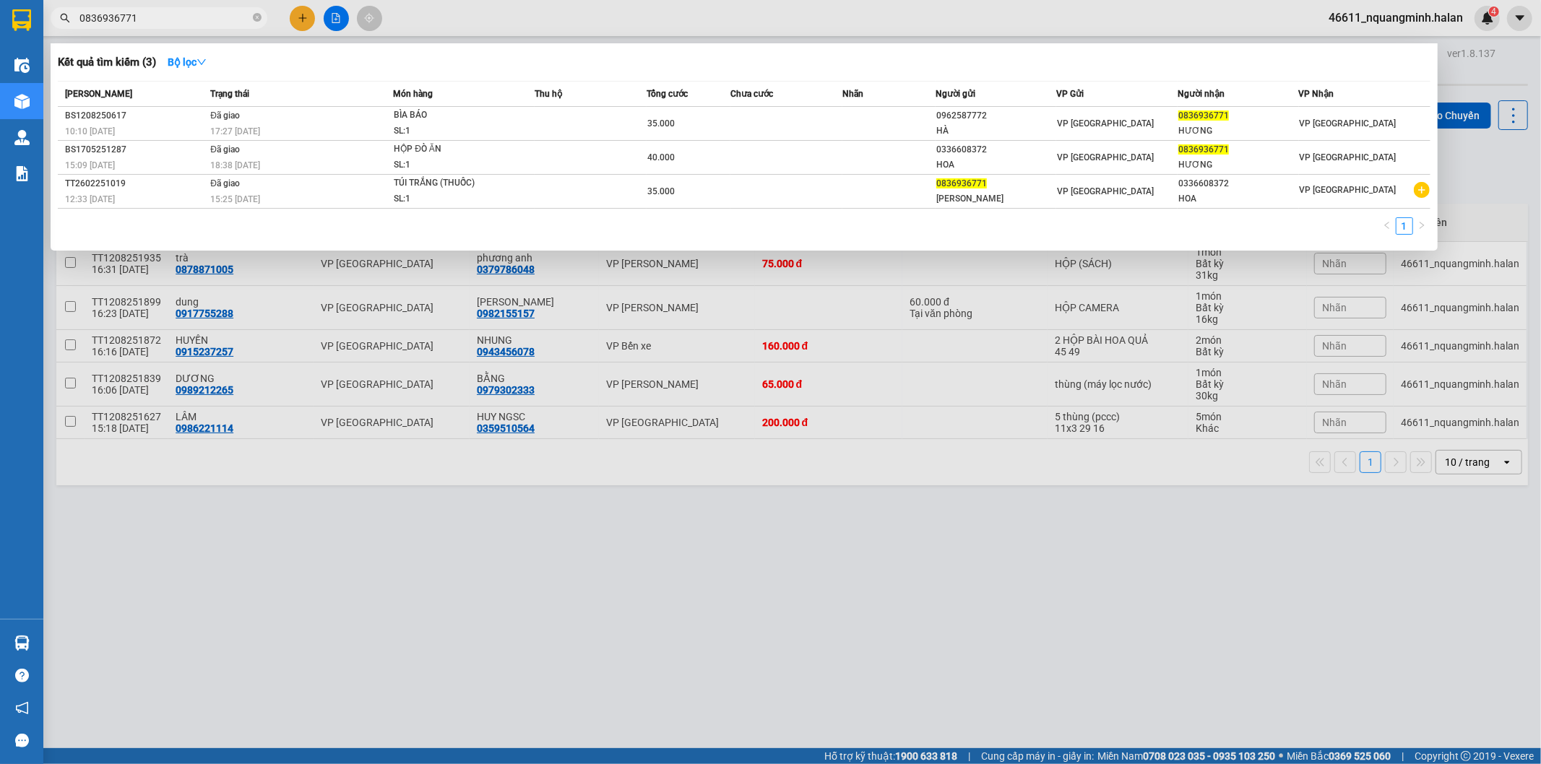
drag, startPoint x: 197, startPoint y: 13, endPoint x: 15, endPoint y: 33, distance: 183.1
click at [0, 8] on section "Kết quả tìm kiếm ( 3 ) Bộ lọc Mã ĐH Trạng thái Món hàng Thu hộ Tổng cước Chưa c…" at bounding box center [770, 382] width 1541 height 764
drag, startPoint x: 206, startPoint y: 567, endPoint x: 219, endPoint y: 566, distance: 13.1
click at [206, 567] on div at bounding box center [770, 382] width 1541 height 764
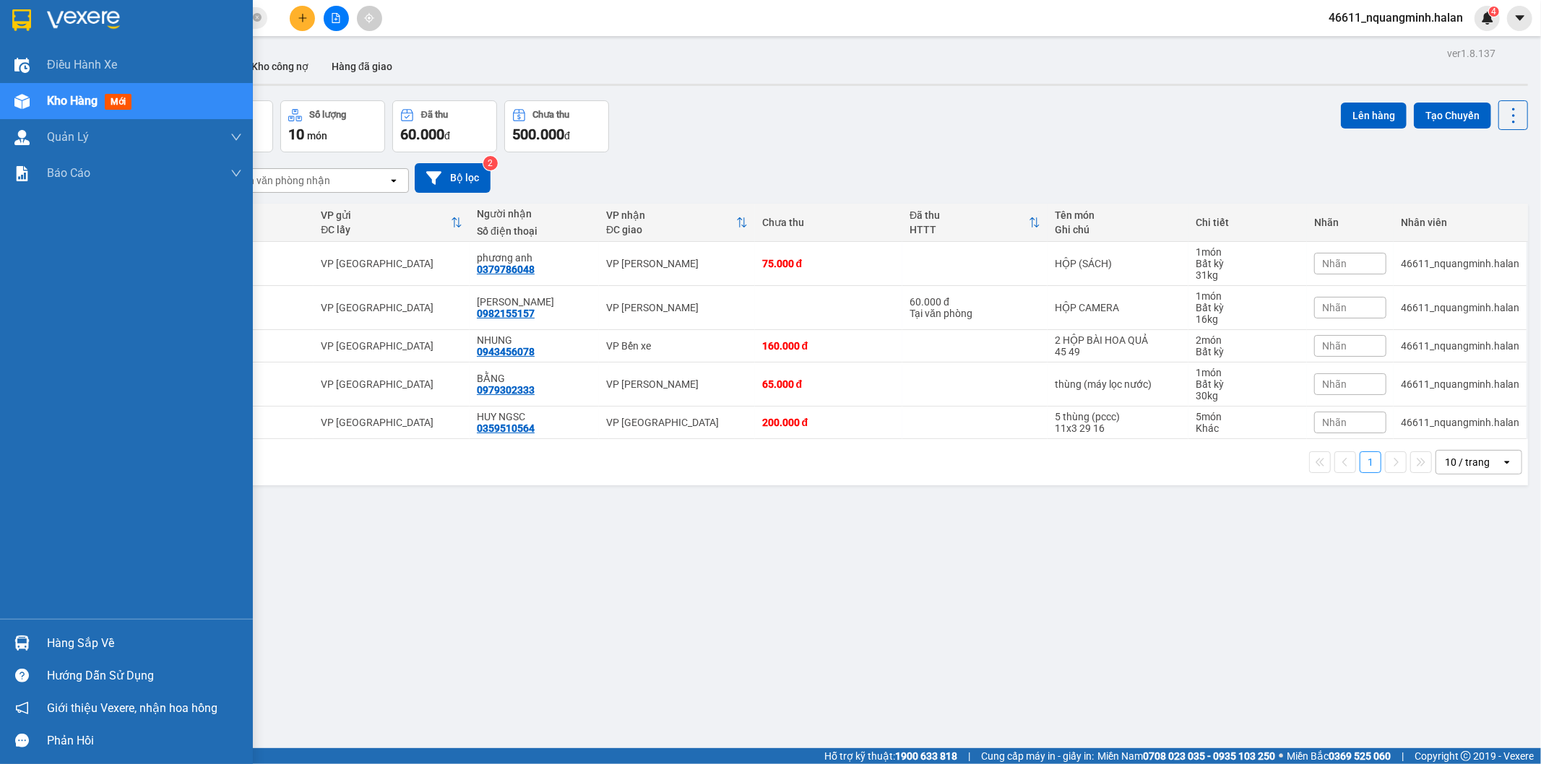
click at [29, 636] on img at bounding box center [21, 643] width 15 height 15
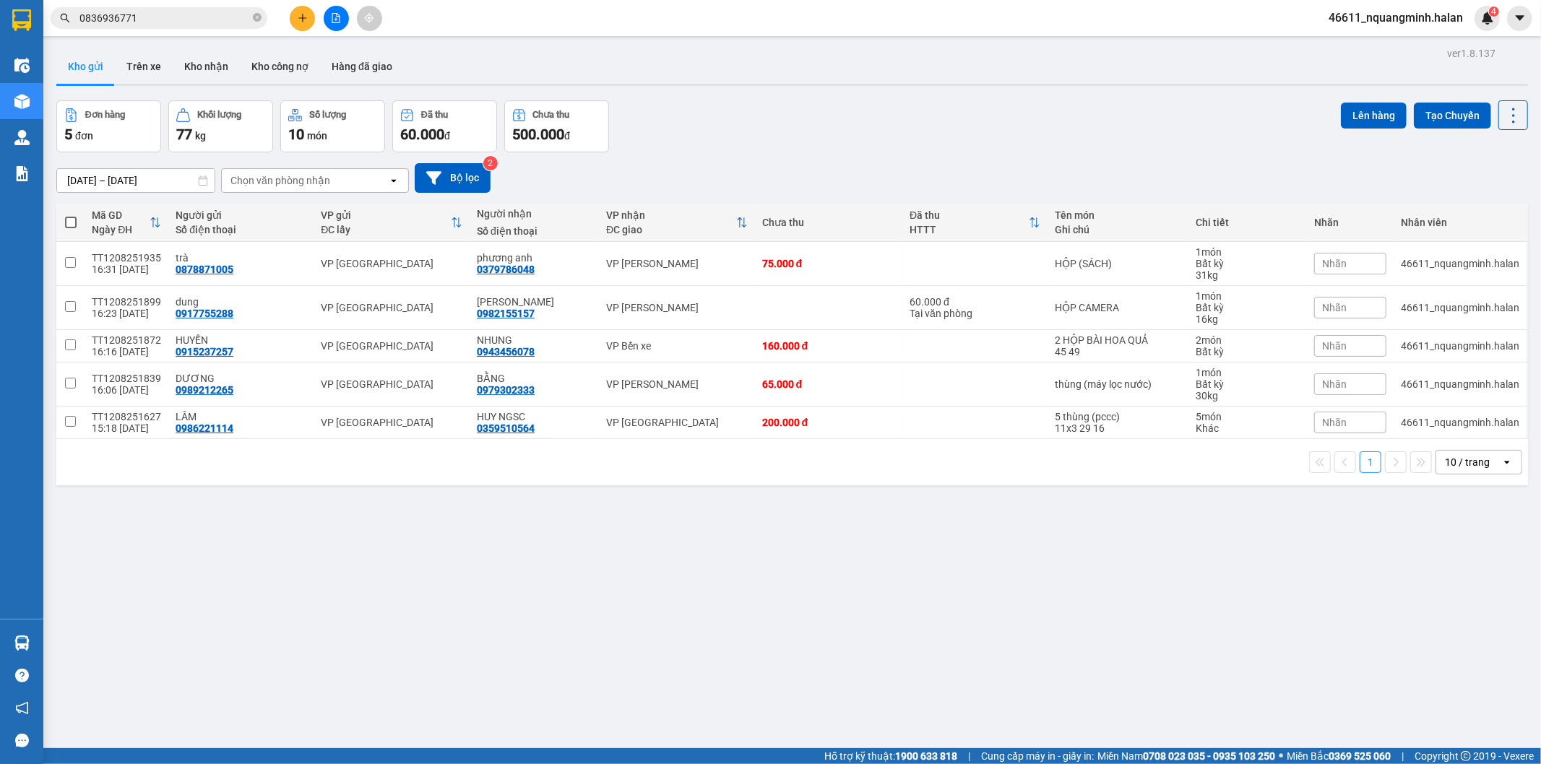
drag, startPoint x: 715, startPoint y: 639, endPoint x: 524, endPoint y: 731, distance: 211.9
click at [704, 646] on section "Kết quả tìm kiếm ( 3 ) Bộ lọc Mã ĐH Trạng thái Món hàng Thu hộ Tổng cước Chưa c…" at bounding box center [770, 382] width 1541 height 764
click at [300, 20] on icon "plus" at bounding box center [303, 18] width 10 height 10
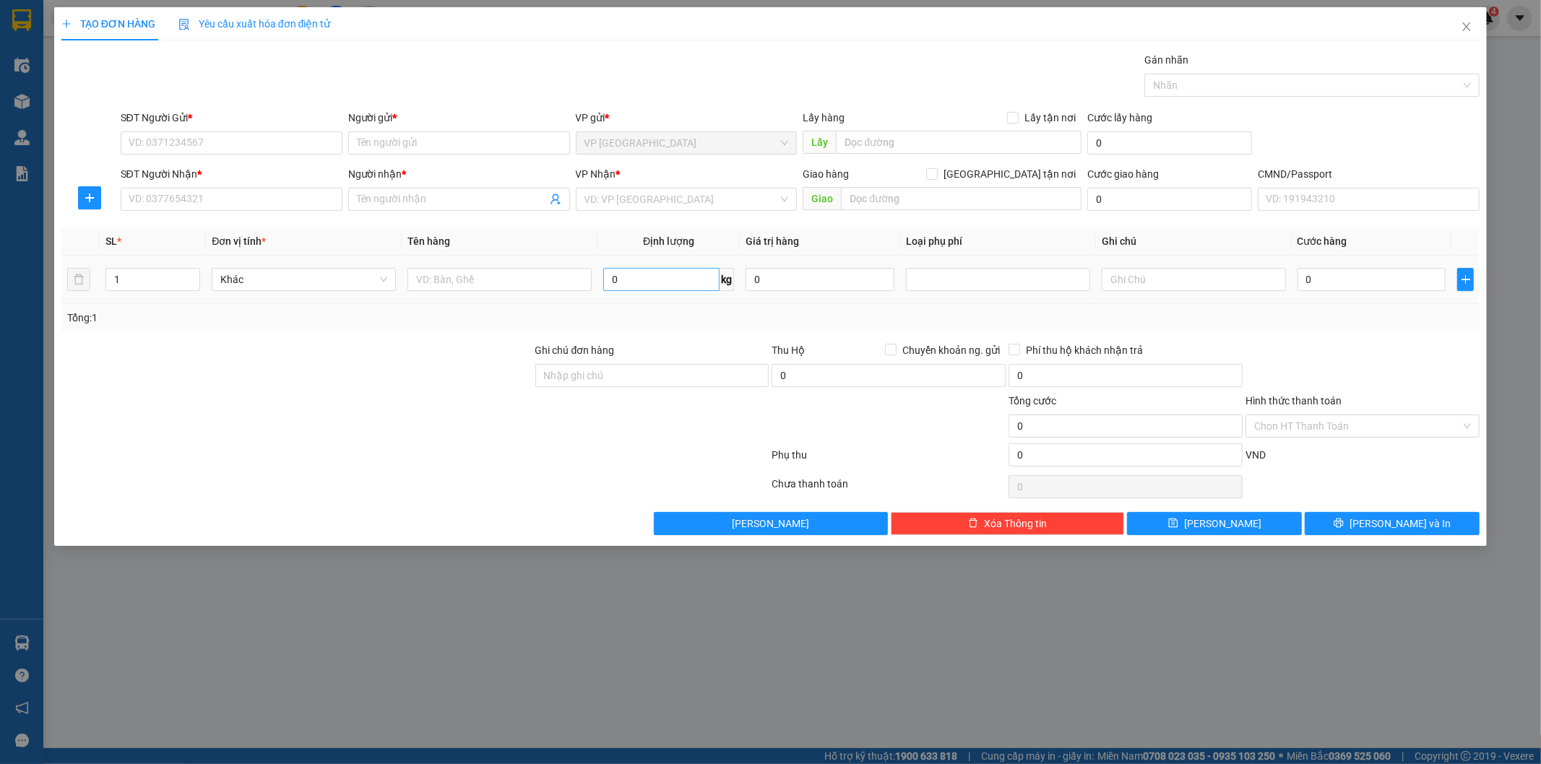
drag, startPoint x: 649, startPoint y: 293, endPoint x: 644, endPoint y: 282, distance: 11.0
click at [650, 293] on div "0 kg" at bounding box center [668, 279] width 131 height 29
drag, startPoint x: 643, startPoint y: 279, endPoint x: 562, endPoint y: 279, distance: 80.9
click at [641, 279] on input "0" at bounding box center [661, 279] width 116 height 23
click at [553, 279] on input "text" at bounding box center [499, 279] width 184 height 23
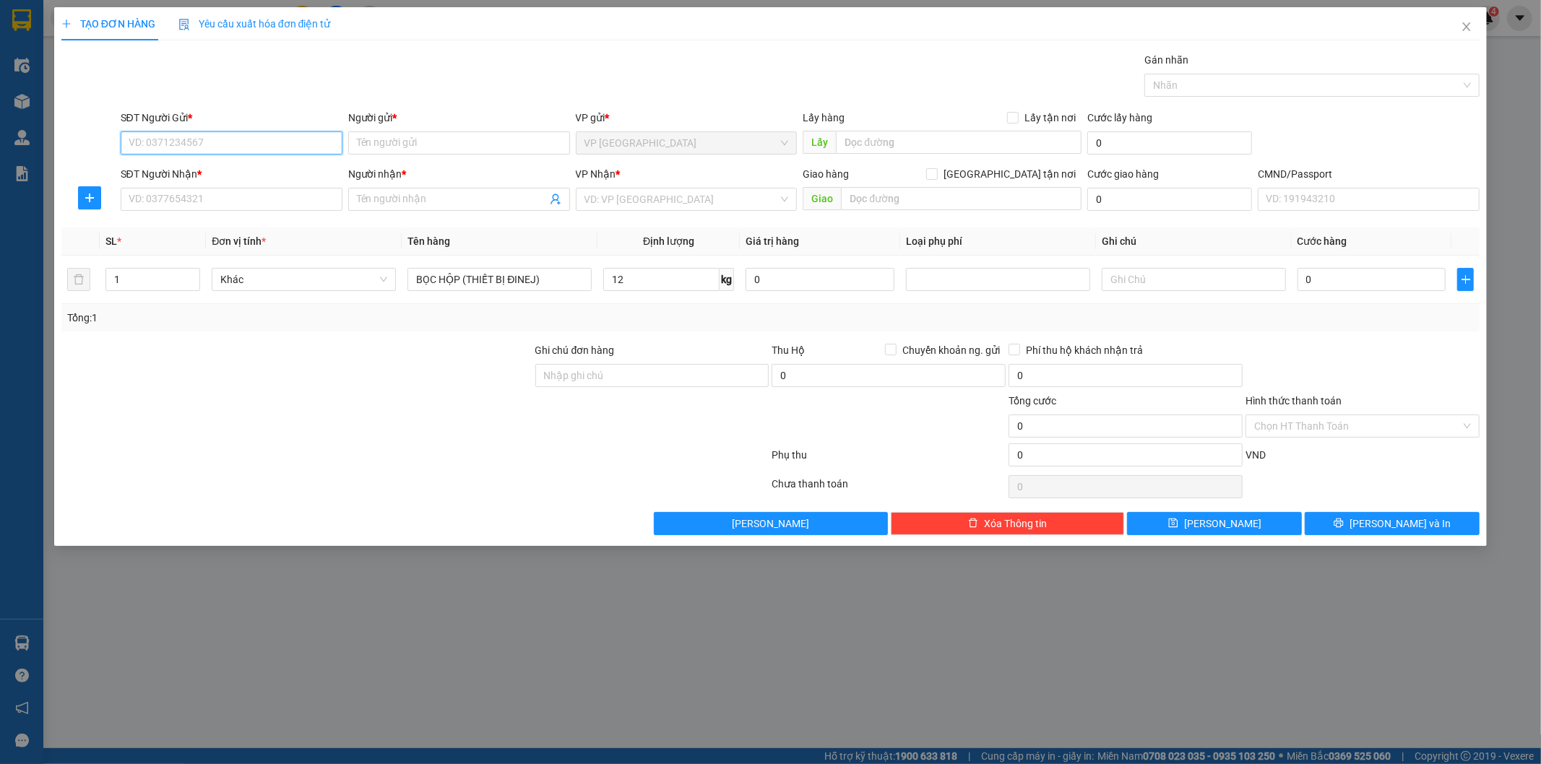
drag, startPoint x: 287, startPoint y: 150, endPoint x: 305, endPoint y: 152, distance: 18.1
click at [289, 149] on input "SĐT Người Gửi *" at bounding box center [232, 142] width 222 height 23
drag, startPoint x: 184, startPoint y: 170, endPoint x: 209, endPoint y: 196, distance: 35.8
click at [188, 172] on div "0912423335 - TUYẾT" at bounding box center [231, 172] width 204 height 16
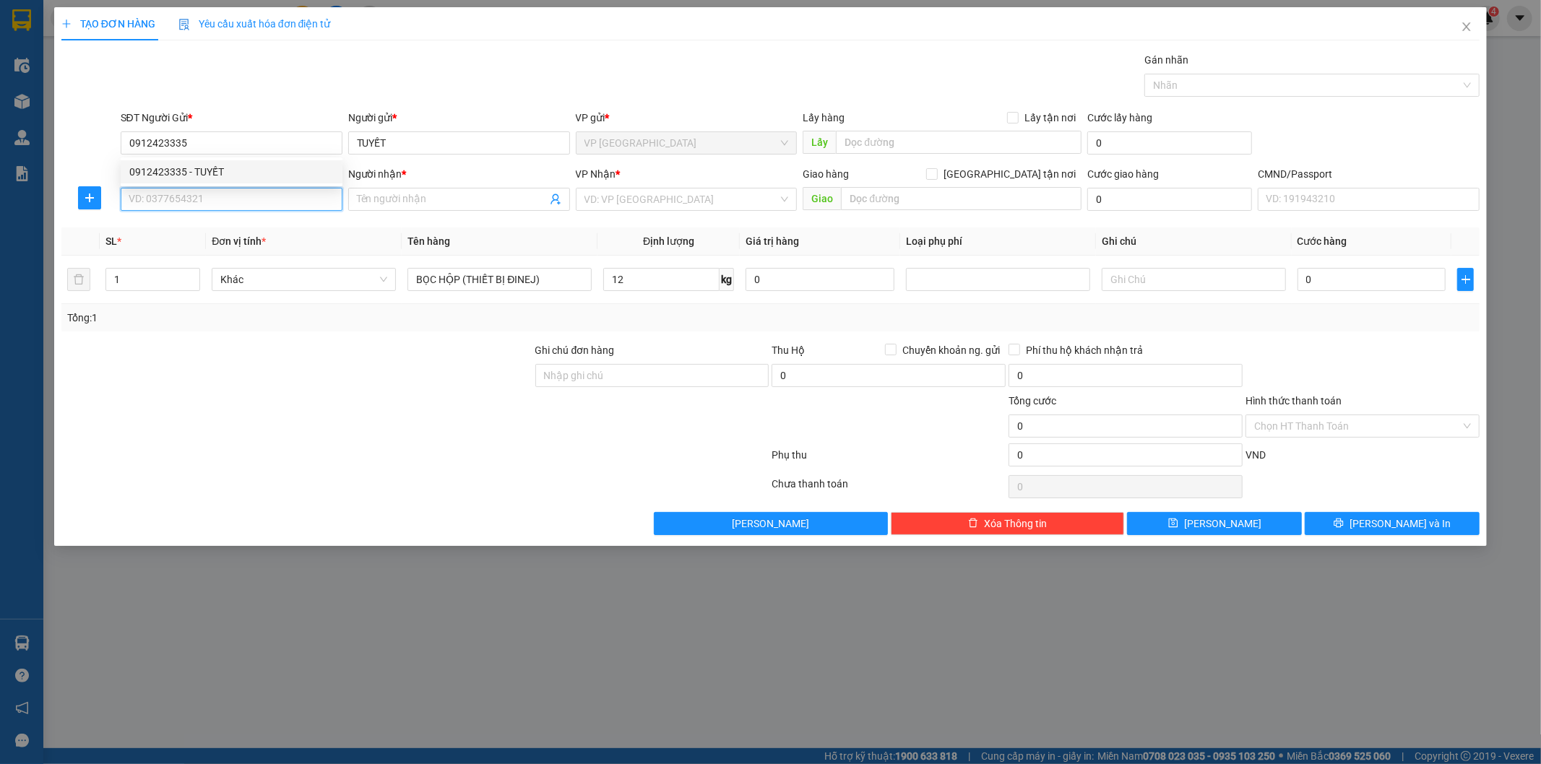
drag, startPoint x: 209, startPoint y: 196, endPoint x: 318, endPoint y: 203, distance: 108.6
click at [210, 197] on input "SĐT Người Nhận *" at bounding box center [232, 199] width 222 height 23
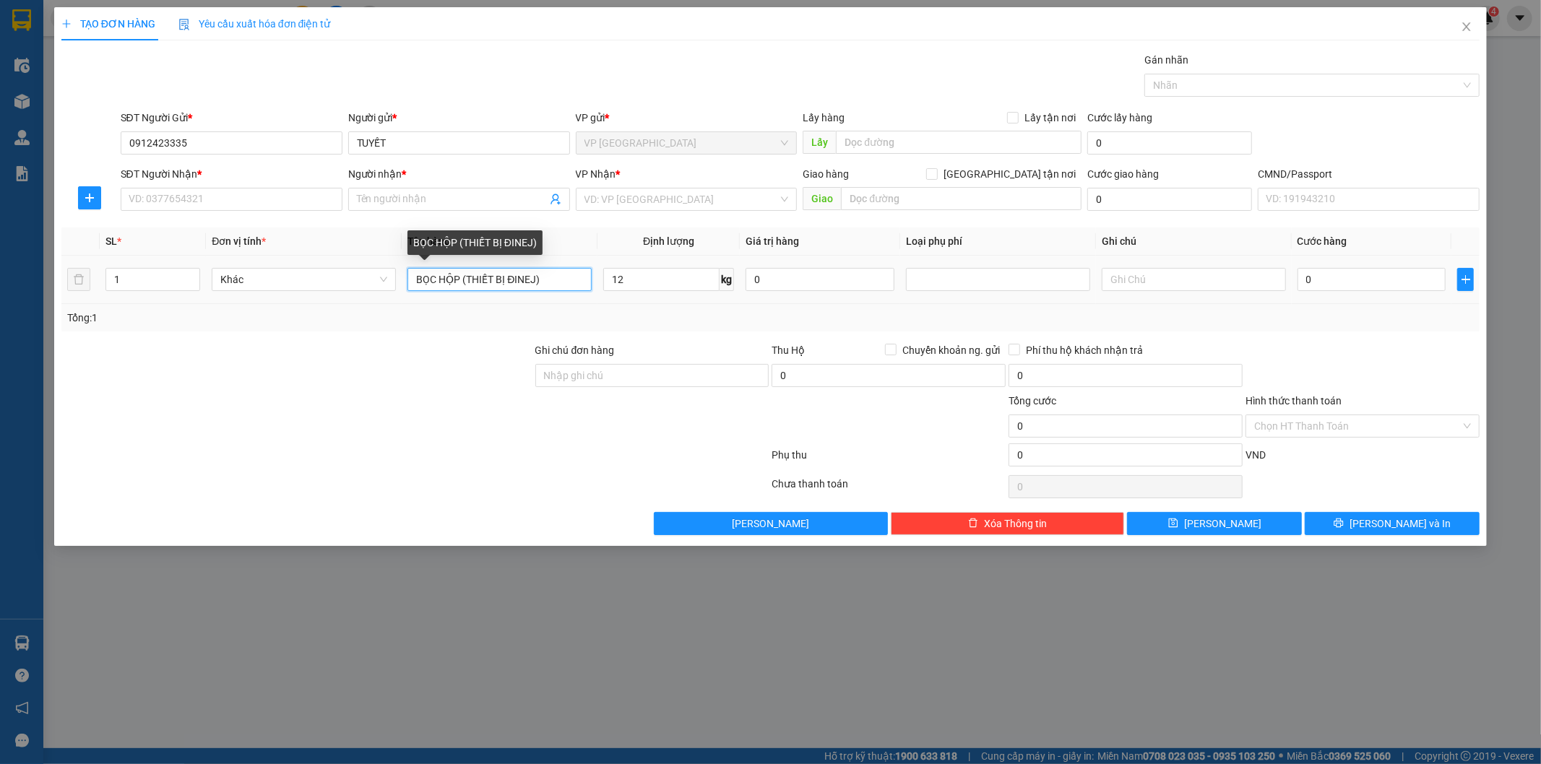
drag, startPoint x: 540, startPoint y: 282, endPoint x: 520, endPoint y: 302, distance: 28.1
click at [513, 291] on input "BỌC HỘP (THIẾT BỊ ĐINEJ)" at bounding box center [499, 279] width 184 height 23
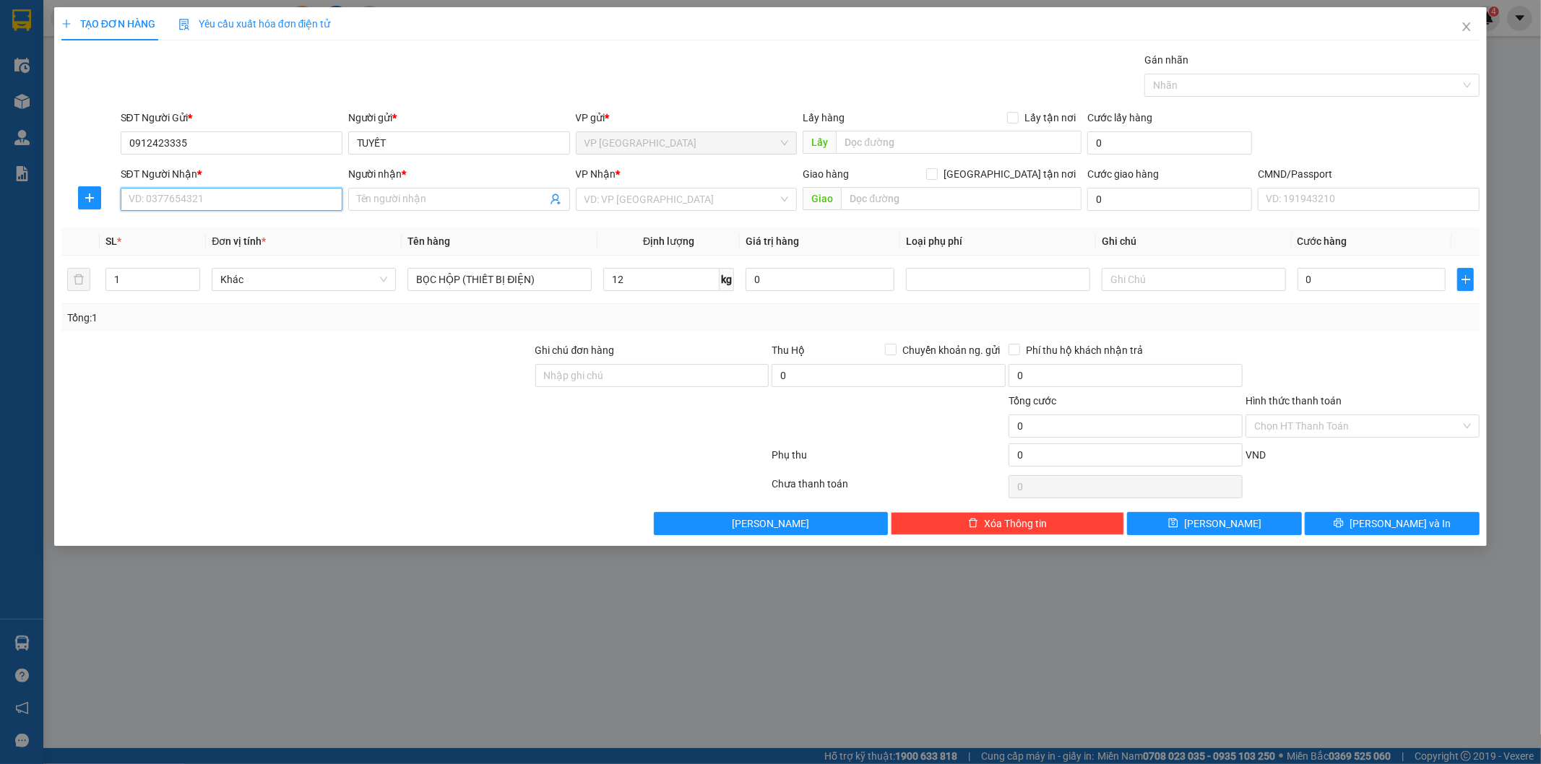
click at [247, 204] on input "SĐT Người Nhận *" at bounding box center [232, 199] width 222 height 23
click at [236, 220] on div "0326960993 - KIÊN" at bounding box center [231, 228] width 204 height 16
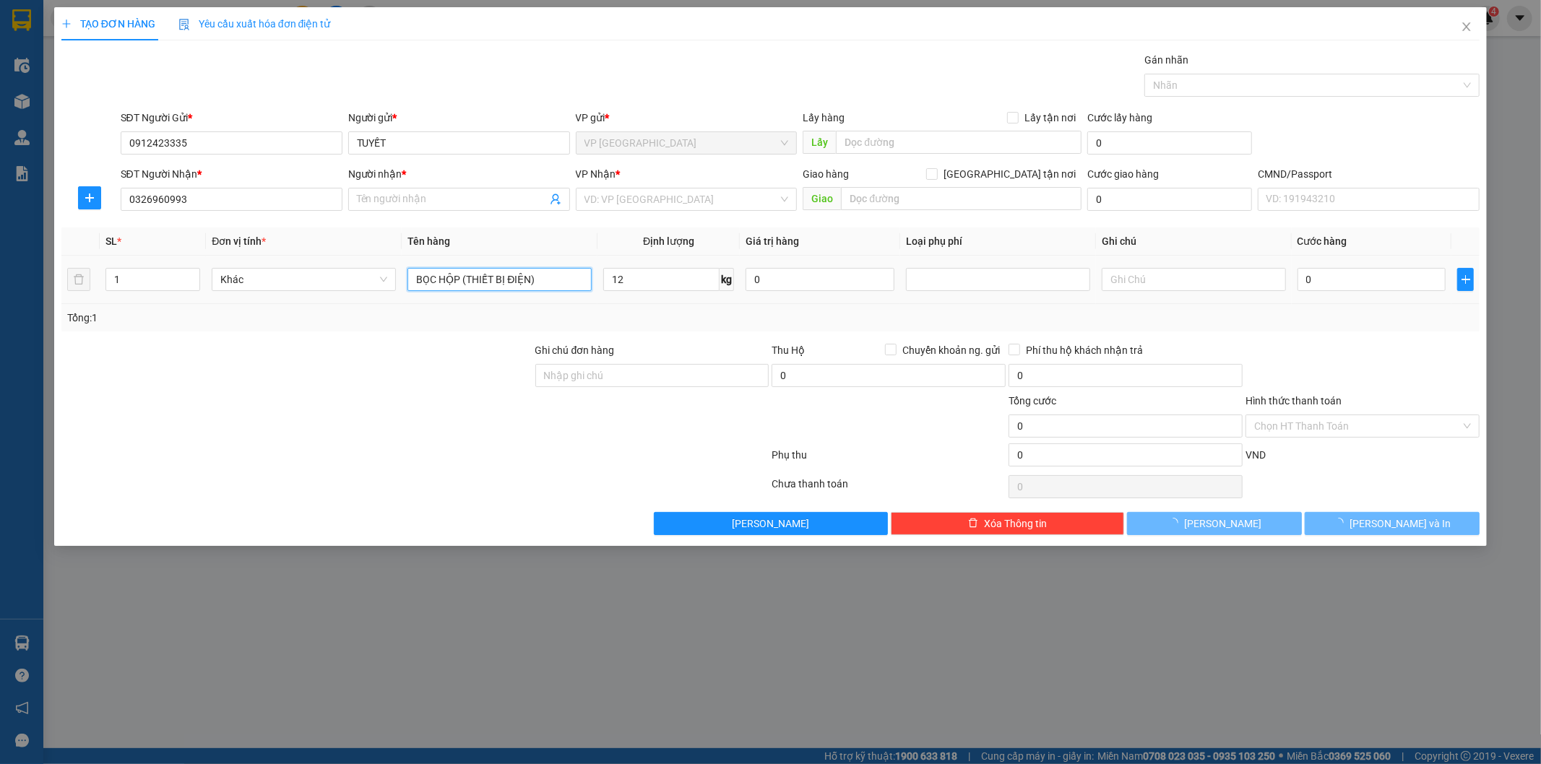
click at [571, 273] on input "BỌC HỘP (THIẾT BỊ ĐIỆN)" at bounding box center [499, 279] width 184 height 23
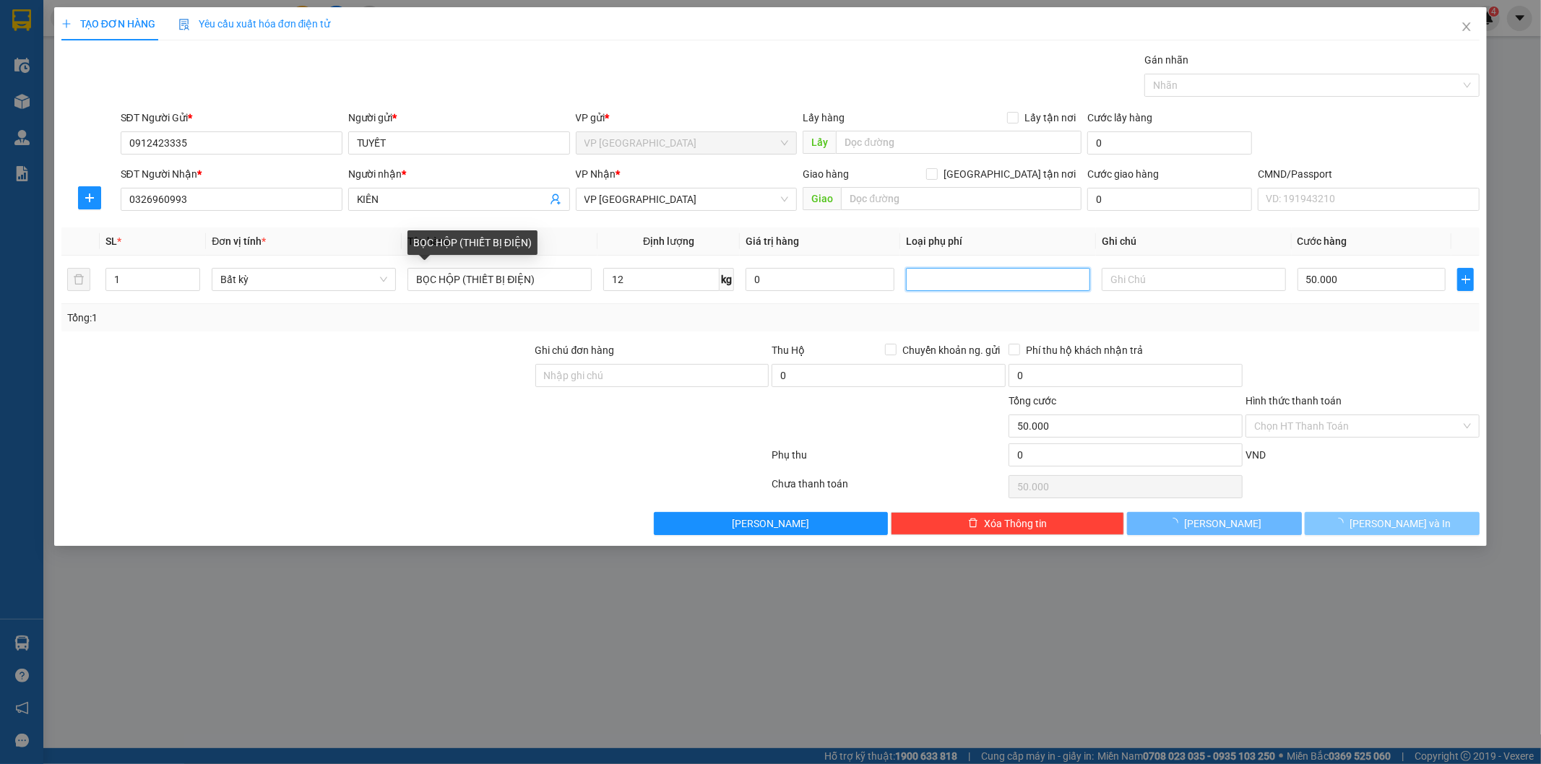
click at [1352, 348] on div at bounding box center [1362, 367] width 237 height 51
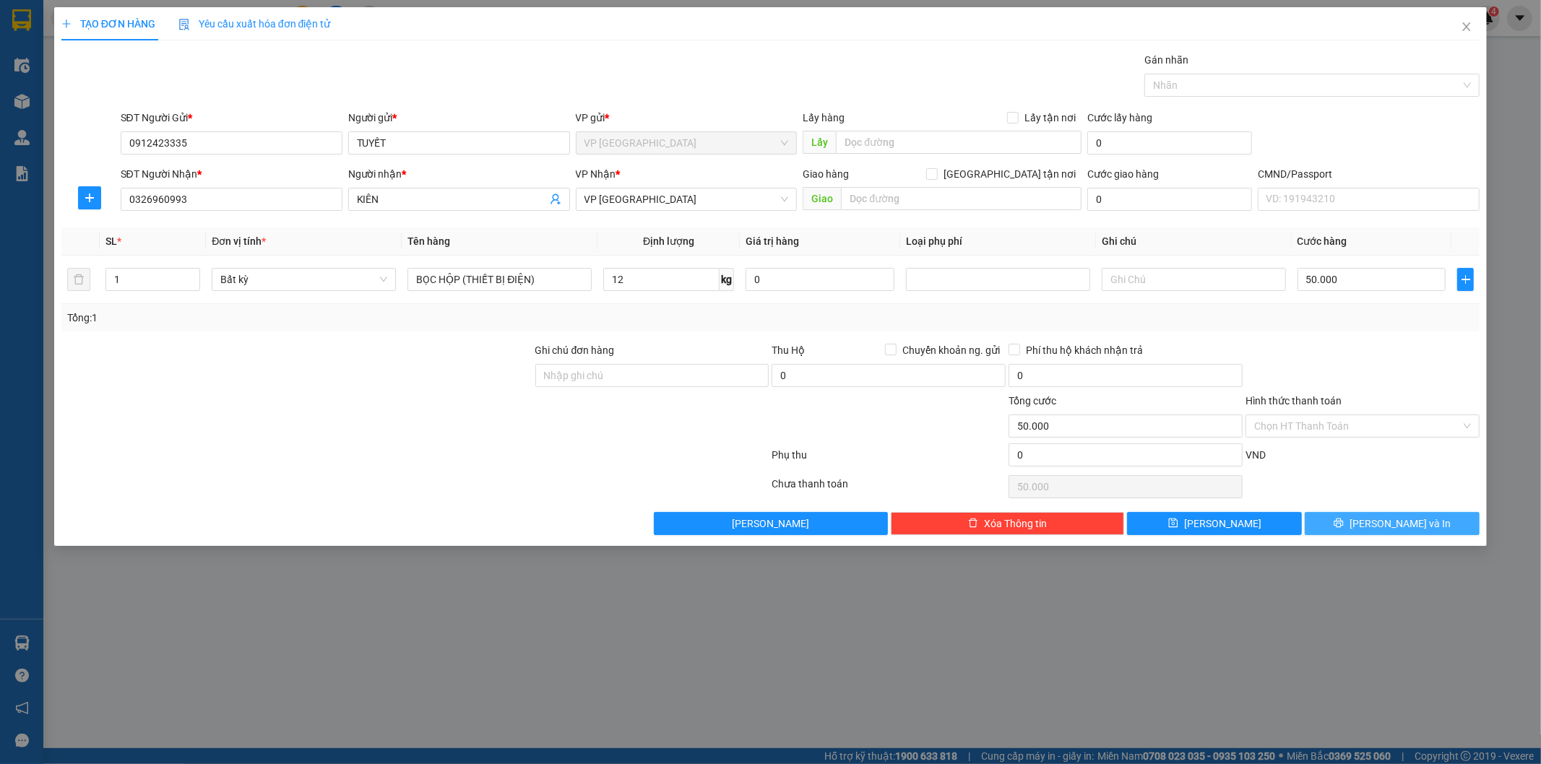
click at [1383, 527] on span "Lưu và In" at bounding box center [1399, 524] width 101 height 16
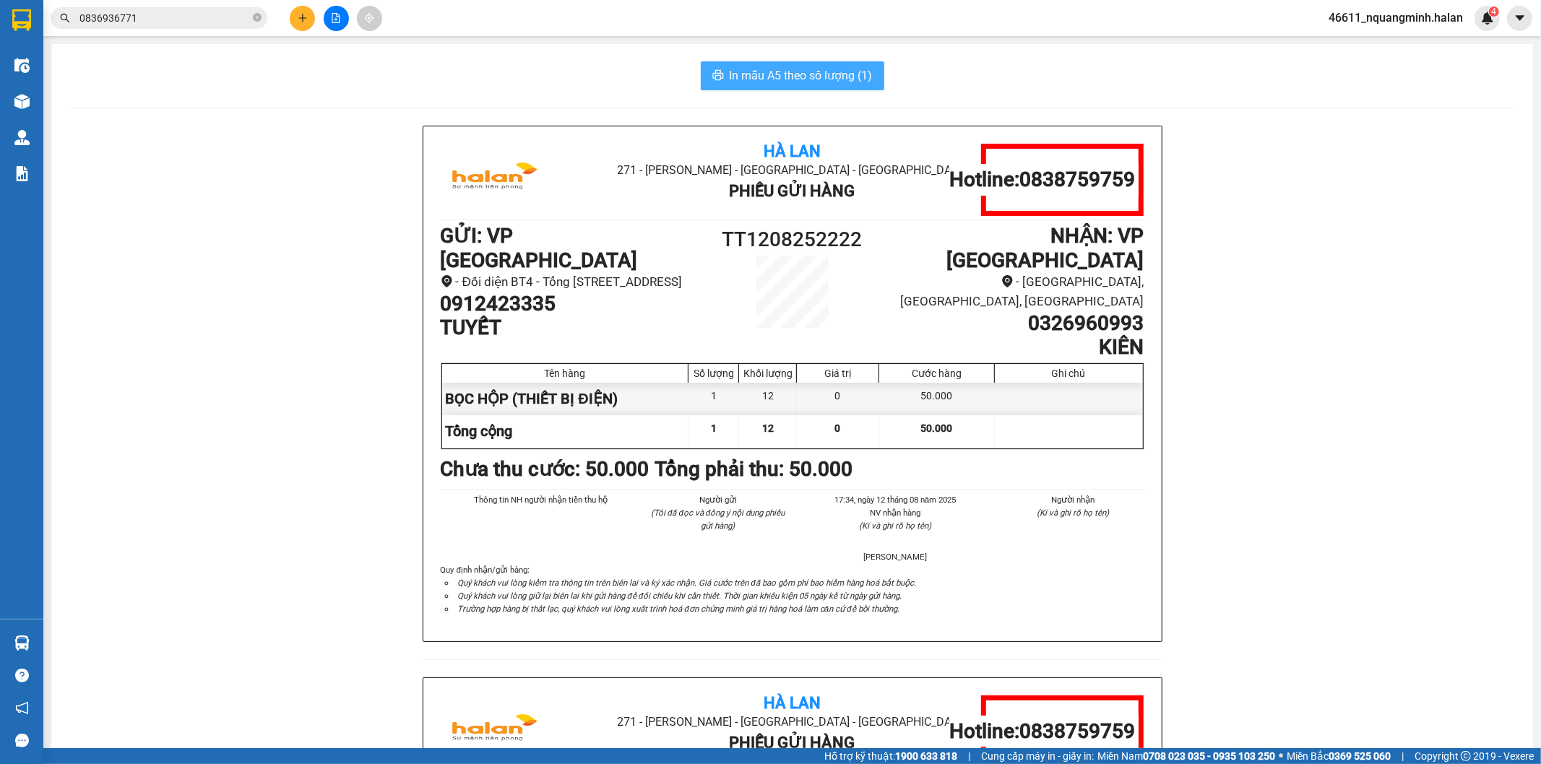
click at [795, 77] on span "In mẫu A5 theo số lượng (1)" at bounding box center [801, 75] width 143 height 18
click at [793, 77] on span "In mẫu A5 theo số lượng (1)" at bounding box center [801, 75] width 143 height 18
drag, startPoint x: 271, startPoint y: 556, endPoint x: 363, endPoint y: 656, distance: 135.5
click at [271, 558] on div "Hà Lan 271 - Dương Tự Minh - Phường Tân Long - Thái Nguyên Phiếu Gửi Hàng Hotli…" at bounding box center [792, 677] width 1447 height 1103
click at [298, 15] on icon "plus" at bounding box center [303, 18] width 10 height 10
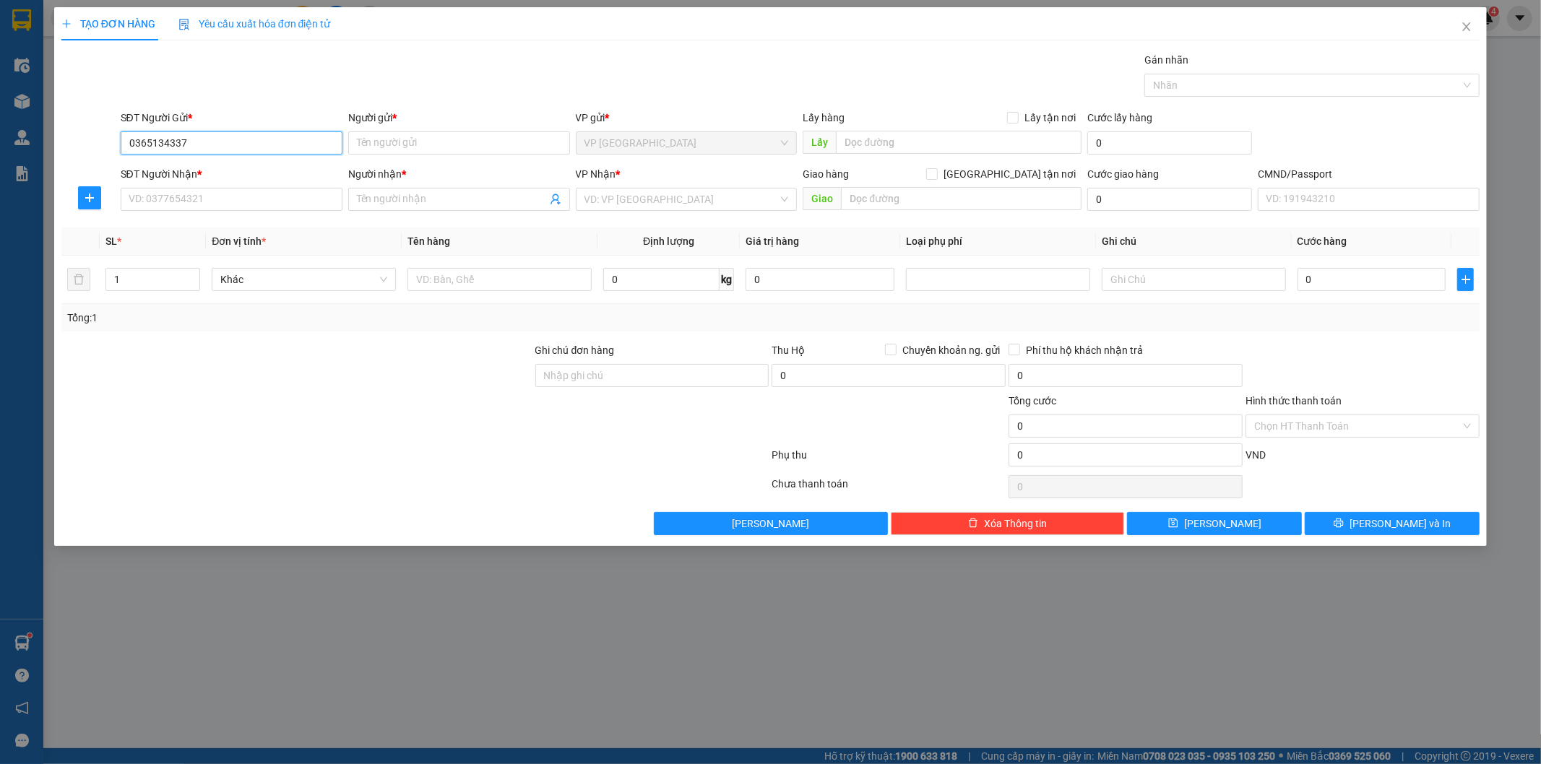
drag, startPoint x: 243, startPoint y: 139, endPoint x: 184, endPoint y: 139, distance: 58.5
click at [242, 139] on input "0365134337" at bounding box center [232, 142] width 222 height 23
click at [218, 201] on input "SĐT Người Nhận *" at bounding box center [232, 199] width 222 height 23
click at [401, 139] on input "Người gửi *" at bounding box center [459, 142] width 222 height 23
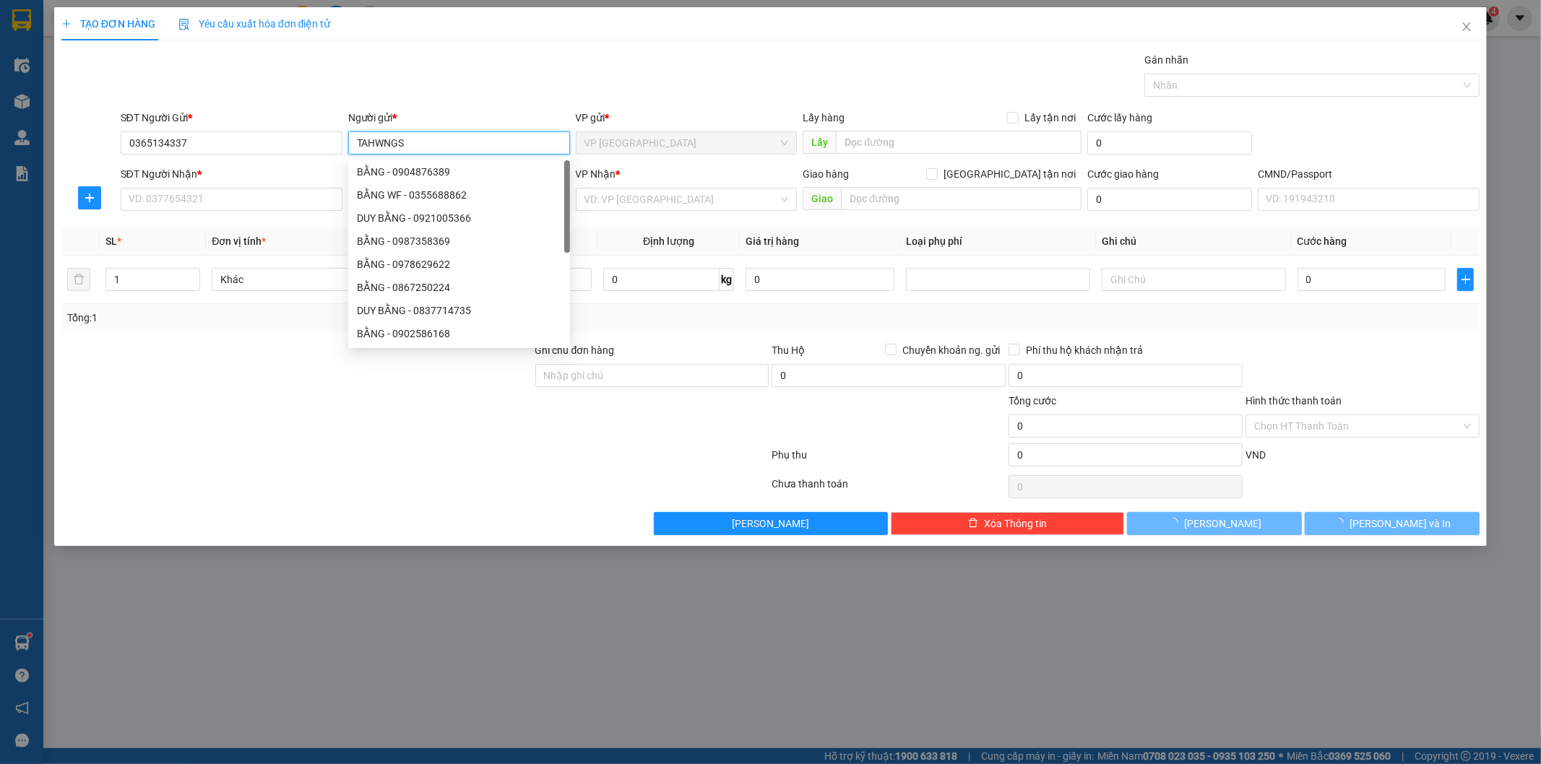
drag, startPoint x: 414, startPoint y: 141, endPoint x: 208, endPoint y: 168, distance: 207.7
click at [208, 168] on form "SĐT Người Gửi * 0365134337 Người gửi * TAHWNGS VP gửi * VP Tân Triều Lấy hàng L…" at bounding box center [770, 163] width 1419 height 107
click at [249, 193] on input "SĐT Người Nhận *" at bounding box center [232, 199] width 222 height 23
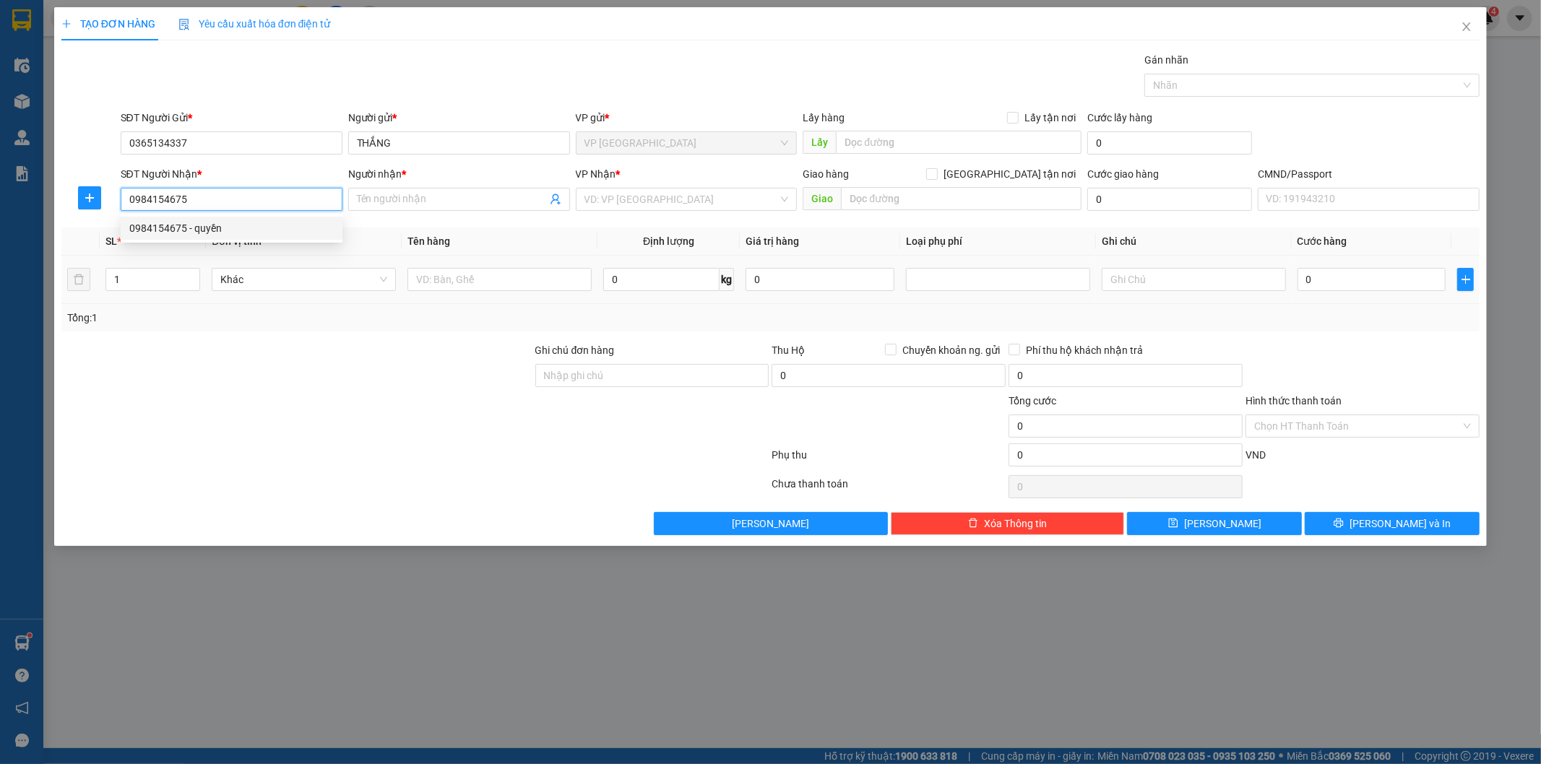
drag, startPoint x: 246, startPoint y: 229, endPoint x: 435, endPoint y: 294, distance: 200.1
click at [247, 231] on div "0984154675 - quyền" at bounding box center [231, 228] width 204 height 16
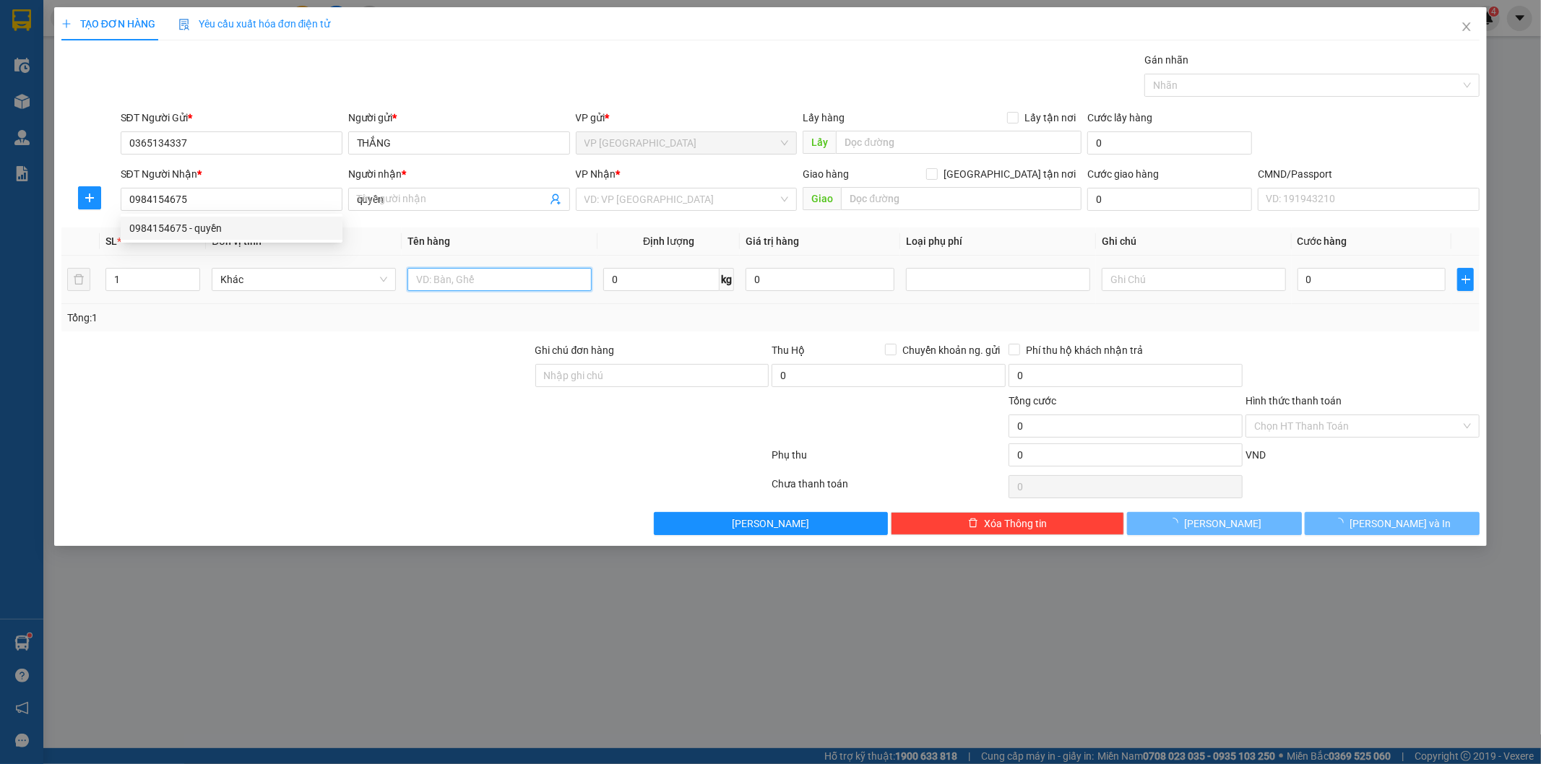
click at [458, 279] on input "text" at bounding box center [499, 279] width 184 height 23
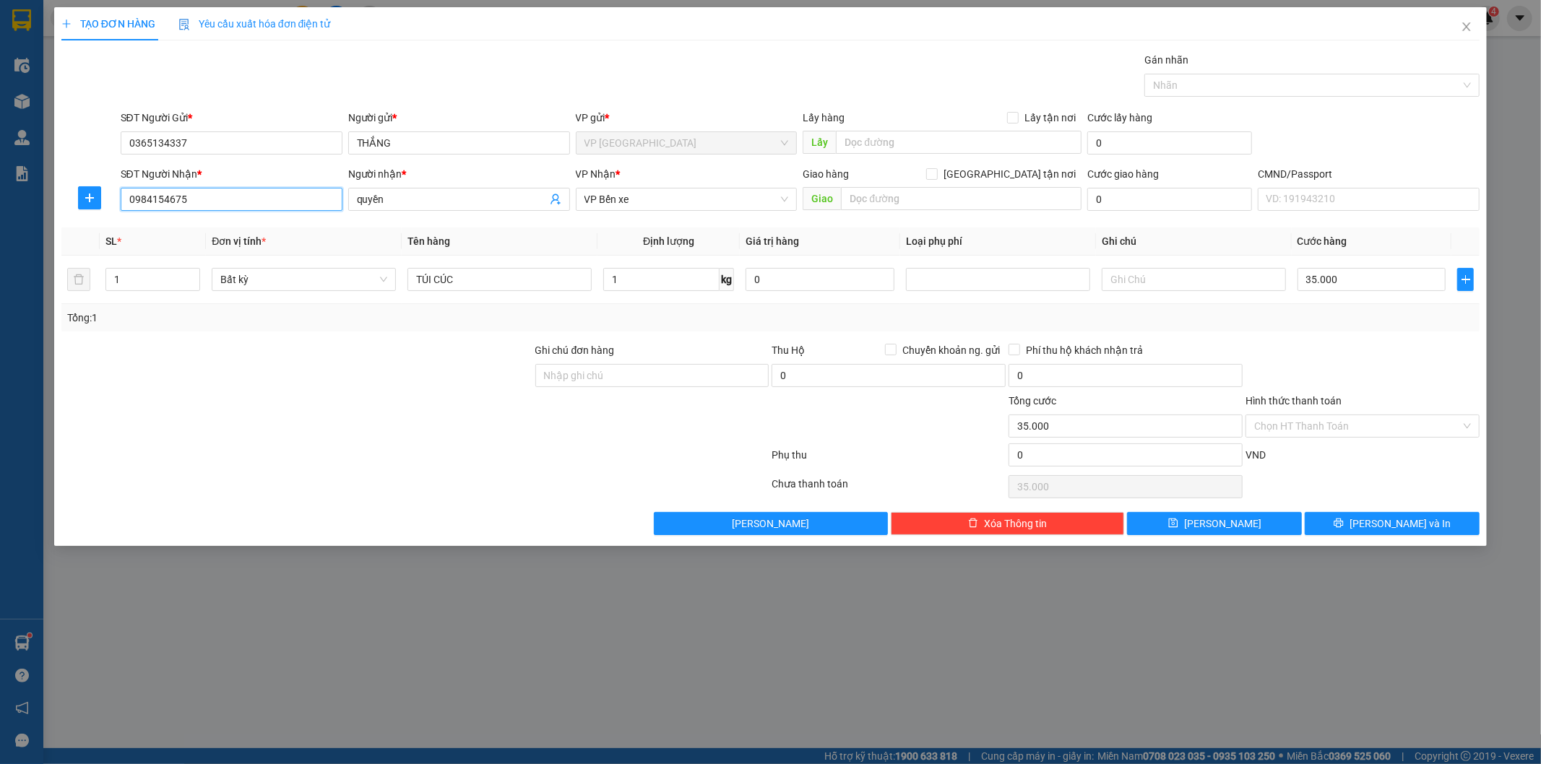
drag, startPoint x: 214, startPoint y: 211, endPoint x: 0, endPoint y: 112, distance: 235.6
click at [0, 178] on div "TẠO ĐƠN HÀNG Yêu cầu xuất hóa đơn điện tử Transit Pickup Surcharge Ids Transit …" at bounding box center [770, 382] width 1541 height 764
click at [551, 270] on input "TÚI CÚC" at bounding box center [499, 279] width 184 height 23
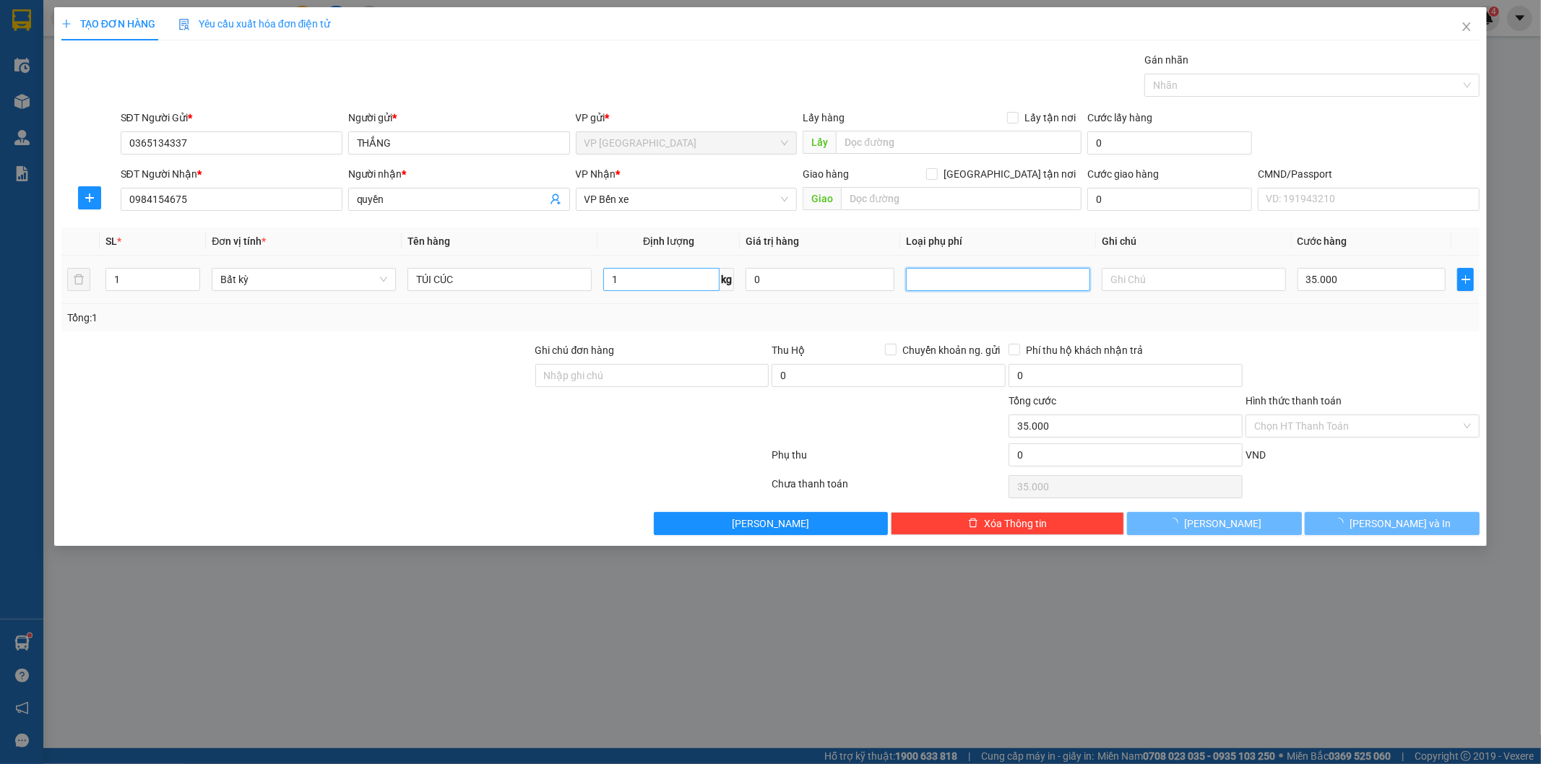
click at [1362, 355] on div at bounding box center [1362, 367] width 237 height 51
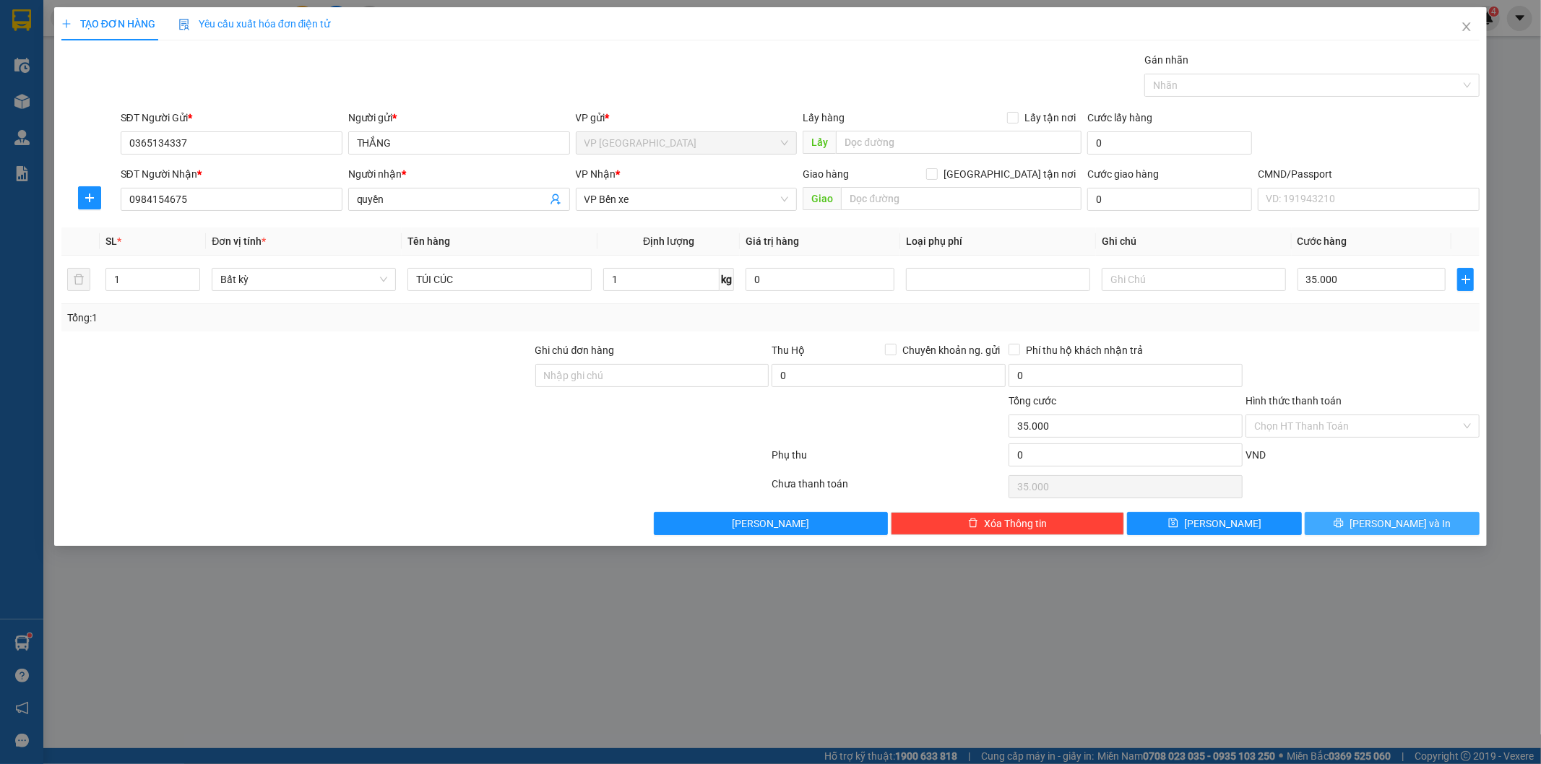
click at [1357, 516] on button "Lưu và In" at bounding box center [1392, 523] width 175 height 23
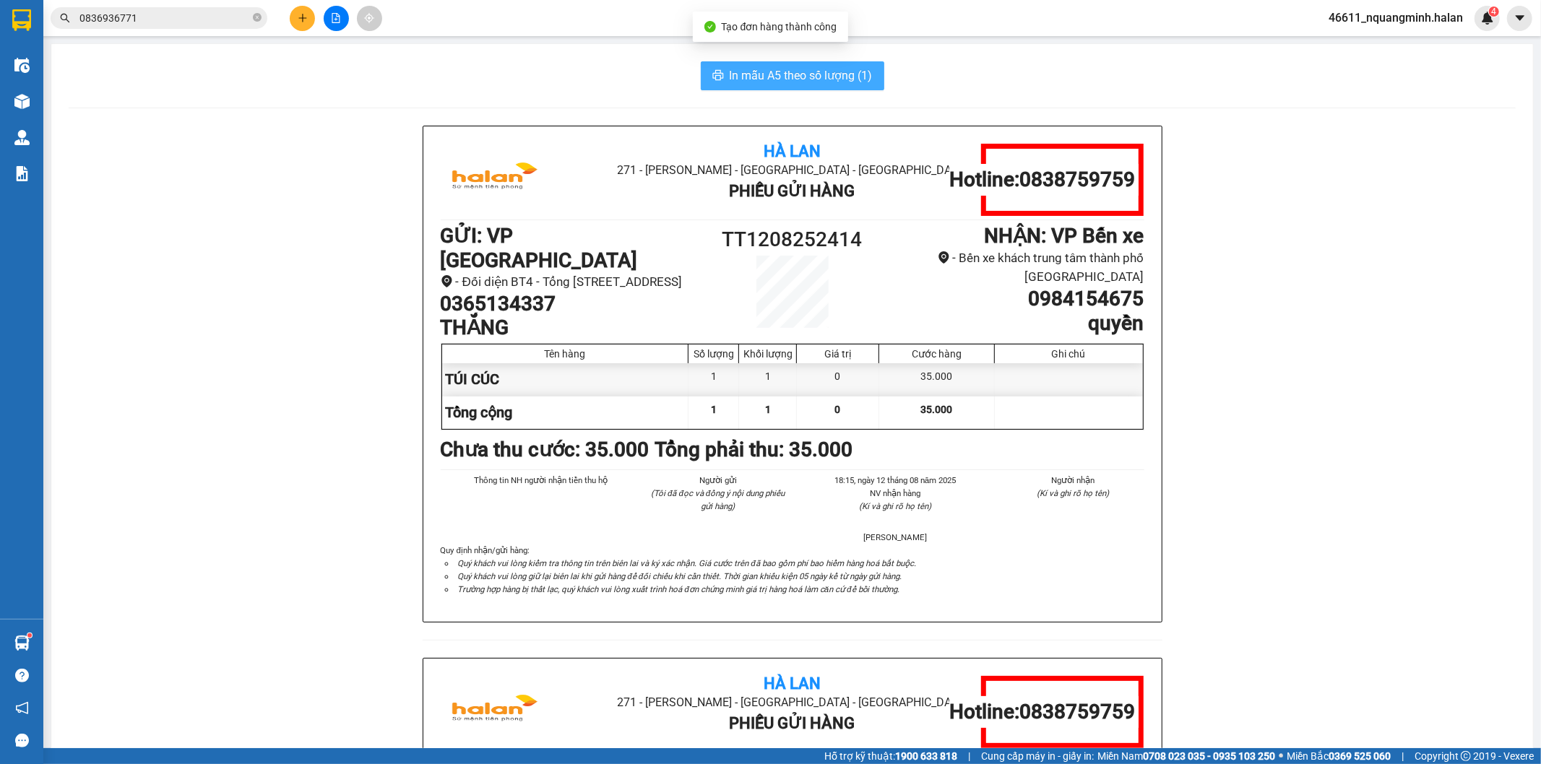
click at [761, 75] on span "In mẫu A5 theo số lượng (1)" at bounding box center [801, 75] width 143 height 18
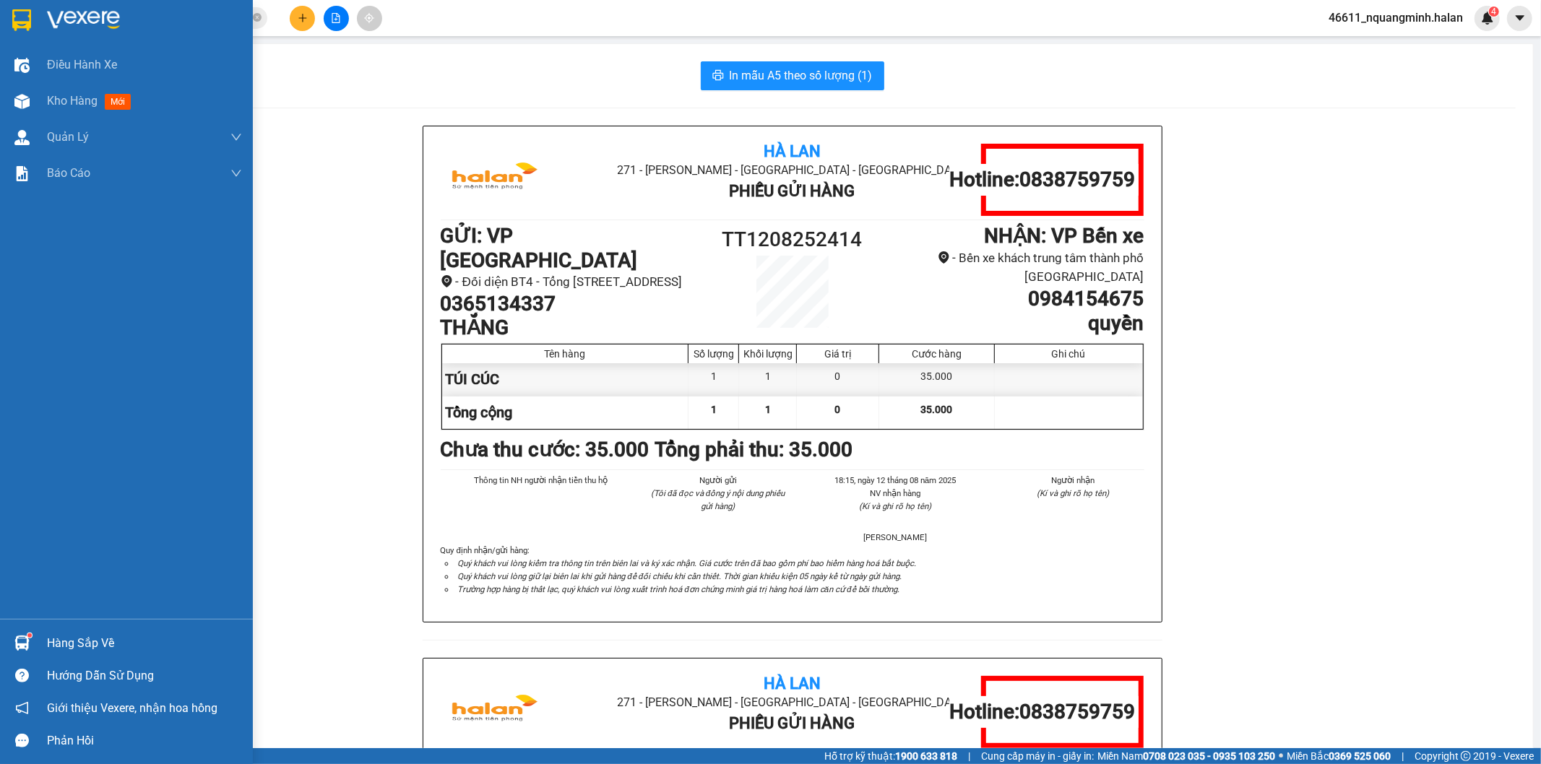
click at [18, 647] on img at bounding box center [21, 643] width 15 height 15
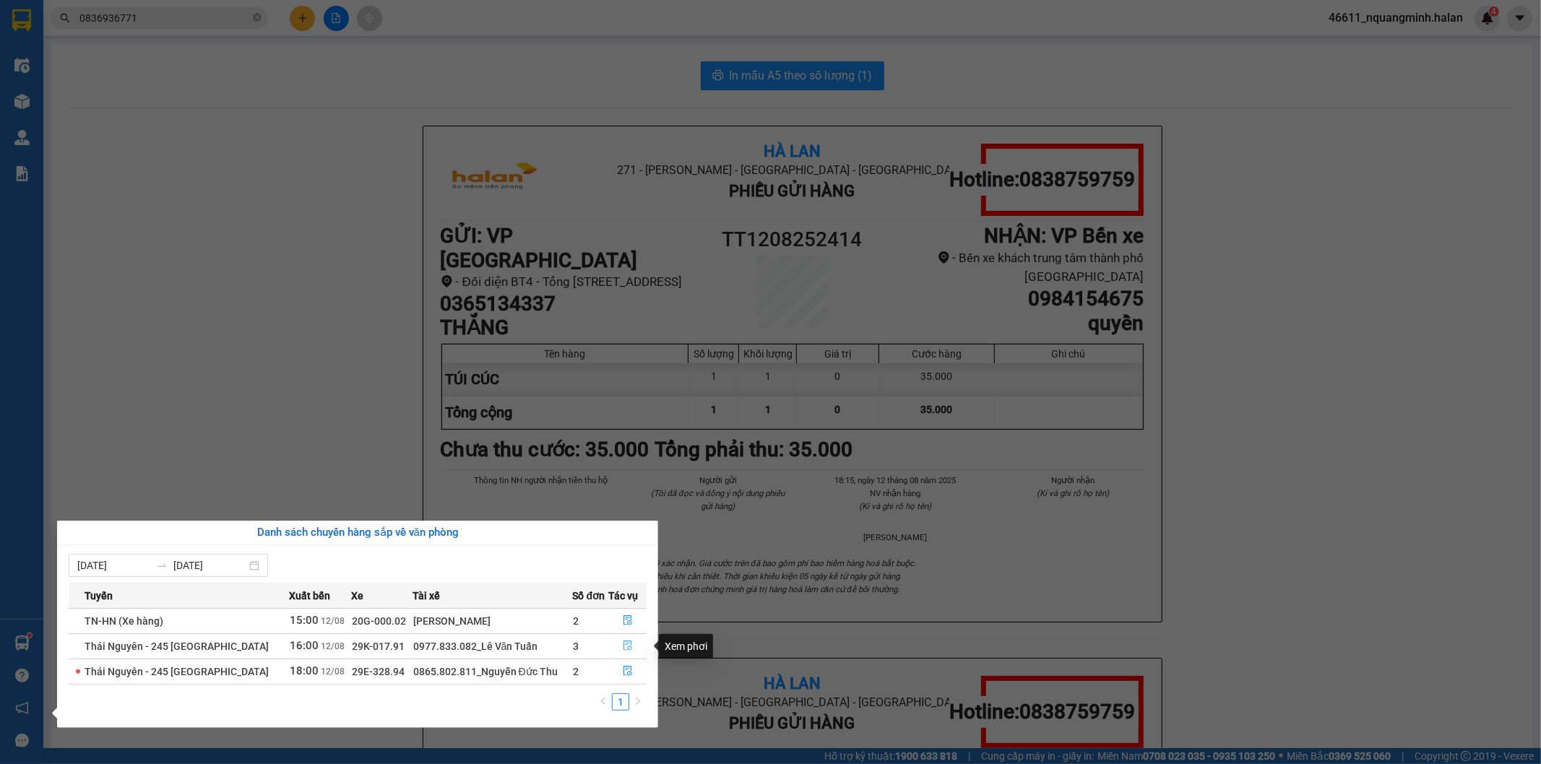
click at [630, 641] on icon "file-done" at bounding box center [628, 646] width 10 height 10
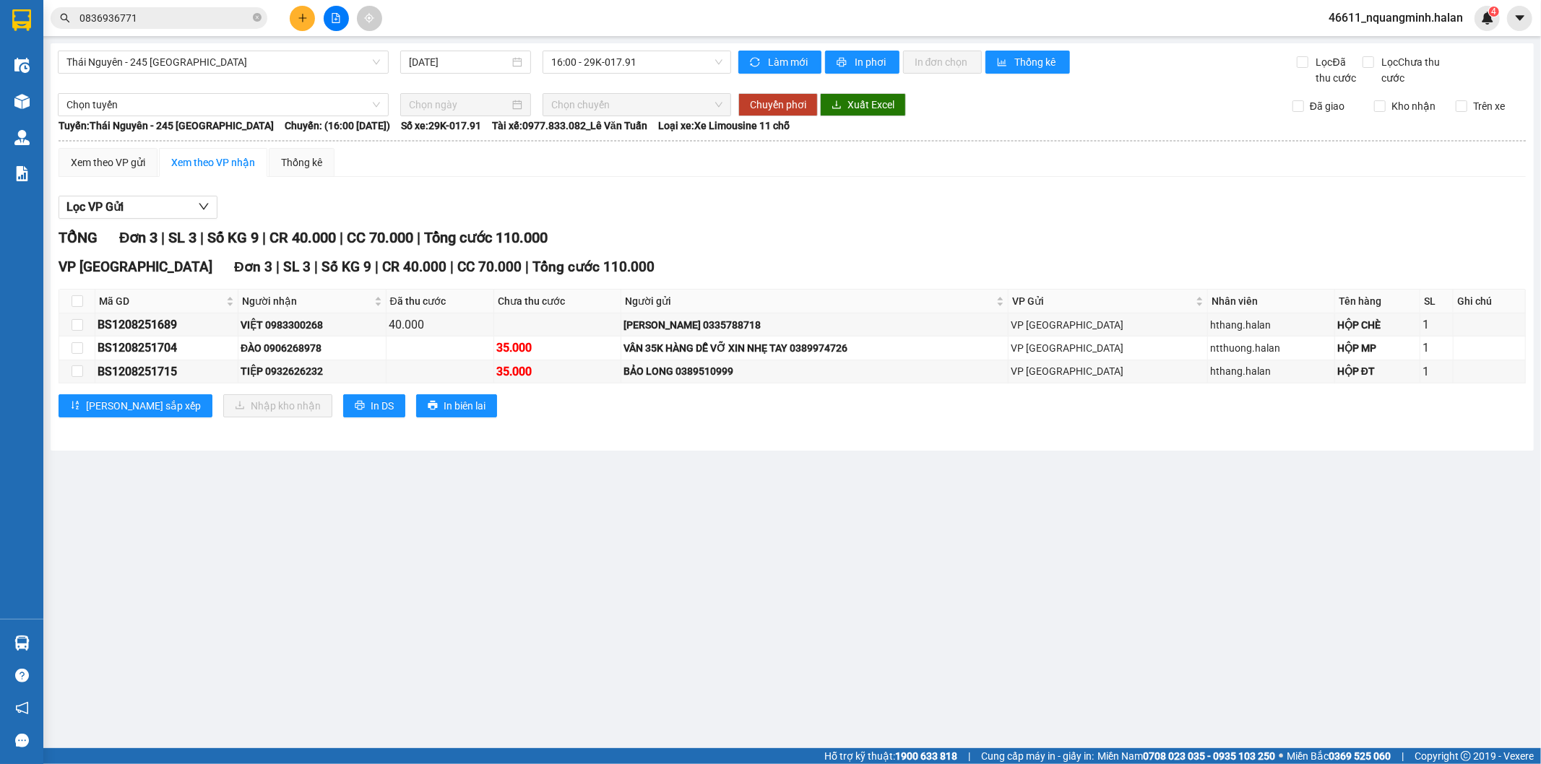
click at [812, 602] on main "Thái Nguyên - 245 Quang Trung 12/08/2025 16:00 - 29K-017.91 Làm mới In phơi In …" at bounding box center [770, 374] width 1541 height 748
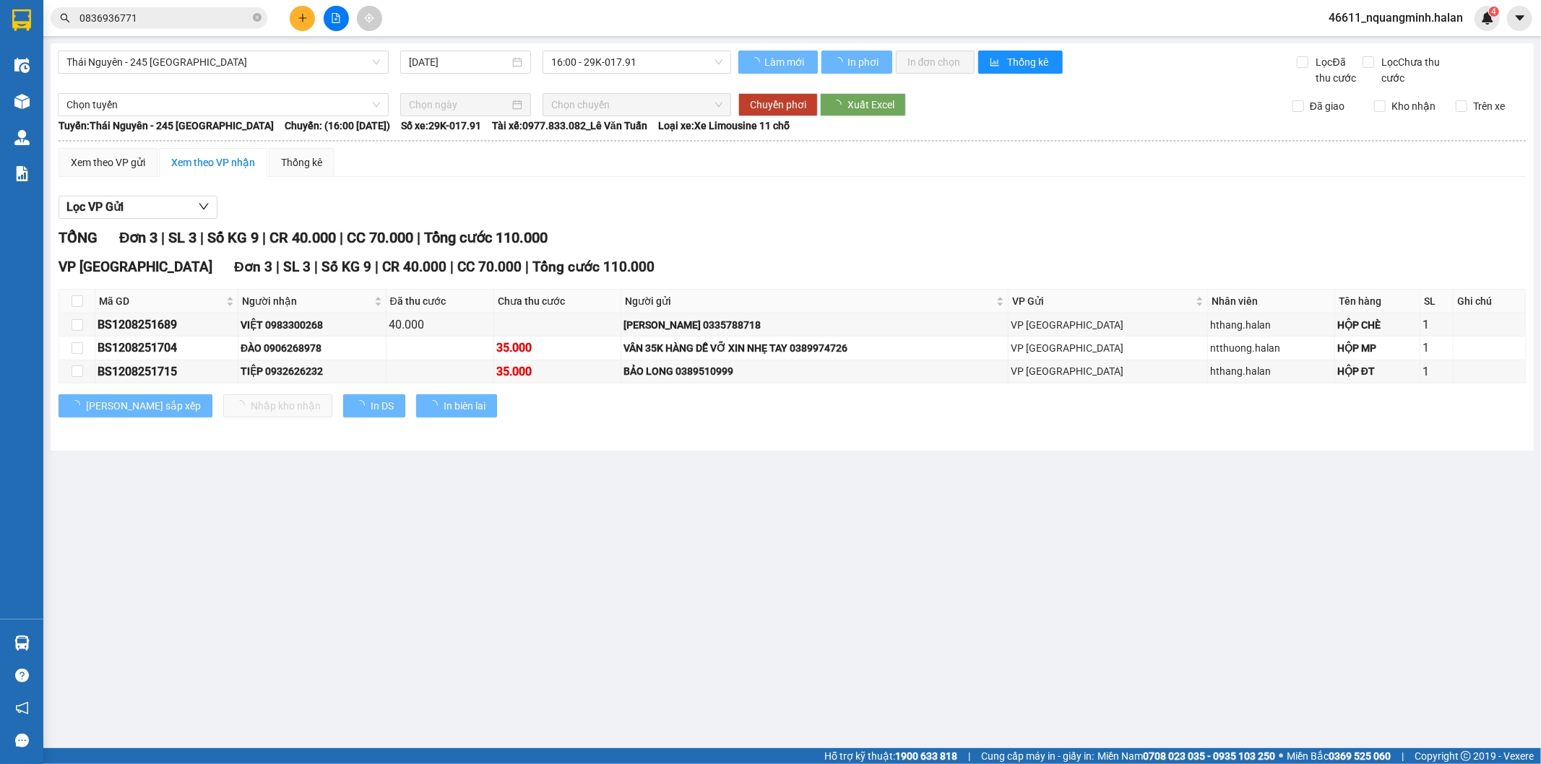
drag, startPoint x: 444, startPoint y: 592, endPoint x: 472, endPoint y: 737, distance: 147.2
click at [441, 594] on main "Thái Nguyên - 245 Quang Trung 12/08/2025 16:00 - 29K-017.91 Làm mới In phơi In …" at bounding box center [770, 374] width 1541 height 748
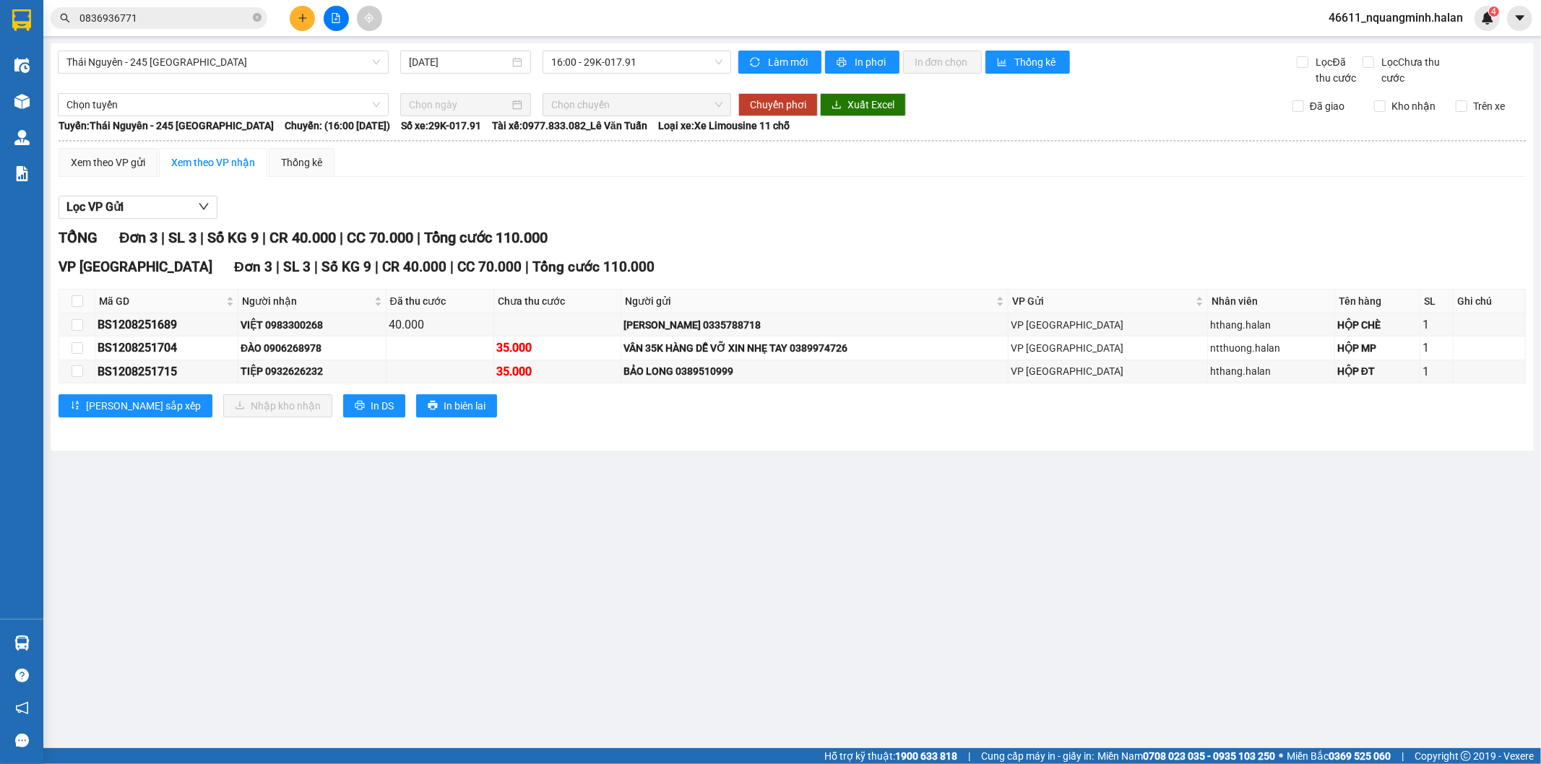
drag, startPoint x: 163, startPoint y: 561, endPoint x: 142, endPoint y: 579, distance: 28.2
click at [162, 565] on main "Thái Nguyên - 245 Quang Trung 12/08/2025 16:00 - 29K-017.91 Làm mới In phơi In …" at bounding box center [770, 374] width 1541 height 748
click at [537, 492] on main "Thái Nguyên - 245 Quang Trung 12/08/2025 16:00 - 29K-017.91 Làm mới In phơi In …" at bounding box center [770, 374] width 1541 height 748
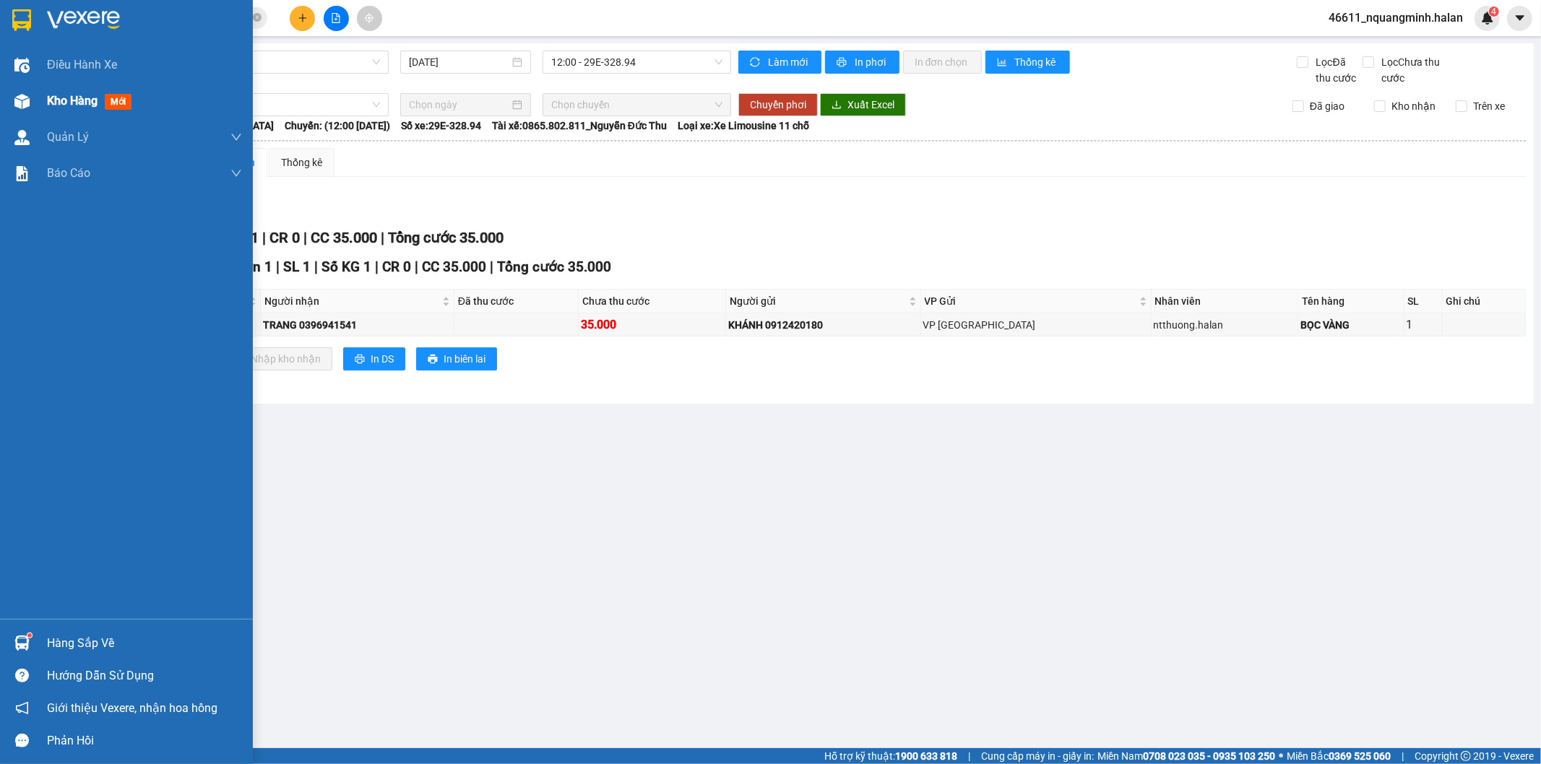
click at [14, 100] on img at bounding box center [21, 101] width 15 height 15
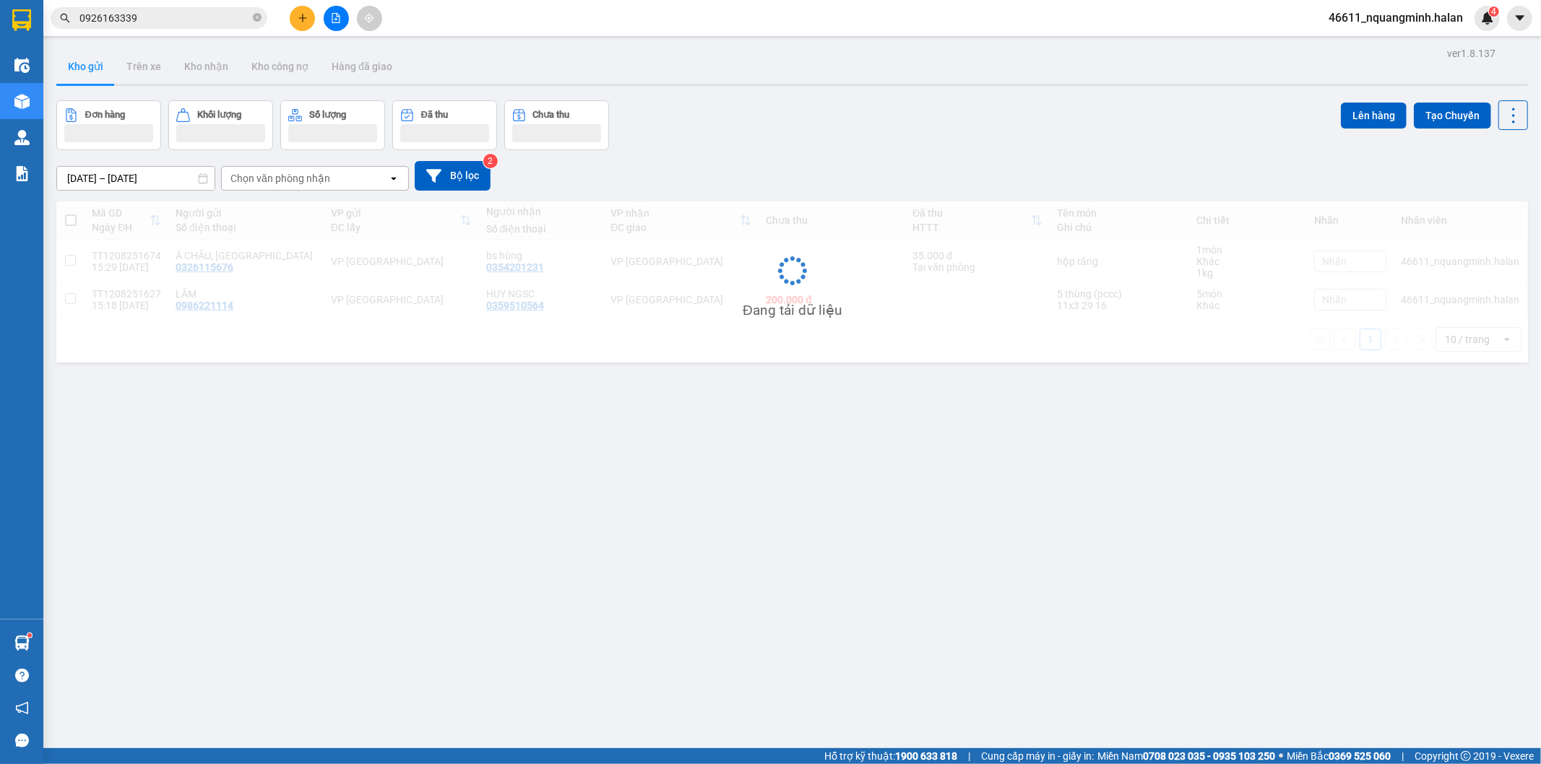
click at [743, 124] on div "Đơn hàng Khối lượng Số lượng Đã thu Chưa thu Lên hàng Tạo Chuyến" at bounding box center [791, 125] width 1471 height 50
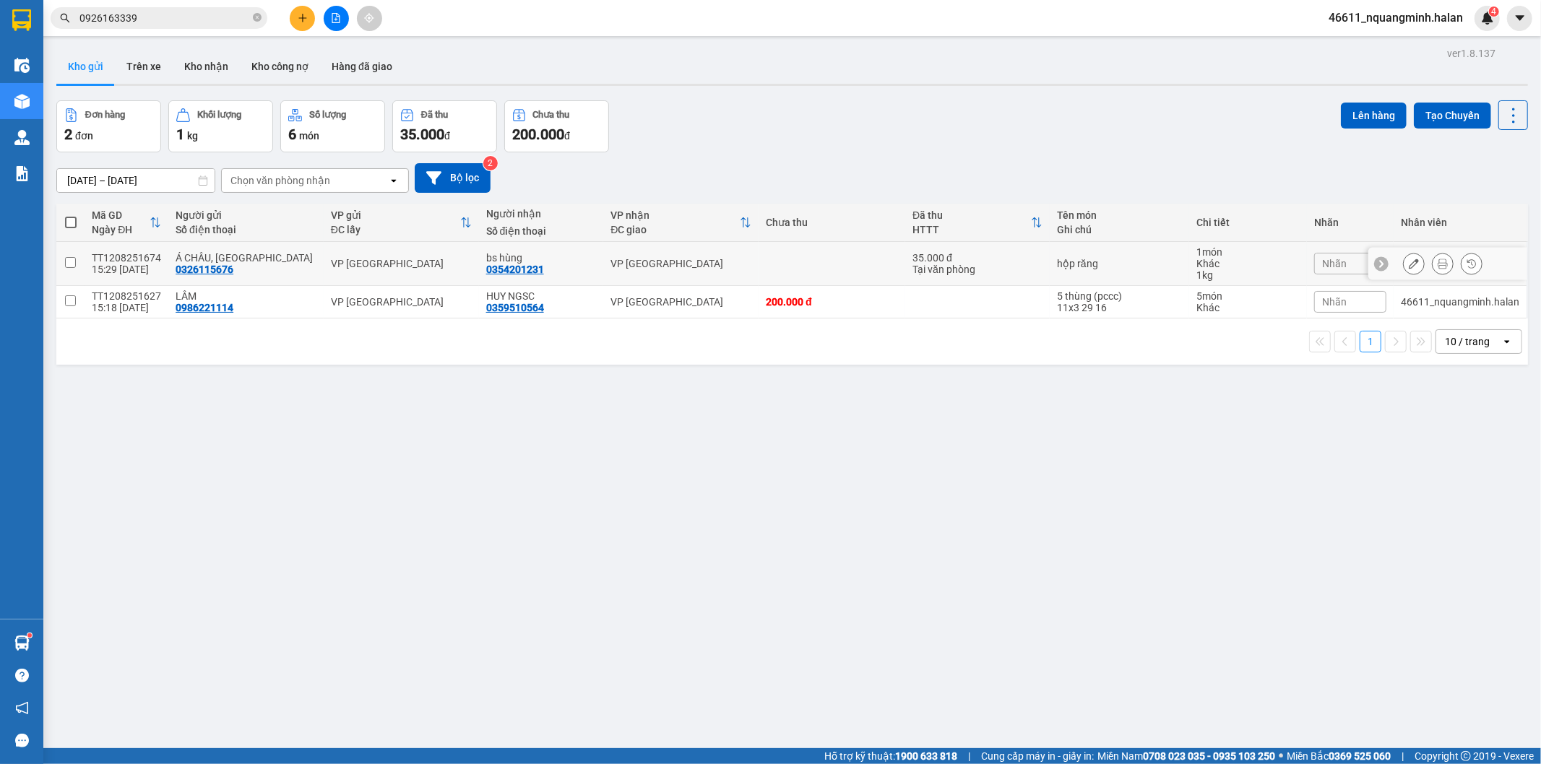
click at [805, 261] on td at bounding box center [831, 264] width 147 height 44
checkbox input "true"
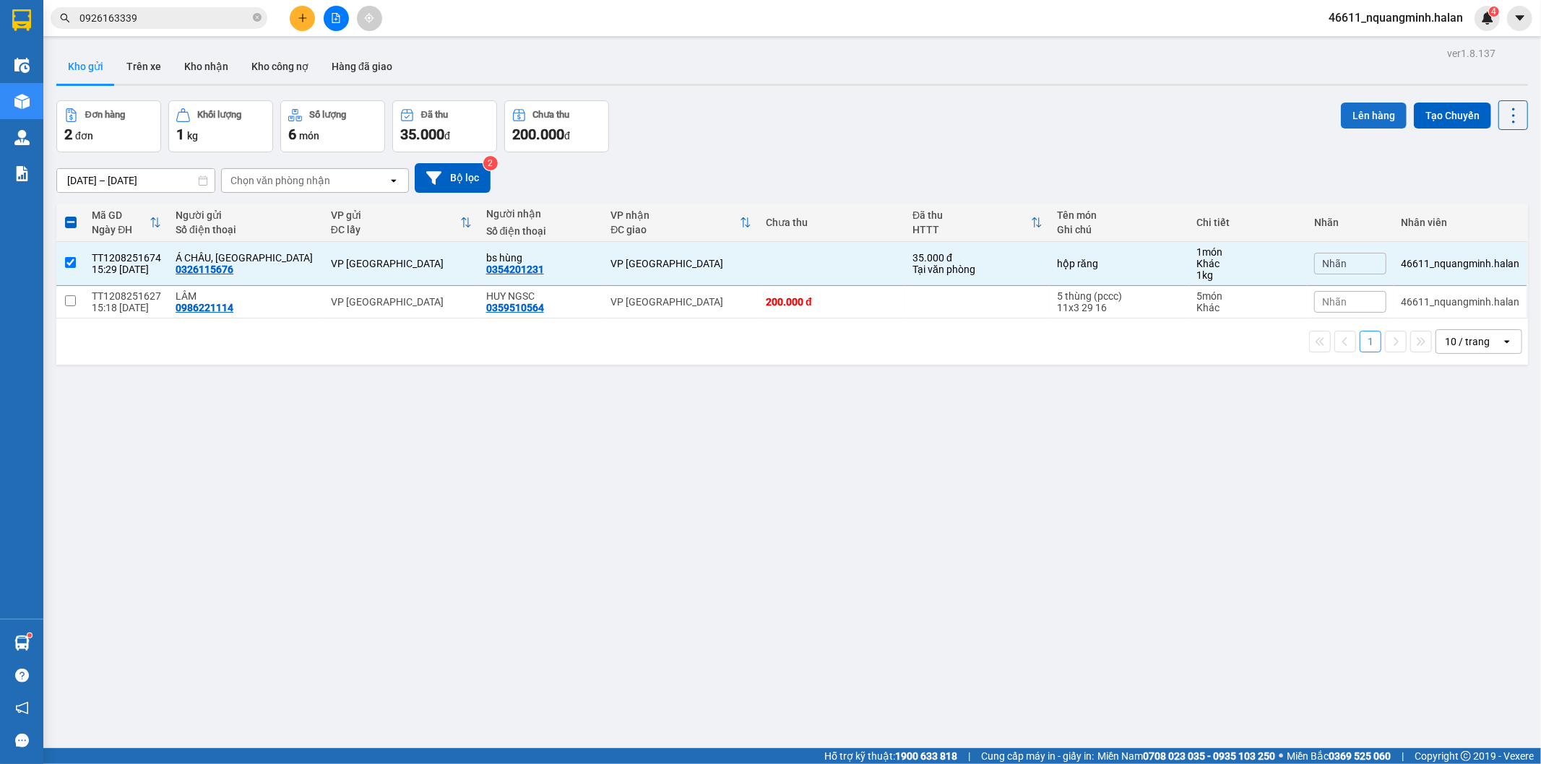
click at [1370, 106] on button "Lên hàng" at bounding box center [1374, 116] width 66 height 26
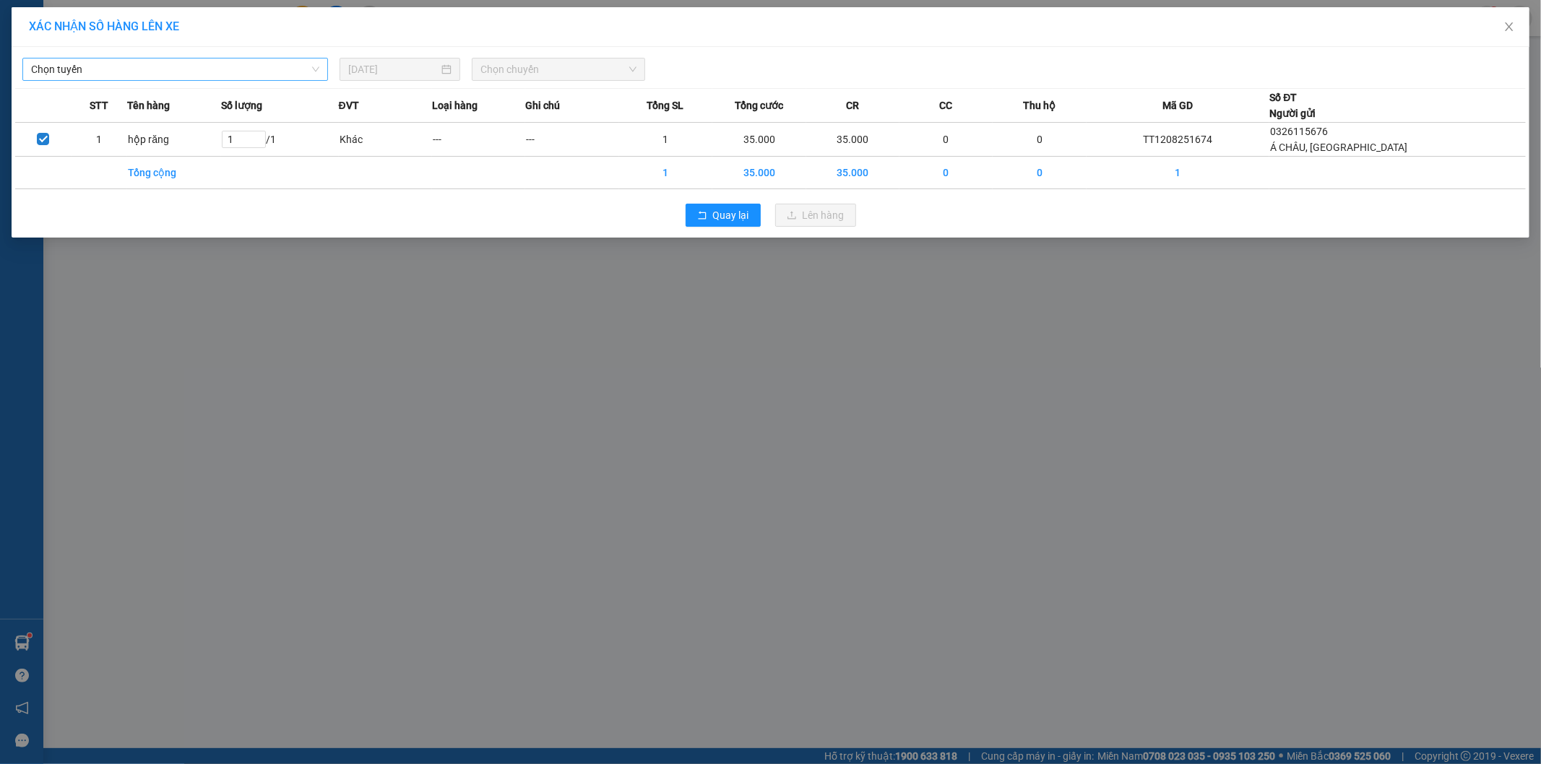
click at [183, 72] on span "Chọn tuyến" at bounding box center [175, 70] width 288 height 22
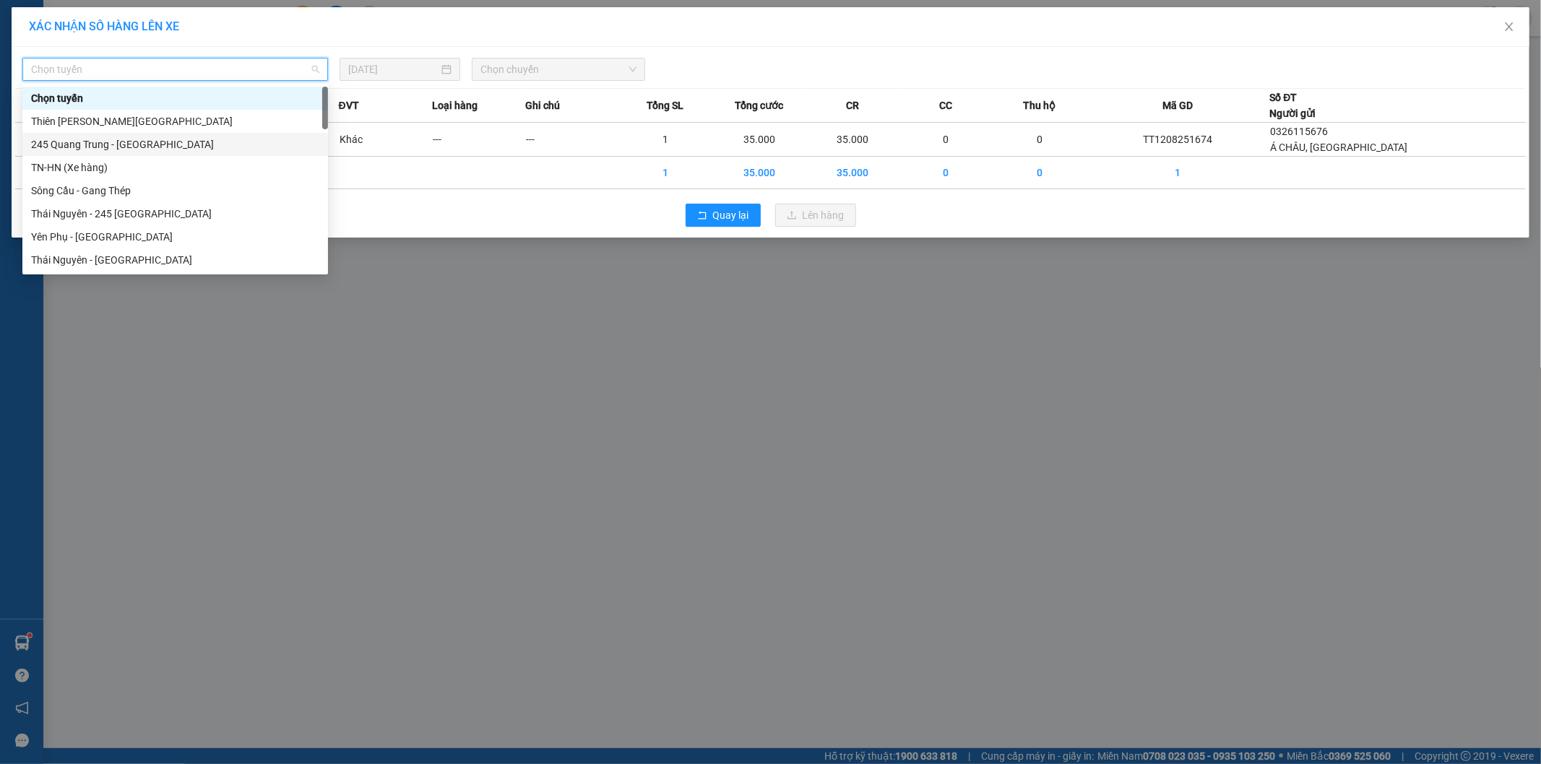
click at [83, 148] on div "245 Quang Trung - [GEOGRAPHIC_DATA]" at bounding box center [175, 145] width 288 height 16
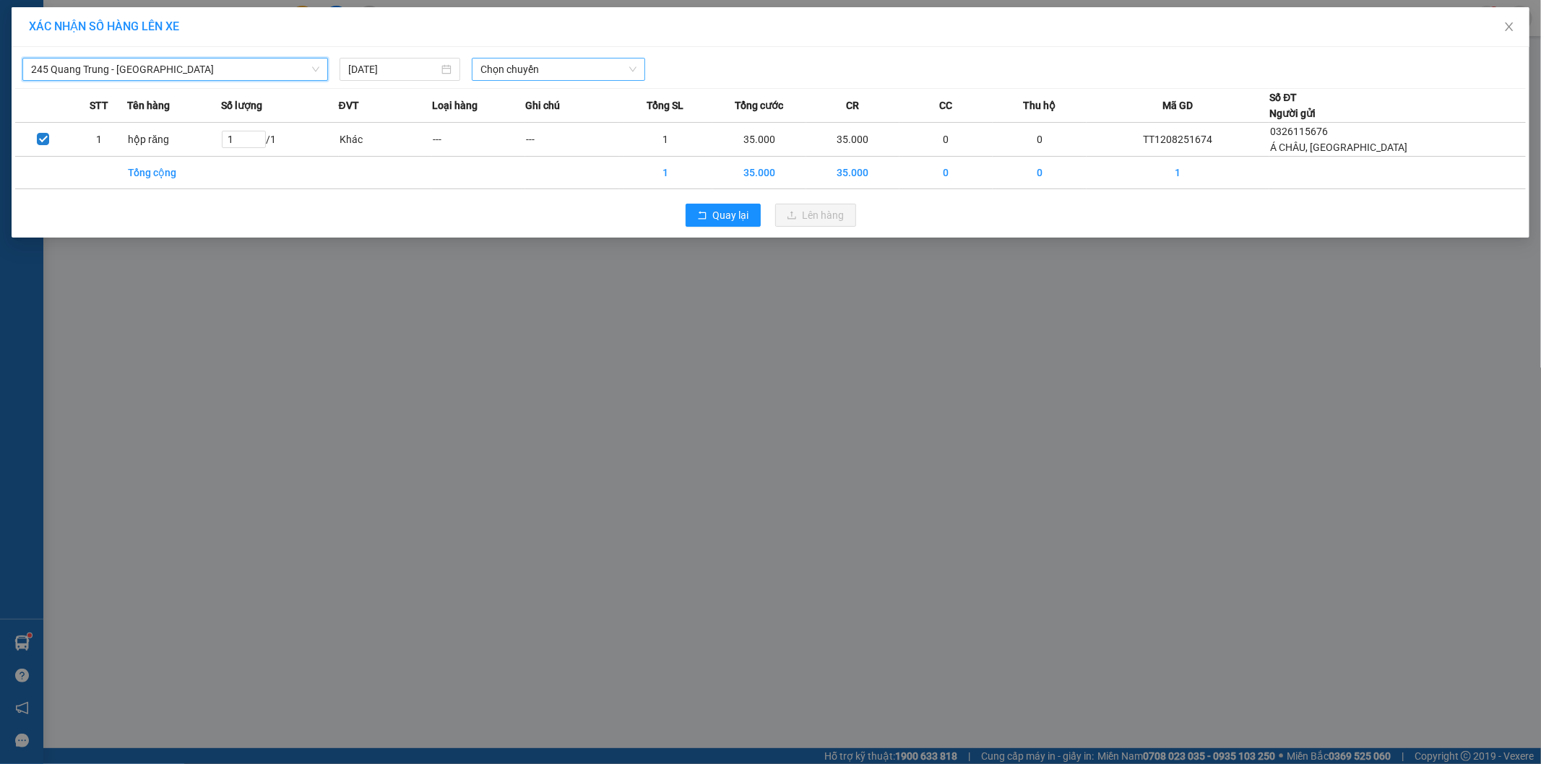
click at [510, 67] on span "Chọn chuyến" at bounding box center [558, 70] width 156 height 22
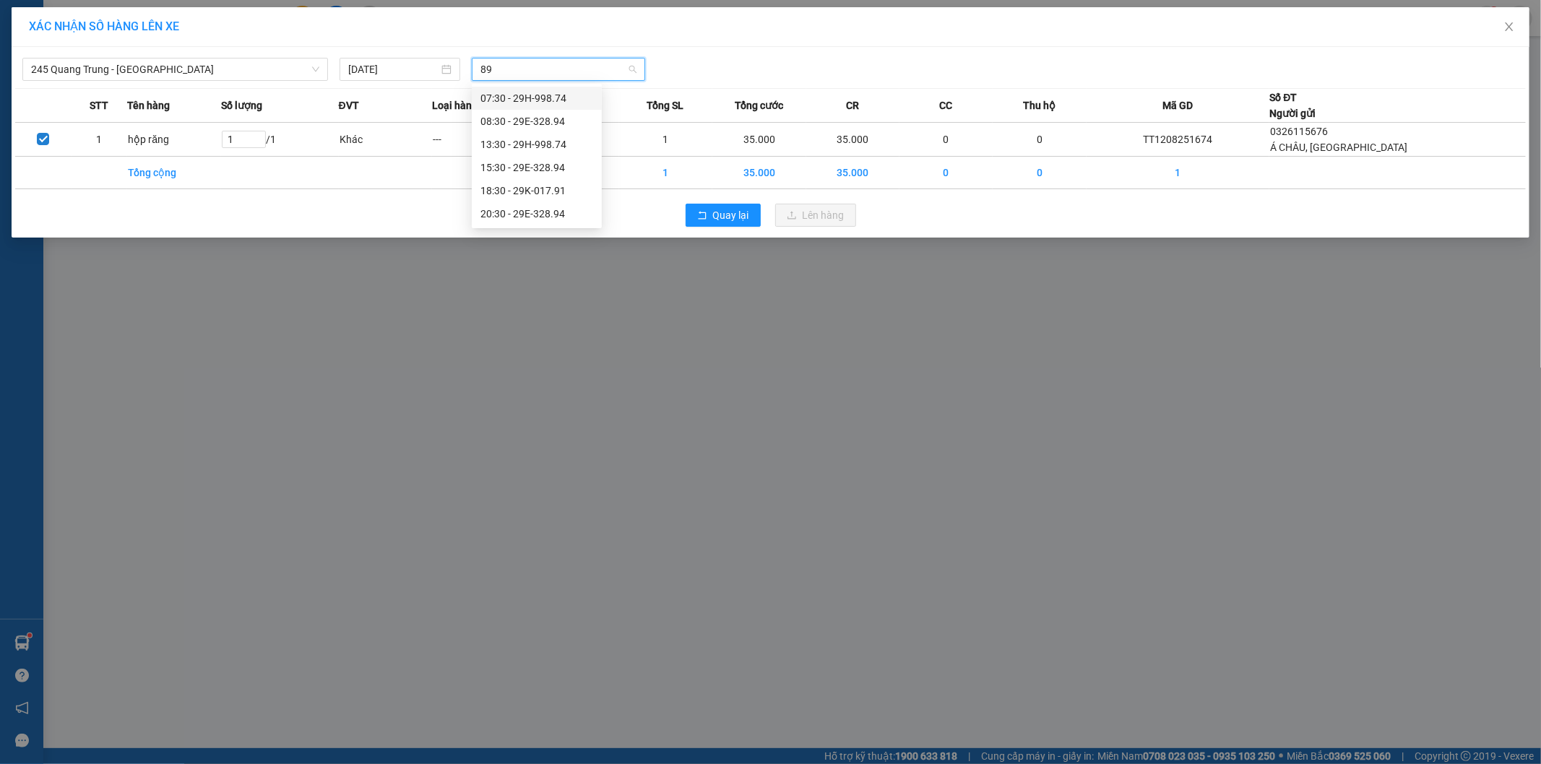
type input "894"
click at [518, 124] on div "15:30 - 29E-328.94" at bounding box center [536, 121] width 113 height 16
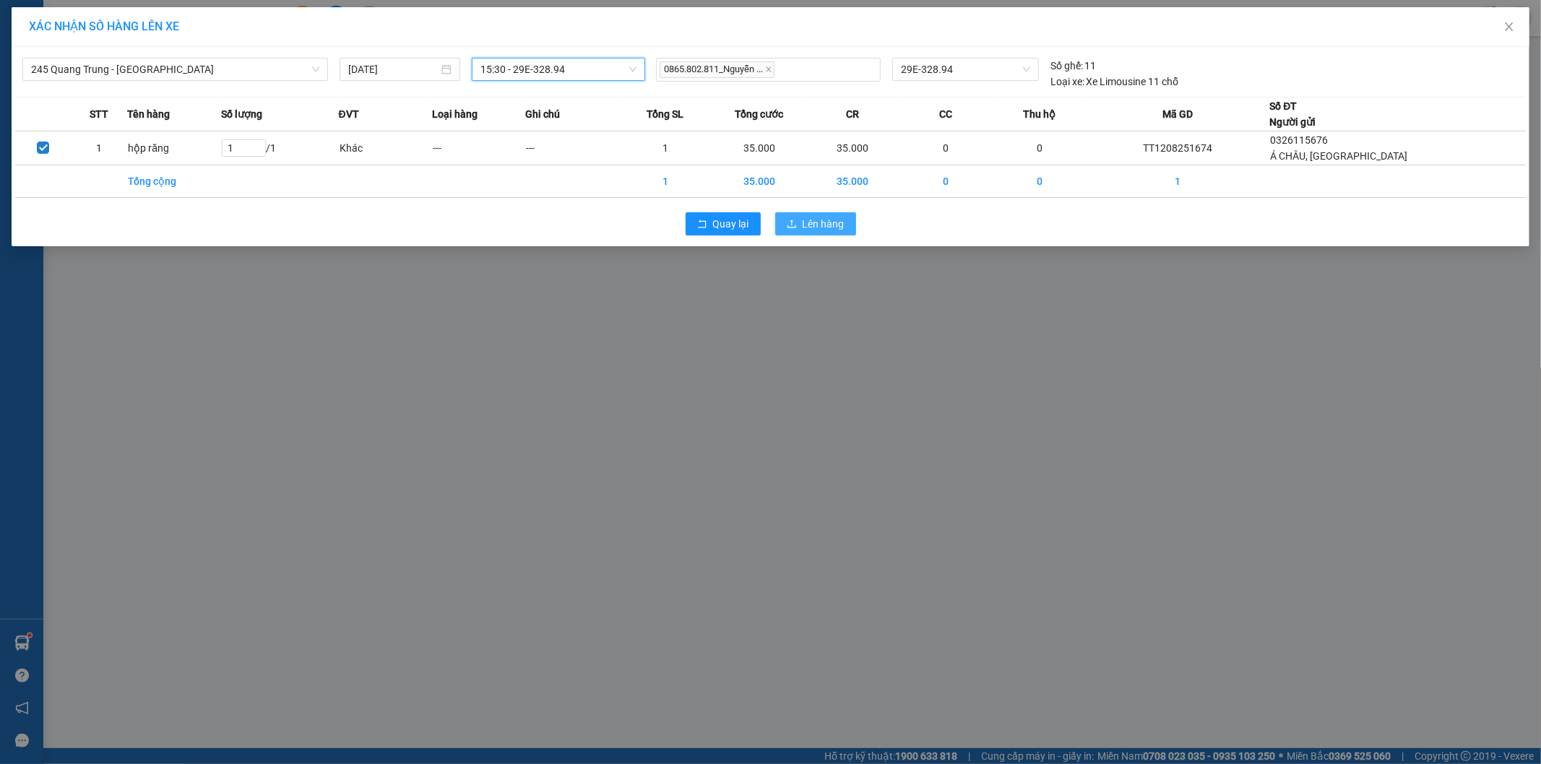
click at [798, 224] on button "Lên hàng" at bounding box center [815, 223] width 81 height 23
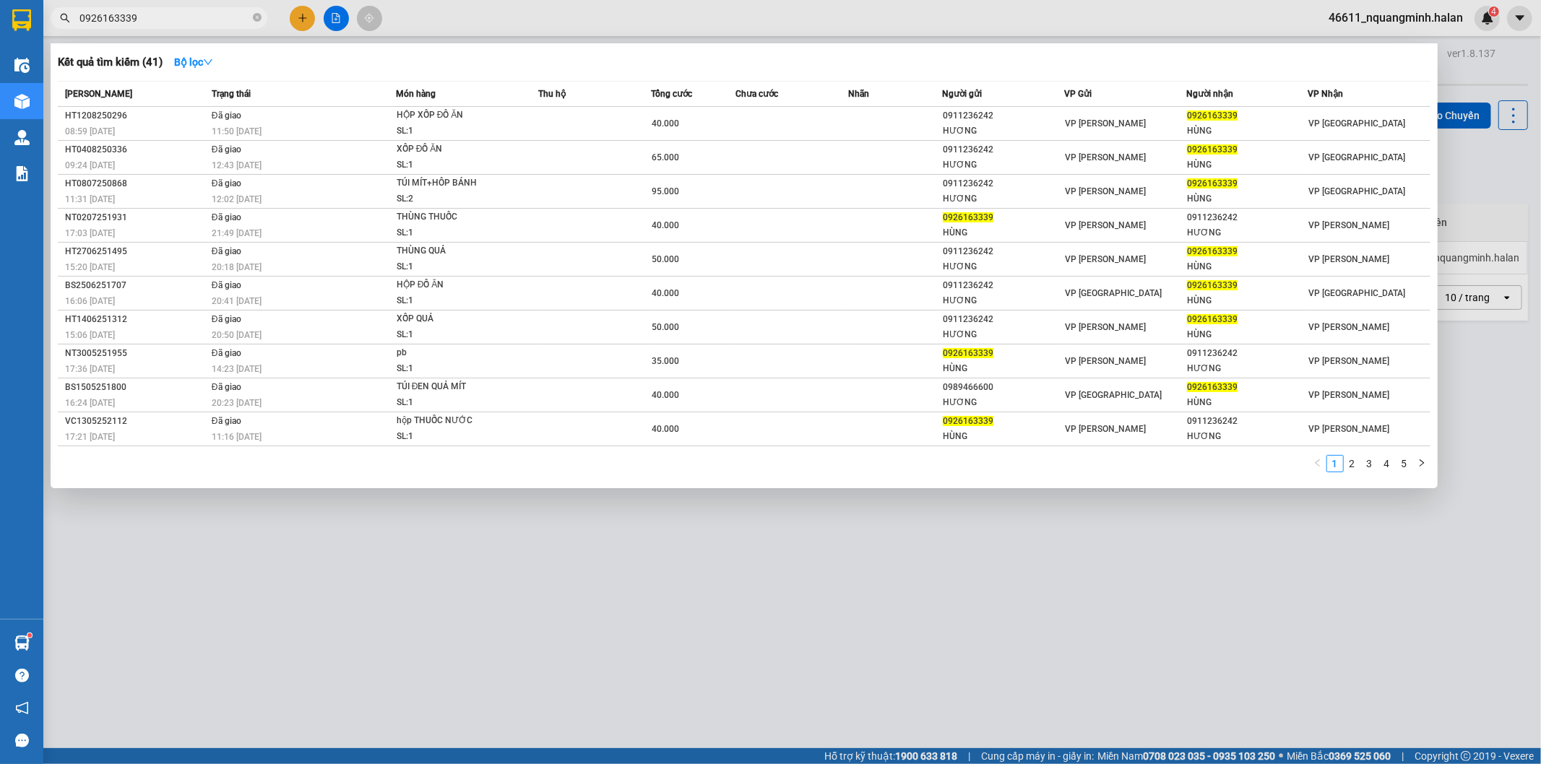
drag, startPoint x: 157, startPoint y: 17, endPoint x: 0, endPoint y: -12, distance: 160.2
click at [0, 0] on html "Kết quả tìm kiếm ( 41 ) Bộ lọc Mã ĐH Trạng thái Món hàng Thu hộ Tổng cước Chưa …" at bounding box center [770, 382] width 1541 height 764
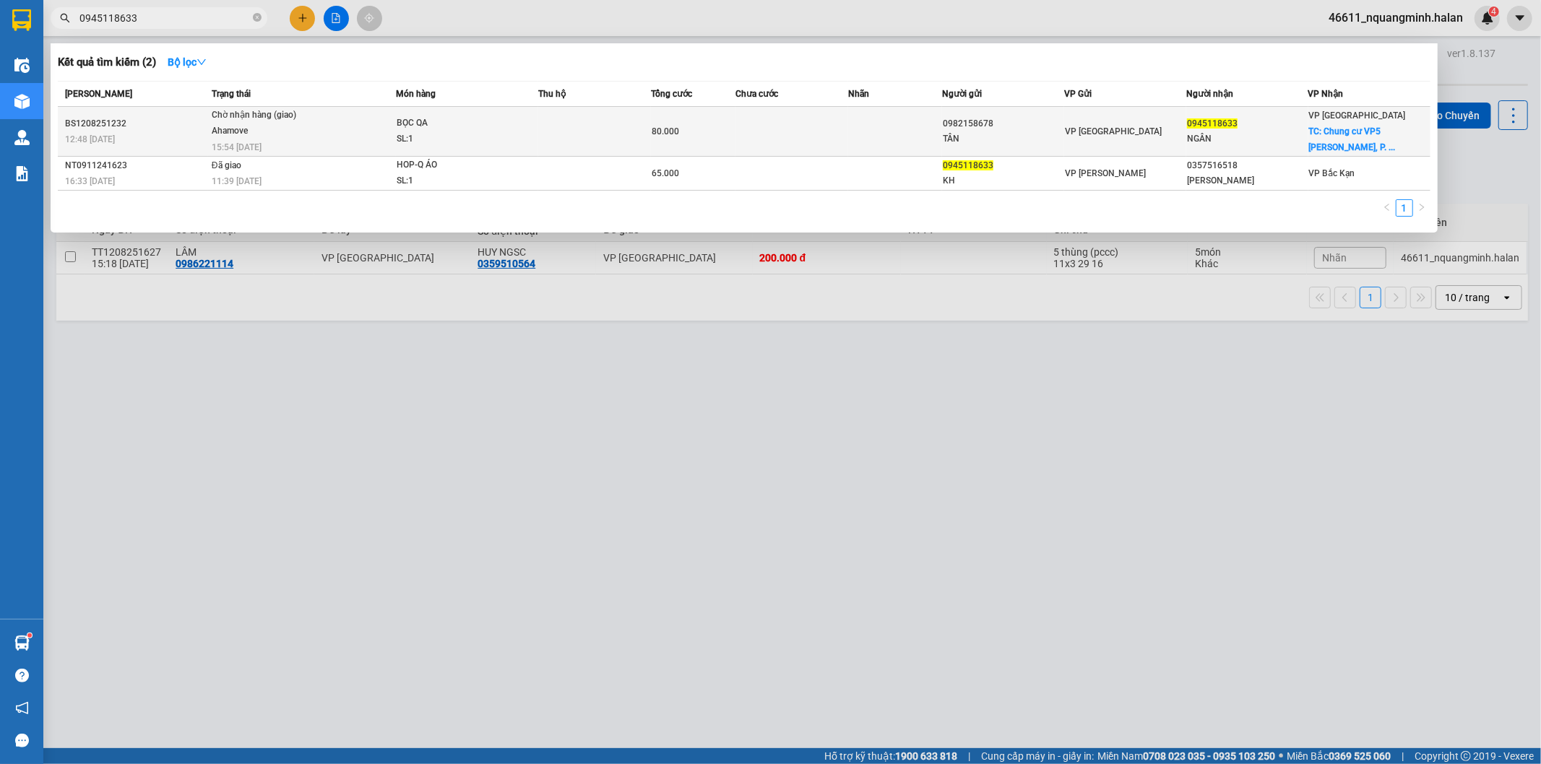
type input "0945118633"
click at [542, 124] on td at bounding box center [594, 132] width 113 height 50
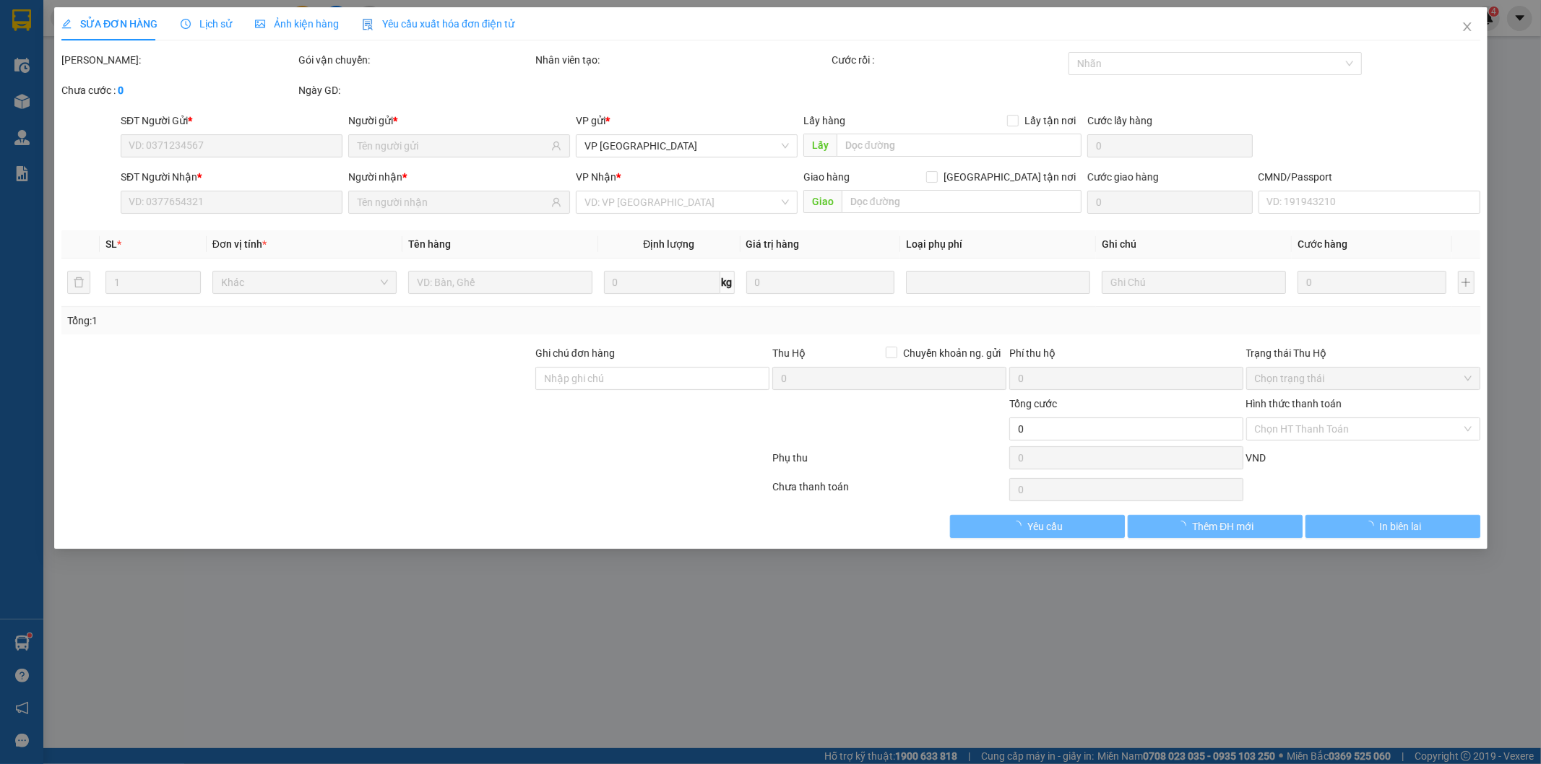
type input "0982158678"
type input "TÂN"
type input "0945118633"
type input "NGÂN"
checkbox input "true"
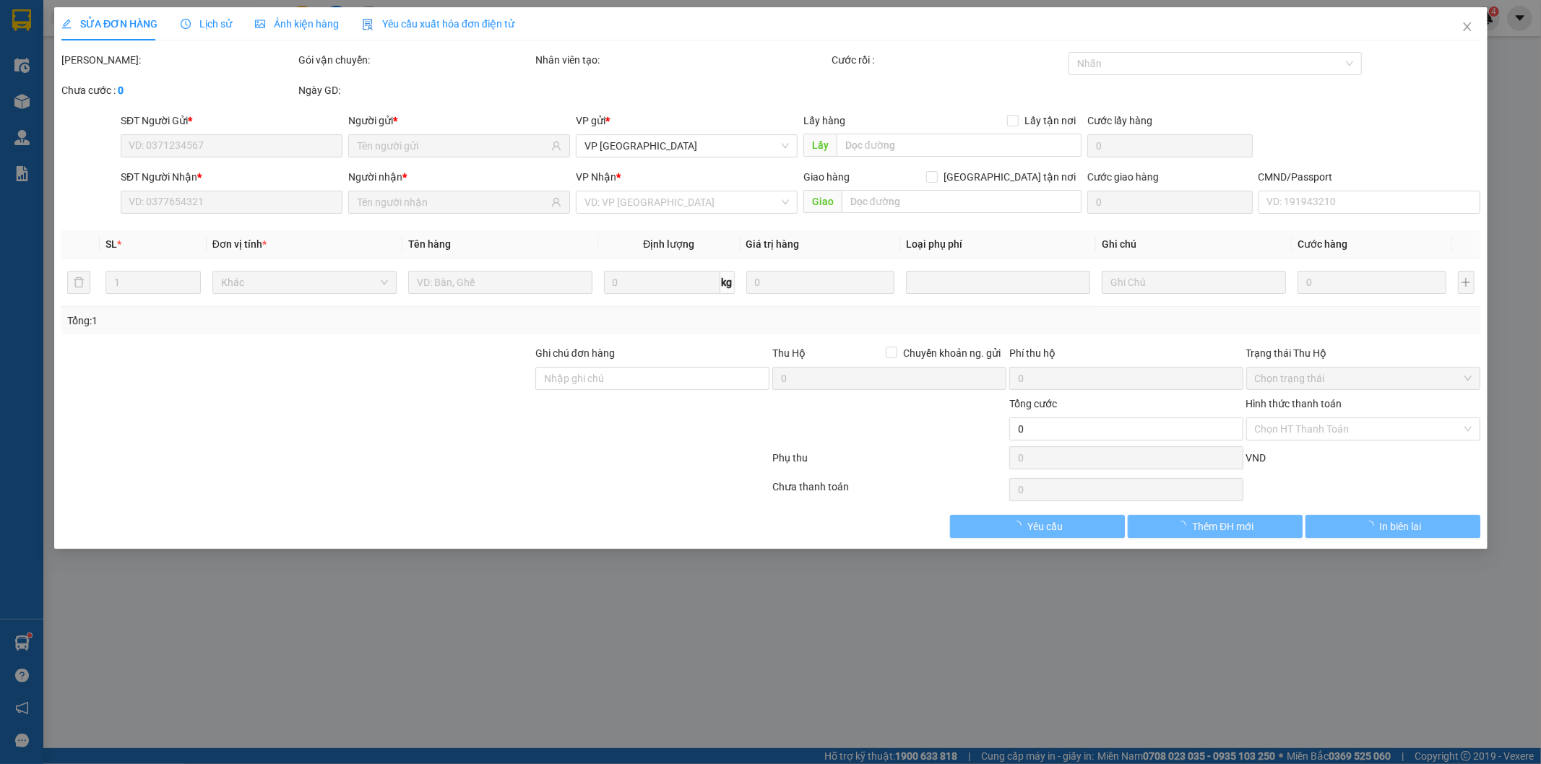
type input "Chung cư VP5 [PERSON_NAME], P. [GEOGRAPHIC_DATA], Khu đô thị [GEOGRAPHIC_DATA],…"
type input "45.000"
type input "80.000"
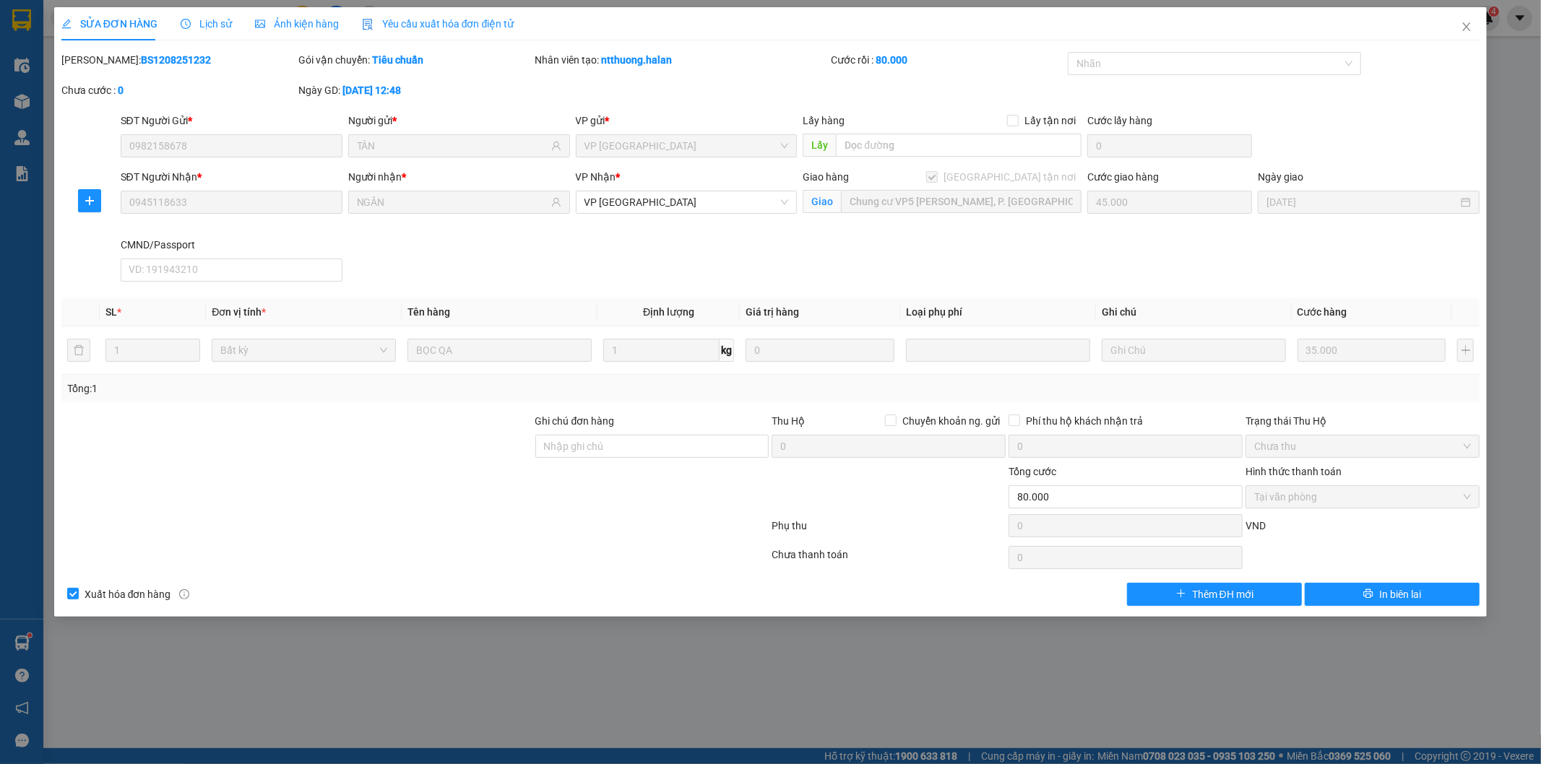
click at [186, 20] on icon "clock-circle" at bounding box center [186, 24] width 10 height 10
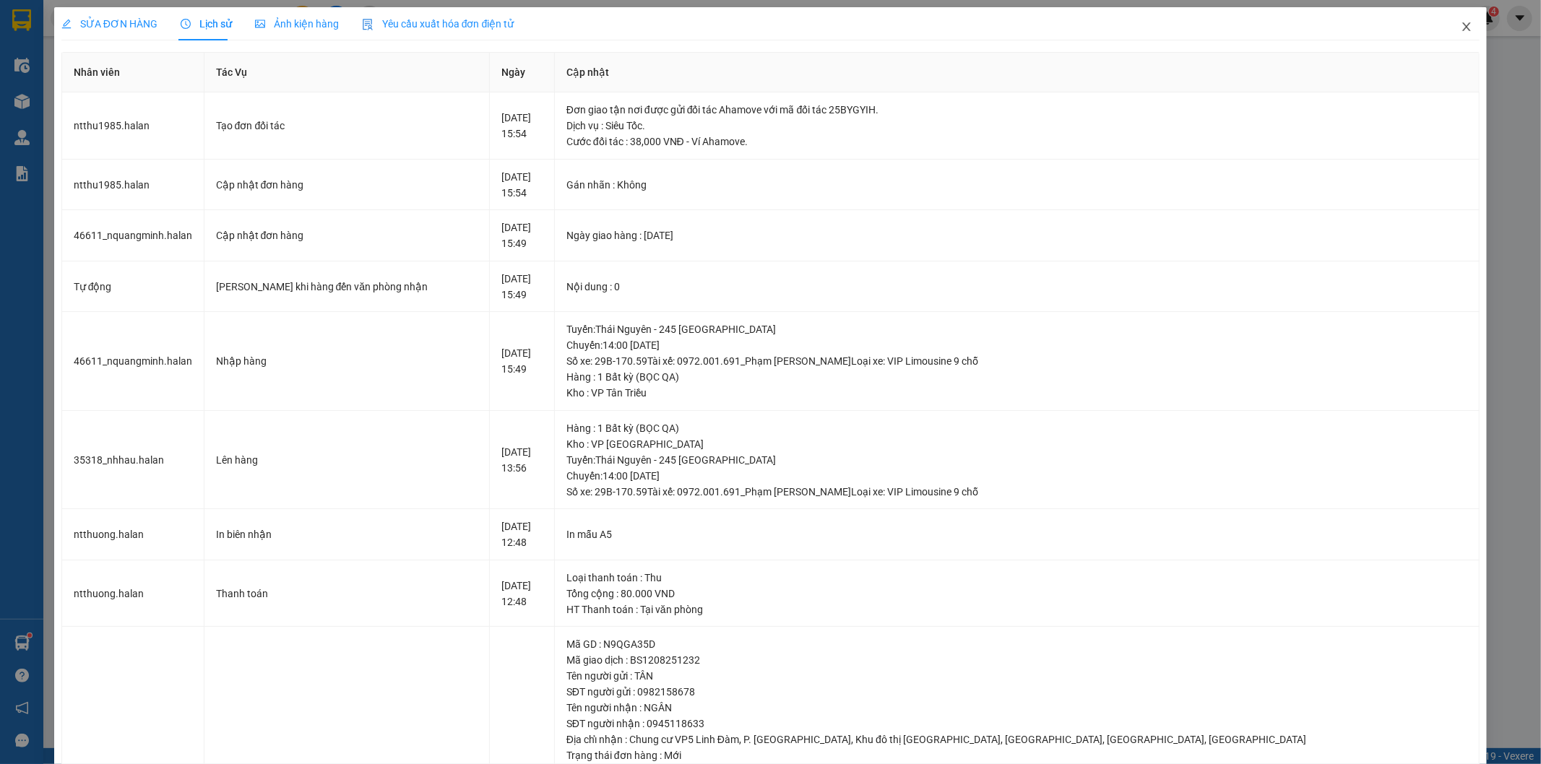
click at [1463, 29] on icon "close" at bounding box center [1467, 26] width 8 height 9
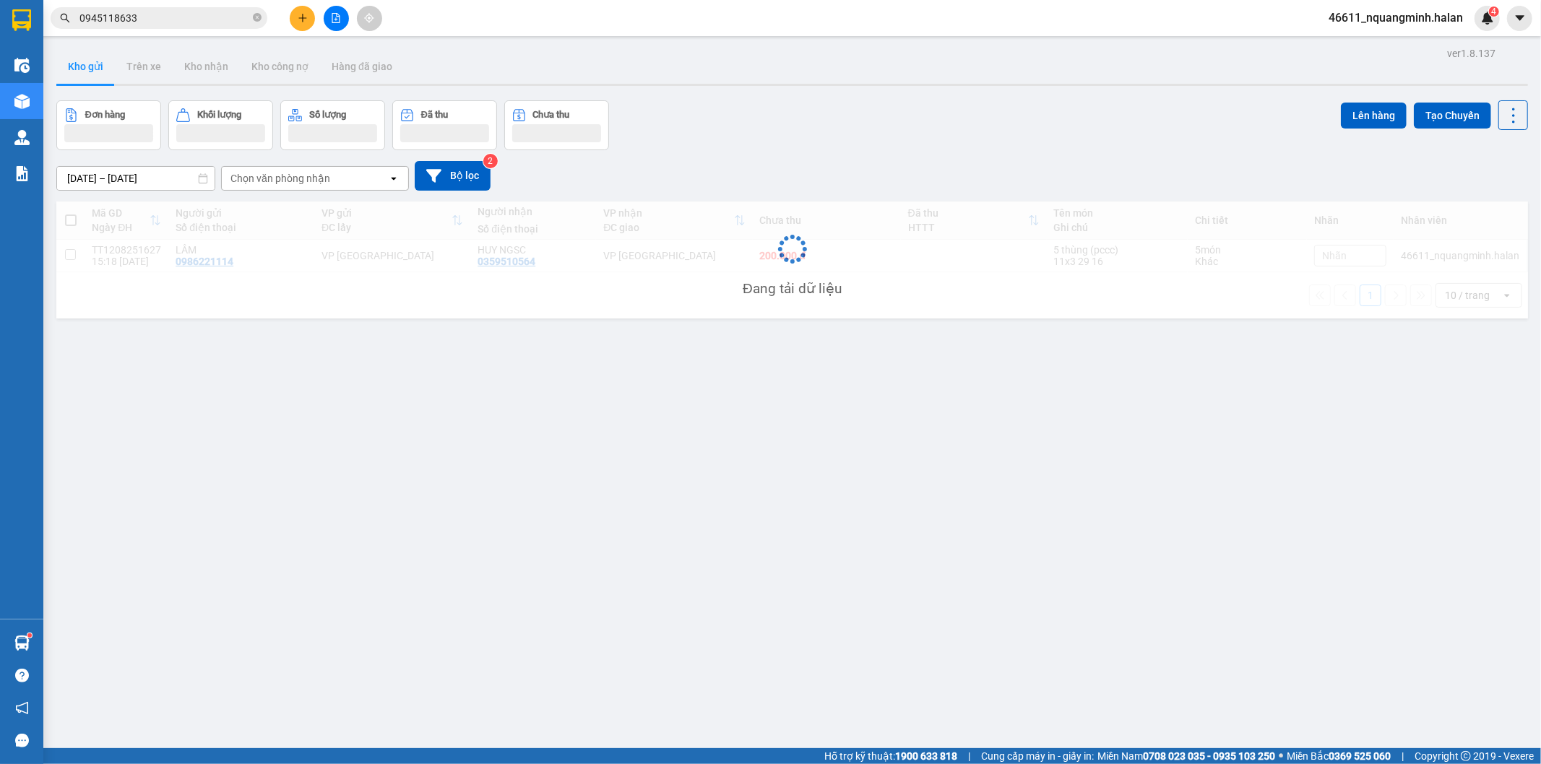
click at [177, 12] on input "0945118633" at bounding box center [164, 18] width 170 height 16
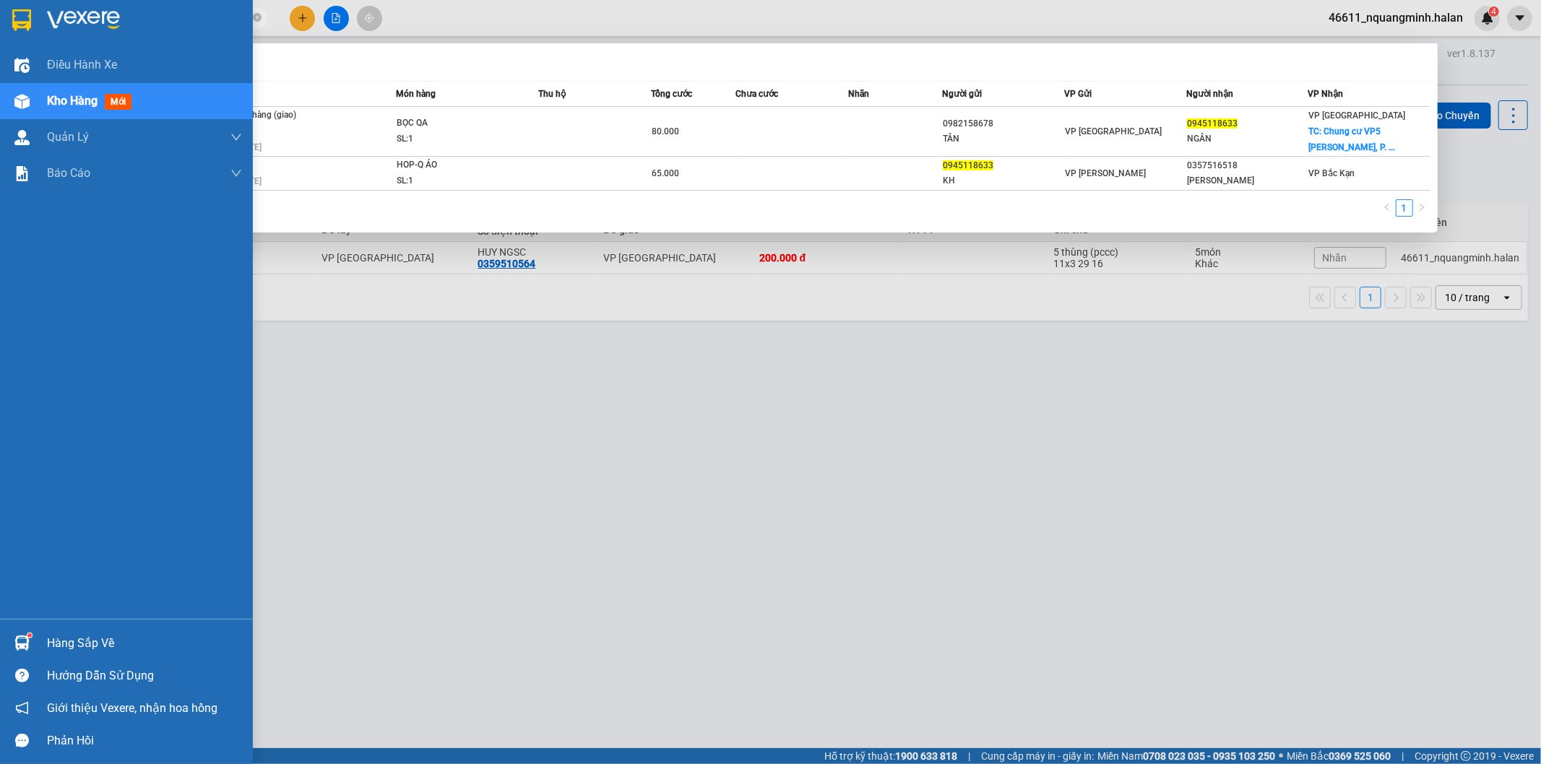
click at [87, 639] on div "Hàng sắp về" at bounding box center [144, 644] width 195 height 22
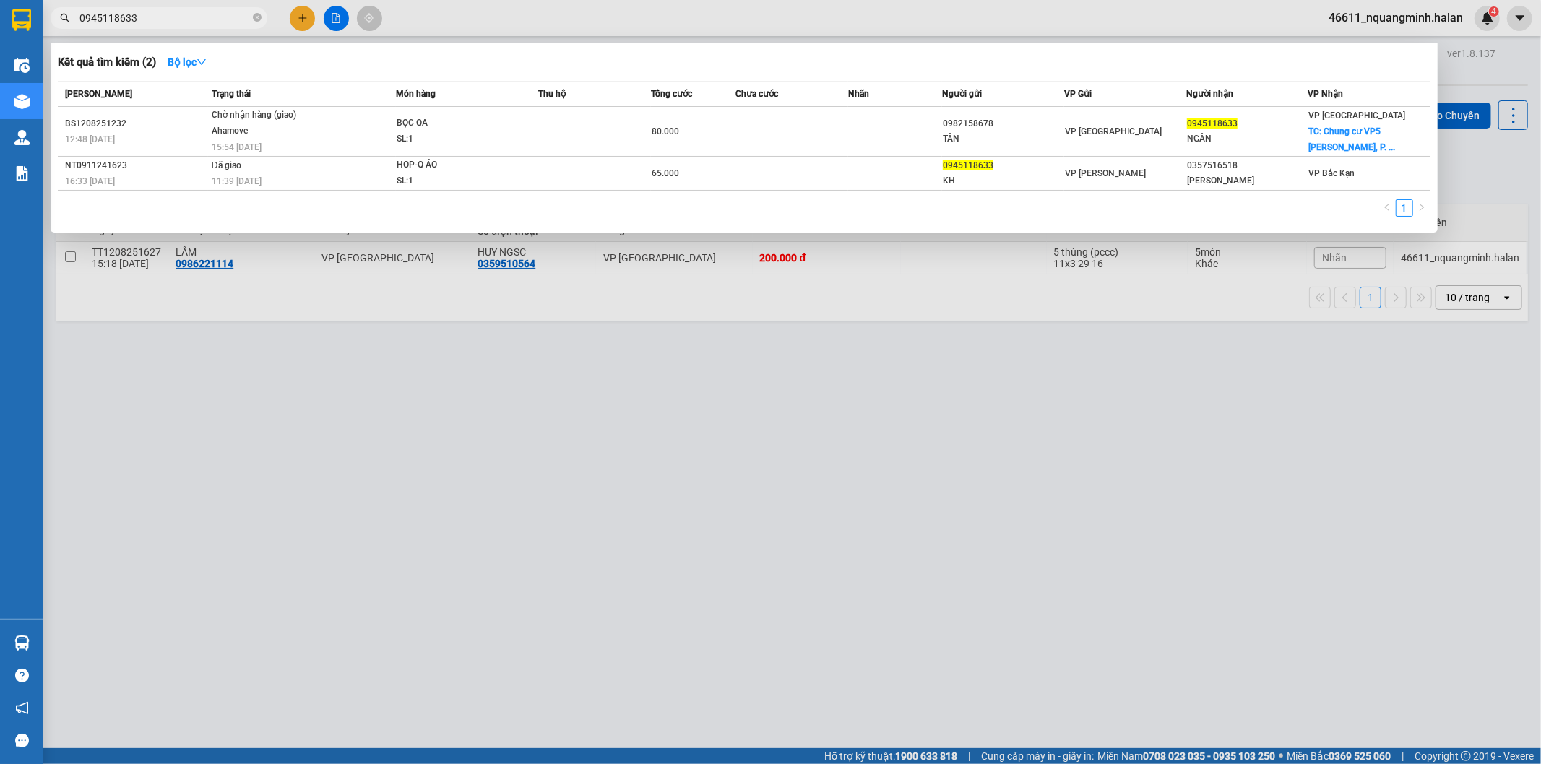
click at [410, 431] on section "Kết quả tìm kiếm ( 2 ) Bộ lọc Mã ĐH Trạng thái Món hàng Thu hộ Tổng cước Chưa c…" at bounding box center [770, 382] width 1541 height 764
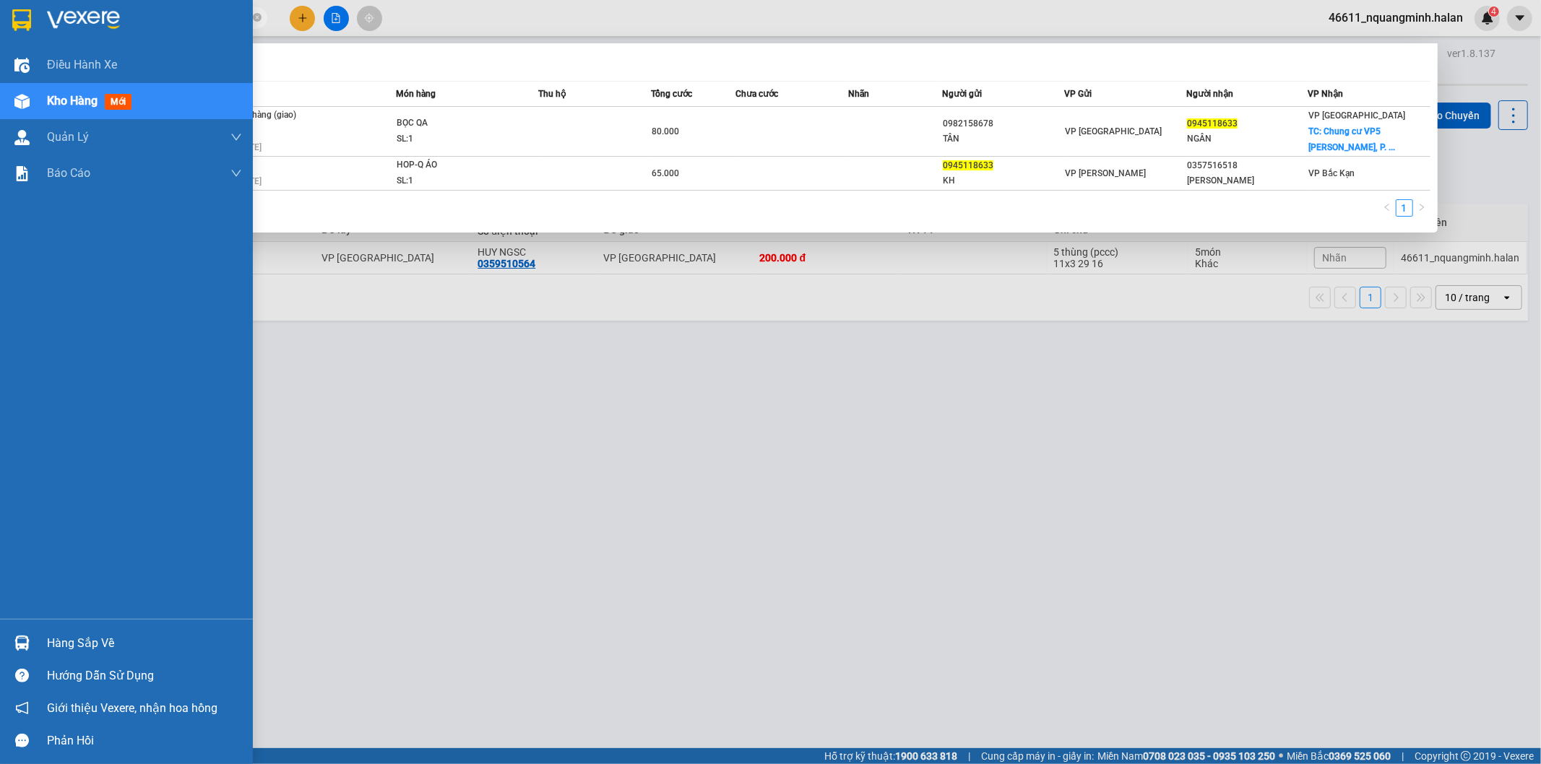
drag, startPoint x: 222, startPoint y: 17, endPoint x: 0, endPoint y: 17, distance: 222.5
click at [0, 17] on section "Kết quả tìm kiếm ( 2 ) Bộ lọc Mã ĐH Trạng thái Món hàng Thu hộ Tổng cước Chưa c…" at bounding box center [770, 382] width 1541 height 764
drag, startPoint x: 77, startPoint y: 639, endPoint x: 418, endPoint y: 519, distance: 361.4
click at [77, 637] on div "Hàng sắp về" at bounding box center [144, 644] width 195 height 22
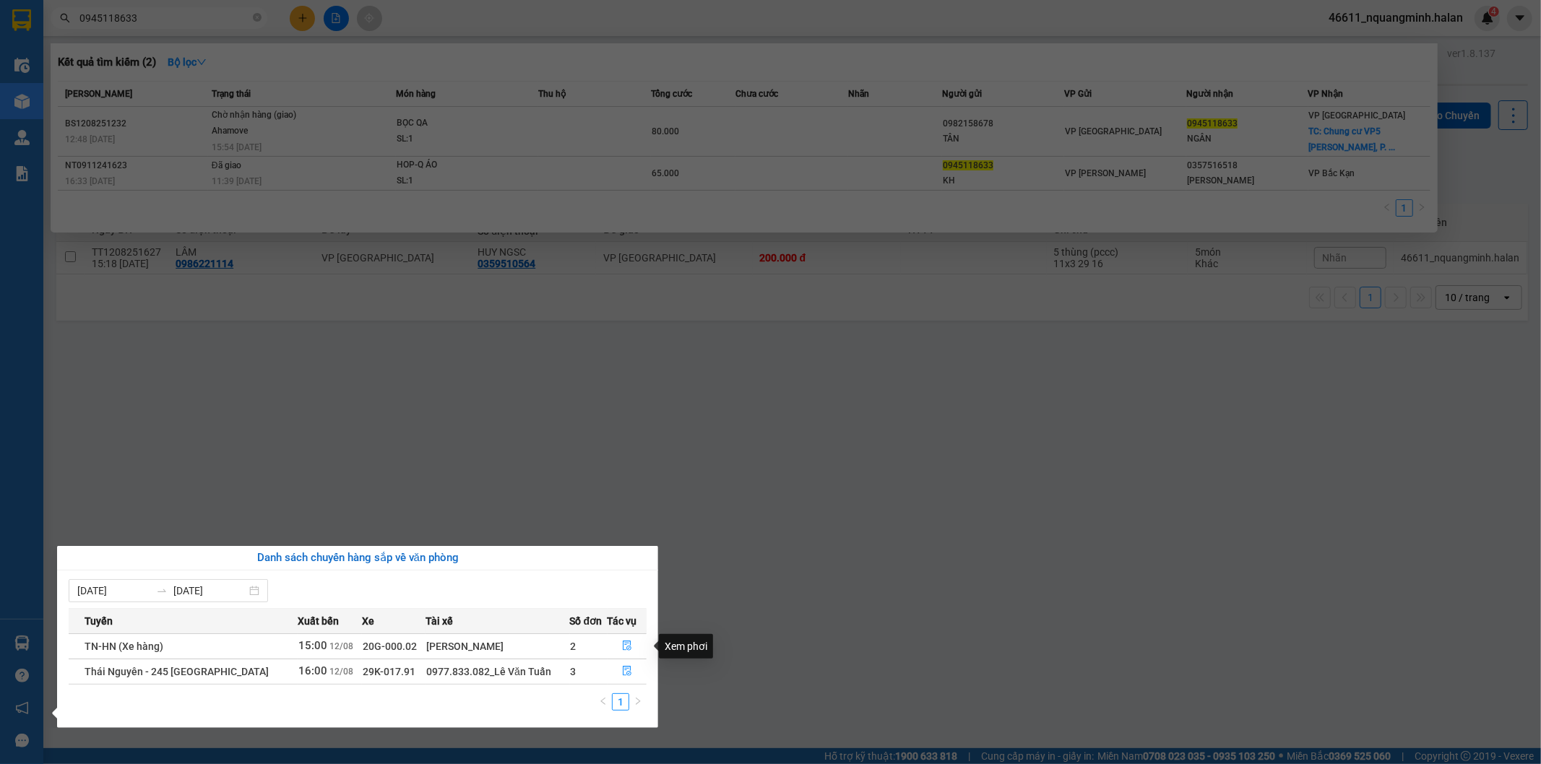
drag, startPoint x: 523, startPoint y: 464, endPoint x: 427, endPoint y: 326, distance: 168.7
click at [522, 463] on section "Kết quả tìm kiếm ( 2 ) Bộ lọc Mã ĐH Trạng thái Món hàng Thu hộ Tổng cước Chưa c…" at bounding box center [770, 382] width 1541 height 764
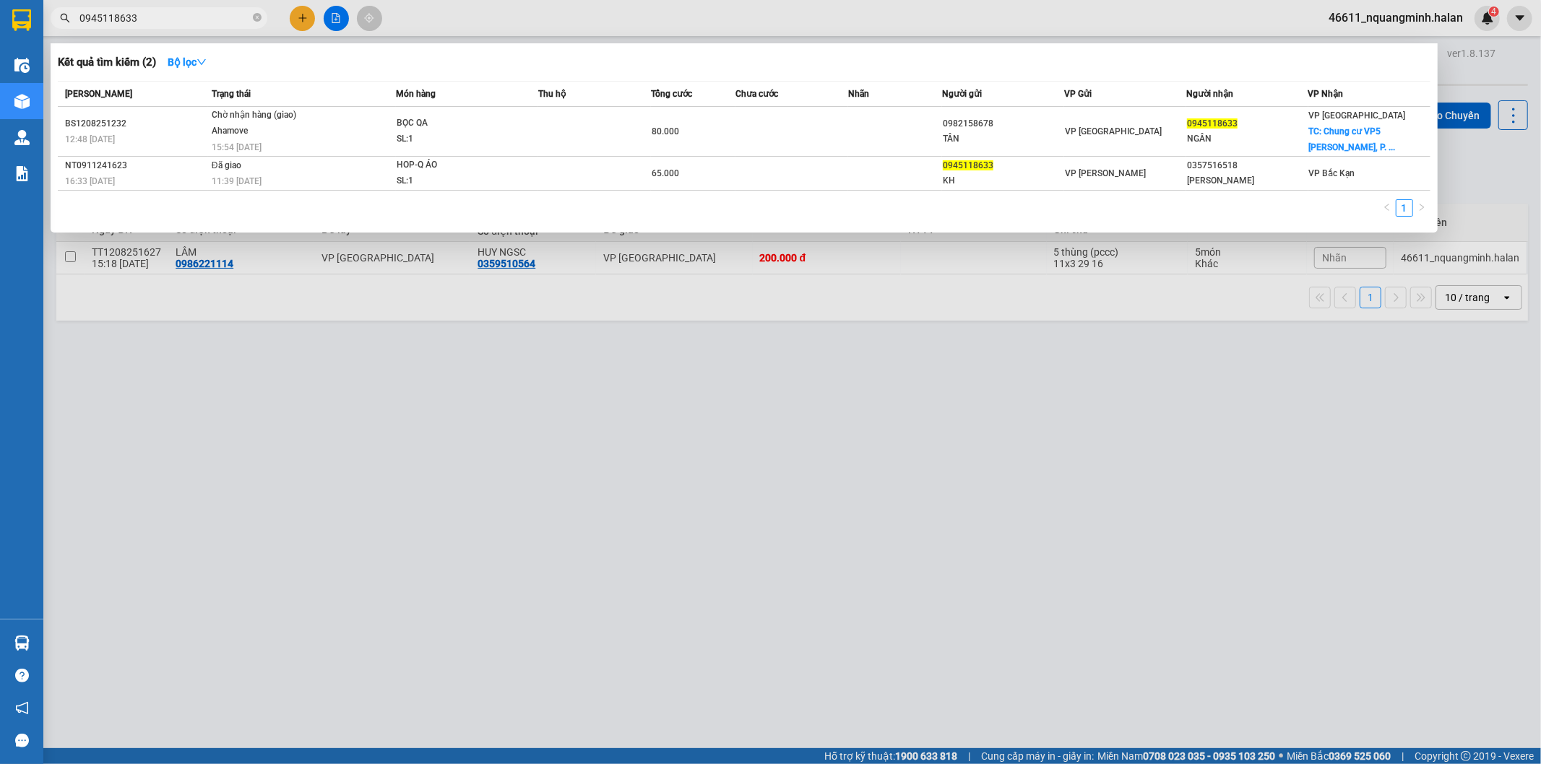
click at [594, 342] on div at bounding box center [770, 382] width 1541 height 764
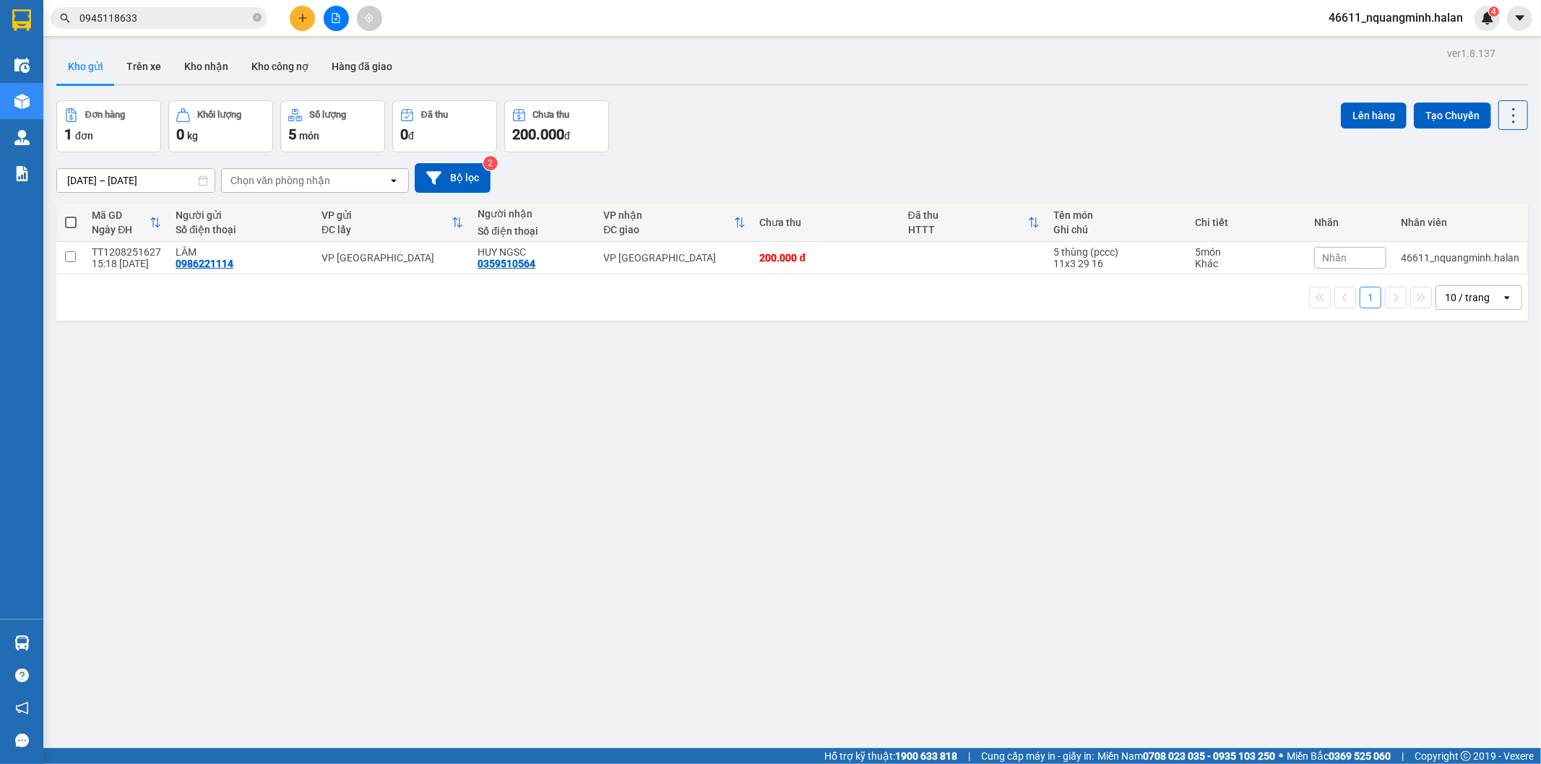
click at [195, 20] on input "0945118633" at bounding box center [164, 18] width 170 height 16
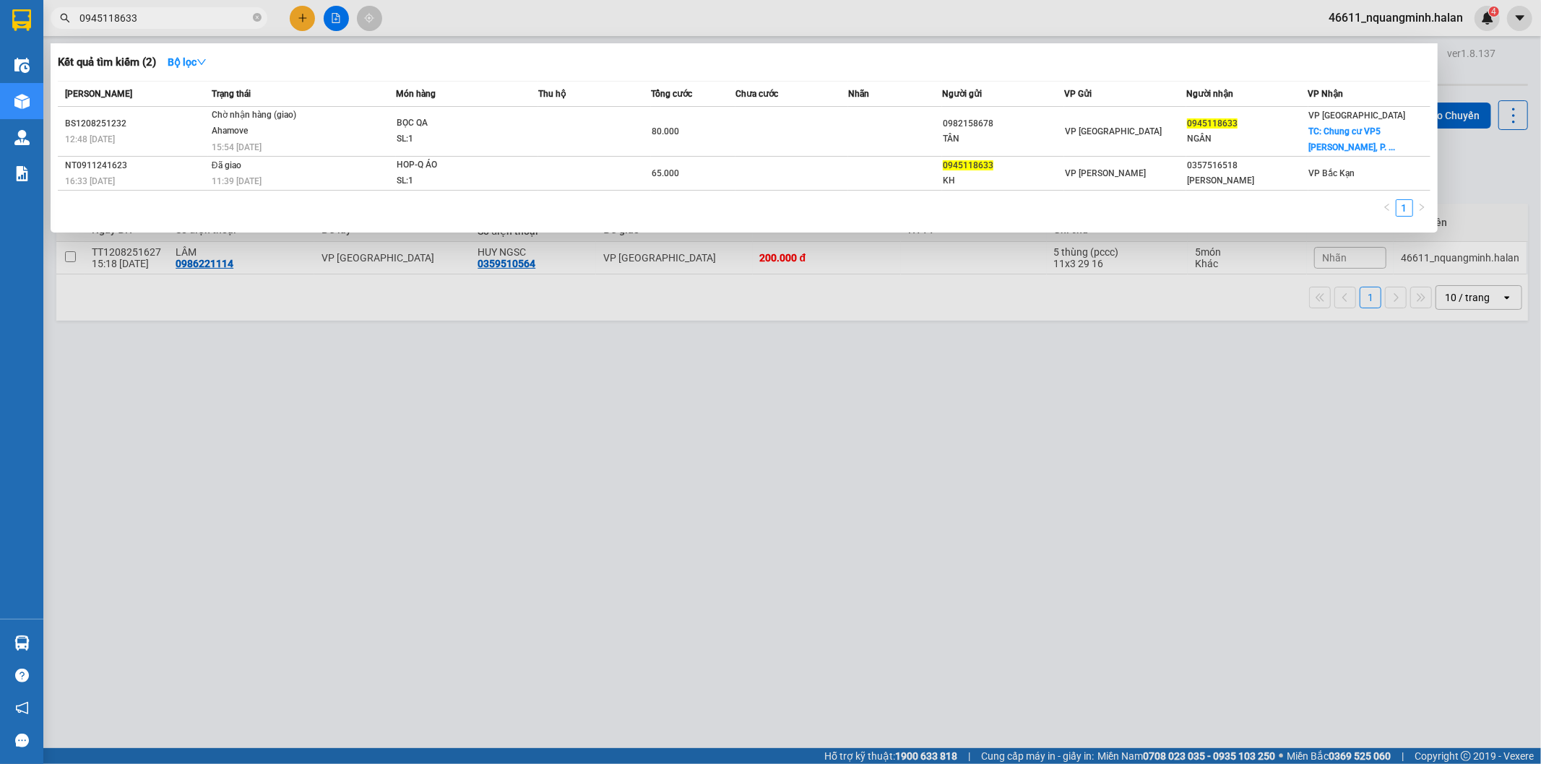
click at [612, 374] on div at bounding box center [770, 382] width 1541 height 764
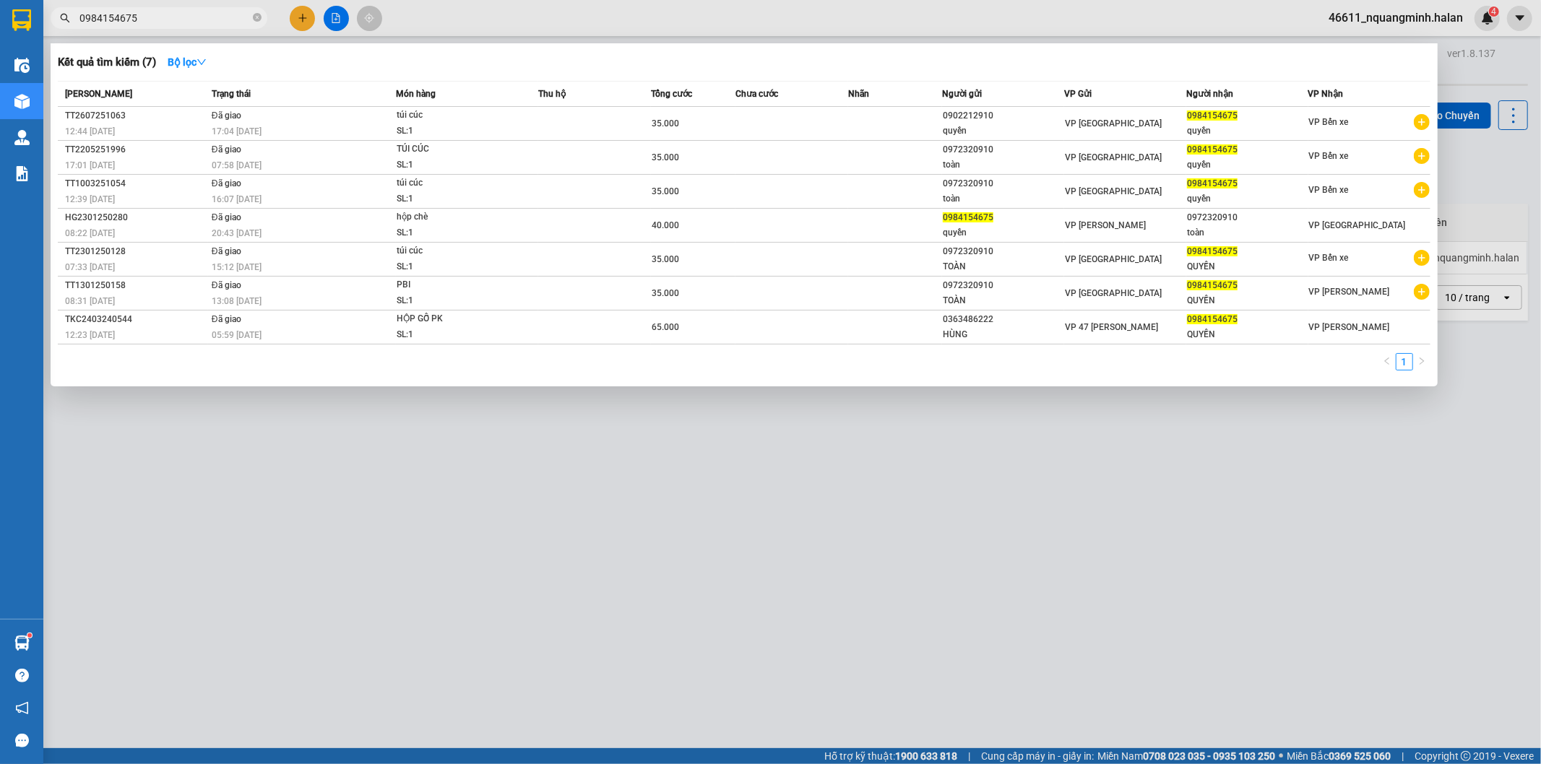
type input "0984154675"
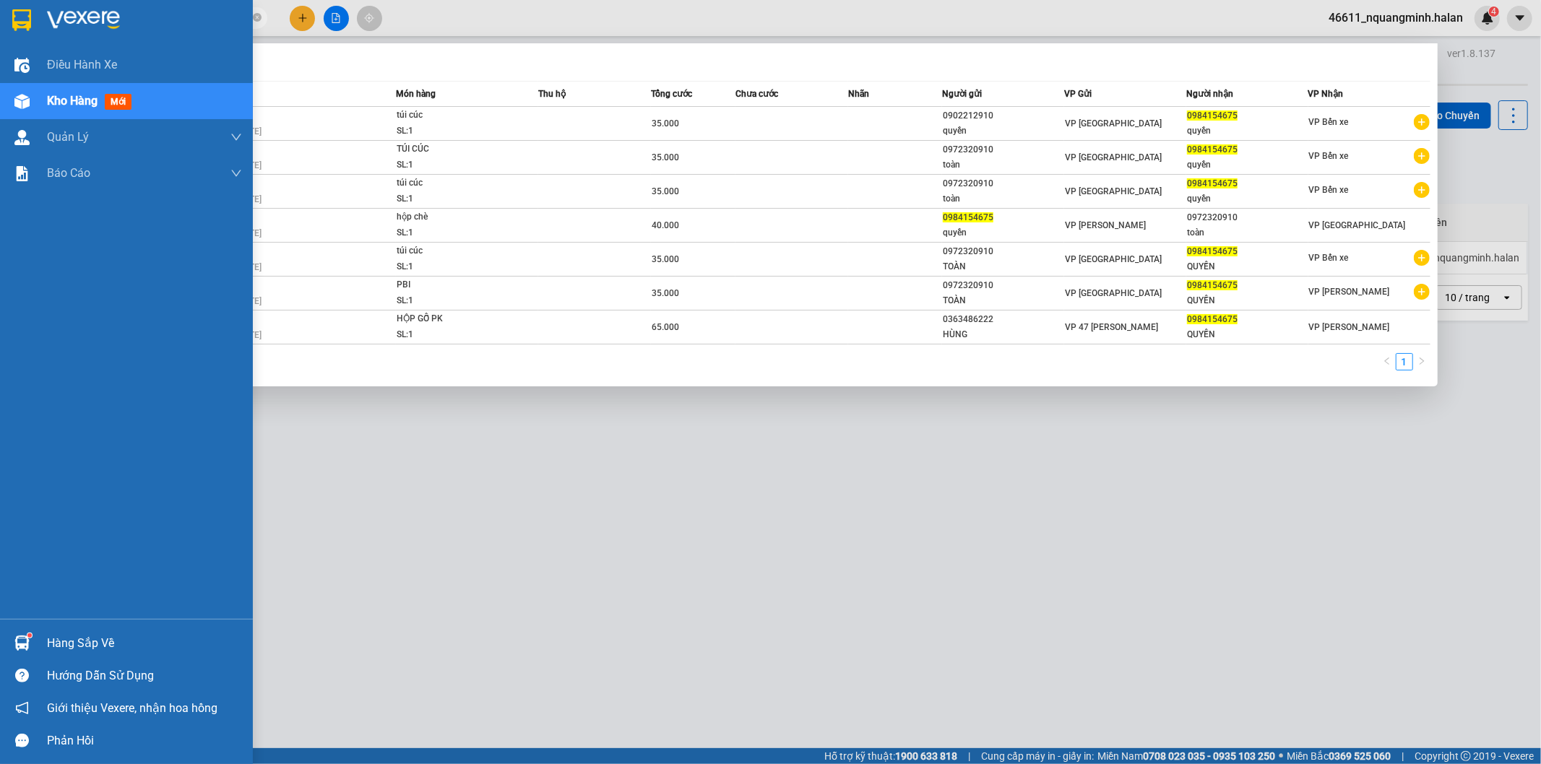
click at [11, 644] on div at bounding box center [21, 643] width 25 height 25
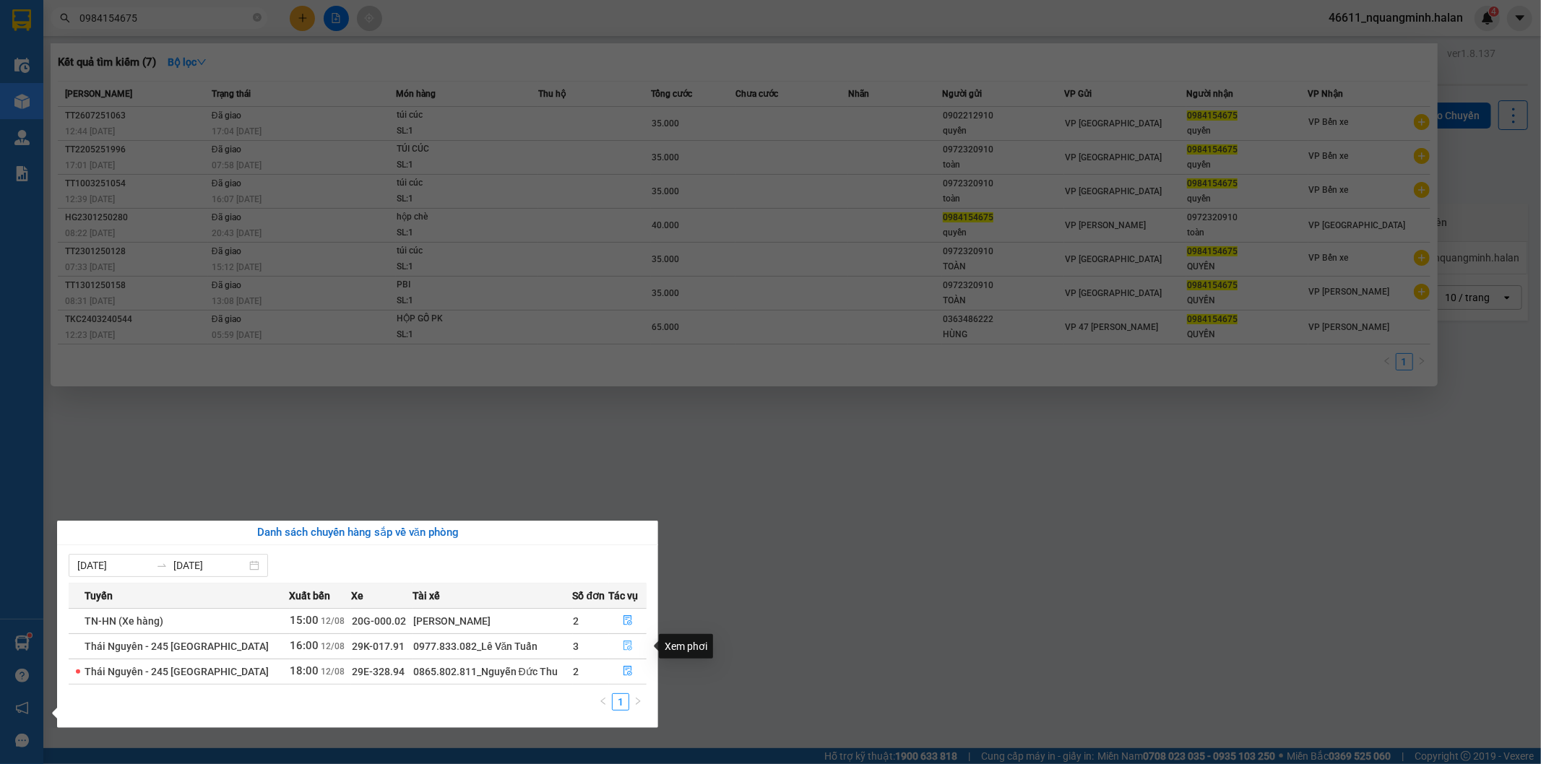
click at [637, 647] on button "button" at bounding box center [628, 646] width 37 height 23
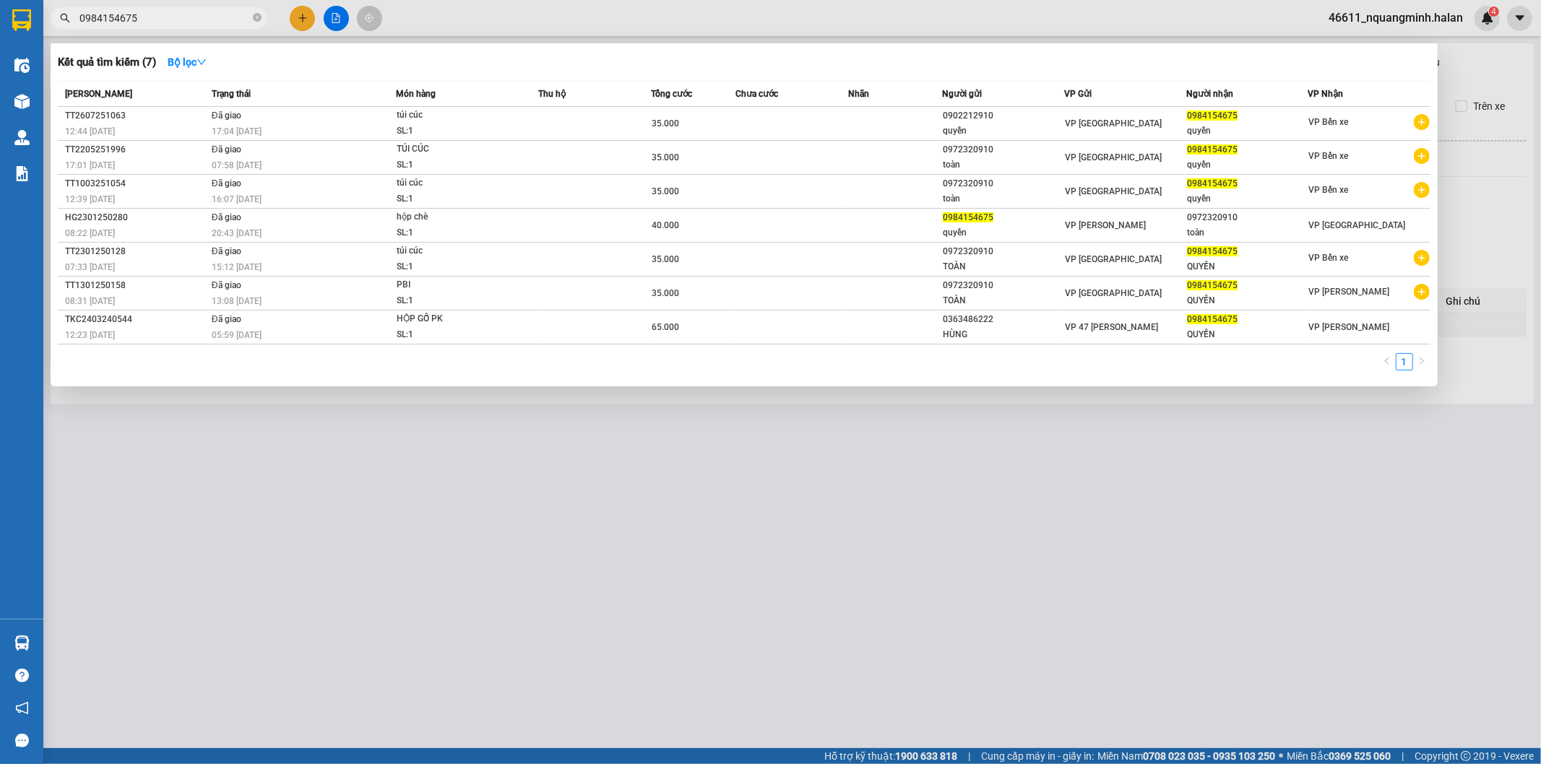
click at [652, 554] on div at bounding box center [770, 382] width 1541 height 764
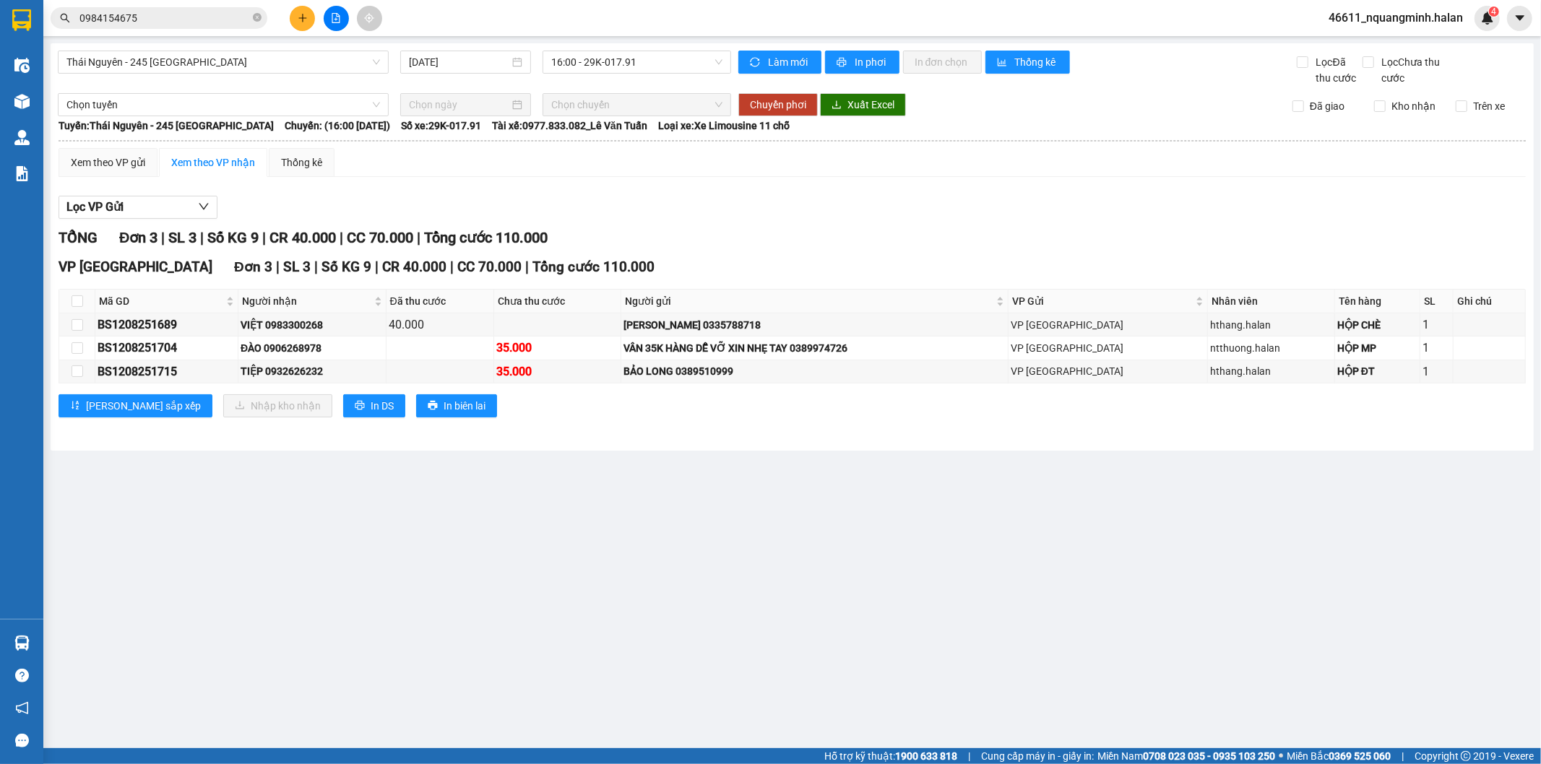
click at [641, 524] on main "Thái Nguyên - 245 Quang Trung 12/08/2025 16:00 - 29K-017.91 Làm mới In phơi In …" at bounding box center [770, 374] width 1541 height 748
click at [77, 302] on input "checkbox" at bounding box center [78, 301] width 12 height 12
checkbox input "true"
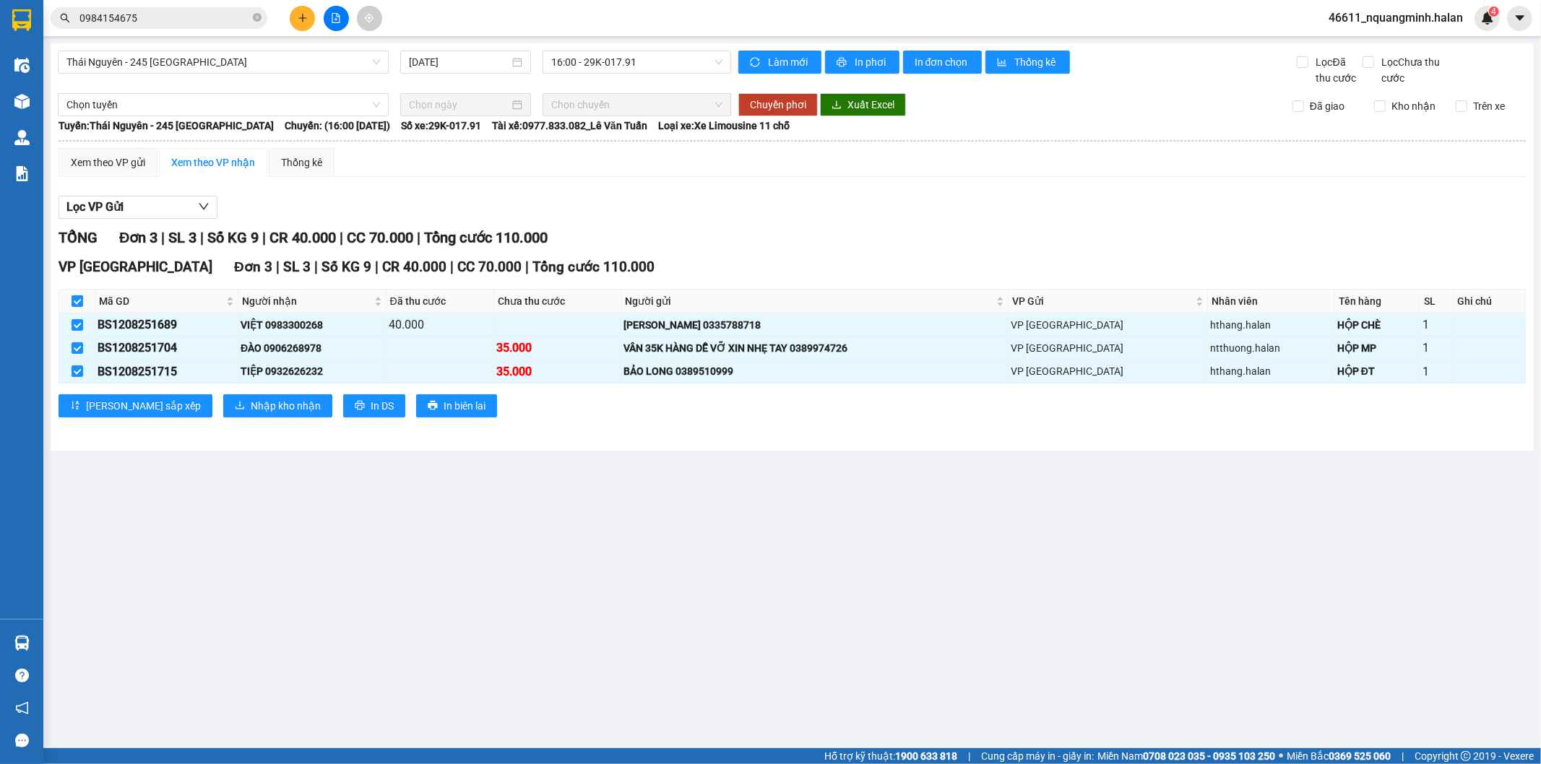
checkbox input "true"
click at [251, 400] on span "Nhập kho nhận" at bounding box center [286, 406] width 70 height 16
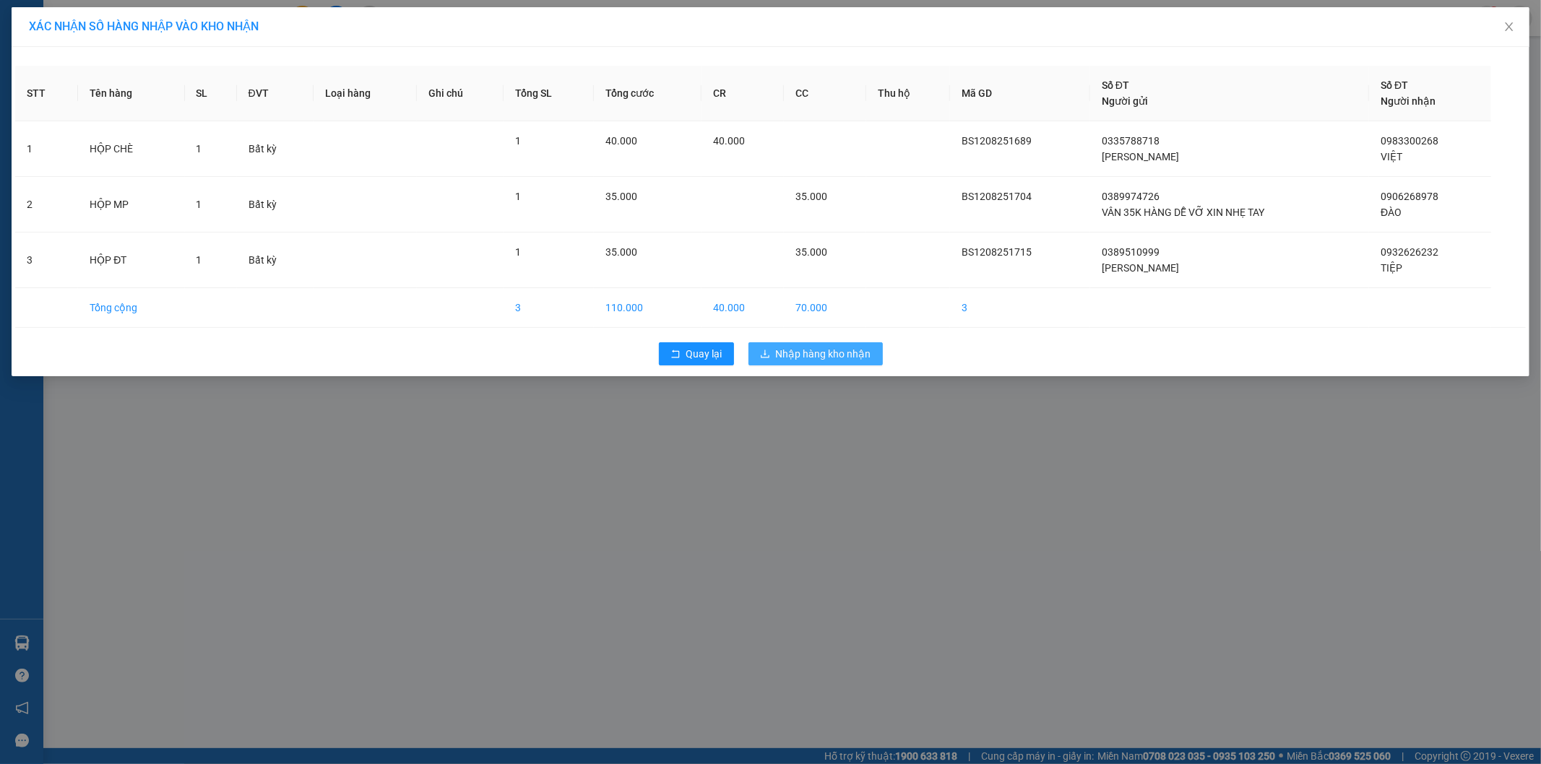
click at [821, 351] on span "Nhập hàng kho nhận" at bounding box center [823, 354] width 95 height 16
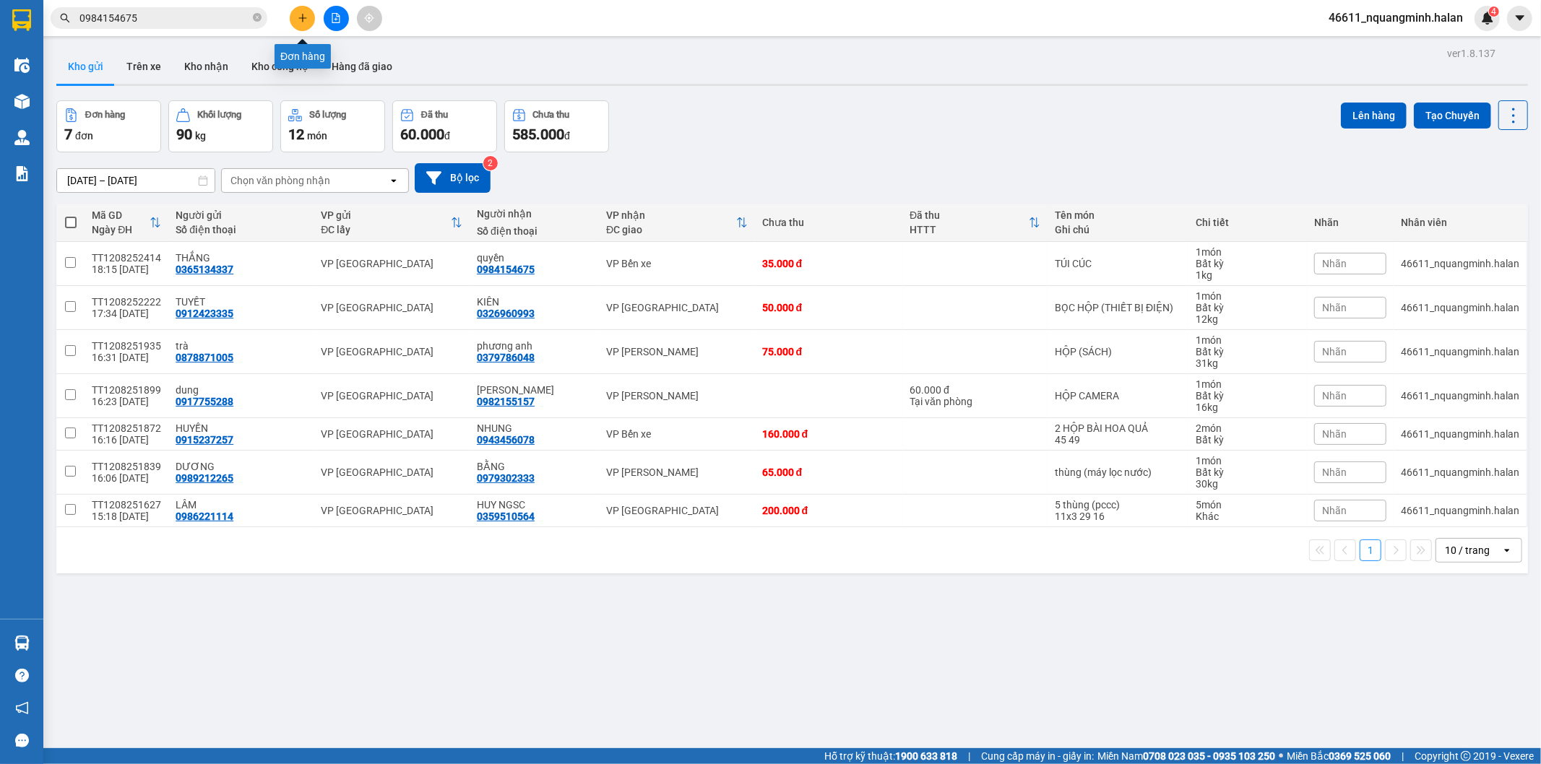
click at [302, 19] on icon "plus" at bounding box center [302, 18] width 1 height 8
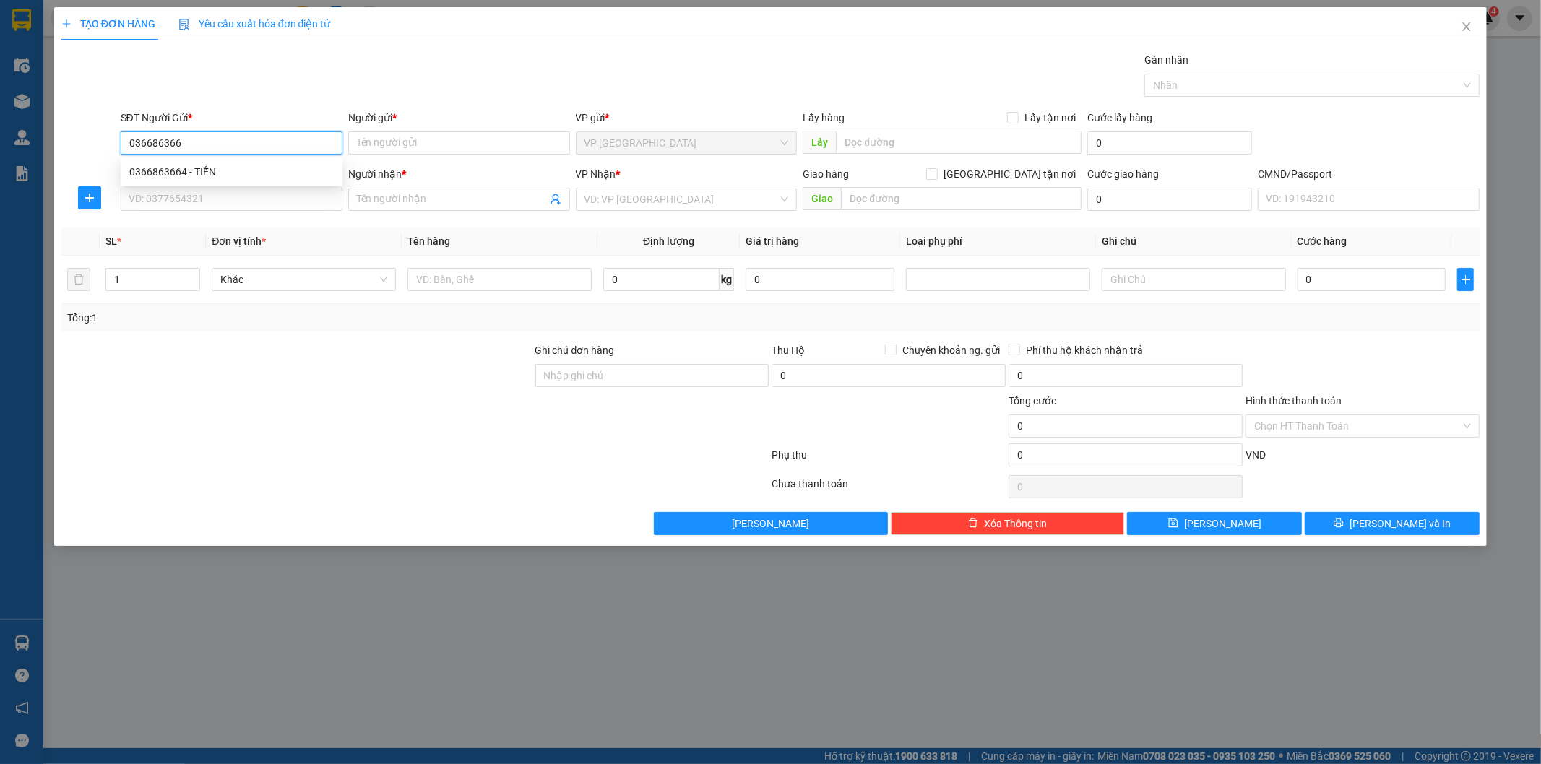
type input "0366863664"
click at [232, 168] on div "0366863664 - TIẾN" at bounding box center [231, 172] width 204 height 16
type input "TIẾN"
type input "0366863664"
click at [241, 195] on input "SĐT Người Nhận *" at bounding box center [232, 199] width 222 height 23
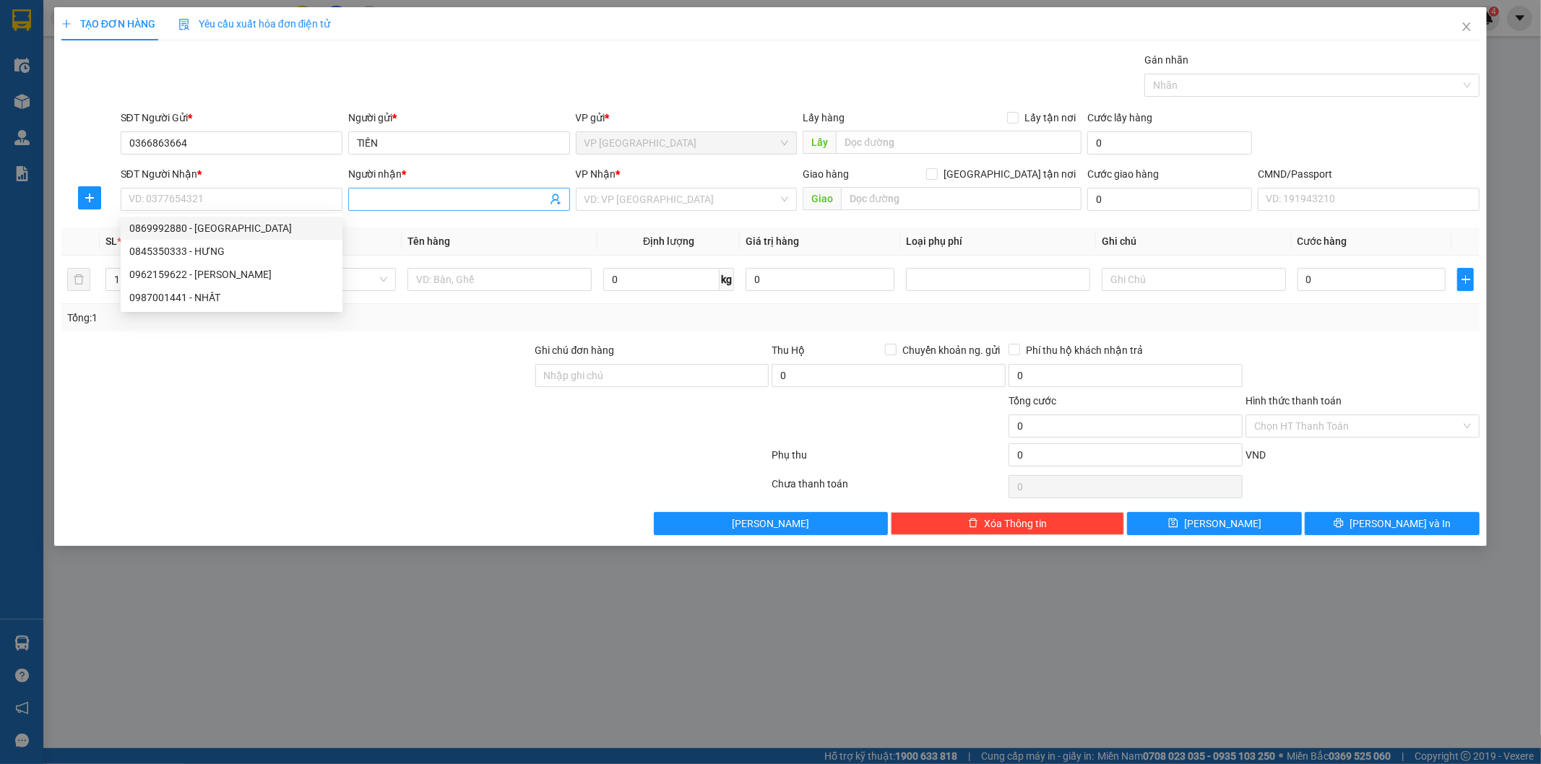
click at [552, 204] on icon "user-add" at bounding box center [556, 200] width 12 height 12
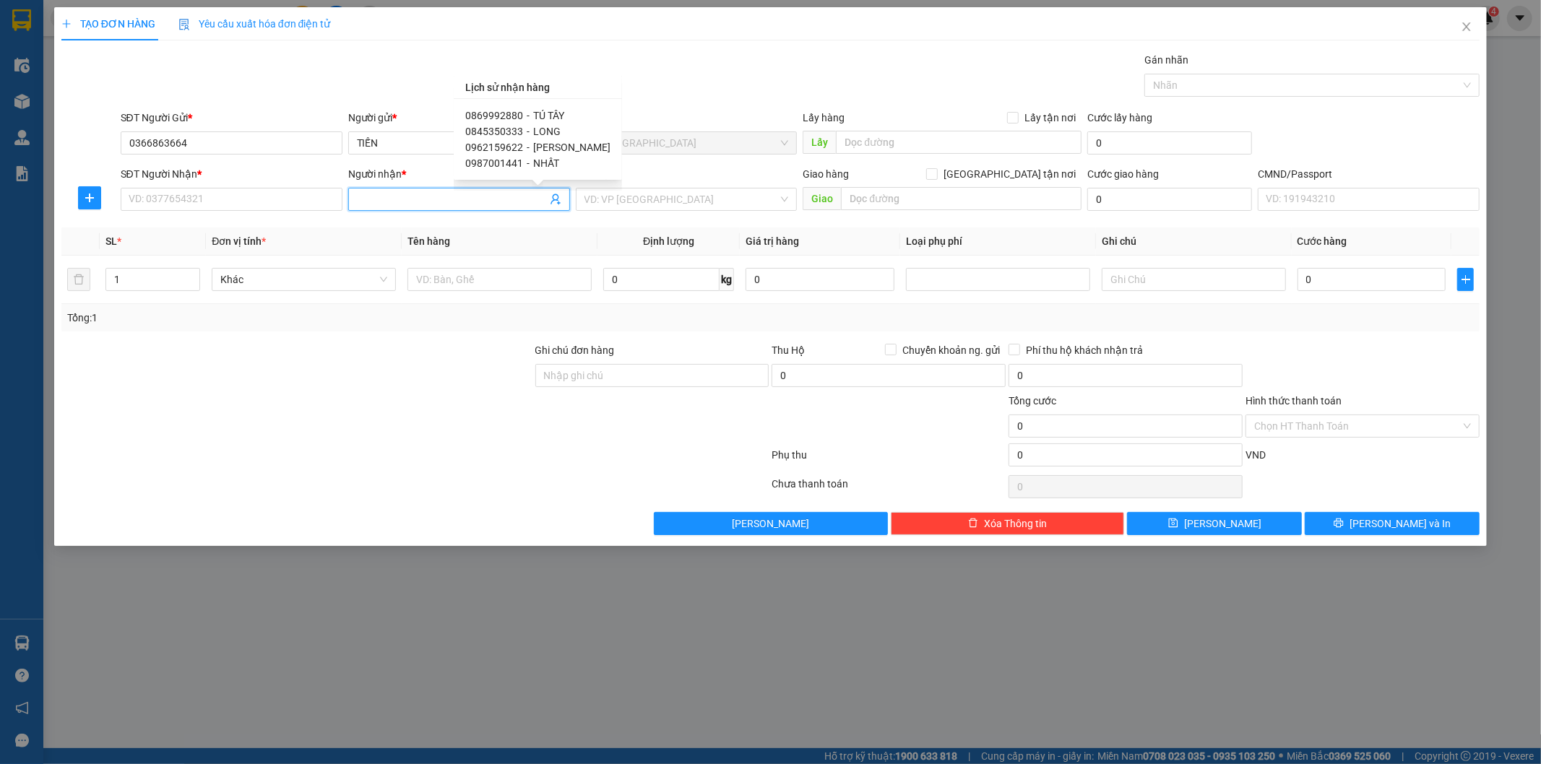
click at [529, 131] on div "0845350333 - LONG" at bounding box center [537, 132] width 145 height 16
type input "0845350333"
type input "LONG"
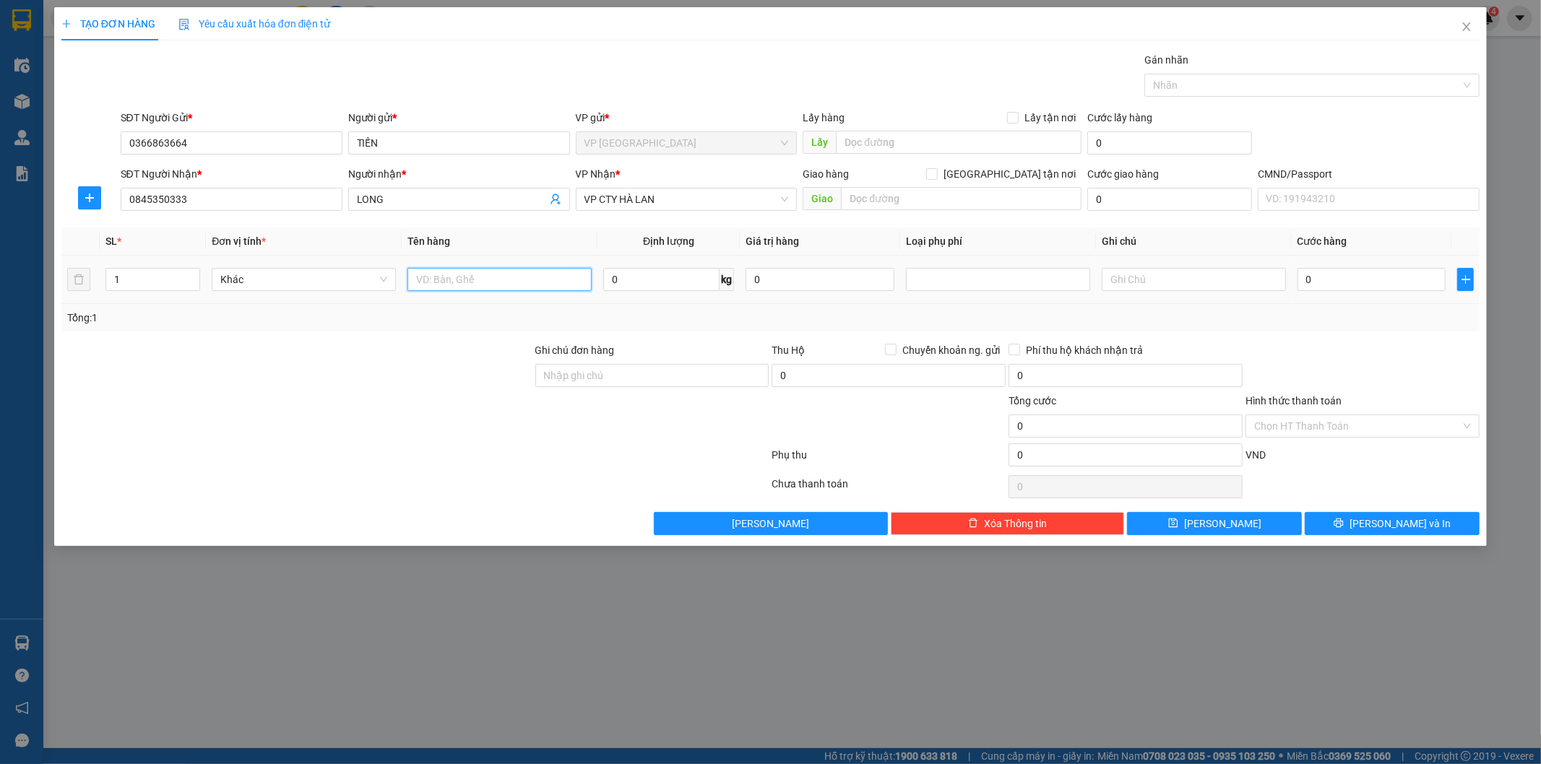
click at [486, 277] on input "text" at bounding box center [499, 279] width 184 height 23
type input "2"
click at [194, 272] on span "up" at bounding box center [192, 276] width 9 height 9
click at [502, 277] on input "text" at bounding box center [499, 279] width 184 height 23
type input "2 HỘP (GIÀY)"
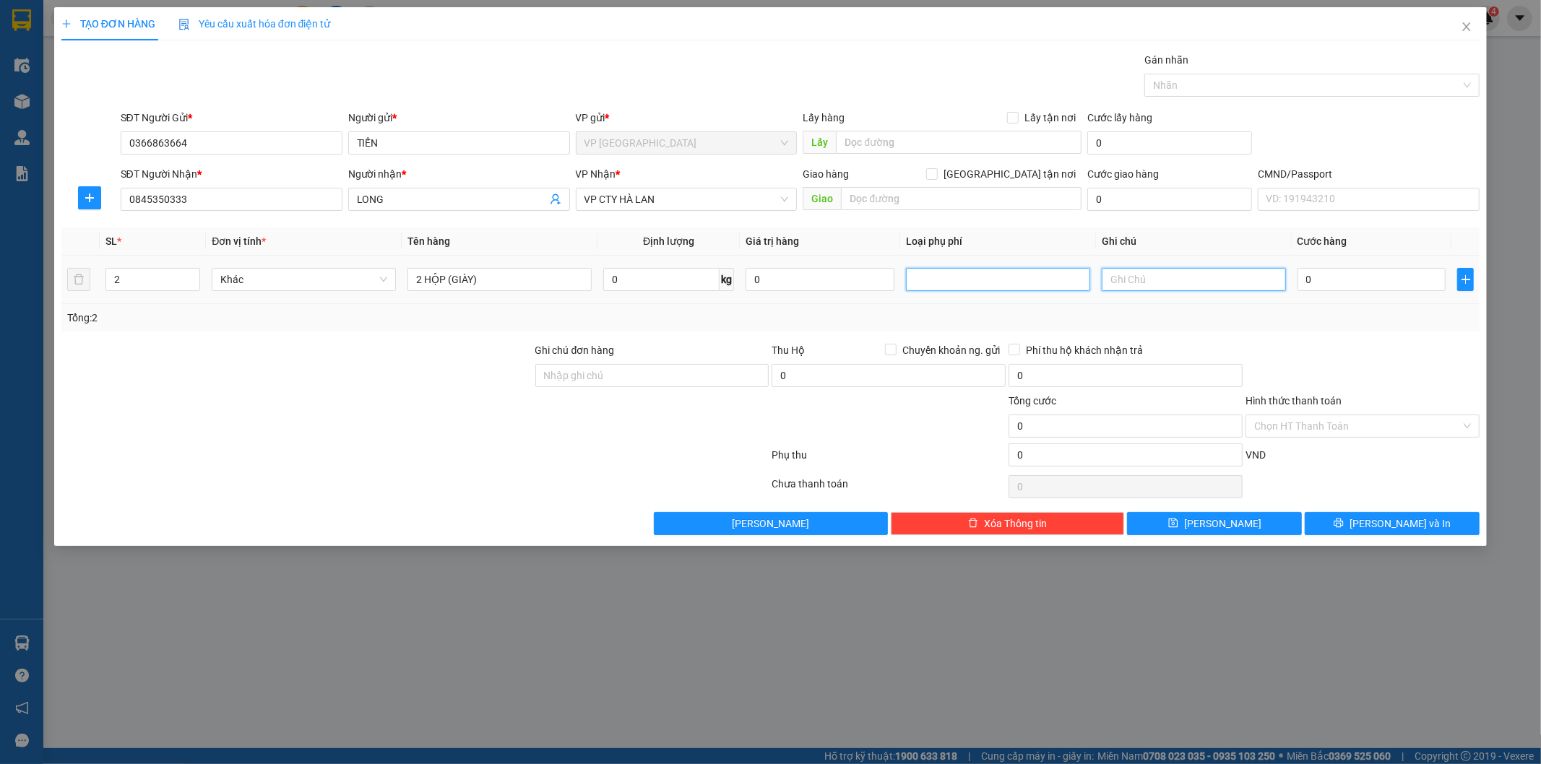
click at [1124, 277] on input "text" at bounding box center [1194, 279] width 184 height 23
type input "5 7"
click at [1374, 280] on input "0" at bounding box center [1371, 279] width 149 height 23
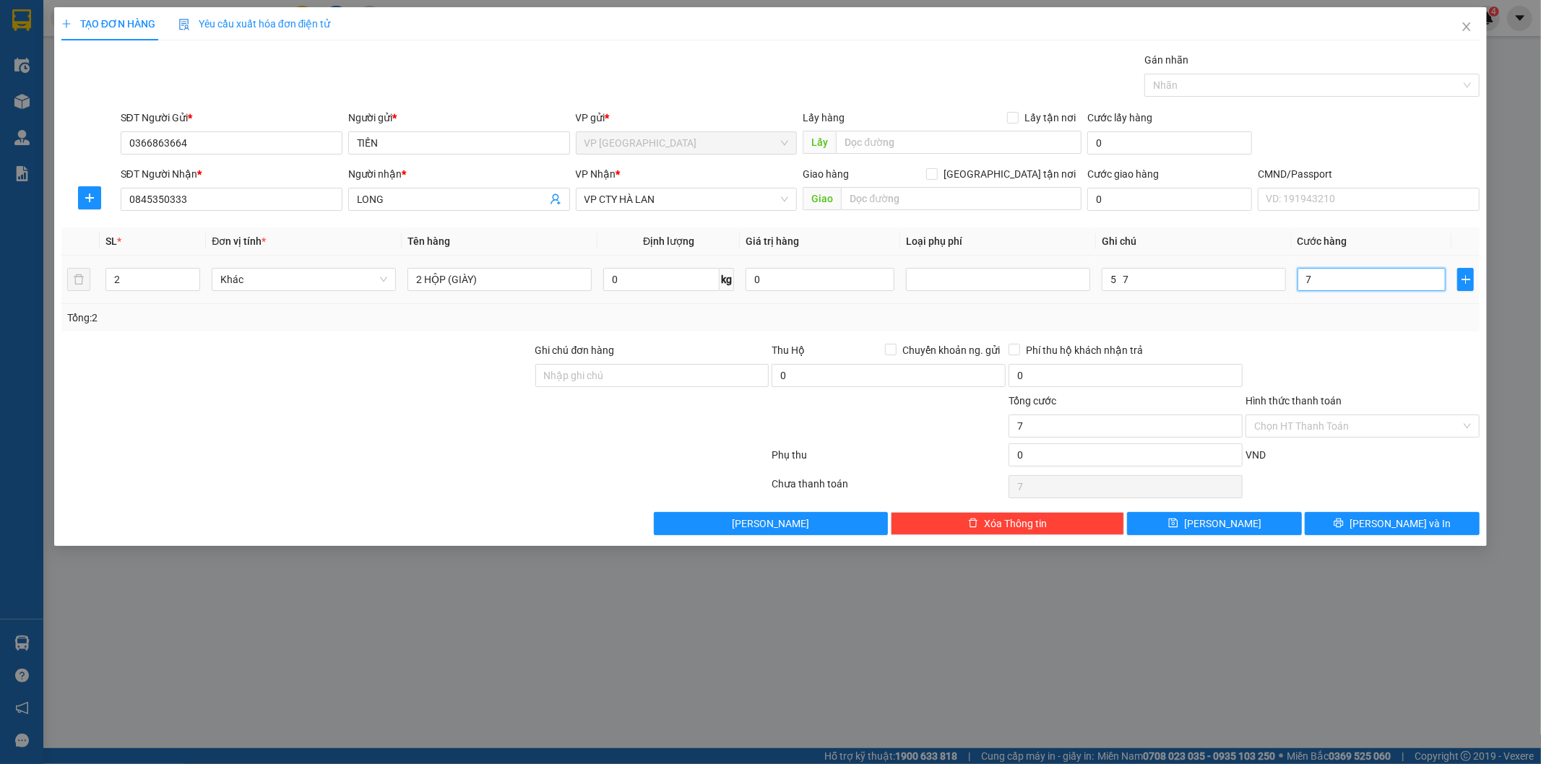
type input "7"
type input "70"
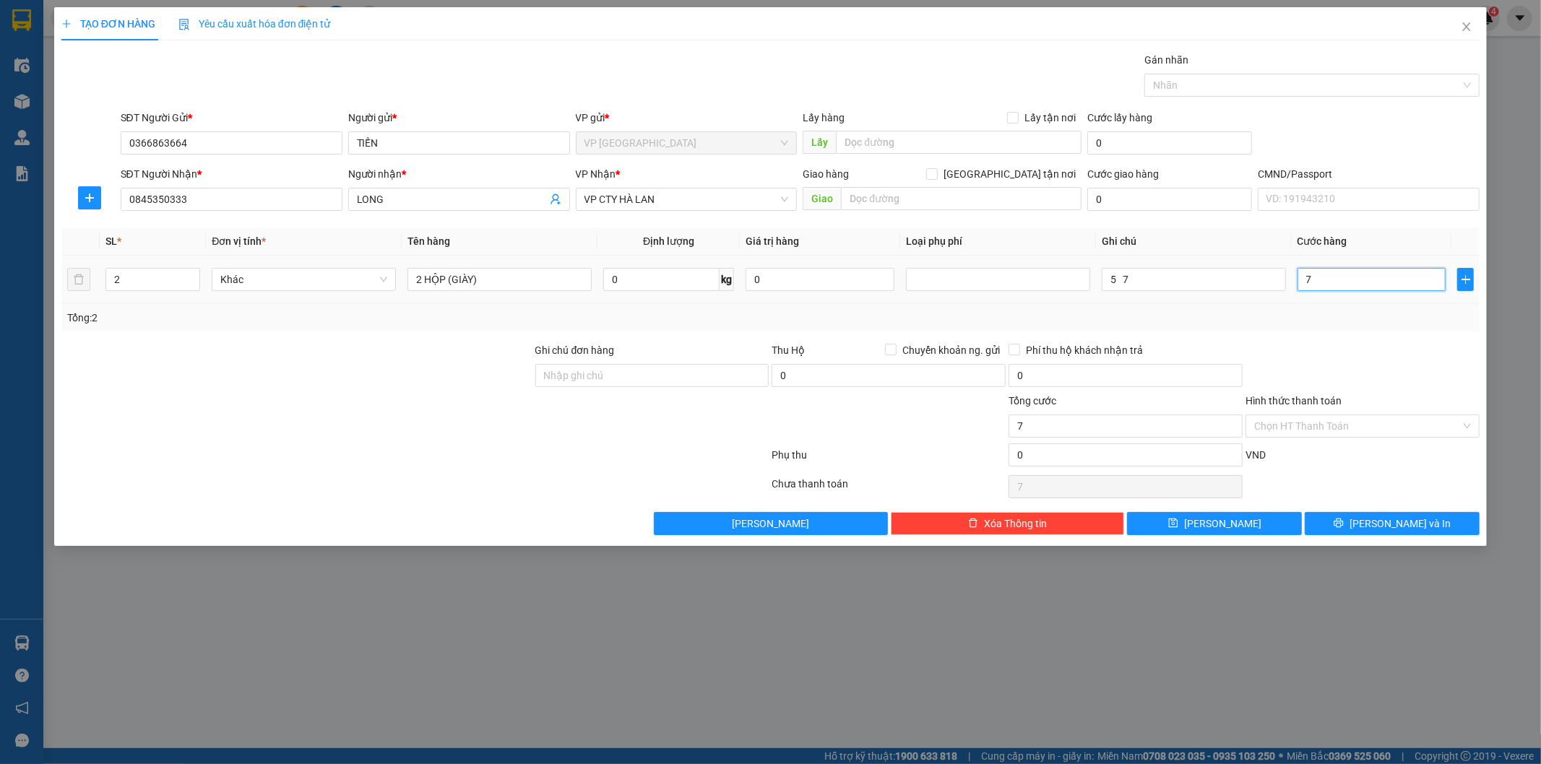
type input "70"
type input "70.000"
click at [1354, 306] on div "Tổng: 2" at bounding box center [770, 317] width 1419 height 27
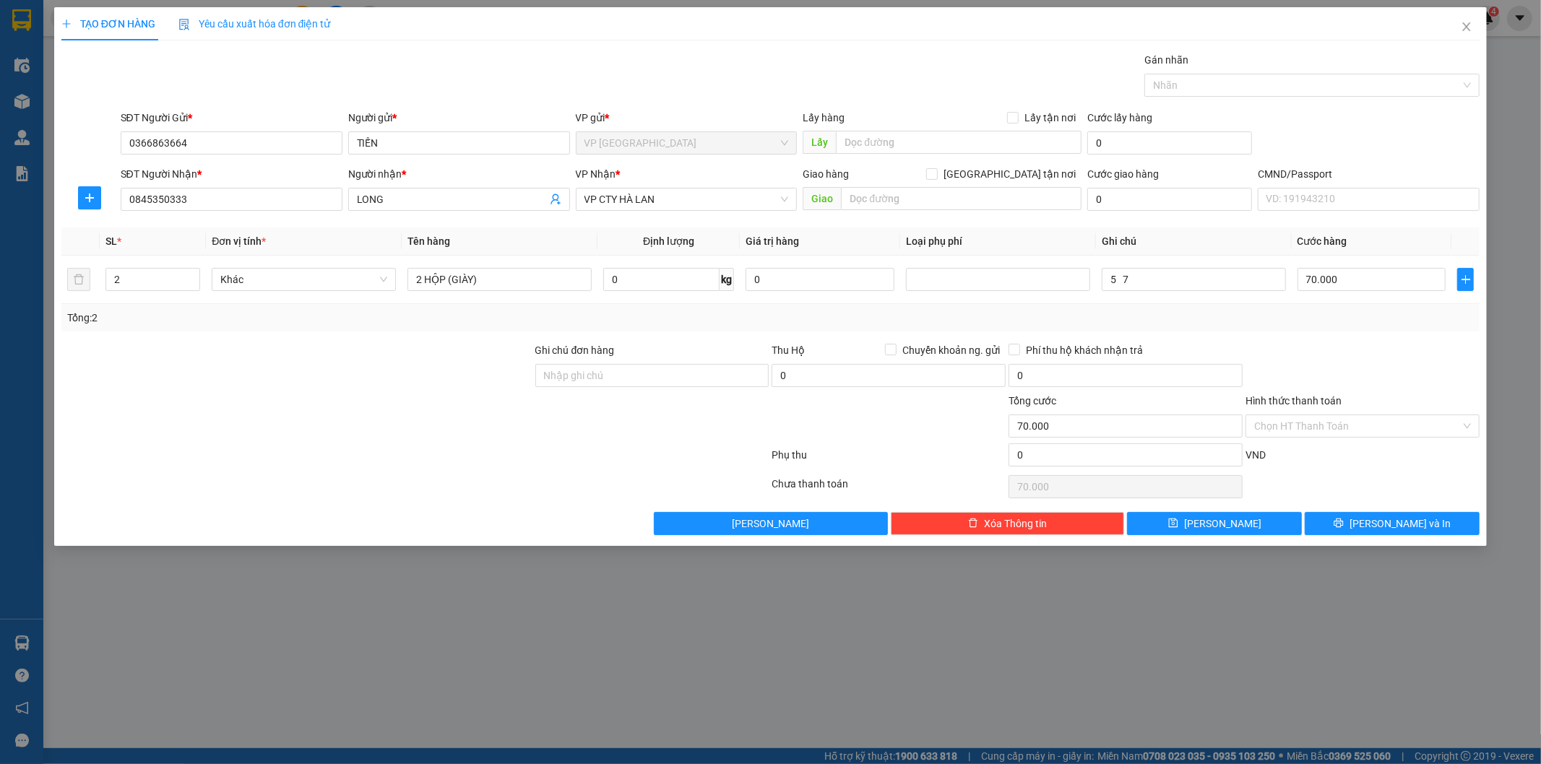
click at [1354, 329] on div "Tổng: 2" at bounding box center [770, 317] width 1419 height 27
click at [1344, 520] on button "Lưu và In" at bounding box center [1392, 523] width 175 height 23
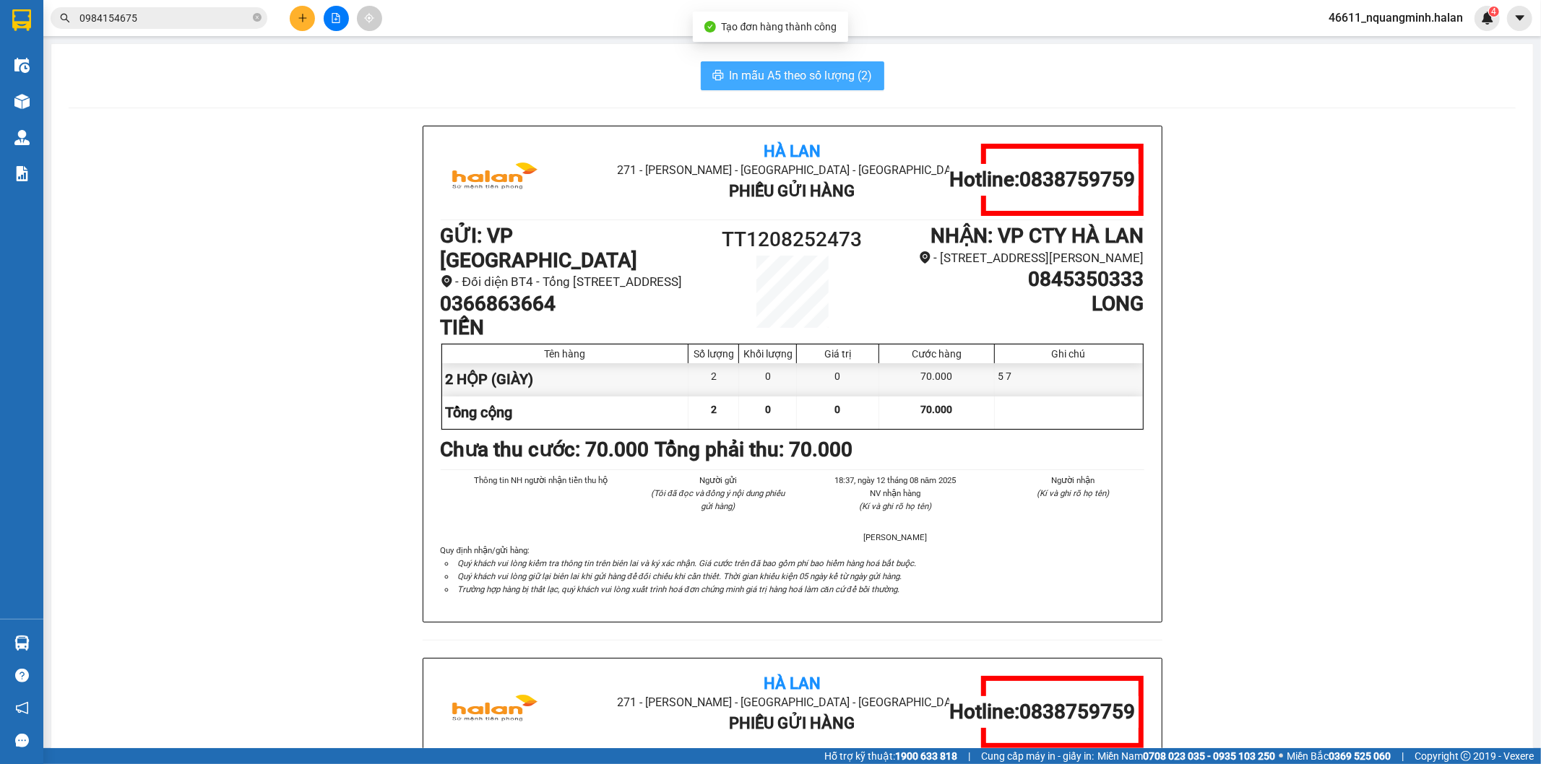
click at [757, 76] on span "In mẫu A5 theo số lượng (2)" at bounding box center [801, 75] width 143 height 18
click at [233, 88] on div "In mẫu A5 theo số lượng (2)" at bounding box center [792, 75] width 1447 height 29
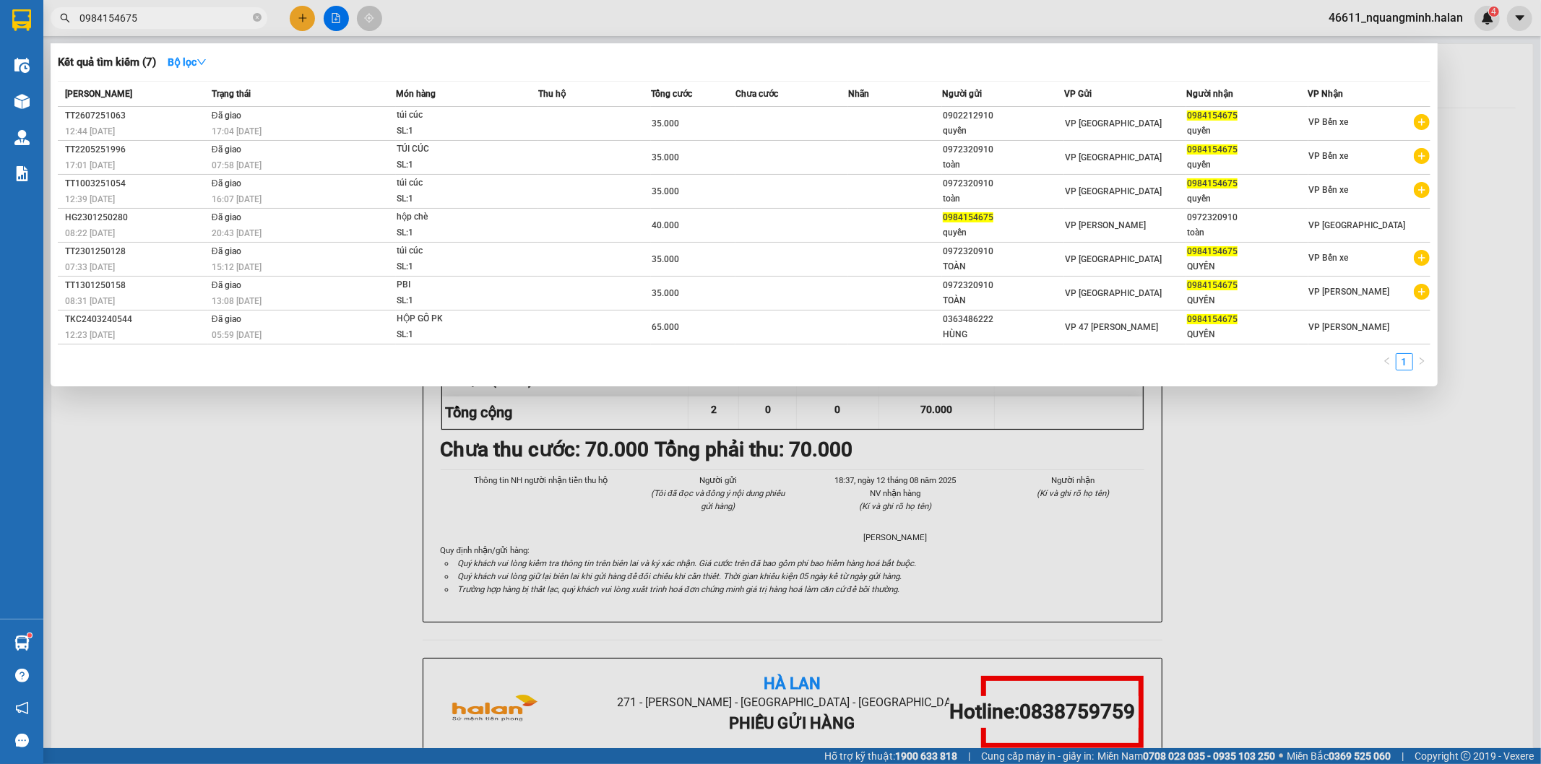
drag, startPoint x: 189, startPoint y: 14, endPoint x: 0, endPoint y: 12, distance: 189.3
click at [0, 12] on section "Kết quả tìm kiếm ( 7 ) Bộ lọc Mã ĐH Trạng thái Món hàng Thu hộ Tổng cước Chưa c…" at bounding box center [770, 382] width 1541 height 764
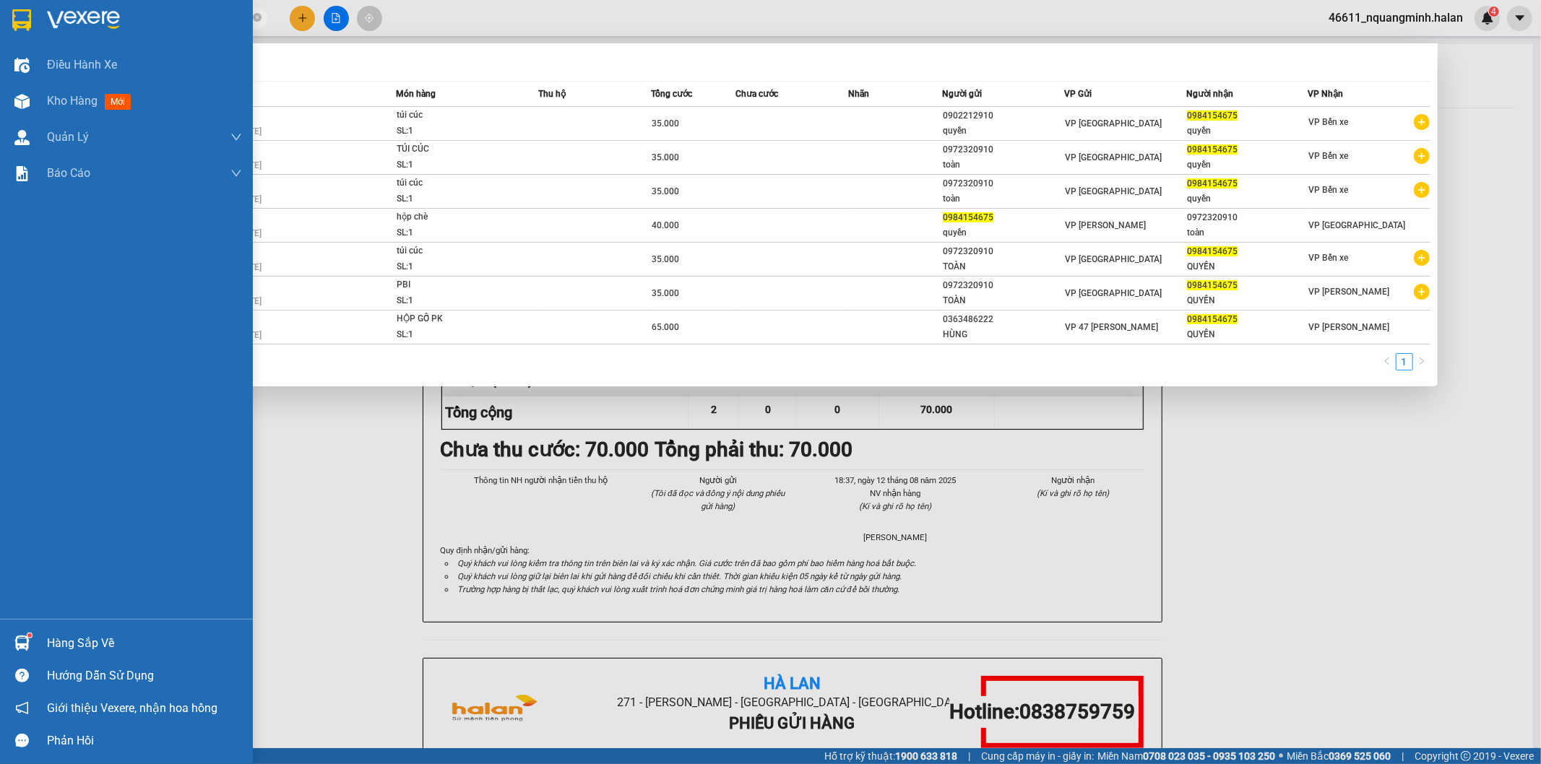
click at [9, 631] on div at bounding box center [21, 643] width 25 height 25
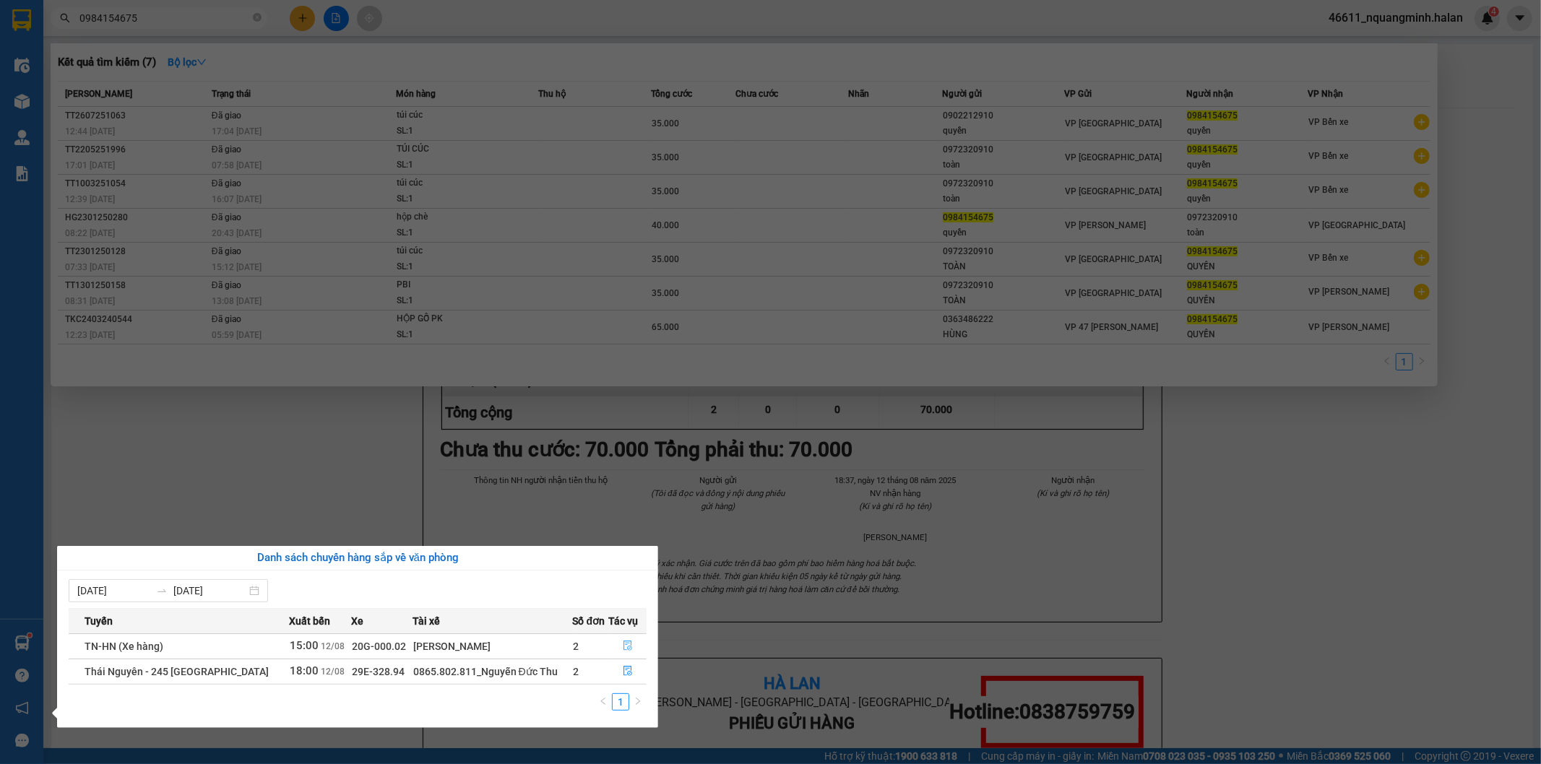
click at [628, 647] on icon "file-done" at bounding box center [628, 646] width 10 height 10
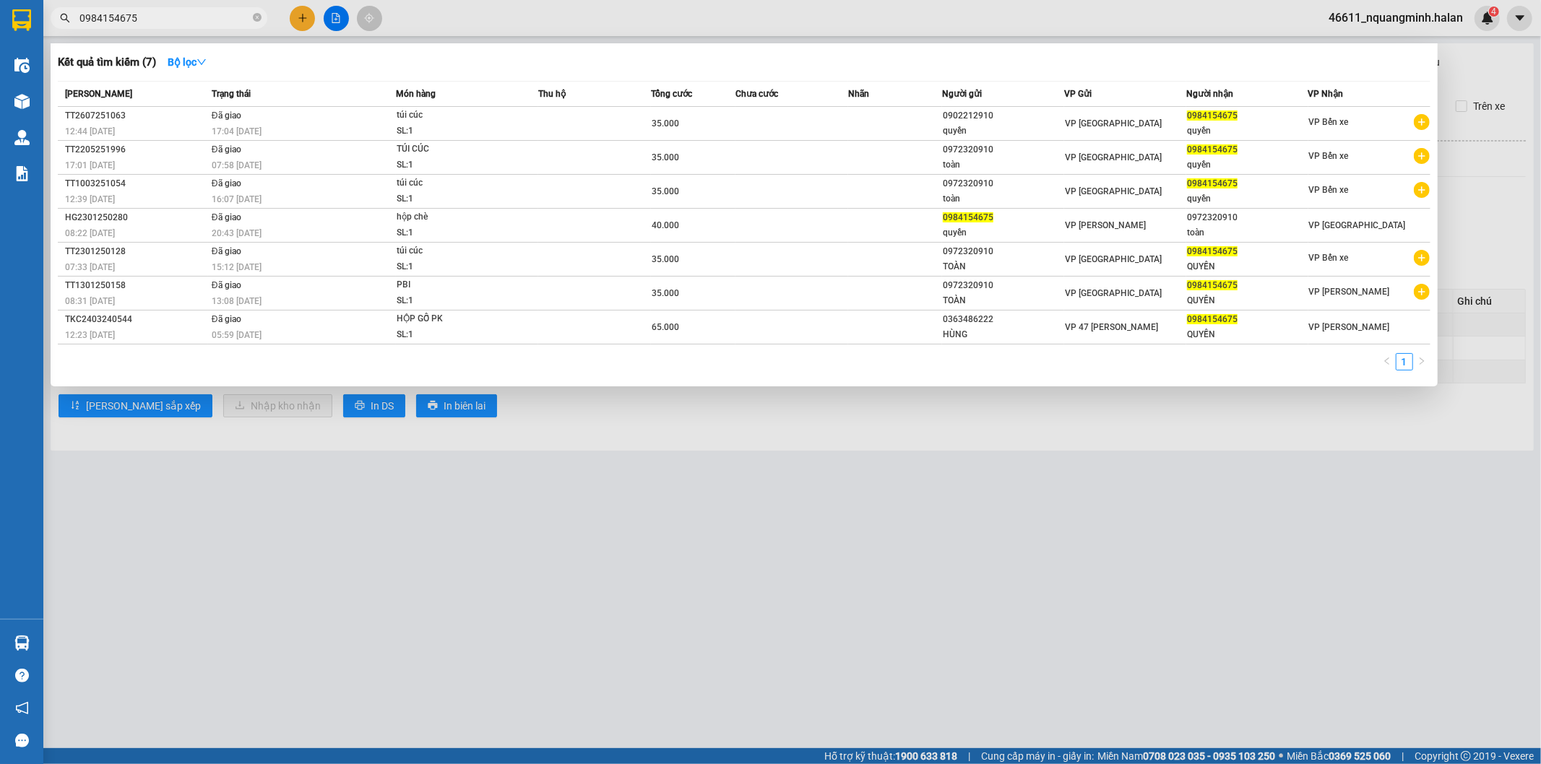
click at [778, 582] on div at bounding box center [770, 382] width 1541 height 764
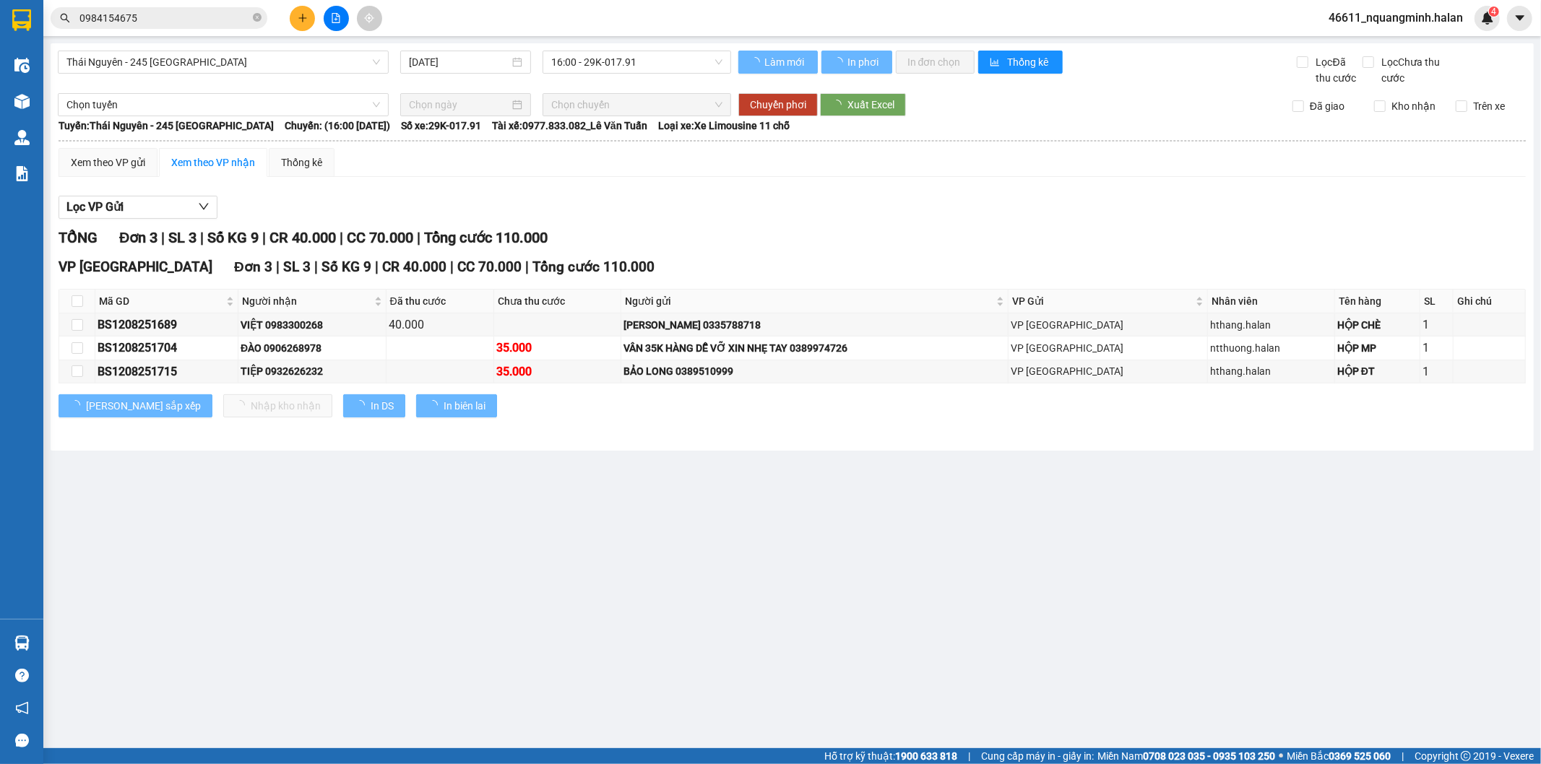
drag, startPoint x: 435, startPoint y: 518, endPoint x: 247, endPoint y: 412, distance: 215.8
click at [431, 514] on main "Thái Nguyên - 245 Quang Trung 12/08/2025 16:00 - 29K-017.91 Làm mới In phơi In …" at bounding box center [770, 374] width 1541 height 748
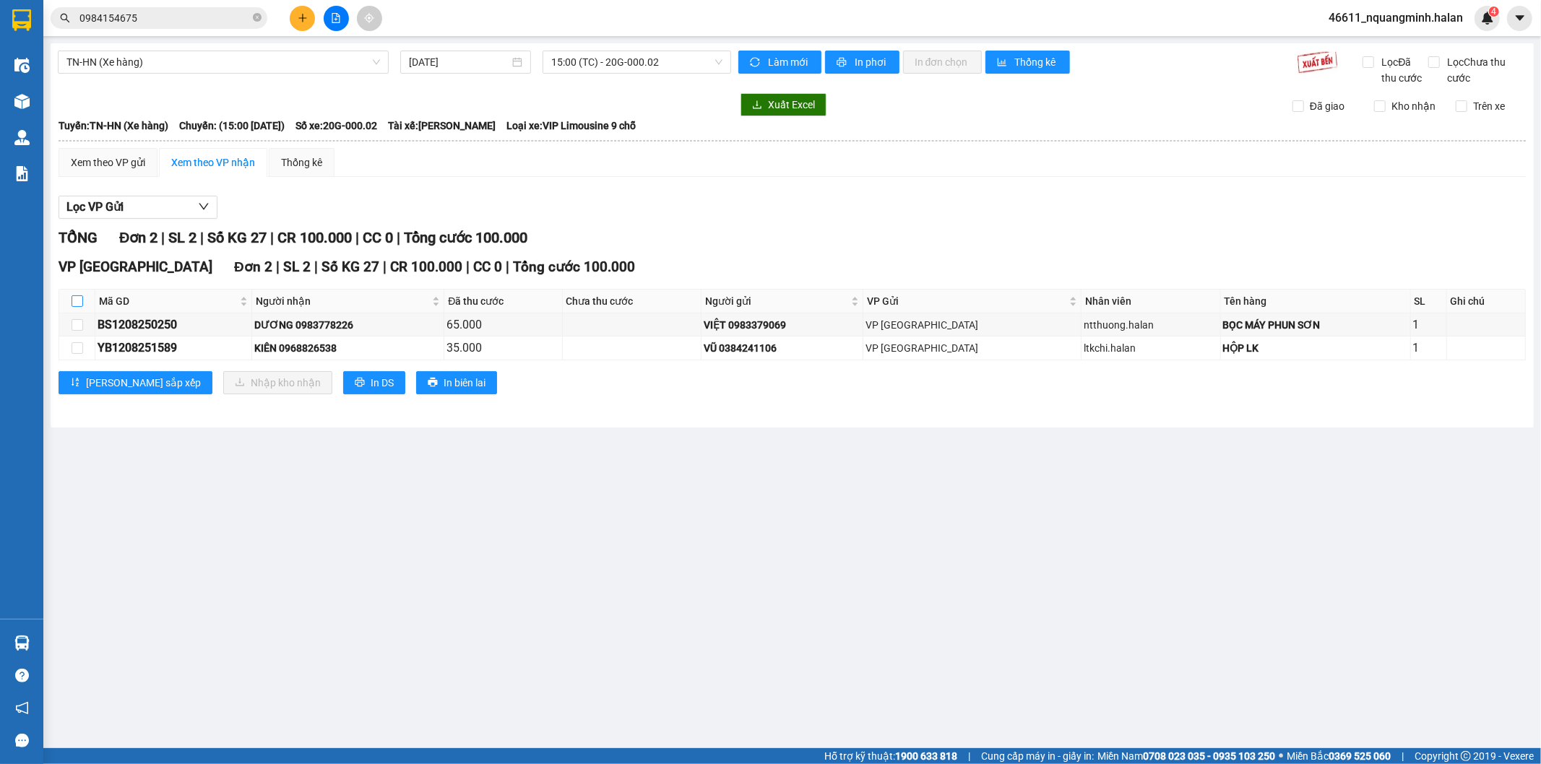
click at [82, 298] on input "checkbox" at bounding box center [78, 301] width 12 height 12
checkbox input "true"
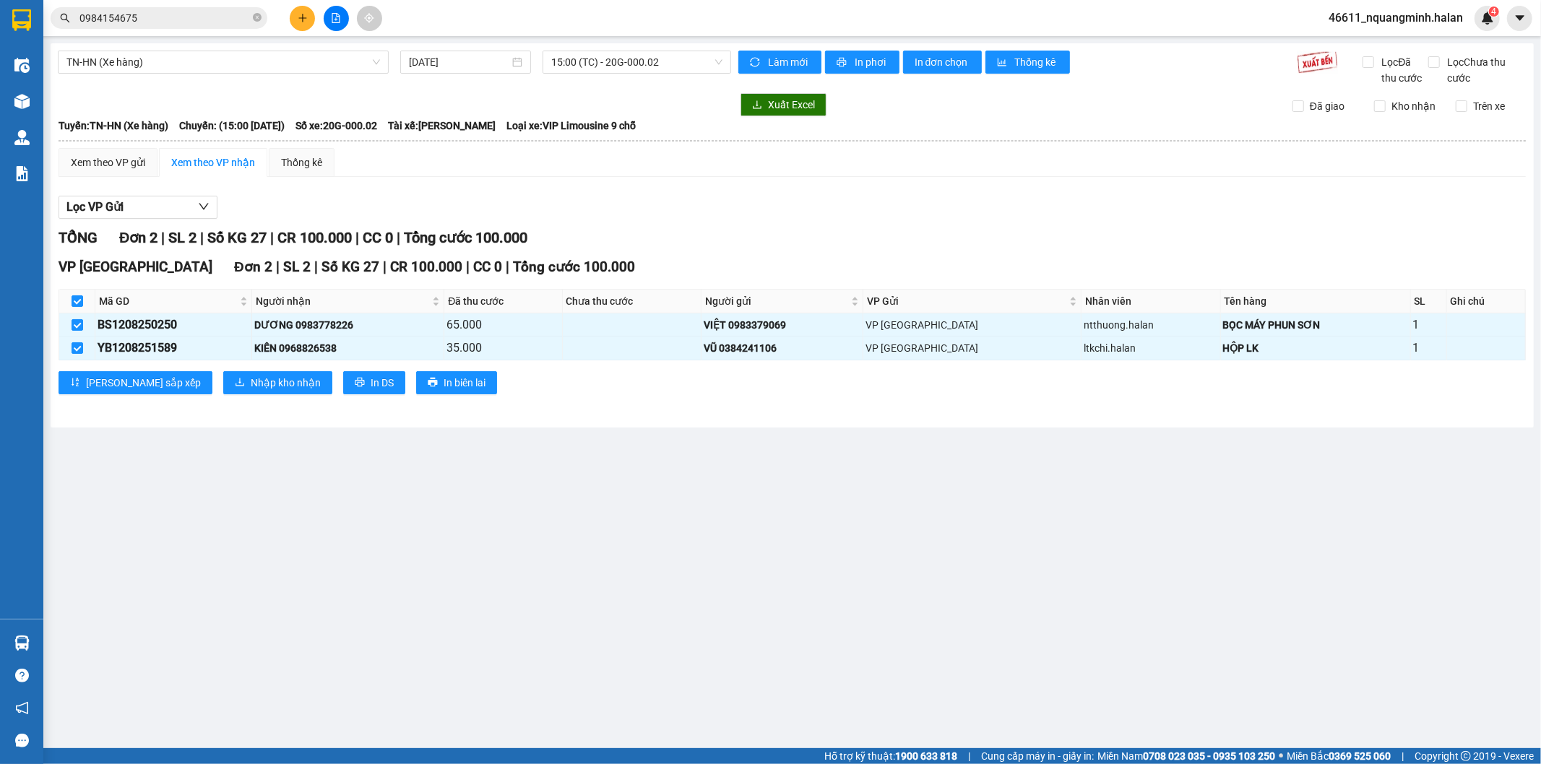
click at [206, 363] on div "VP Tân Triều Đơn 2 | SL 2 | Số KG 27 | CR 100.000 | CC 0 | Tổng cước 100.000 Mã…" at bounding box center [792, 330] width 1467 height 148
click at [251, 377] on span "Nhập kho nhận" at bounding box center [286, 383] width 70 height 16
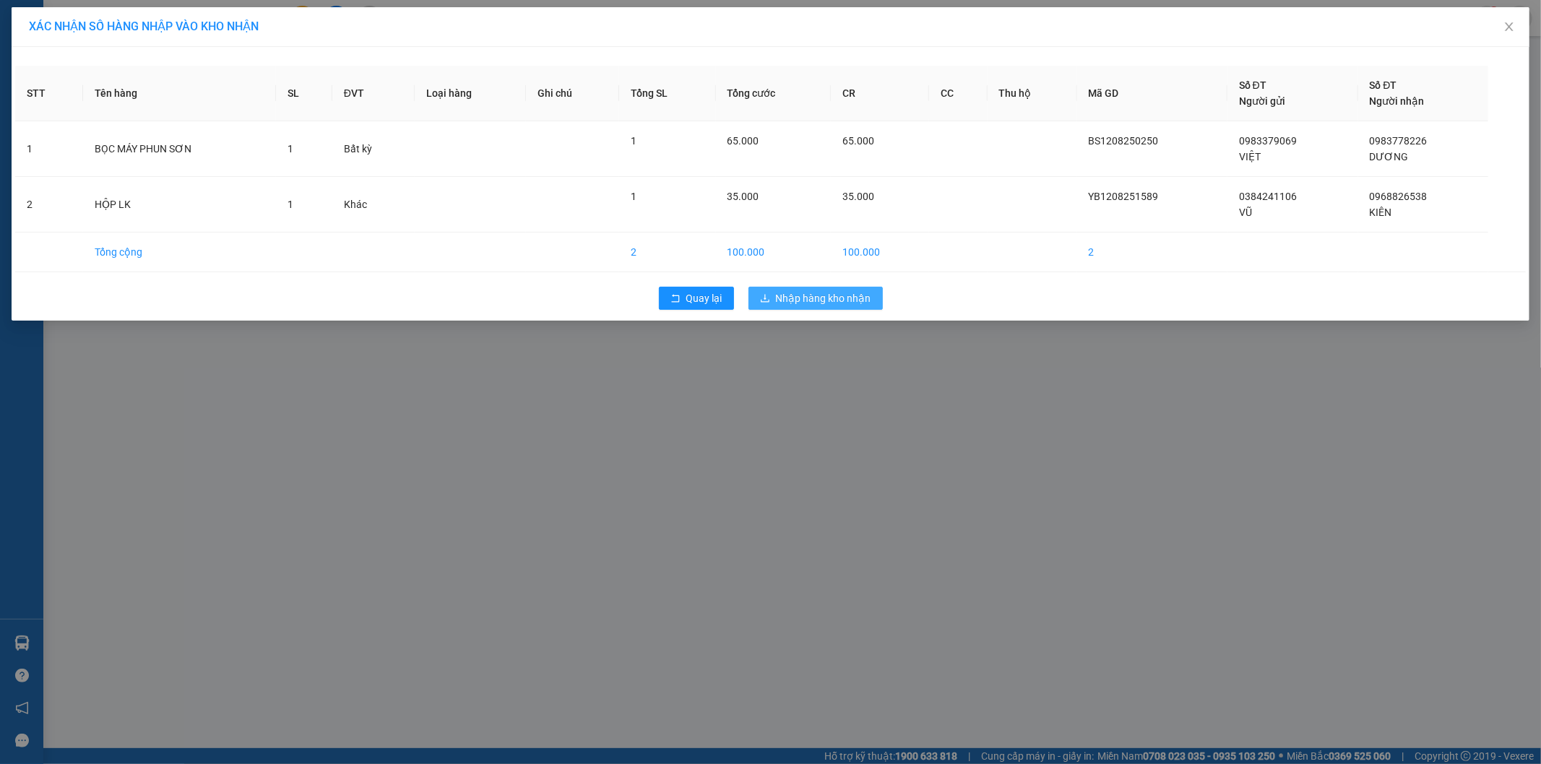
click at [842, 302] on span "Nhập hàng kho nhận" at bounding box center [823, 298] width 95 height 16
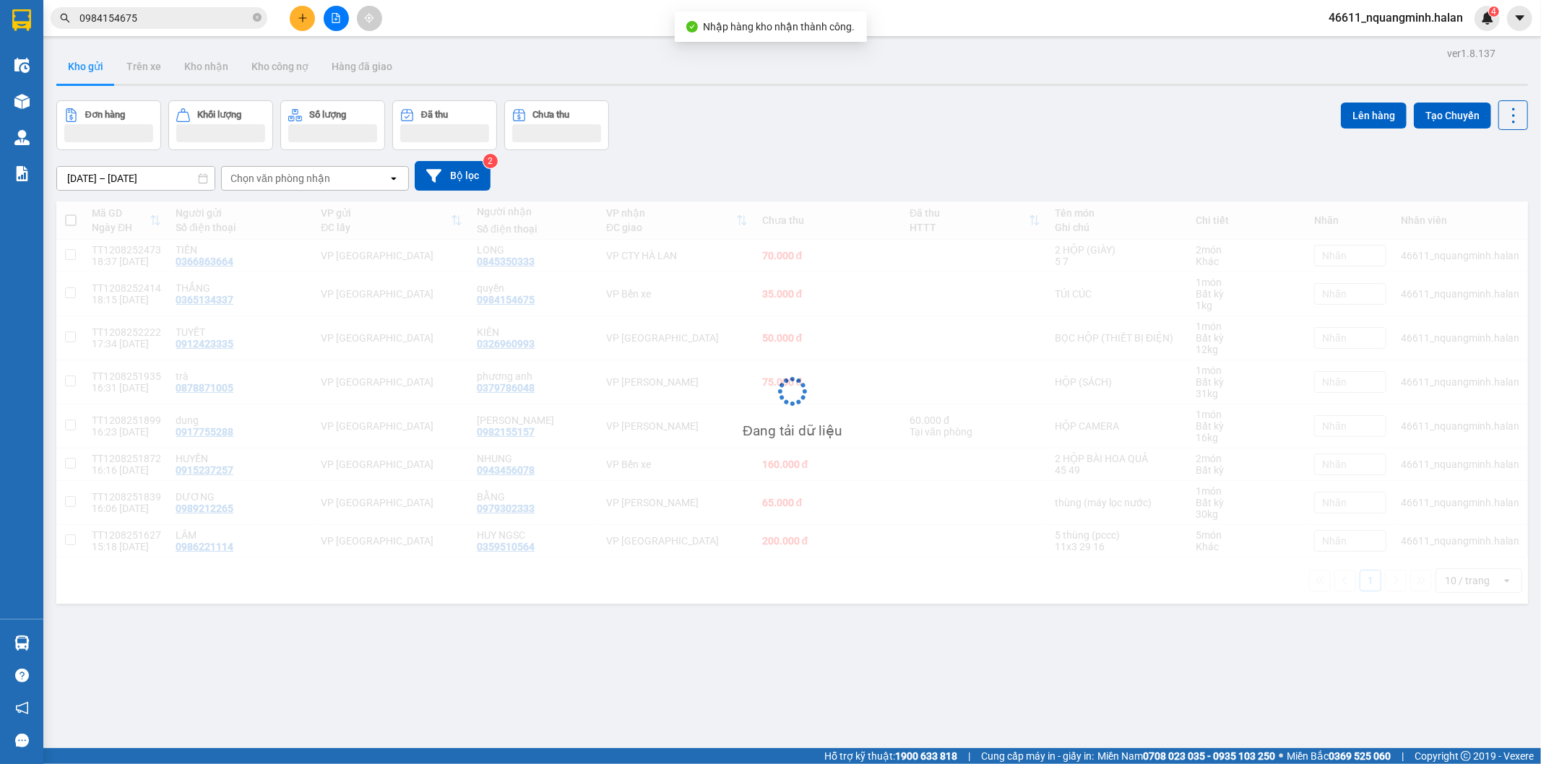
click at [762, 124] on div "Đơn hàng Khối lượng Số lượng Đã thu Chưa thu Lên hàng Tạo Chuyến" at bounding box center [791, 125] width 1471 height 50
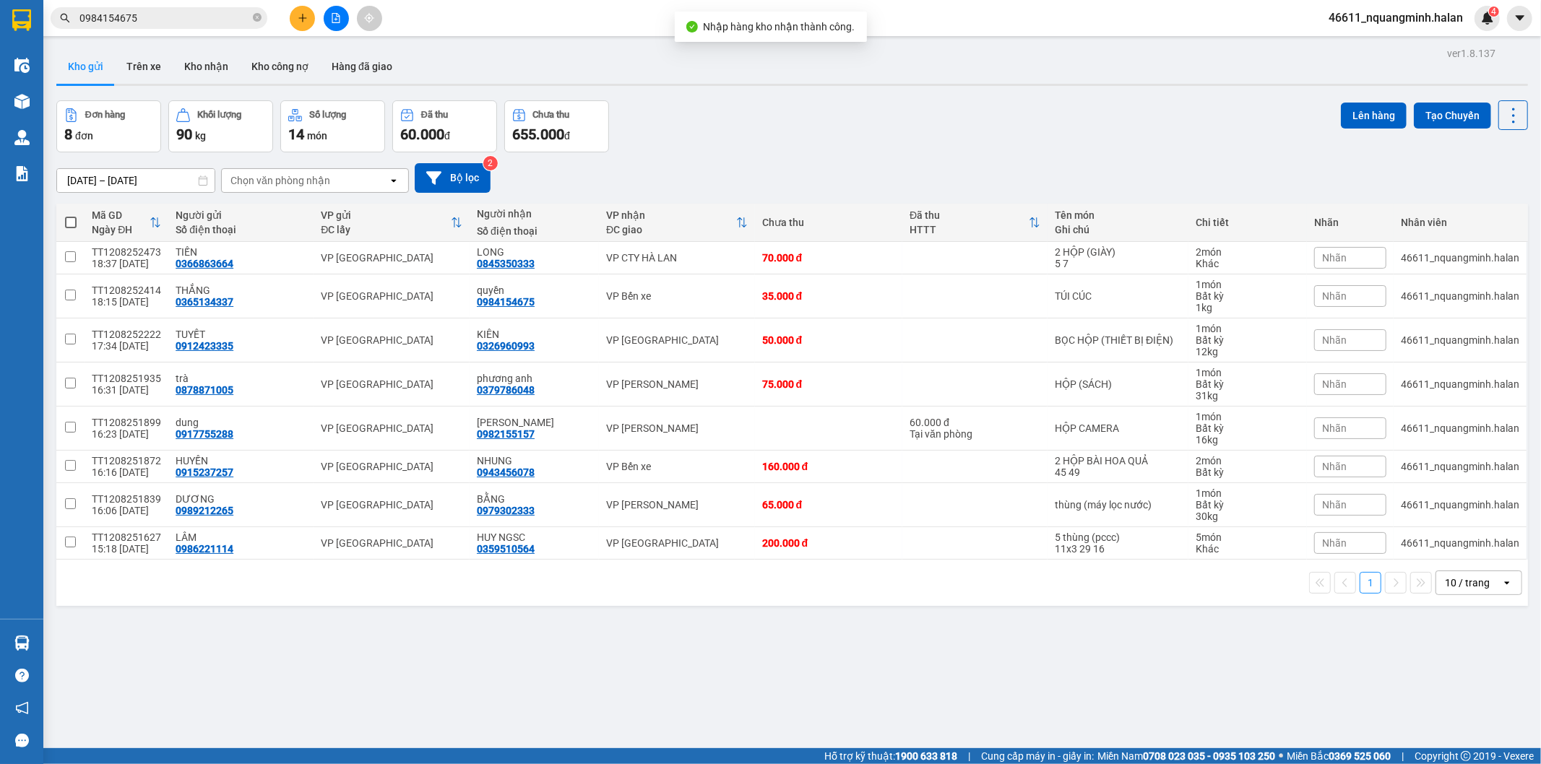
drag, startPoint x: 759, startPoint y: 124, endPoint x: 179, endPoint y: 85, distance: 581.4
click at [758, 125] on div "Đơn hàng 8 đơn Khối lượng 90 kg Số lượng 14 món Đã thu 60.000 đ Chưa thu 655.00…" at bounding box center [791, 126] width 1471 height 52
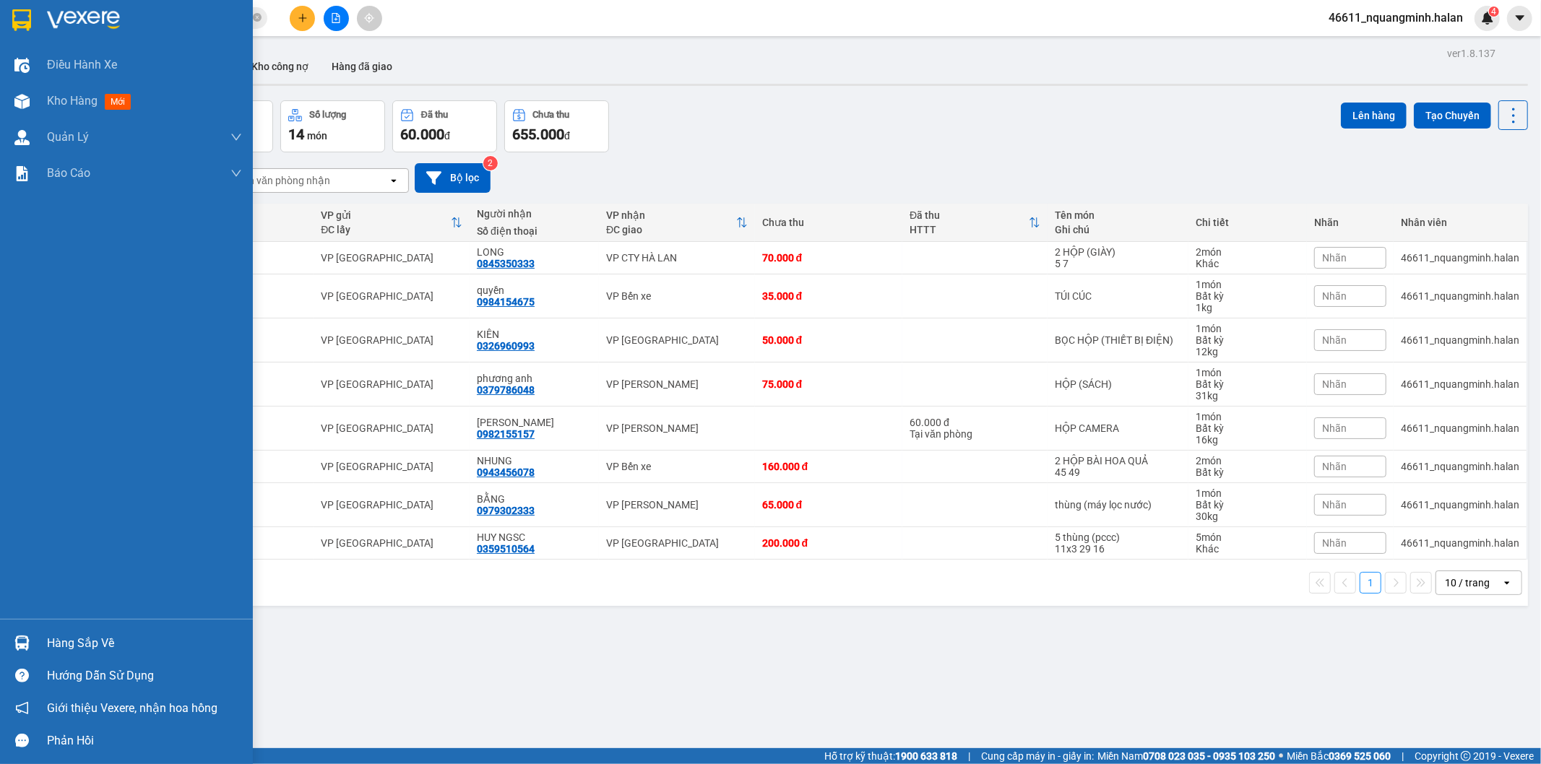
click at [23, 631] on div at bounding box center [21, 643] width 25 height 25
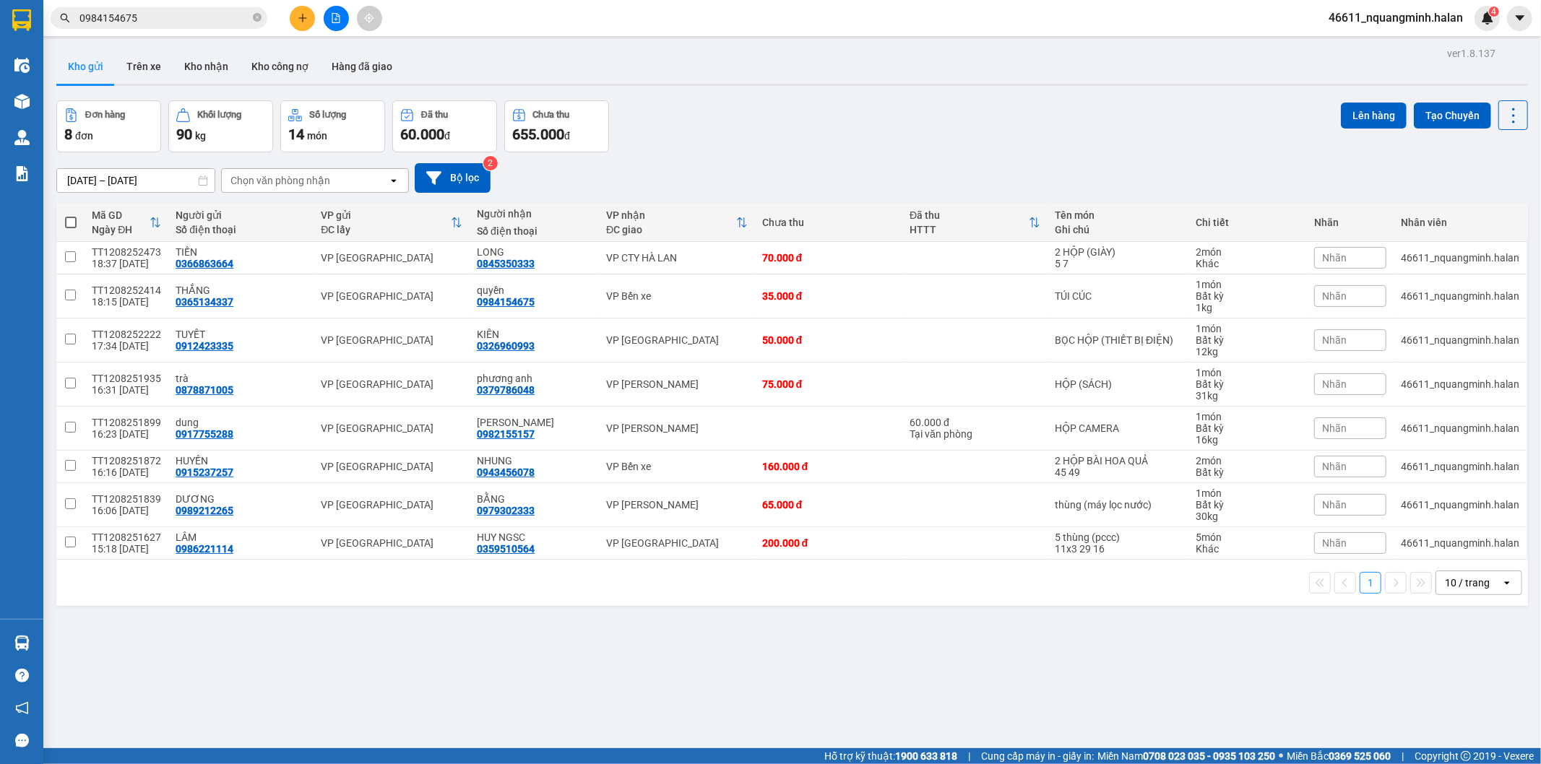
click at [741, 633] on section "Kết quả tìm kiếm ( 7 ) Bộ lọc Mã ĐH Trạng thái Món hàng Thu hộ Tổng cước Chưa c…" at bounding box center [770, 382] width 1541 height 764
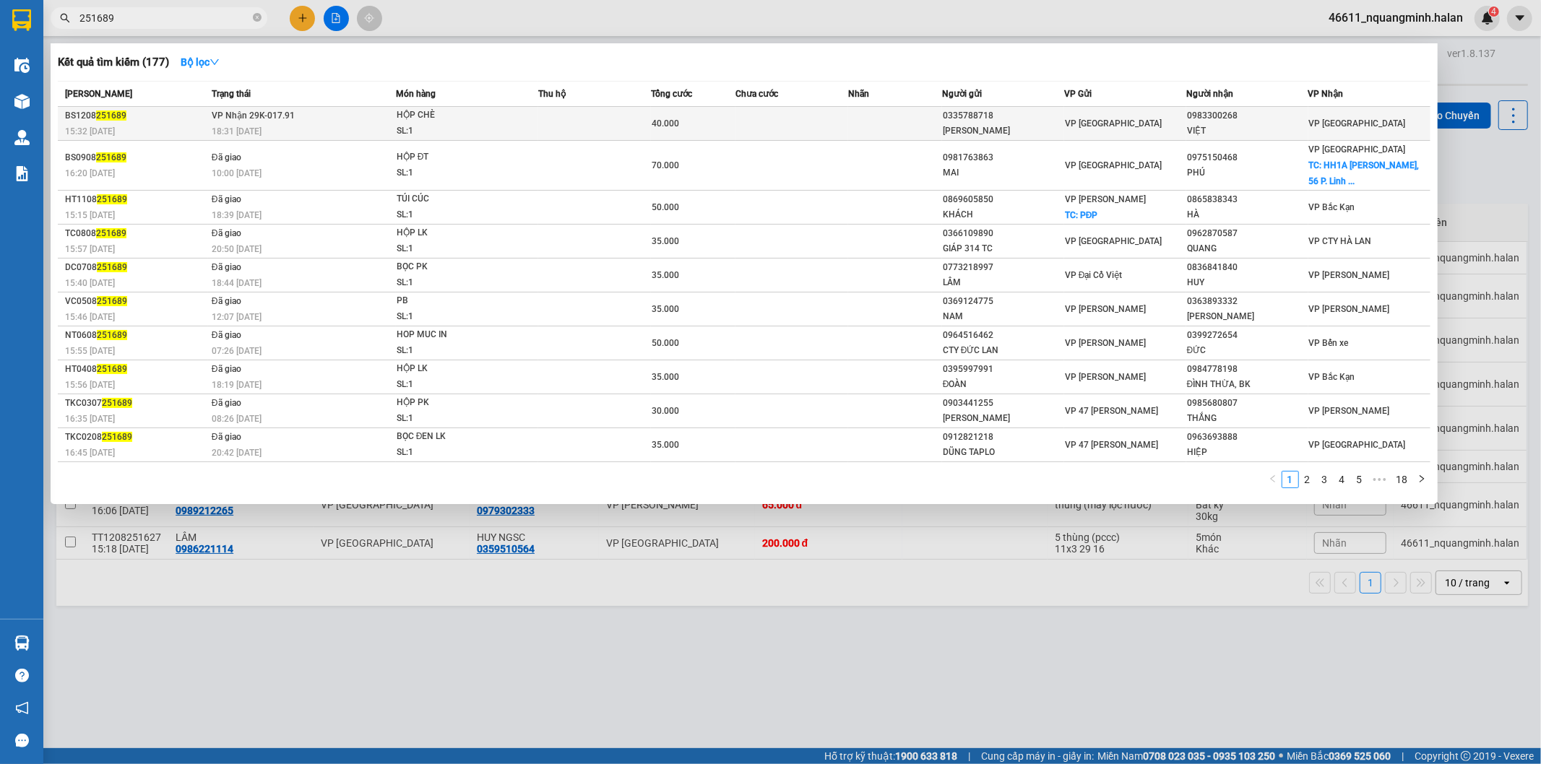
type input "251689"
click at [495, 109] on div "HỘP CHÈ" at bounding box center [451, 116] width 108 height 16
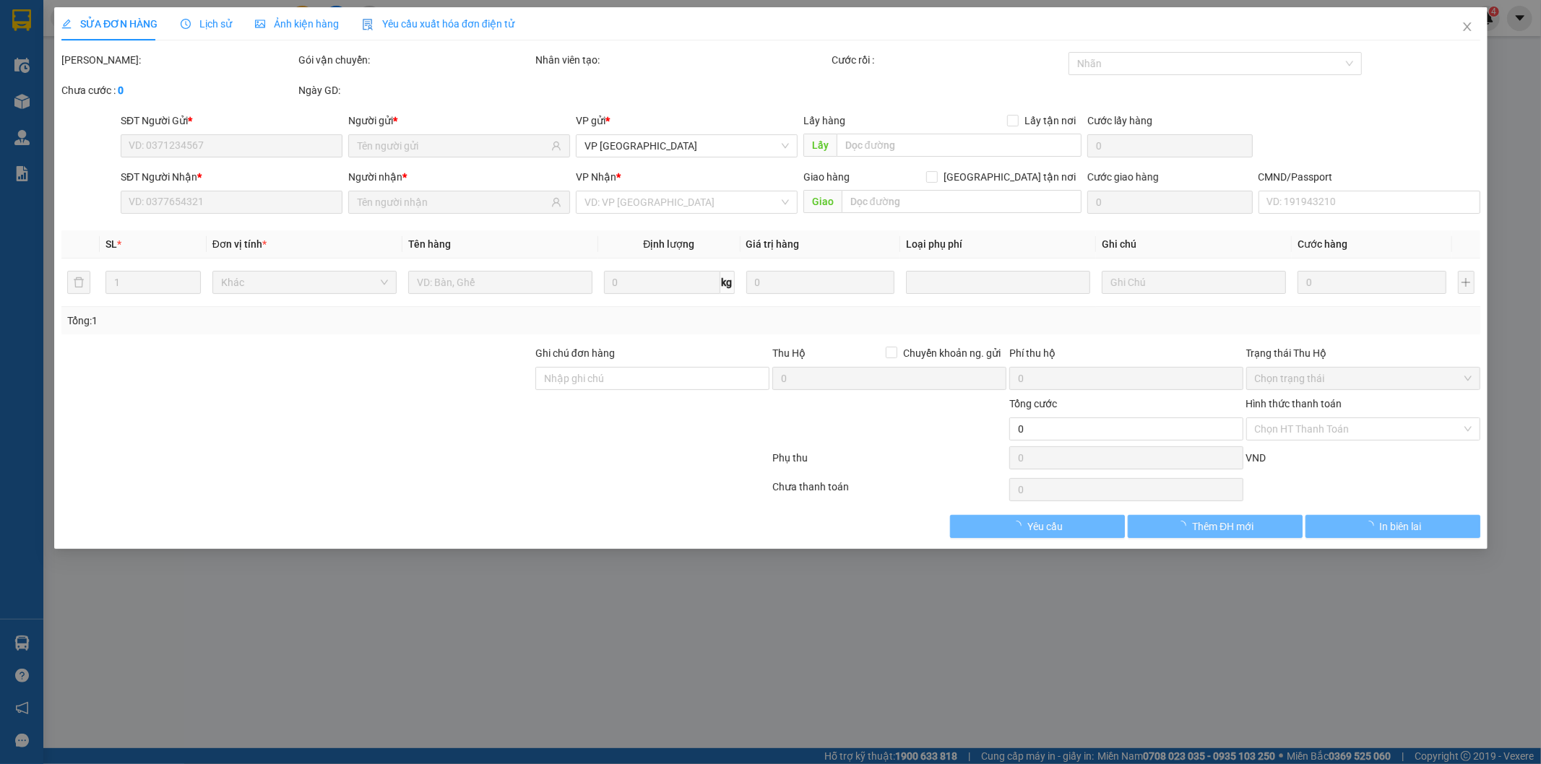
type input "0335788718"
type input "VŨ THỊ HẰNG"
type input "0983300268"
type input "VIỆT"
type input "40.000"
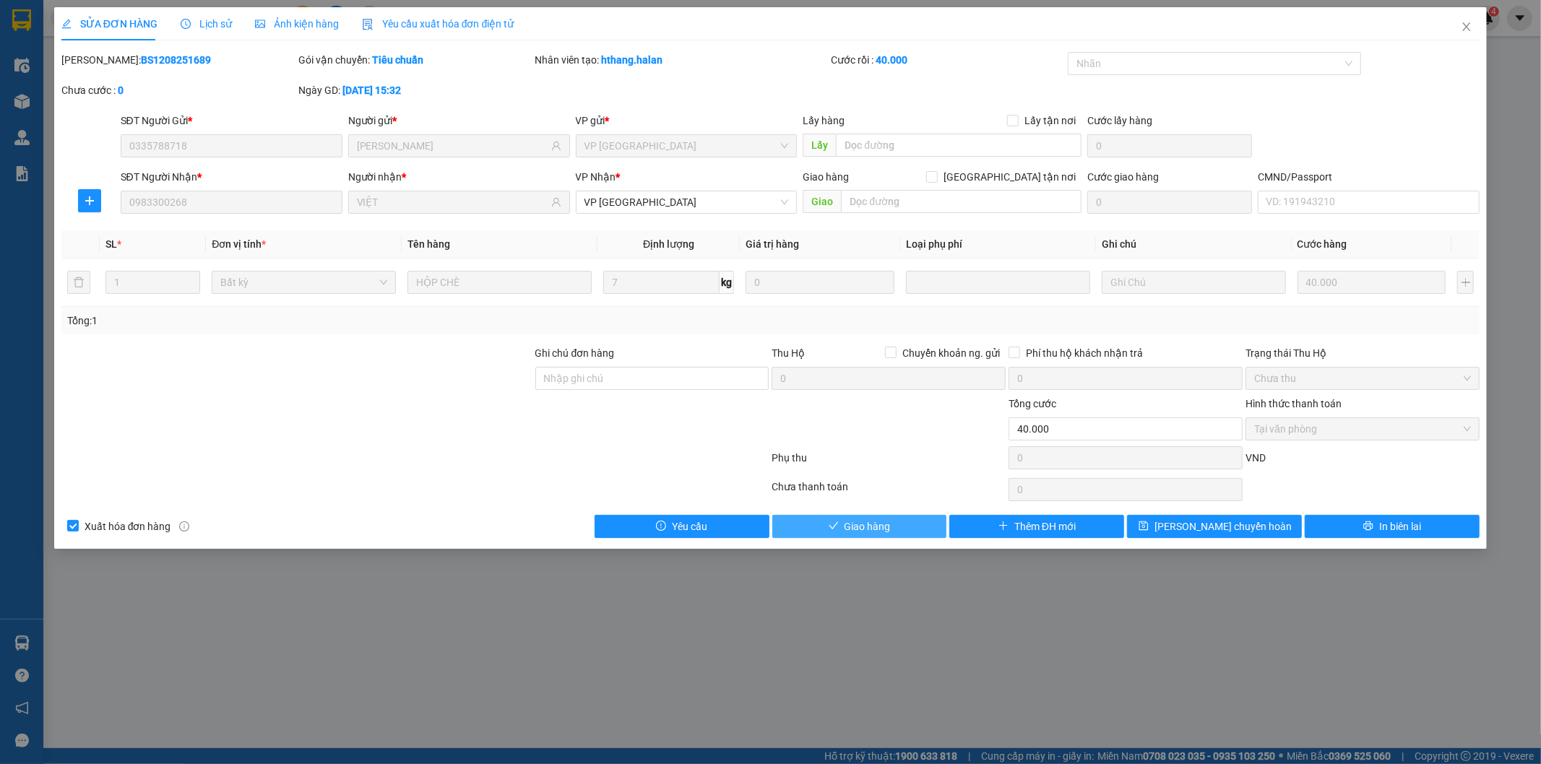
click at [841, 517] on button "Giao hàng" at bounding box center [859, 526] width 175 height 23
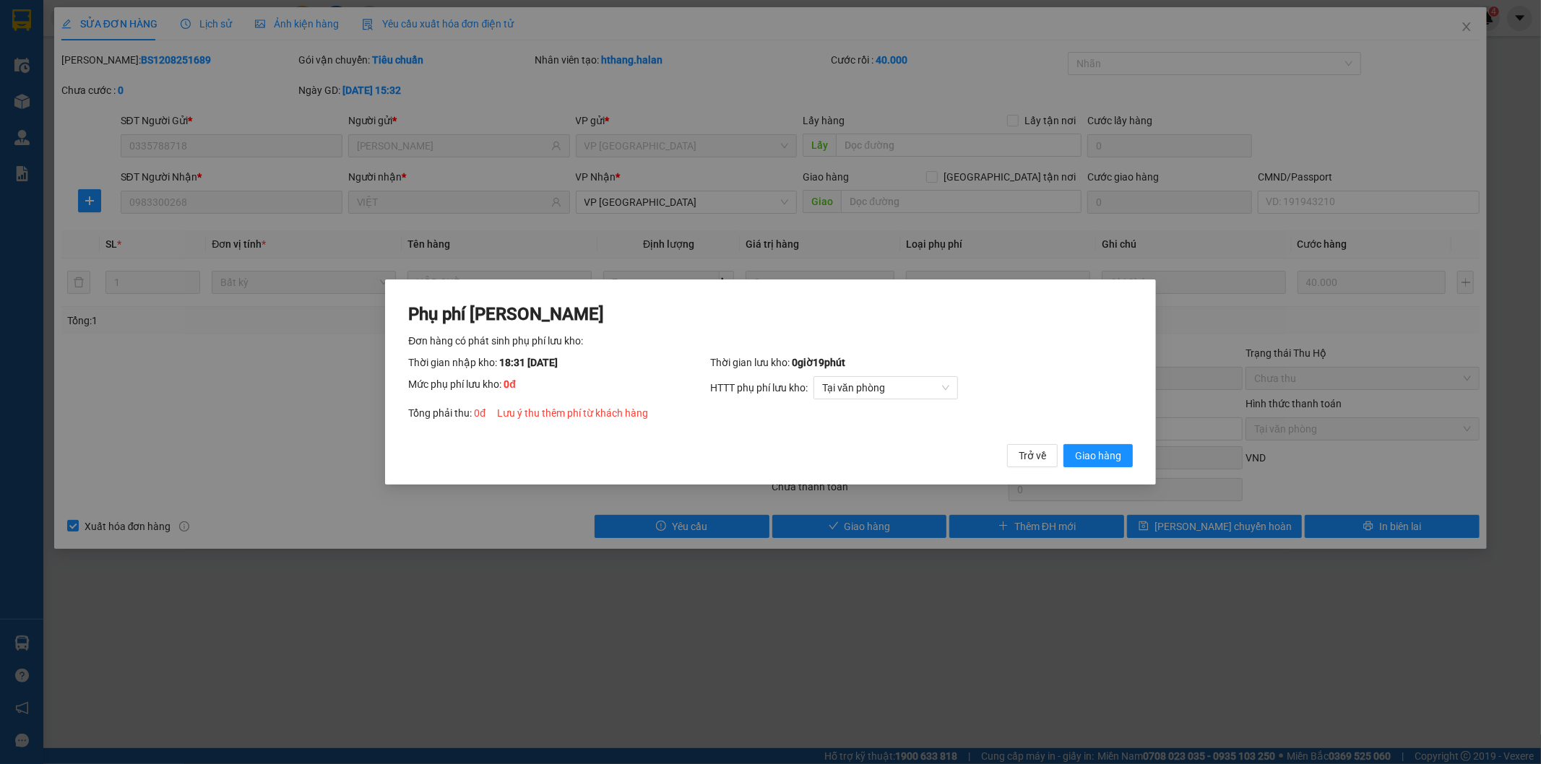
click at [1112, 451] on span "Giao hàng" at bounding box center [1098, 456] width 46 height 16
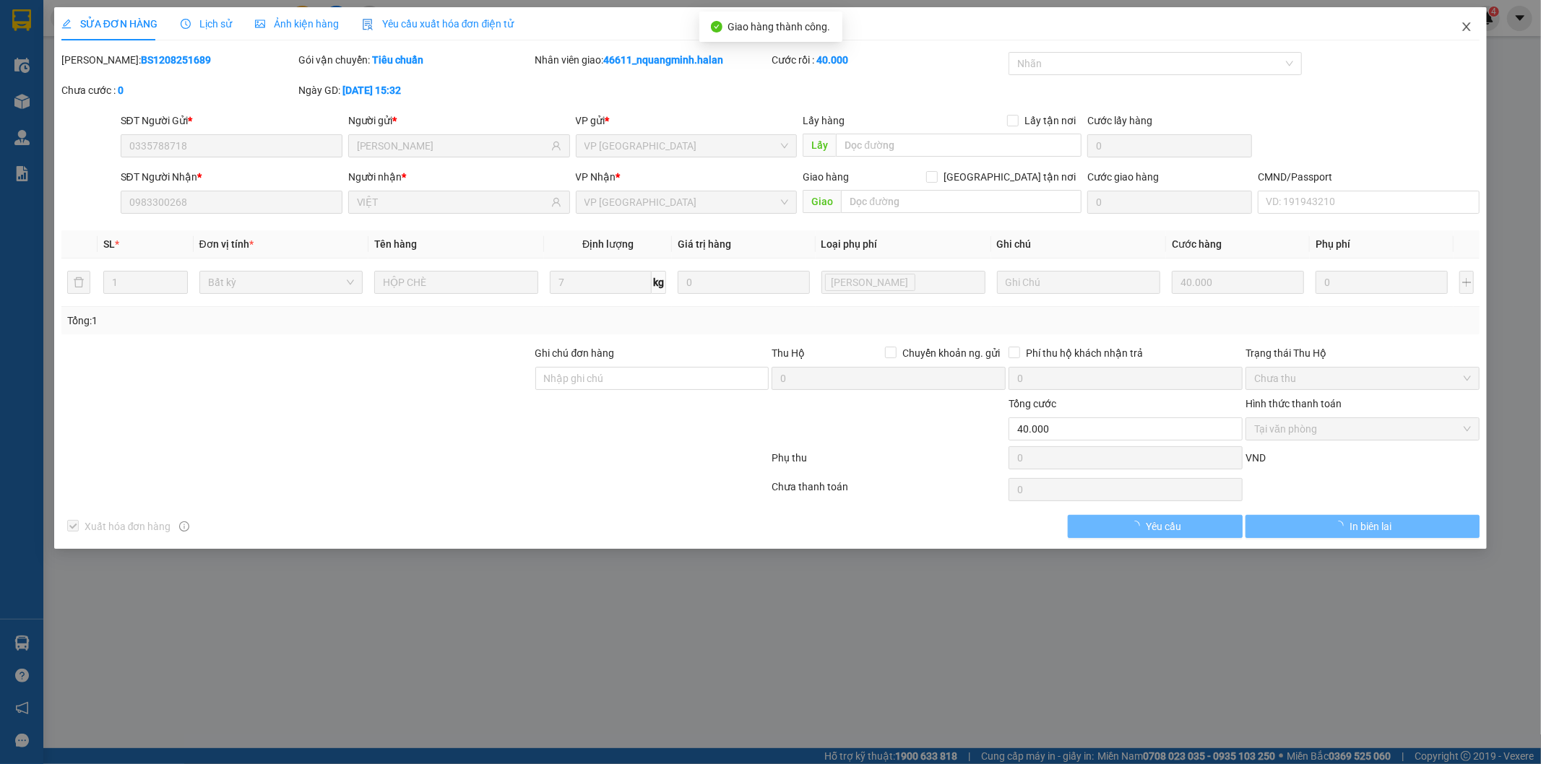
click at [1467, 30] on icon "close" at bounding box center [1467, 27] width 12 height 12
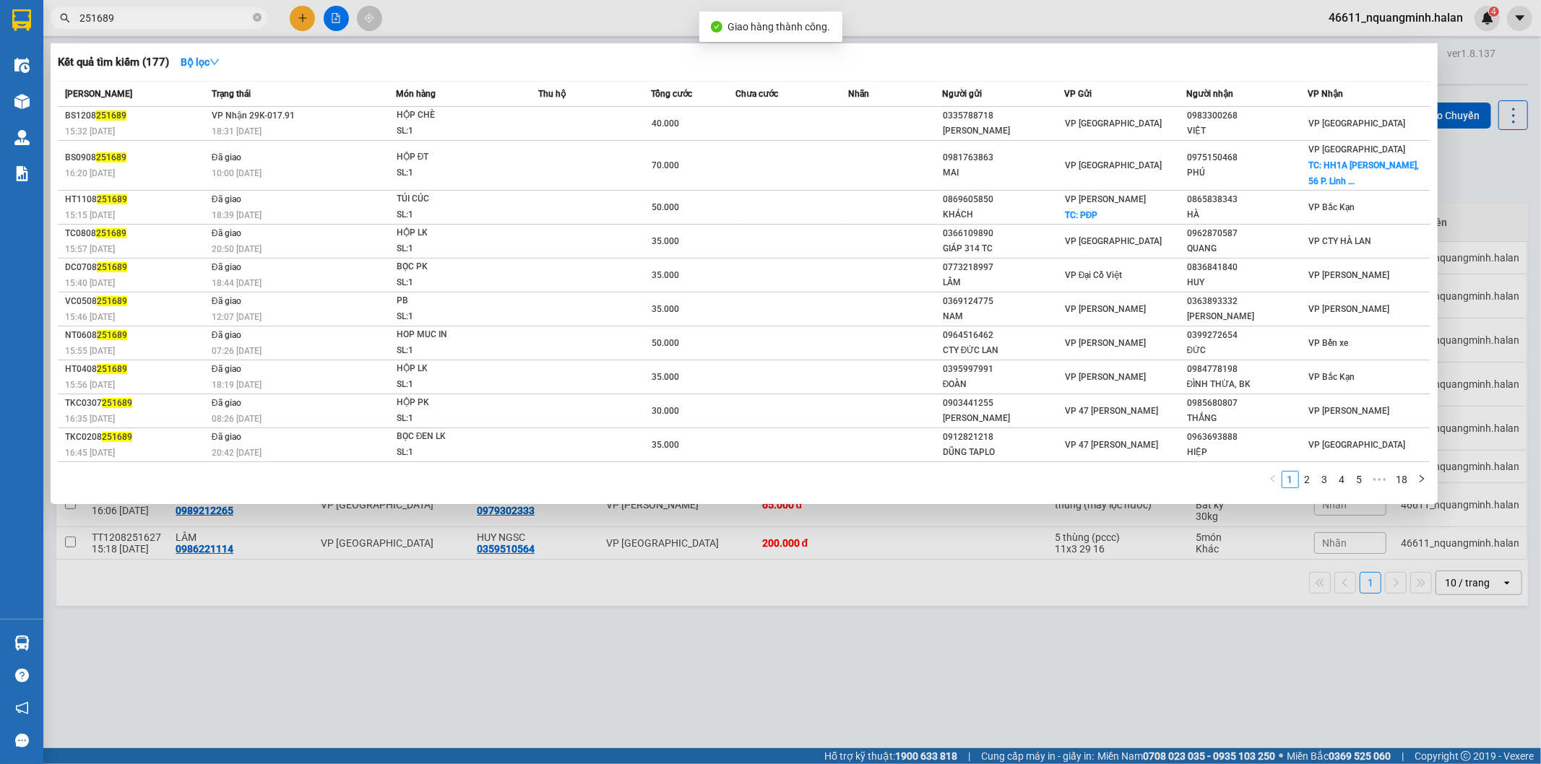
click at [189, 12] on input "251689" at bounding box center [164, 18] width 170 height 16
drag, startPoint x: 132, startPoint y: 17, endPoint x: 25, endPoint y: 1, distance: 108.8
click at [30, 4] on section "Kết quả tìm kiếm ( 177 ) Bộ lọc Mã ĐH Trạng thái Món hàng Thu hộ Tổng cước Chưa…" at bounding box center [770, 382] width 1541 height 764
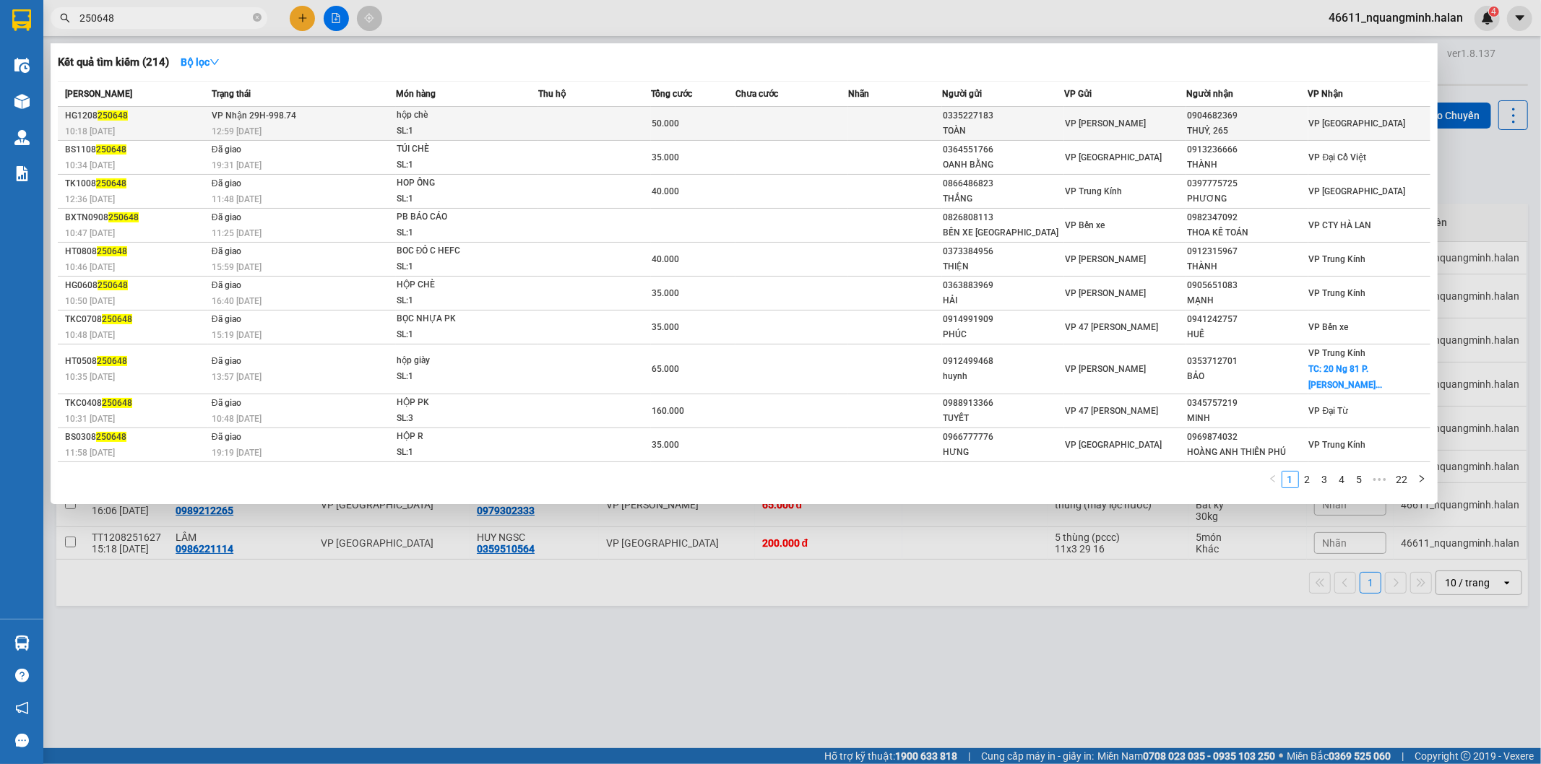
type input "250648"
click at [759, 135] on td at bounding box center [791, 124] width 113 height 34
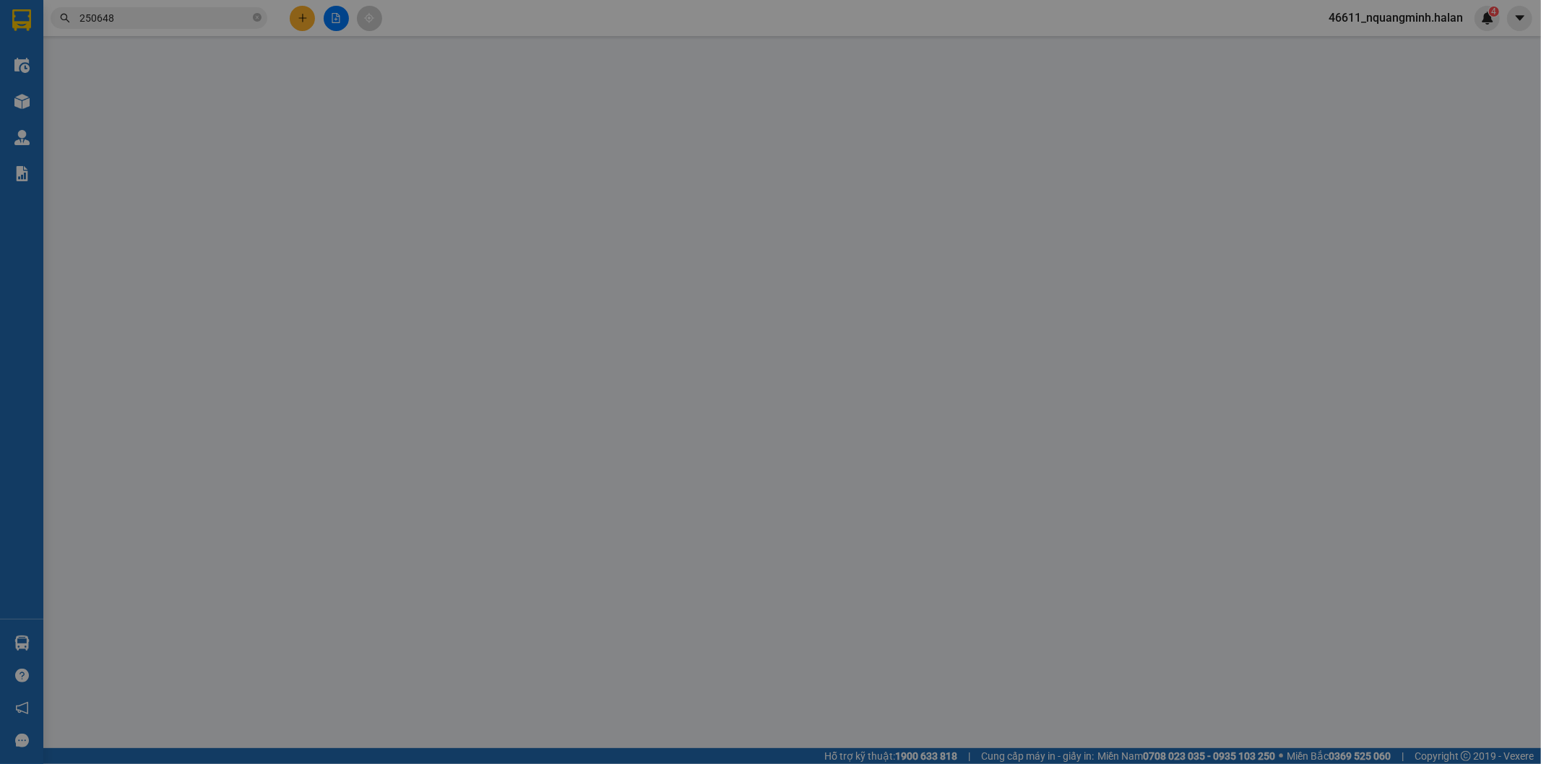
type input "0335227183"
type input "TOÀN"
type input "0904682369"
type input "THUỶ, 265"
type input "50.000"
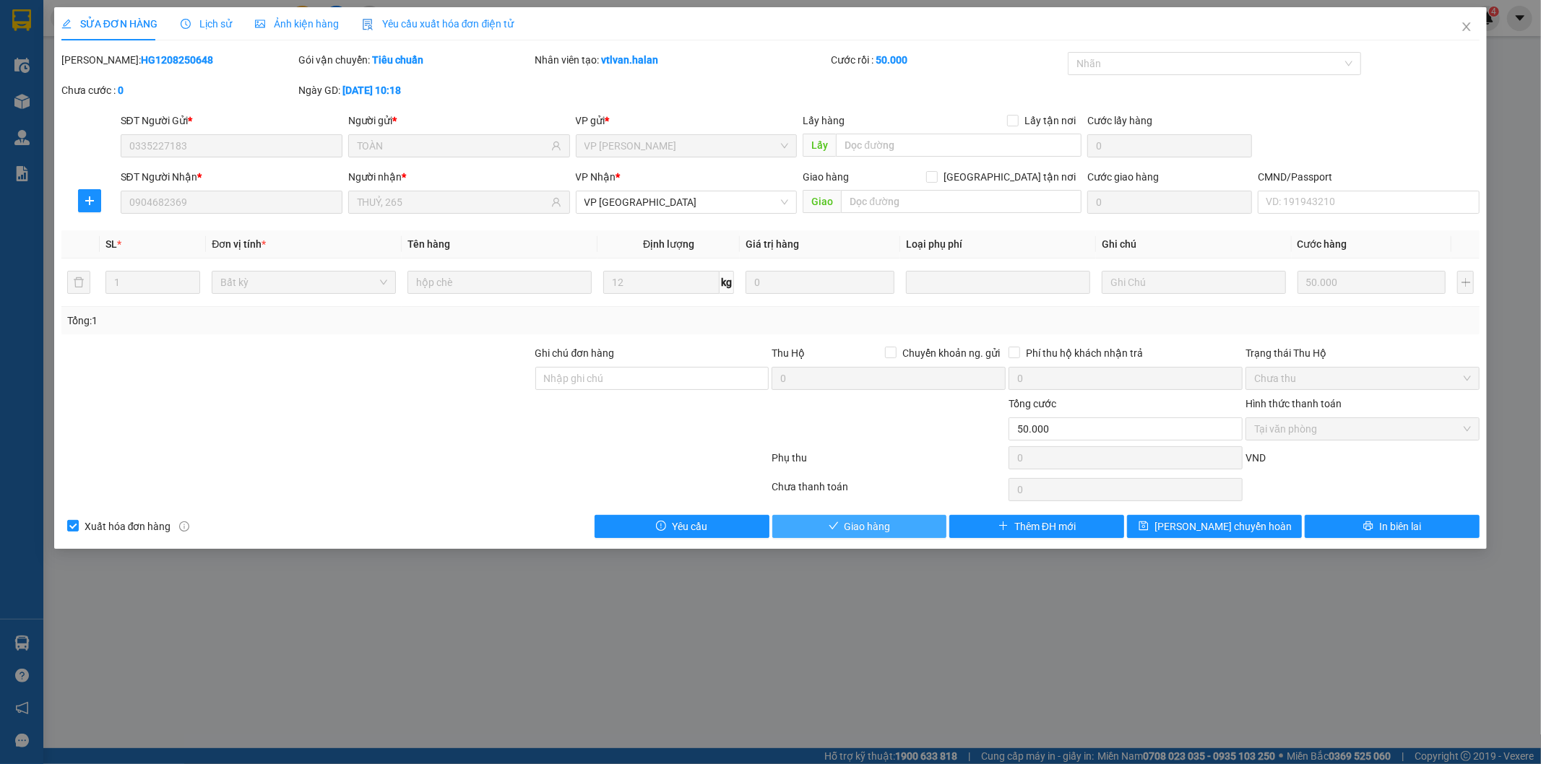
click at [862, 520] on span "Giao hàng" at bounding box center [867, 527] width 46 height 16
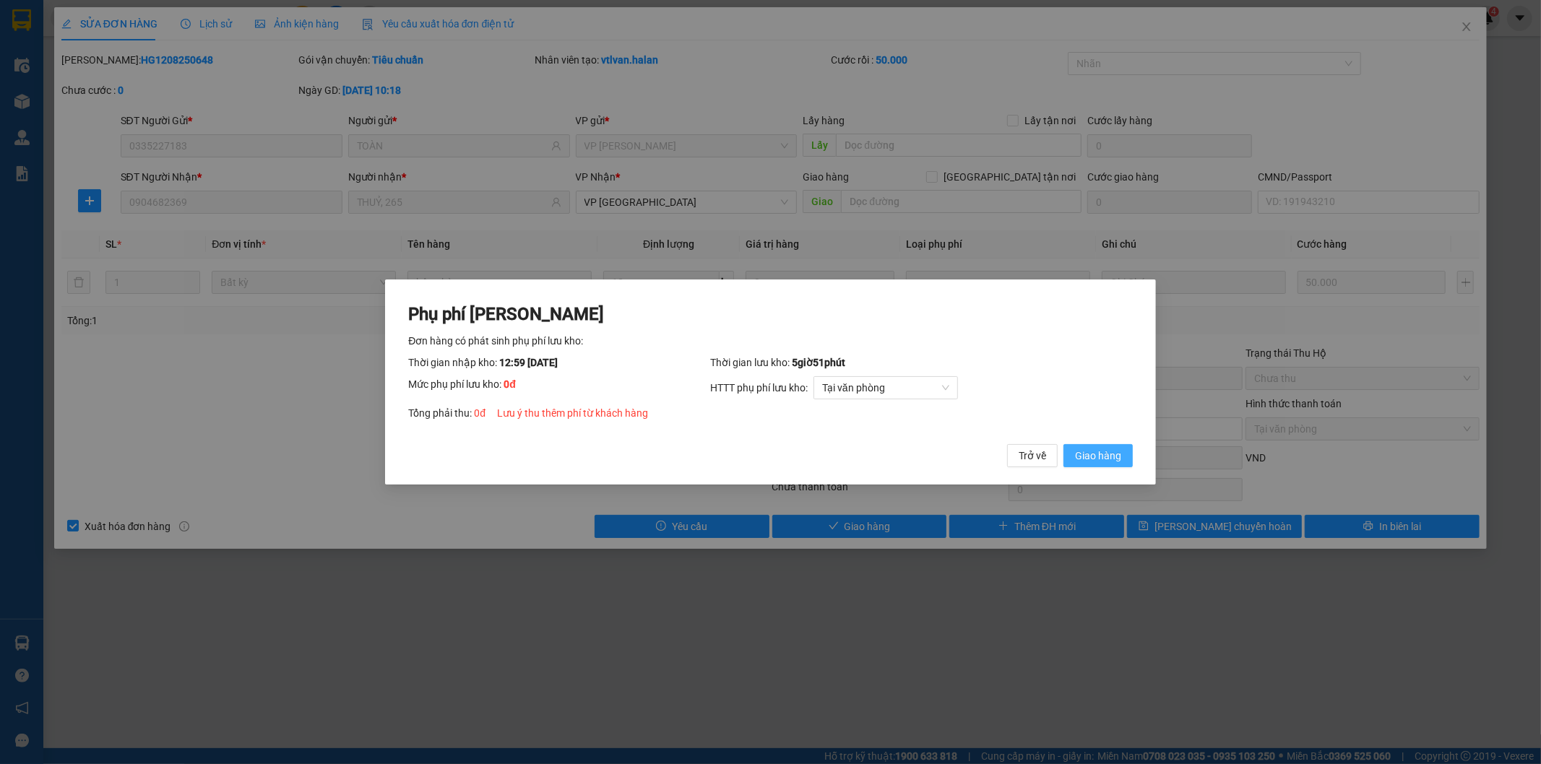
click at [1111, 448] on span "Giao hàng" at bounding box center [1098, 456] width 46 height 16
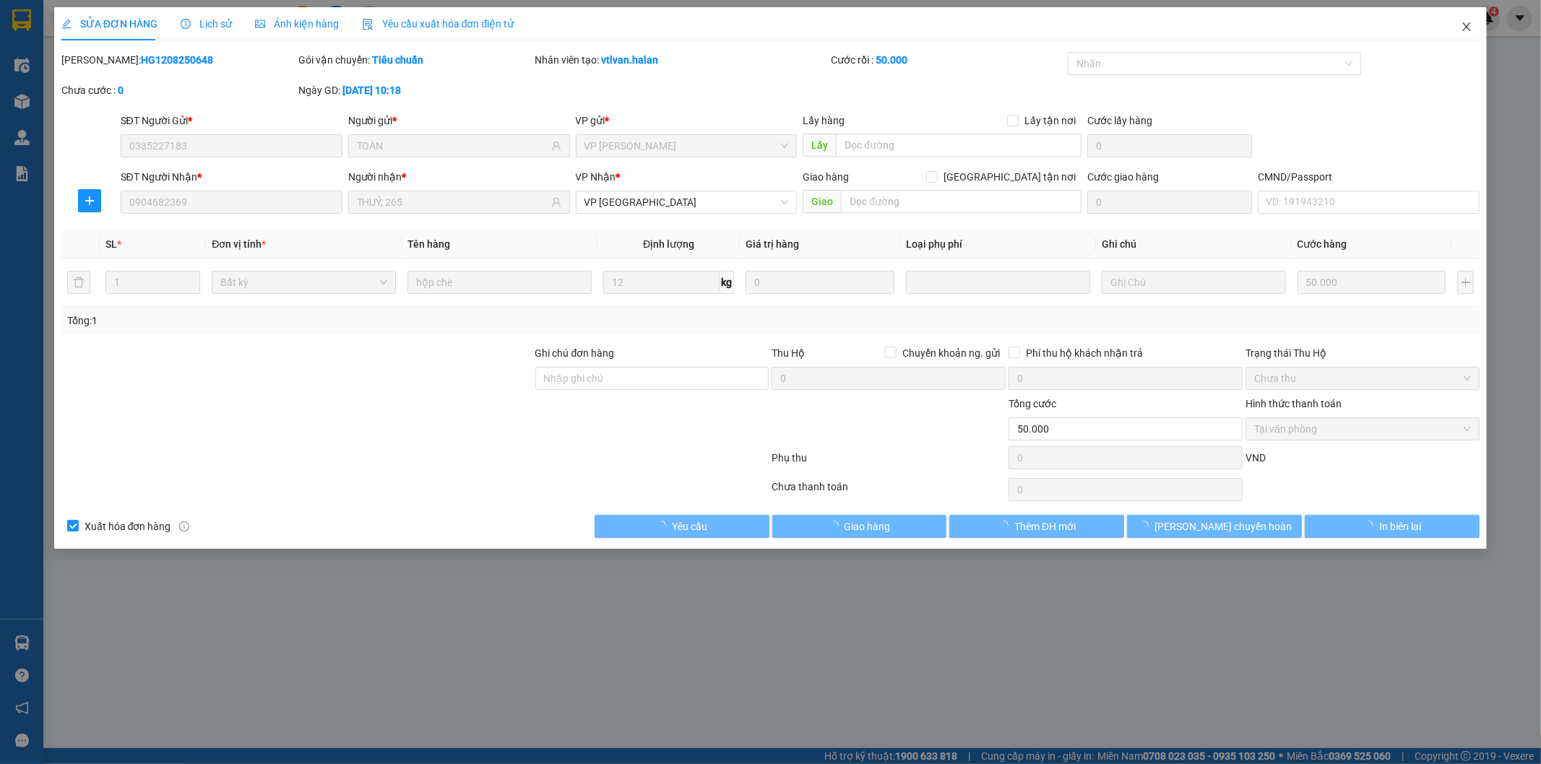
click at [1460, 23] on span "Close" at bounding box center [1466, 27] width 40 height 40
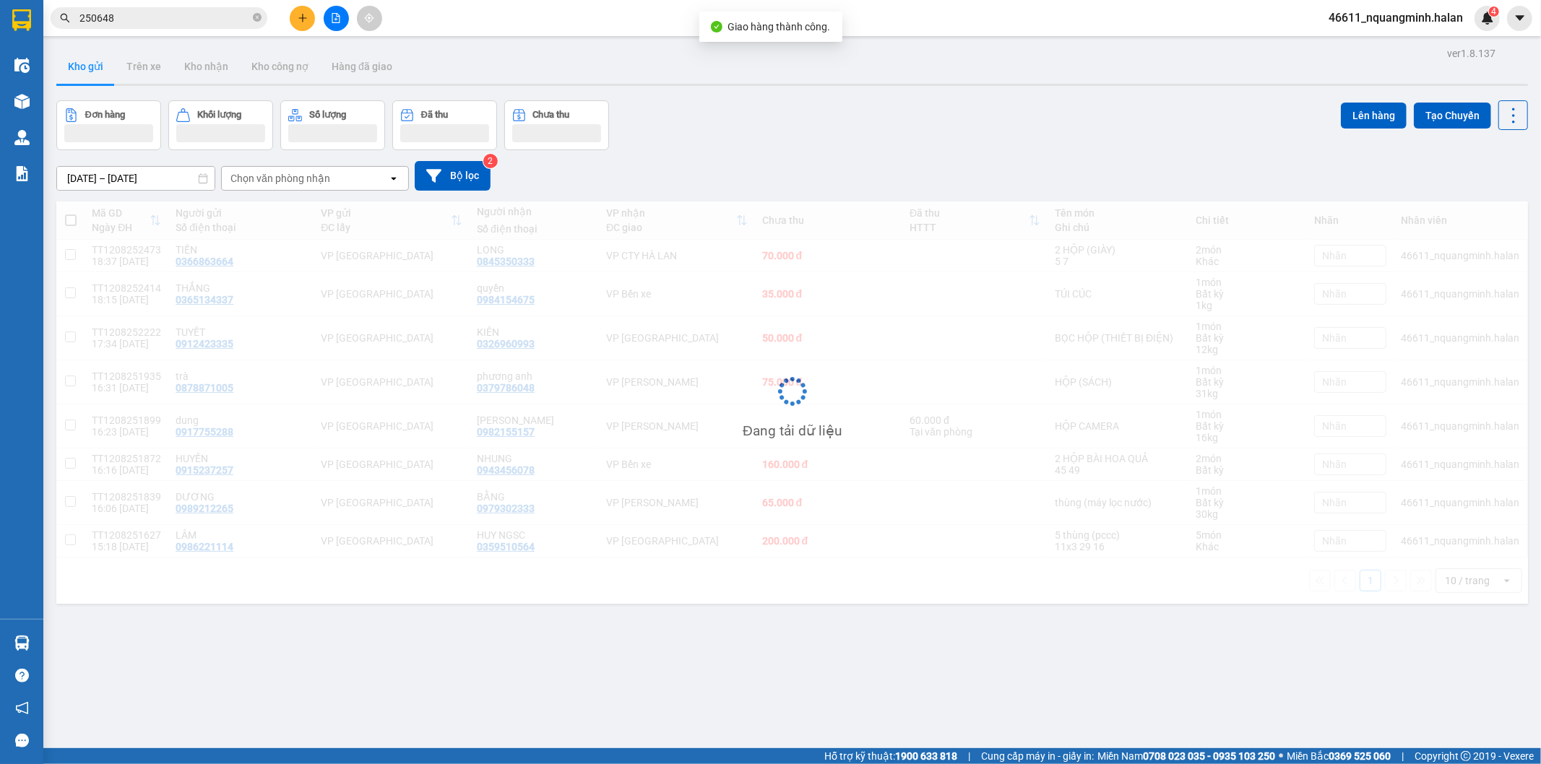
click at [154, 20] on input "250648" at bounding box center [164, 18] width 170 height 16
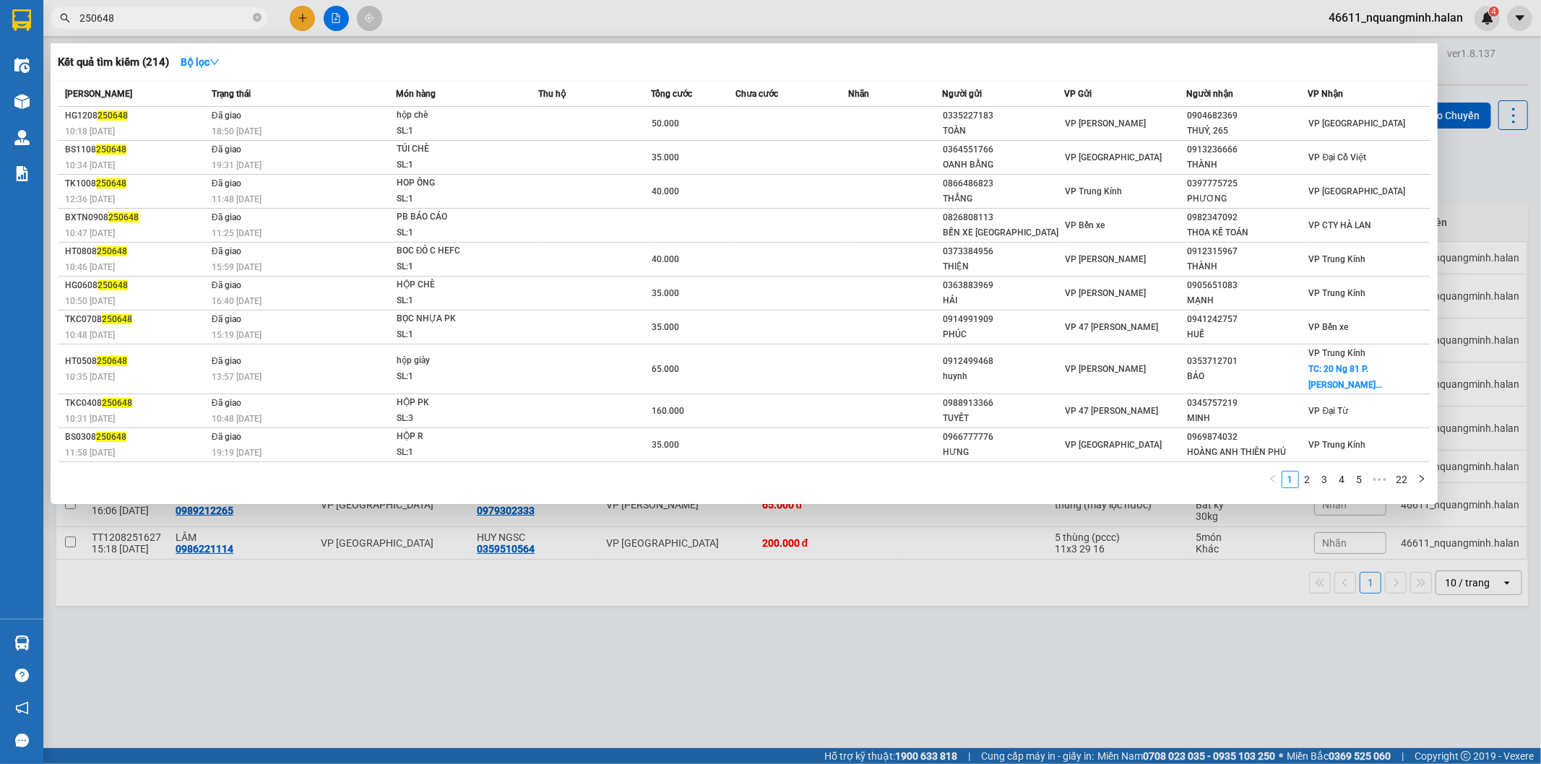
drag, startPoint x: 154, startPoint y: 20, endPoint x: 0, endPoint y: 18, distance: 153.9
click at [0, 18] on section "Kết quả tìm kiếm ( 214 ) Bộ lọc Mã ĐH Trạng thái Món hàng Thu hộ Tổng cước Chưa…" at bounding box center [770, 382] width 1541 height 764
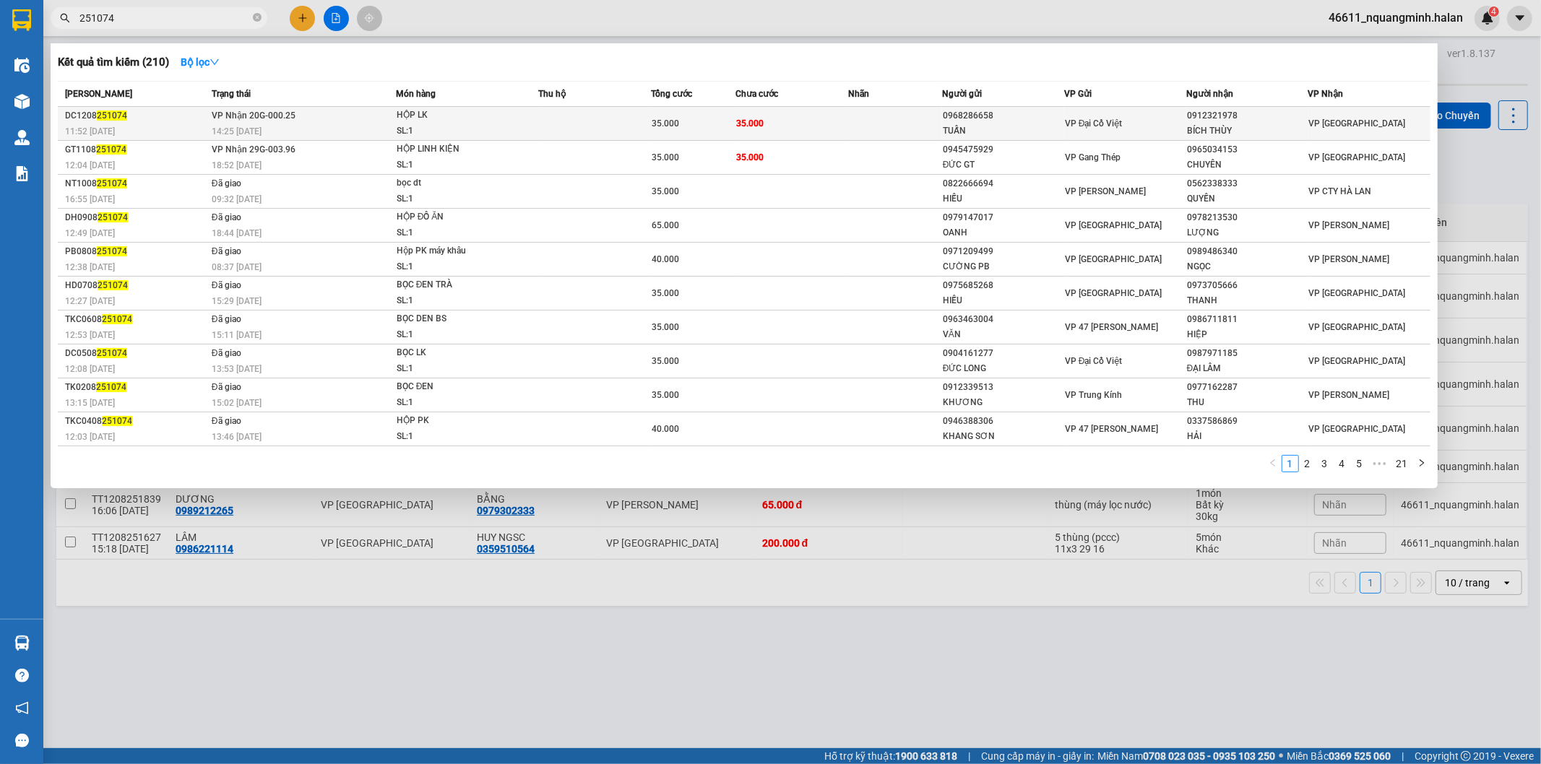
type input "251074"
click at [662, 121] on span "35.000" at bounding box center [665, 123] width 27 height 10
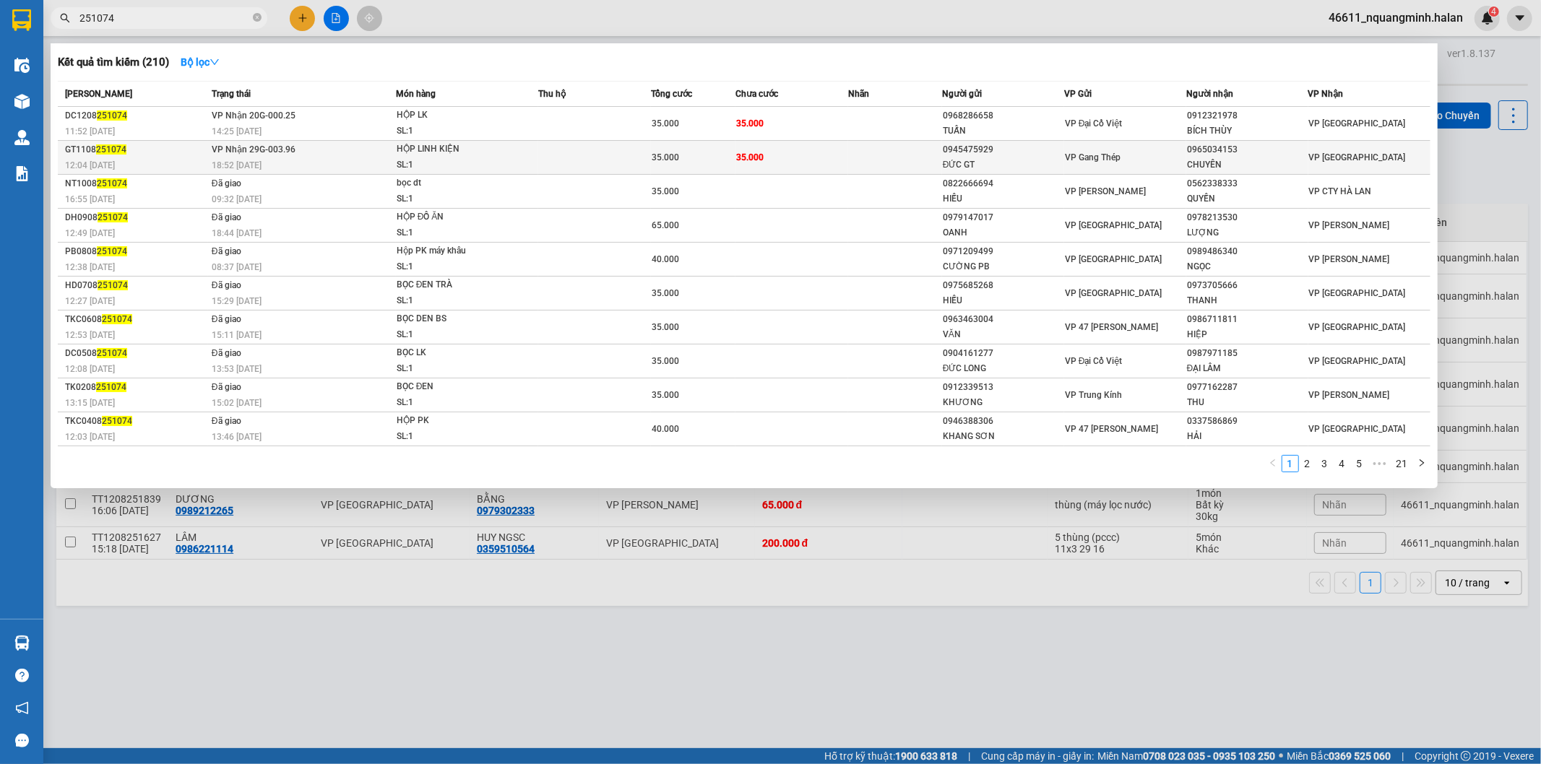
click at [730, 156] on div "35.000" at bounding box center [693, 158] width 83 height 16
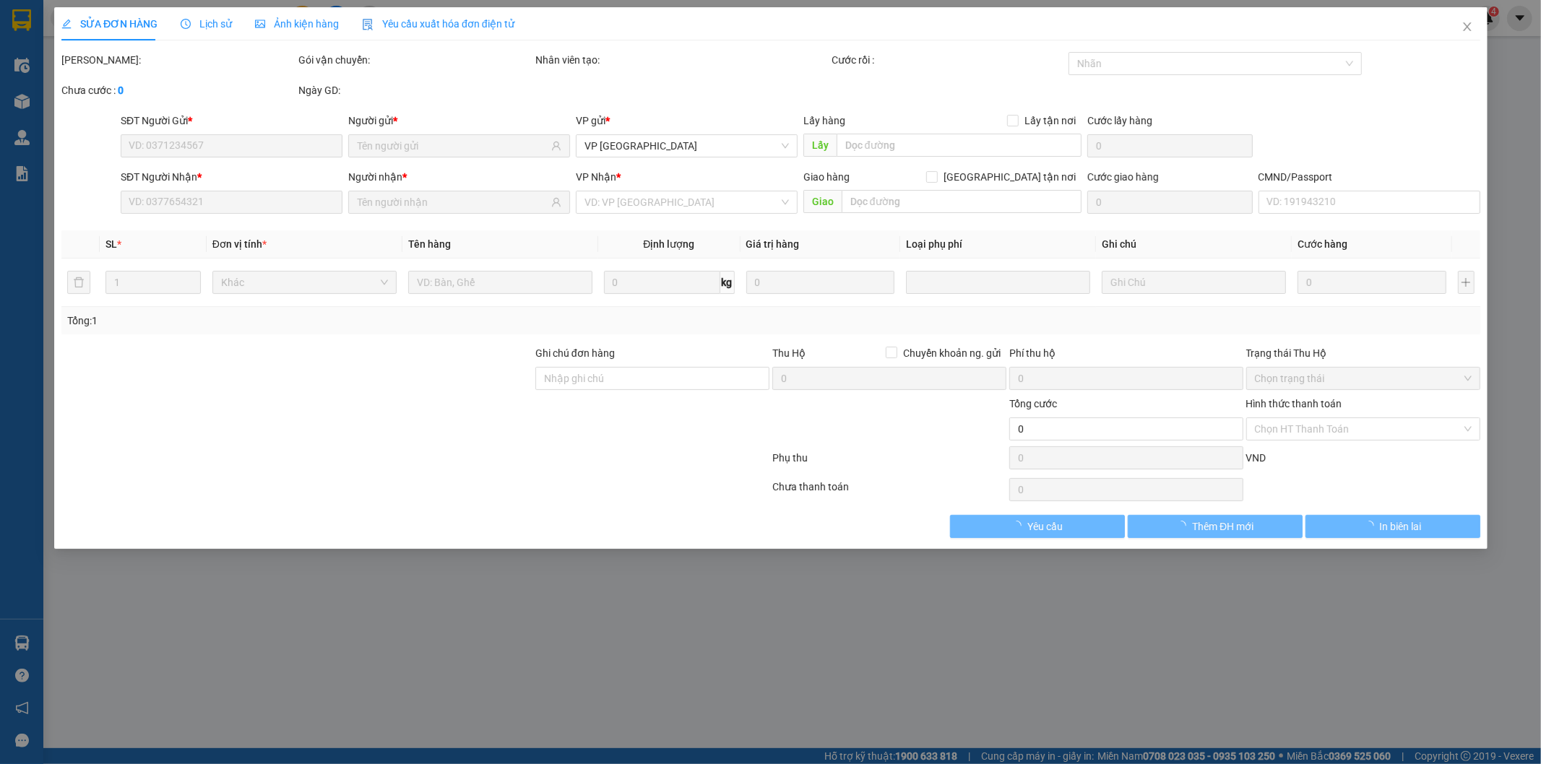
type input "0945475929"
type input "ĐỨC GT"
type input "0965034153"
type input "CHUYÊN"
type input "35.000"
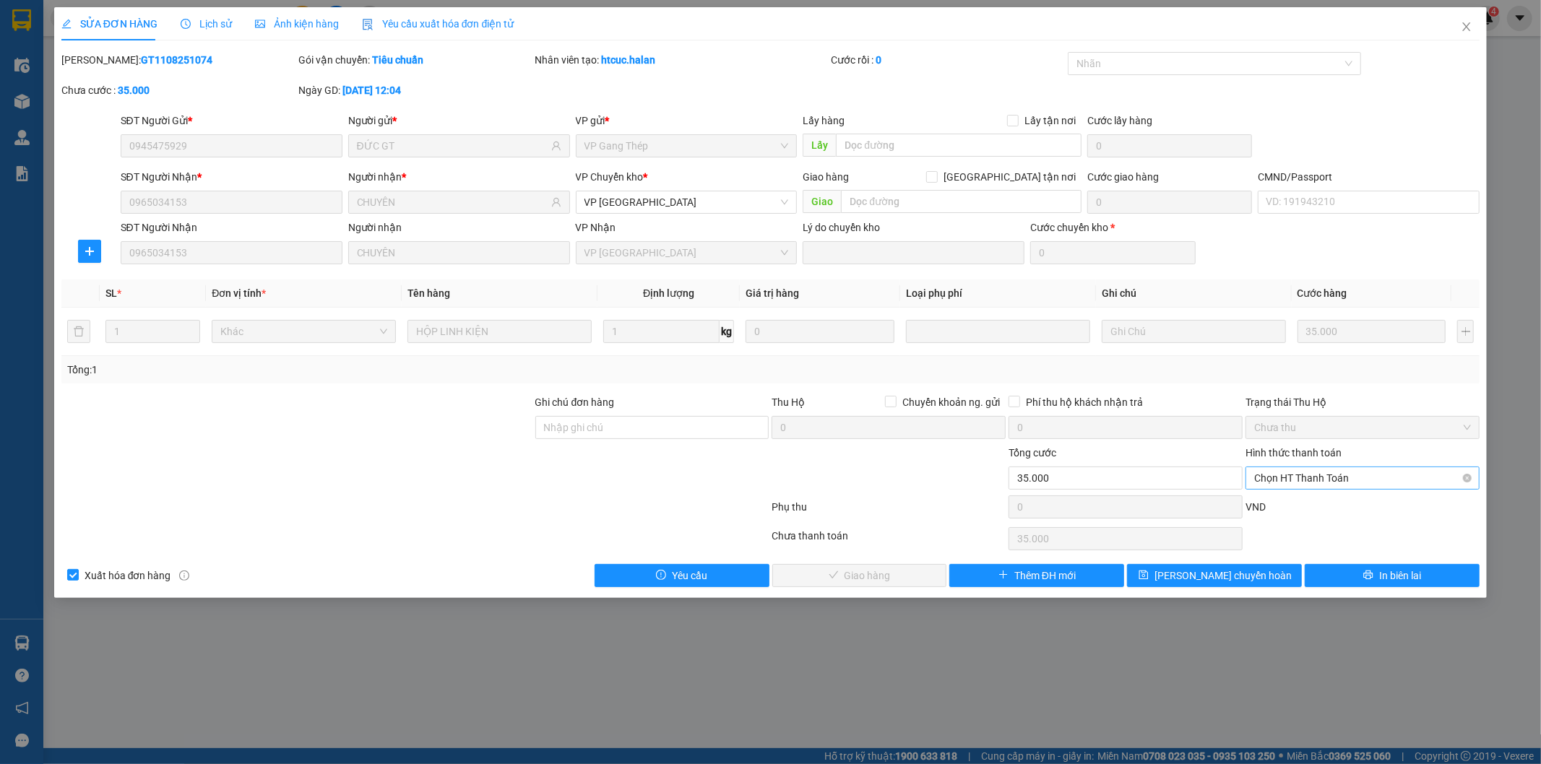
click at [1331, 477] on span "Chọn HT Thanh Toán" at bounding box center [1362, 478] width 217 height 22
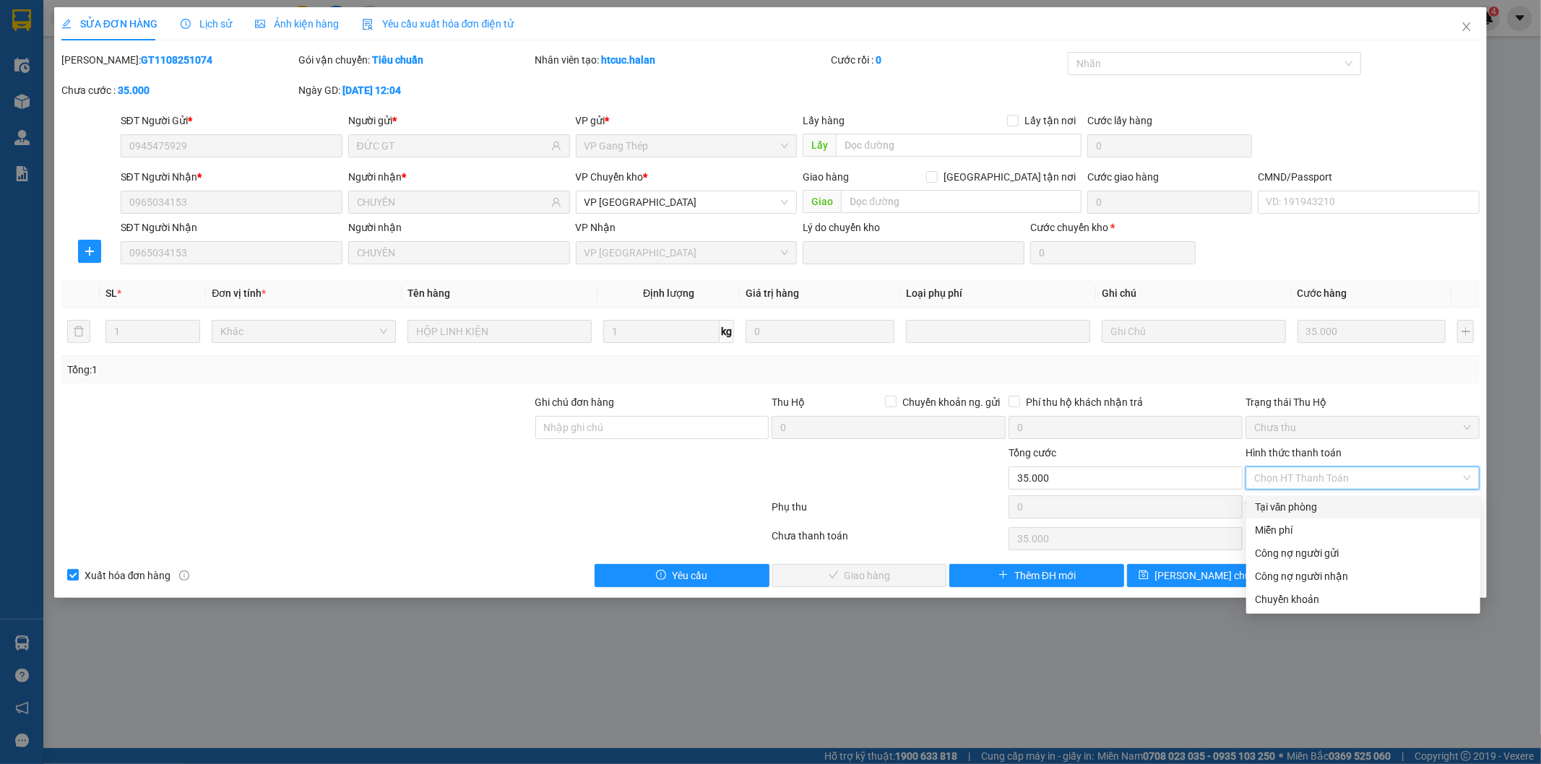
click at [1279, 499] on div "Tại văn phòng" at bounding box center [1363, 507] width 217 height 16
type input "0"
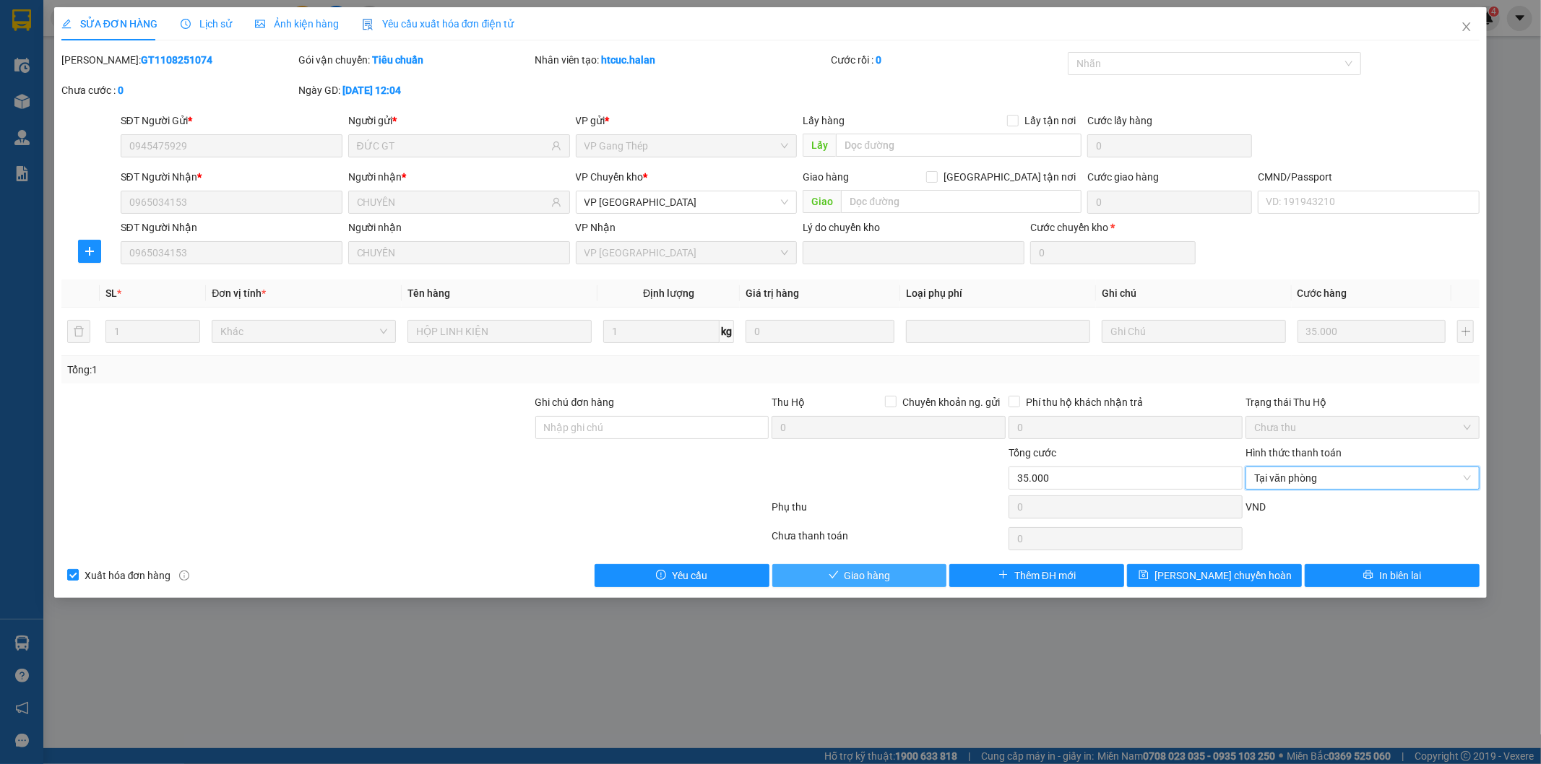
drag, startPoint x: 850, startPoint y: 567, endPoint x: 884, endPoint y: 509, distance: 67.6
click at [850, 566] on button "Giao hàng" at bounding box center [859, 575] width 175 height 23
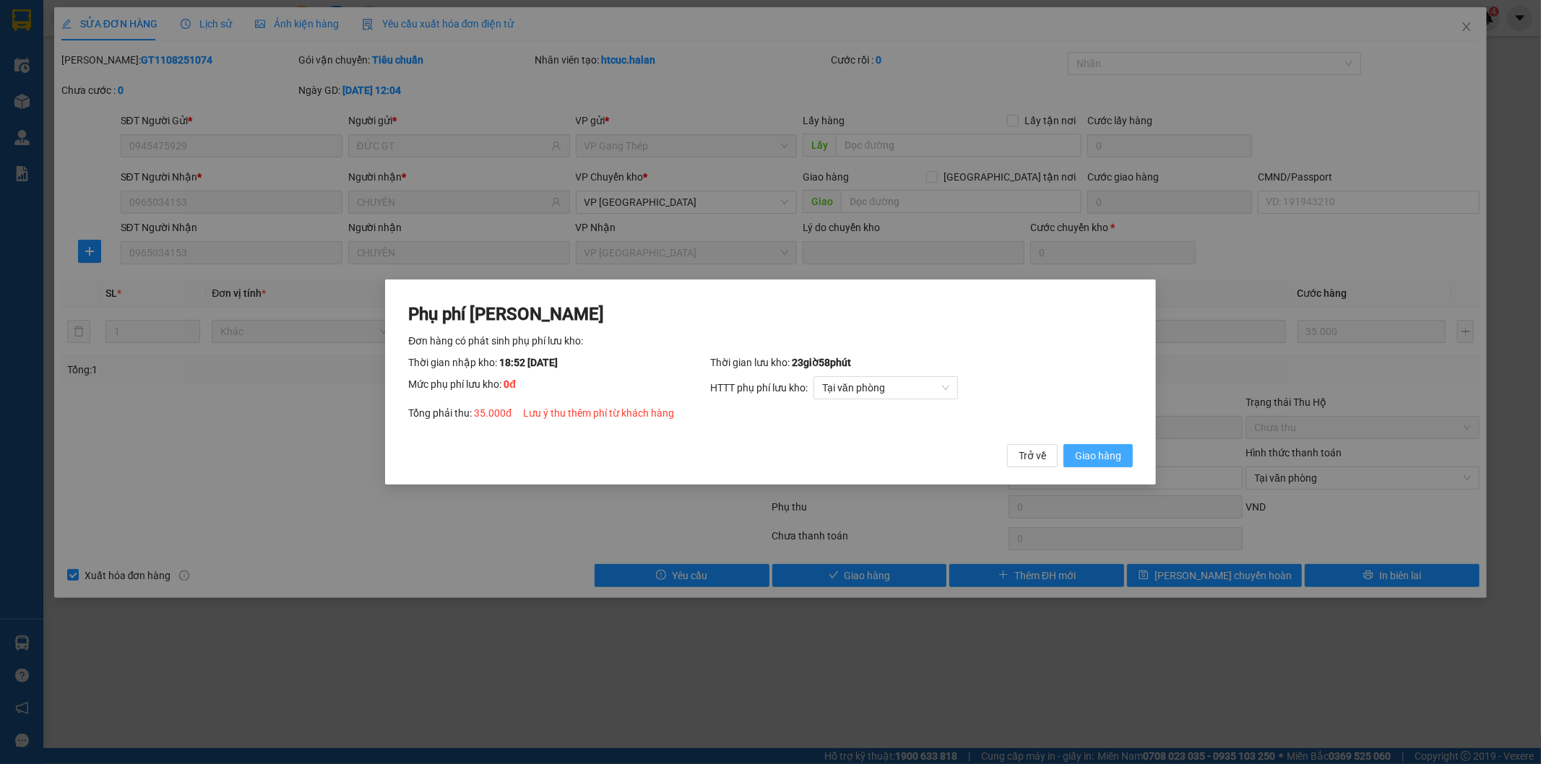
click at [1086, 457] on span "Giao hàng" at bounding box center [1098, 456] width 46 height 16
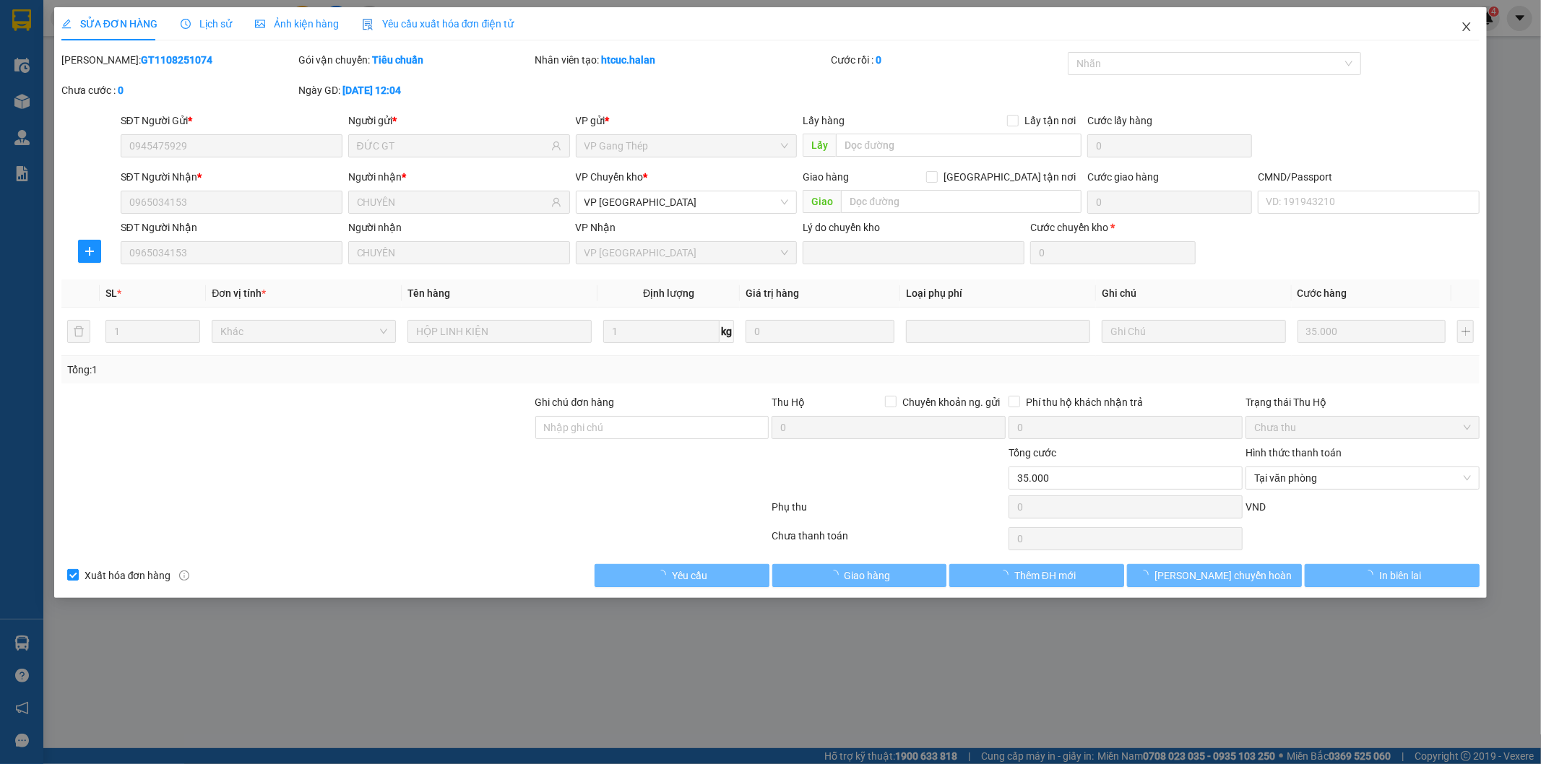
click at [1467, 25] on icon "close" at bounding box center [1467, 27] width 12 height 12
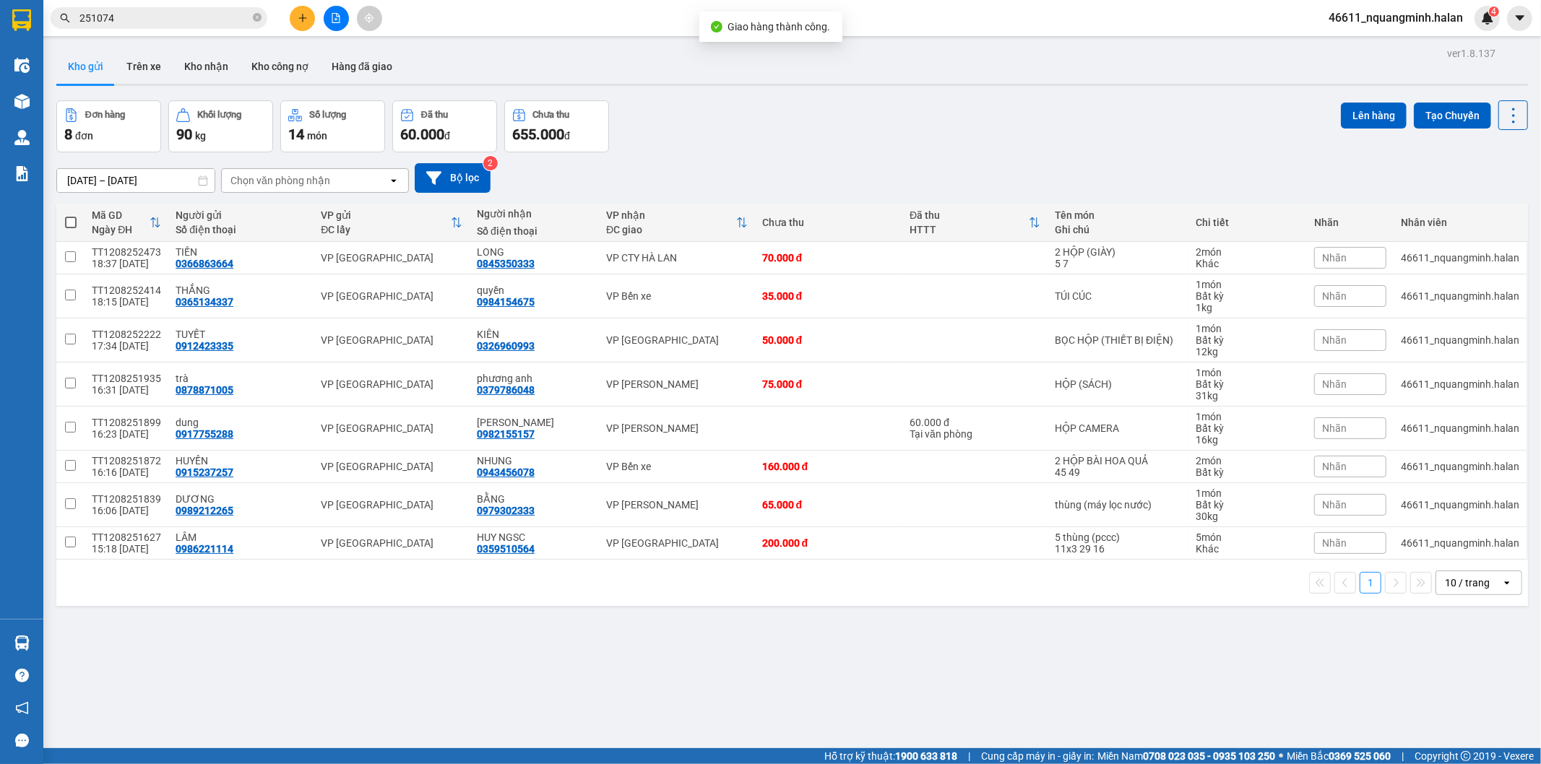
click at [195, 10] on input "251074" at bounding box center [164, 18] width 170 height 16
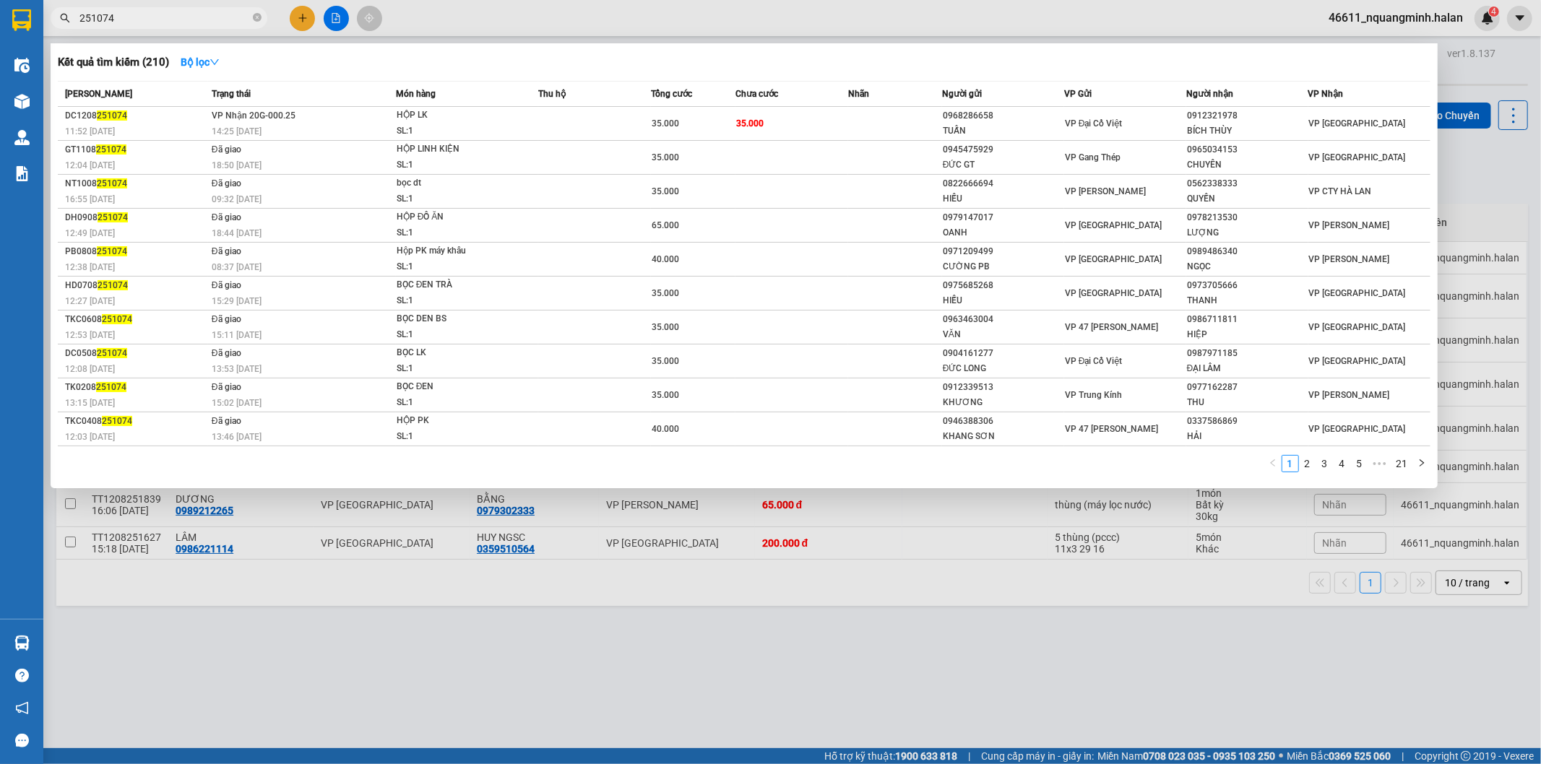
drag, startPoint x: 321, startPoint y: 644, endPoint x: 324, endPoint y: 622, distance: 21.9
click at [321, 640] on div at bounding box center [770, 382] width 1541 height 764
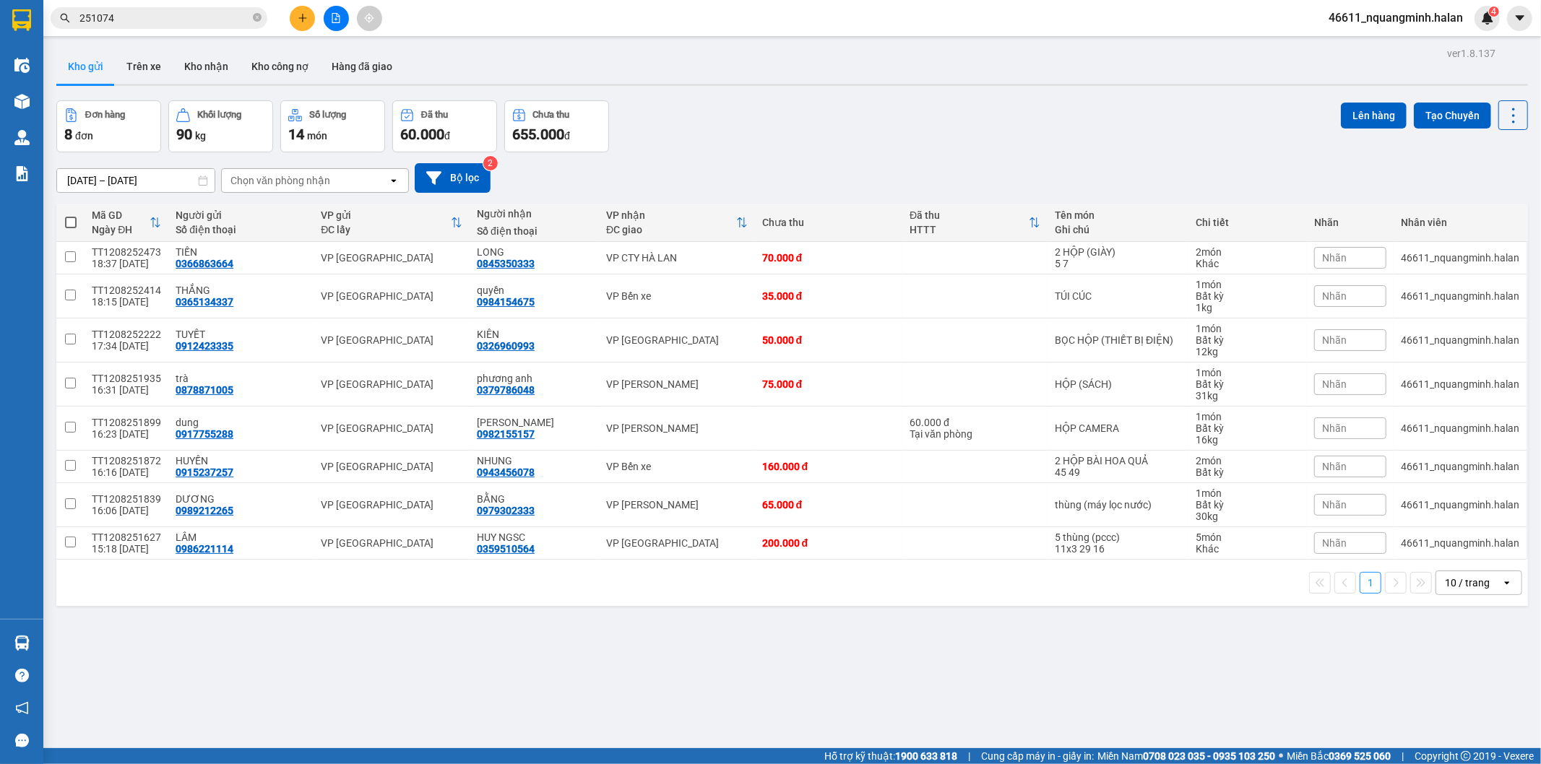
click at [73, 219] on span at bounding box center [71, 223] width 12 height 12
click at [71, 215] on input "checkbox" at bounding box center [71, 215] width 0 height 0
checkbox input "true"
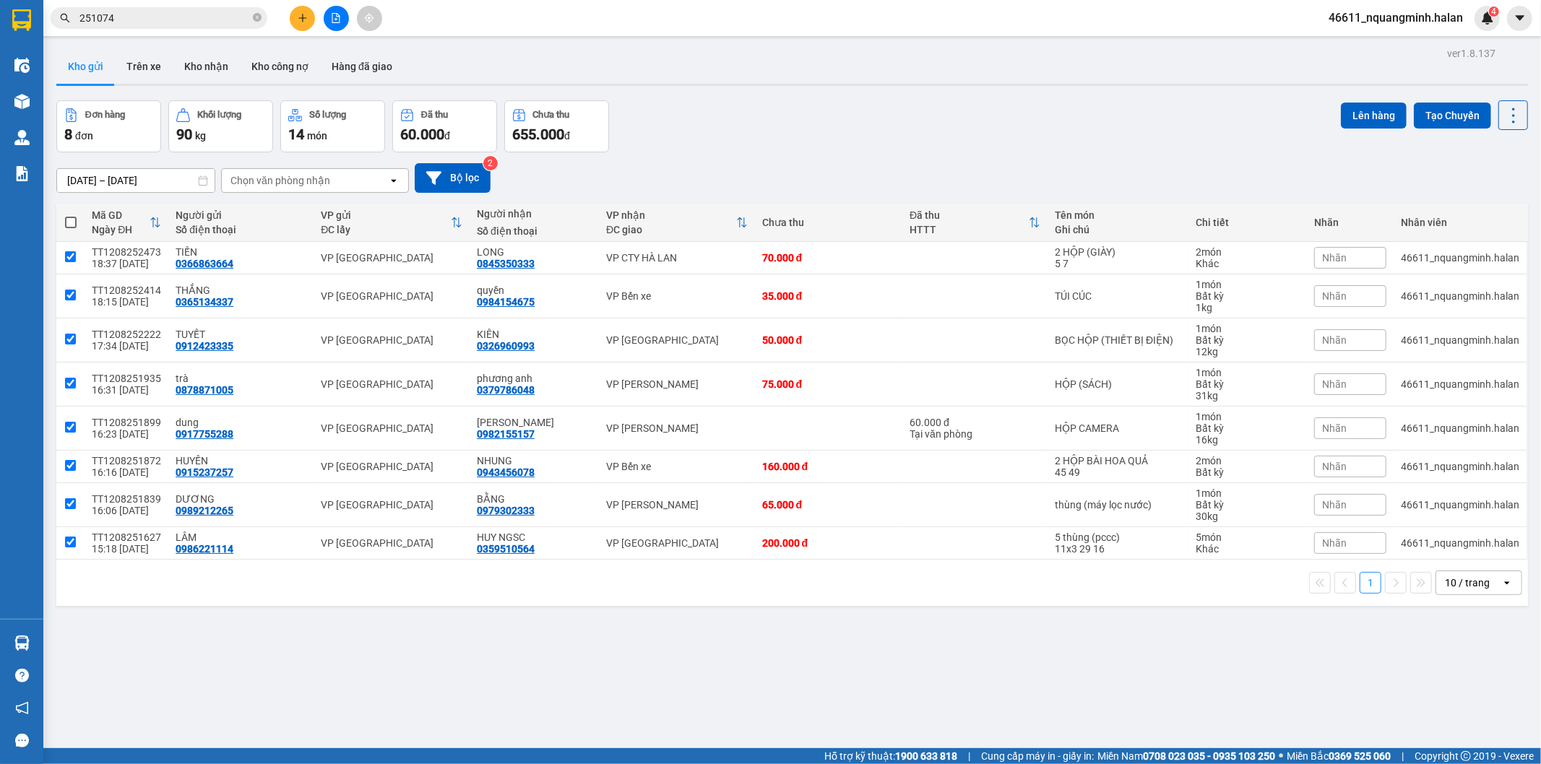
checkbox input "true"
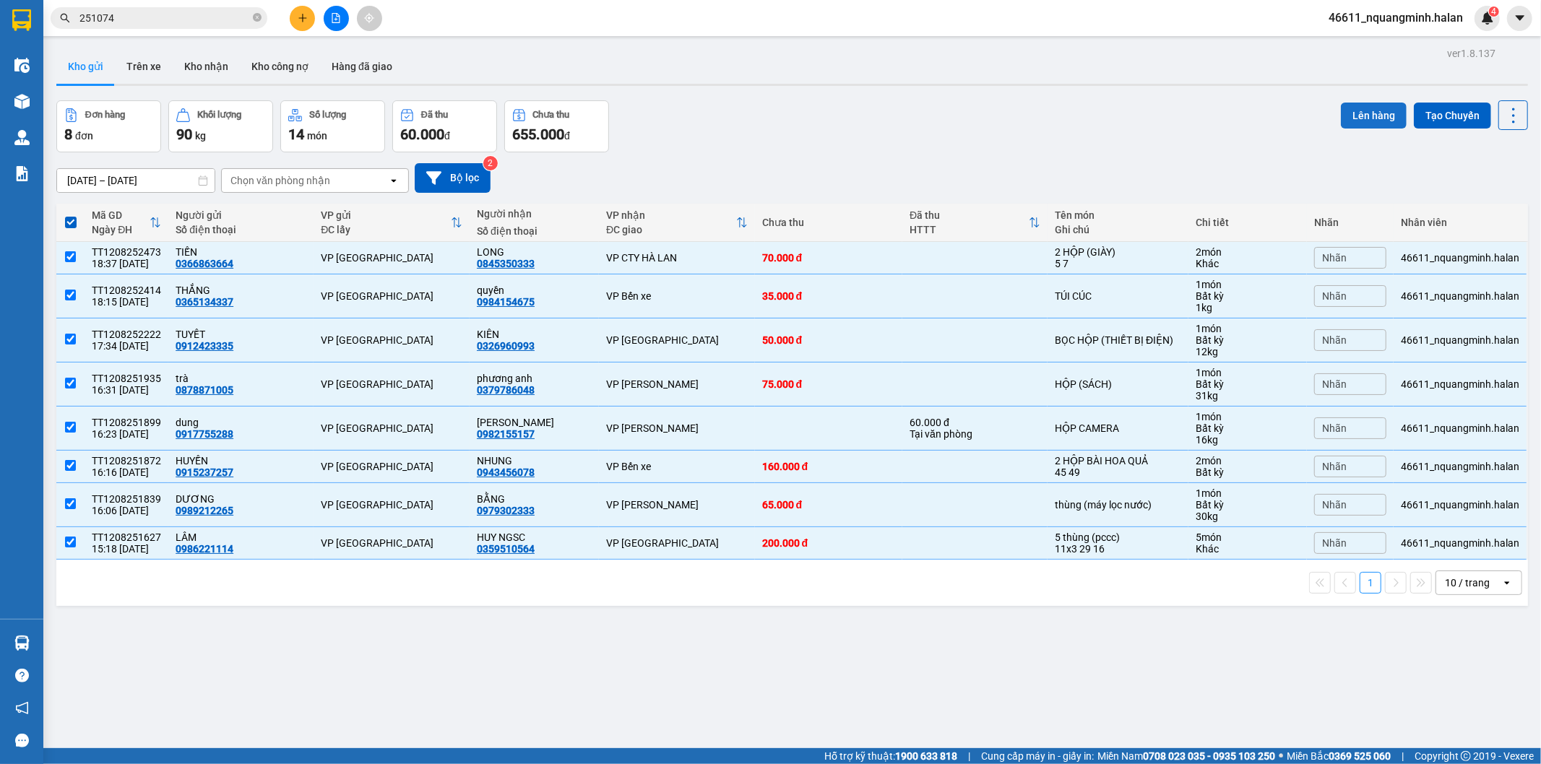
click at [1362, 107] on button "Lên hàng" at bounding box center [1374, 116] width 66 height 26
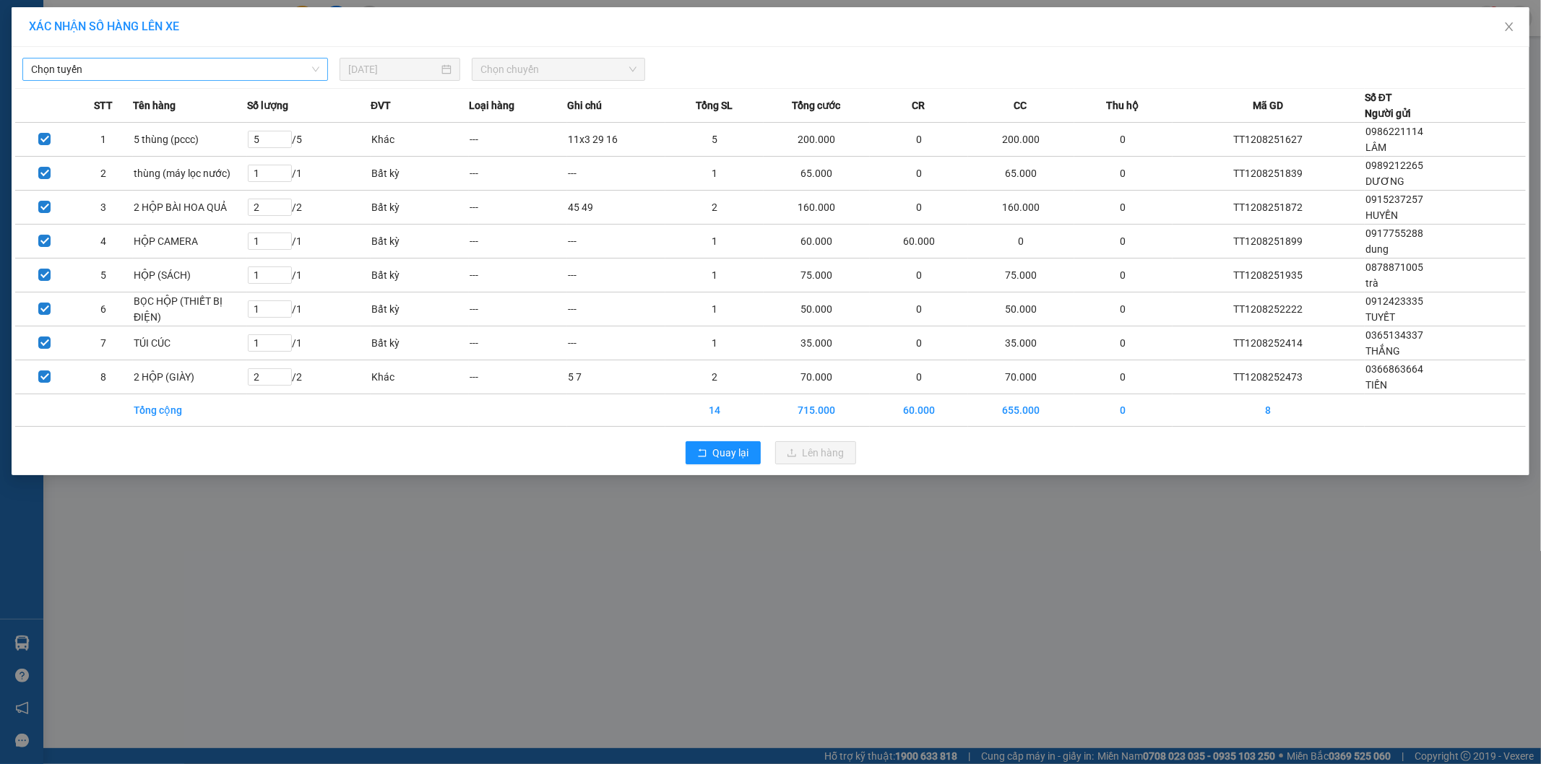
click at [165, 64] on span "Chọn tuyến" at bounding box center [175, 70] width 288 height 22
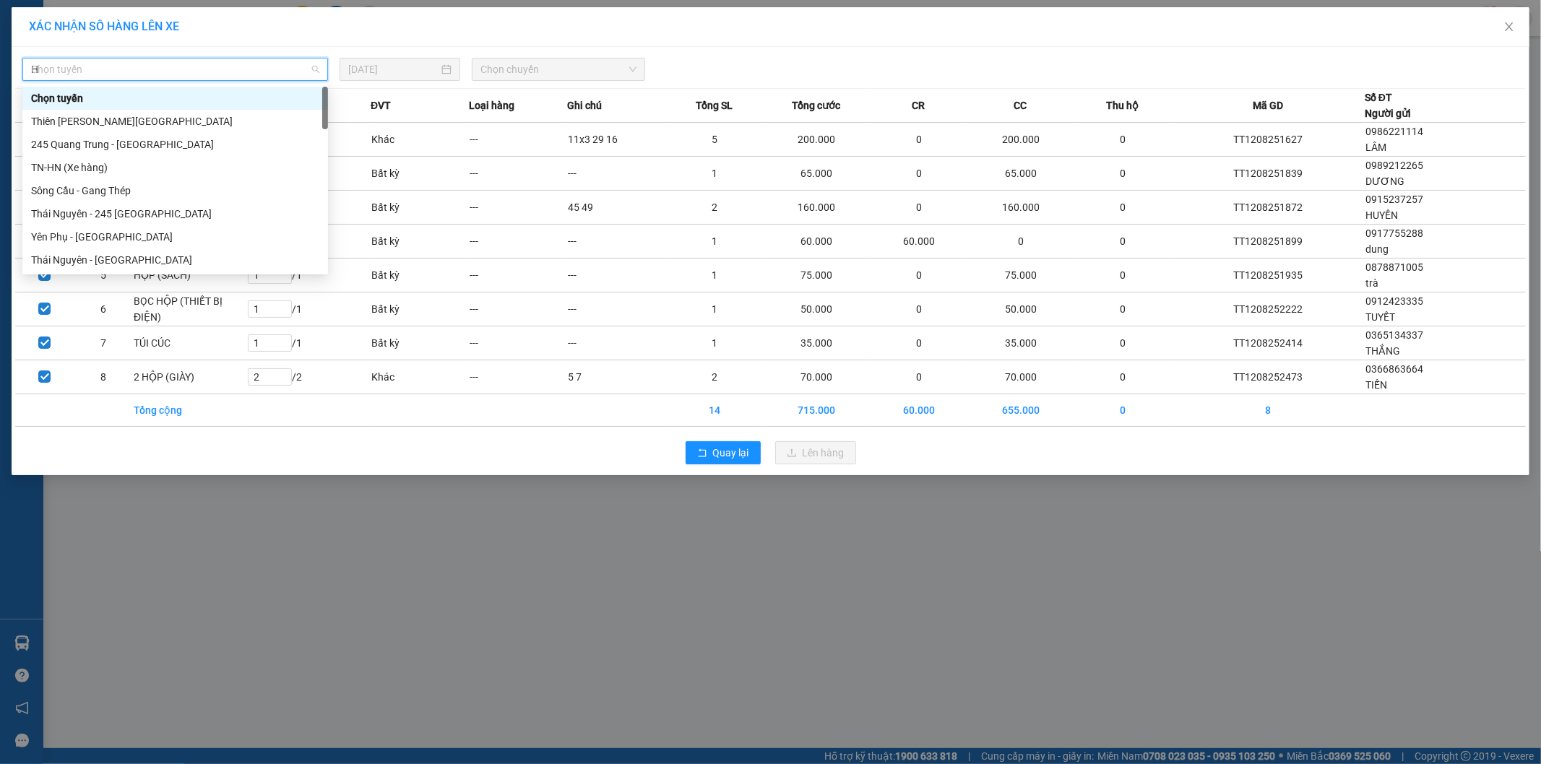
type input "HN"
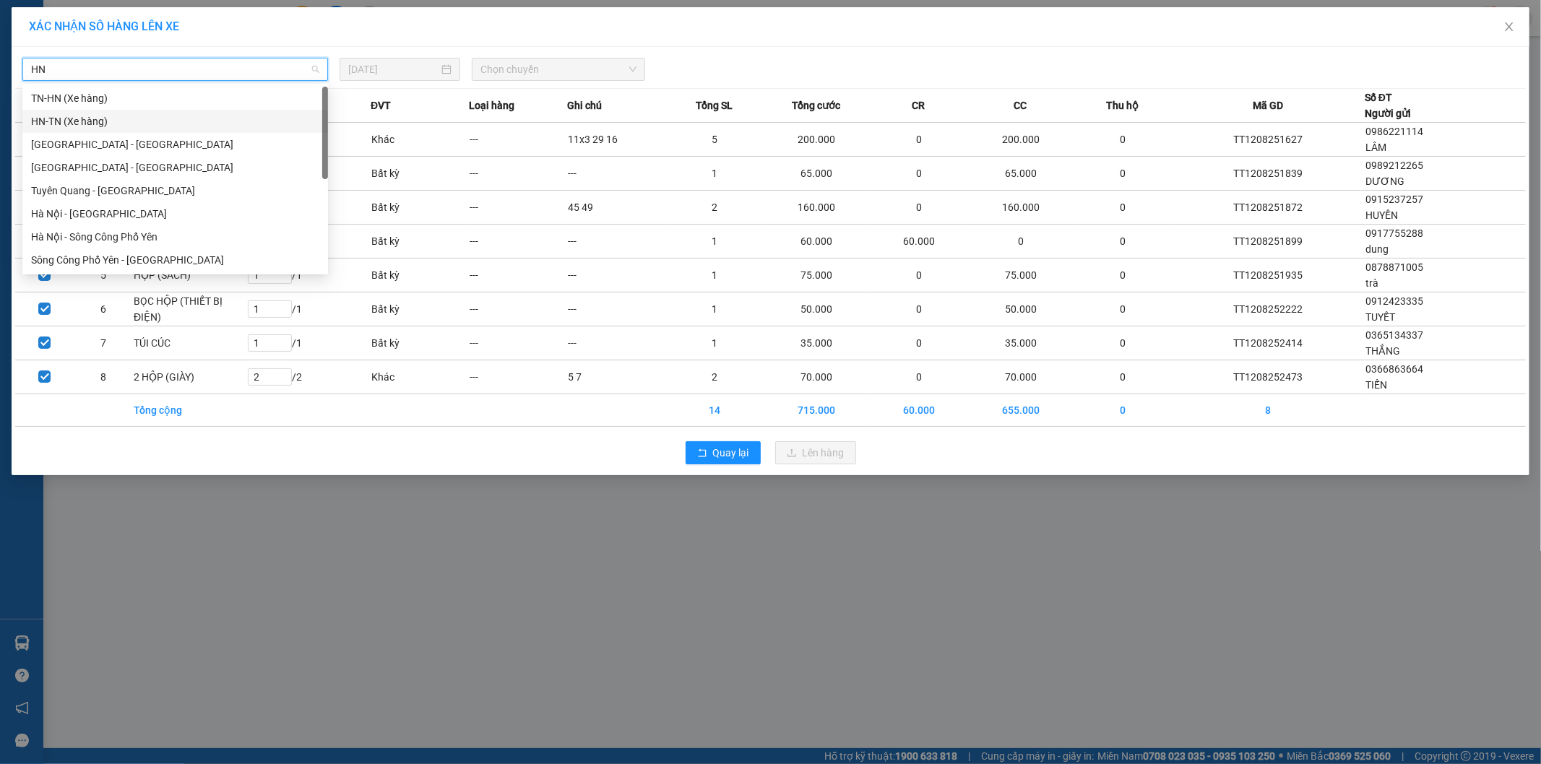
click at [64, 126] on div "HN-TN (Xe hàng)" at bounding box center [175, 121] width 288 height 16
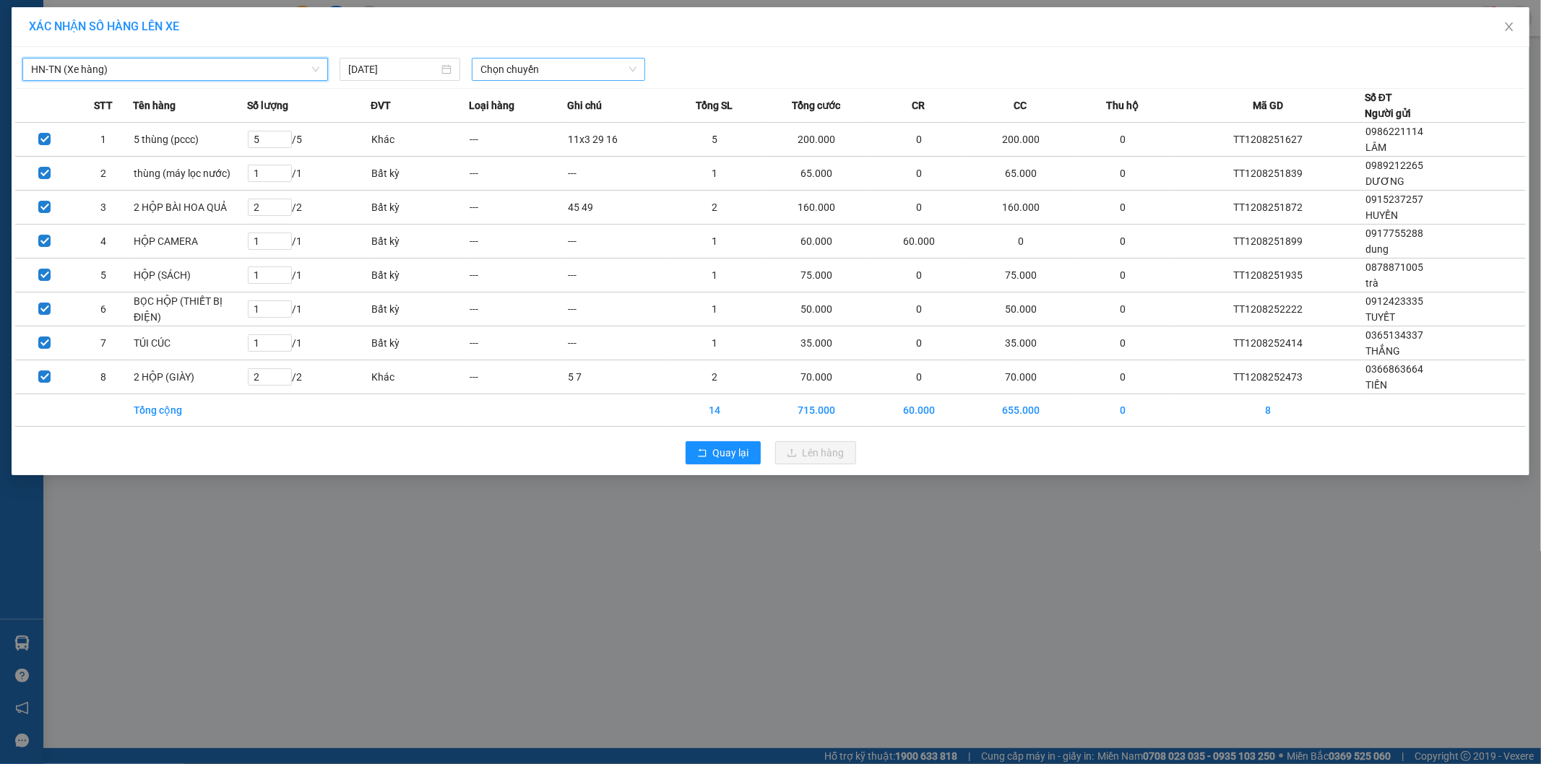
click at [575, 77] on span "Chọn chuyến" at bounding box center [558, 70] width 156 height 22
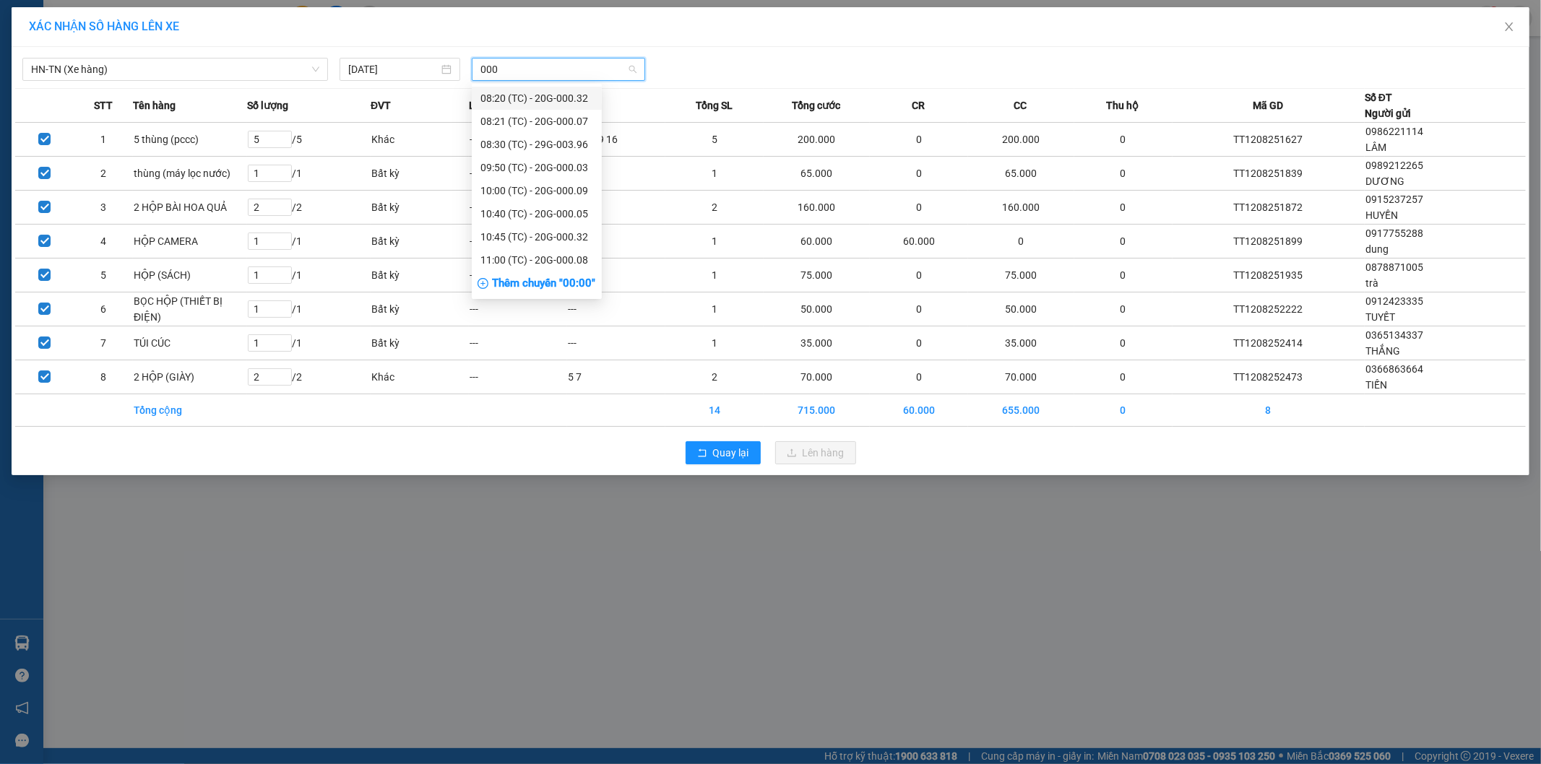
type input "0002"
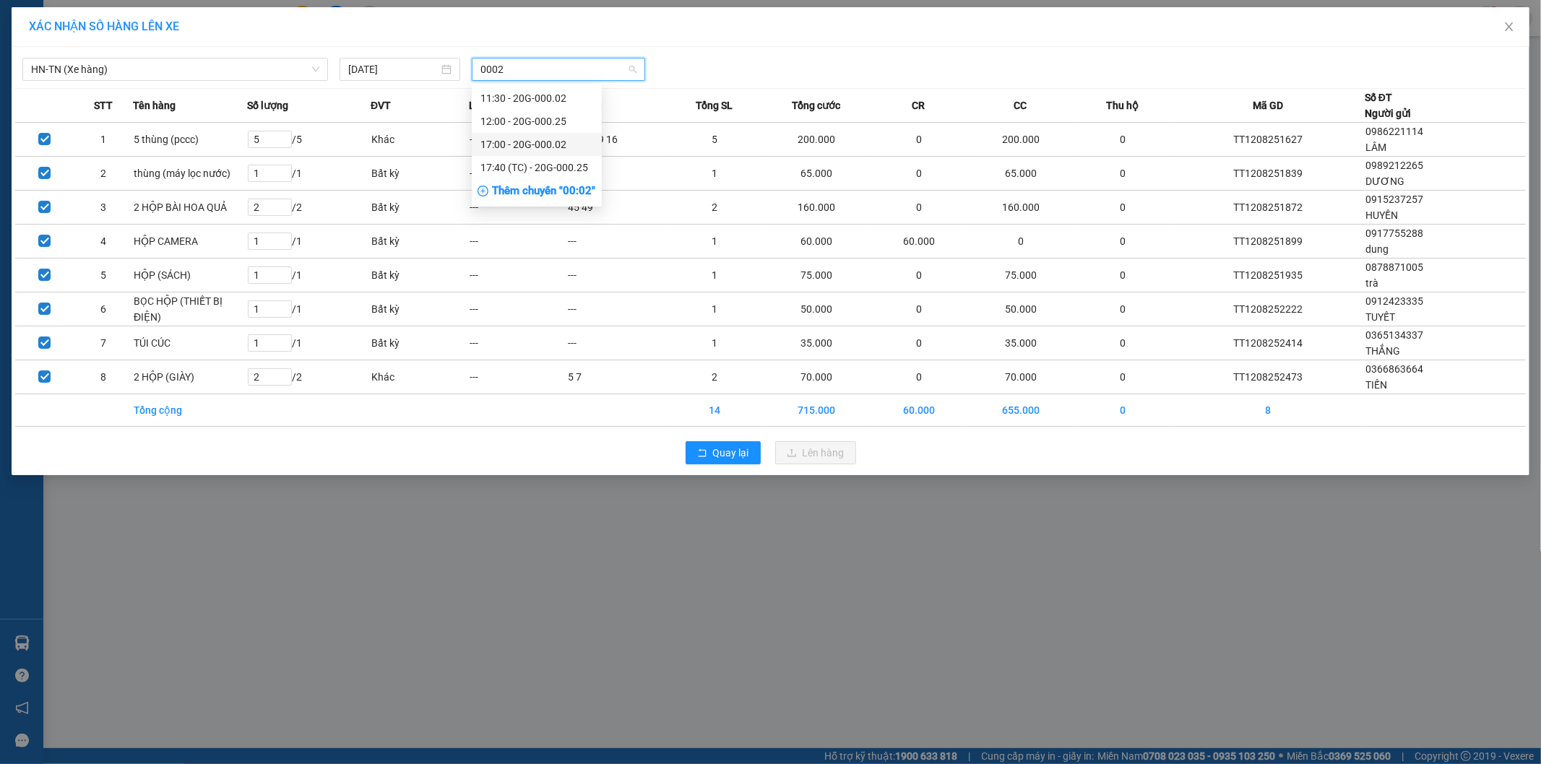
click at [542, 143] on div "17:00 - 20G-000.02" at bounding box center [536, 145] width 113 height 16
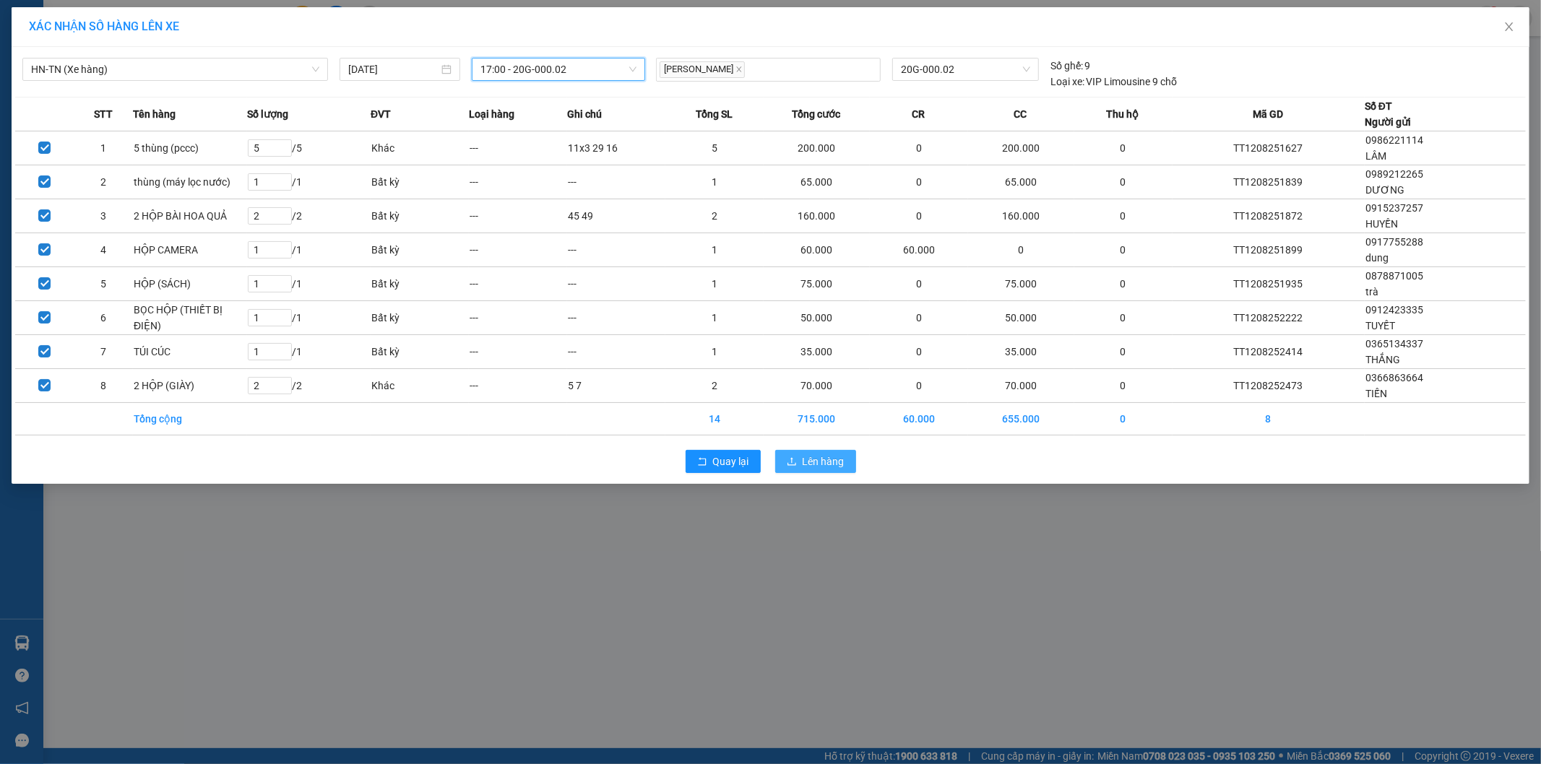
click at [800, 465] on button "Lên hàng" at bounding box center [815, 461] width 81 height 23
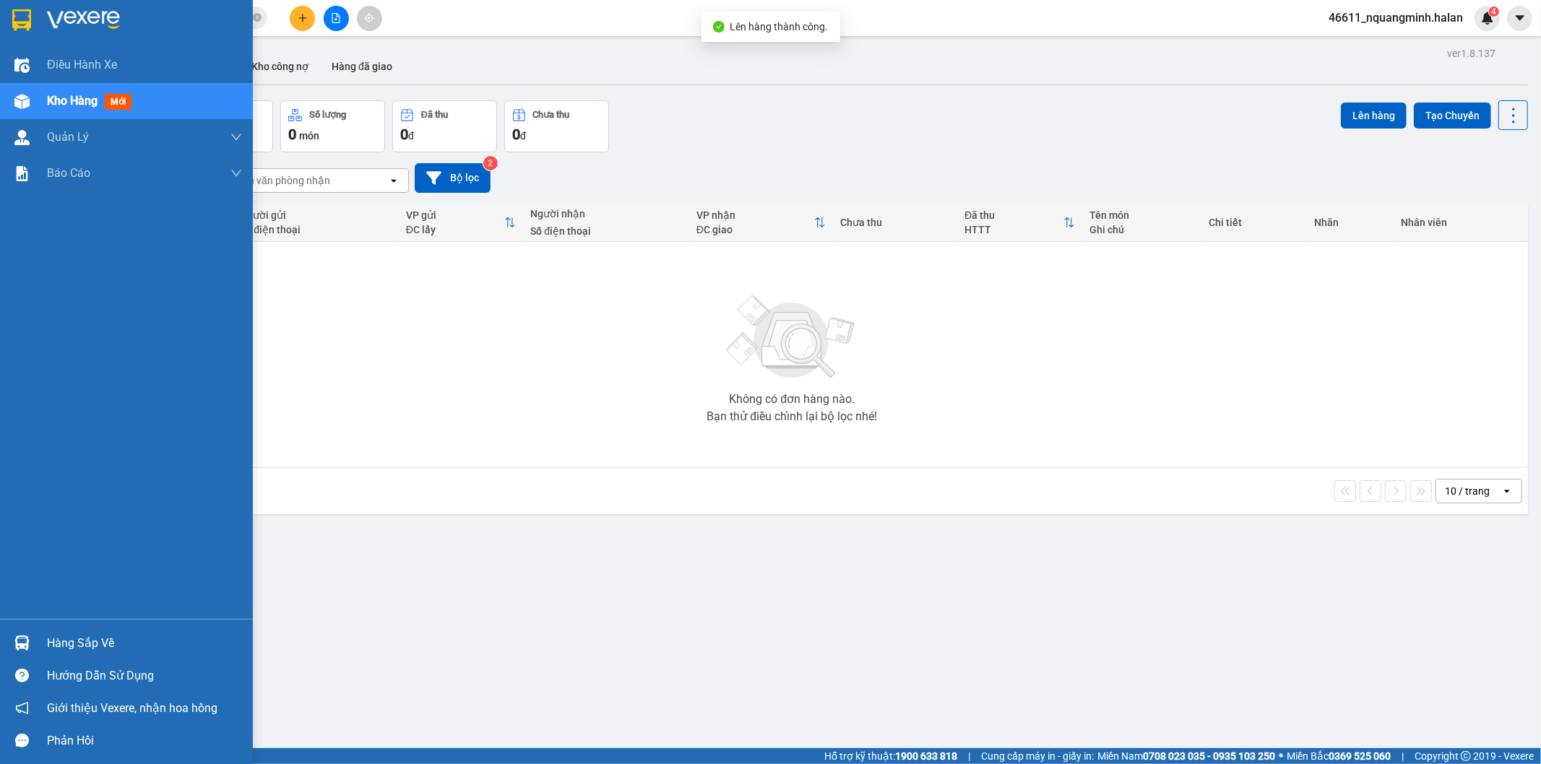
click at [33, 636] on div at bounding box center [21, 643] width 25 height 25
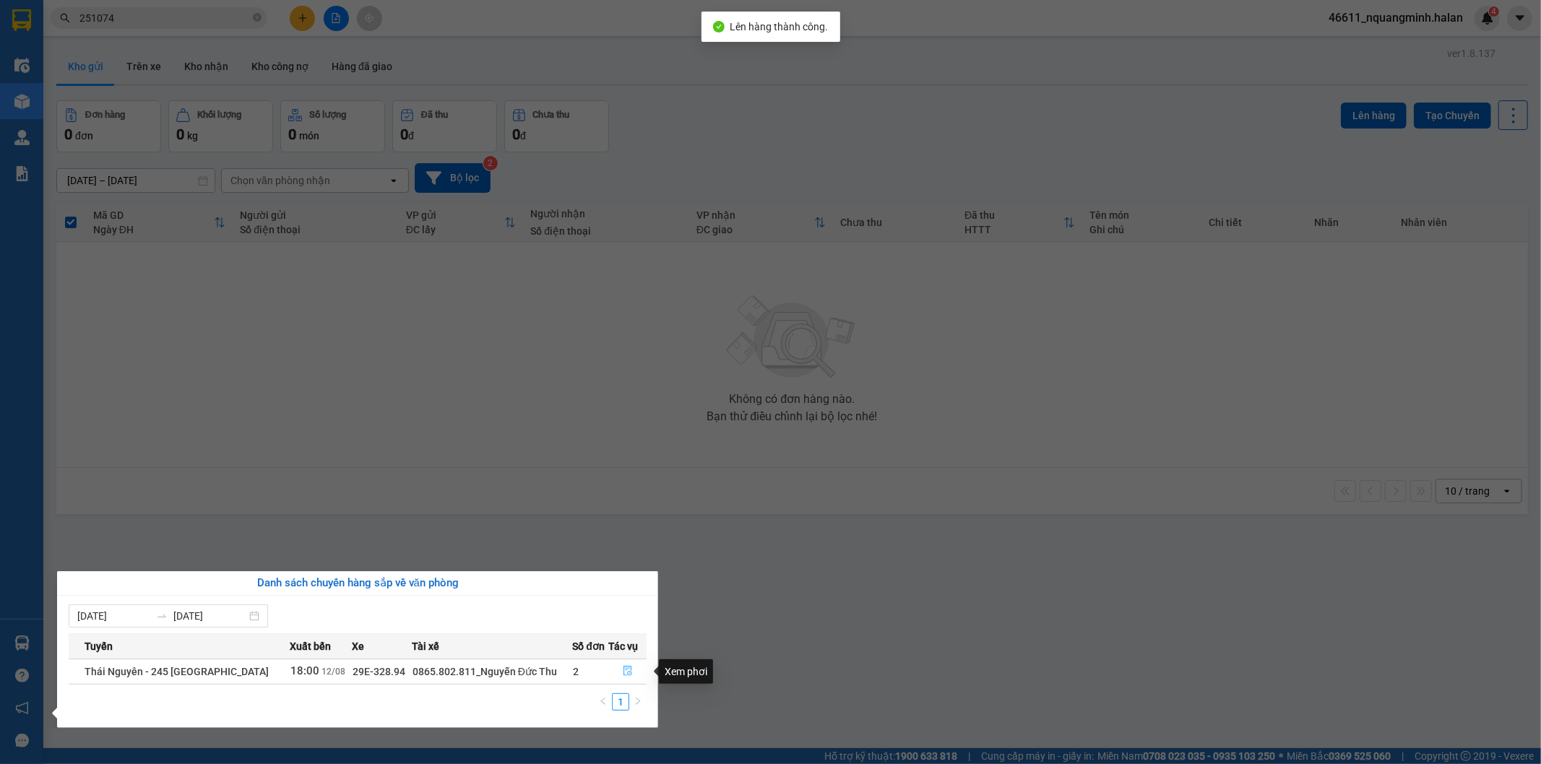
click at [627, 667] on icon "file-done" at bounding box center [628, 671] width 10 height 10
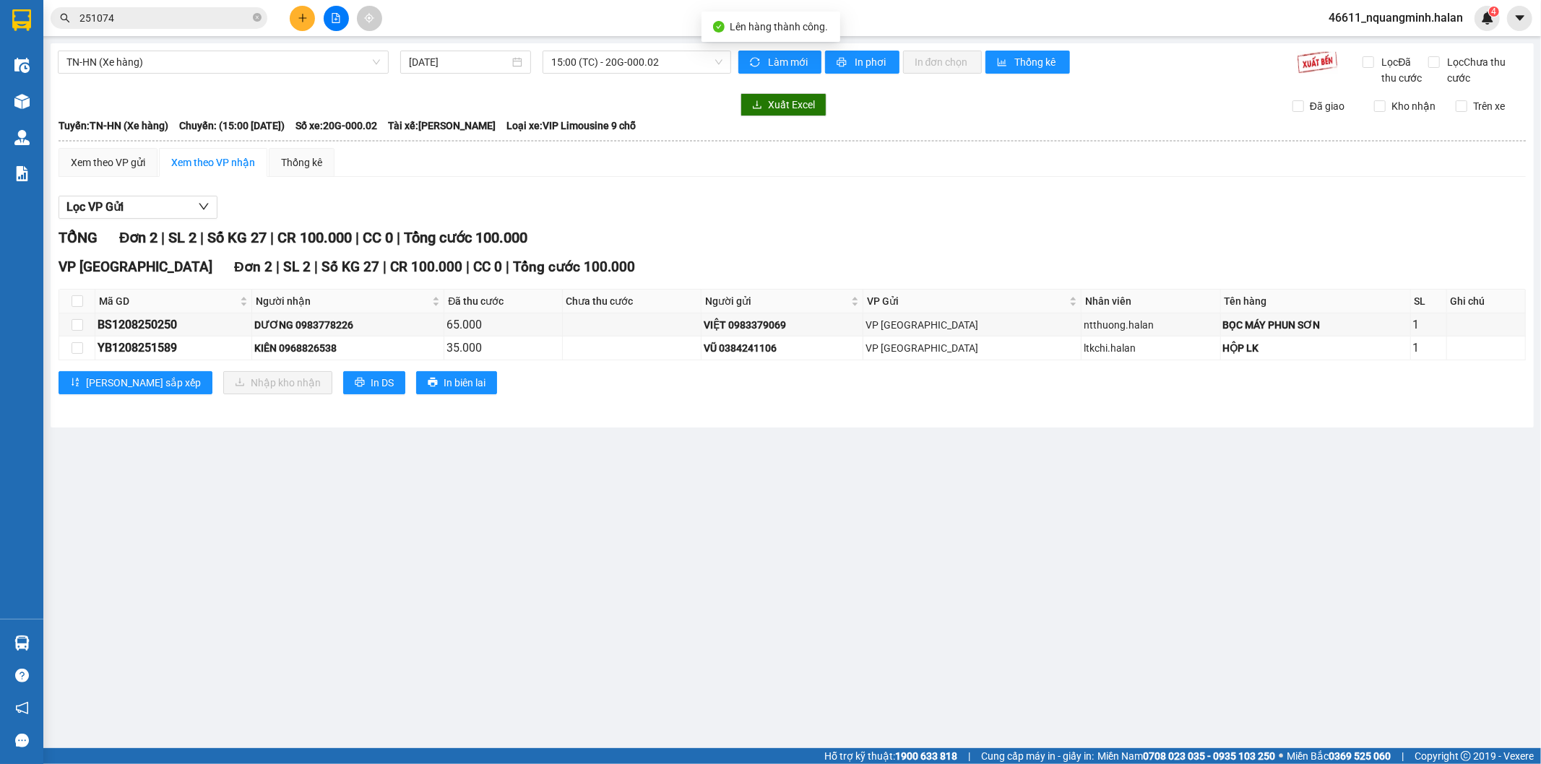
click at [686, 597] on main "TN-HN (Xe hàng) 12/08/2025 15:00 (TC) - 20G-000.02 Làm mới In phơi In đơn chọn …" at bounding box center [770, 374] width 1541 height 748
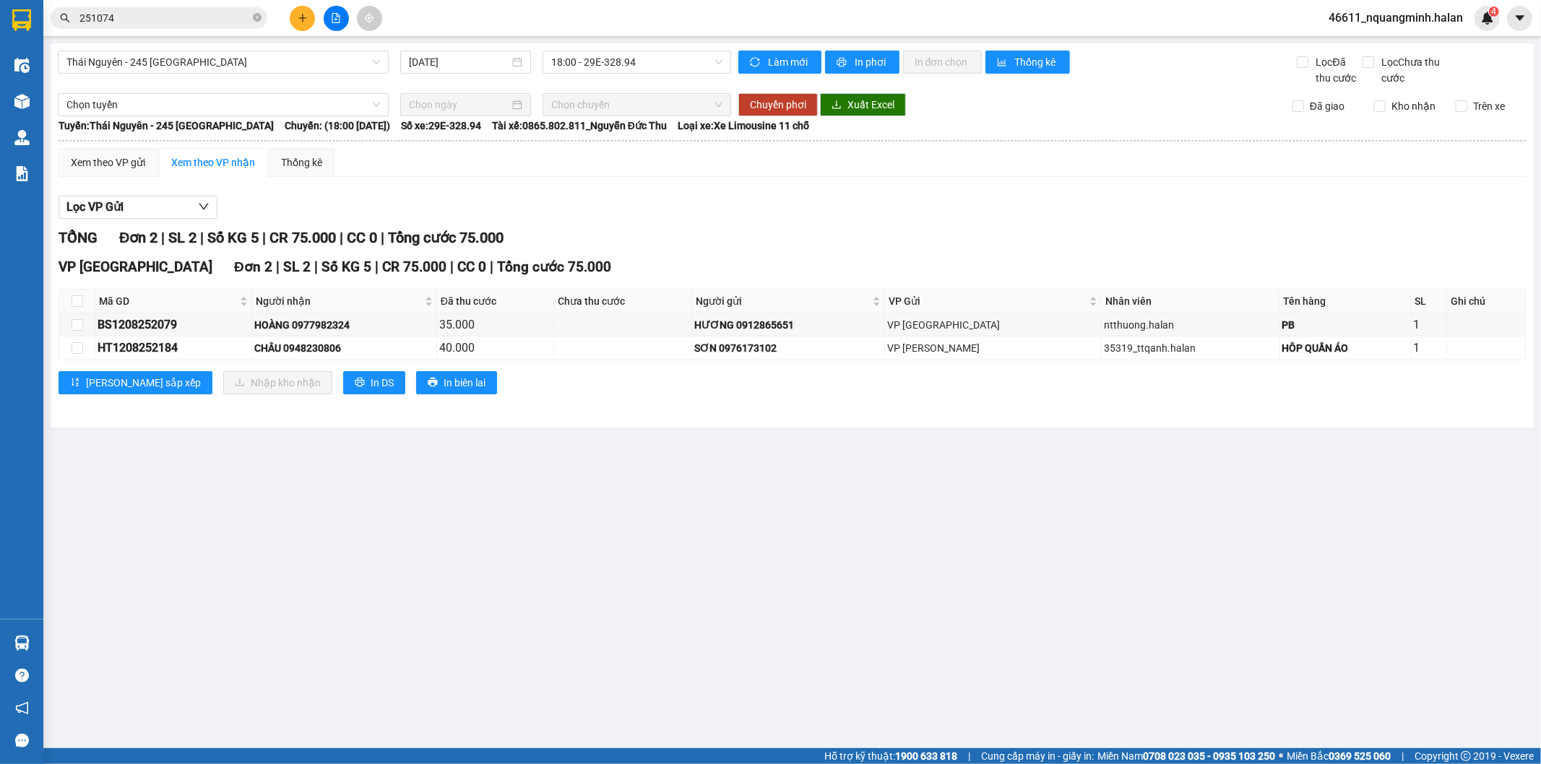
click at [485, 563] on main "Thái Nguyên - 245 Quang Trung 12/08/2025 18:00 - 29E-328.94 Làm mới In phơi In …" at bounding box center [770, 374] width 1541 height 748
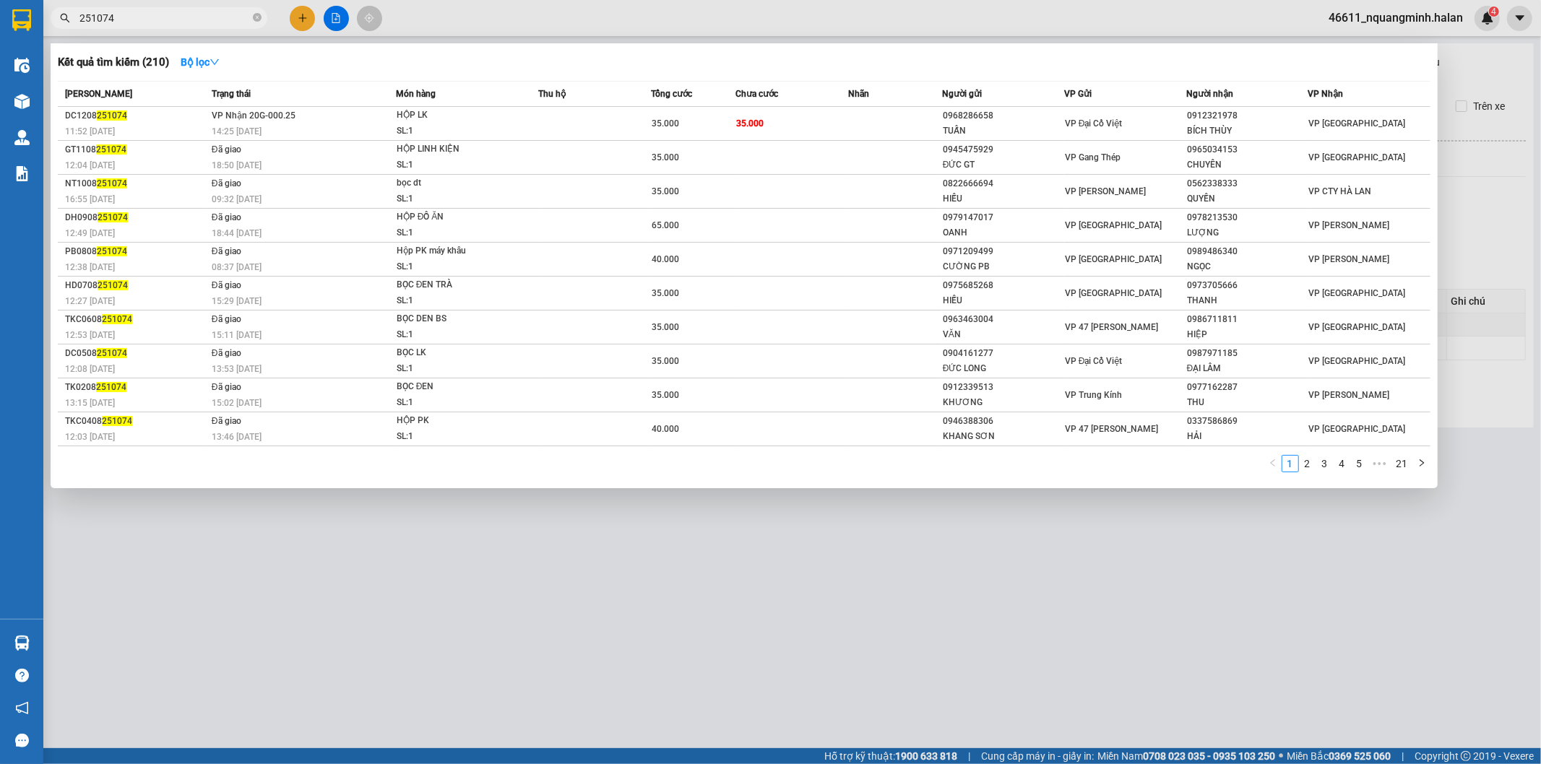
drag, startPoint x: 133, startPoint y: 16, endPoint x: 17, endPoint y: 1, distance: 116.5
click at [24, 5] on section "Kết quả tìm kiếm ( 210 ) Bộ lọc Mã ĐH Trạng thái Món hàng Thu hộ Tổng cước Chưa…" at bounding box center [770, 382] width 1541 height 764
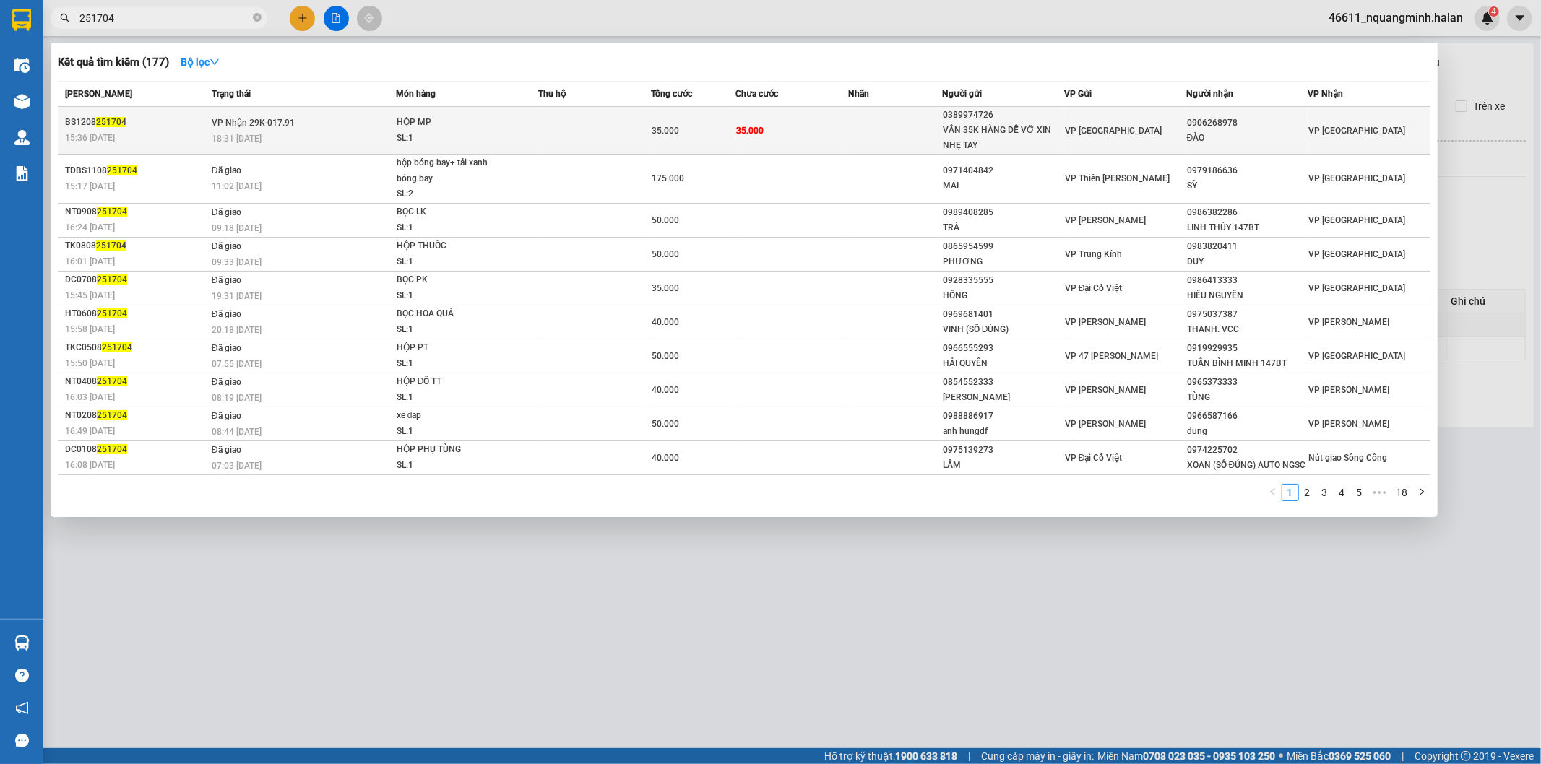
type input "251704"
click at [810, 121] on td "35.000" at bounding box center [791, 131] width 113 height 48
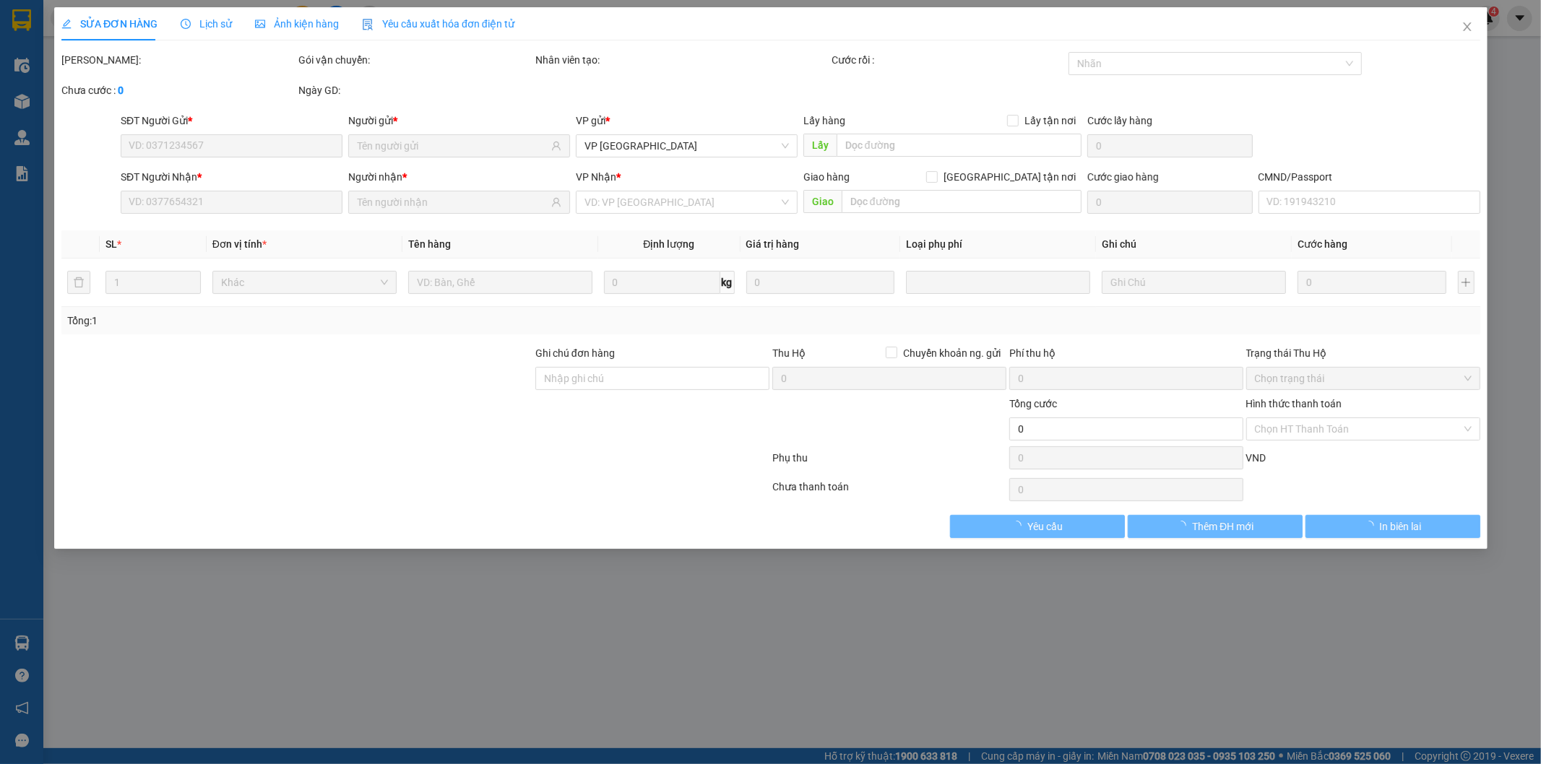
type input "0389974726"
type input "VÂN 35K HÀNG DỄ VỠ XIN NHẸ TAY"
type input "0906268978"
type input "ĐÀO"
type input "35.000"
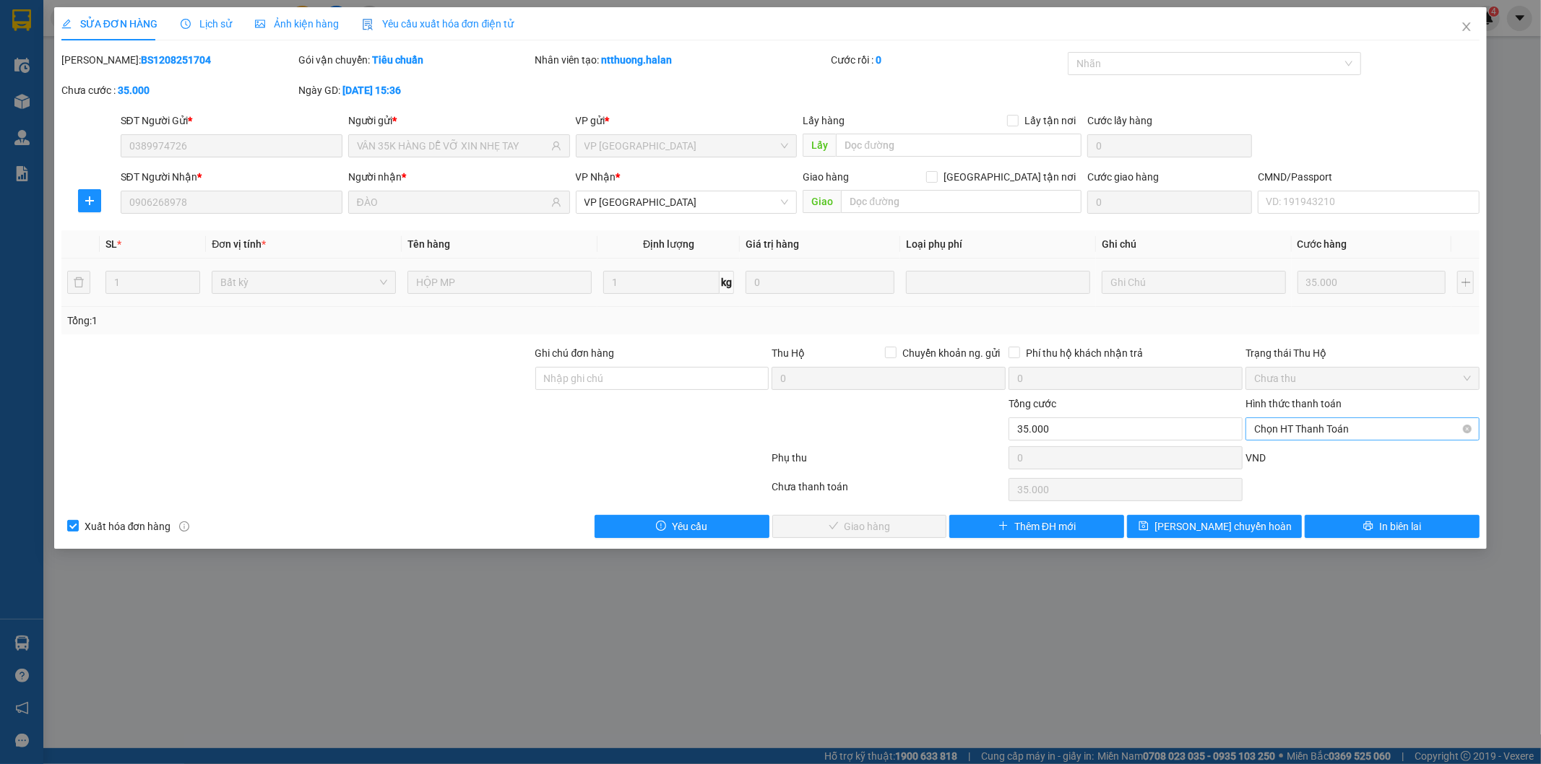
click at [1336, 426] on span "Chọn HT Thanh Toán" at bounding box center [1362, 429] width 217 height 22
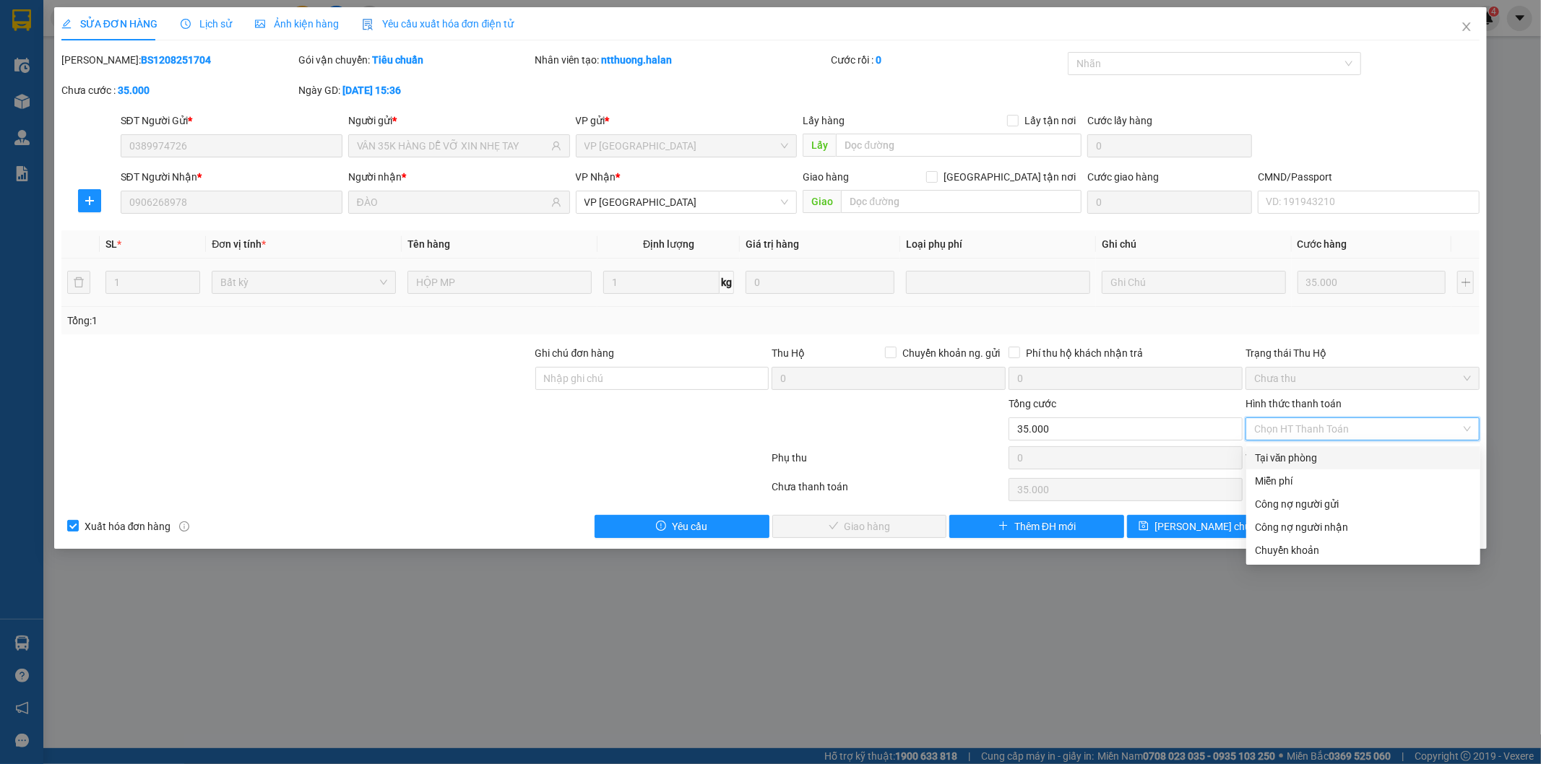
drag, startPoint x: 1310, startPoint y: 456, endPoint x: 1194, endPoint y: 453, distance: 115.6
click at [1309, 456] on div "Tại văn phòng" at bounding box center [1363, 458] width 217 height 16
type input "0"
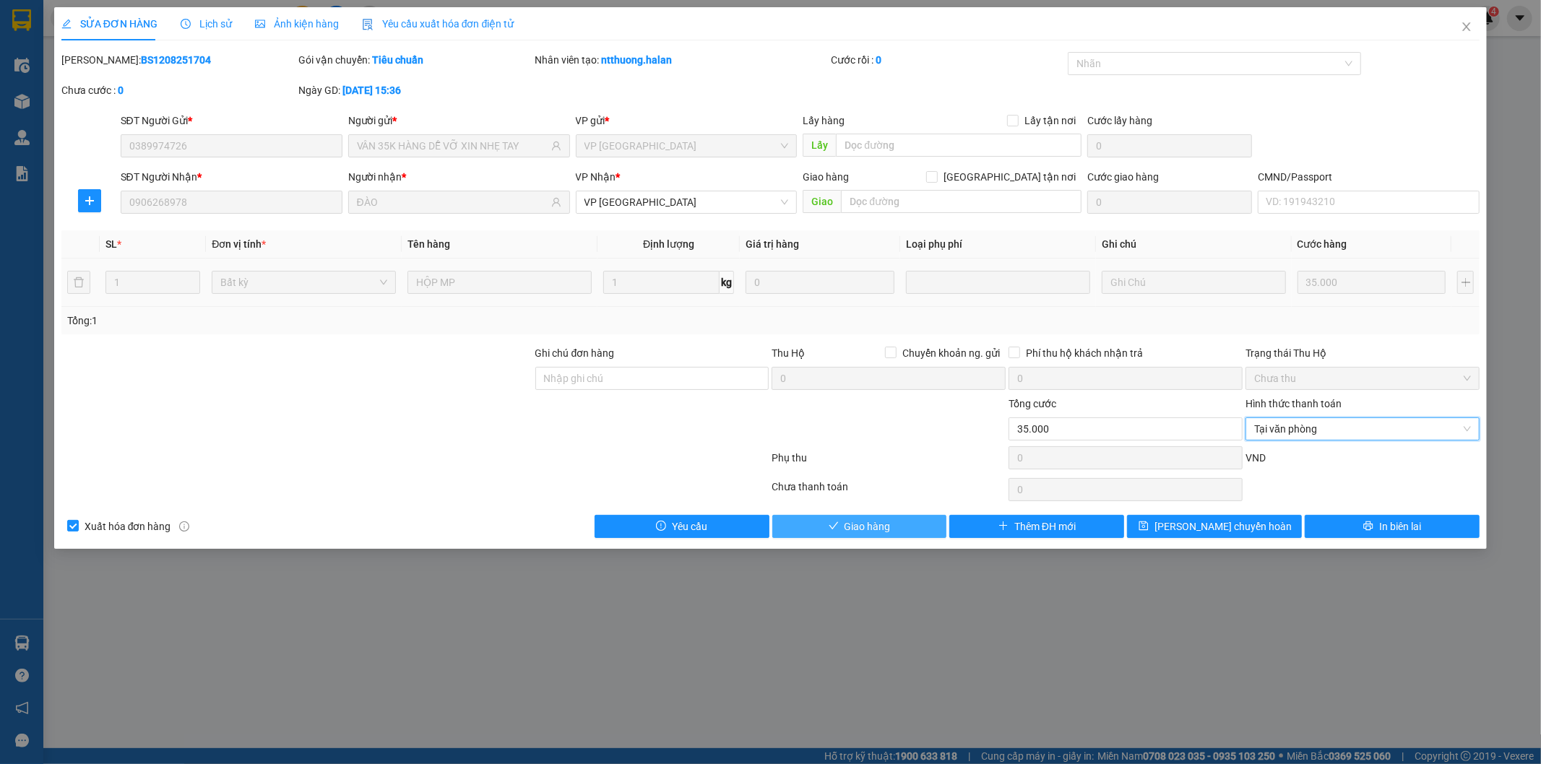
click at [899, 536] on button "Giao hàng" at bounding box center [859, 526] width 175 height 23
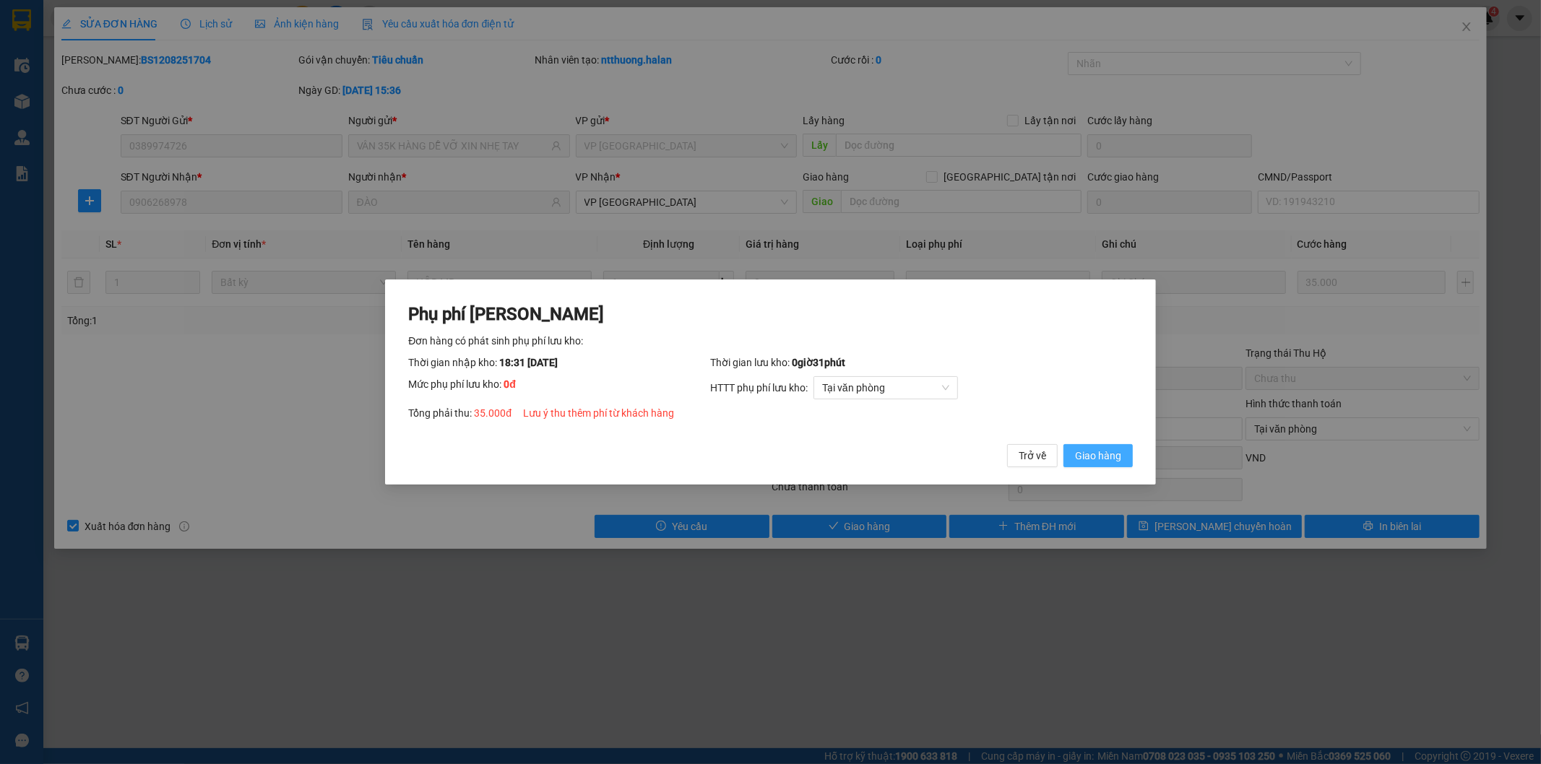
click at [1121, 448] on button "Giao hàng" at bounding box center [1097, 455] width 69 height 23
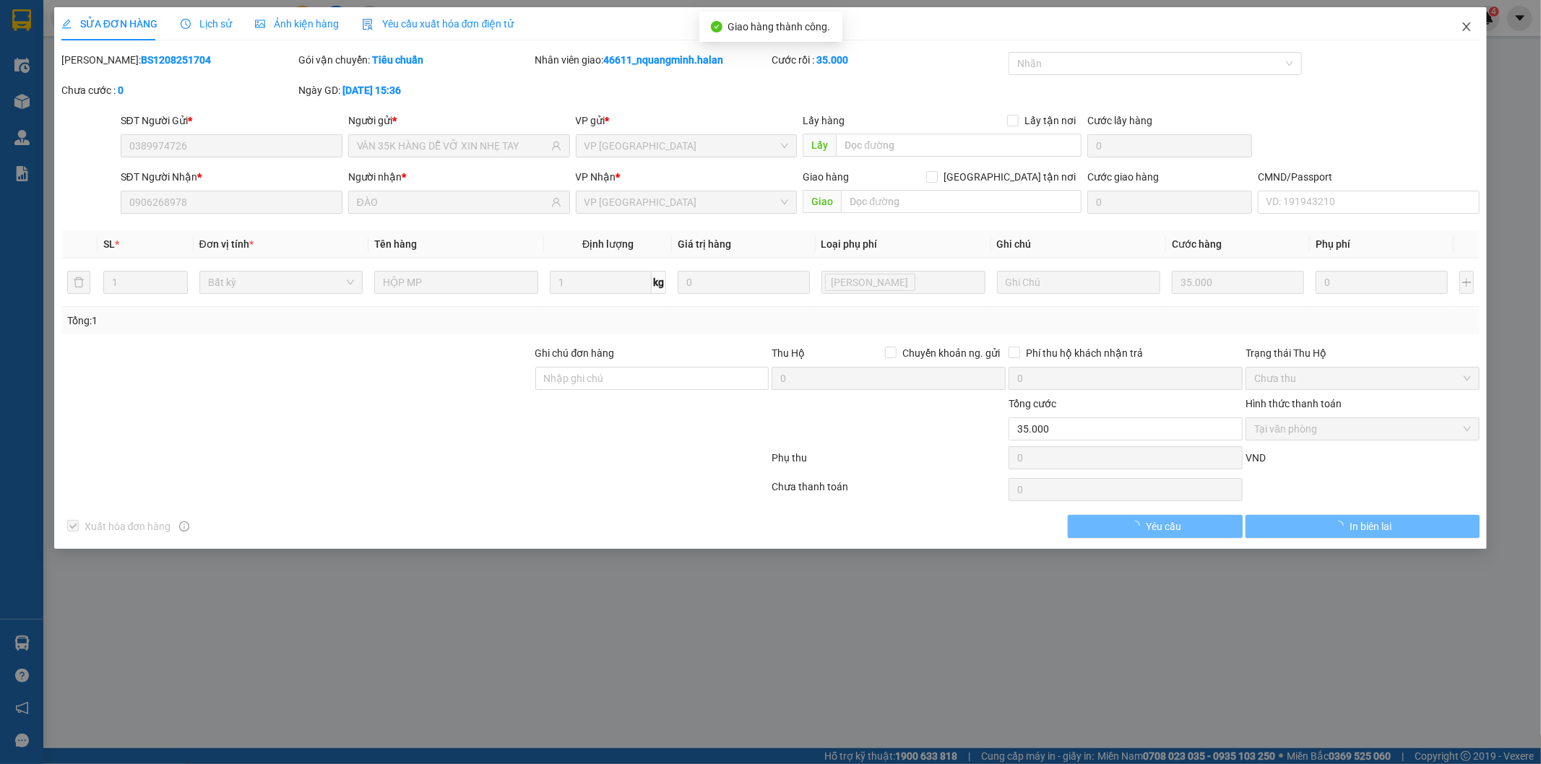
click at [1469, 25] on icon "close" at bounding box center [1467, 27] width 12 height 12
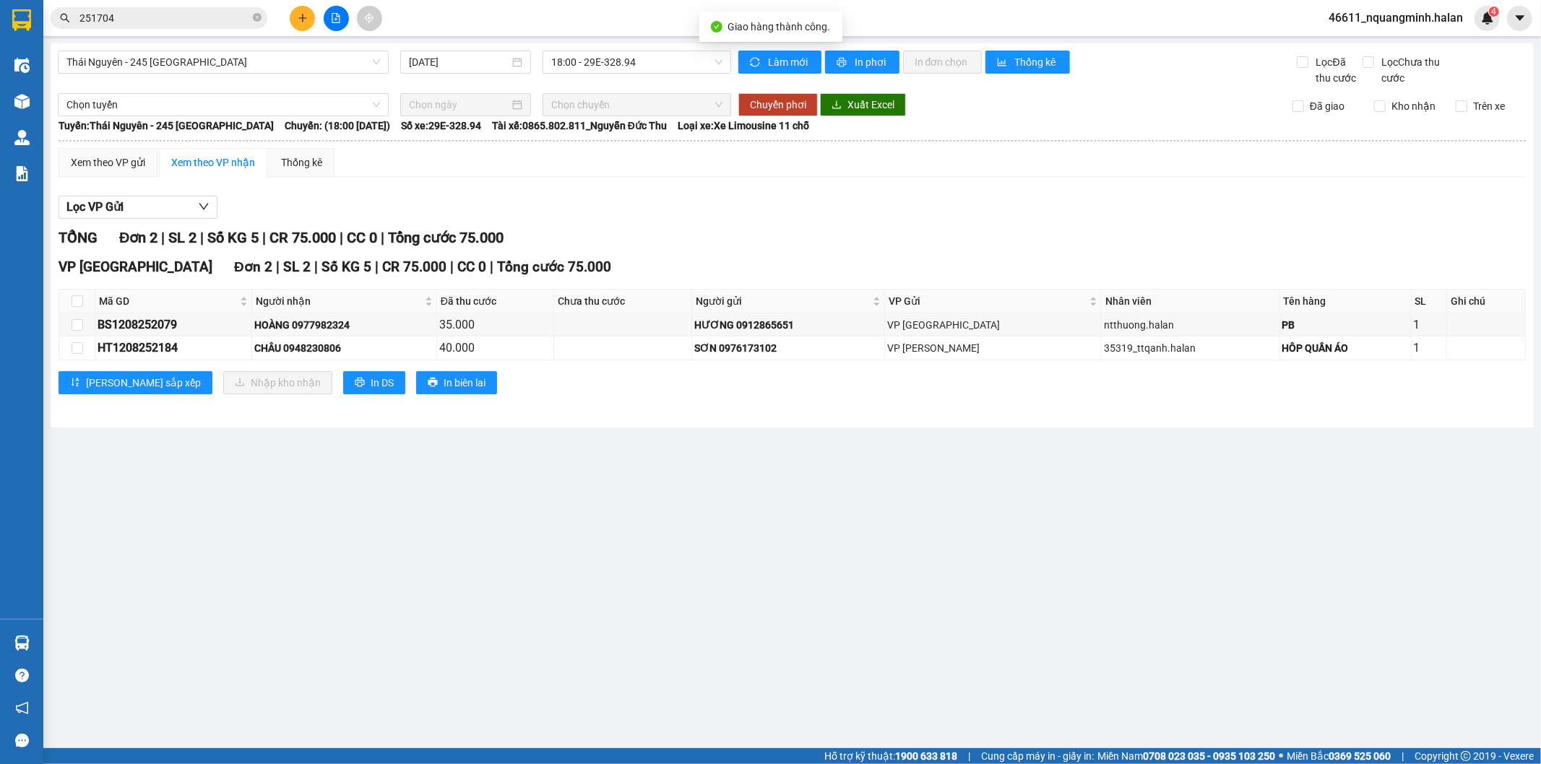
click at [204, 22] on input "251704" at bounding box center [164, 18] width 170 height 16
